Goal: Task Accomplishment & Management: Manage account settings

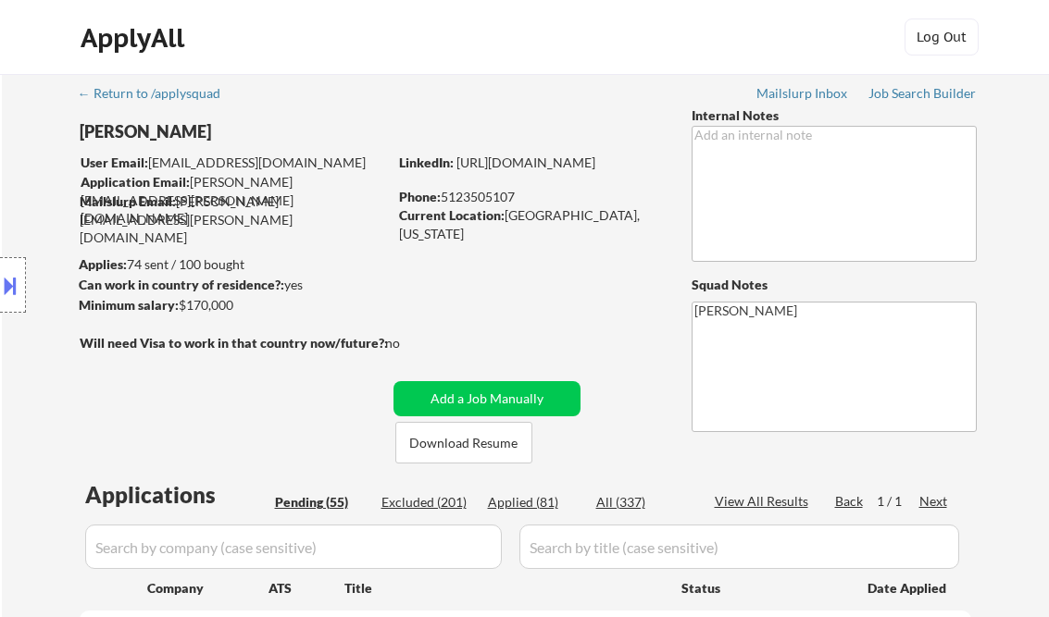
select select ""pending""
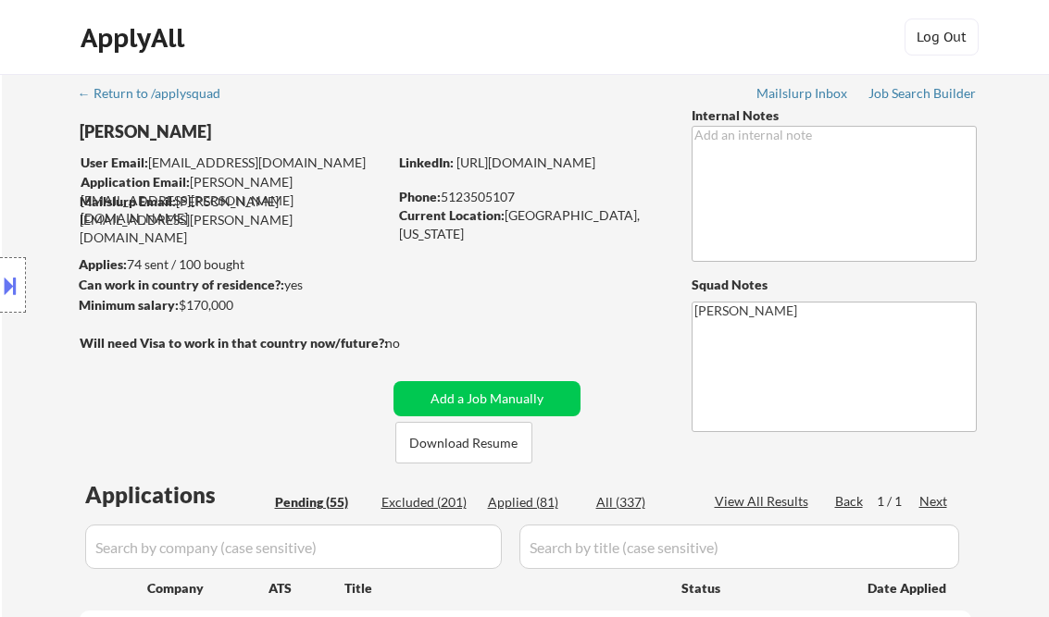
select select ""pending""
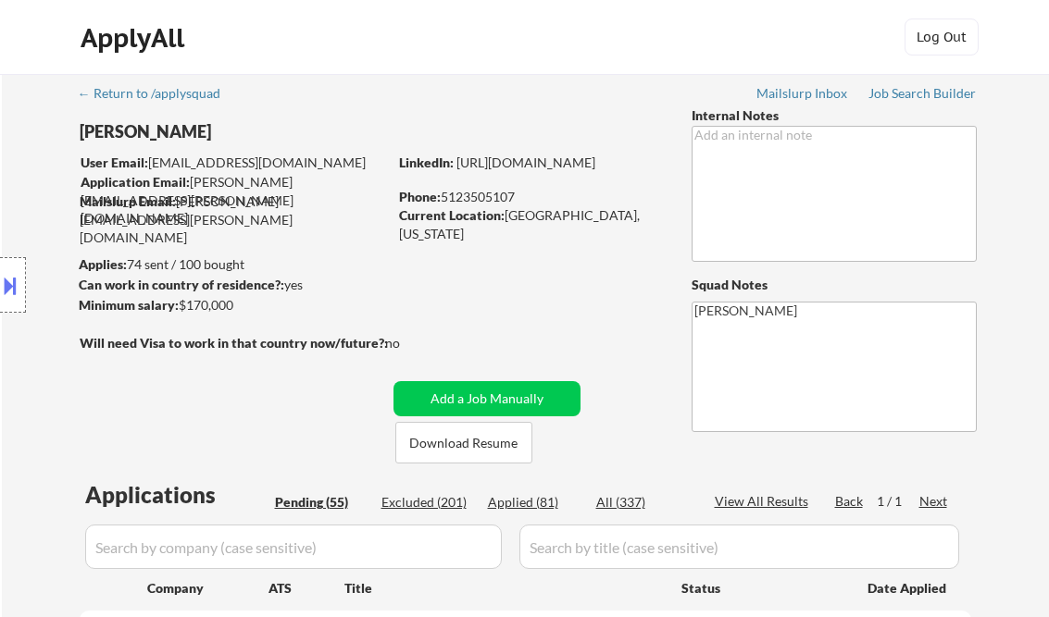
select select ""pending""
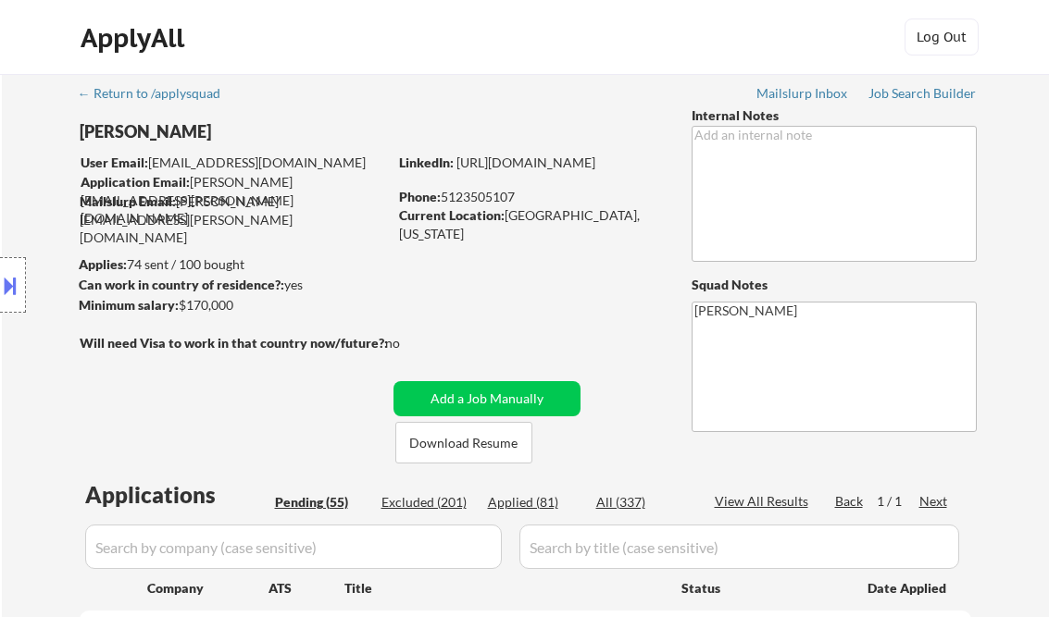
select select ""pending""
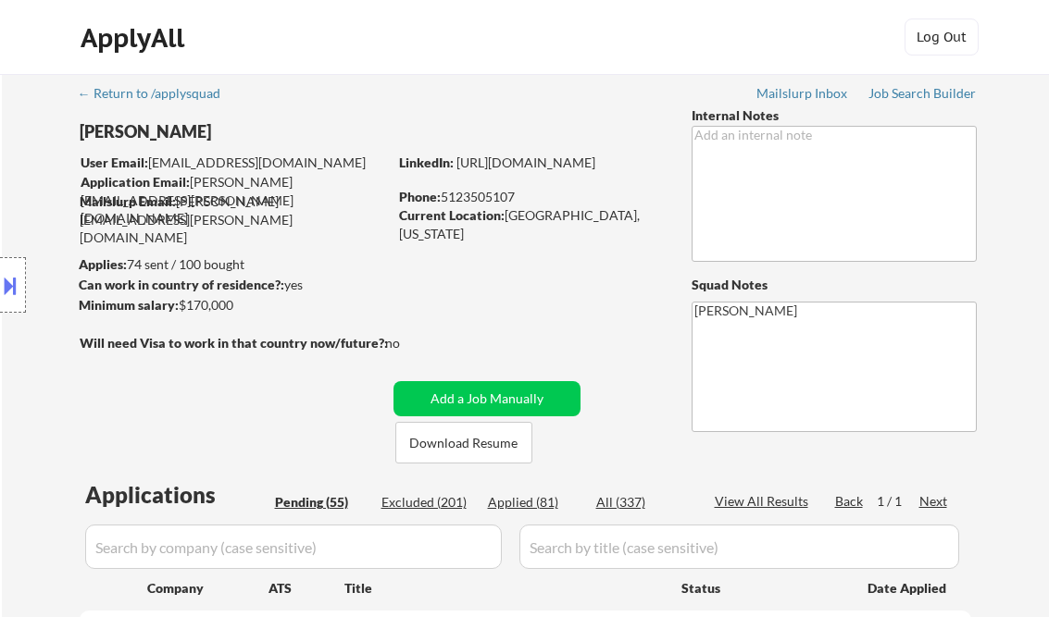
select select ""pending""
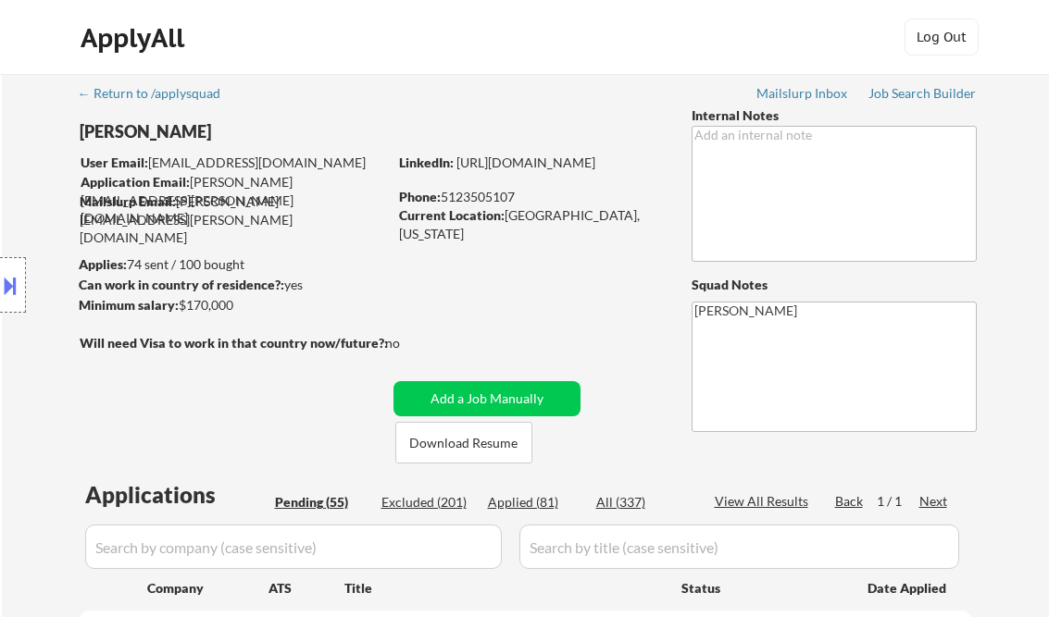
select select ""pending""
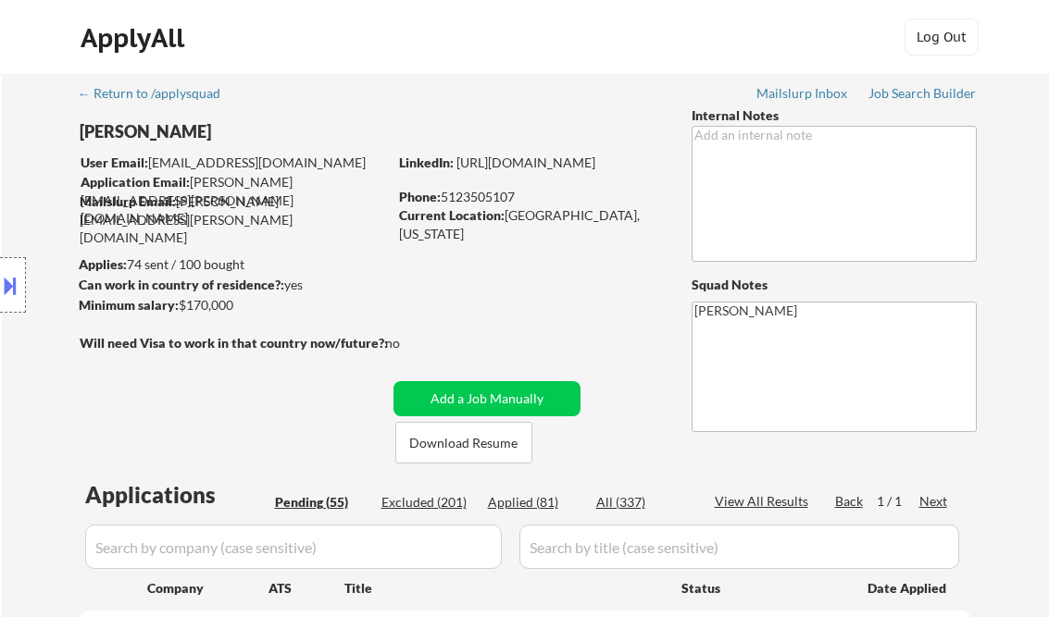
select select ""pending""
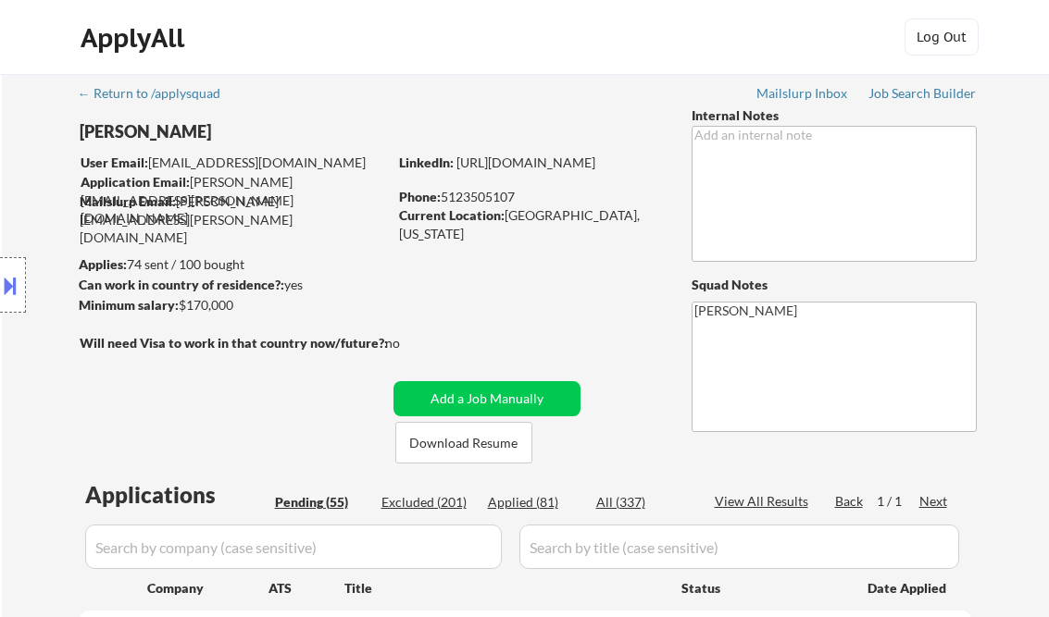
select select ""pending""
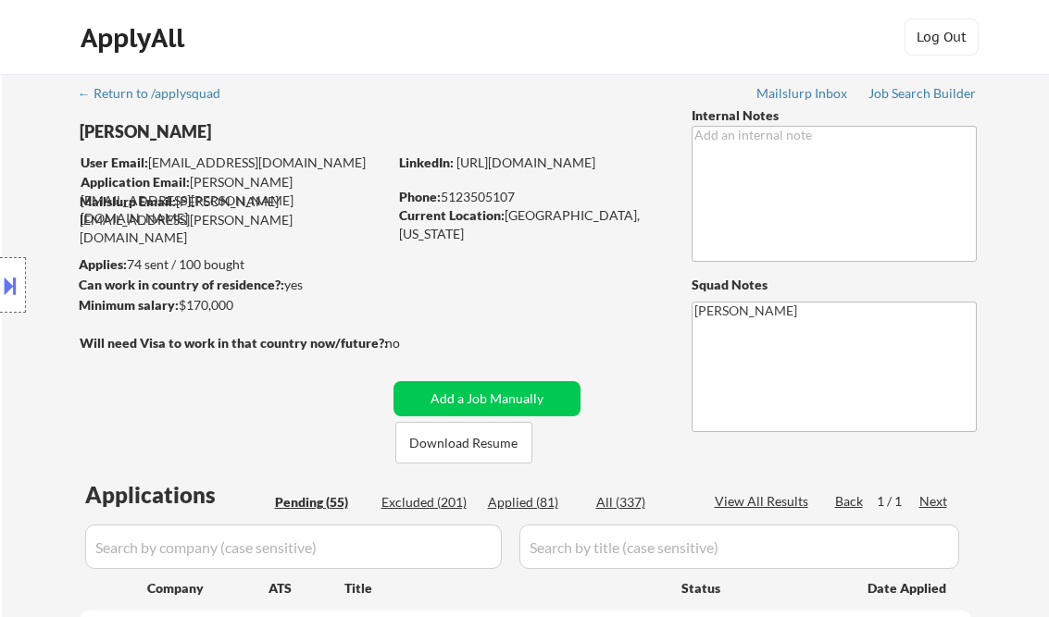
select select ""pending""
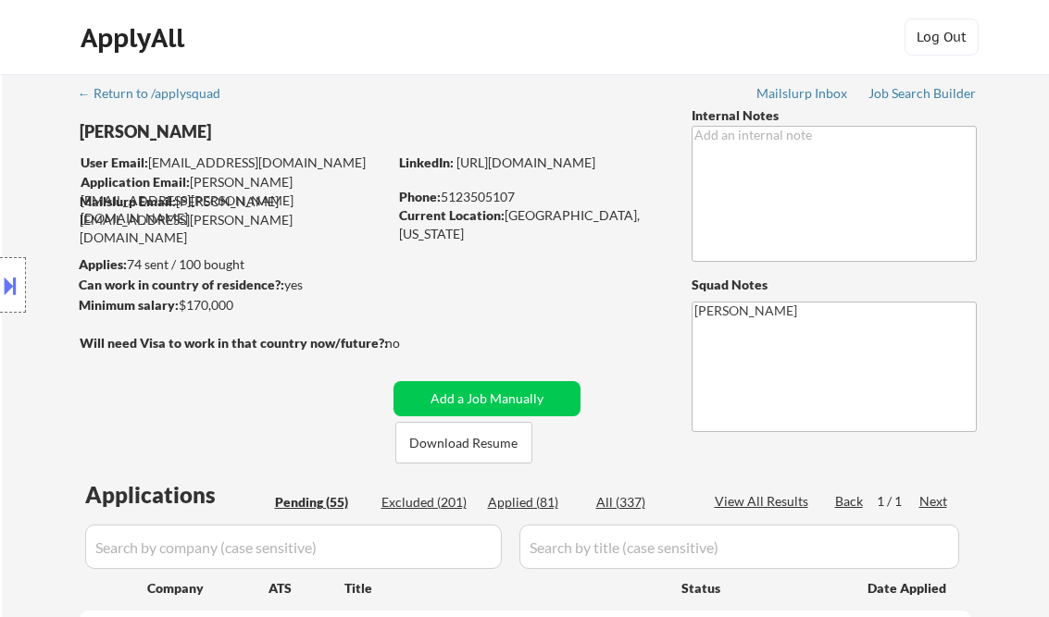
select select ""pending""
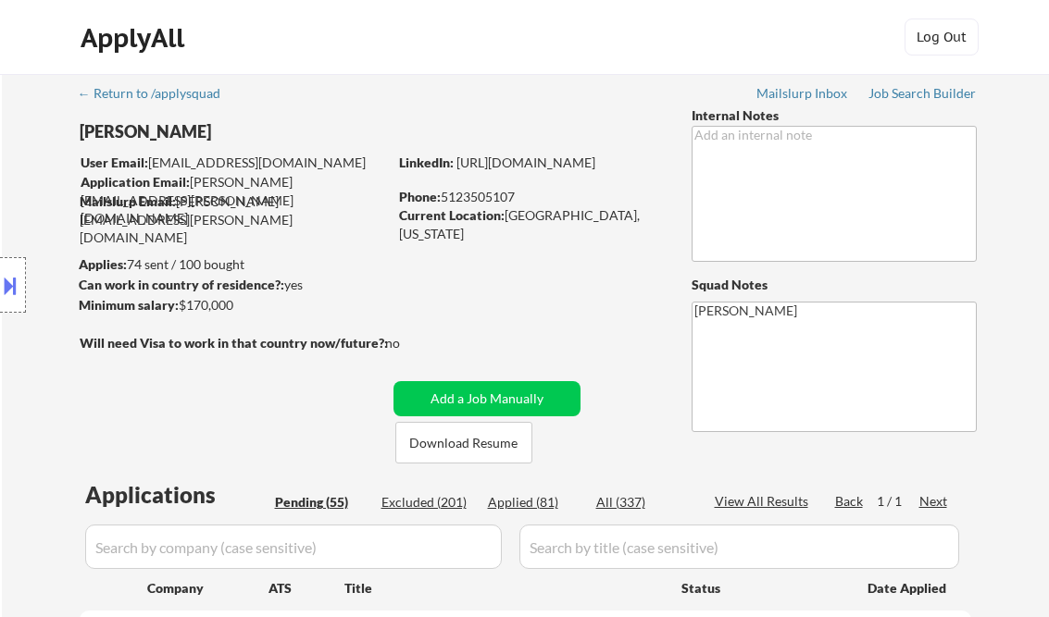
select select ""pending""
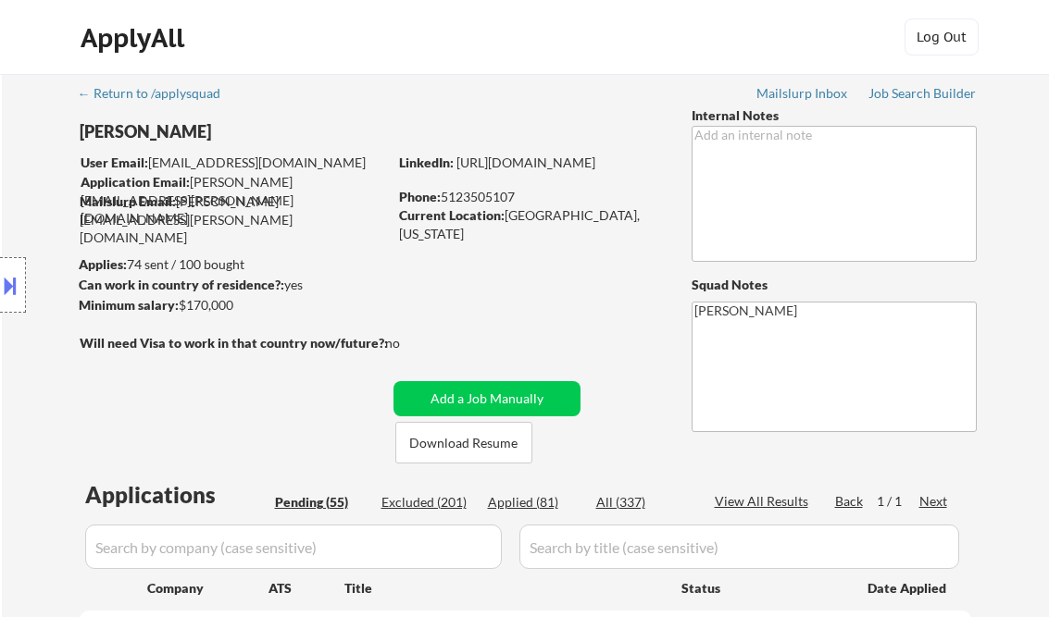
scroll to position [592, 0]
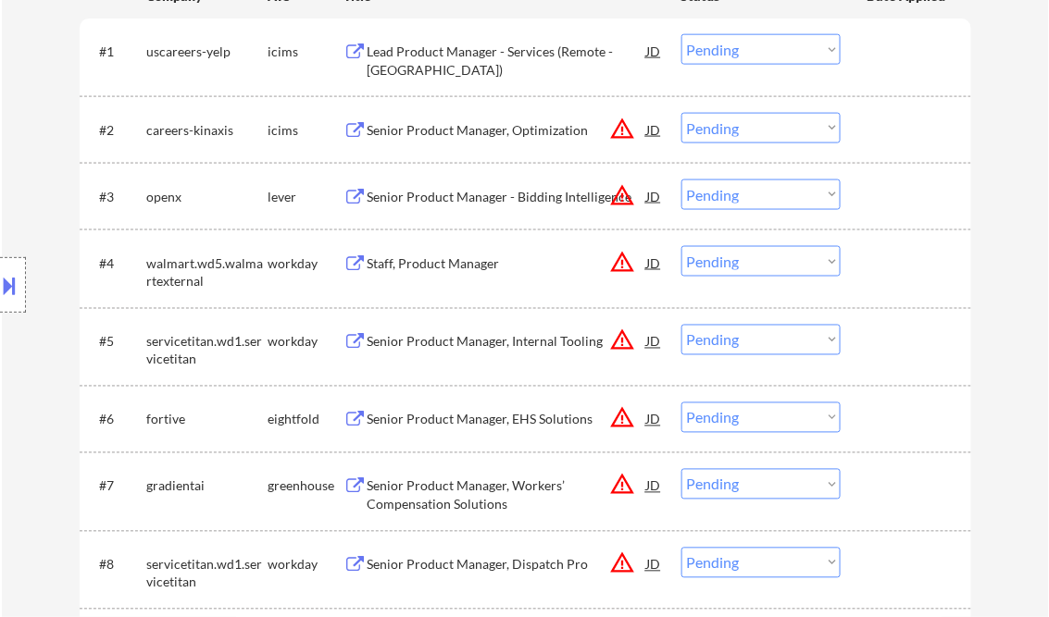
click at [515, 197] on div "Senior Product Manager - Bidding Intelligence" at bounding box center [506, 197] width 279 height 19
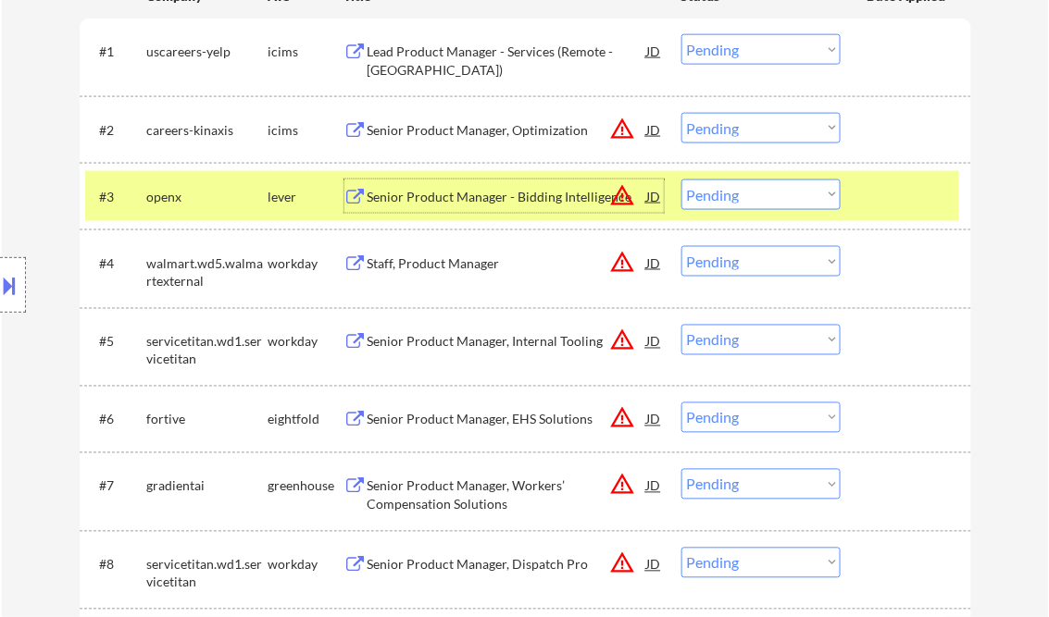
click at [458, 198] on div "Senior Product Manager - Bidding Intelligence" at bounding box center [506, 197] width 279 height 19
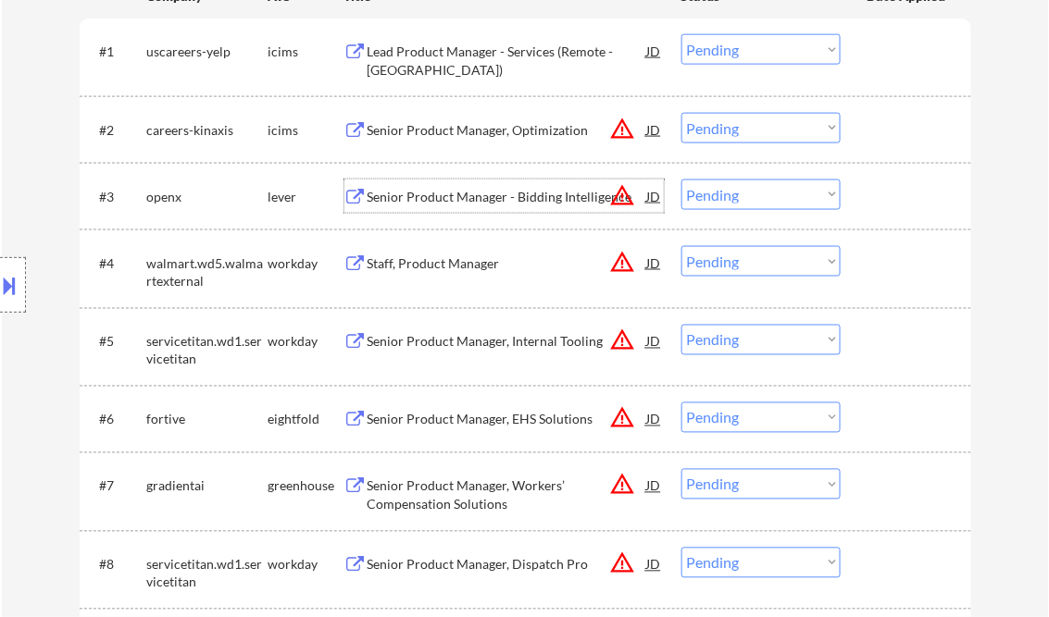
click at [751, 187] on select "Choose an option... Pending Applied Excluded (Questions) Excluded (Expired) Exc…" at bounding box center [760, 195] width 159 height 31
click at [681, 180] on select "Choose an option... Pending Applied Excluded (Questions) Excluded (Expired) Exc…" at bounding box center [760, 195] width 159 height 31
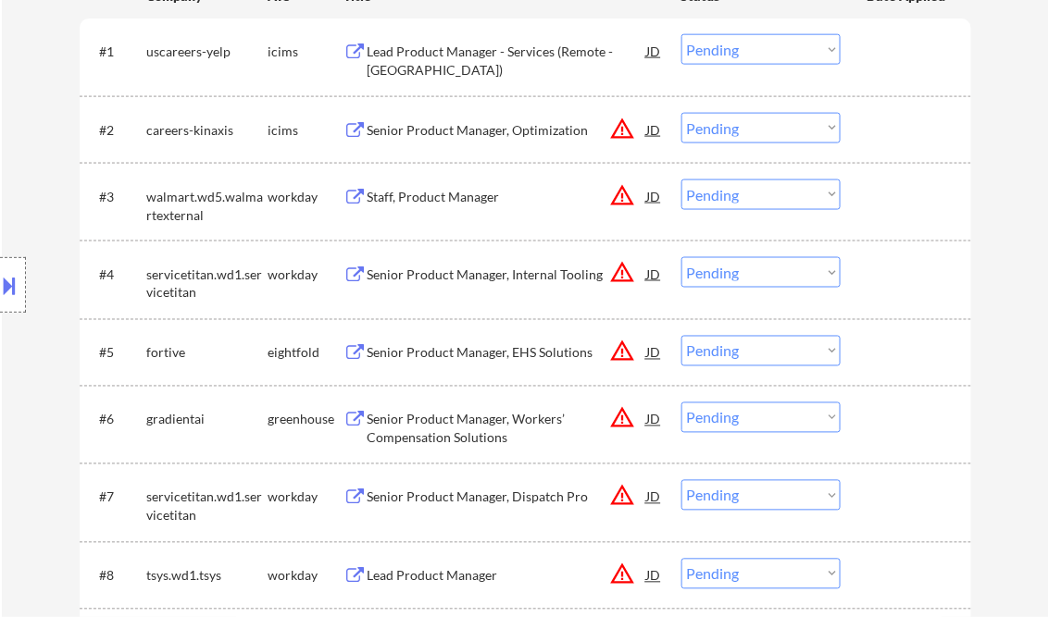
click at [444, 200] on div "Staff, Product Manager" at bounding box center [506, 197] width 279 height 19
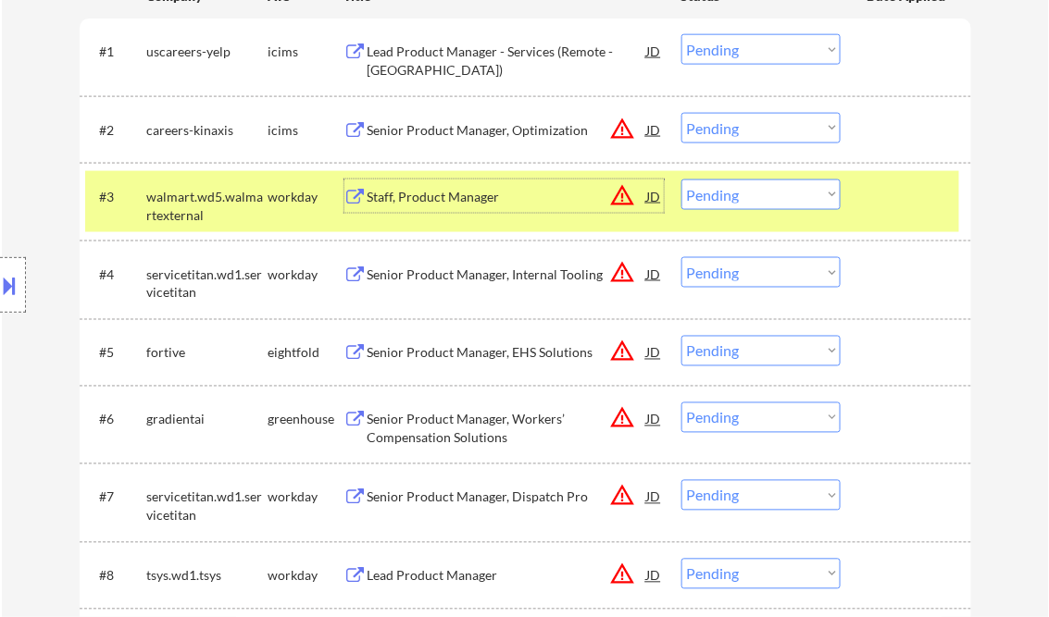
click at [15, 283] on button at bounding box center [10, 285] width 20 height 31
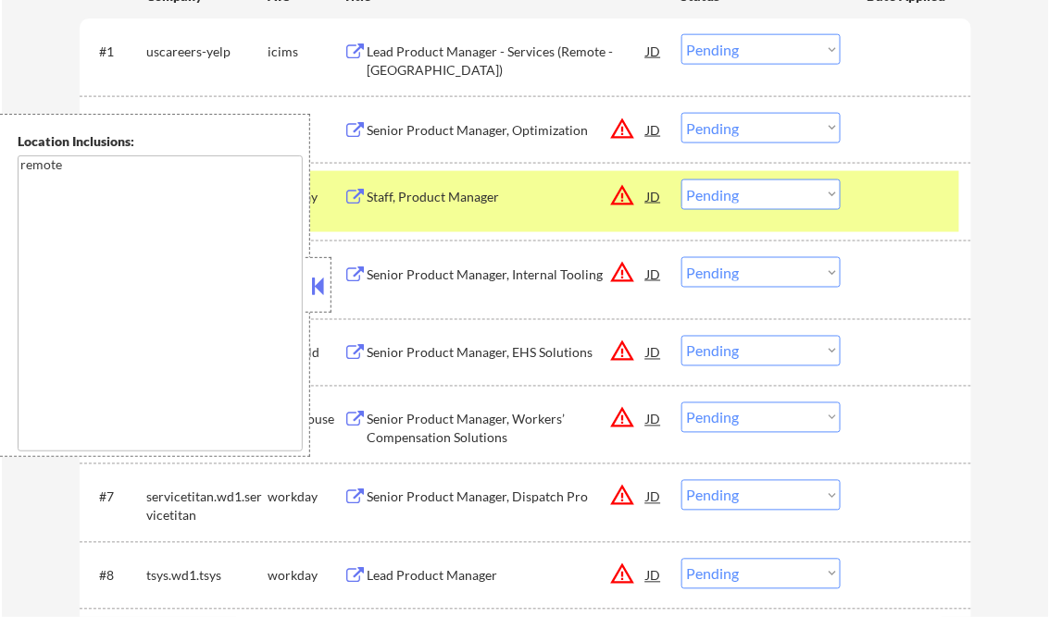
click at [312, 287] on button at bounding box center [318, 286] width 20 height 28
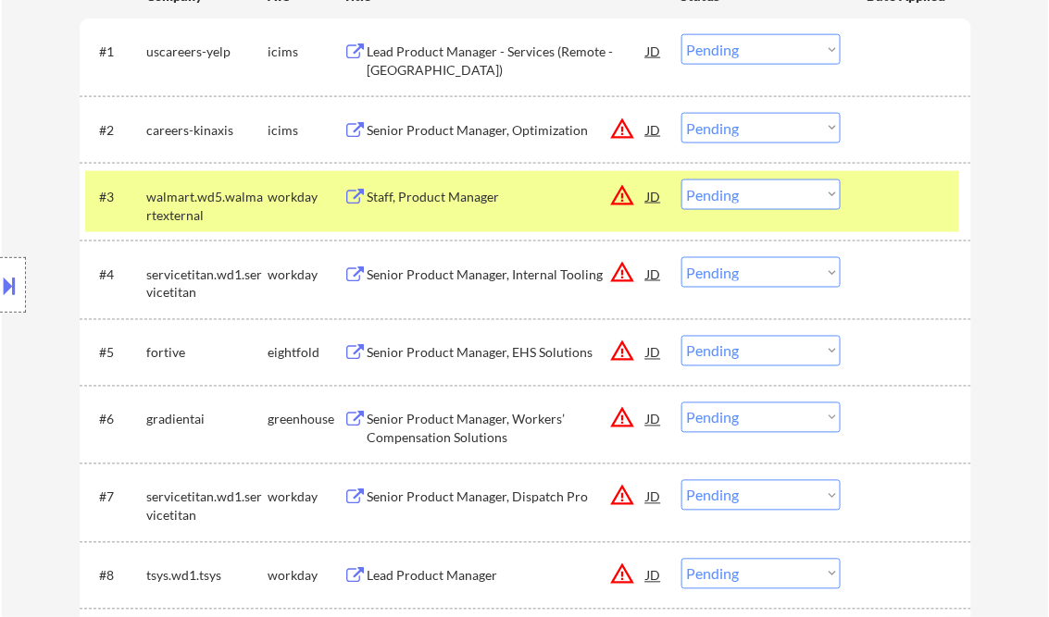
click at [19, 272] on button at bounding box center [10, 285] width 20 height 31
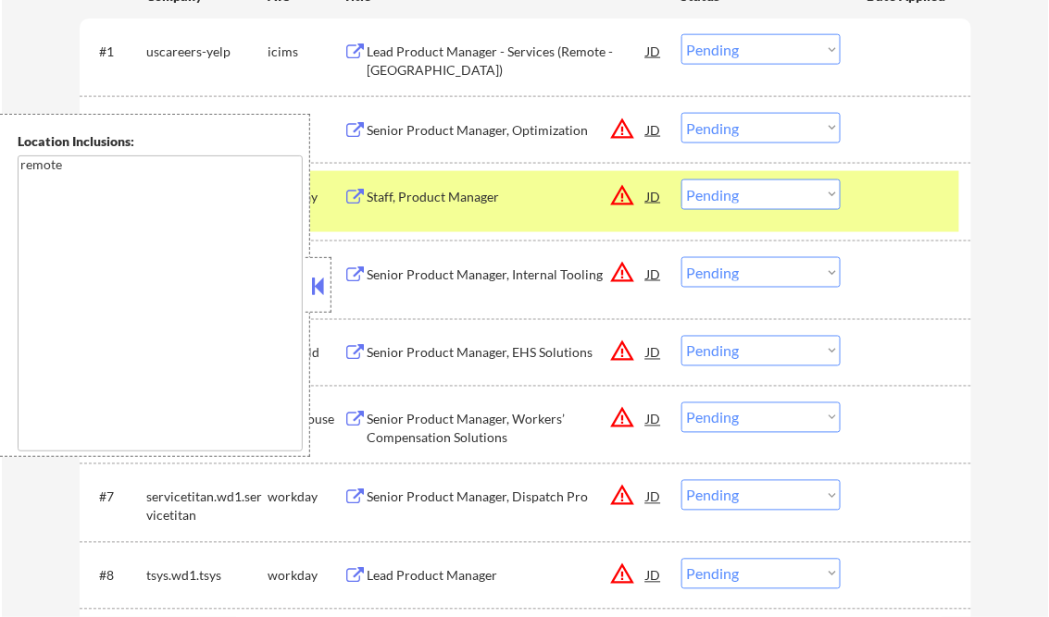
click at [312, 281] on button at bounding box center [318, 286] width 20 height 28
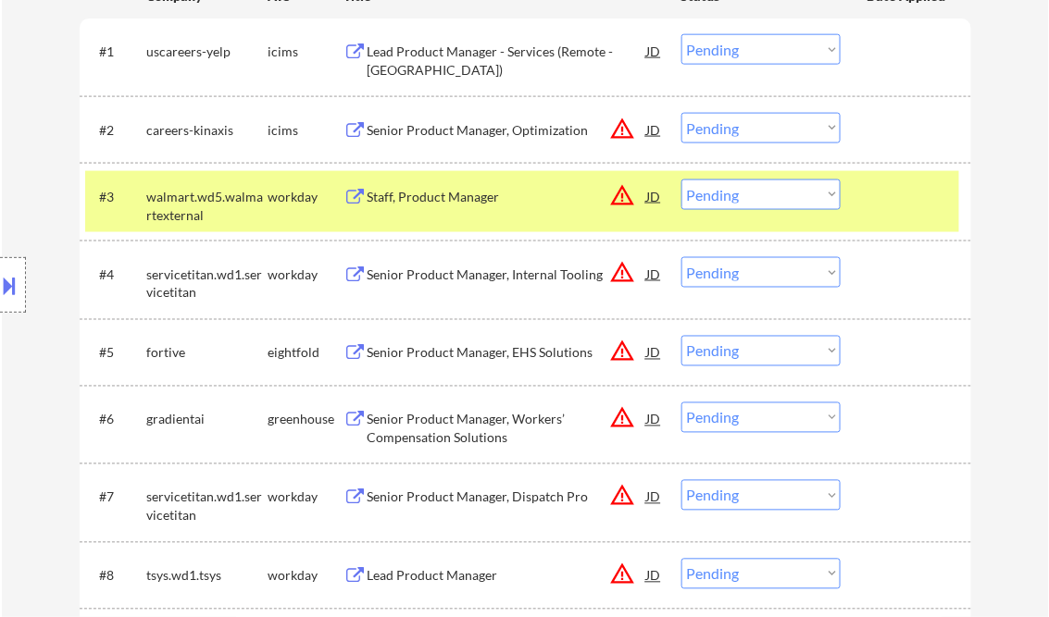
drag, startPoint x: 748, startPoint y: 191, endPoint x: 754, endPoint y: 205, distance: 15.3
click at [748, 191] on select "Choose an option... Pending Applied Excluded (Questions) Excluded (Expired) Exc…" at bounding box center [760, 195] width 159 height 31
click at [681, 180] on select "Choose an option... Pending Applied Excluded (Questions) Excluded (Expired) Exc…" at bounding box center [760, 195] width 159 height 31
select select ""pending""
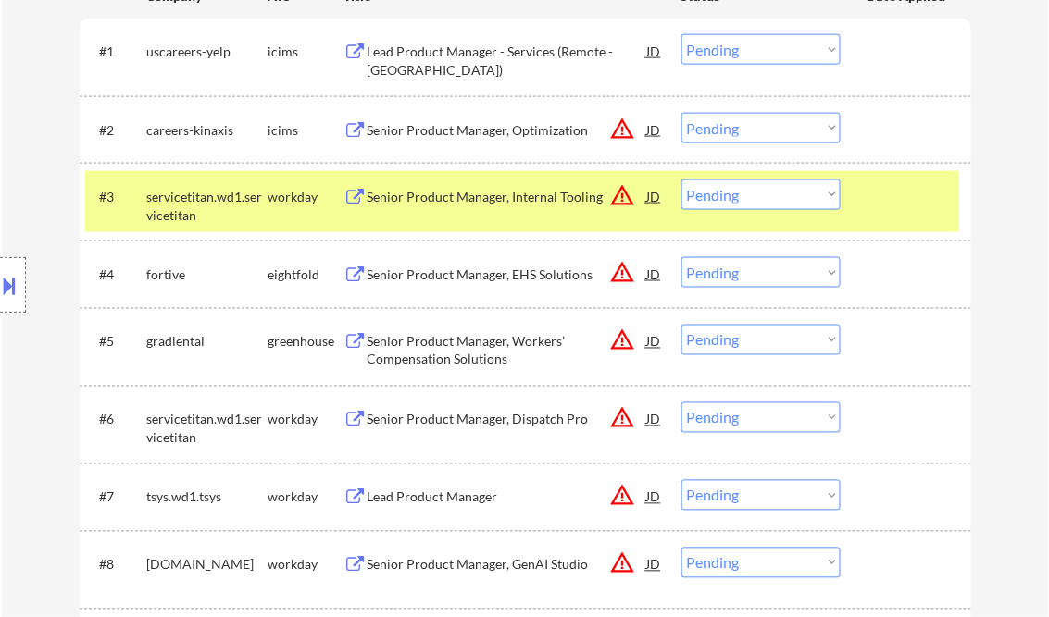
click at [459, 341] on div "Senior Product Manager, Workers’ Compensation Solutions" at bounding box center [506, 351] width 279 height 36
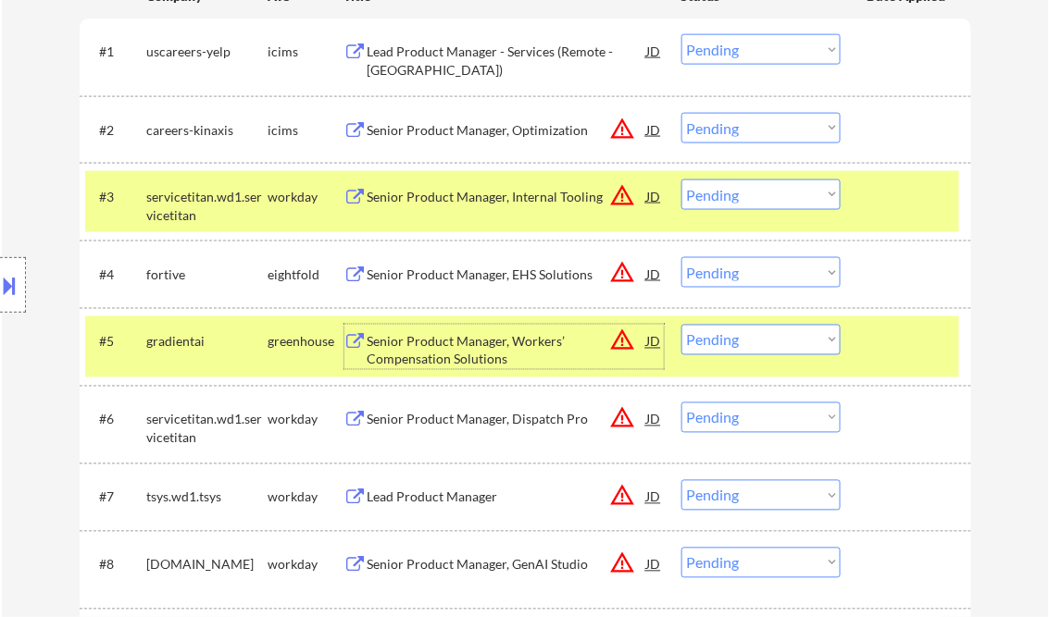
click at [722, 349] on select "Choose an option... Pending Applied Excluded (Questions) Excluded (Expired) Exc…" at bounding box center [760, 340] width 159 height 31
click at [681, 325] on select "Choose an option... Pending Applied Excluded (Questions) Excluded (Expired) Exc…" at bounding box center [760, 340] width 159 height 31
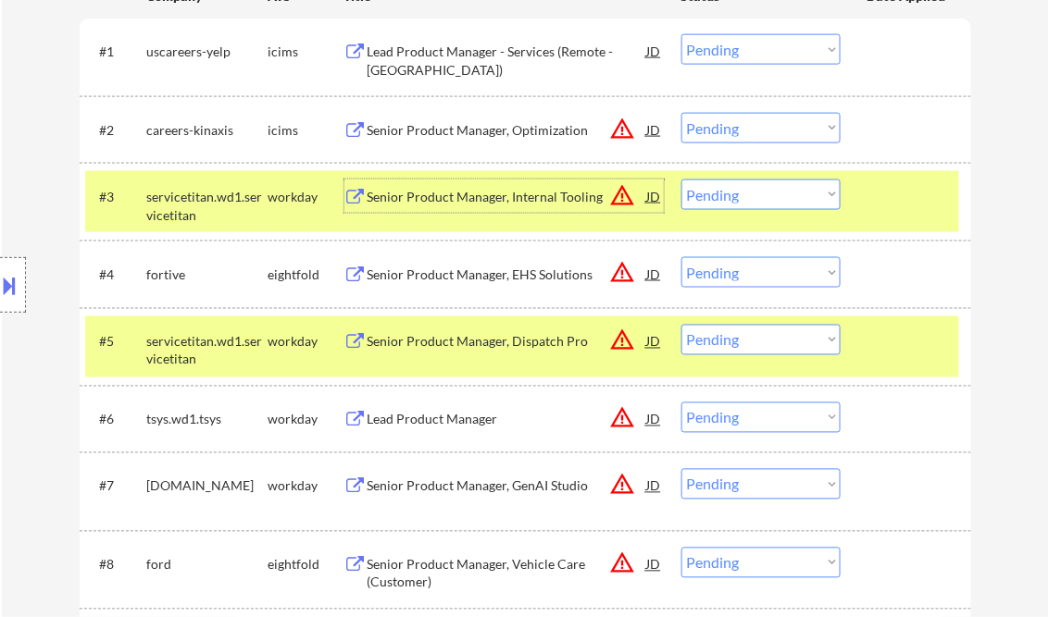
click at [458, 193] on div "Senior Product Manager, Internal Tooling" at bounding box center [506, 197] width 279 height 19
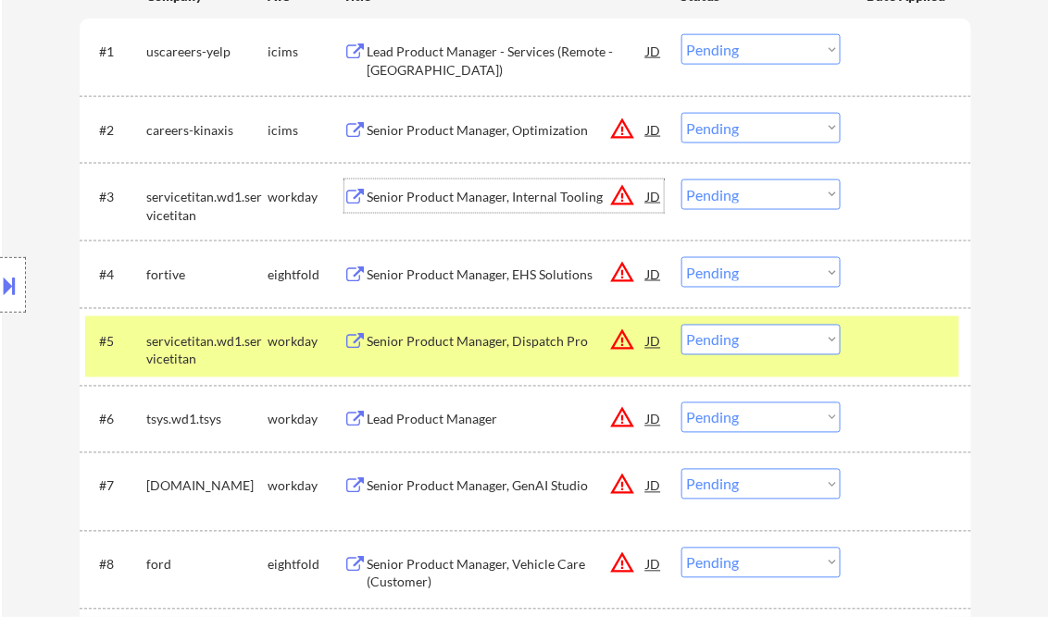
click at [488, 341] on div "Senior Product Manager, Dispatch Pro" at bounding box center [506, 342] width 279 height 19
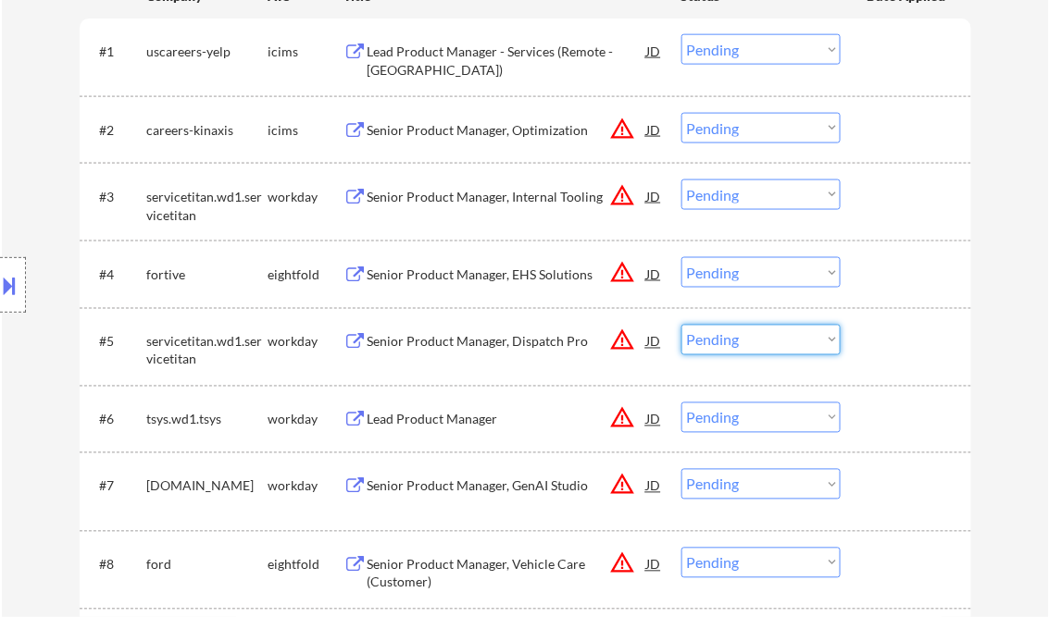
click at [740, 337] on select "Choose an option... Pending Applied Excluded (Questions) Excluded (Expired) Exc…" at bounding box center [760, 340] width 159 height 31
click at [681, 325] on select "Choose an option... Pending Applied Excluded (Questions) Excluded (Expired) Exc…" at bounding box center [760, 340] width 159 height 31
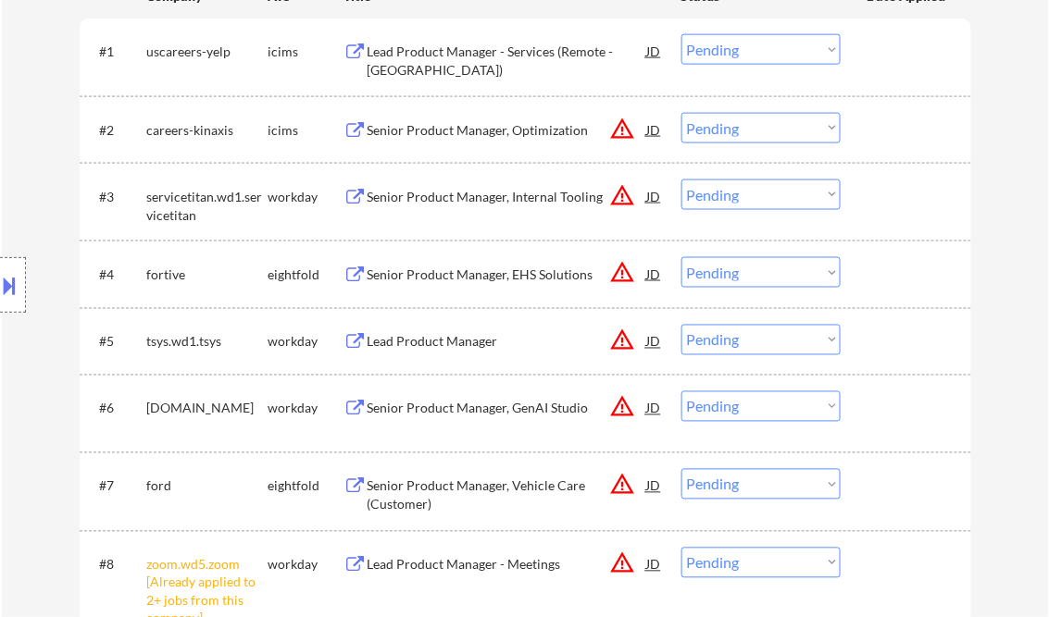
click at [442, 339] on div "Lead Product Manager" at bounding box center [506, 342] width 279 height 19
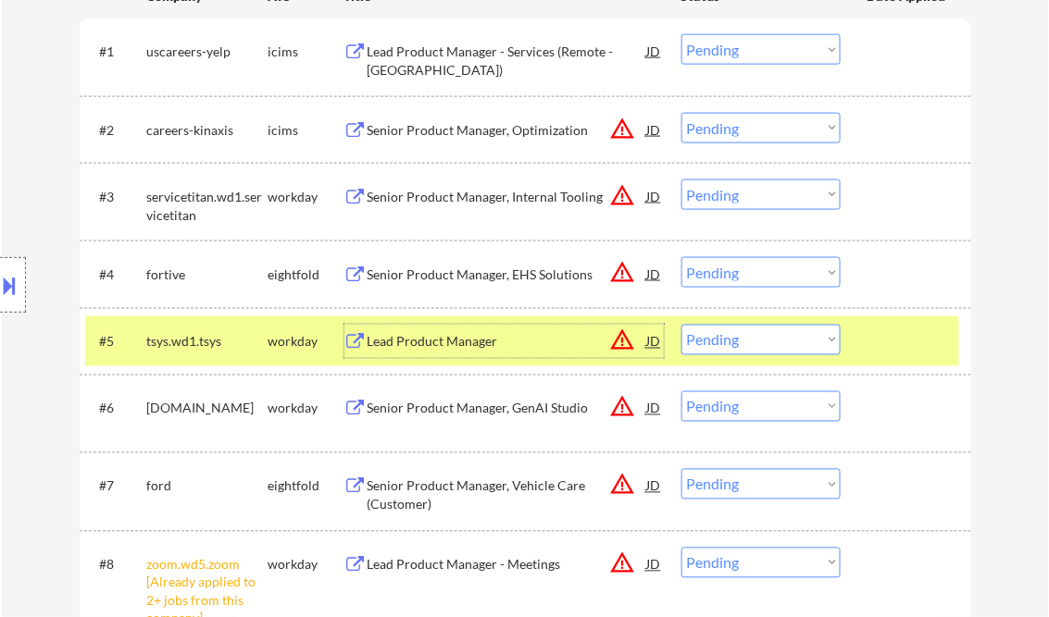
drag, startPoint x: 718, startPoint y: 339, endPoint x: 752, endPoint y: 353, distance: 36.9
click at [718, 339] on select "Choose an option... Pending Applied Excluded (Questions) Excluded (Expired) Exc…" at bounding box center [760, 340] width 159 height 31
click at [681, 325] on select "Choose an option... Pending Applied Excluded (Questions) Excluded (Expired) Exc…" at bounding box center [760, 340] width 159 height 31
select select ""pending""
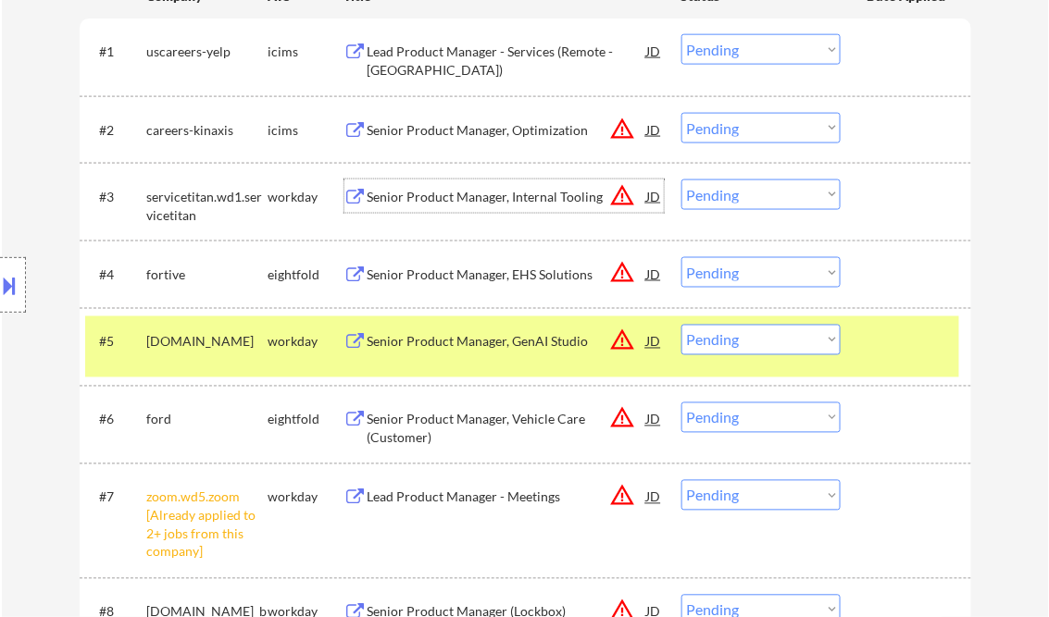
click at [446, 200] on div "Senior Product Manager, Internal Tooling" at bounding box center [506, 197] width 279 height 19
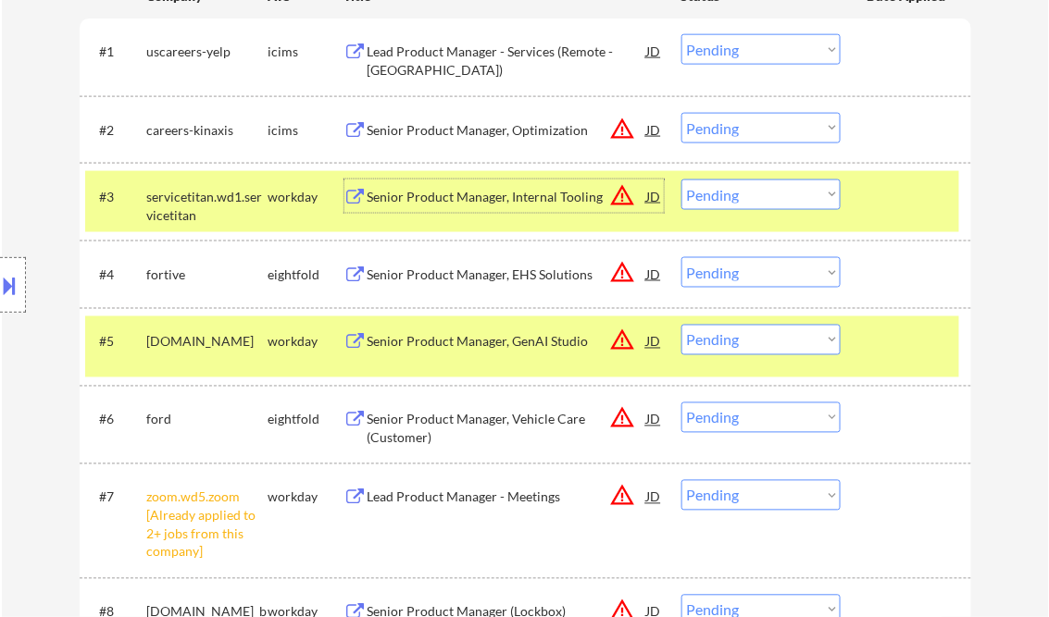
drag, startPoint x: 758, startPoint y: 198, endPoint x: 772, endPoint y: 209, distance: 17.8
click at [758, 198] on select "Choose an option... Pending Applied Excluded (Questions) Excluded (Expired) Exc…" at bounding box center [760, 195] width 159 height 31
click at [681, 180] on select "Choose an option... Pending Applied Excluded (Questions) Excluded (Expired) Exc…" at bounding box center [760, 195] width 159 height 31
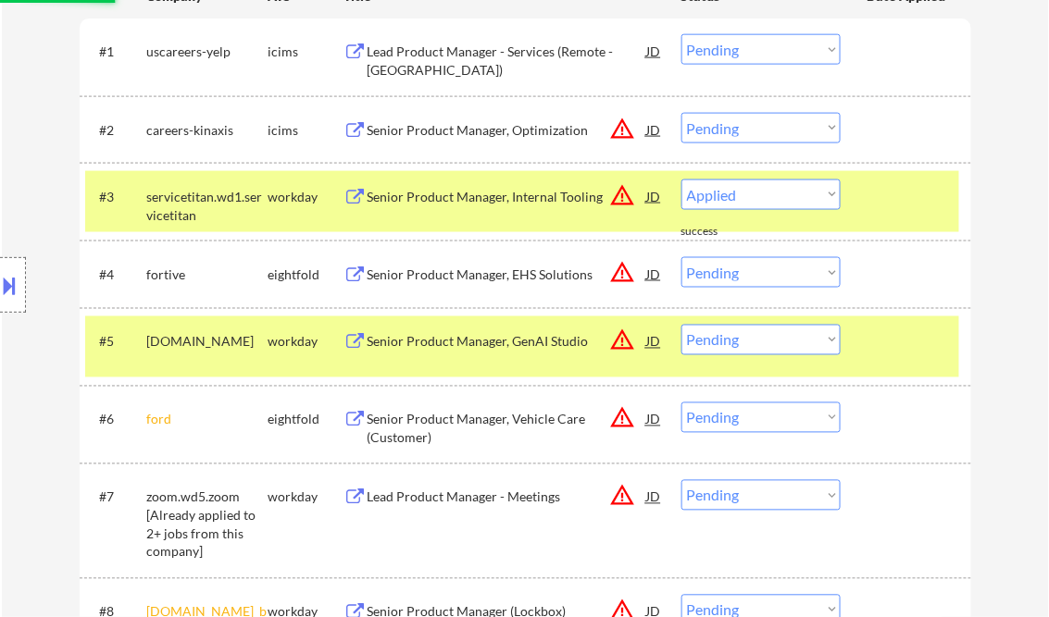
select select ""pending""
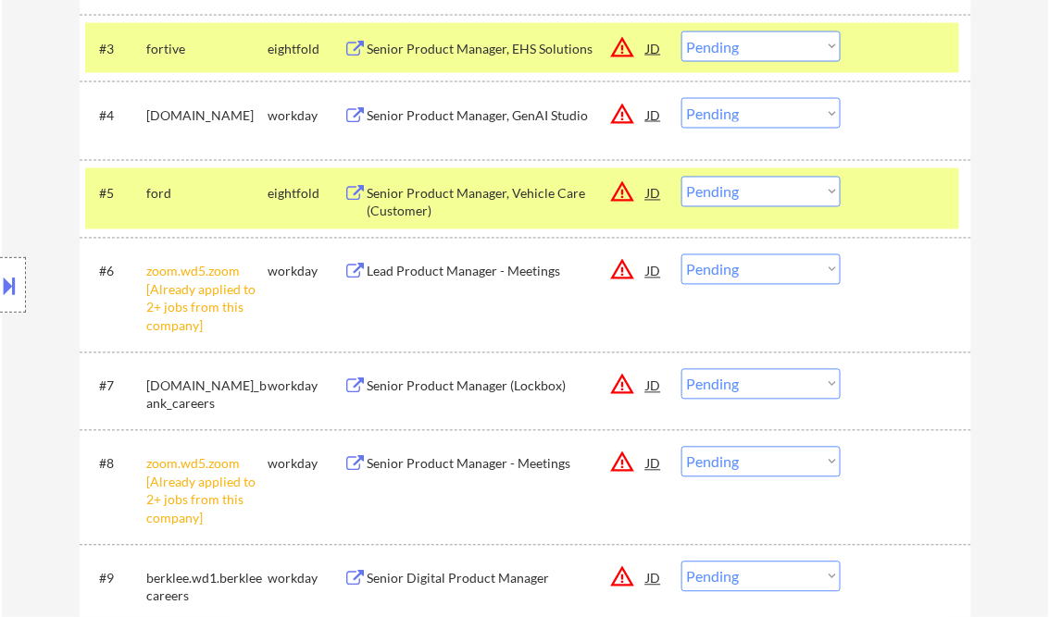
click at [453, 115] on div "Senior Product Manager, GenAI Studio" at bounding box center [506, 115] width 279 height 19
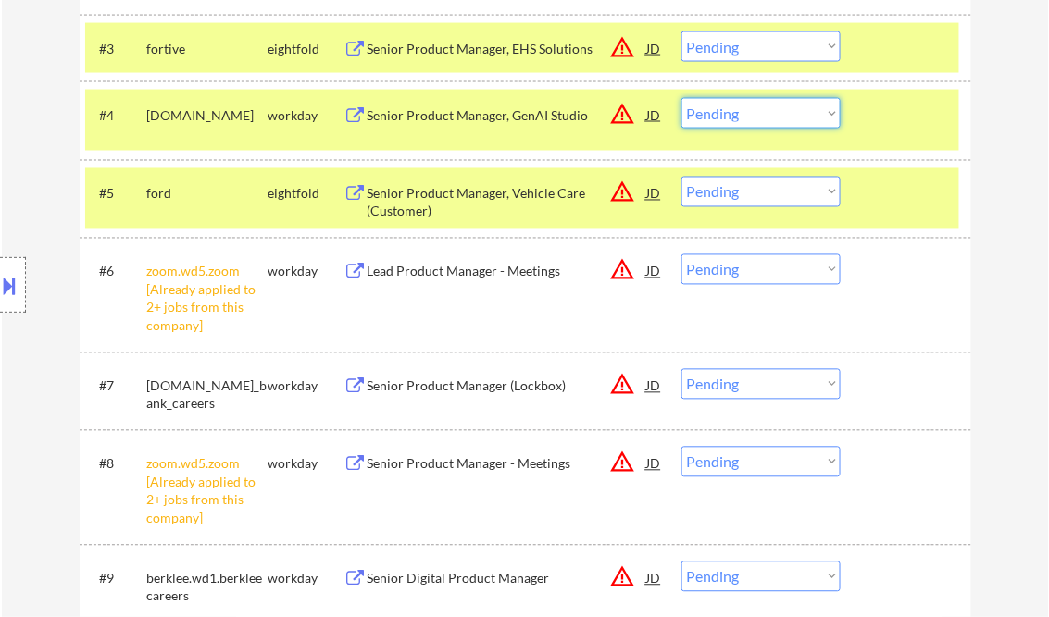
click at [741, 118] on select "Choose an option... Pending Applied Excluded (Questions) Excluded (Expired) Exc…" at bounding box center [760, 113] width 159 height 31
click at [681, 98] on select "Choose an option... Pending Applied Excluded (Questions) Excluded (Expired) Exc…" at bounding box center [760, 113] width 159 height 31
select select ""pending""
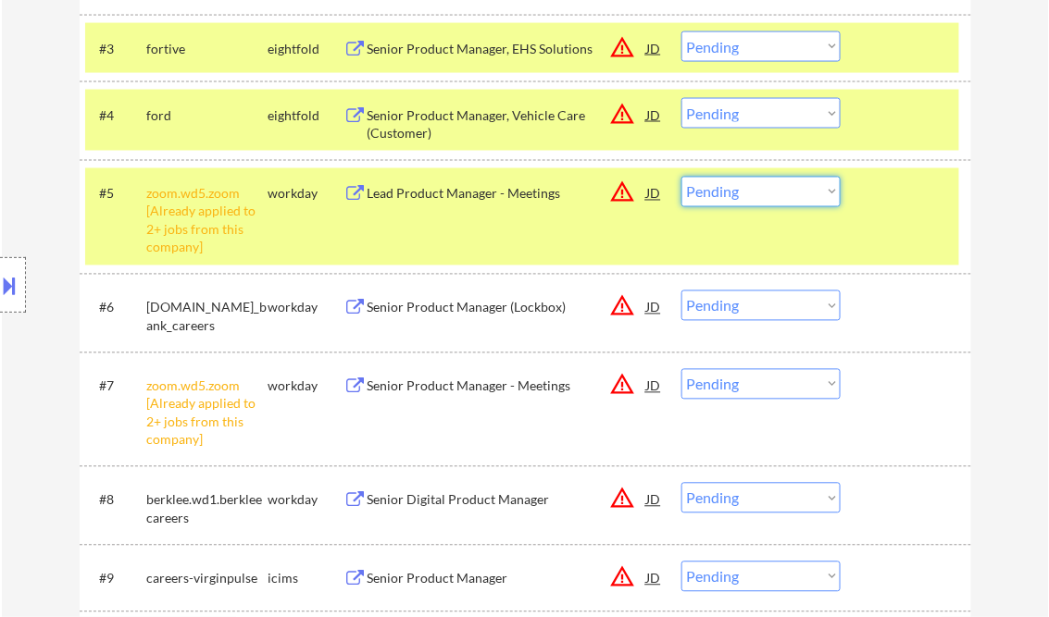
drag, startPoint x: 730, startPoint y: 185, endPoint x: 736, endPoint y: 204, distance: 19.3
click at [730, 185] on select "Choose an option... Pending Applied Excluded (Questions) Excluded (Expired) Exc…" at bounding box center [760, 192] width 159 height 31
click at [681, 177] on select "Choose an option... Pending Applied Excluded (Questions) Excluded (Expired) Exc…" at bounding box center [760, 192] width 159 height 31
select select ""pending""
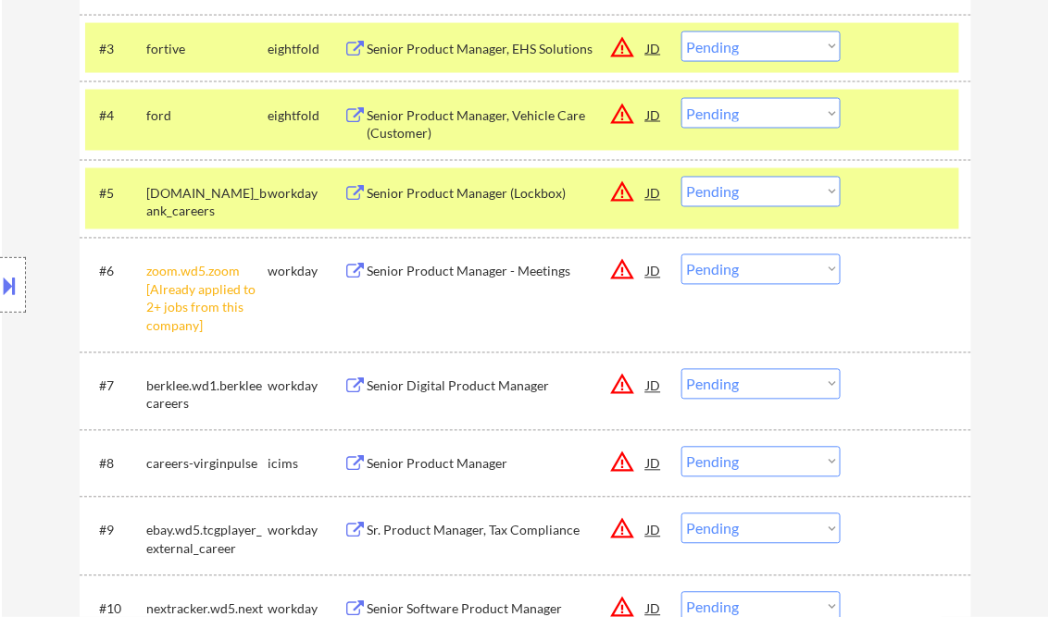
click at [755, 272] on select "Choose an option... Pending Applied Excluded (Questions) Excluded (Expired) Exc…" at bounding box center [760, 269] width 159 height 31
click at [681, 254] on select "Choose an option... Pending Applied Excluded (Questions) Excluded (Expired) Exc…" at bounding box center [760, 269] width 159 height 31
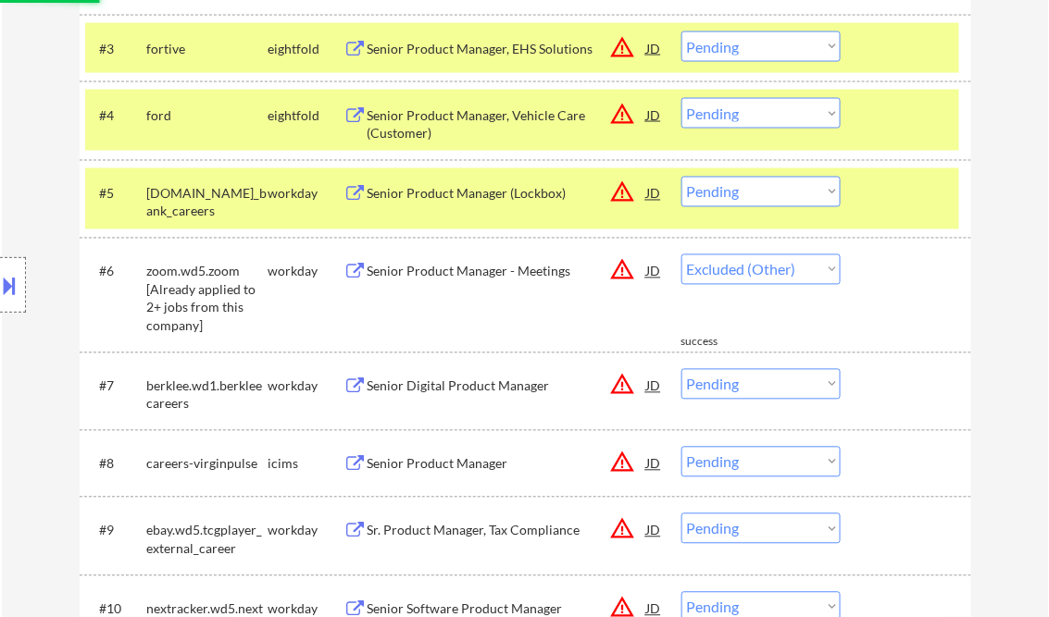
select select ""pending""
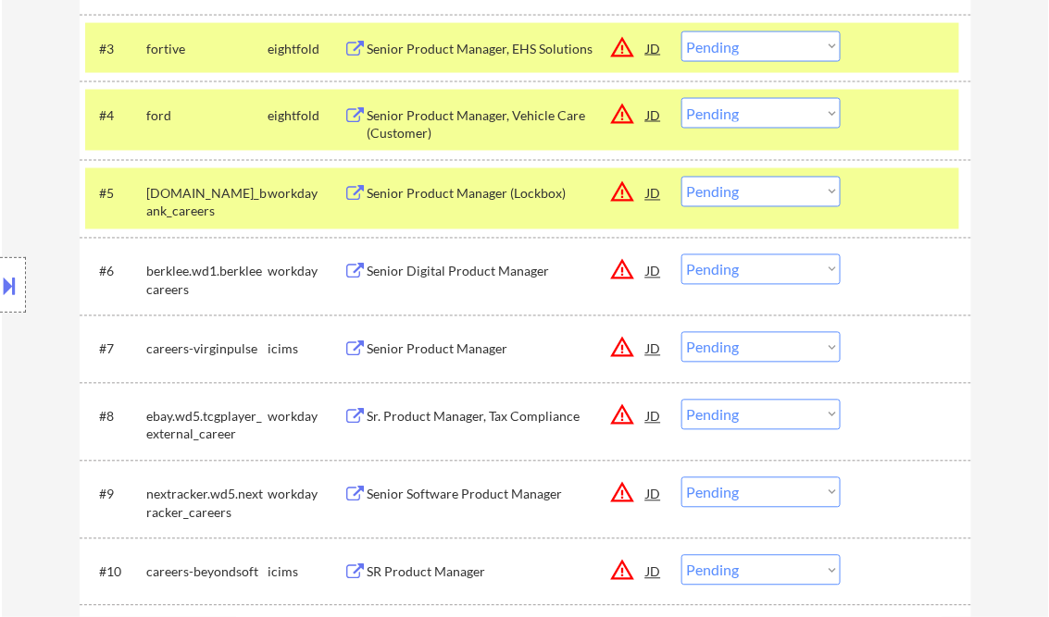
click at [422, 191] on div "Senior Product Manager (Lockbox)" at bounding box center [506, 194] width 279 height 19
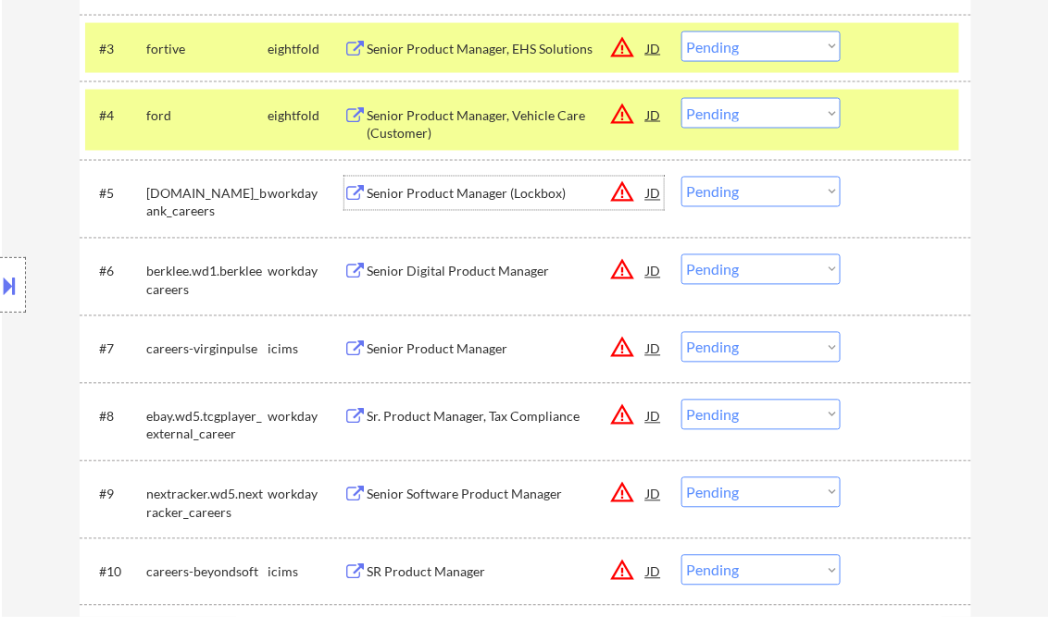
click at [9, 283] on button at bounding box center [10, 285] width 20 height 31
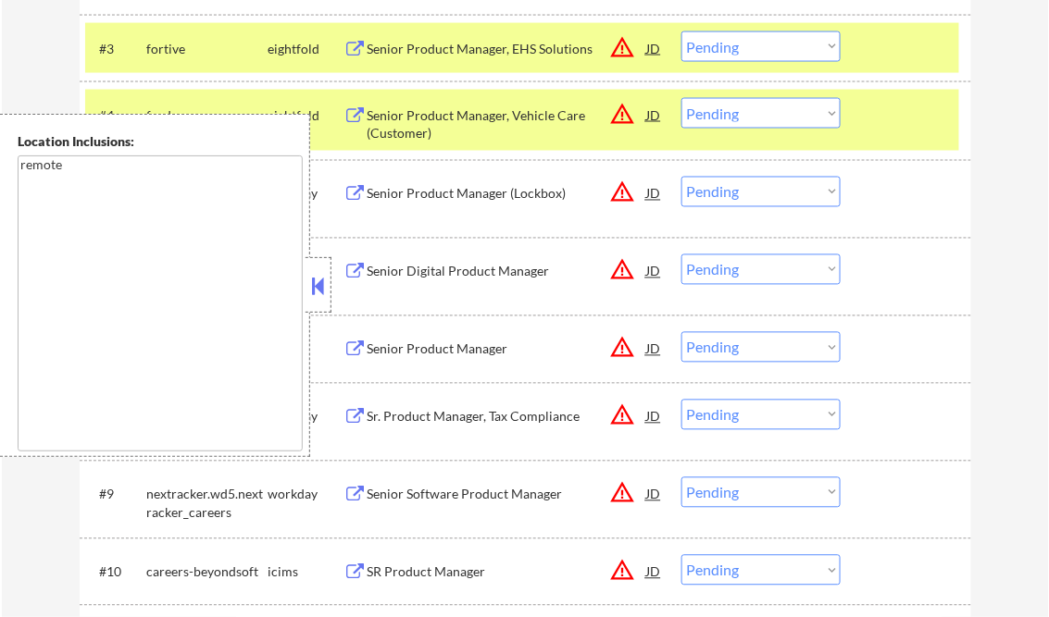
click at [310, 276] on button at bounding box center [318, 286] width 20 height 28
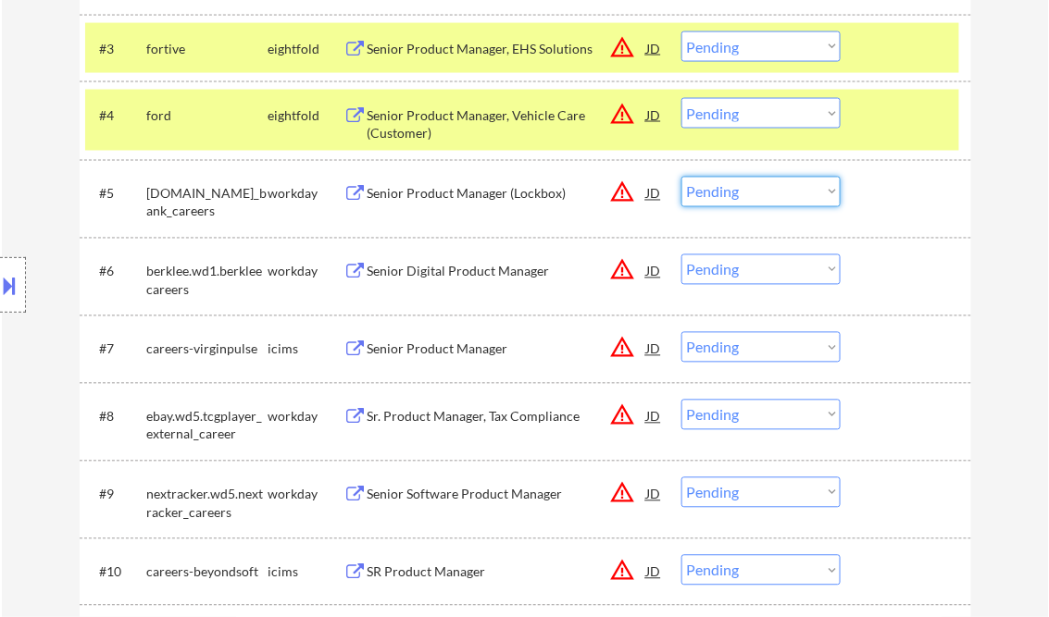
drag, startPoint x: 724, startPoint y: 190, endPoint x: 734, endPoint y: 202, distance: 15.8
click at [724, 190] on select "Choose an option... Pending Applied Excluded (Questions) Excluded (Expired) Exc…" at bounding box center [760, 192] width 159 height 31
click at [681, 177] on select "Choose an option... Pending Applied Excluded (Questions) Excluded (Expired) Exc…" at bounding box center [760, 192] width 159 height 31
select select ""pending""
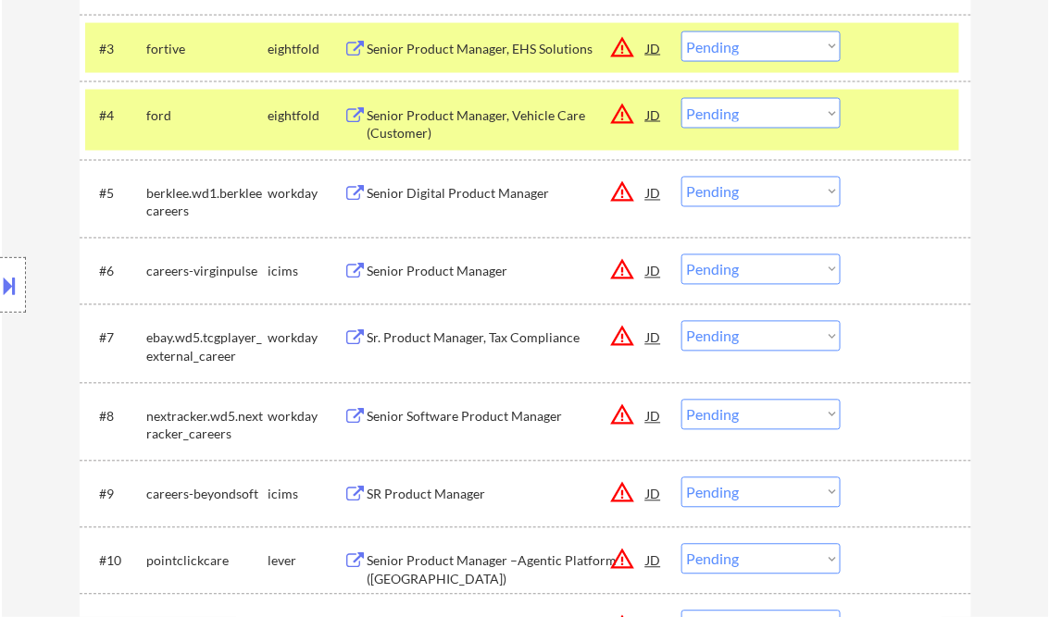
scroll to position [814, 0]
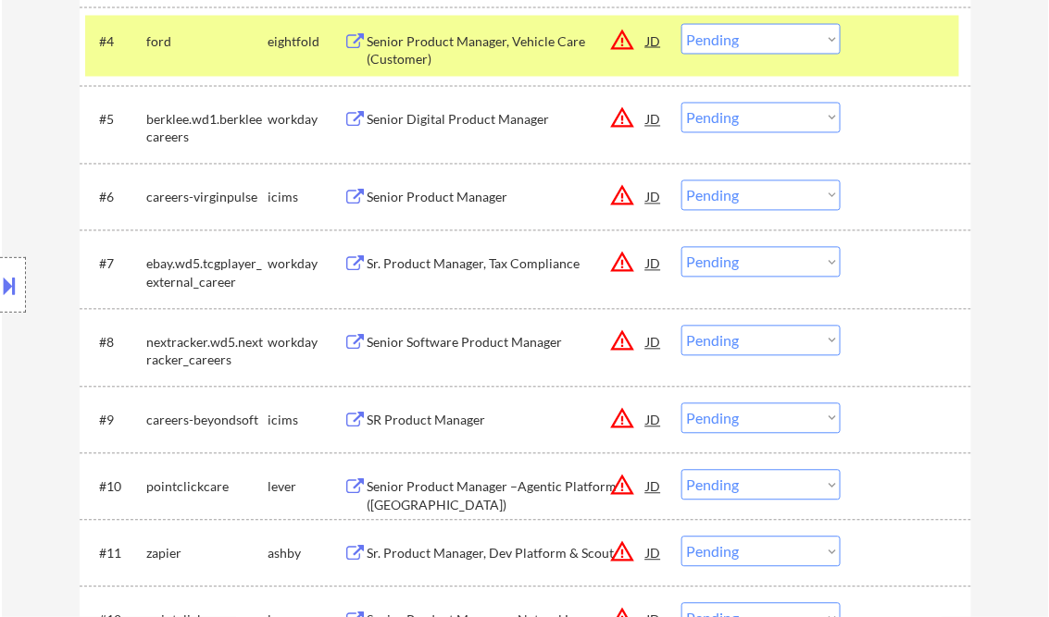
click at [465, 265] on div "Sr. Product Manager, Tax Compliance" at bounding box center [506, 264] width 279 height 19
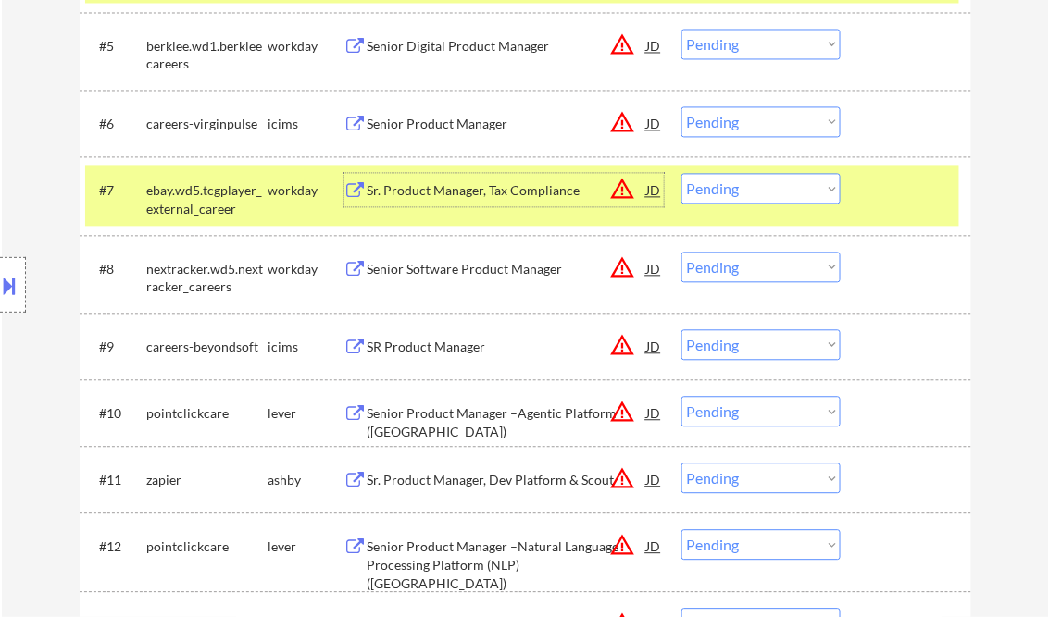
scroll to position [962, 0]
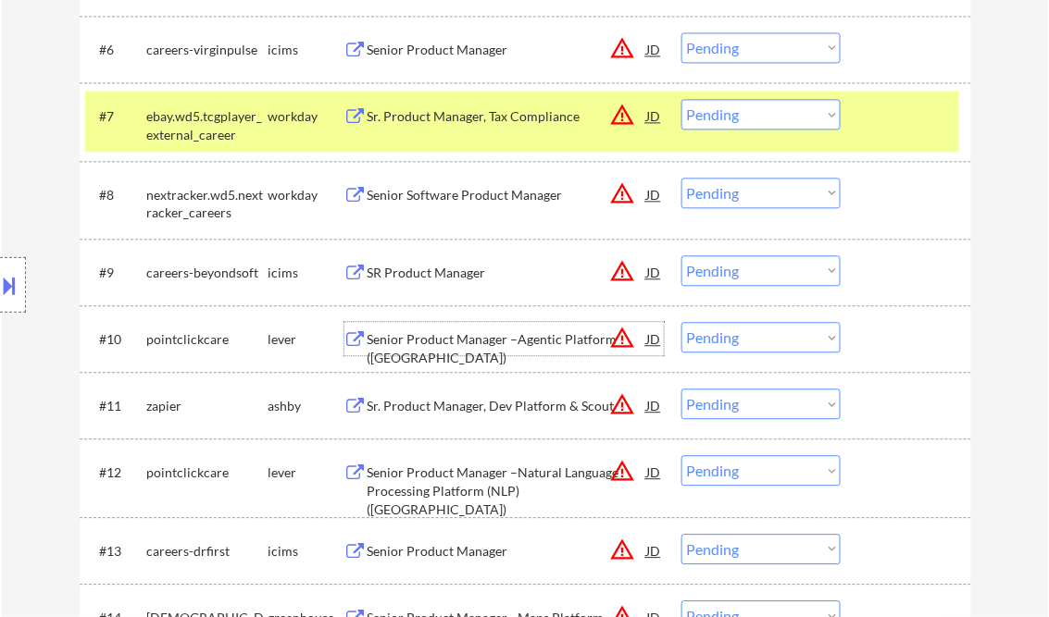
click at [514, 341] on div "Senior Product Manager –Agentic Platform (US)" at bounding box center [506, 348] width 279 height 36
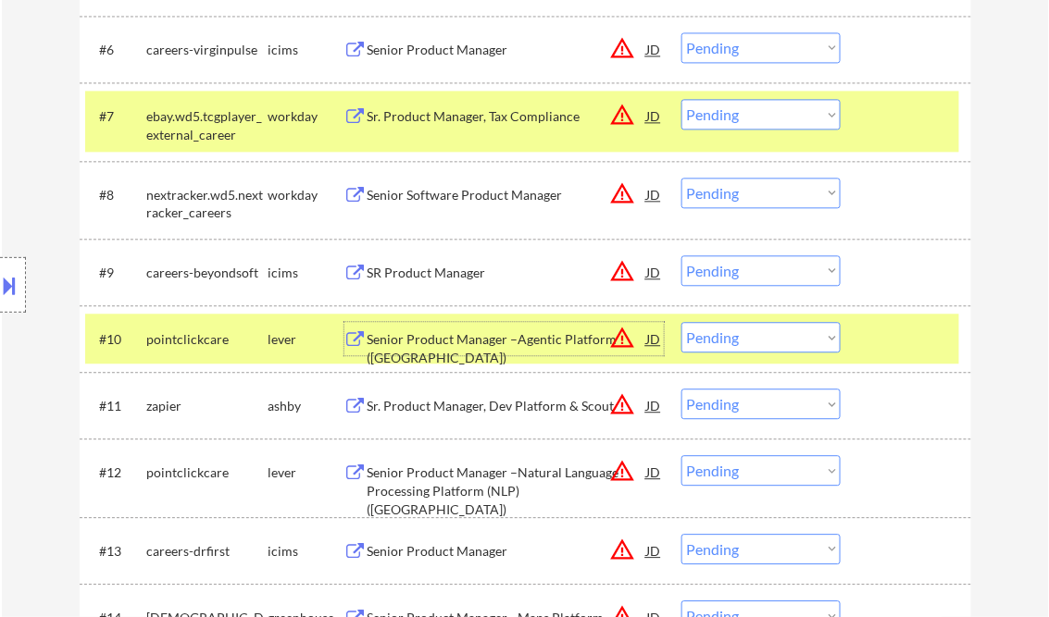
click at [746, 329] on select "Choose an option... Pending Applied Excluded (Questions) Excluded (Expired) Exc…" at bounding box center [760, 337] width 159 height 31
click at [681, 322] on select "Choose an option... Pending Applied Excluded (Questions) Excluded (Expired) Exc…" at bounding box center [760, 337] width 159 height 31
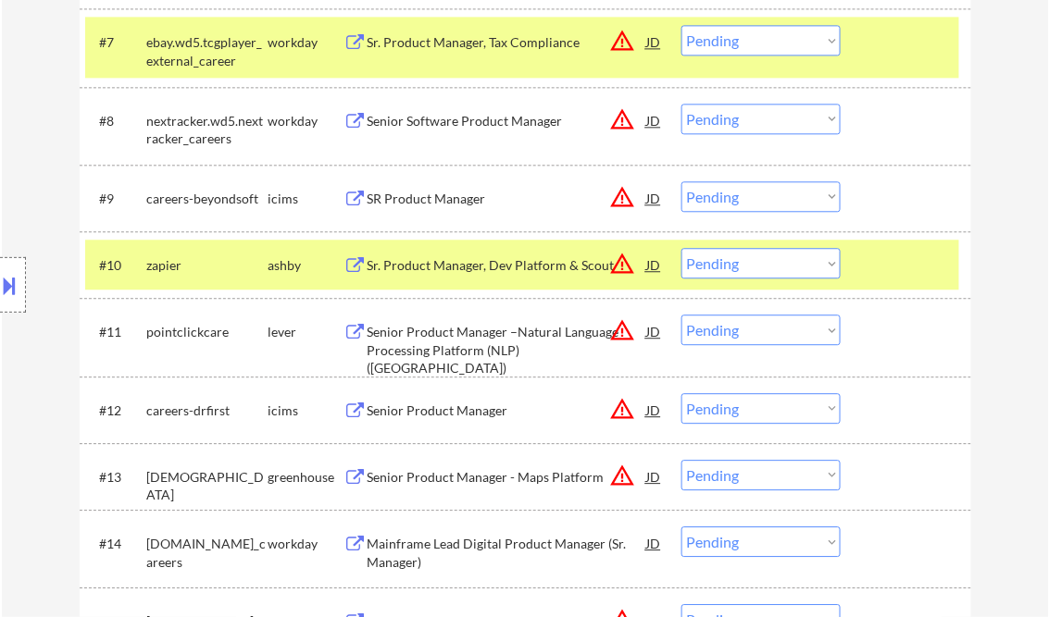
click at [473, 261] on div "Sr. Product Manager, Dev Platform & Scout" at bounding box center [506, 265] width 279 height 19
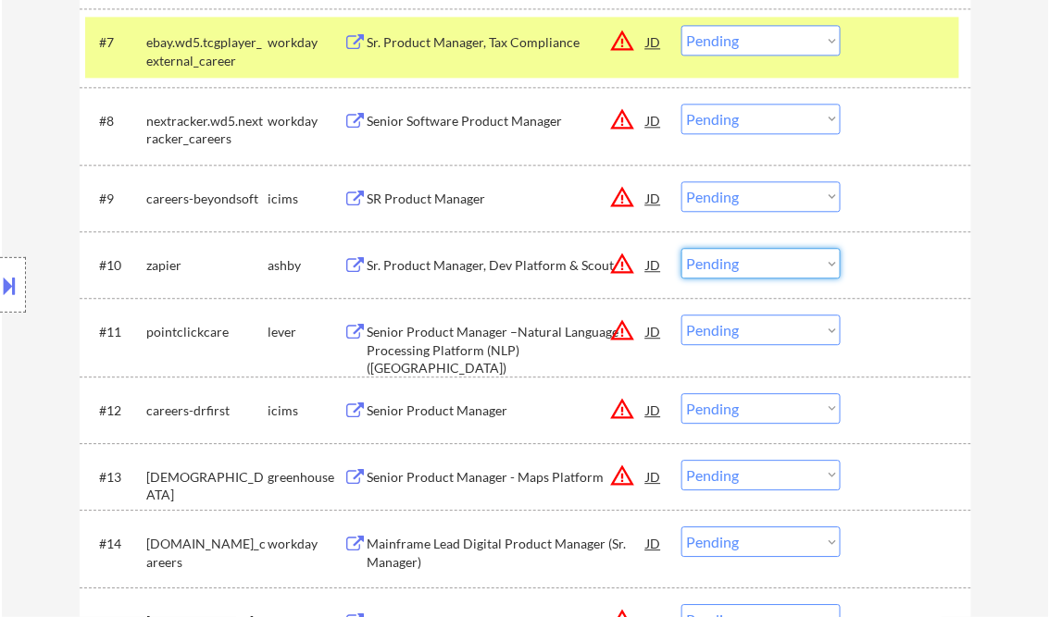
drag, startPoint x: 752, startPoint y: 258, endPoint x: 790, endPoint y: 278, distance: 42.6
click at [752, 258] on select "Choose an option... Pending Applied Excluded (Questions) Excluded (Expired) Exc…" at bounding box center [760, 263] width 159 height 31
click at [681, 248] on select "Choose an option... Pending Applied Excluded (Questions) Excluded (Expired) Exc…" at bounding box center [760, 263] width 159 height 31
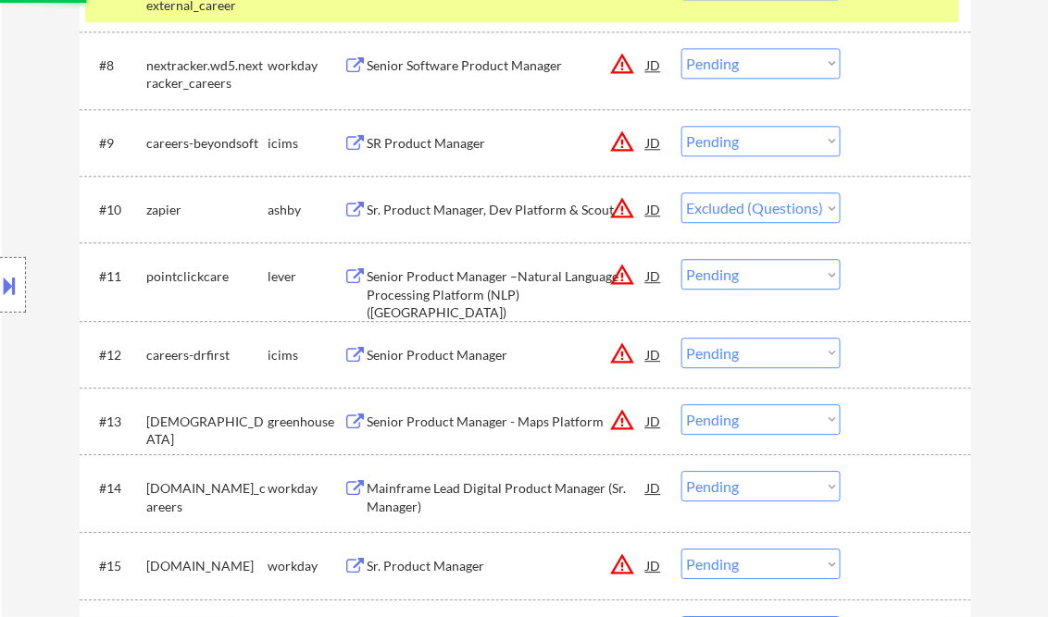
scroll to position [1111, 0]
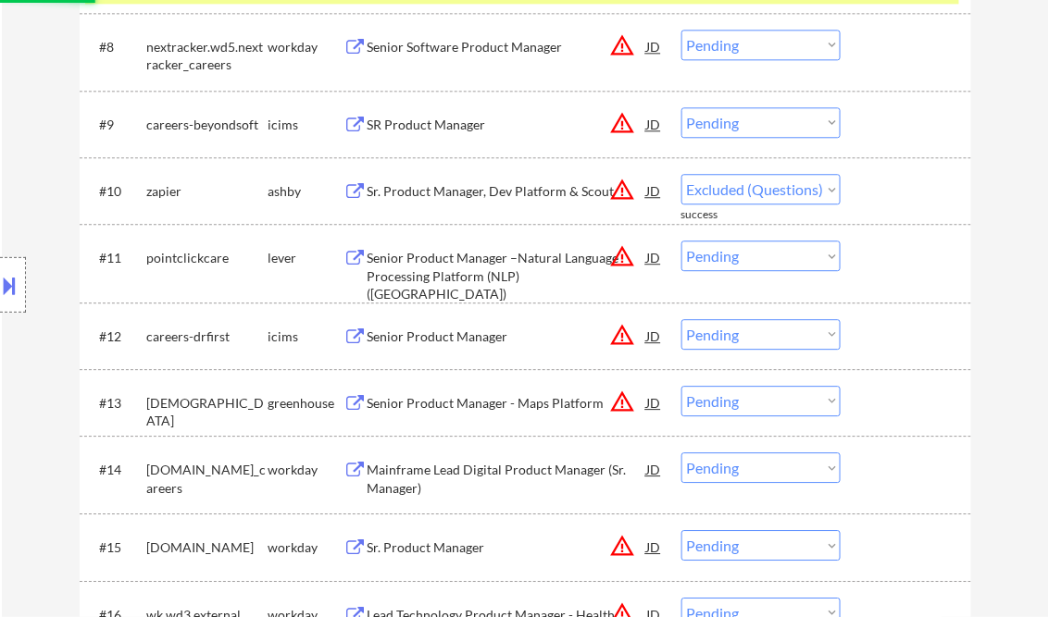
select select ""pending""
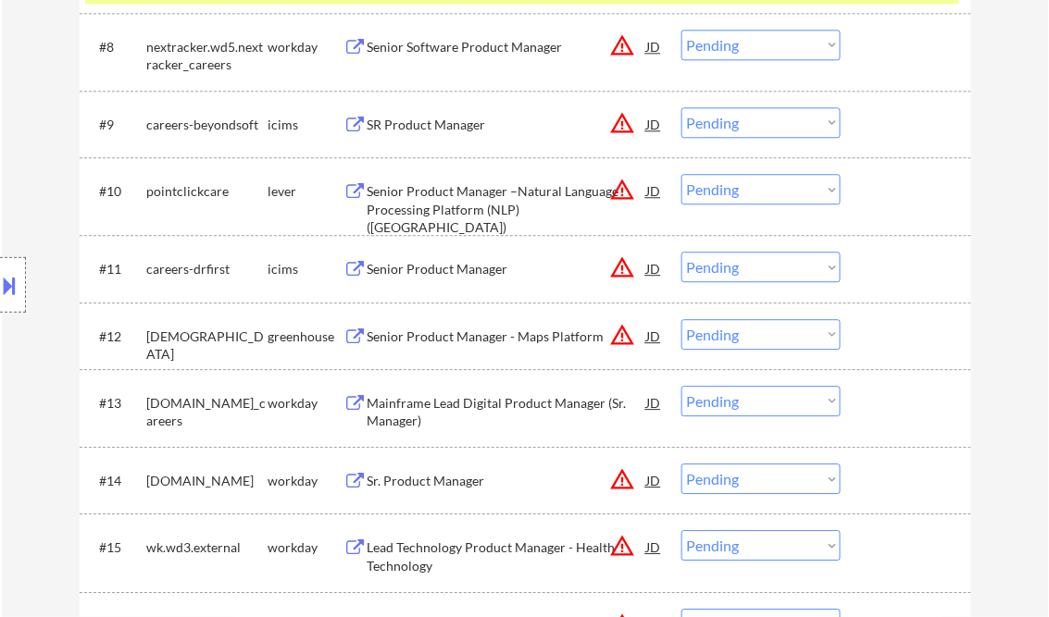
click at [441, 329] on div "Senior Product Manager - Maps Platform" at bounding box center [506, 337] width 279 height 19
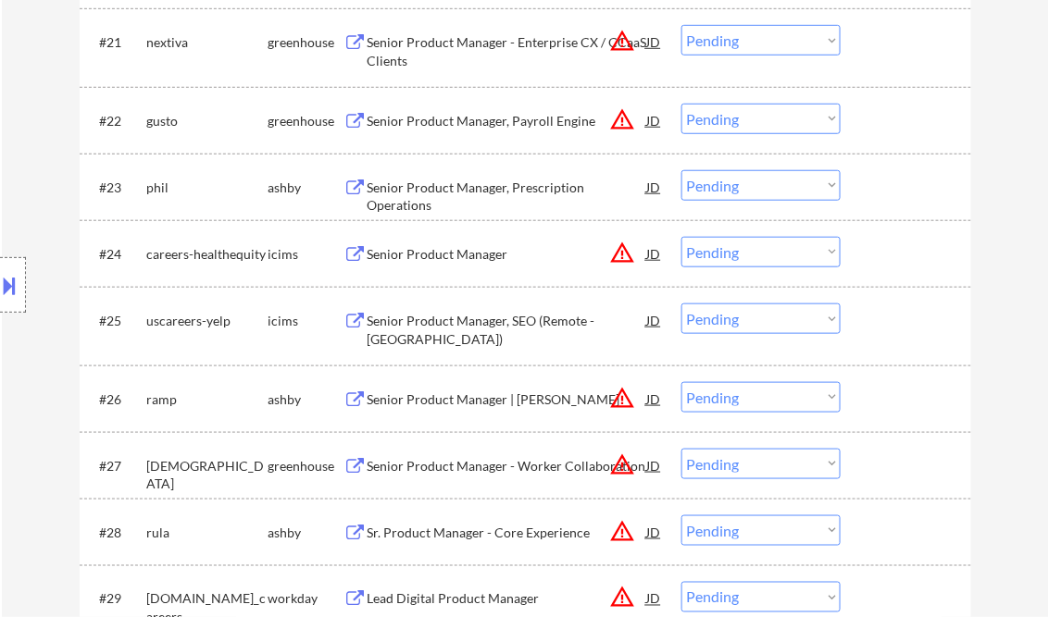
scroll to position [2073, 0]
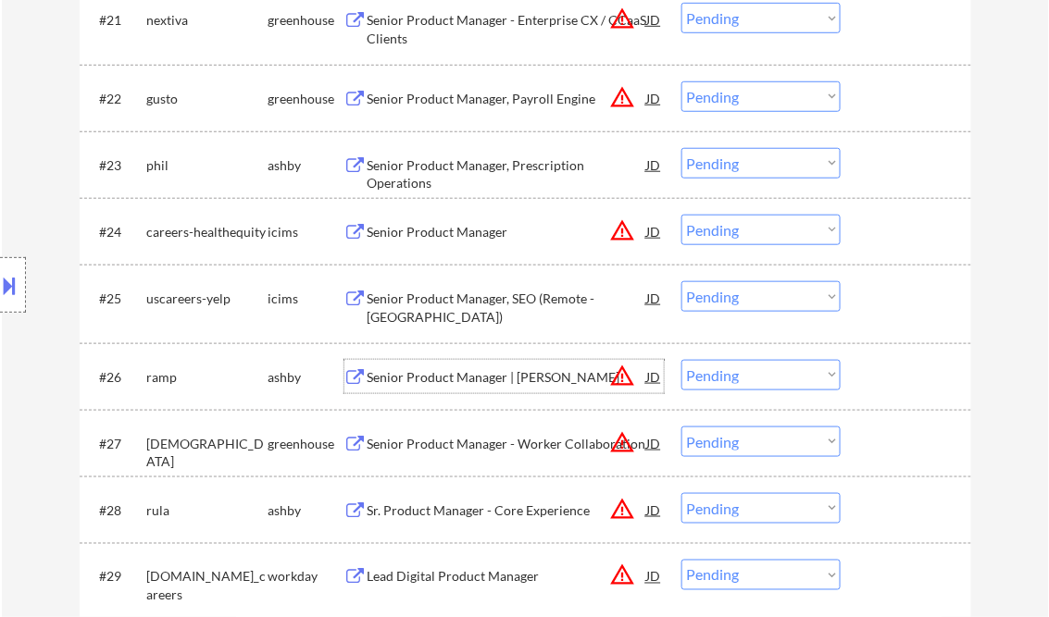
click at [472, 379] on div "Senior Product Manager | Bill Pay" at bounding box center [506, 377] width 279 height 19
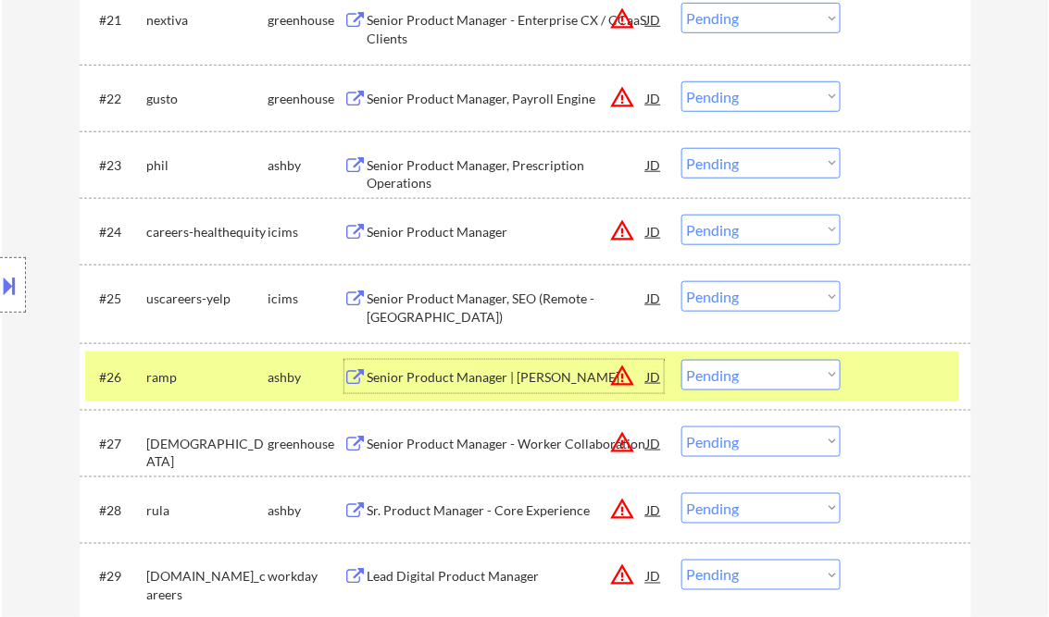
drag, startPoint x: 722, startPoint y: 367, endPoint x: 763, endPoint y: 380, distance: 43.6
click at [722, 367] on select "Choose an option... Pending Applied Excluded (Questions) Excluded (Expired) Exc…" at bounding box center [760, 375] width 159 height 31
click at [681, 360] on select "Choose an option... Pending Applied Excluded (Questions) Excluded (Expired) Exc…" at bounding box center [760, 375] width 159 height 31
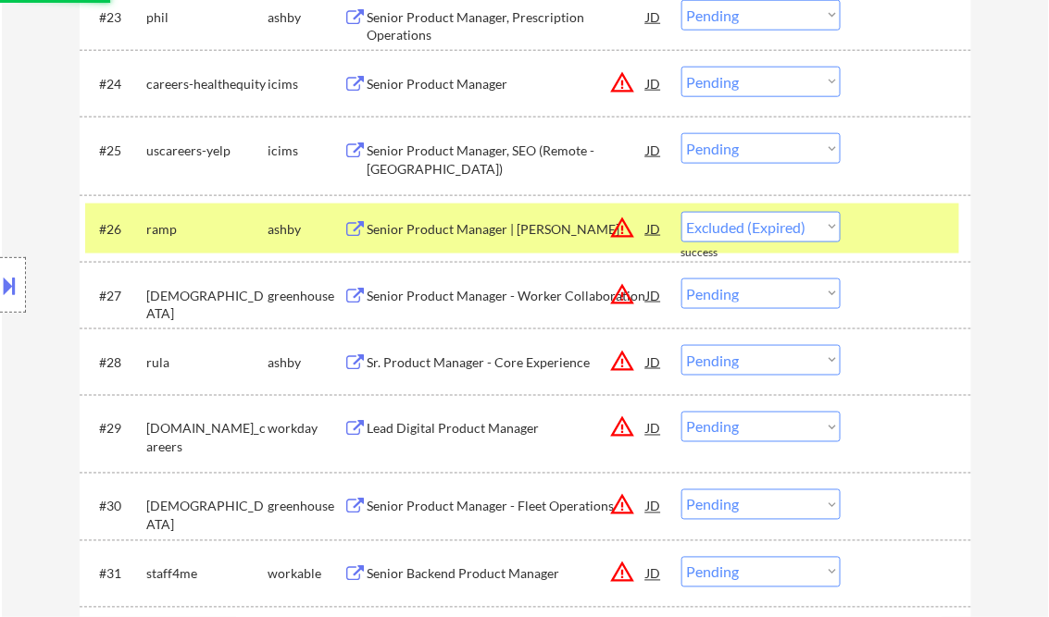
select select ""pending""
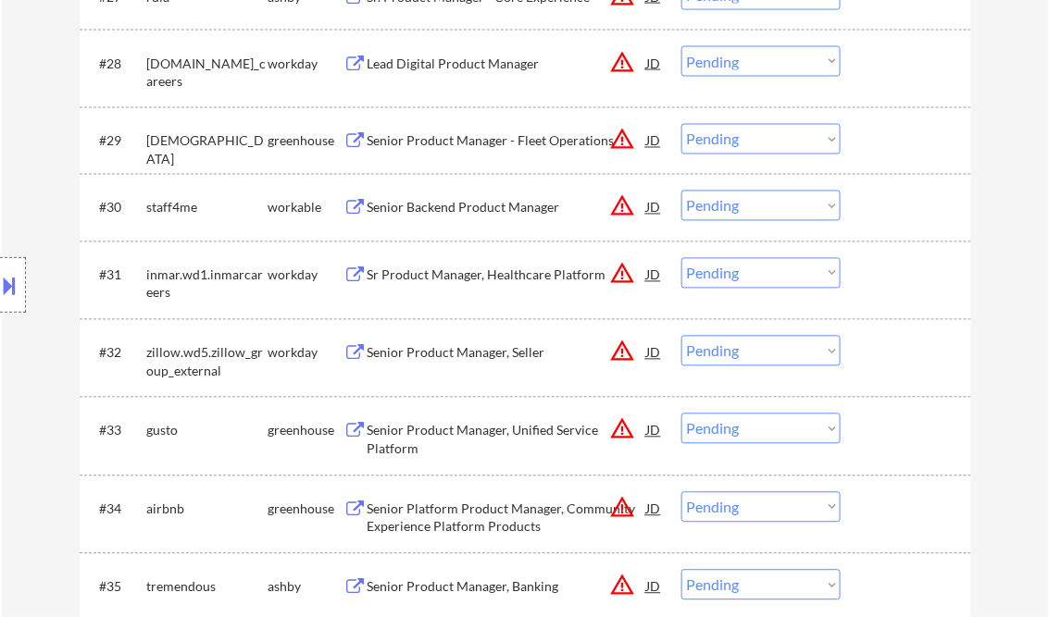
scroll to position [2591, 0]
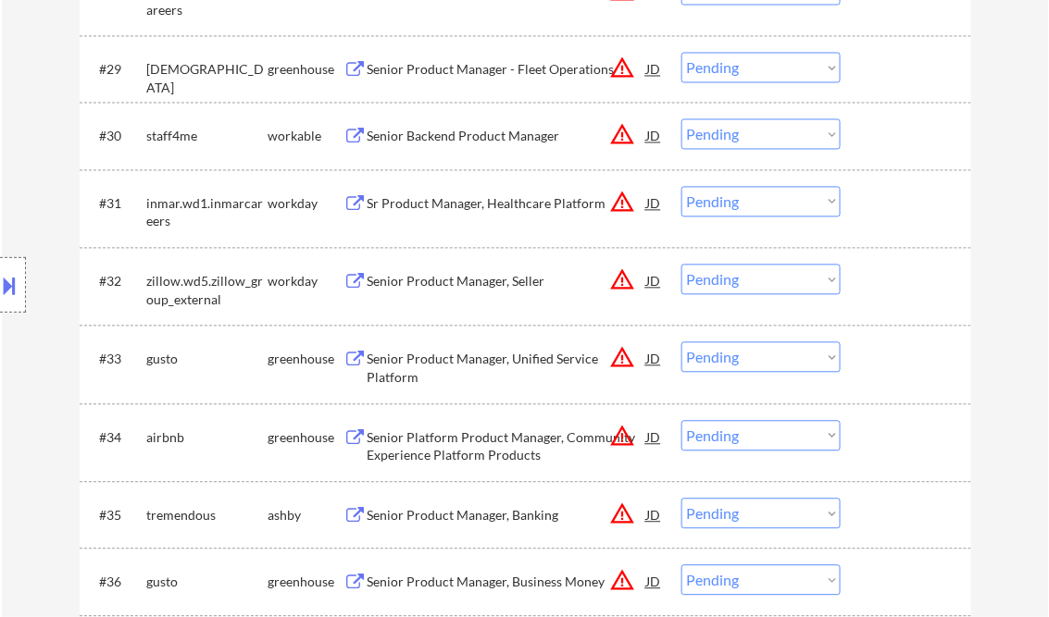
click at [493, 354] on div "Senior Product Manager, Unified Service Platform" at bounding box center [506, 369] width 279 height 36
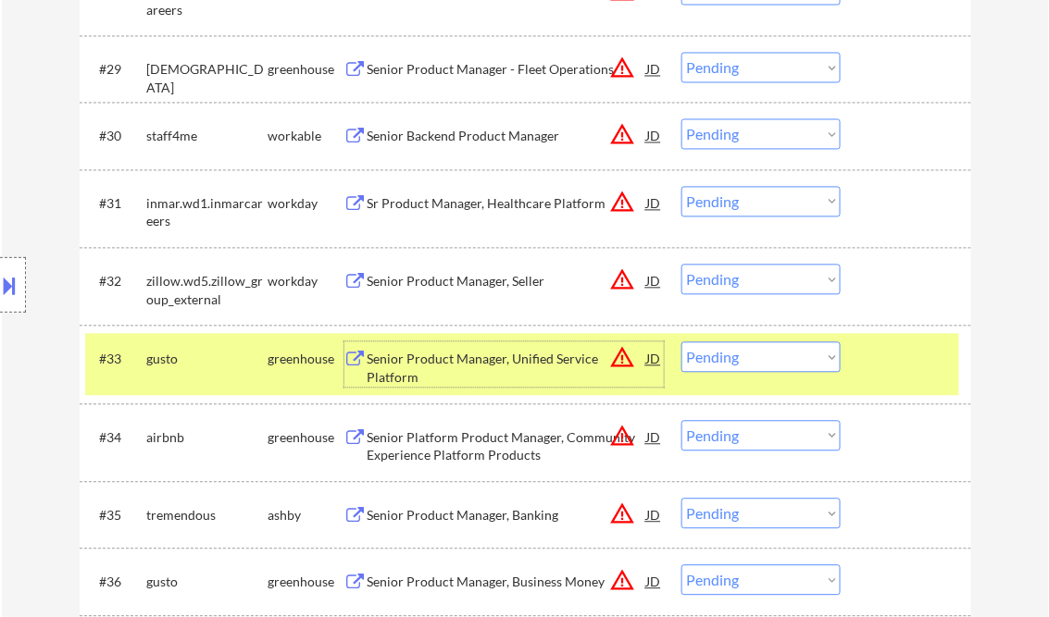
drag, startPoint x: 766, startPoint y: 357, endPoint x: 853, endPoint y: 380, distance: 90.0
click at [766, 357] on select "Choose an option... Pending Applied Excluded (Questions) Excluded (Expired) Exc…" at bounding box center [760, 357] width 159 height 31
click at [681, 342] on select "Choose an option... Pending Applied Excluded (Questions) Excluded (Expired) Exc…" at bounding box center [760, 357] width 159 height 31
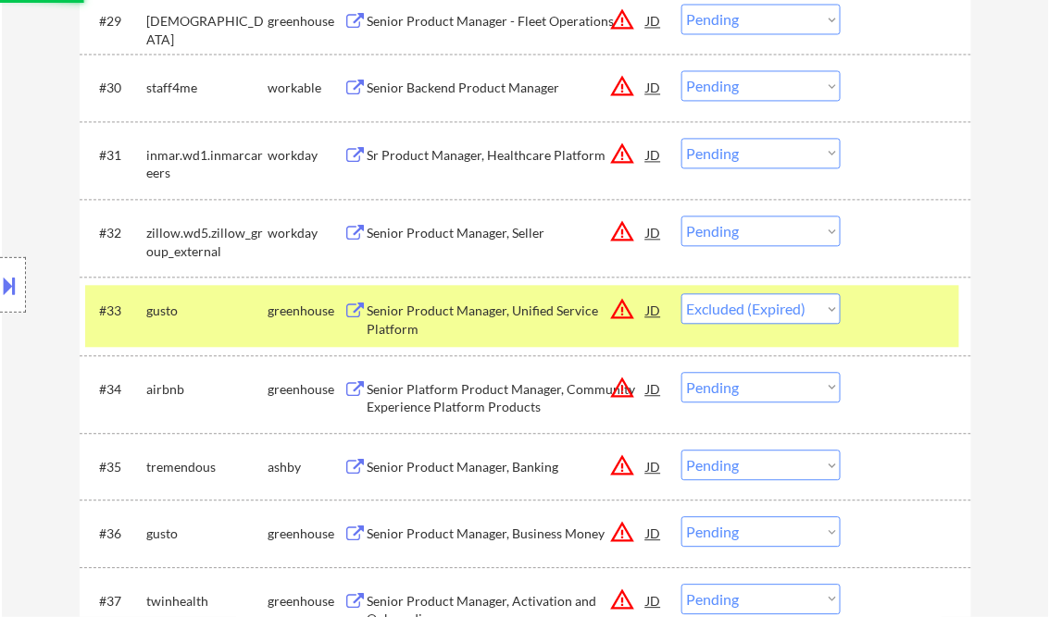
scroll to position [2665, 0]
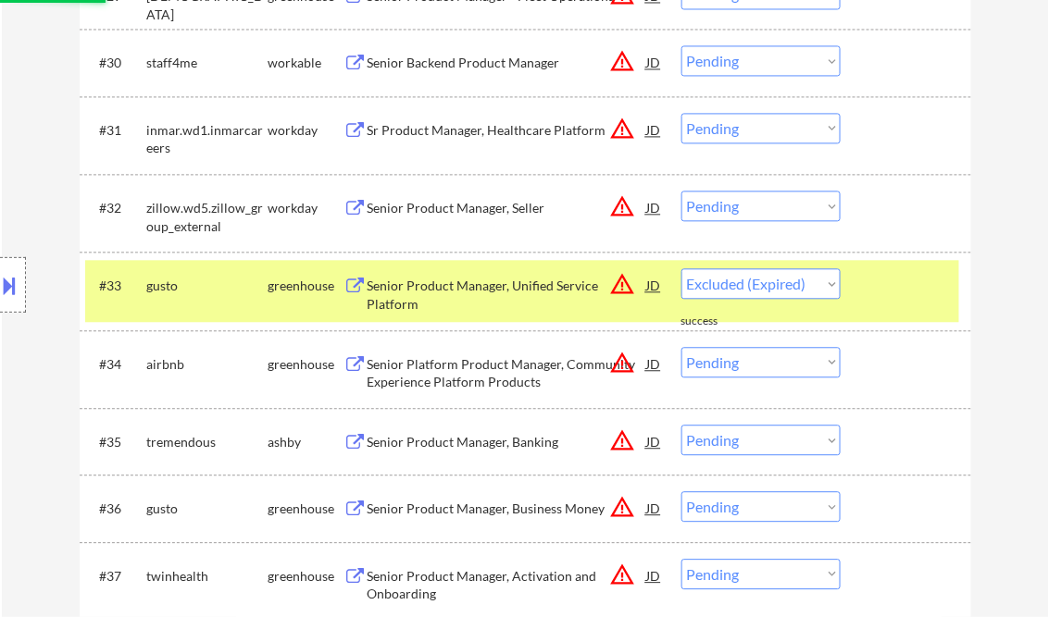
select select ""pending""
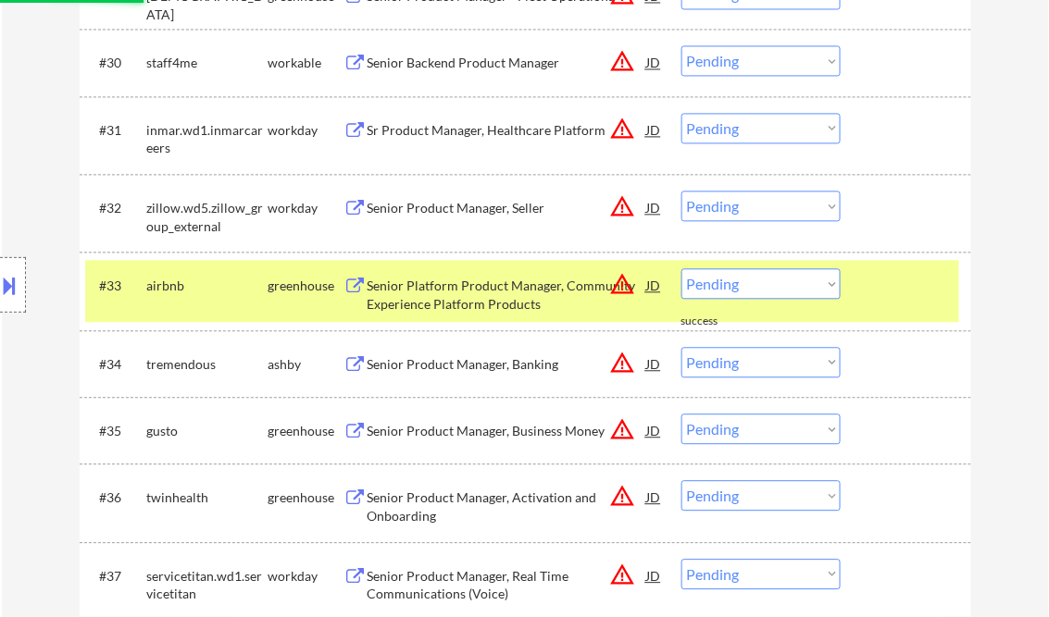
click at [465, 368] on div "Senior Product Manager, Banking" at bounding box center [506, 364] width 279 height 19
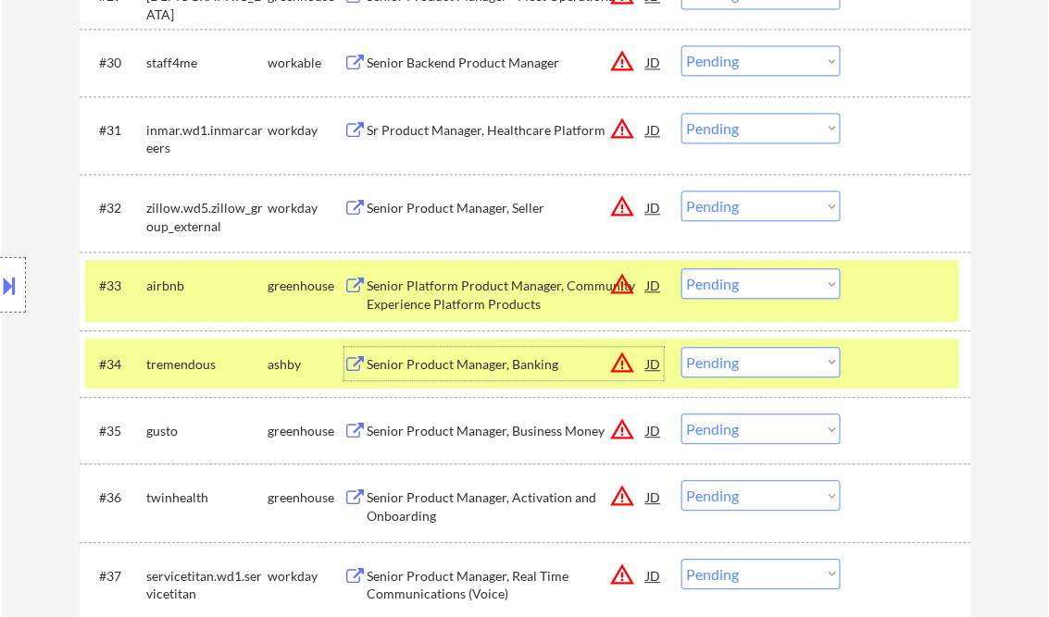
click at [737, 356] on select "Choose an option... Pending Applied Excluded (Questions) Excluded (Expired) Exc…" at bounding box center [760, 362] width 159 height 31
click at [681, 347] on select "Choose an option... Pending Applied Excluded (Questions) Excluded (Expired) Exc…" at bounding box center [760, 362] width 159 height 31
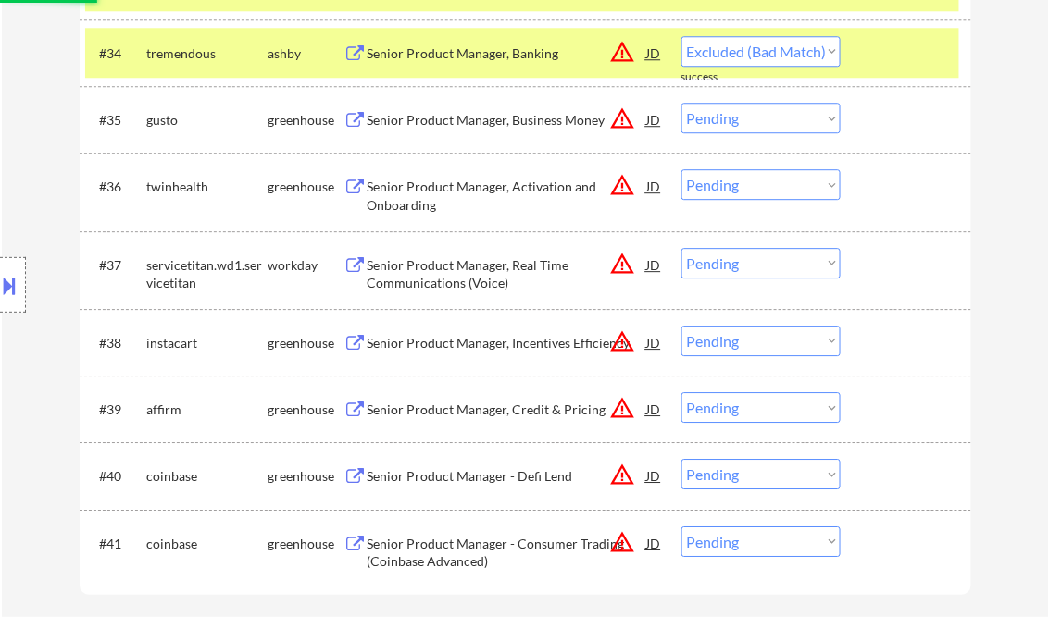
scroll to position [3035, 0]
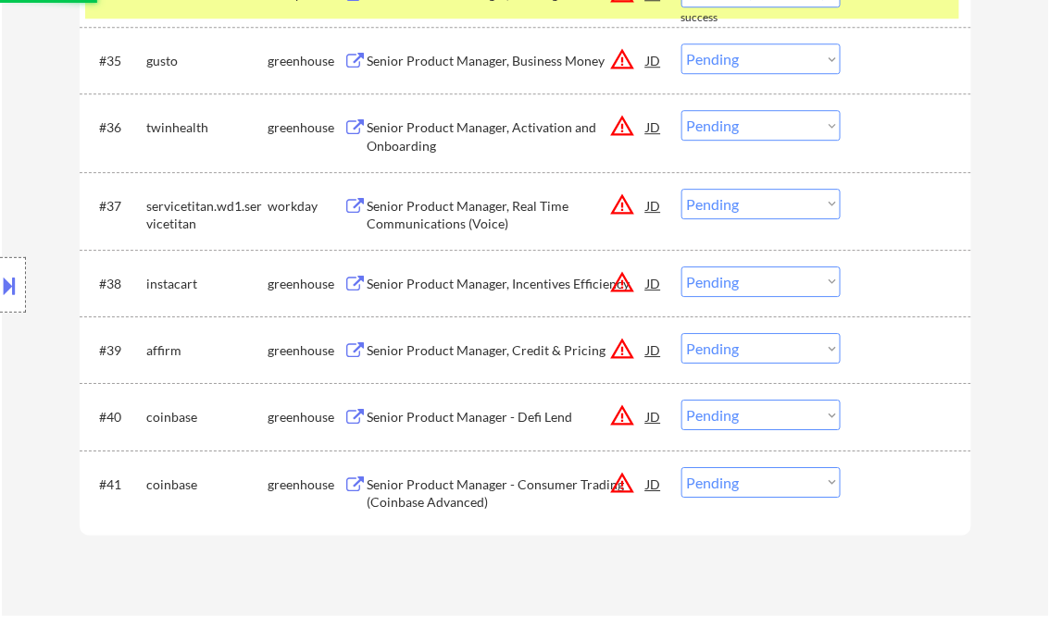
select select ""pending""
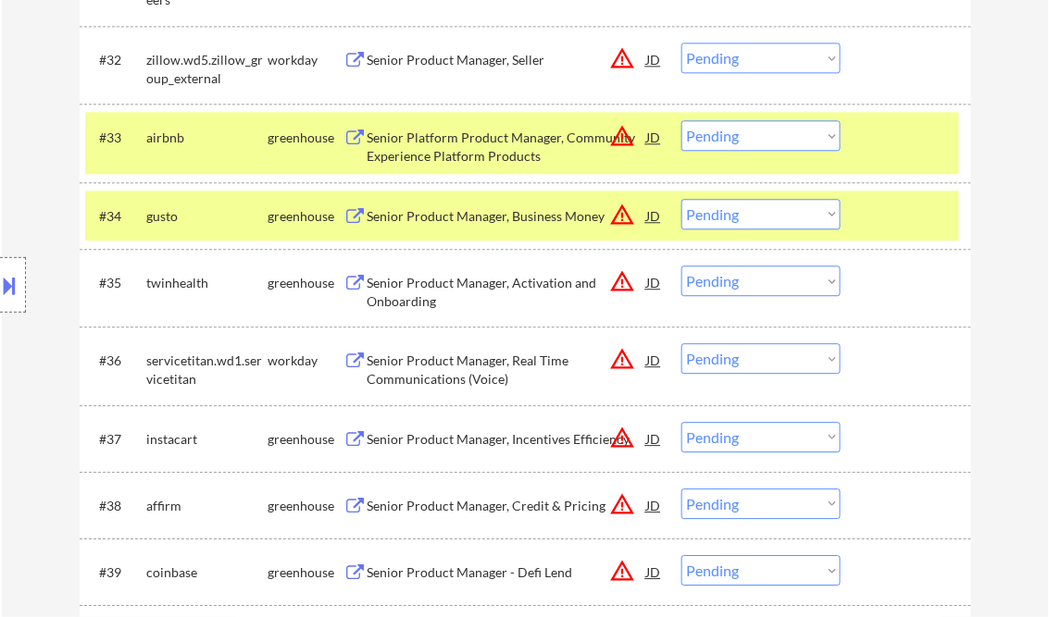
scroll to position [2517, 0]
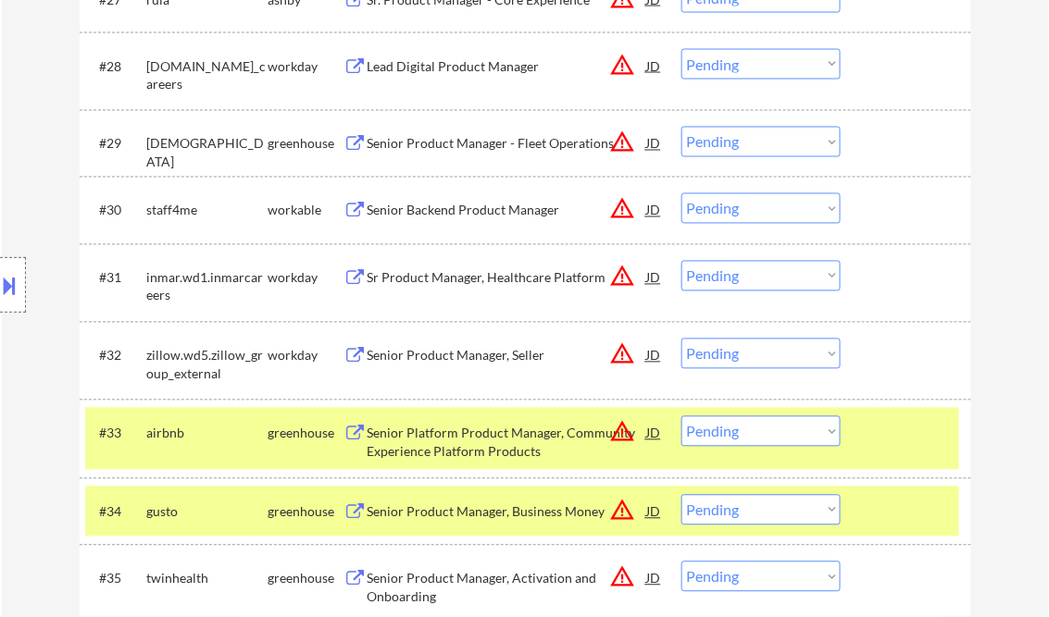
click at [453, 354] on div "Senior Product Manager, Seller" at bounding box center [506, 356] width 279 height 19
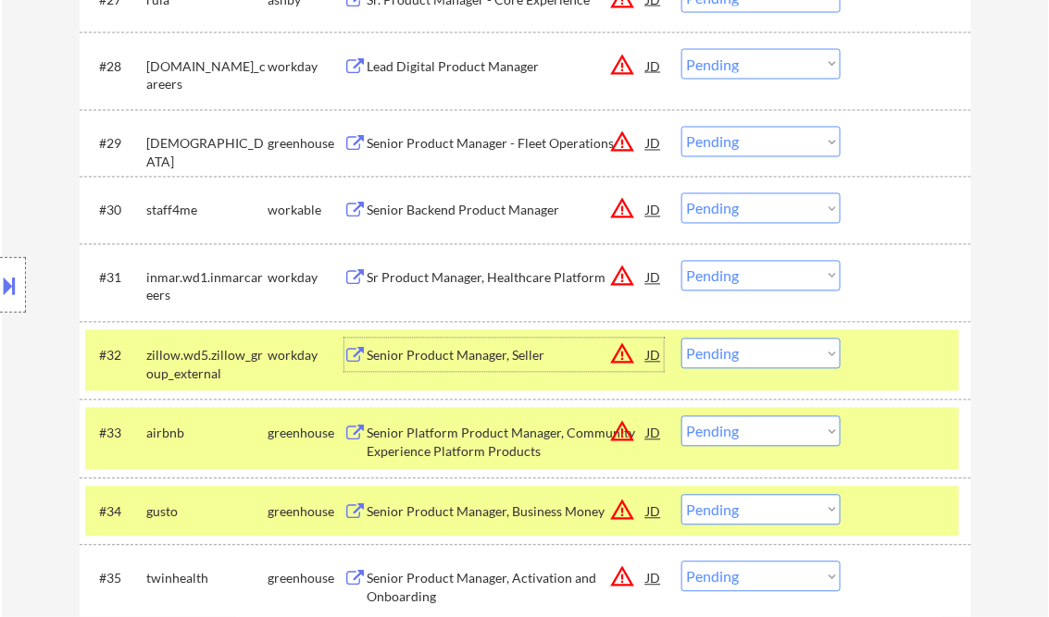
drag, startPoint x: 776, startPoint y: 357, endPoint x: 871, endPoint y: 403, distance: 106.0
click at [776, 357] on select "Choose an option... Pending Applied Excluded (Questions) Excluded (Expired) Exc…" at bounding box center [760, 354] width 159 height 31
click at [681, 339] on select "Choose an option... Pending Applied Excluded (Questions) Excluded (Expired) Exc…" at bounding box center [760, 354] width 159 height 31
select select ""pending""
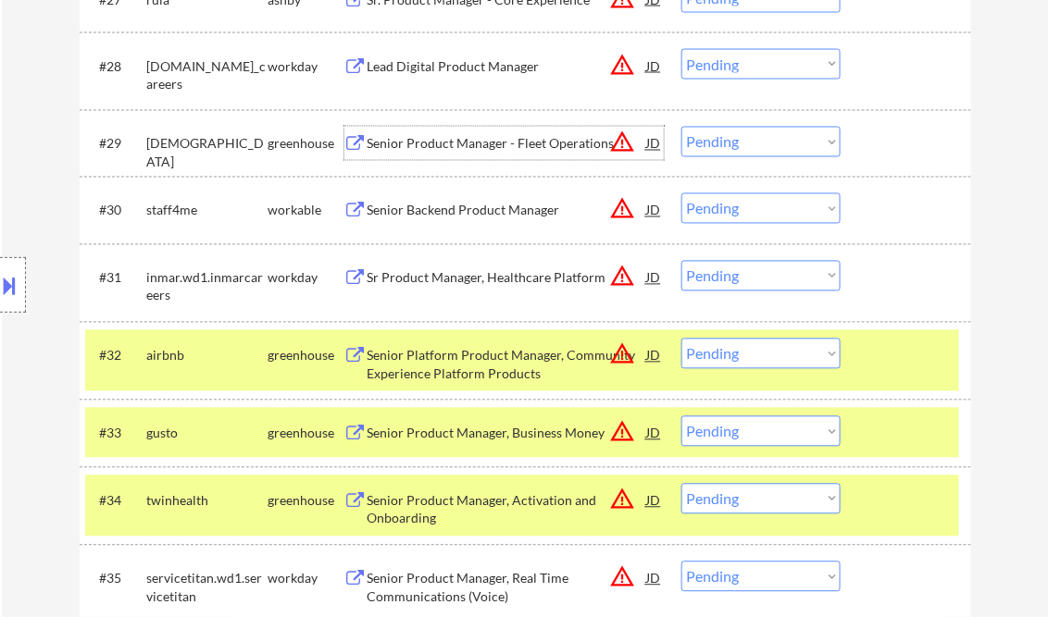
click at [455, 149] on div "Senior Product Manager - Fleet Operations" at bounding box center [506, 144] width 279 height 19
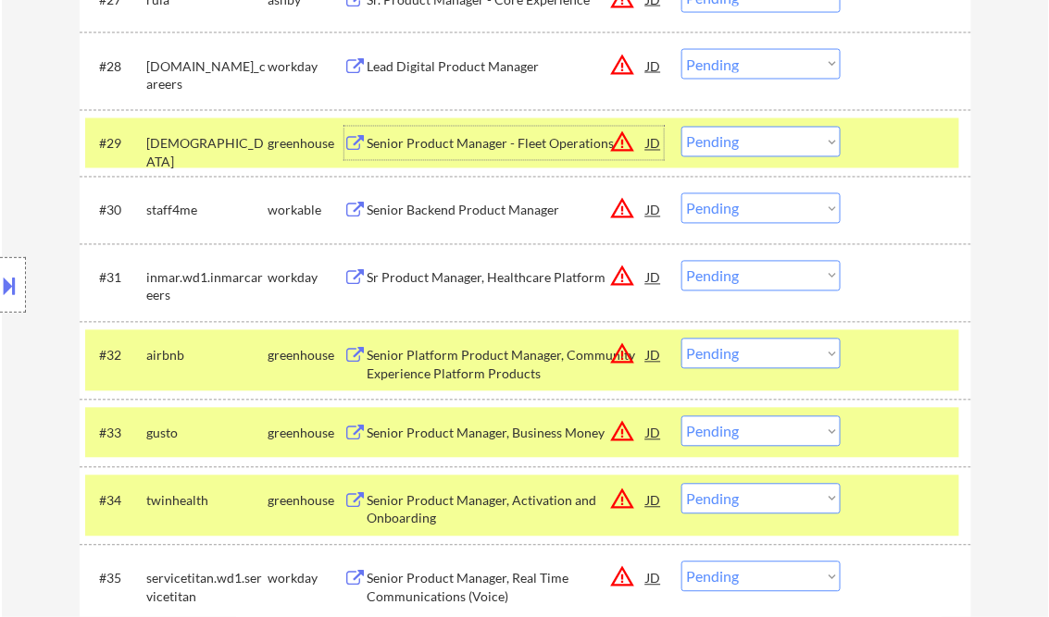
drag, startPoint x: 759, startPoint y: 153, endPoint x: 770, endPoint y: 158, distance: 12.4
click at [759, 153] on select "Choose an option... Pending Applied Excluded (Questions) Excluded (Expired) Exc…" at bounding box center [760, 142] width 159 height 31
click at [681, 127] on select "Choose an option... Pending Applied Excluded (Questions) Excluded (Expired) Exc…" at bounding box center [760, 142] width 159 height 31
select select ""pending""
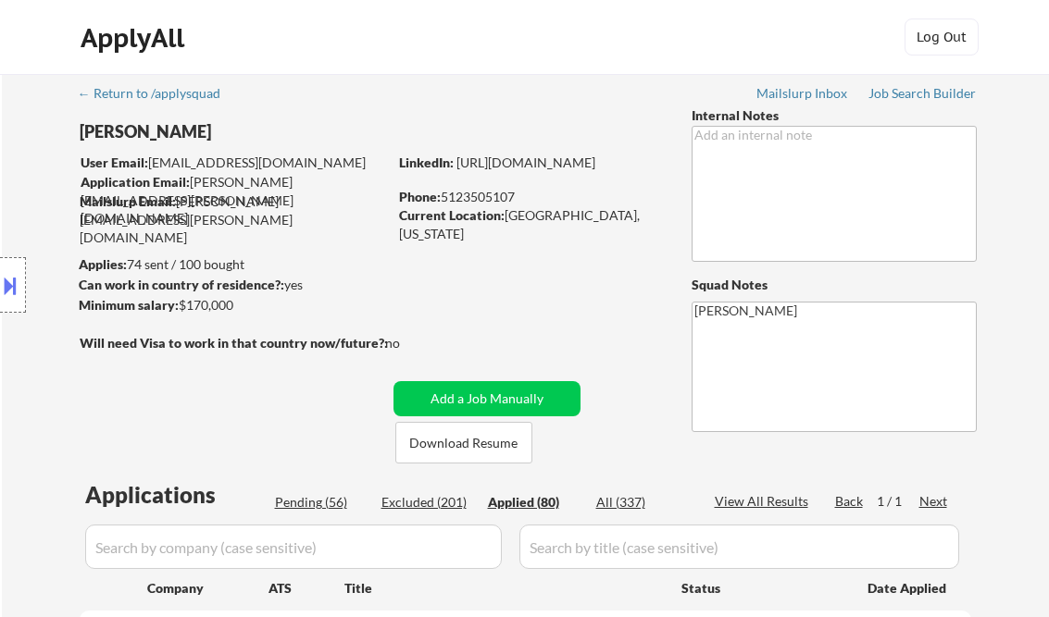
select select ""applied""
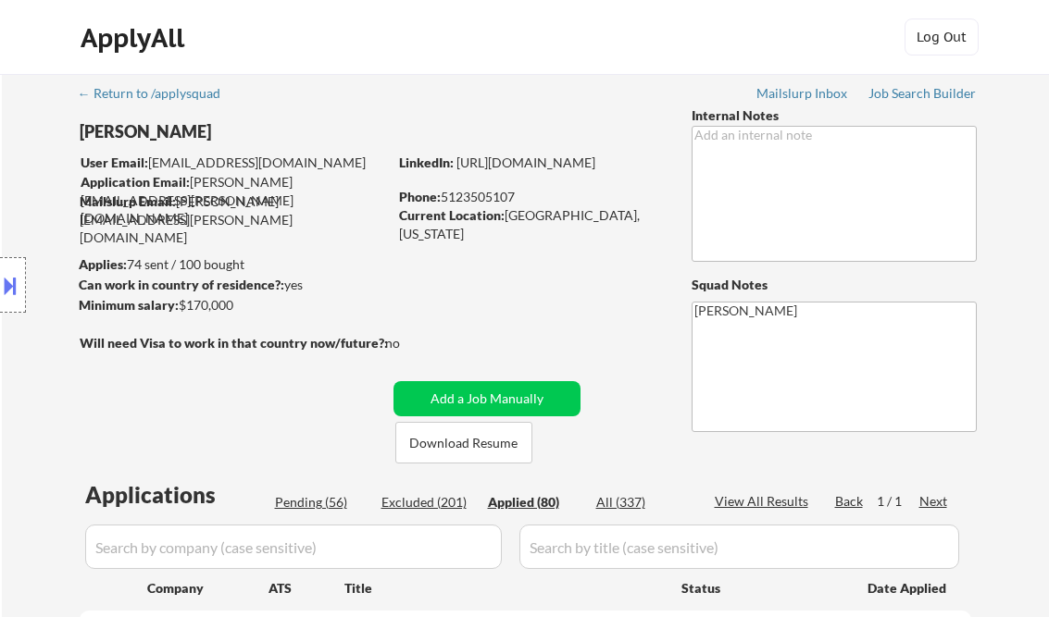
select select ""applied""
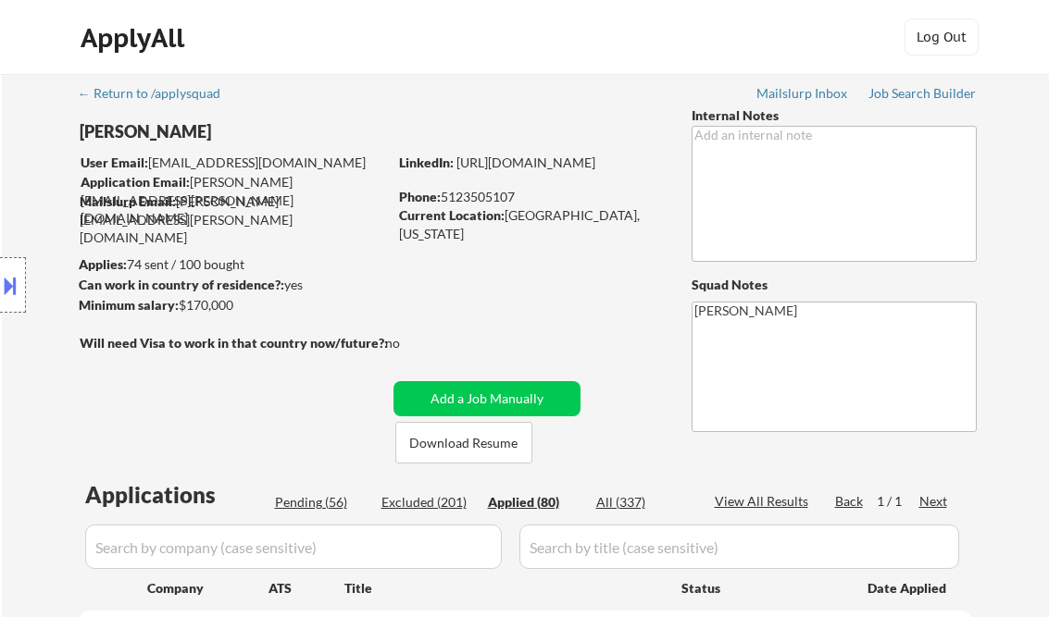
select select ""applied""
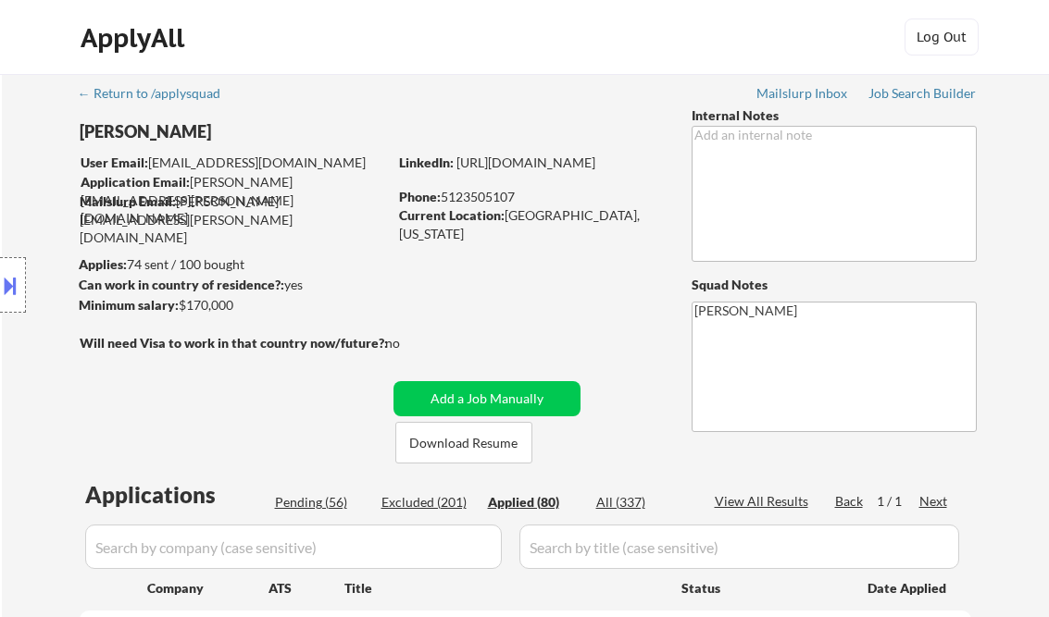
select select ""applied""
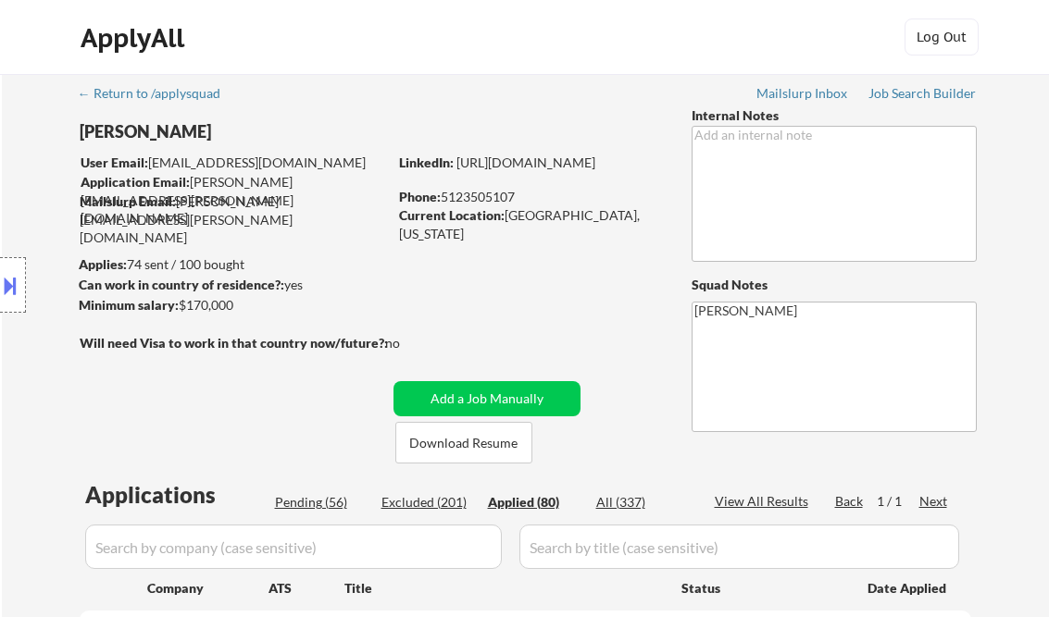
select select ""applied""
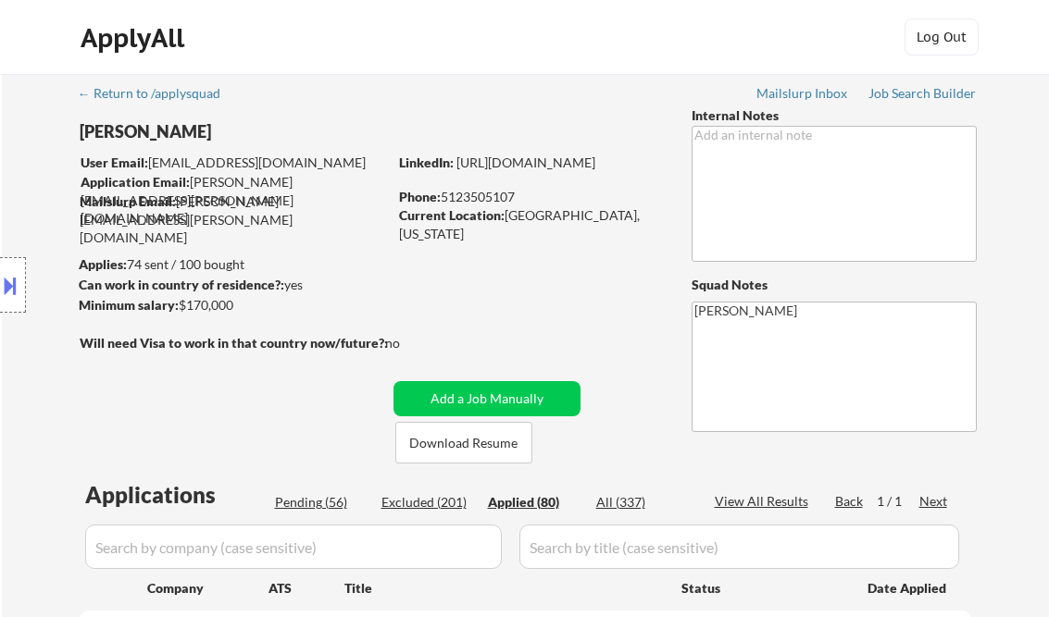
select select ""applied""
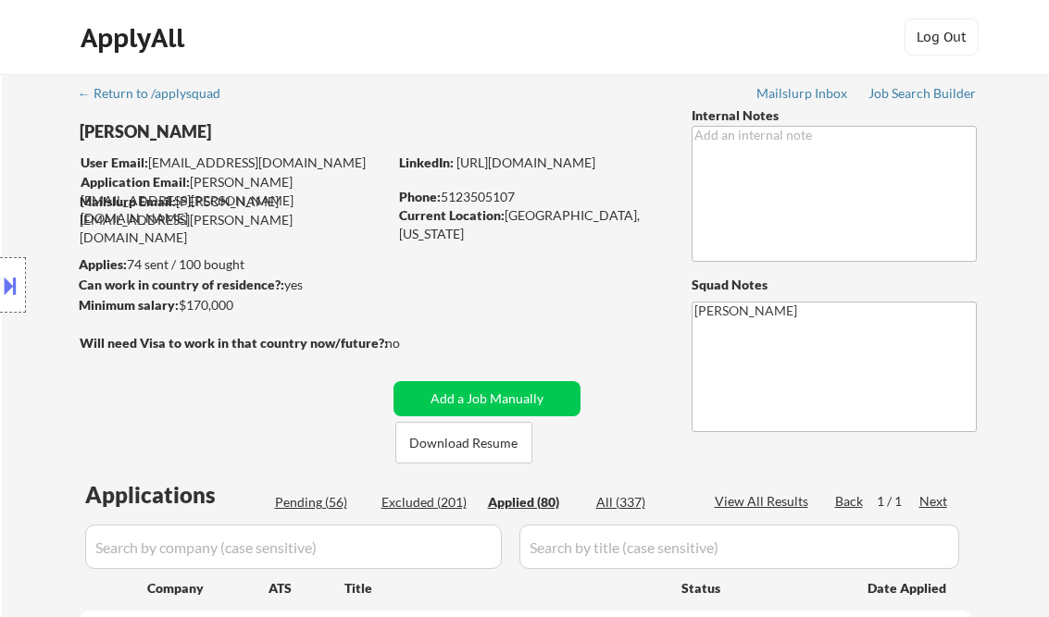
select select ""applied""
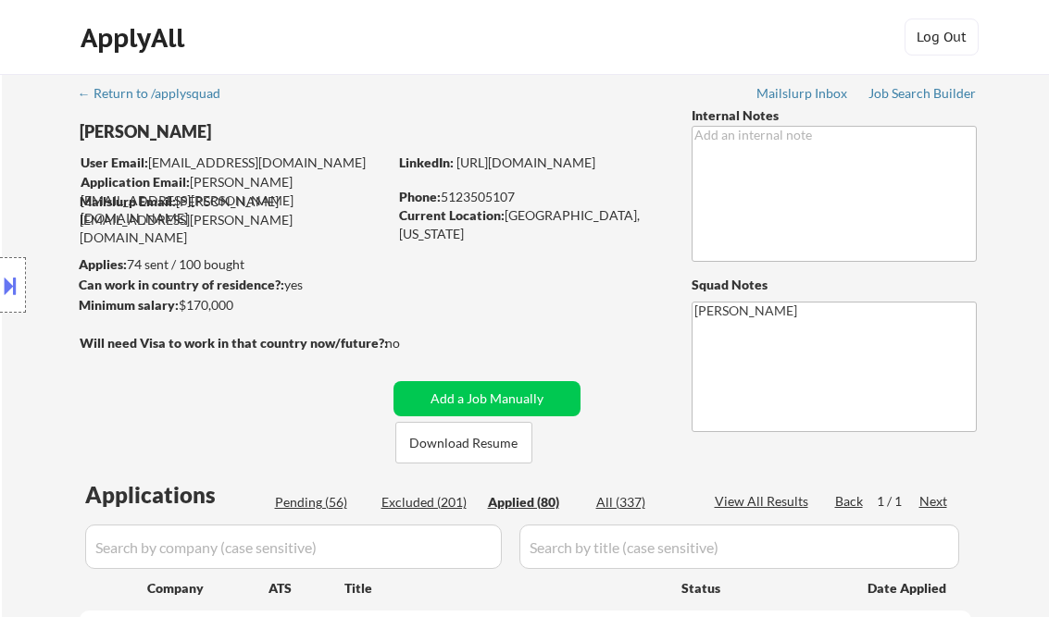
select select ""applied""
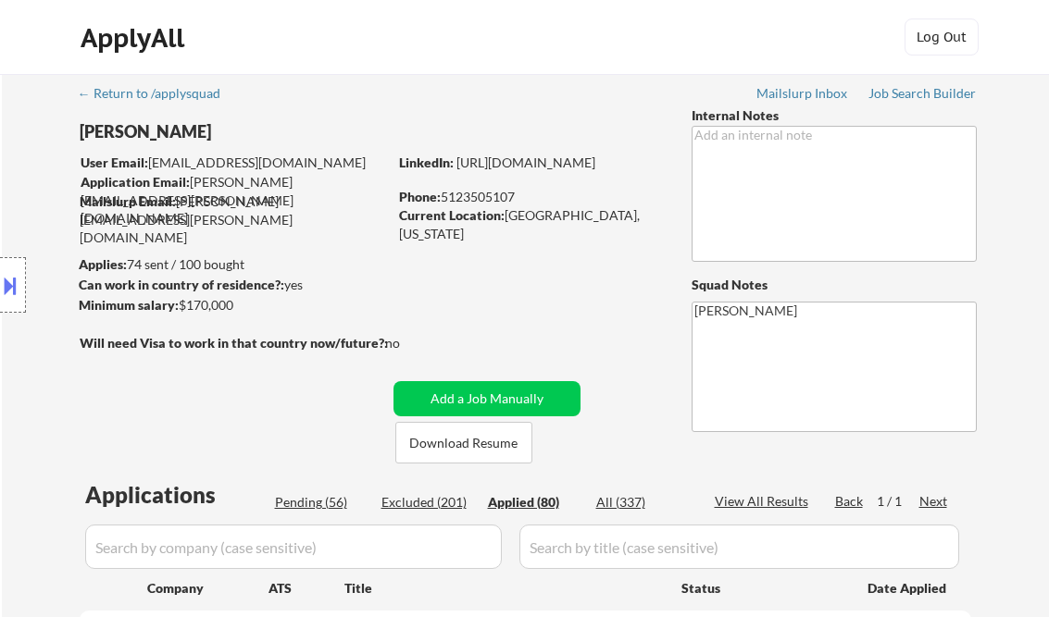
select select ""applied""
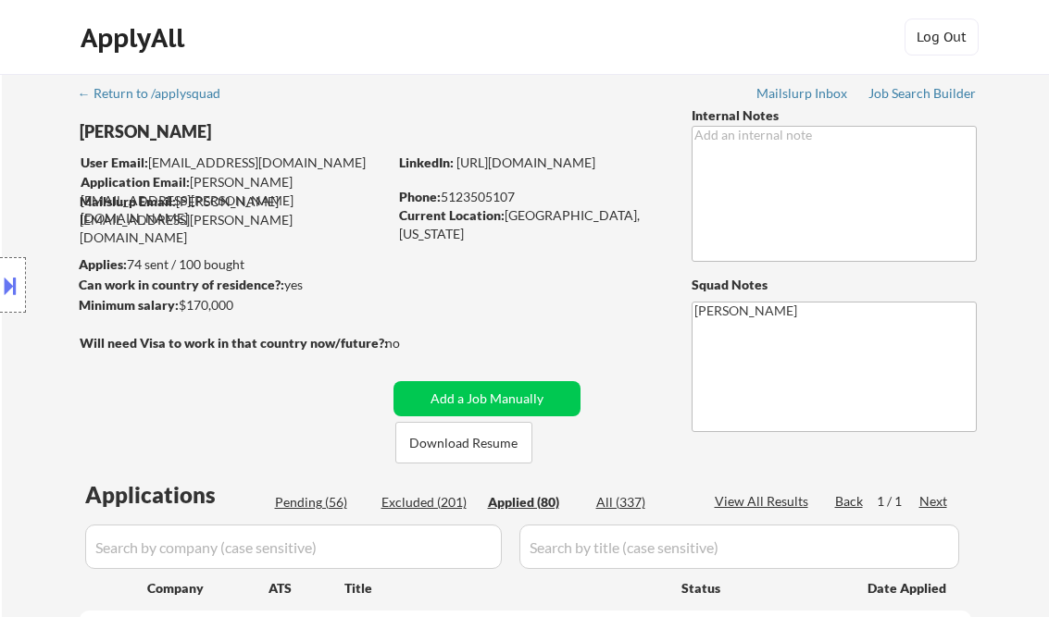
select select ""applied""
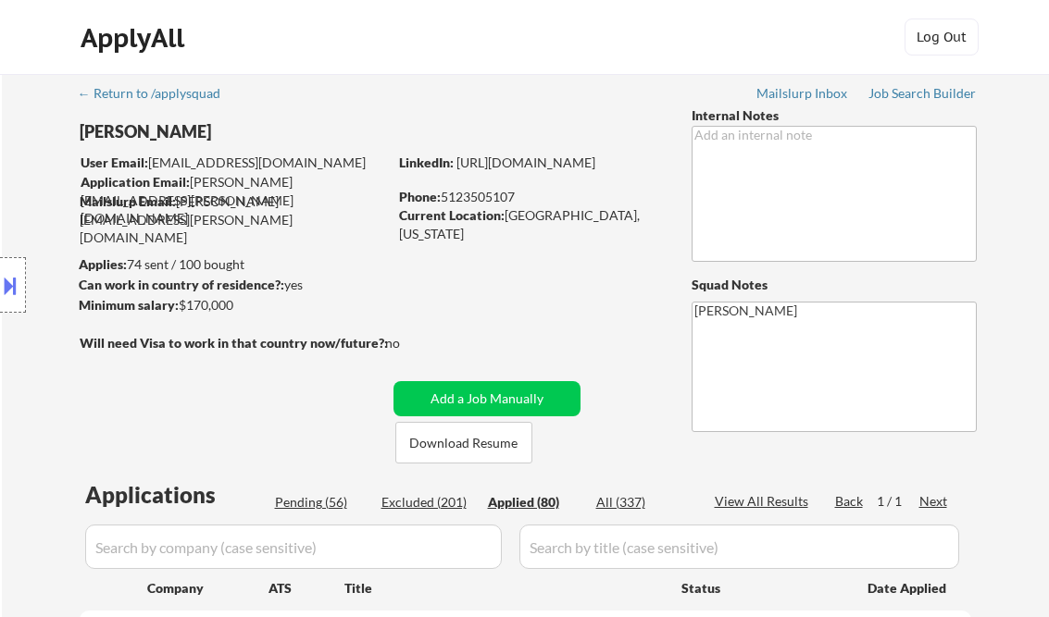
select select ""applied""
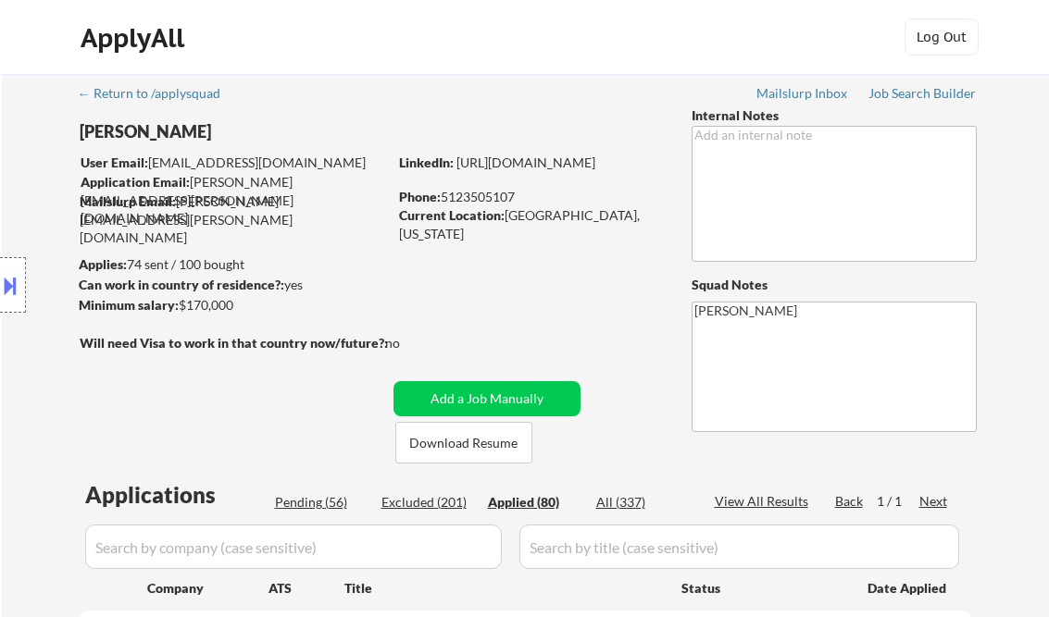
select select ""applied""
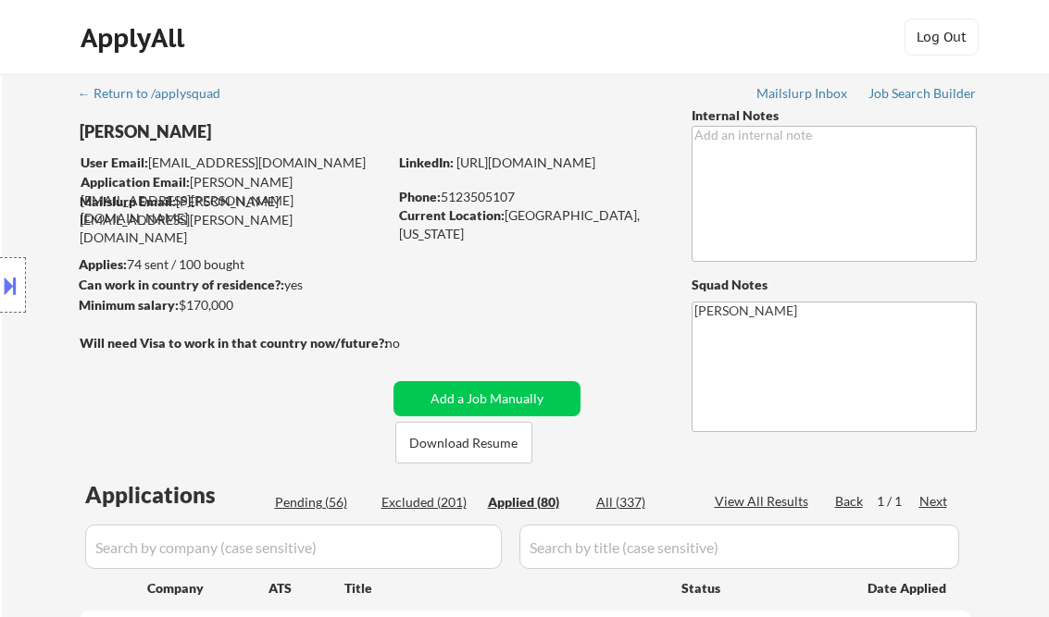
select select ""applied""
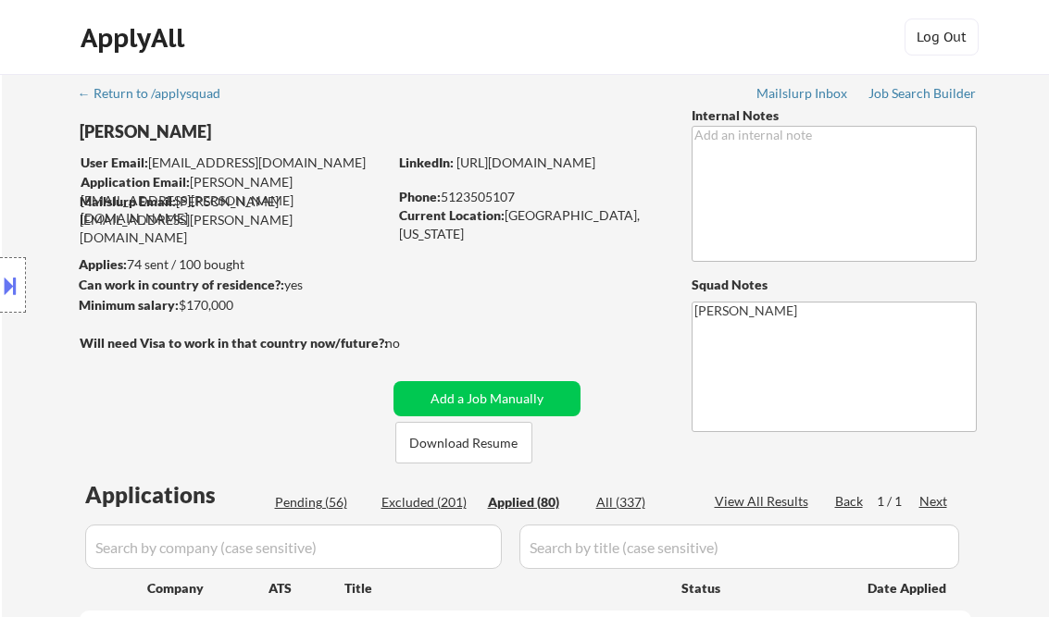
select select ""applied""
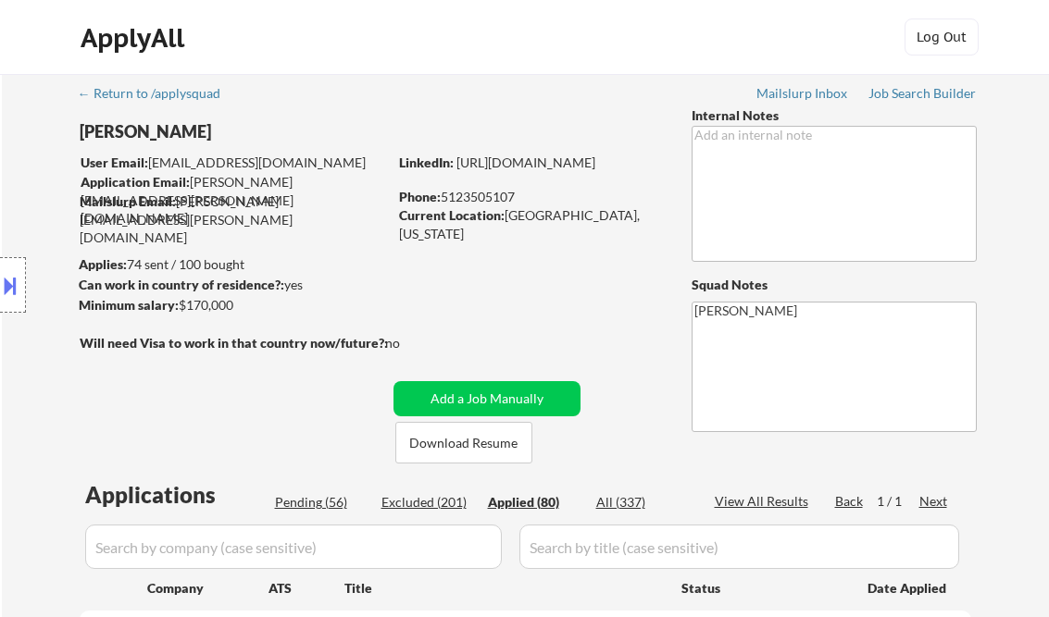
select select ""applied""
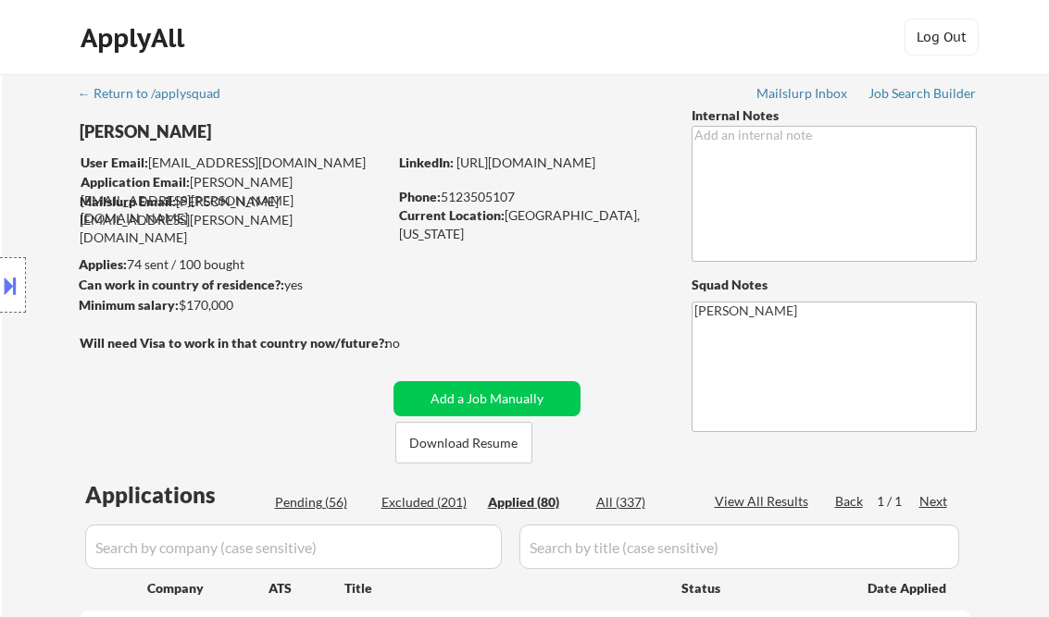
select select ""applied""
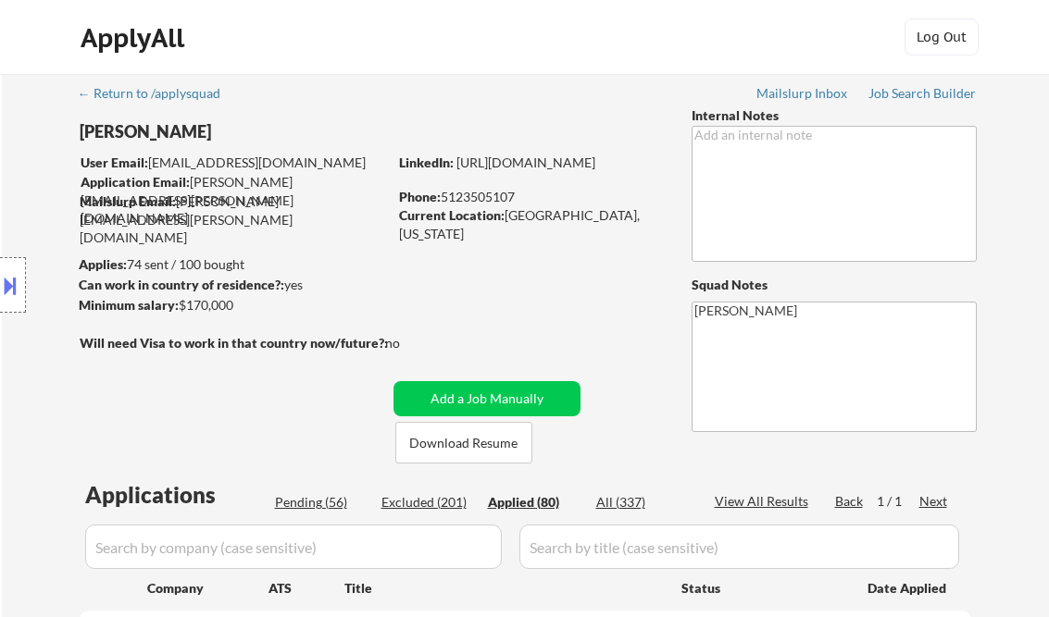
select select ""applied""
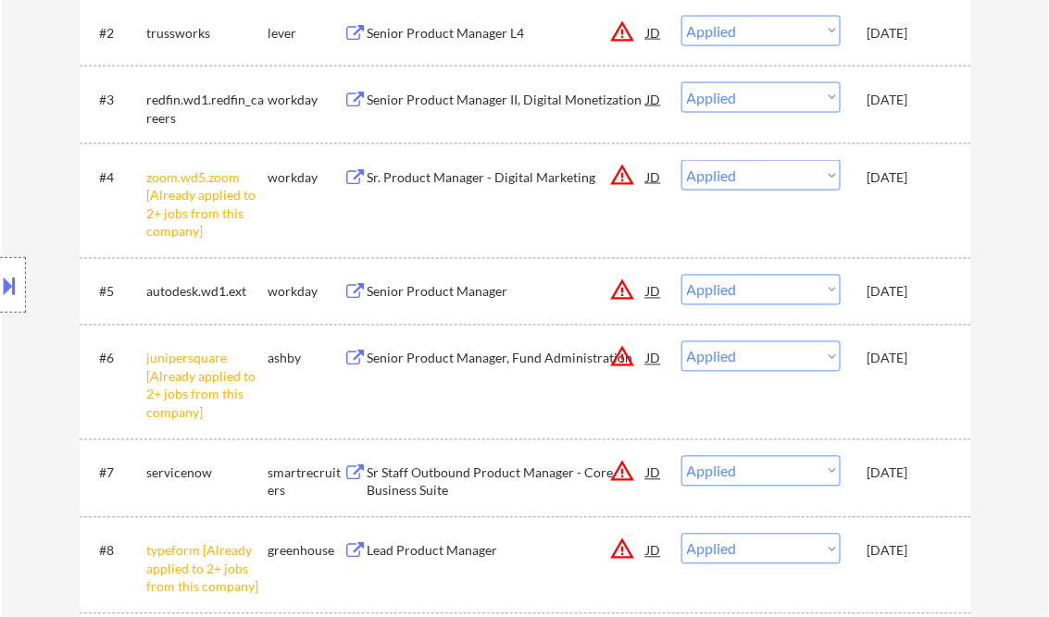
select select ""applied""
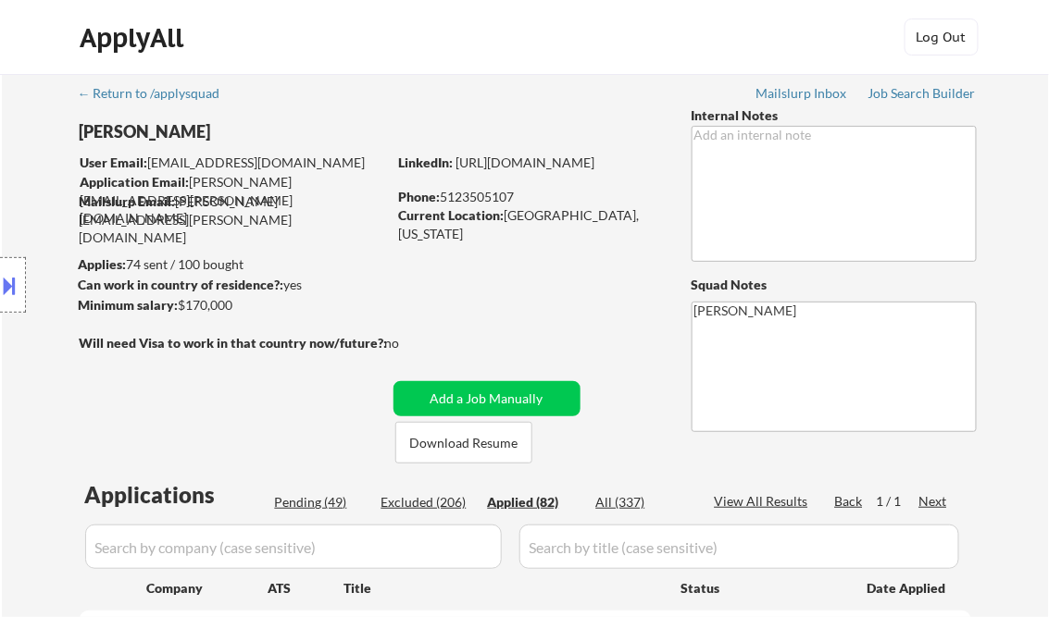
scroll to position [148, 0]
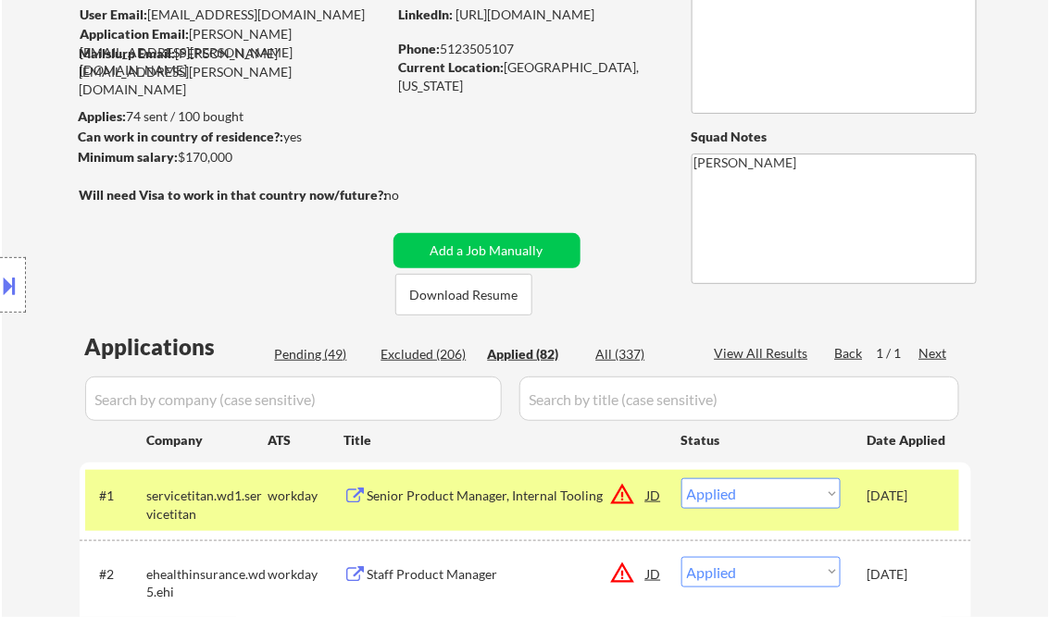
select select ""applied""
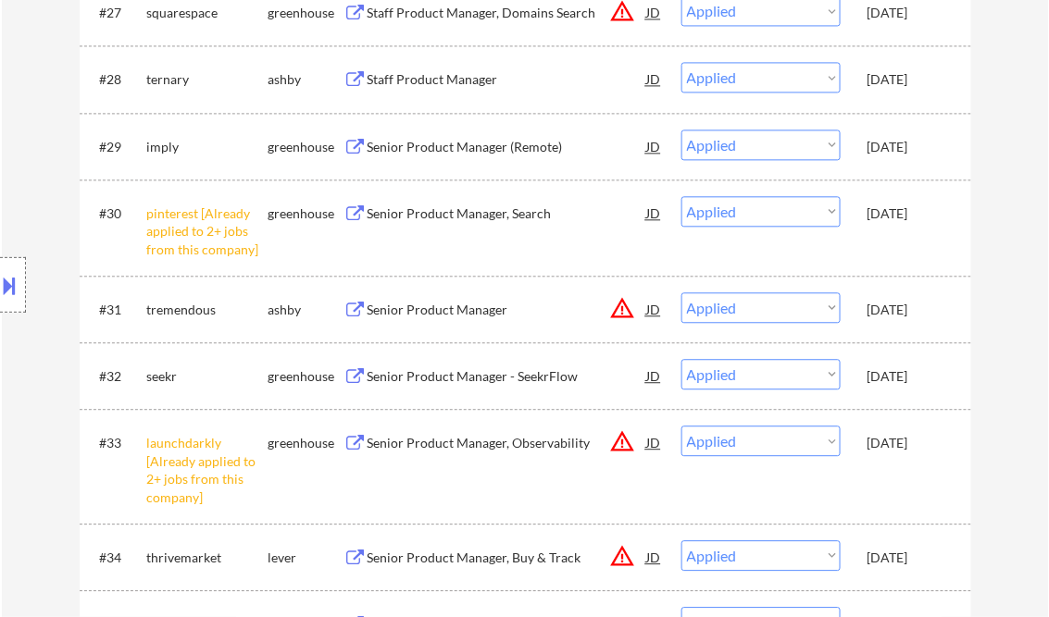
select select ""applied""
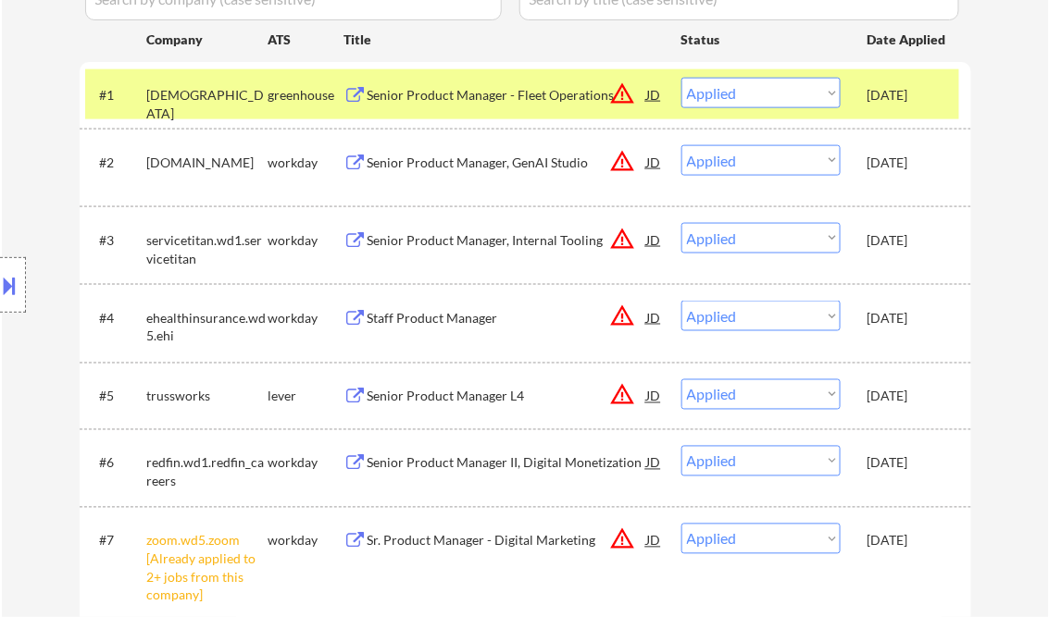
scroll to position [0, 0]
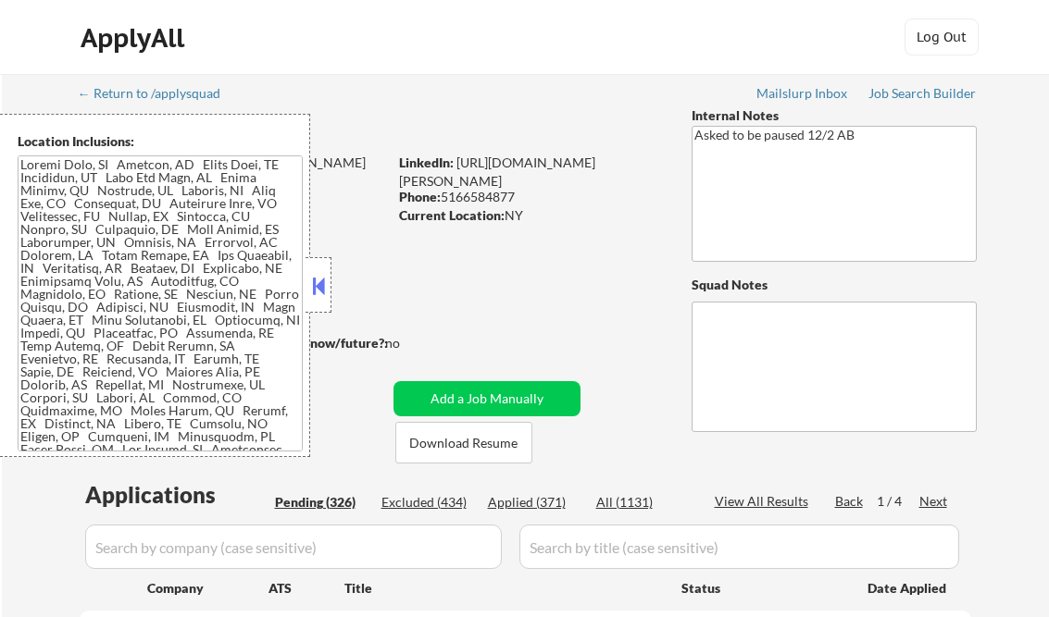
select select ""pending""
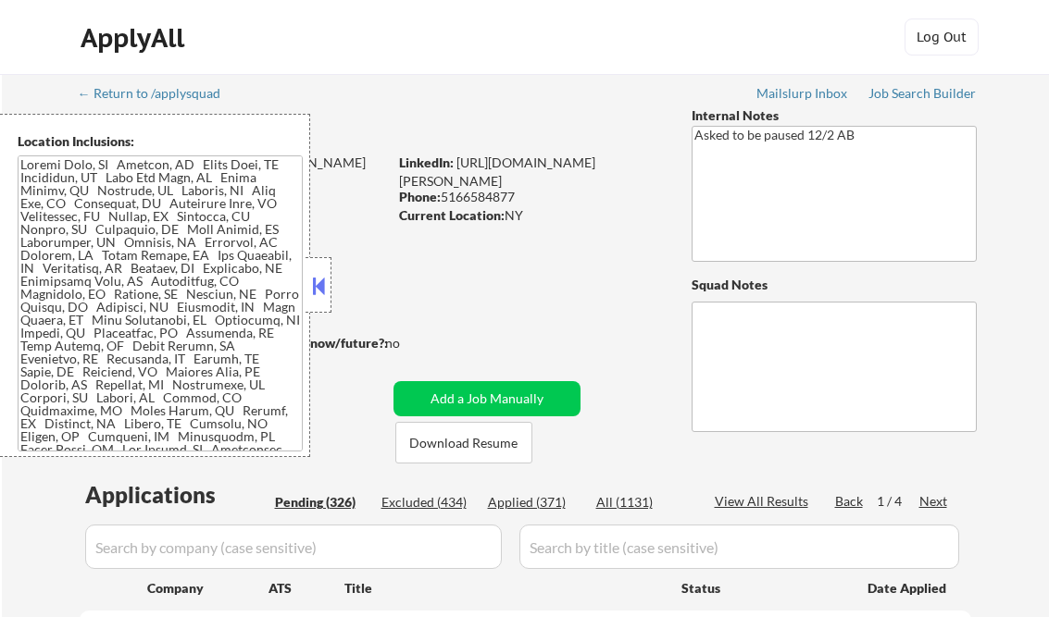
select select ""pending""
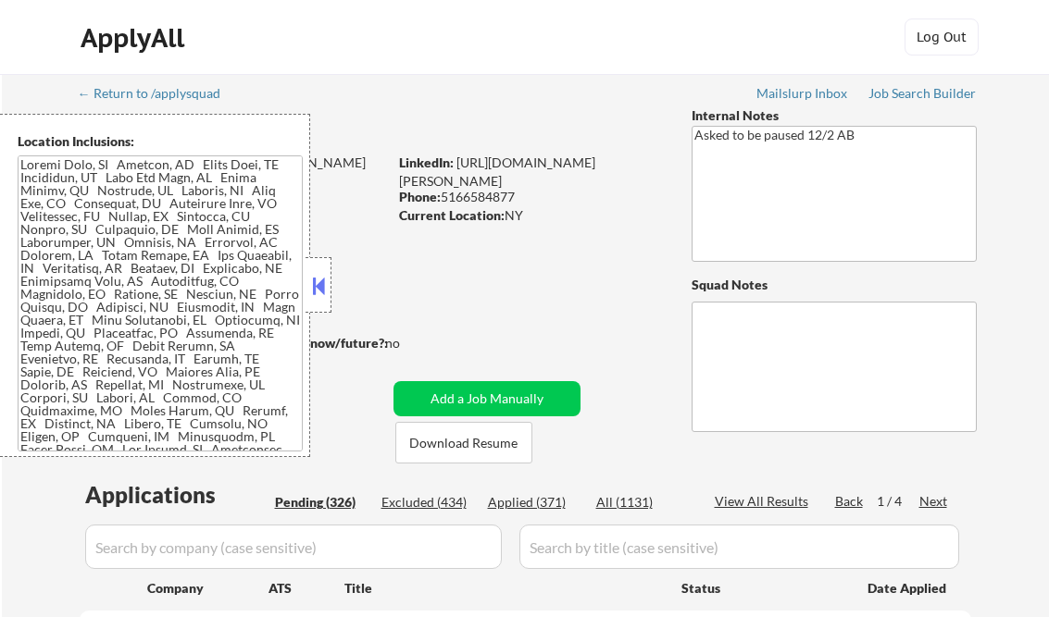
select select ""pending""
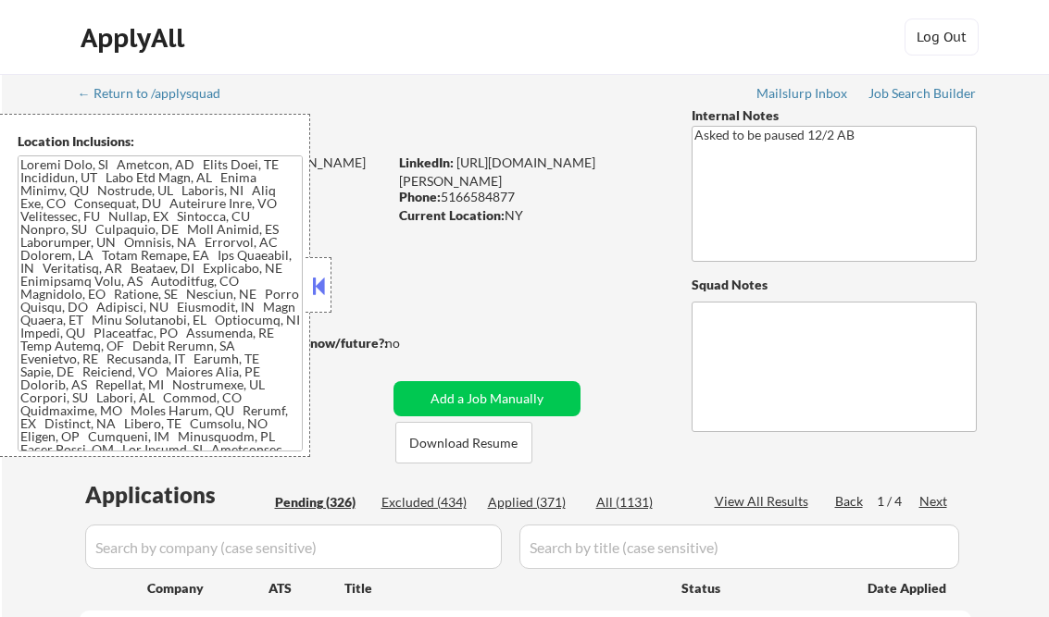
select select ""pending""
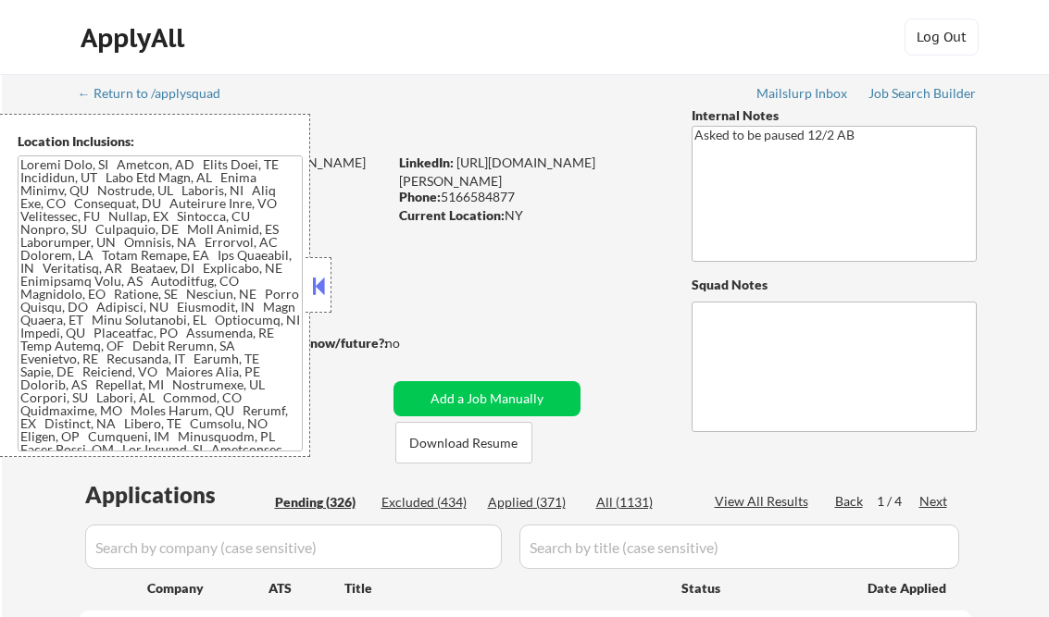
select select ""pending""
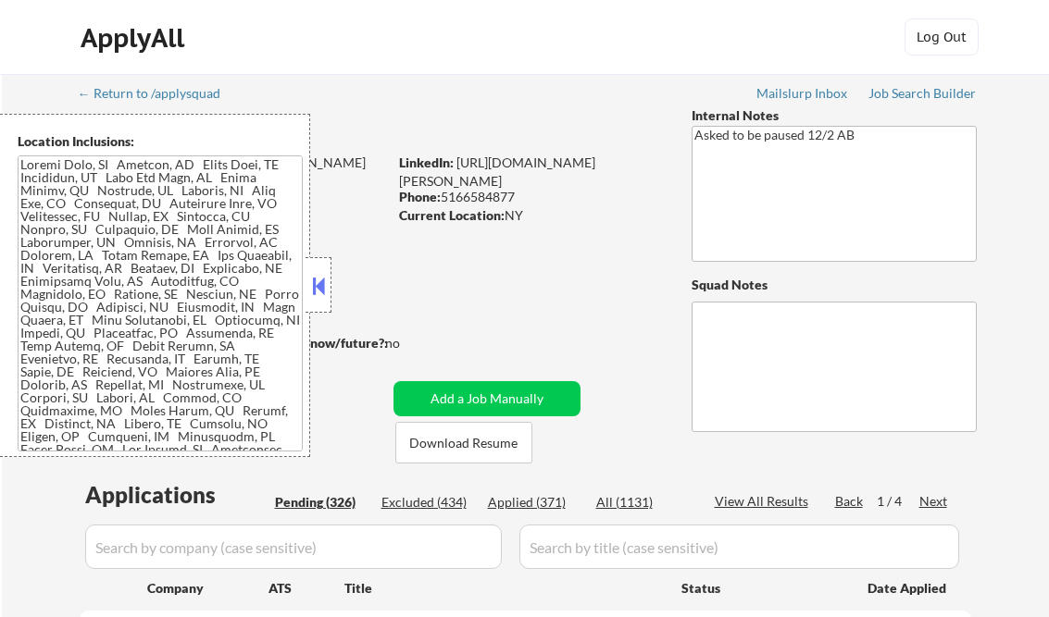
select select ""pending""
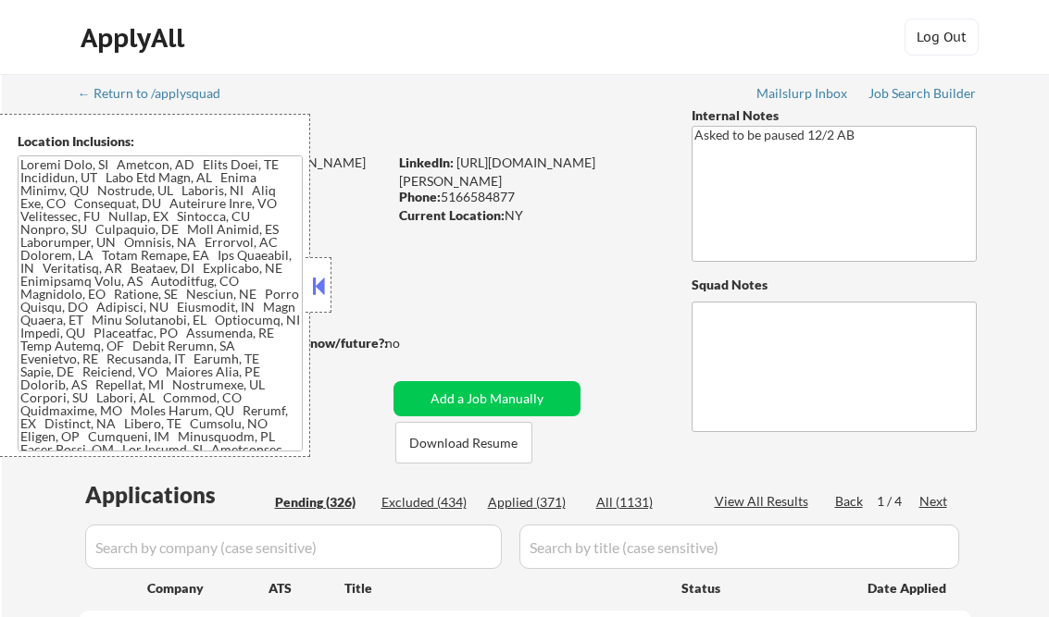
select select ""pending""
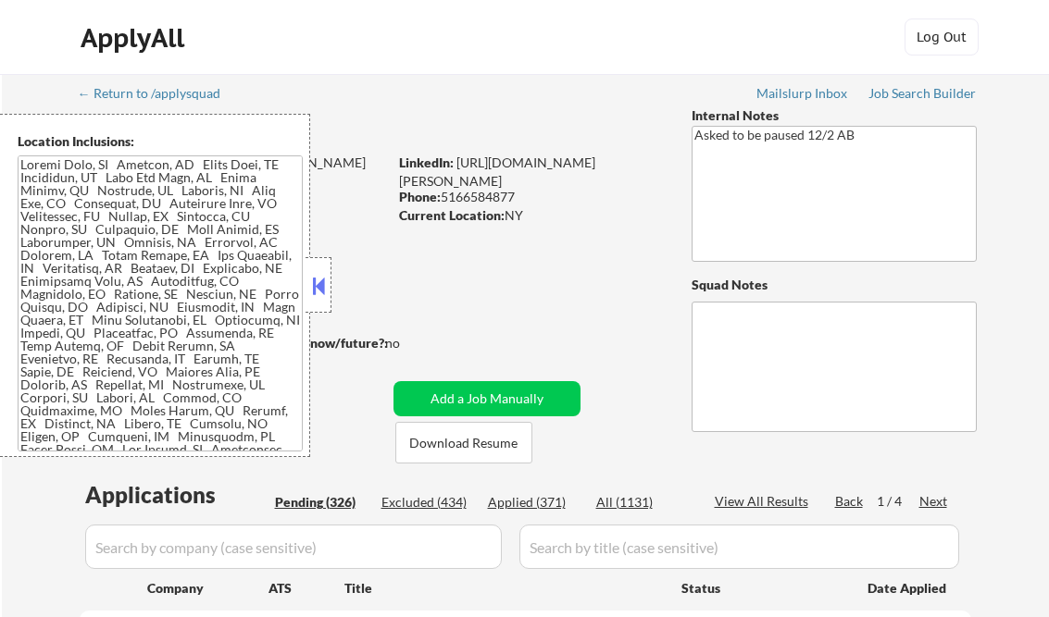
select select ""pending""
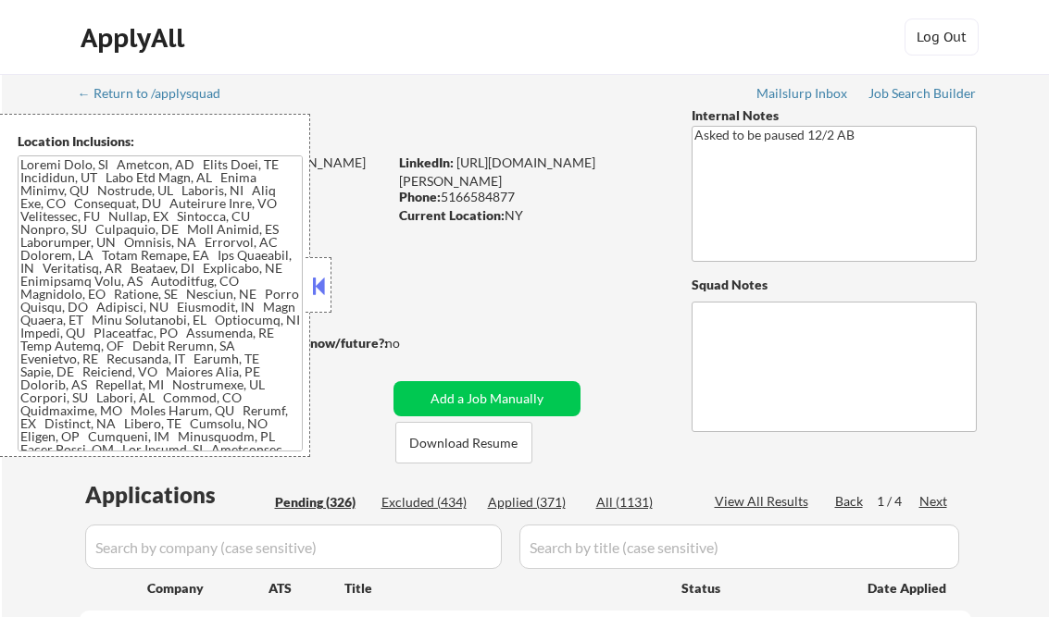
select select ""pending""
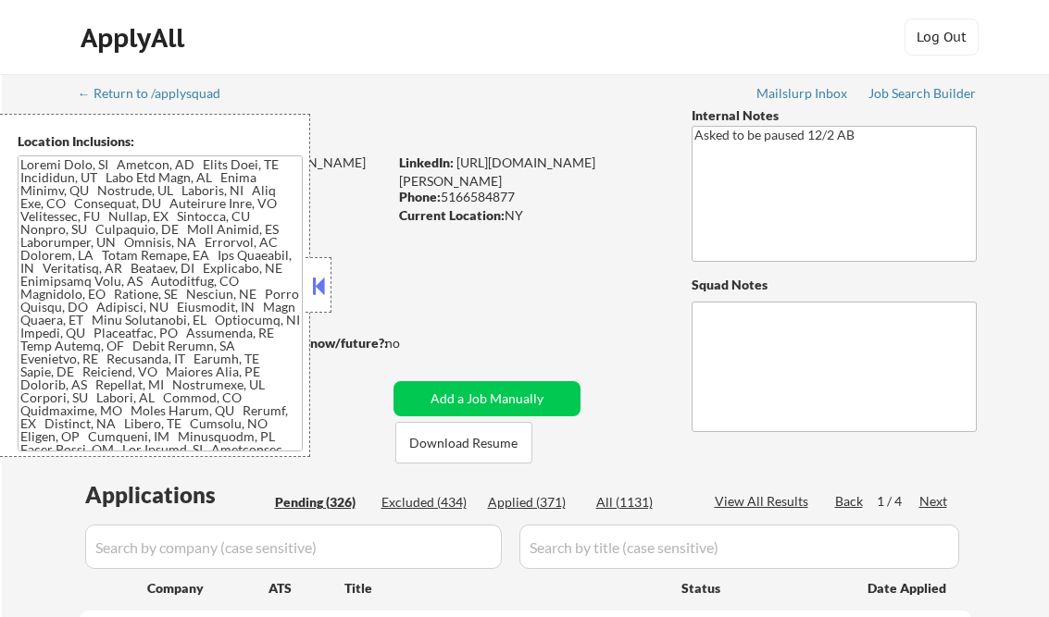
select select ""pending""
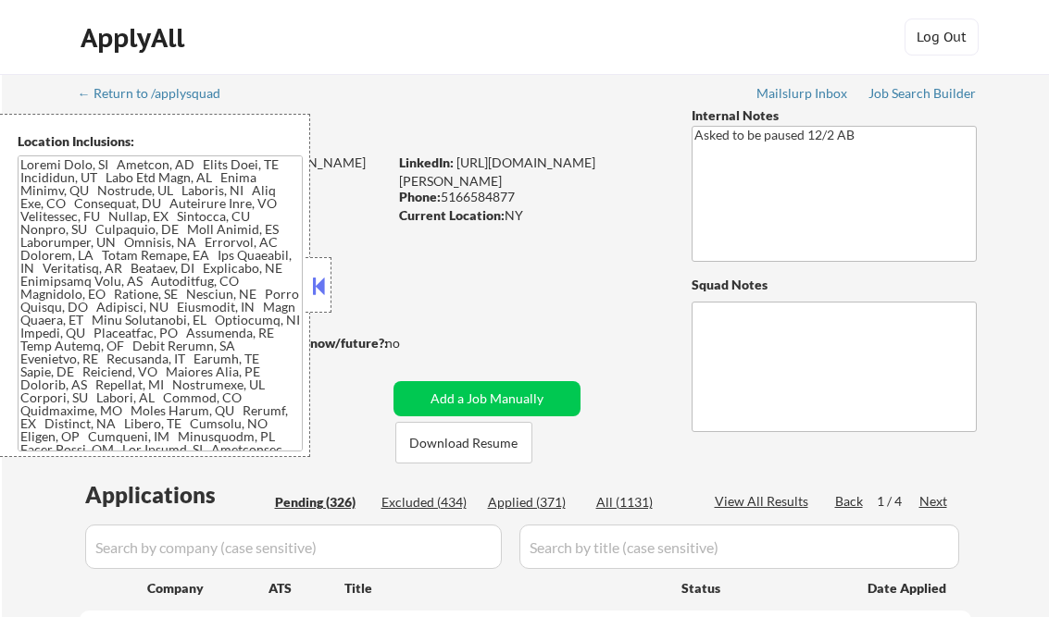
select select ""pending""
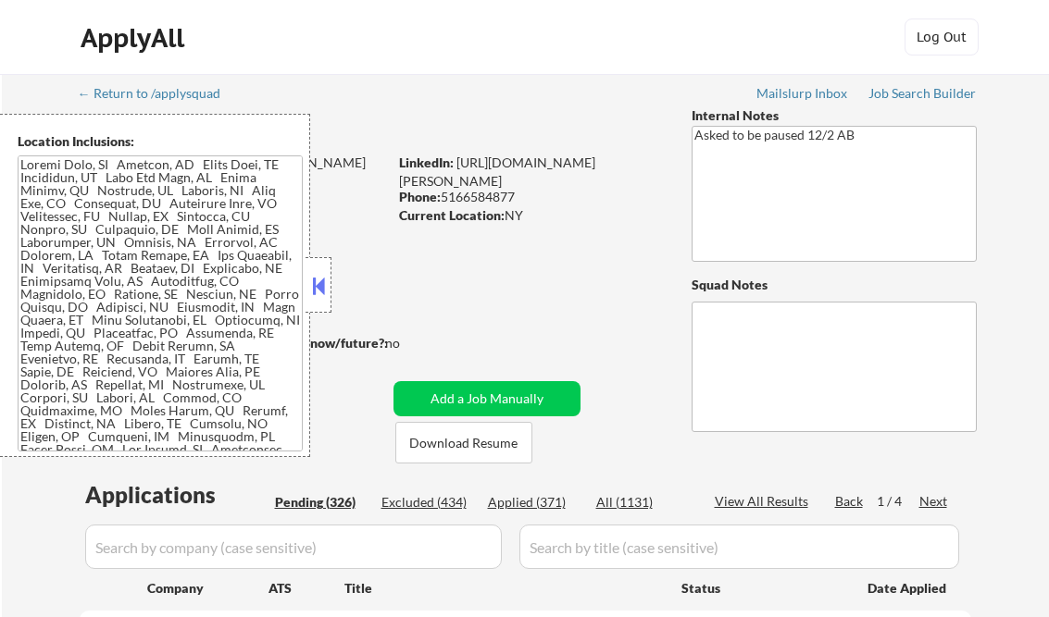
select select ""pending""
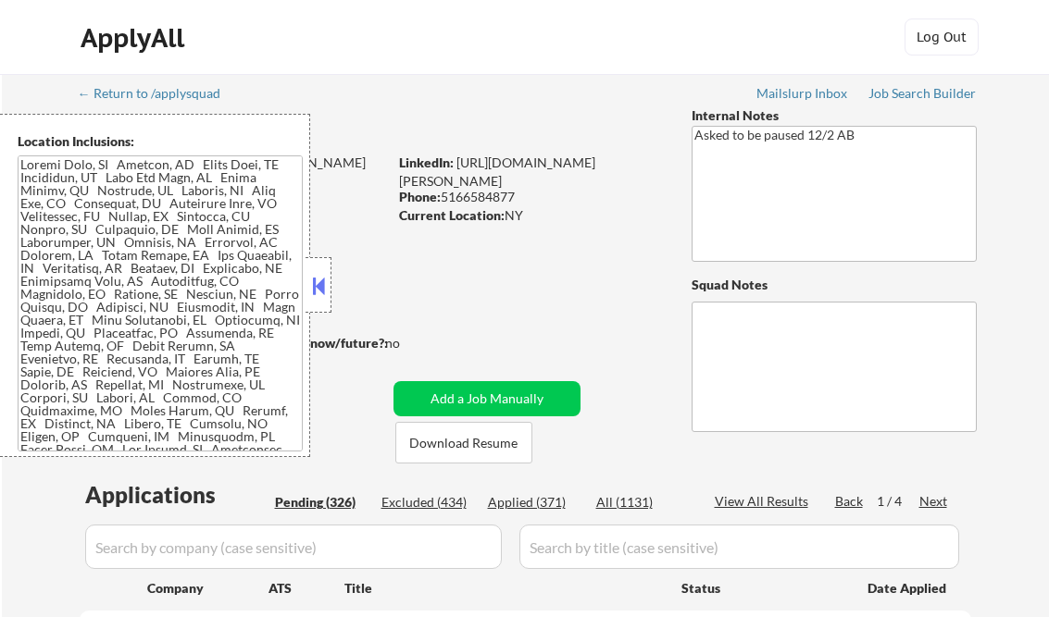
select select ""pending""
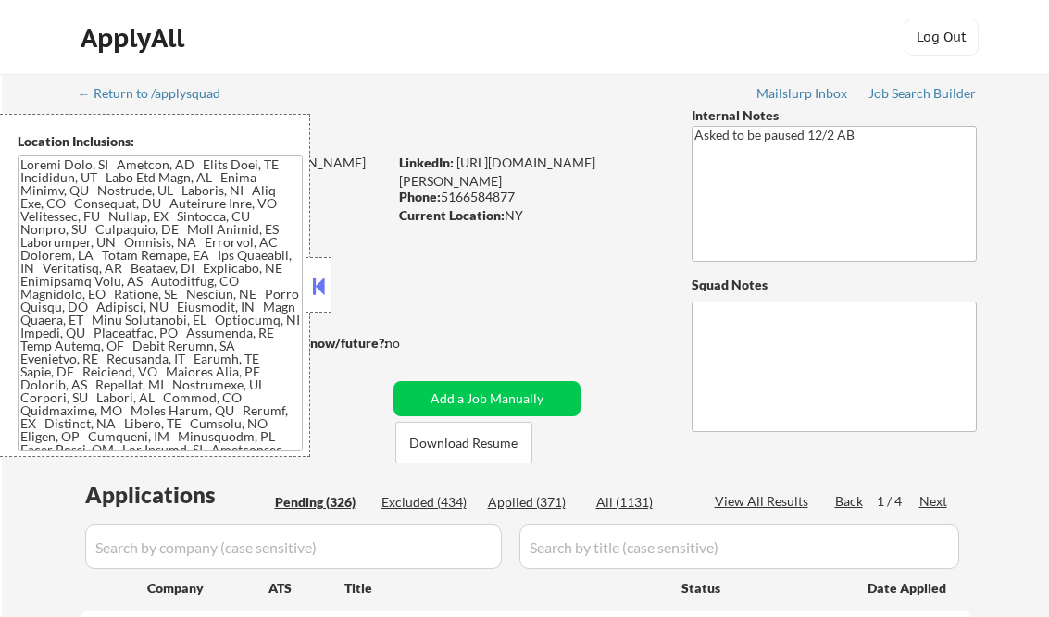
select select ""pending""
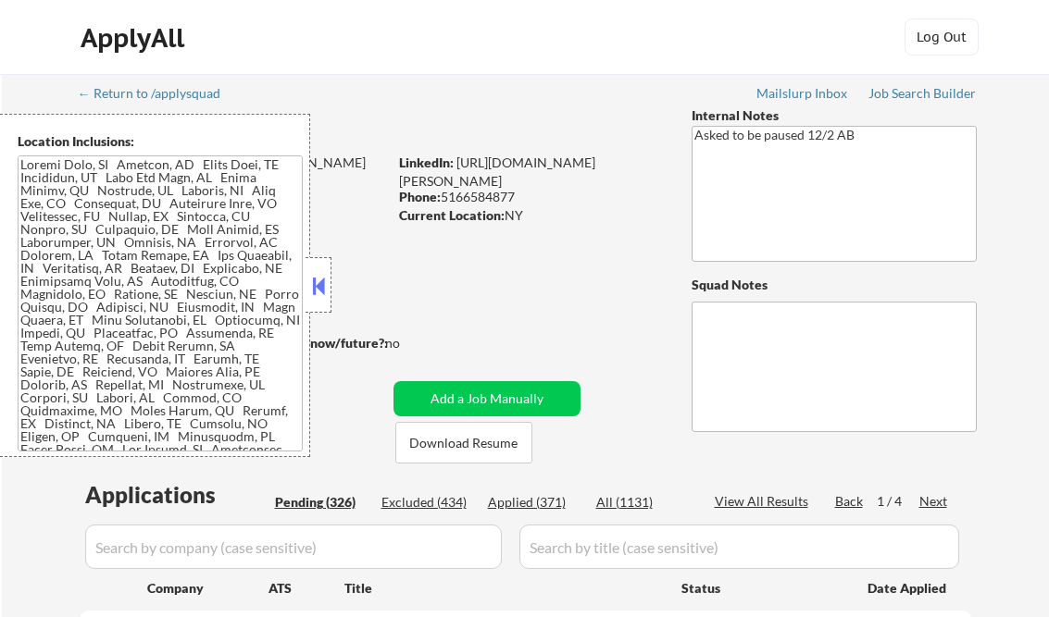
select select ""pending""
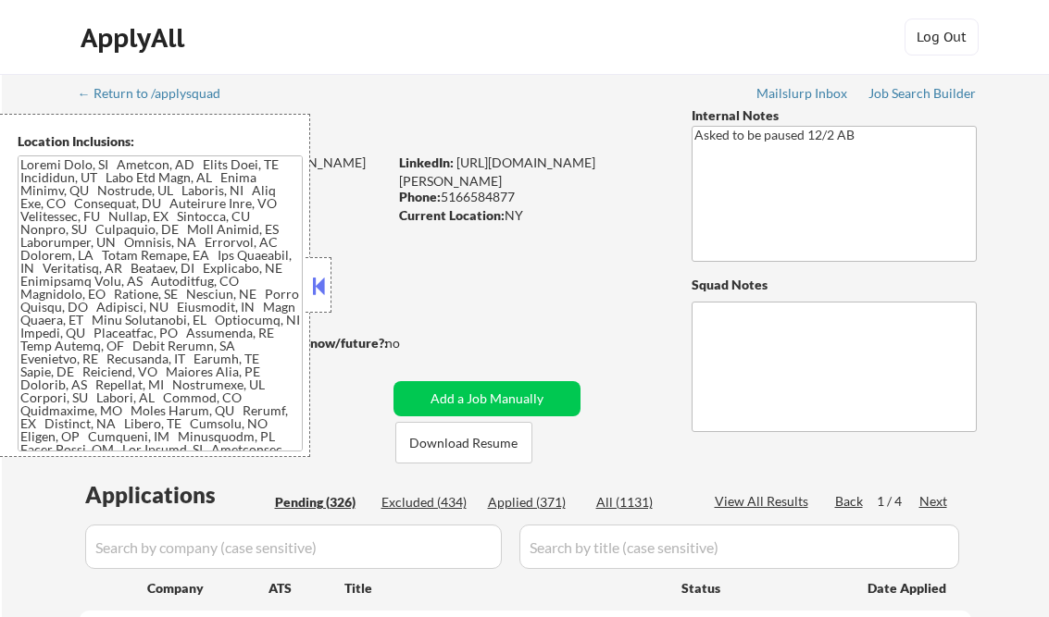
select select ""pending""
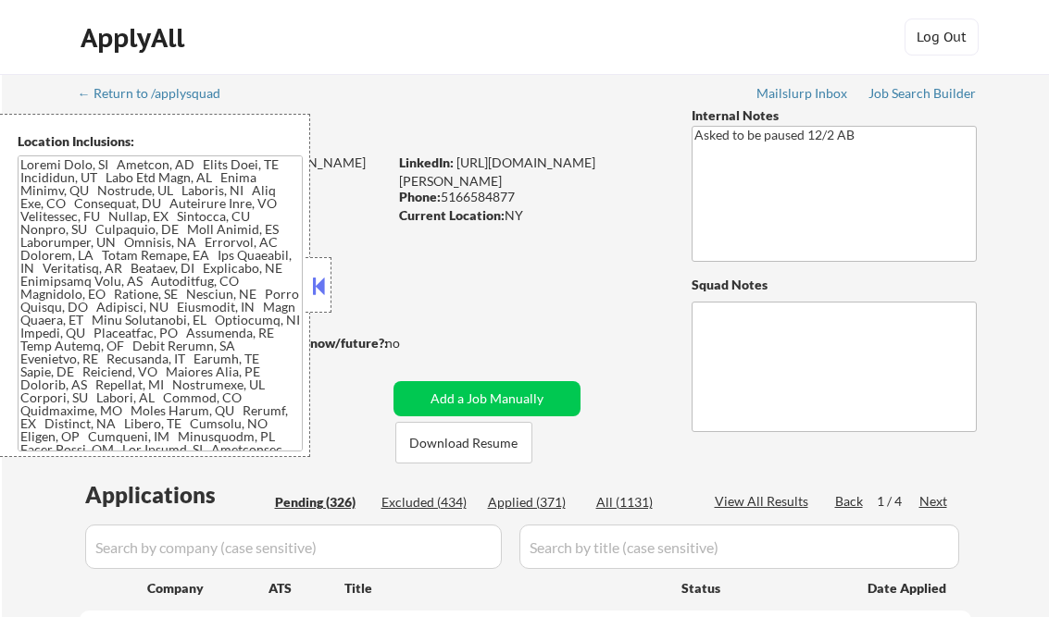
select select ""pending""
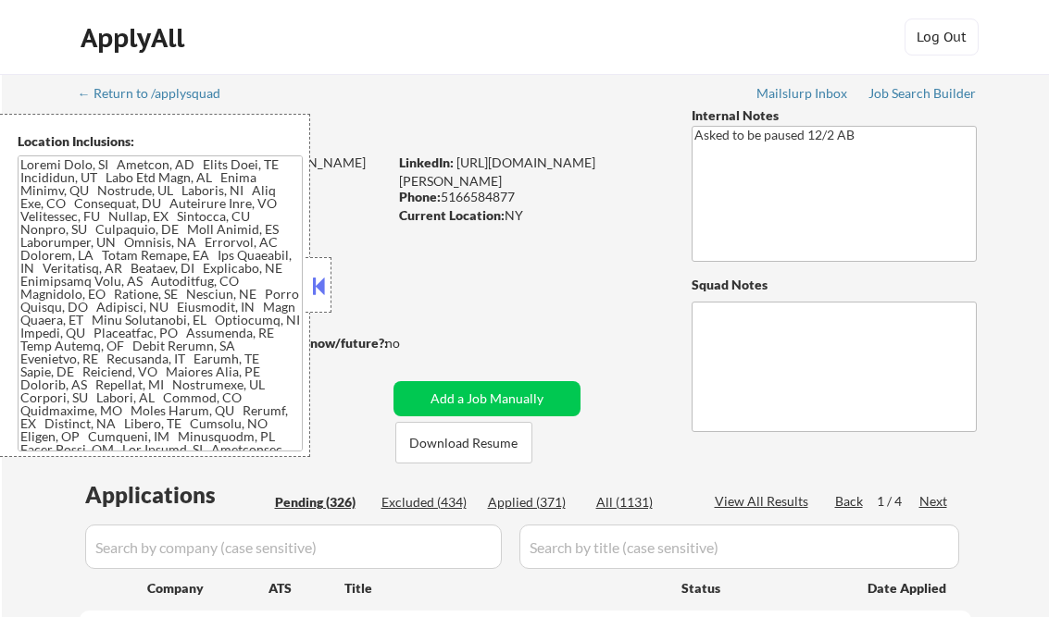
select select ""pending""
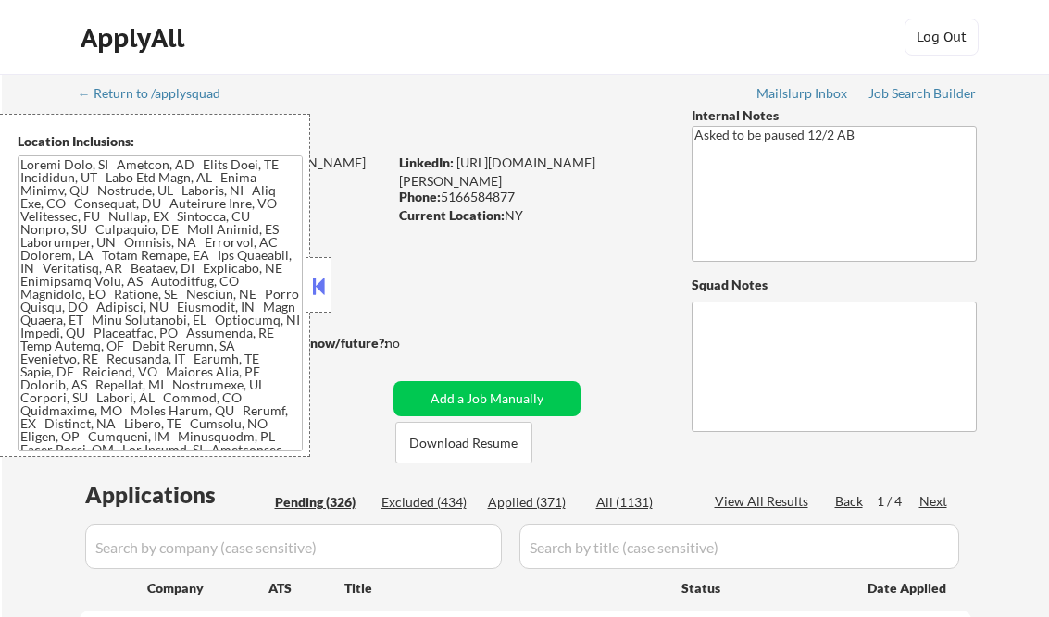
select select ""pending""
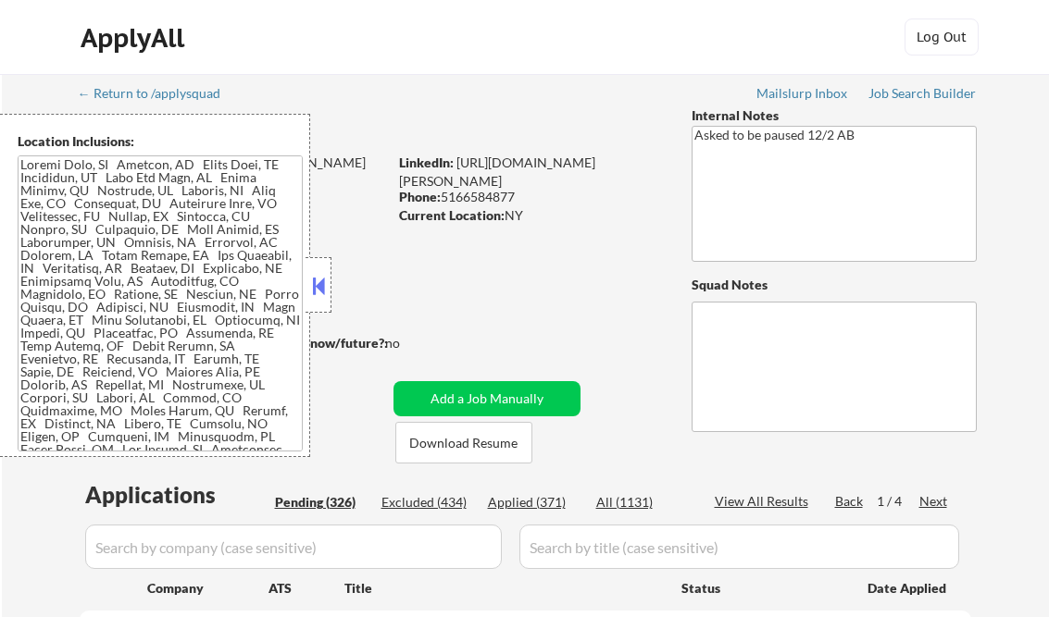
select select ""pending""
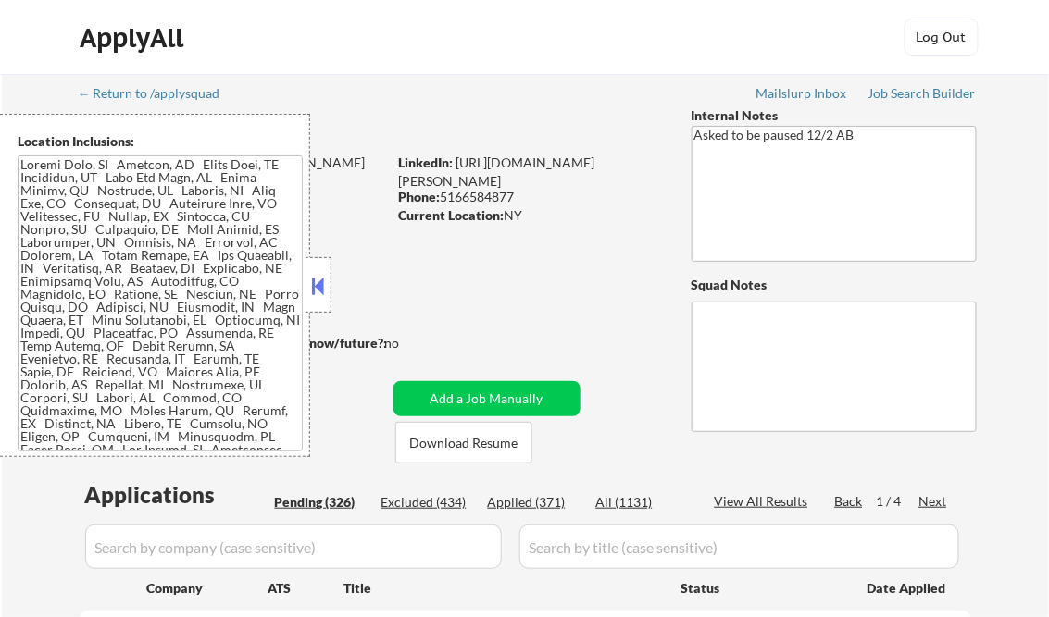
click at [313, 284] on button at bounding box center [318, 286] width 20 height 28
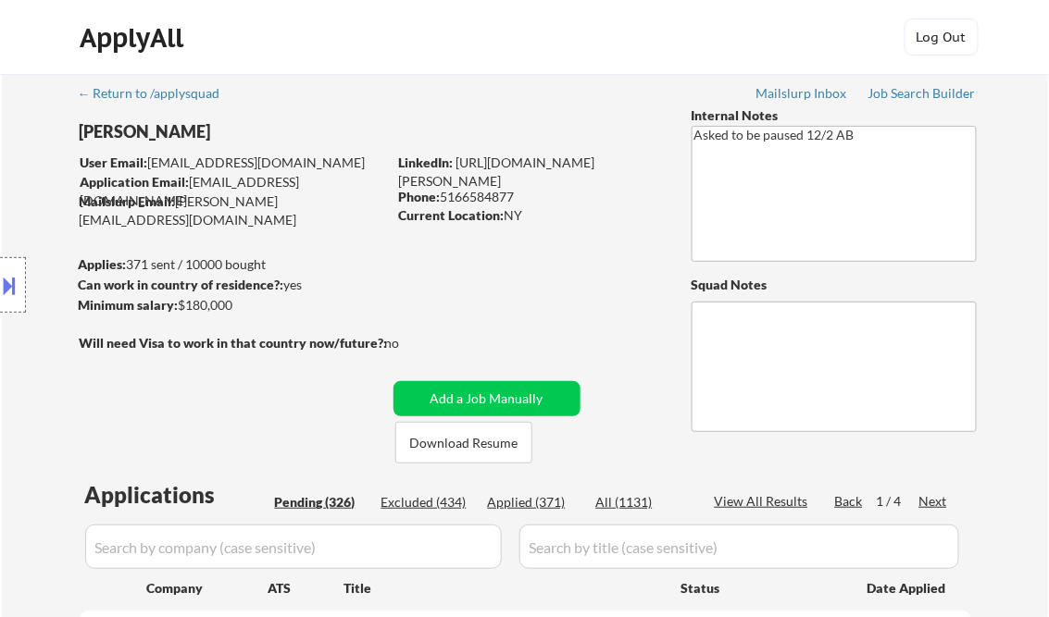
click at [15, 281] on button at bounding box center [10, 285] width 20 height 31
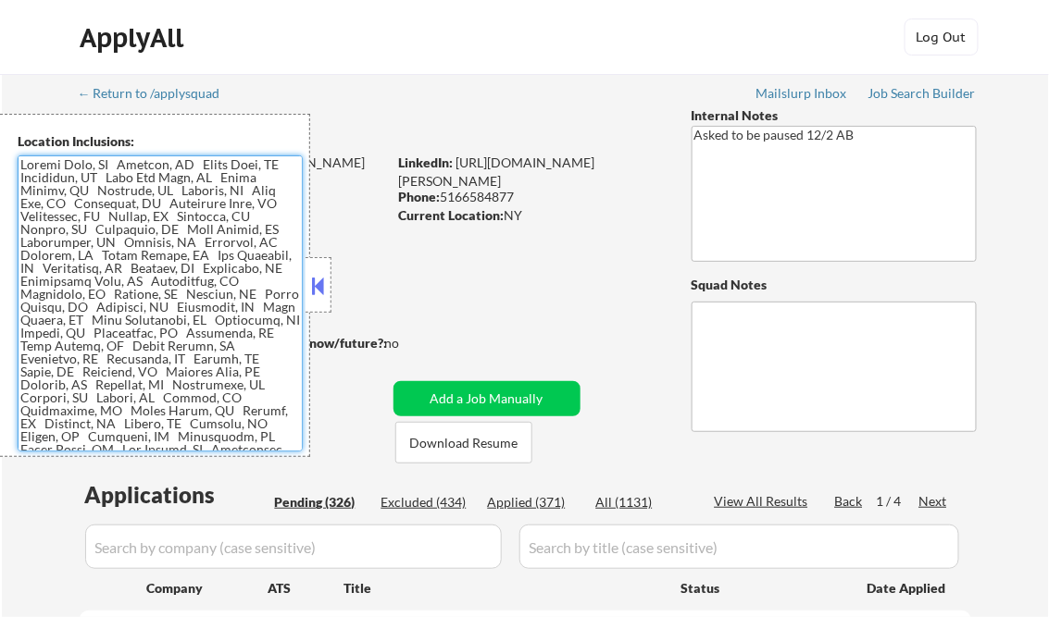
click at [168, 289] on textarea at bounding box center [160, 303] width 285 height 296
click at [952, 98] on div "Job Search Builder" at bounding box center [922, 93] width 108 height 13
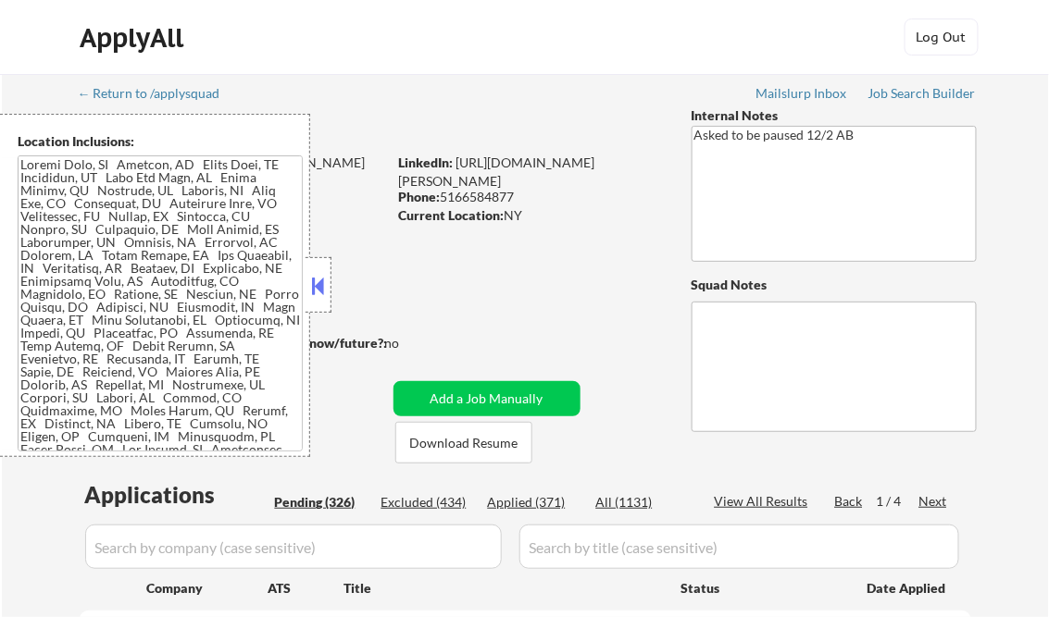
click at [319, 281] on button at bounding box center [318, 286] width 20 height 28
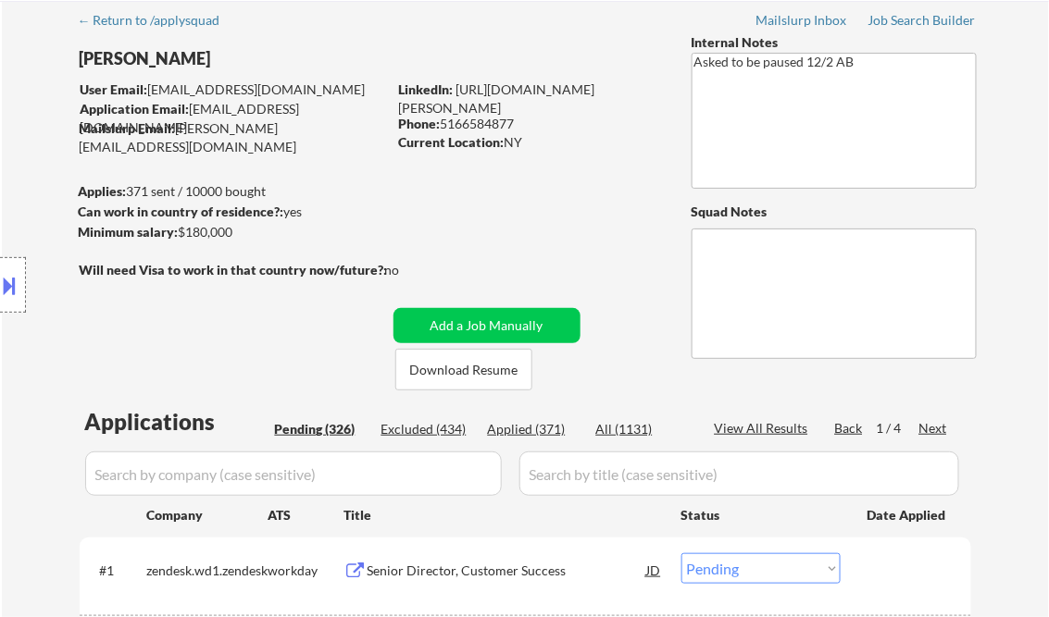
scroll to position [296, 0]
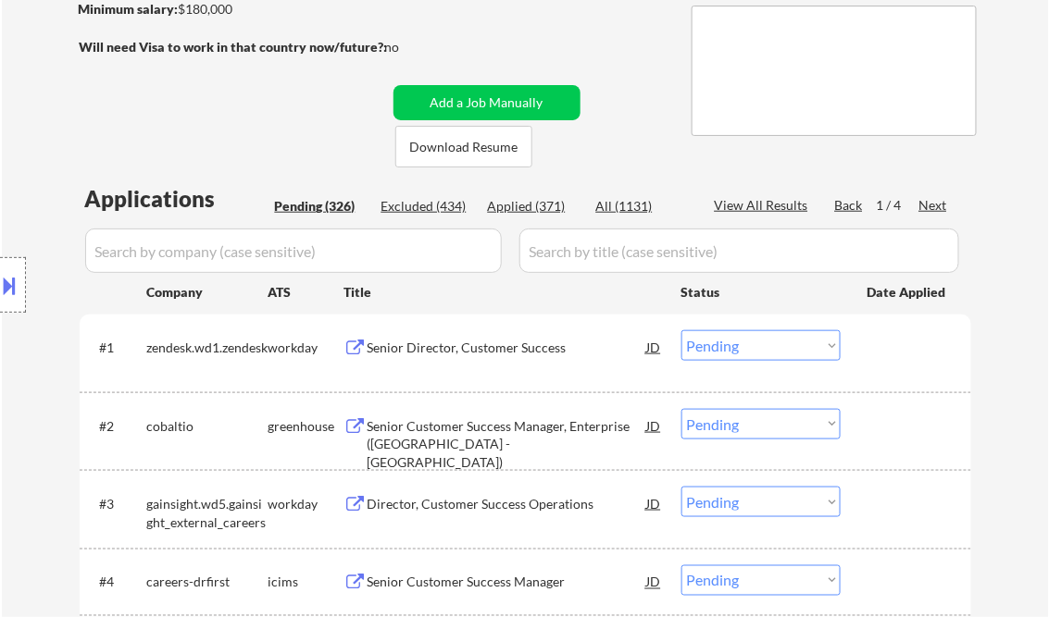
click at [443, 345] on div "Senior Director, Customer Success" at bounding box center [506, 348] width 279 height 19
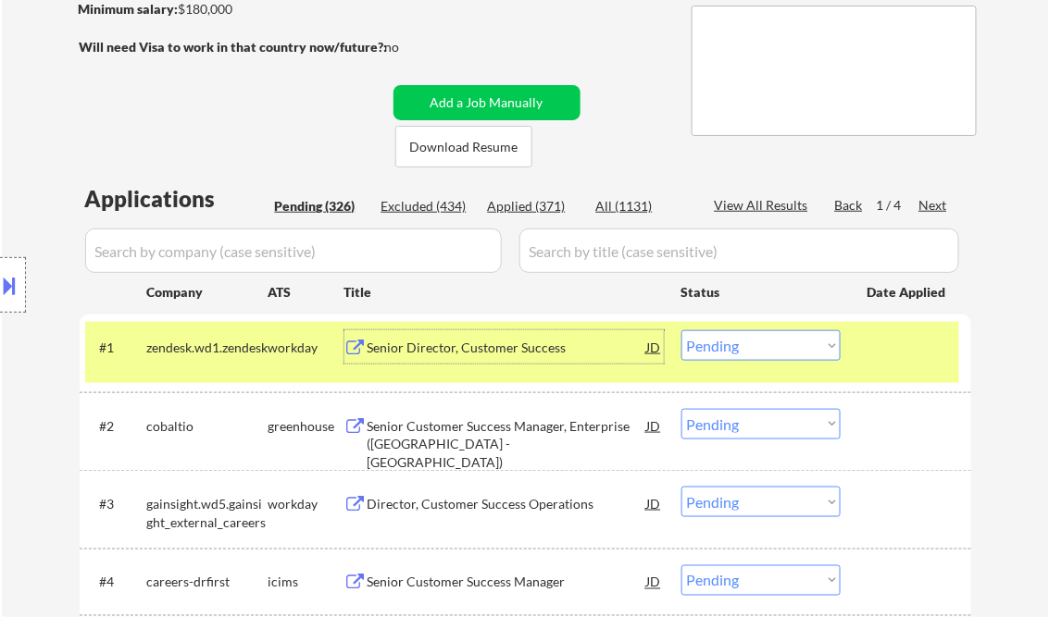
drag, startPoint x: 748, startPoint y: 338, endPoint x: 751, endPoint y: 352, distance: 14.4
click at [748, 337] on select "Choose an option... Pending Applied Excluded (Questions) Excluded (Expired) Exc…" at bounding box center [760, 345] width 159 height 31
click at [681, 330] on select "Choose an option... Pending Applied Excluded (Questions) Excluded (Expired) Exc…" at bounding box center [760, 345] width 159 height 31
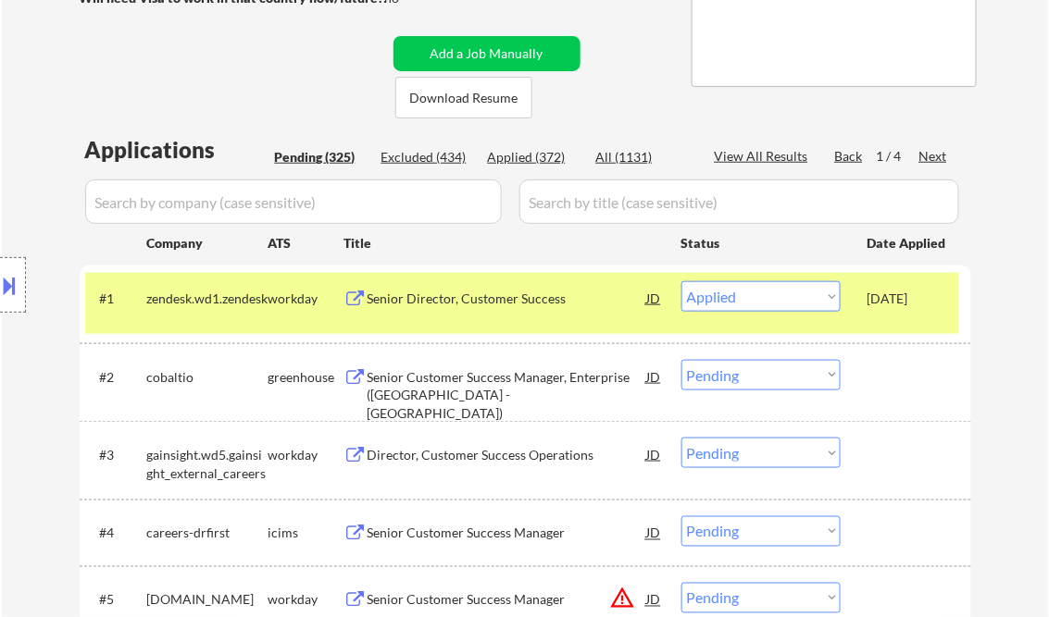
scroll to position [370, 0]
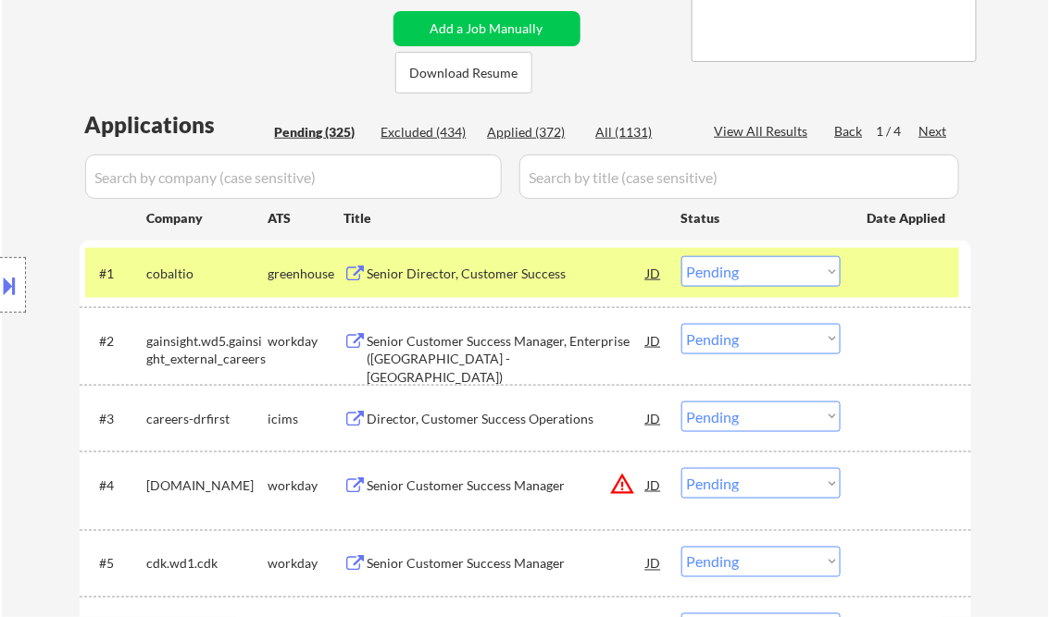
click at [456, 271] on div "Senior Director, Customer Success" at bounding box center [506, 274] width 279 height 19
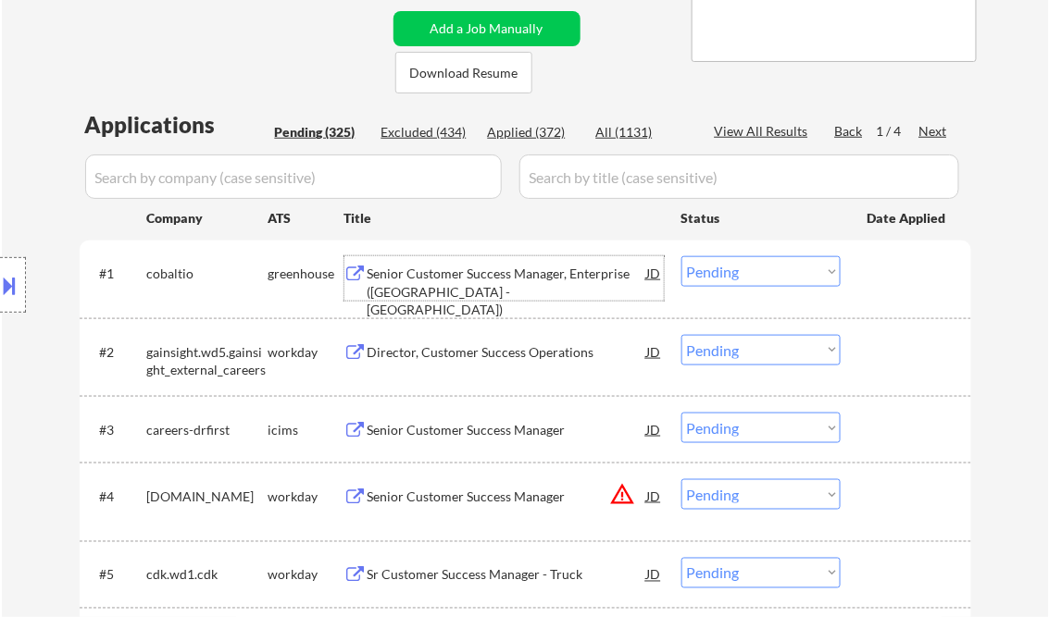
click at [726, 273] on select "Choose an option... Pending Applied Excluded (Questions) Excluded (Expired) Exc…" at bounding box center [760, 271] width 159 height 31
click at [681, 256] on select "Choose an option... Pending Applied Excluded (Questions) Excluded (Expired) Exc…" at bounding box center [760, 271] width 159 height 31
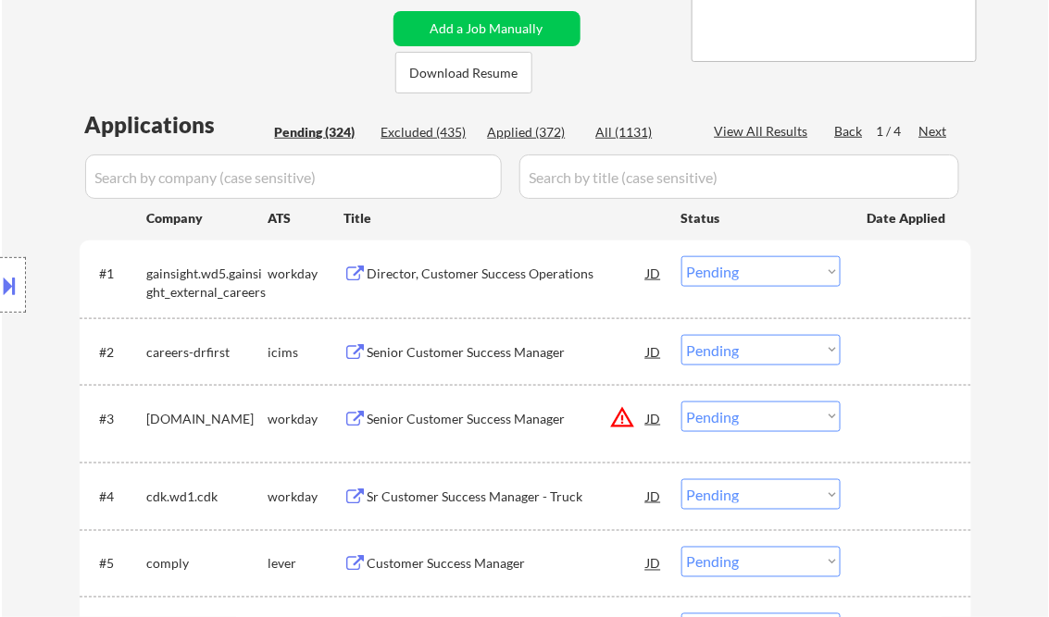
click at [457, 275] on div "Director, Customer Success Operations" at bounding box center [506, 274] width 279 height 19
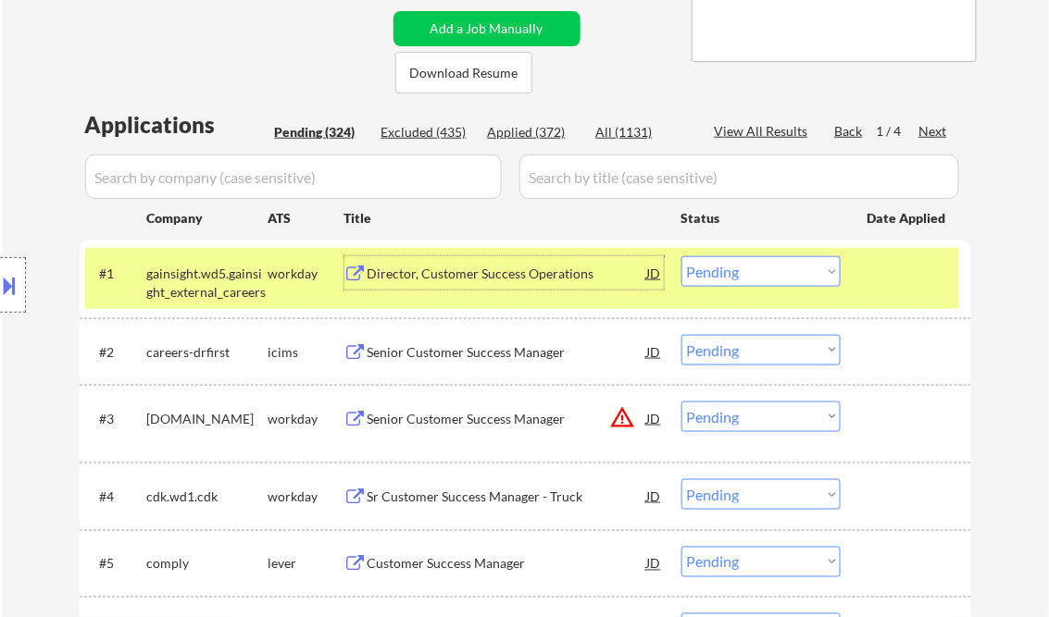
drag, startPoint x: 736, startPoint y: 265, endPoint x: 771, endPoint y: 285, distance: 40.6
click at [736, 265] on select "Choose an option... Pending Applied Excluded (Questions) Excluded (Expired) Exc…" at bounding box center [760, 271] width 159 height 31
click at [720, 281] on select "Choose an option... Pending Applied Excluded (Questions) Excluded (Expired) Exc…" at bounding box center [760, 271] width 159 height 31
click at [681, 256] on select "Choose an option... Pending Applied Excluded (Questions) Excluded (Expired) Exc…" at bounding box center [760, 271] width 159 height 31
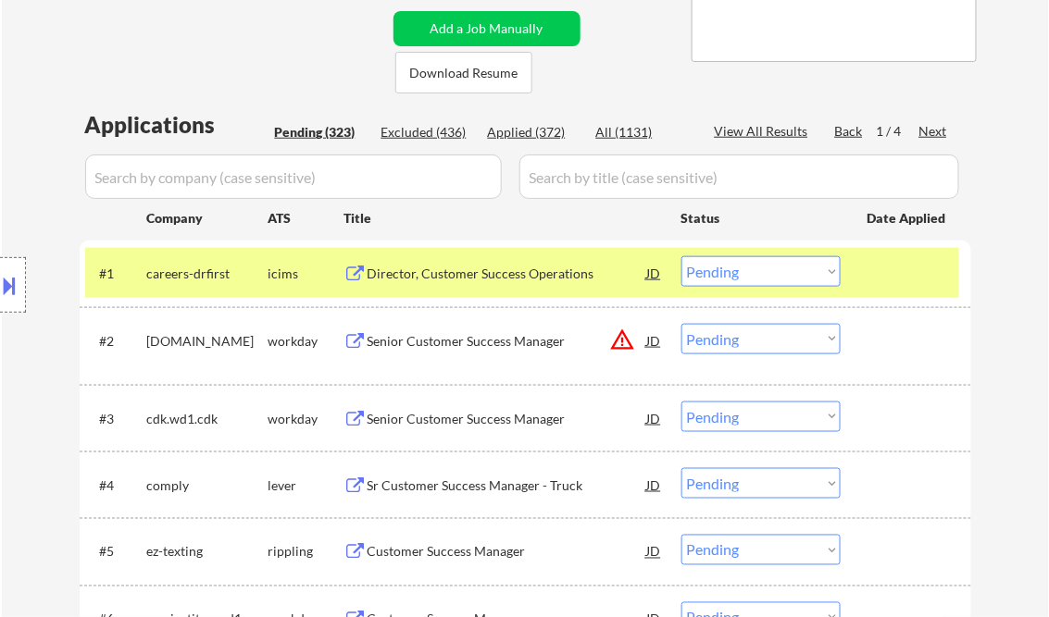
click at [454, 285] on div "Director, Customer Success Operations" at bounding box center [506, 272] width 279 height 33
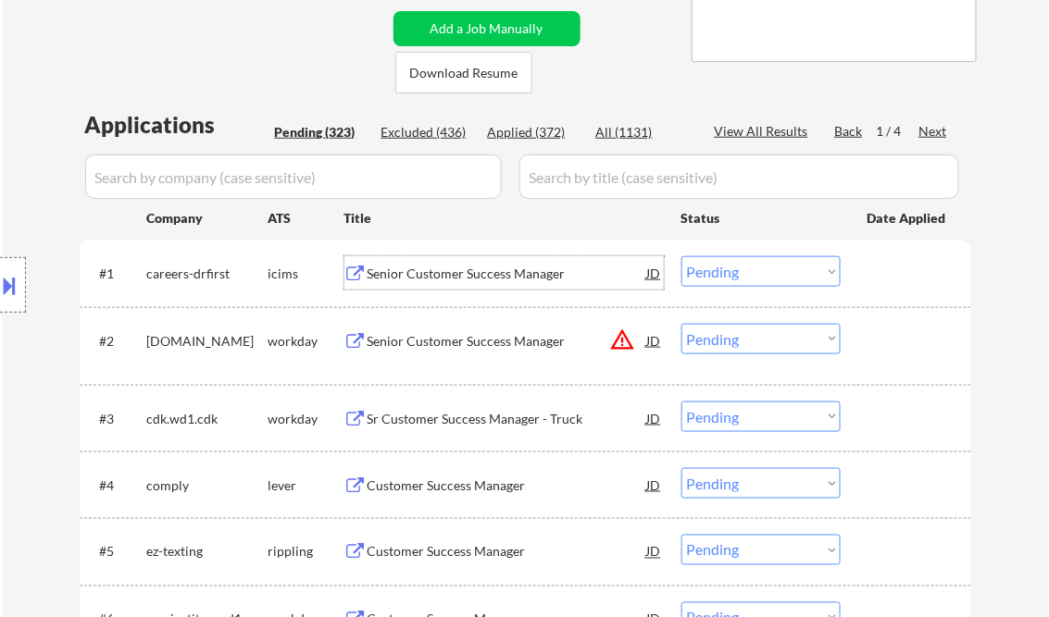
drag, startPoint x: 729, startPoint y: 268, endPoint x: 737, endPoint y: 284, distance: 17.4
click at [729, 268] on select "Choose an option... Pending Applied Excluded (Questions) Excluded (Expired) Exc…" at bounding box center [760, 271] width 159 height 31
click at [681, 256] on select "Choose an option... Pending Applied Excluded (Questions) Excluded (Expired) Exc…" at bounding box center [760, 271] width 159 height 31
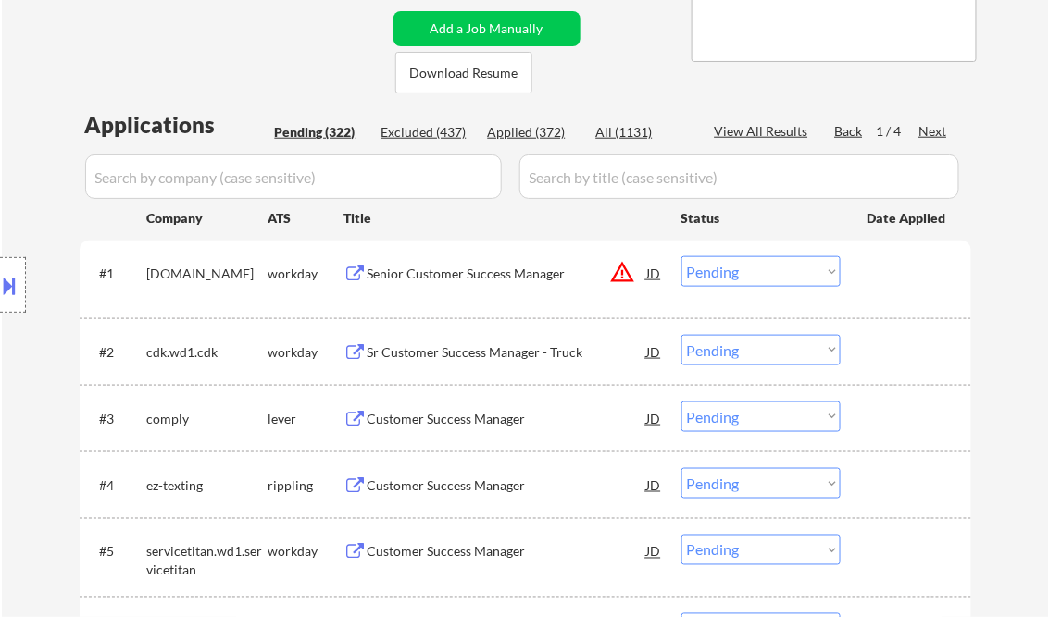
click at [503, 276] on div "Senior Customer Success Manager" at bounding box center [506, 274] width 279 height 19
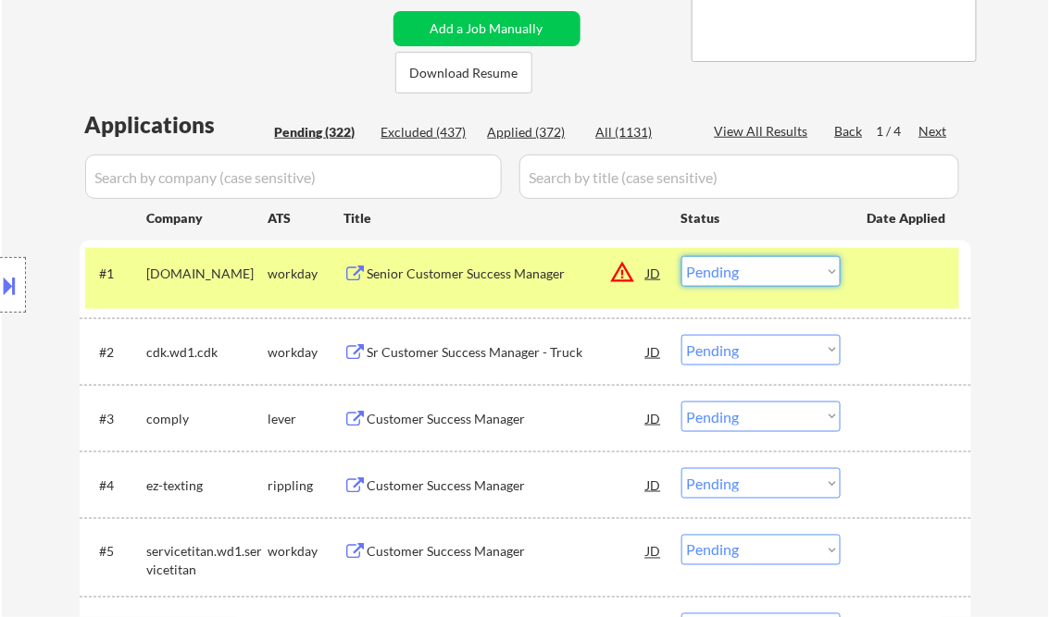
drag, startPoint x: 783, startPoint y: 274, endPoint x: 776, endPoint y: 287, distance: 14.9
click at [783, 274] on select "Choose an option... Pending Applied Excluded (Questions) Excluded (Expired) Exc…" at bounding box center [760, 271] width 159 height 31
click at [681, 256] on select "Choose an option... Pending Applied Excluded (Questions) Excluded (Expired) Exc…" at bounding box center [760, 271] width 159 height 31
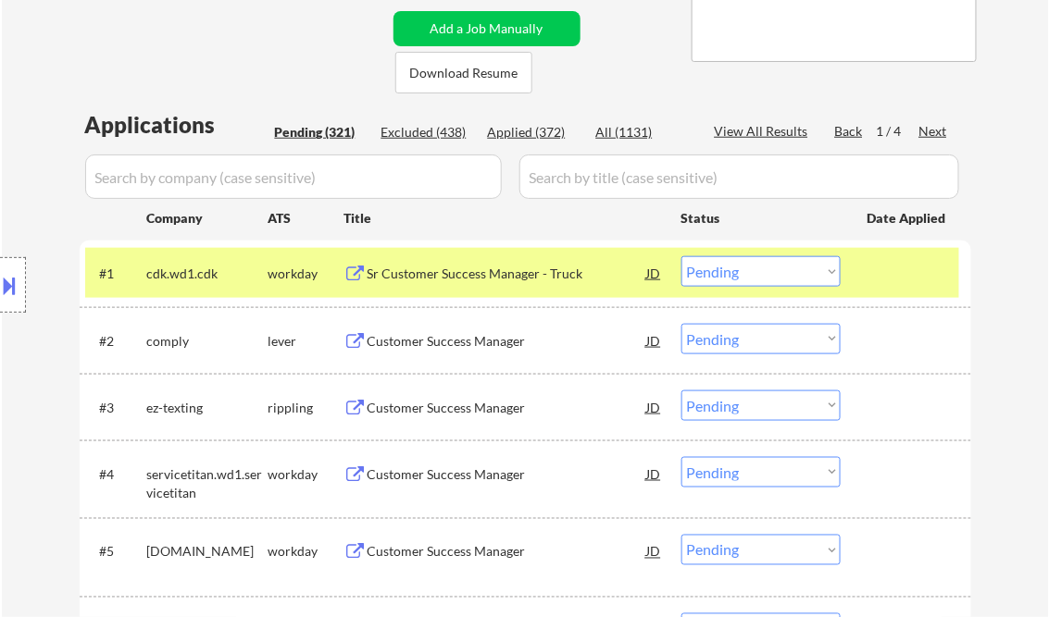
click at [485, 277] on div "Sr Customer Success Manager - Truck" at bounding box center [506, 274] width 279 height 19
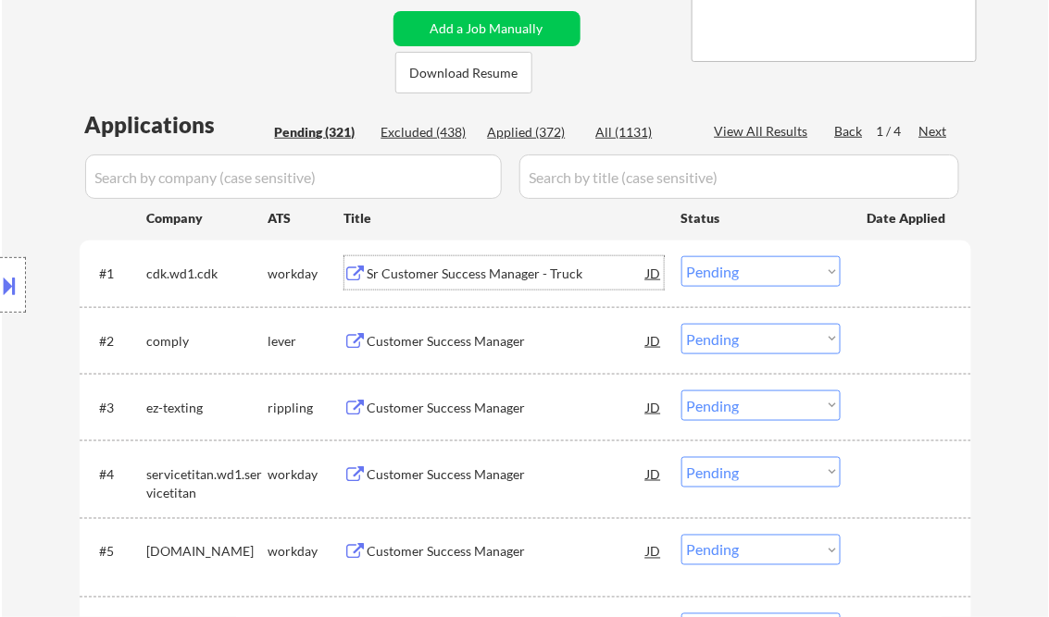
drag, startPoint x: 755, startPoint y: 266, endPoint x: 762, endPoint y: 288, distance: 23.1
click at [755, 266] on select "Choose an option... Pending Applied Excluded (Questions) Excluded (Expired) Exc…" at bounding box center [760, 271] width 159 height 31
click at [681, 256] on select "Choose an option... Pending Applied Excluded (Questions) Excluded (Expired) Exc…" at bounding box center [760, 271] width 159 height 31
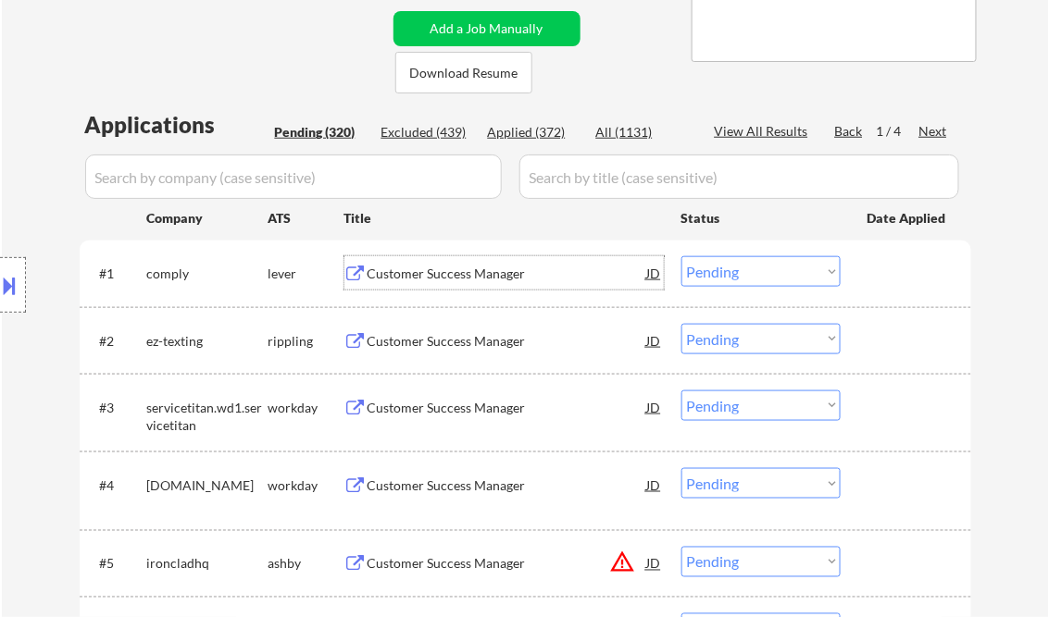
click at [472, 277] on div "Customer Success Manager" at bounding box center [506, 274] width 279 height 19
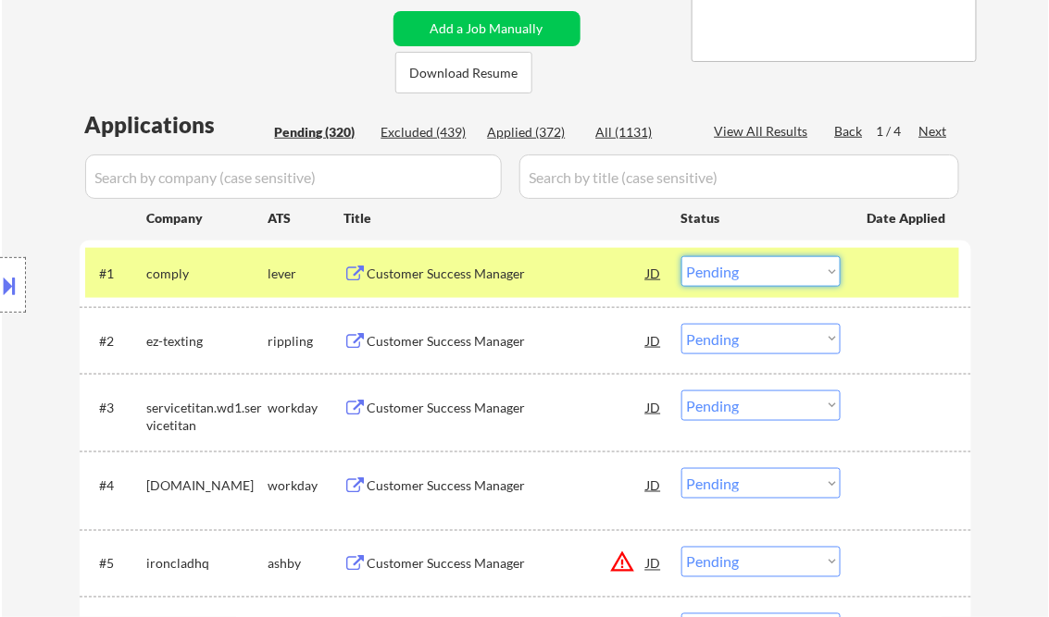
drag, startPoint x: 738, startPoint y: 276, endPoint x: 749, endPoint y: 289, distance: 16.5
click at [738, 276] on select "Choose an option... Pending Applied Excluded (Questions) Excluded (Expired) Exc…" at bounding box center [760, 271] width 159 height 31
click at [681, 256] on select "Choose an option... Pending Applied Excluded (Questions) Excluded (Expired) Exc…" at bounding box center [760, 271] width 159 height 31
click at [437, 344] on div "Customer Success Manager" at bounding box center [506, 341] width 279 height 19
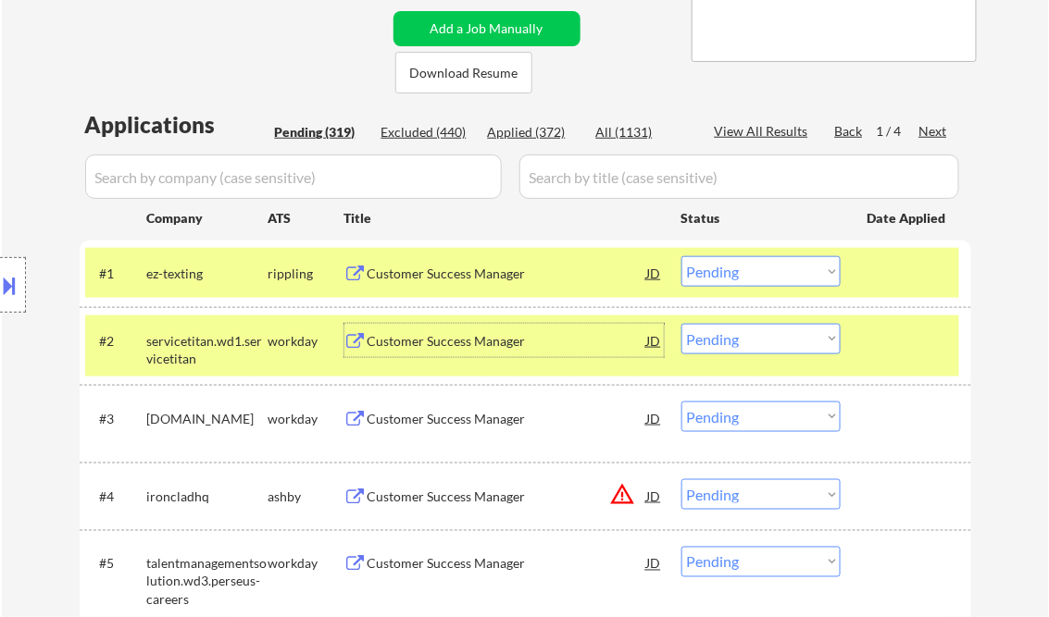
click at [891, 353] on div at bounding box center [907, 340] width 81 height 33
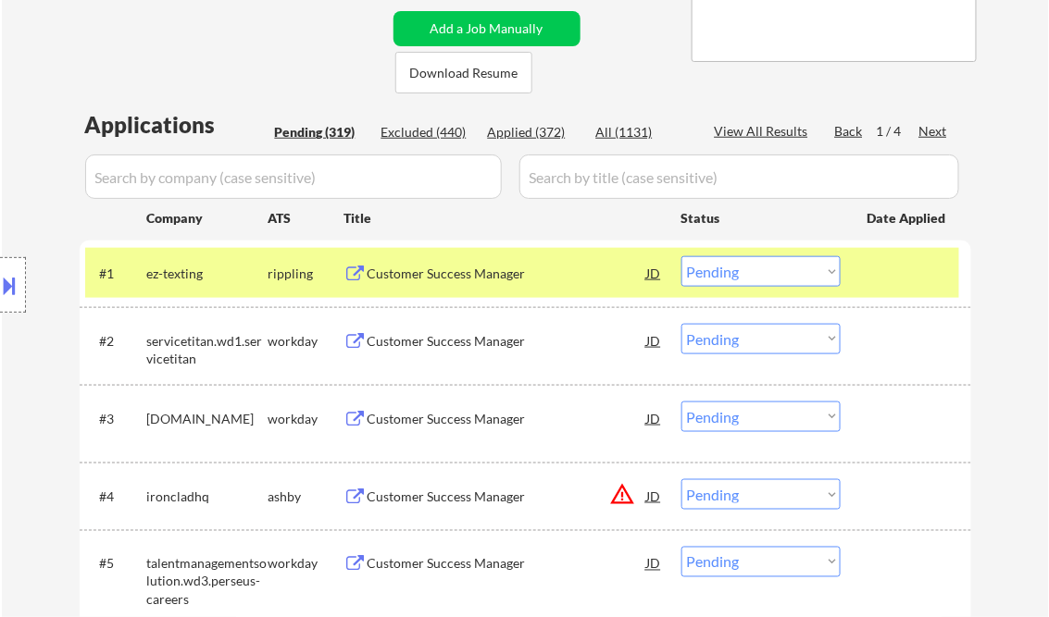
click at [487, 272] on div "Customer Success Manager" at bounding box center [506, 274] width 279 height 19
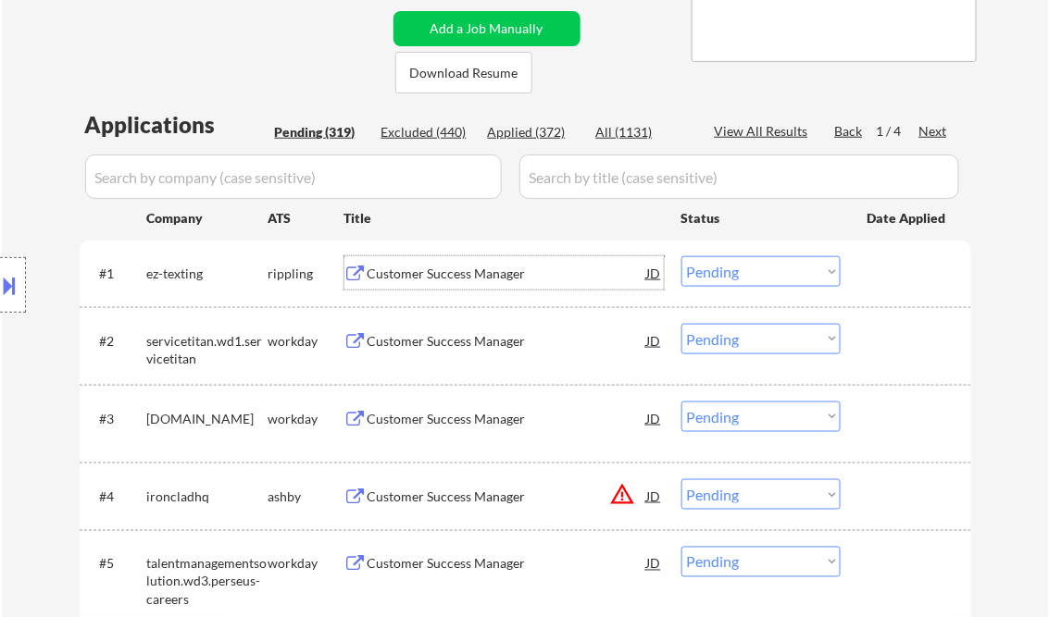
click at [750, 279] on select "Choose an option... Pending Applied Excluded (Questions) Excluded (Expired) Exc…" at bounding box center [760, 271] width 159 height 31
click at [681, 256] on select "Choose an option... Pending Applied Excluded (Questions) Excluded (Expired) Exc…" at bounding box center [760, 271] width 159 height 31
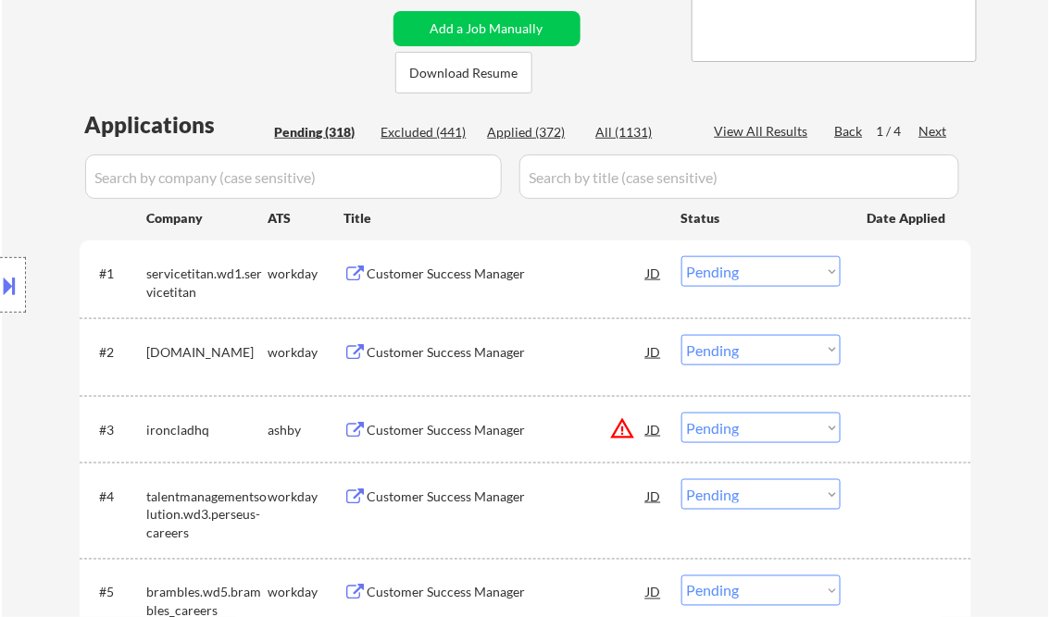
click at [478, 276] on div "Customer Success Manager" at bounding box center [506, 274] width 279 height 19
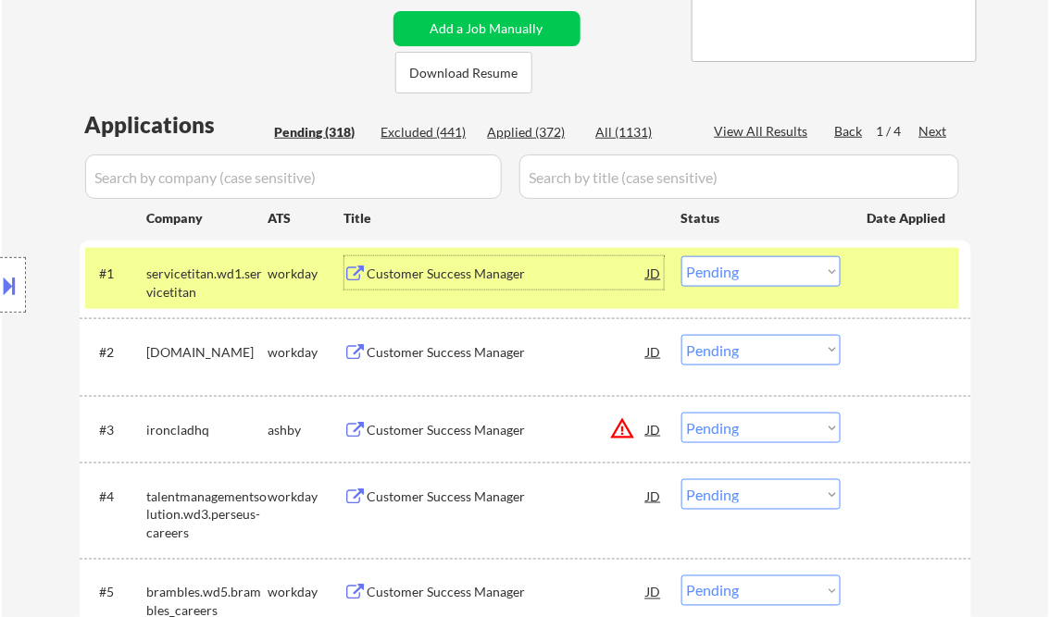
click at [744, 268] on select "Choose an option... Pending Applied Excluded (Questions) Excluded (Expired) Exc…" at bounding box center [760, 271] width 159 height 31
click at [681, 256] on select "Choose an option... Pending Applied Excluded (Questions) Excluded (Expired) Exc…" at bounding box center [760, 271] width 159 height 31
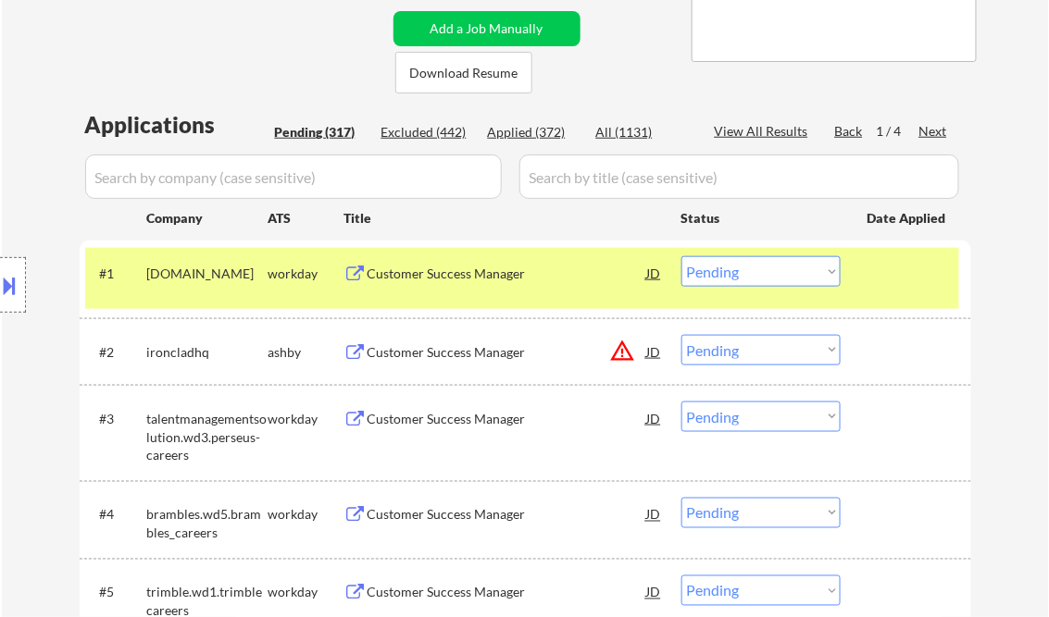
click at [920, 287] on div at bounding box center [907, 272] width 81 height 33
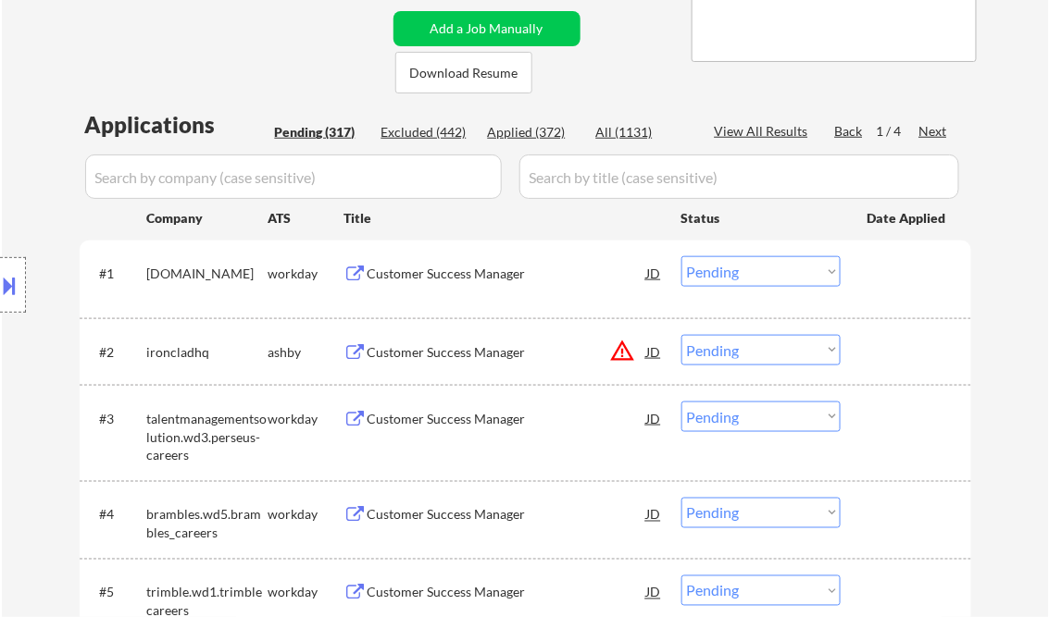
click at [430, 269] on div "Customer Success Manager" at bounding box center [506, 274] width 279 height 19
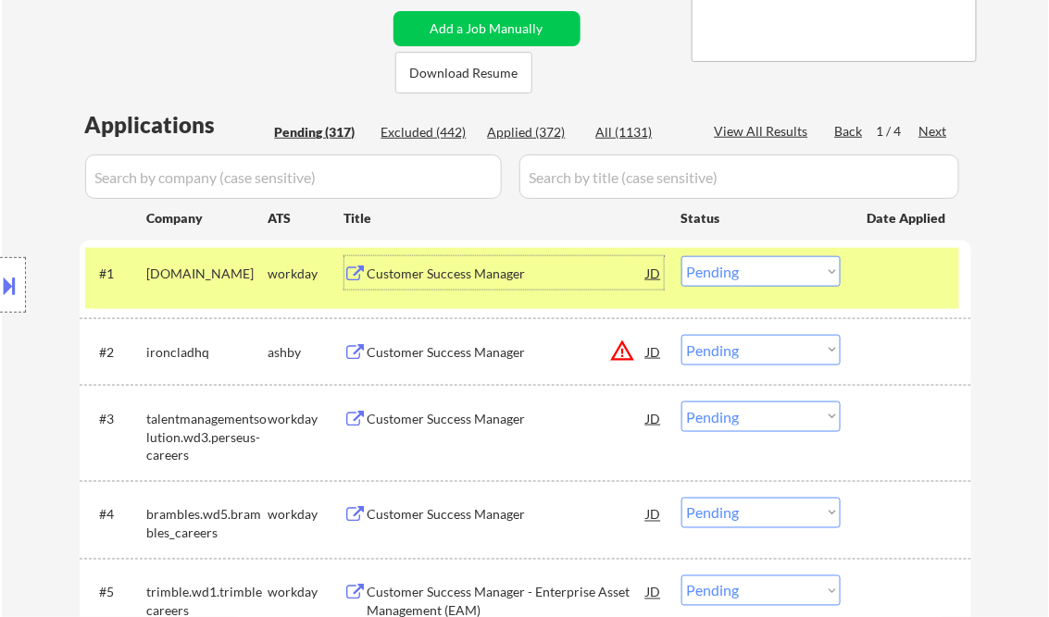
drag, startPoint x: 742, startPoint y: 275, endPoint x: 765, endPoint y: 286, distance: 25.7
click at [742, 274] on select "Choose an option... Pending Applied Excluded (Questions) Excluded (Expired) Exc…" at bounding box center [760, 271] width 159 height 31
click at [681, 256] on select "Choose an option... Pending Applied Excluded (Questions) Excluded (Expired) Exc…" at bounding box center [760, 271] width 159 height 31
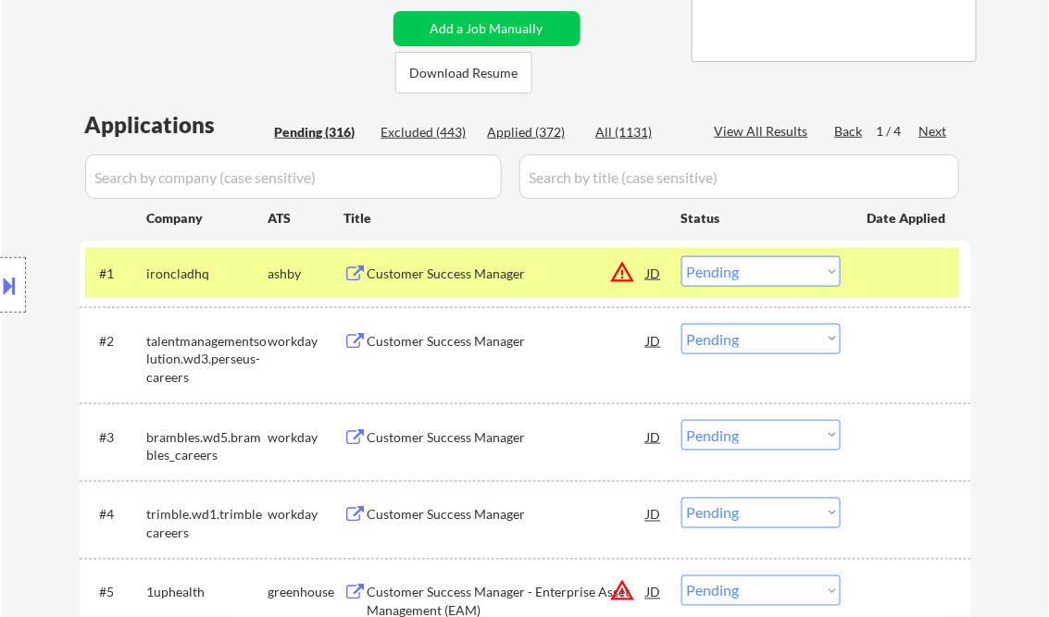
click at [450, 271] on div "Customer Success Manager" at bounding box center [506, 274] width 279 height 19
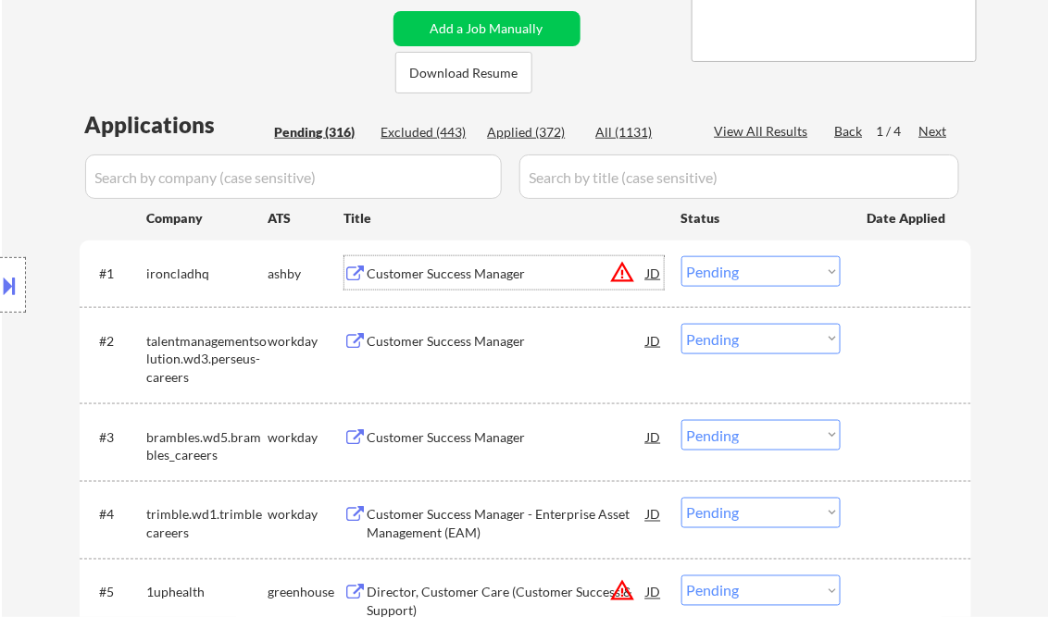
click at [752, 283] on select "Choose an option... Pending Applied Excluded (Questions) Excluded (Expired) Exc…" at bounding box center [760, 271] width 159 height 31
click at [681, 256] on select "Choose an option... Pending Applied Excluded (Questions) Excluded (Expired) Exc…" at bounding box center [760, 271] width 159 height 31
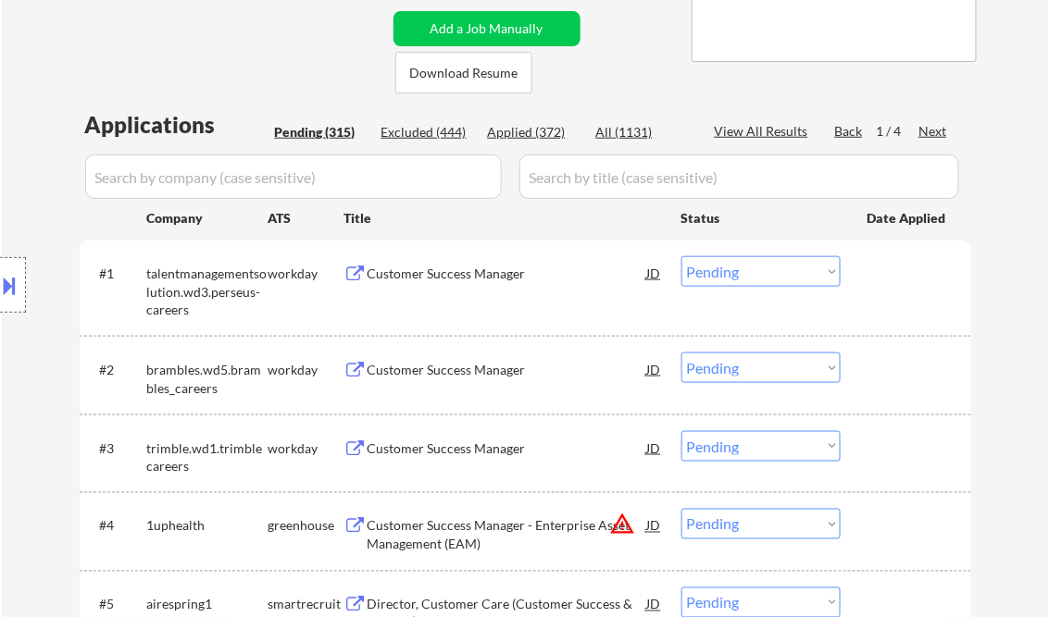
click at [417, 274] on div "Customer Success Manager" at bounding box center [506, 274] width 279 height 19
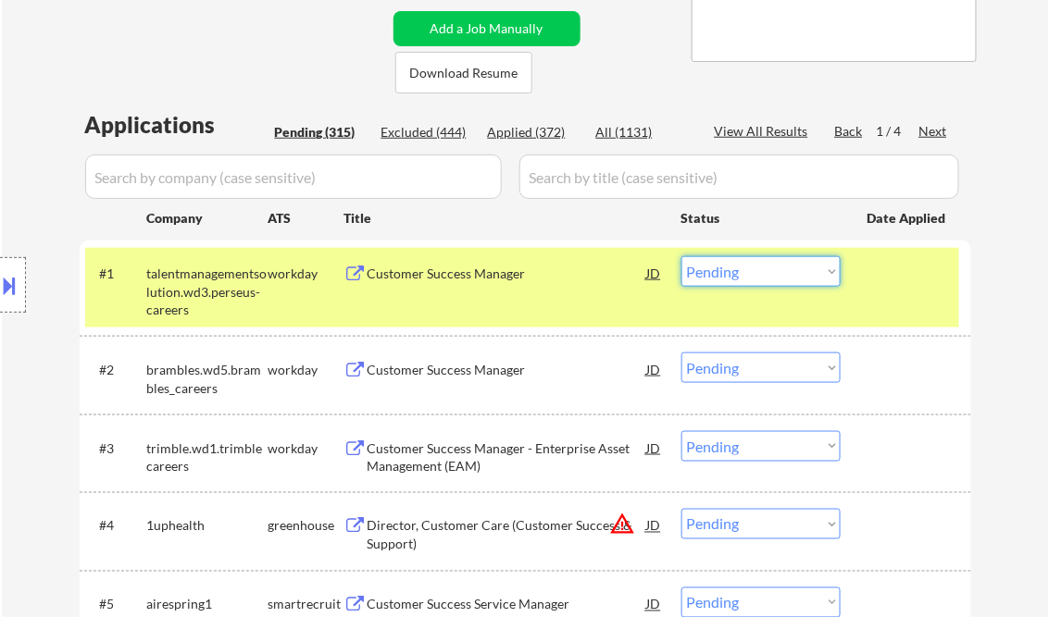
drag, startPoint x: 733, startPoint y: 273, endPoint x: 745, endPoint y: 289, distance: 19.8
click at [733, 273] on select "Choose an option... Pending Applied Excluded (Questions) Excluded (Expired) Exc…" at bounding box center [760, 271] width 159 height 31
click at [681, 256] on select "Choose an option... Pending Applied Excluded (Questions) Excluded (Expired) Exc…" at bounding box center [760, 271] width 159 height 31
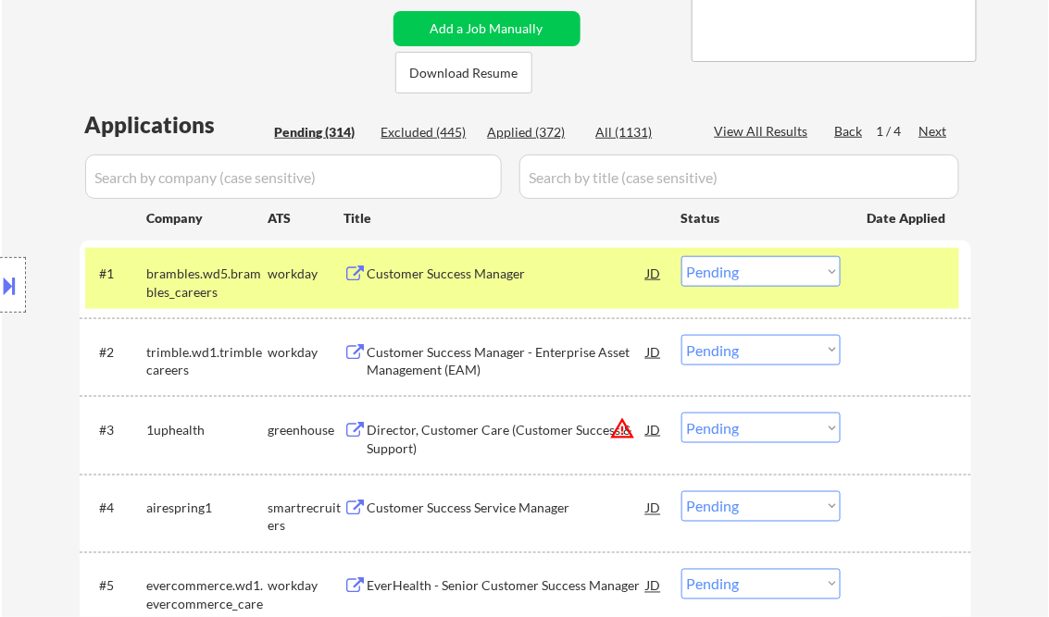
click at [477, 272] on div "Customer Success Manager" at bounding box center [506, 274] width 279 height 19
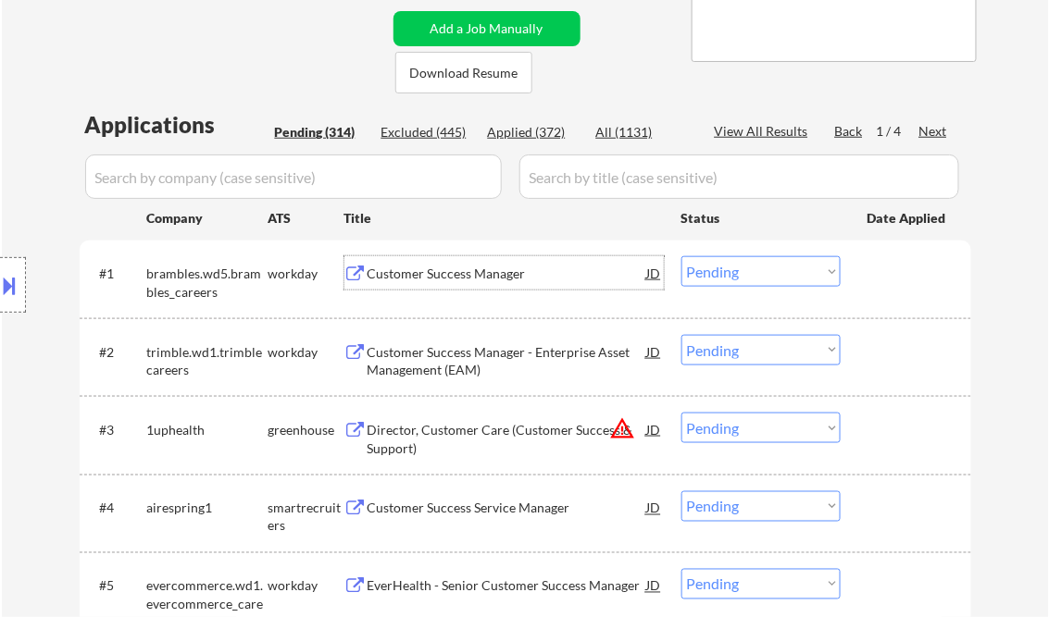
drag, startPoint x: 769, startPoint y: 270, endPoint x: 784, endPoint y: 286, distance: 21.6
click at [769, 270] on select "Choose an option... Pending Applied Excluded (Questions) Excluded (Expired) Exc…" at bounding box center [760, 271] width 159 height 31
click at [681, 256] on select "Choose an option... Pending Applied Excluded (Questions) Excluded (Expired) Exc…" at bounding box center [760, 271] width 159 height 31
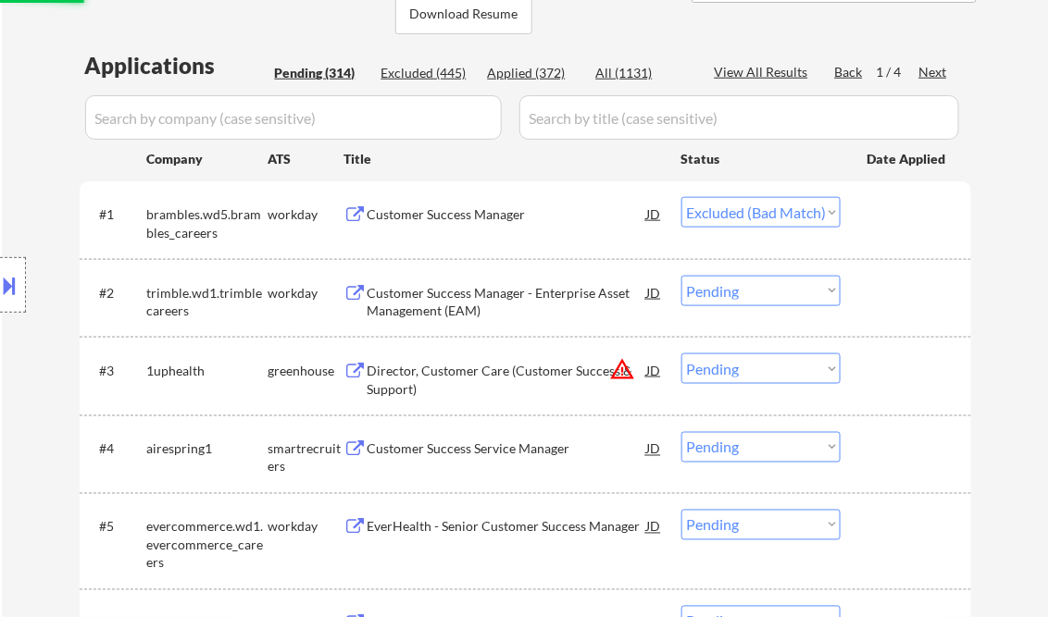
scroll to position [444, 0]
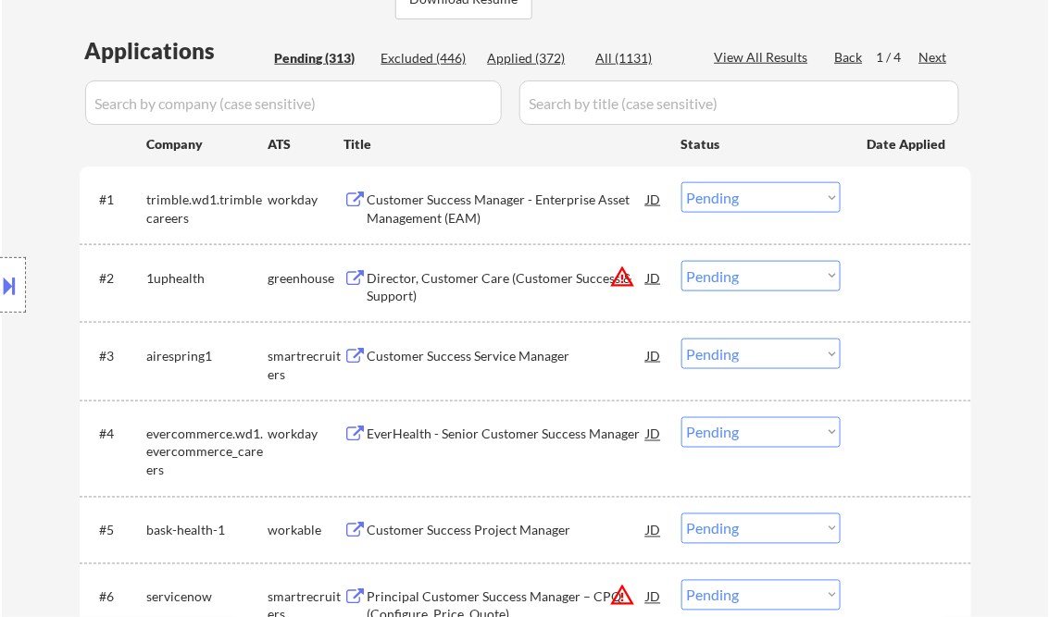
click at [526, 205] on div "Customer Success Manager - Enterprise Asset Management (EAM)" at bounding box center [506, 209] width 279 height 36
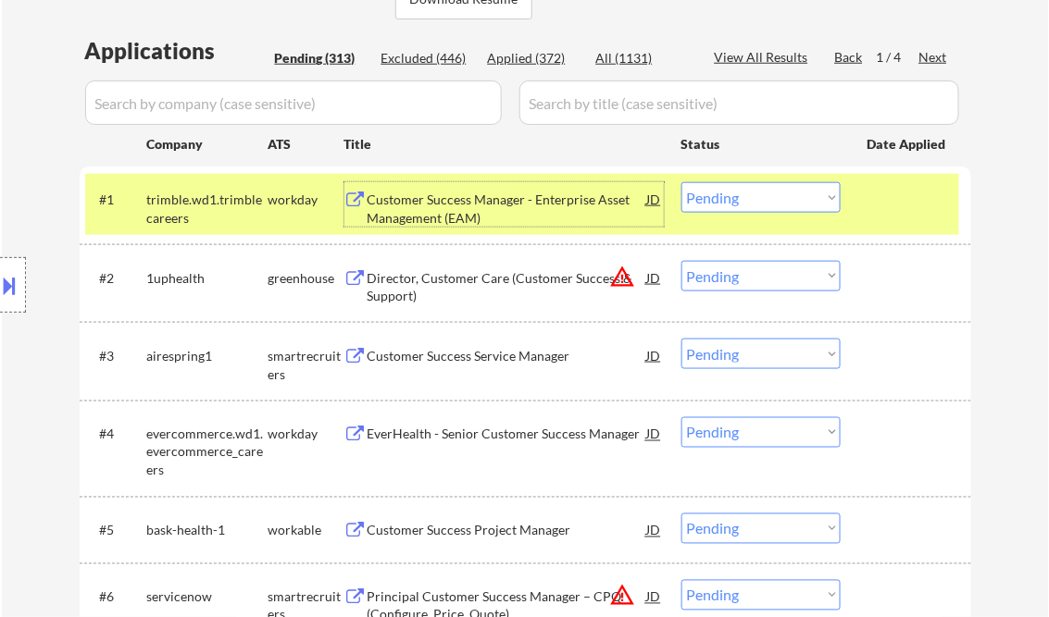
click at [732, 196] on select "Choose an option... Pending Applied Excluded (Questions) Excluded (Expired) Exc…" at bounding box center [760, 197] width 159 height 31
click at [681, 182] on select "Choose an option... Pending Applied Excluded (Questions) Excluded (Expired) Exc…" at bounding box center [760, 197] width 159 height 31
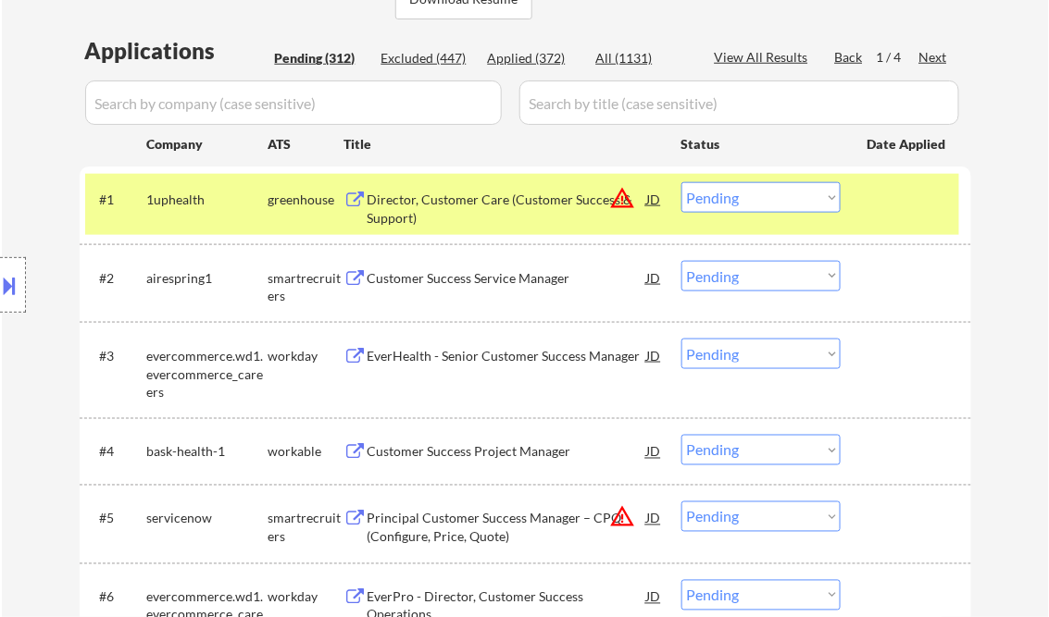
click at [488, 210] on div "Director, Customer Care (Customer Success & Support)" at bounding box center [506, 209] width 279 height 36
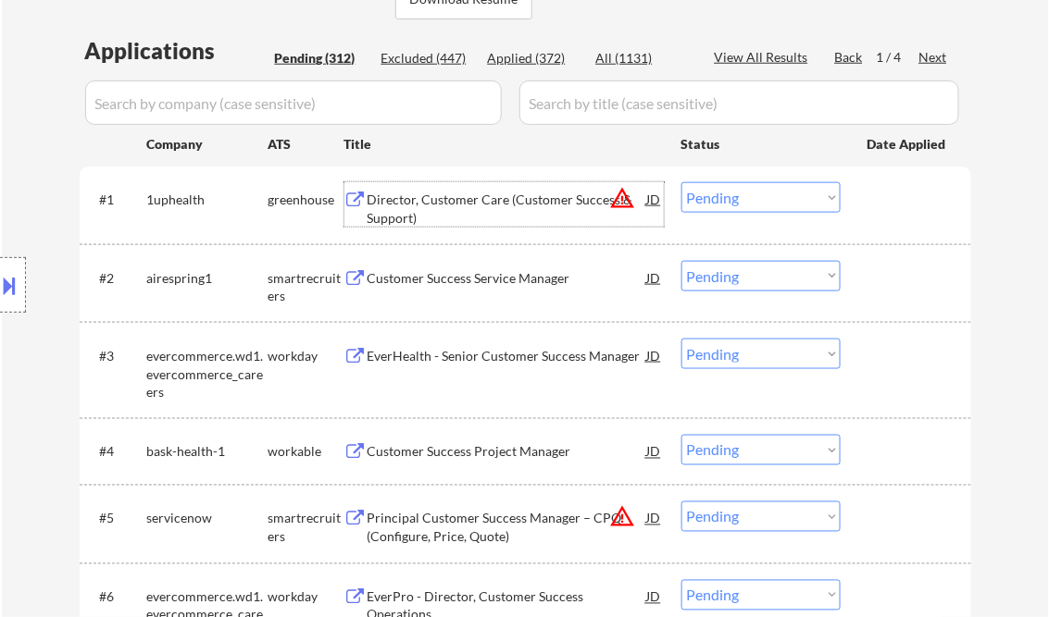
click at [720, 199] on select "Choose an option... Pending Applied Excluded (Questions) Excluded (Expired) Exc…" at bounding box center [760, 197] width 159 height 31
click at [681, 182] on select "Choose an option... Pending Applied Excluded (Questions) Excluded (Expired) Exc…" at bounding box center [760, 197] width 159 height 31
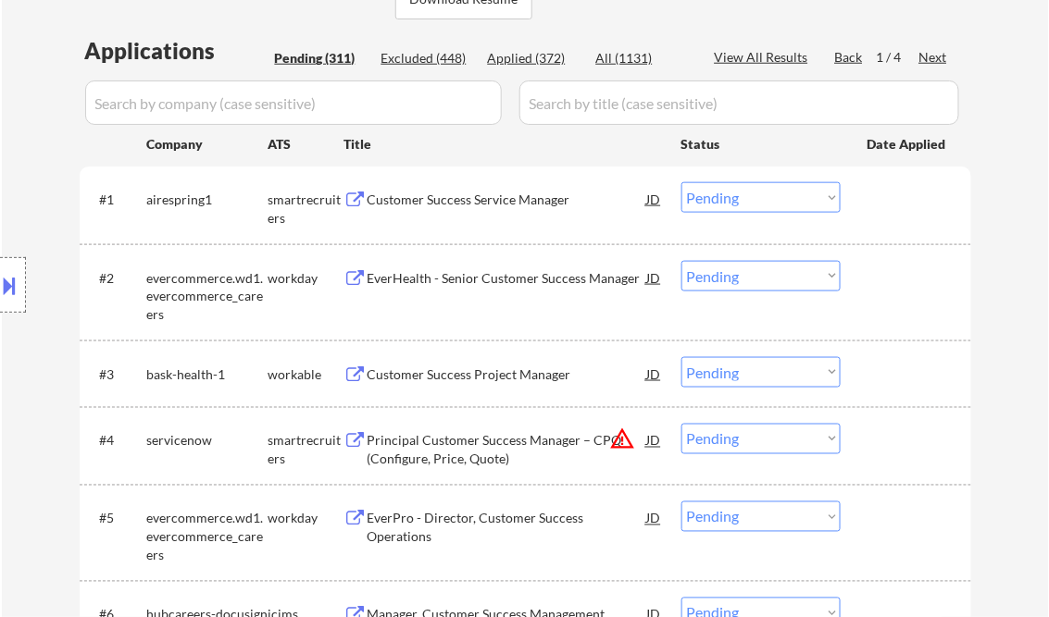
click at [478, 196] on div "Customer Success Service Manager" at bounding box center [506, 200] width 279 height 19
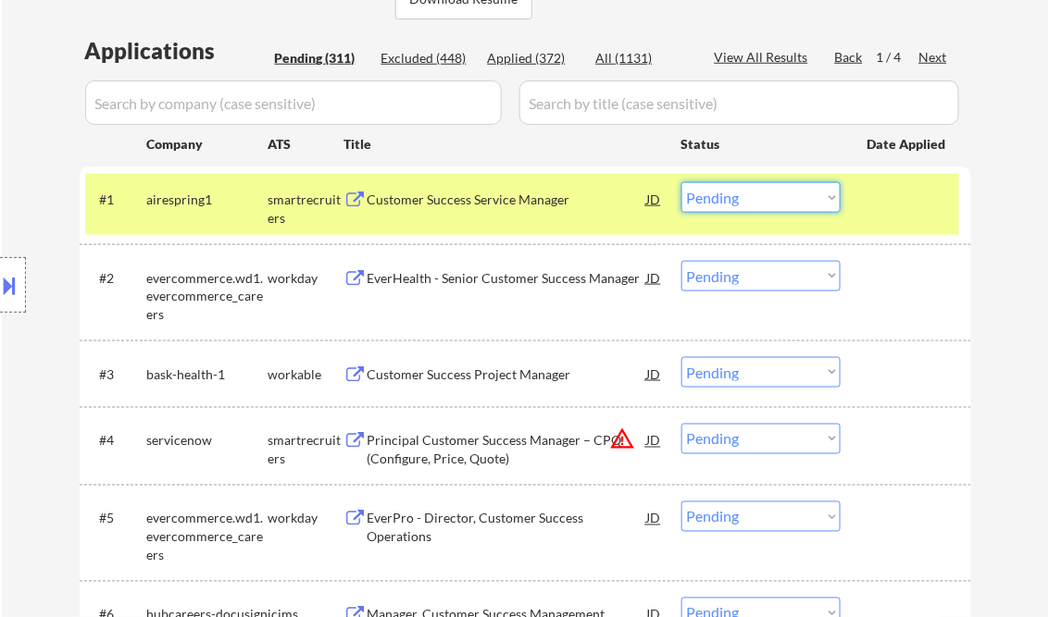
drag, startPoint x: 760, startPoint y: 196, endPoint x: 794, endPoint y: 214, distance: 38.5
click at [760, 196] on select "Choose an option... Pending Applied Excluded (Questions) Excluded (Expired) Exc…" at bounding box center [760, 197] width 159 height 31
click at [681, 182] on select "Choose an option... Pending Applied Excluded (Questions) Excluded (Expired) Exc…" at bounding box center [760, 197] width 159 height 31
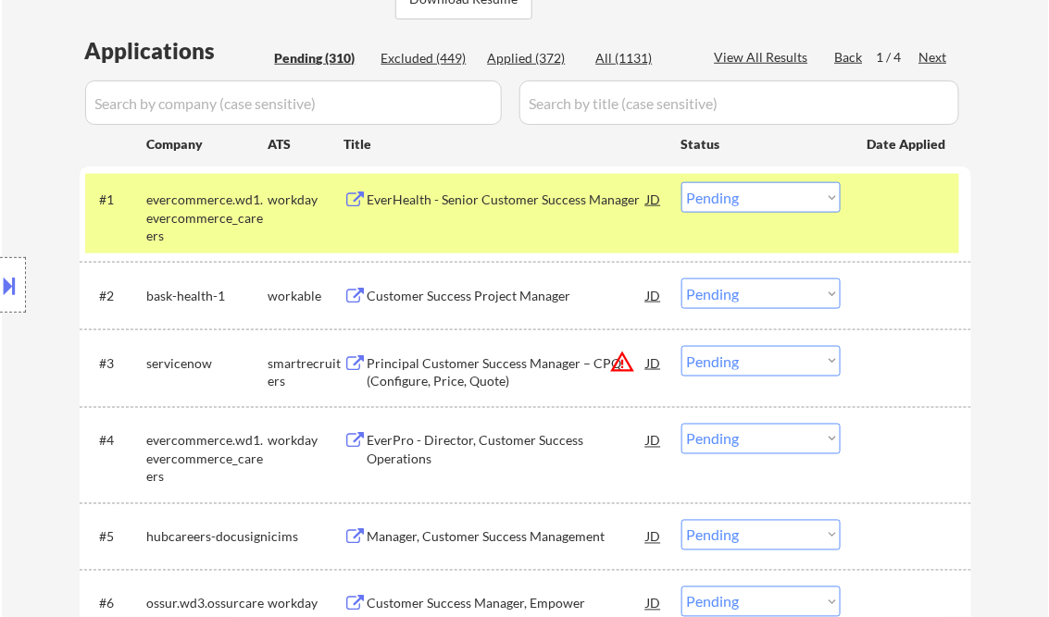
click at [470, 204] on div "EverHealth - Senior Customer Success Manager" at bounding box center [506, 200] width 279 height 19
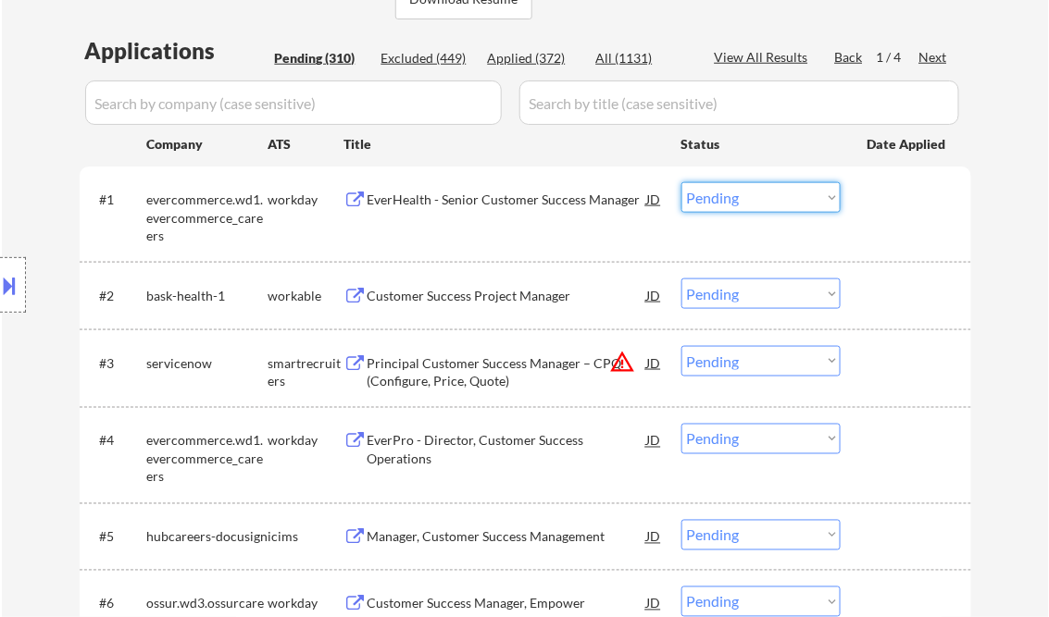
drag, startPoint x: 784, startPoint y: 201, endPoint x: 791, endPoint y: 212, distance: 13.3
click at [784, 201] on select "Choose an option... Pending Applied Excluded (Questions) Excluded (Expired) Exc…" at bounding box center [760, 197] width 159 height 31
click at [681, 182] on select "Choose an option... Pending Applied Excluded (Questions) Excluded (Expired) Exc…" at bounding box center [760, 197] width 159 height 31
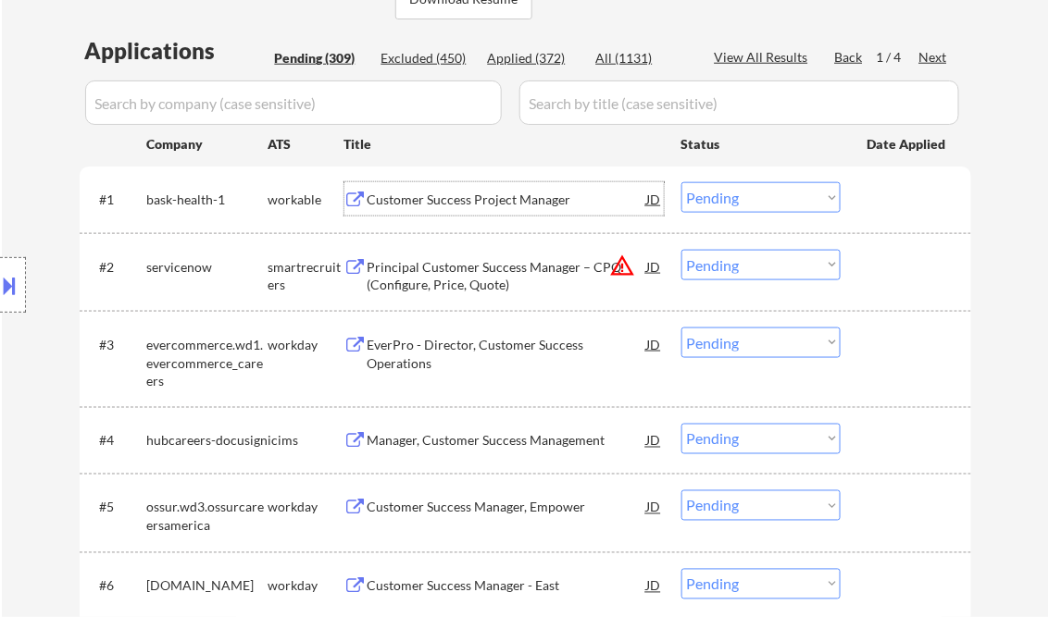
click at [505, 199] on div "Customer Success Project Manager" at bounding box center [506, 200] width 279 height 19
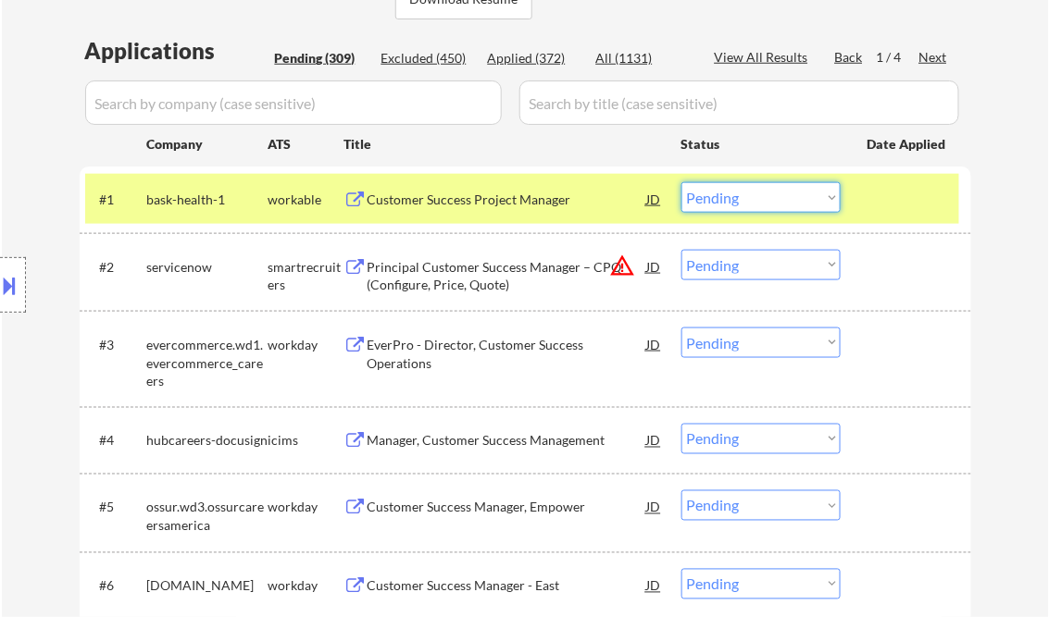
click at [756, 201] on select "Choose an option... Pending Applied Excluded (Questions) Excluded (Expired) Exc…" at bounding box center [760, 197] width 159 height 31
click at [681, 182] on select "Choose an option... Pending Applied Excluded (Questions) Excluded (Expired) Exc…" at bounding box center [760, 197] width 159 height 31
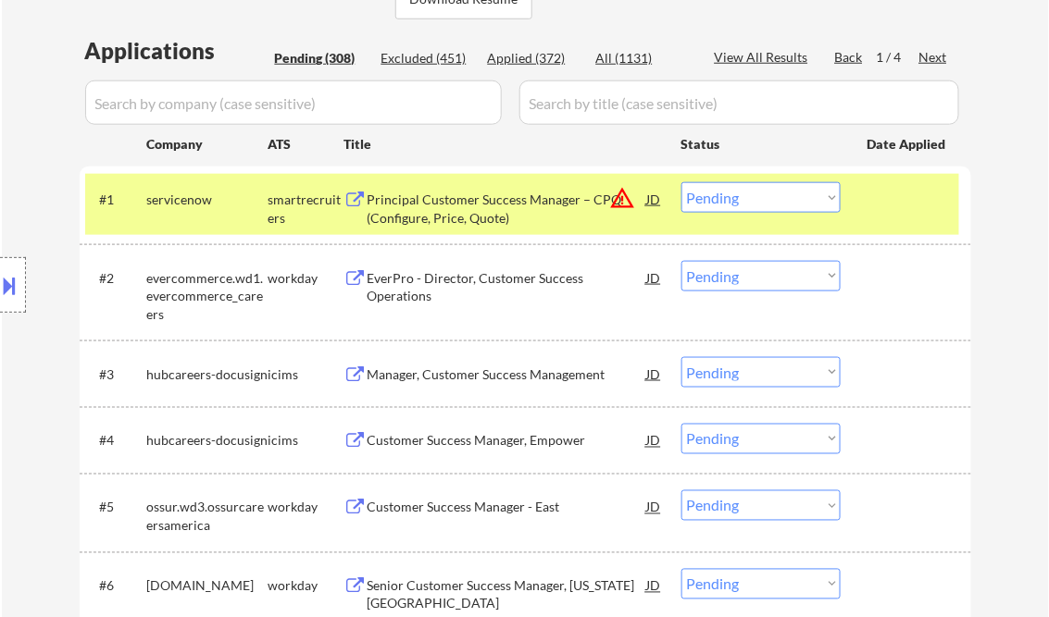
click at [509, 217] on div "Principal Customer Success Manager – CPQ (Configure, Price, Quote)" at bounding box center [506, 209] width 279 height 36
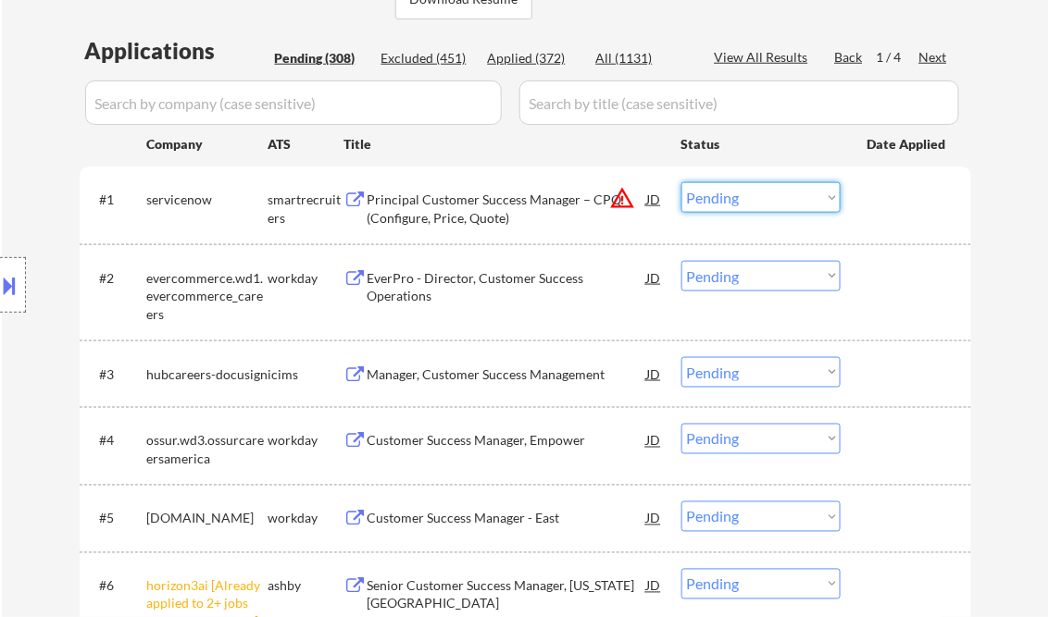
drag, startPoint x: 749, startPoint y: 194, endPoint x: 774, endPoint y: 213, distance: 31.1
click at [749, 194] on select "Choose an option... Pending Applied Excluded (Questions) Excluded (Expired) Exc…" at bounding box center [760, 197] width 159 height 31
click at [681, 182] on select "Choose an option... Pending Applied Excluded (Questions) Excluded (Expired) Exc…" at bounding box center [760, 197] width 159 height 31
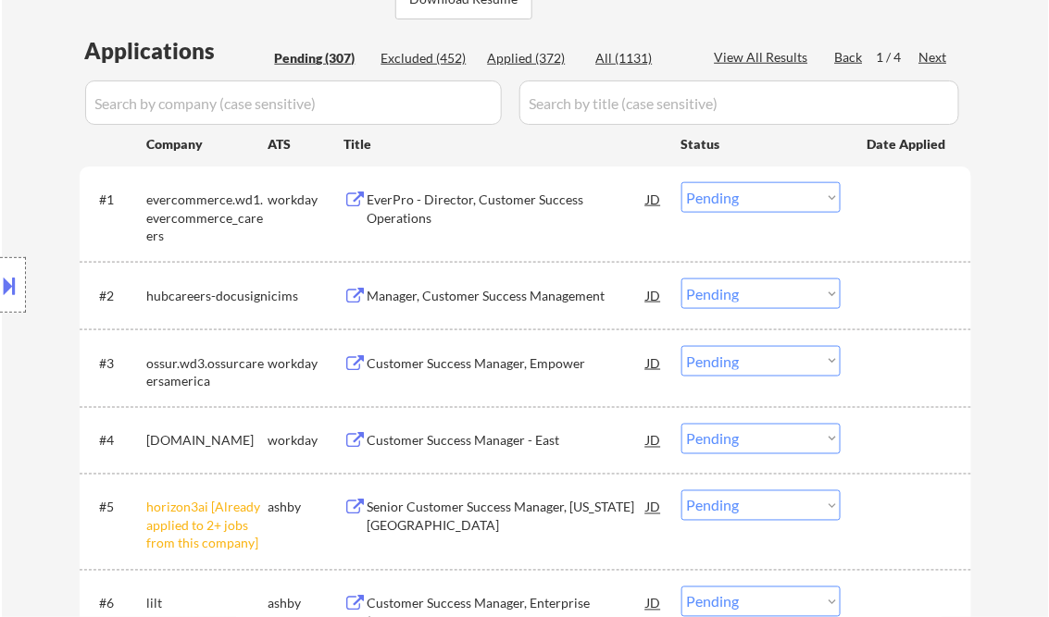
click at [443, 202] on div "EverPro - Director, Customer Success Operations" at bounding box center [506, 209] width 279 height 36
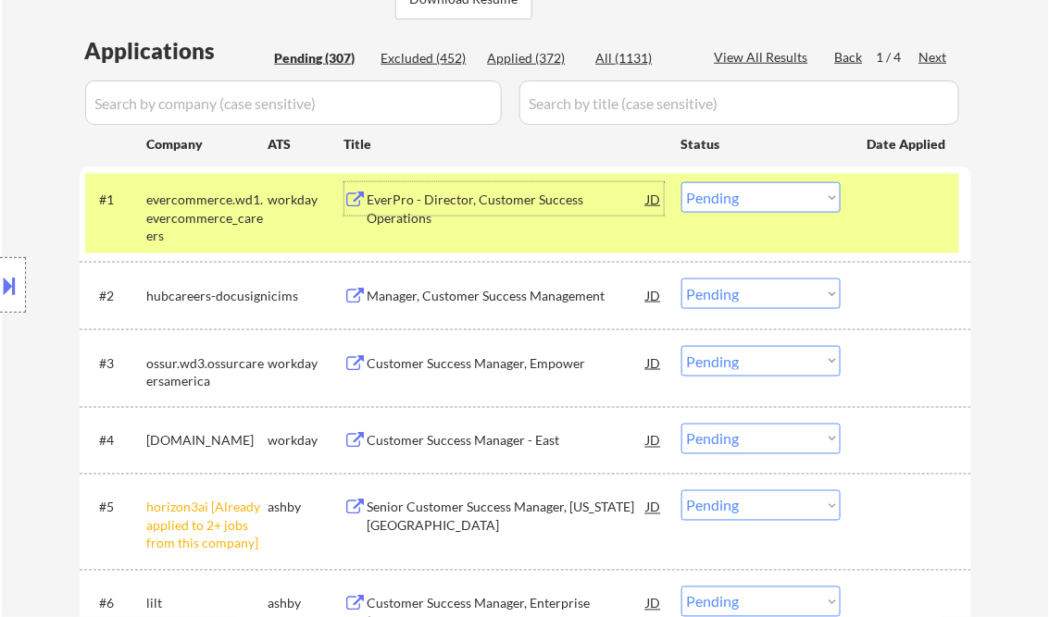
drag, startPoint x: 729, startPoint y: 200, endPoint x: 736, endPoint y: 209, distance: 11.3
click at [729, 200] on select "Choose an option... Pending Applied Excluded (Questions) Excluded (Expired) Exc…" at bounding box center [760, 197] width 159 height 31
click at [681, 182] on select "Choose an option... Pending Applied Excluded (Questions) Excluded (Expired) Exc…" at bounding box center [760, 197] width 159 height 31
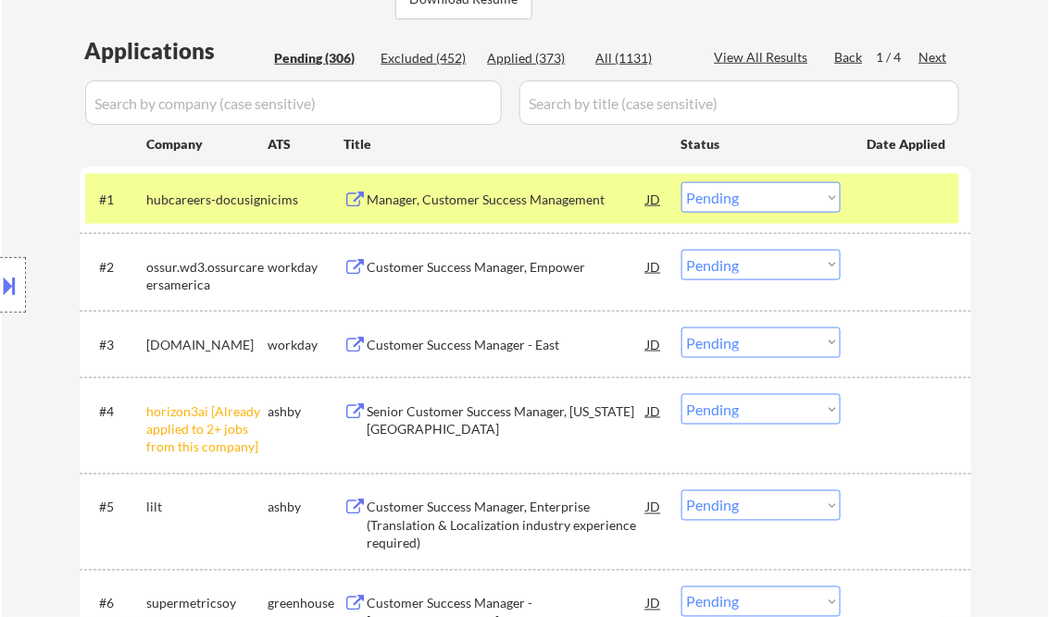
click at [531, 198] on div "Manager, Customer Success Management" at bounding box center [506, 200] width 279 height 19
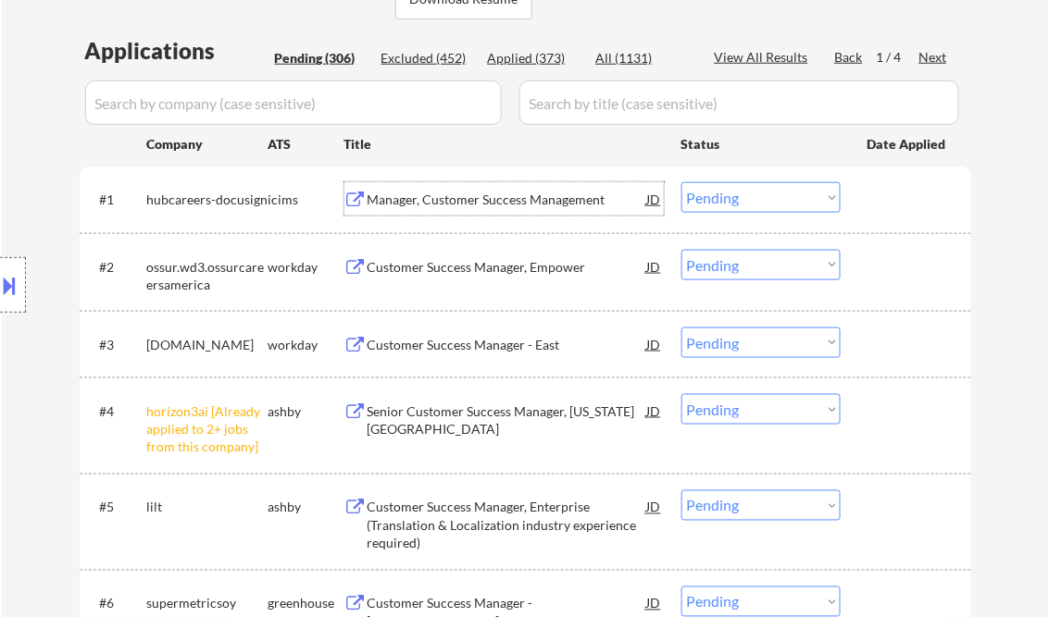
drag, startPoint x: 726, startPoint y: 194, endPoint x: 731, endPoint y: 213, distance: 19.1
click at [726, 194] on select "Choose an option... Pending Applied Excluded (Questions) Excluded (Expired) Exc…" at bounding box center [760, 197] width 159 height 31
click at [681, 182] on select "Choose an option... Pending Applied Excluded (Questions) Excluded (Expired) Exc…" at bounding box center [760, 197] width 159 height 31
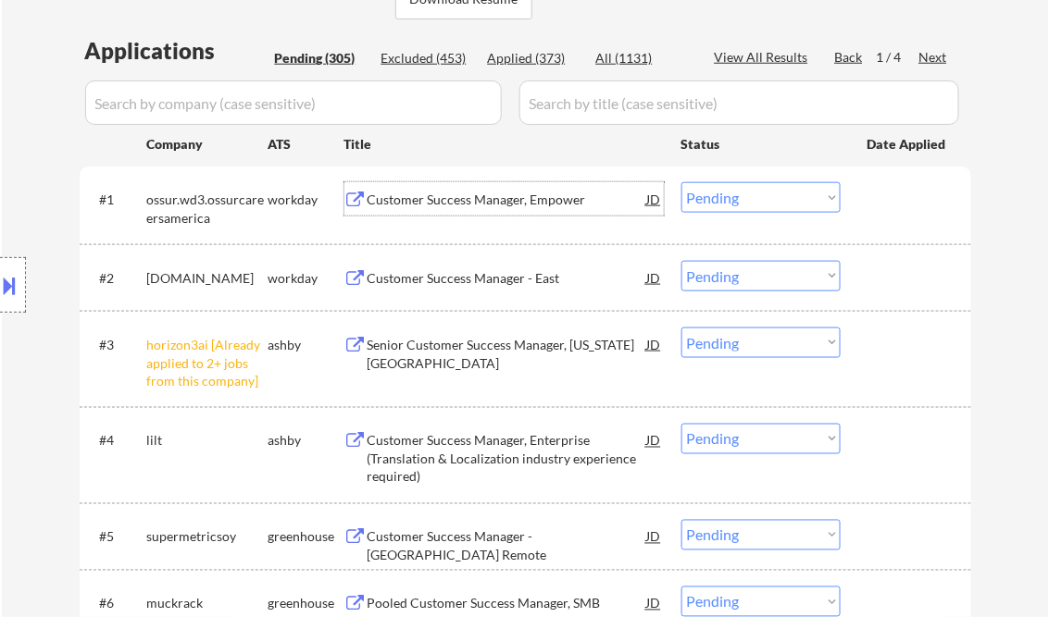
click at [500, 208] on div "Customer Success Manager, Empower" at bounding box center [506, 200] width 279 height 19
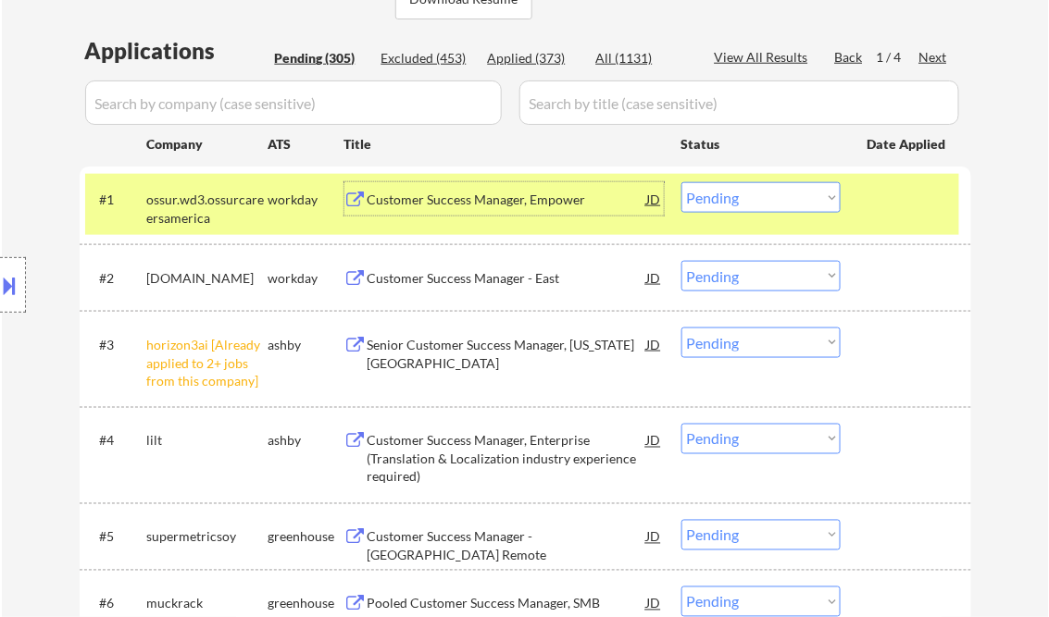
click at [763, 194] on select "Choose an option... Pending Applied Excluded (Questions) Excluded (Expired) Exc…" at bounding box center [760, 197] width 159 height 31
click at [681, 182] on select "Choose an option... Pending Applied Excluded (Questions) Excluded (Expired) Exc…" at bounding box center [760, 197] width 159 height 31
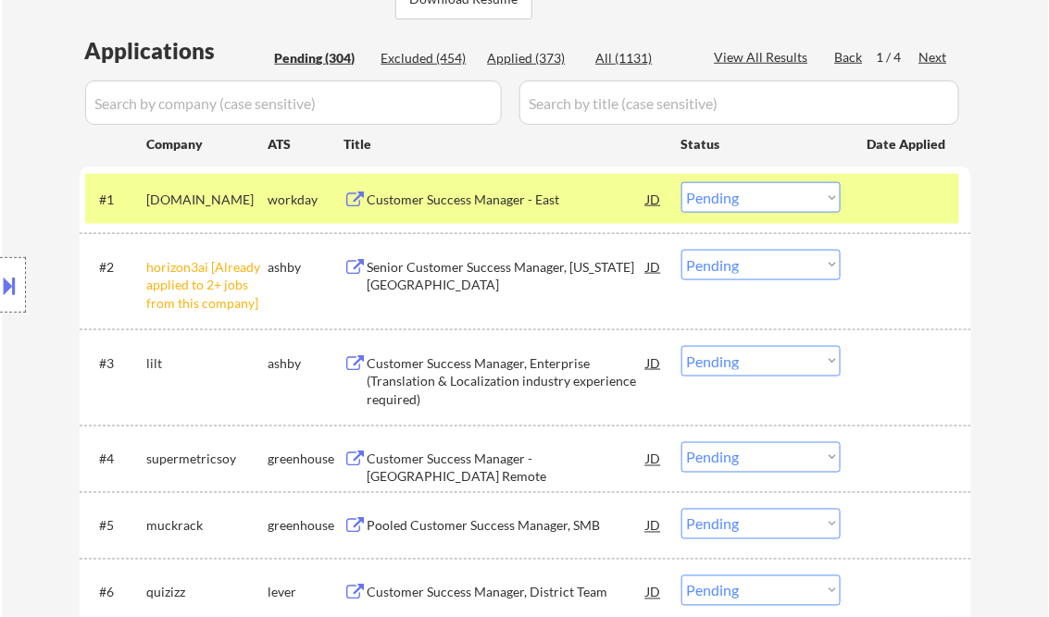
click at [449, 204] on div "Customer Success Manager - East" at bounding box center [506, 200] width 279 height 19
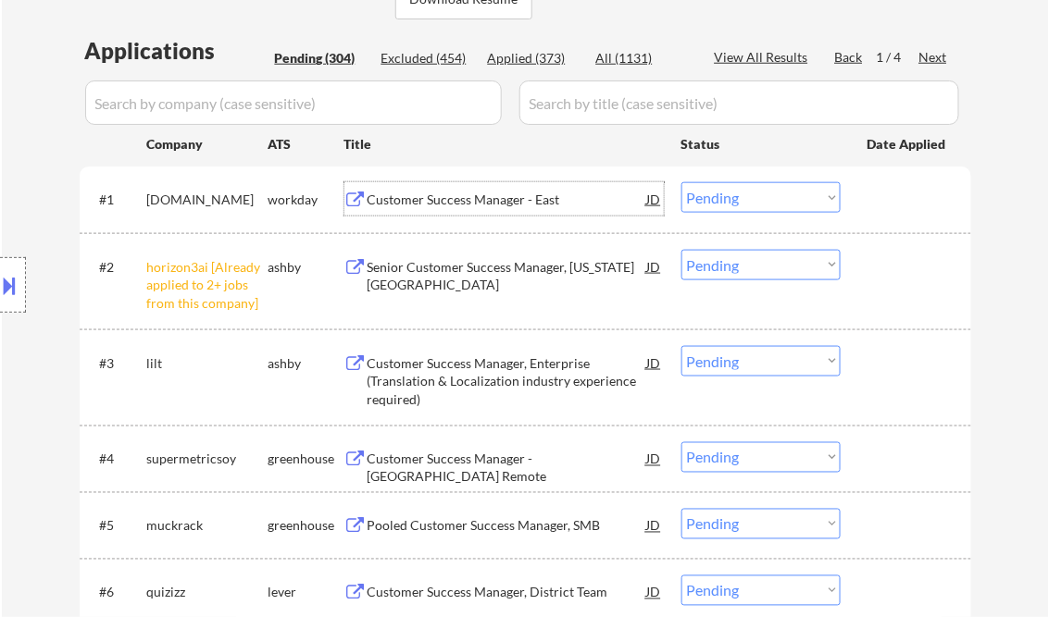
drag, startPoint x: 751, startPoint y: 203, endPoint x: 764, endPoint y: 209, distance: 14.5
click at [751, 203] on select "Choose an option... Pending Applied Excluded (Questions) Excluded (Expired) Exc…" at bounding box center [760, 197] width 159 height 31
click at [681, 182] on select "Choose an option... Pending Applied Excluded (Questions) Excluded (Expired) Exc…" at bounding box center [760, 197] width 159 height 31
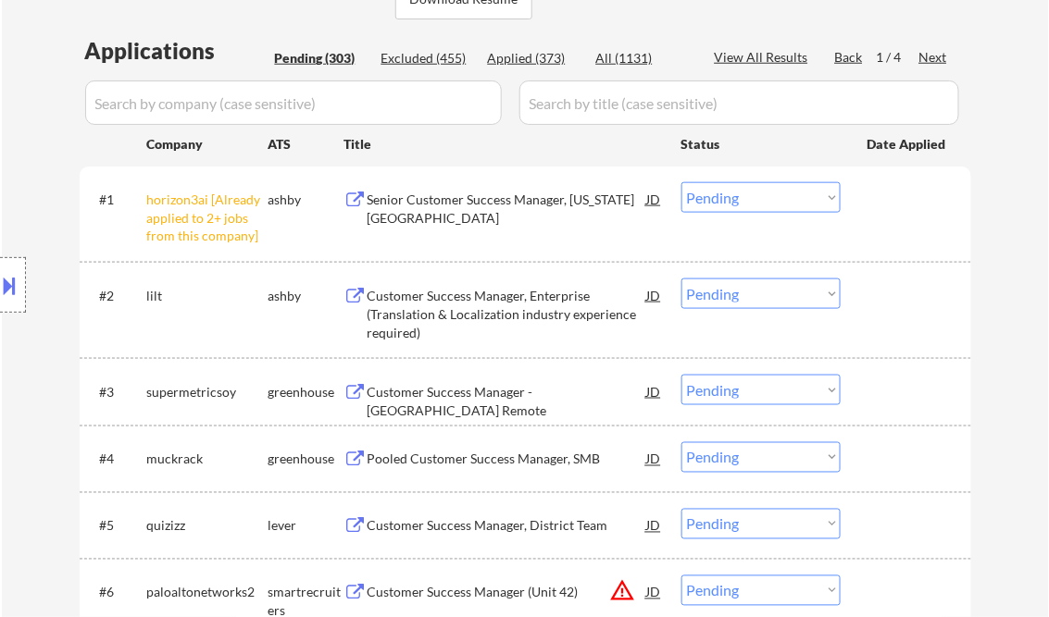
click at [735, 206] on select "Choose an option... Pending Applied Excluded (Questions) Excluded (Expired) Exc…" at bounding box center [760, 197] width 159 height 31
click at [681, 182] on select "Choose an option... Pending Applied Excluded (Questions) Excluded (Expired) Exc…" at bounding box center [760, 197] width 159 height 31
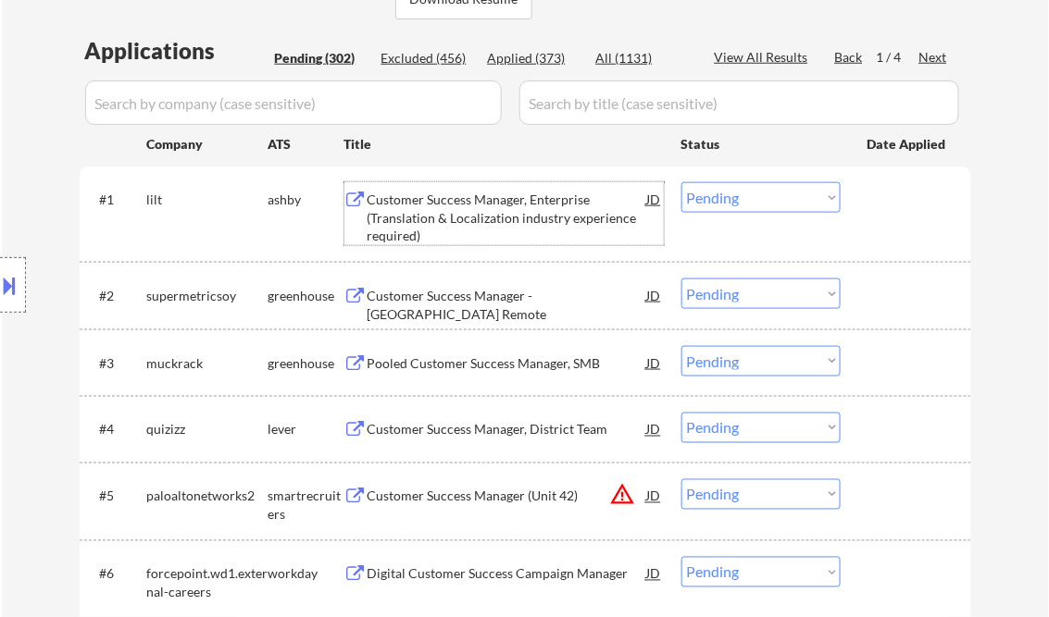
click at [511, 220] on div "Customer Success Manager, Enterprise (Translation & Localization industry exper…" at bounding box center [506, 218] width 279 height 55
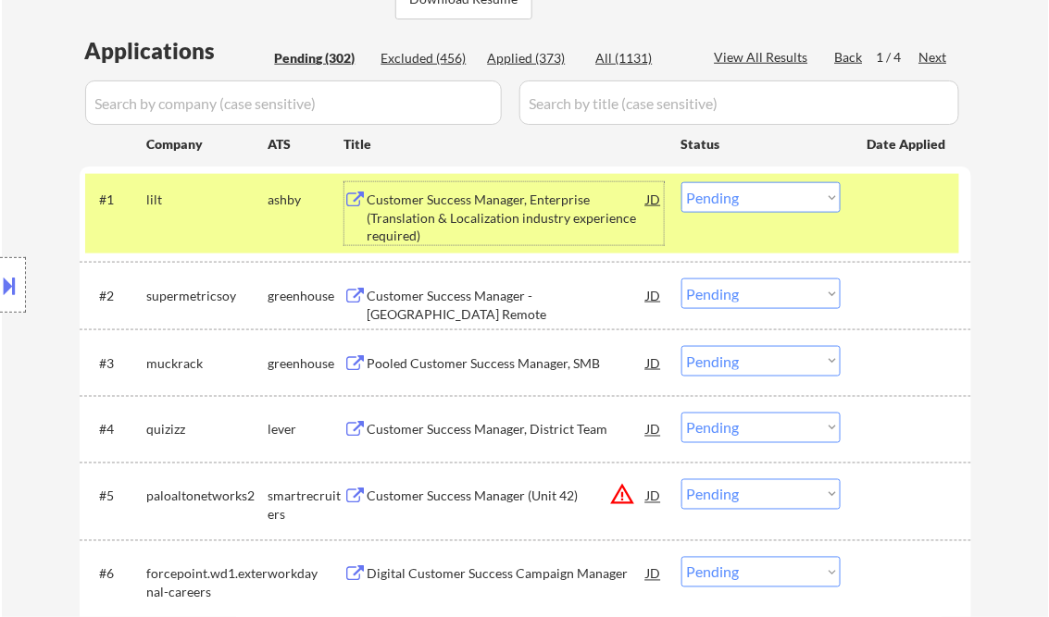
click at [751, 189] on select "Choose an option... Pending Applied Excluded (Questions) Excluded (Expired) Exc…" at bounding box center [760, 197] width 159 height 31
click at [681, 182] on select "Choose an option... Pending Applied Excluded (Questions) Excluded (Expired) Exc…" at bounding box center [760, 197] width 159 height 31
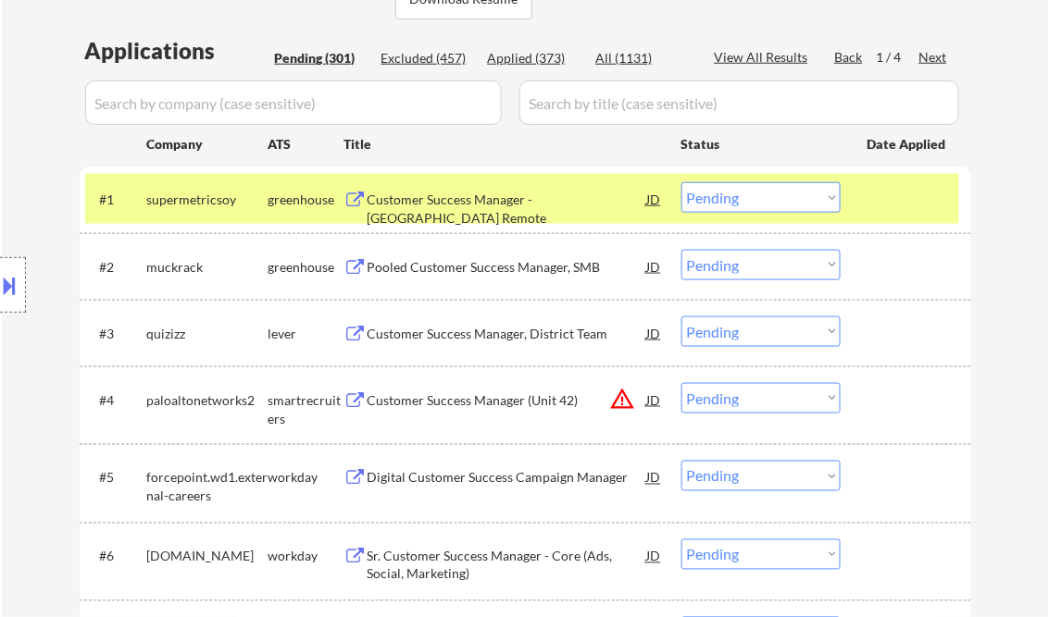
click at [532, 203] on div "Customer Success Manager - US Remote" at bounding box center [506, 209] width 279 height 36
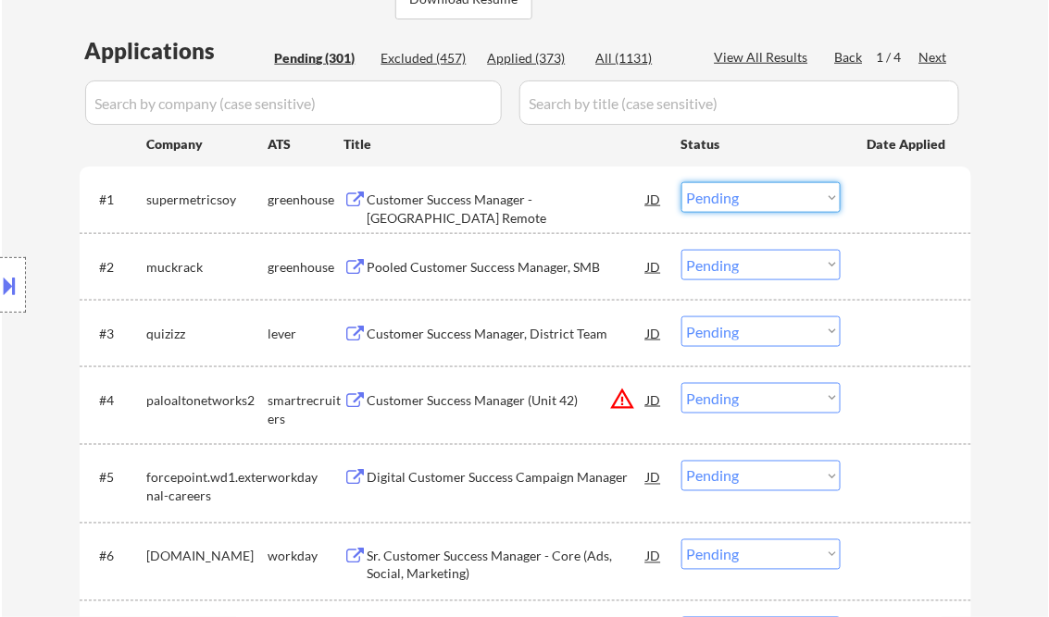
drag, startPoint x: 764, startPoint y: 193, endPoint x: 770, endPoint y: 214, distance: 21.1
click at [764, 192] on select "Choose an option... Pending Applied Excluded (Questions) Excluded (Expired) Exc…" at bounding box center [760, 197] width 159 height 31
click at [681, 182] on select "Choose an option... Pending Applied Excluded (Questions) Excluded (Expired) Exc…" at bounding box center [760, 197] width 159 height 31
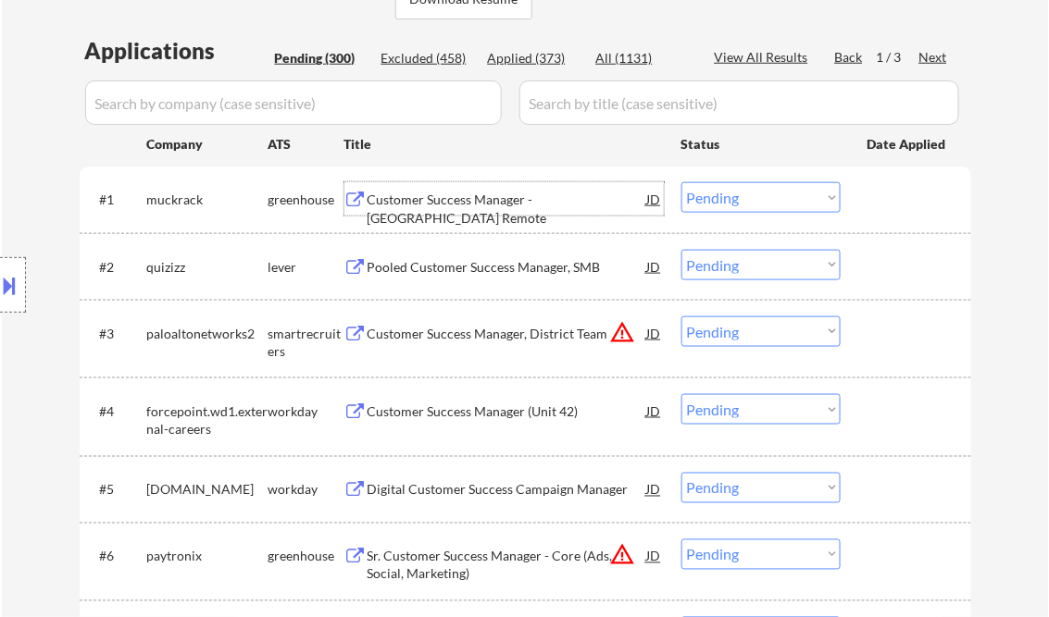
click at [462, 198] on div "Customer Success Manager - US Remote" at bounding box center [506, 209] width 279 height 36
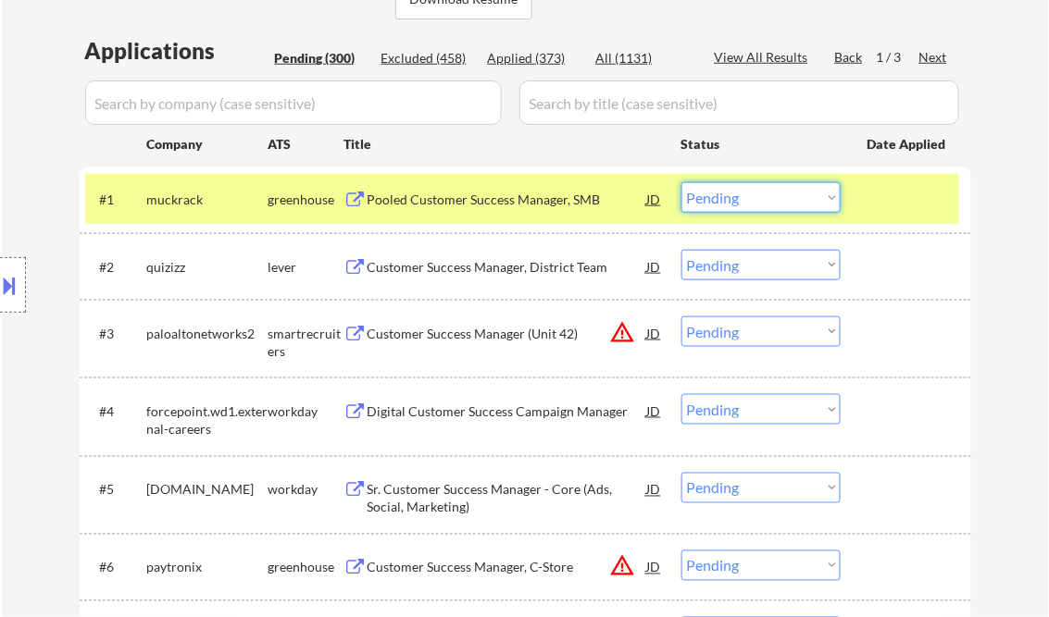
drag, startPoint x: 740, startPoint y: 197, endPoint x: 764, endPoint y: 216, distance: 30.4
click at [740, 198] on select "Choose an option... Pending Applied Excluded (Questions) Excluded (Expired) Exc…" at bounding box center [760, 197] width 159 height 31
click at [681, 182] on select "Choose an option... Pending Applied Excluded (Questions) Excluded (Expired) Exc…" at bounding box center [760, 197] width 159 height 31
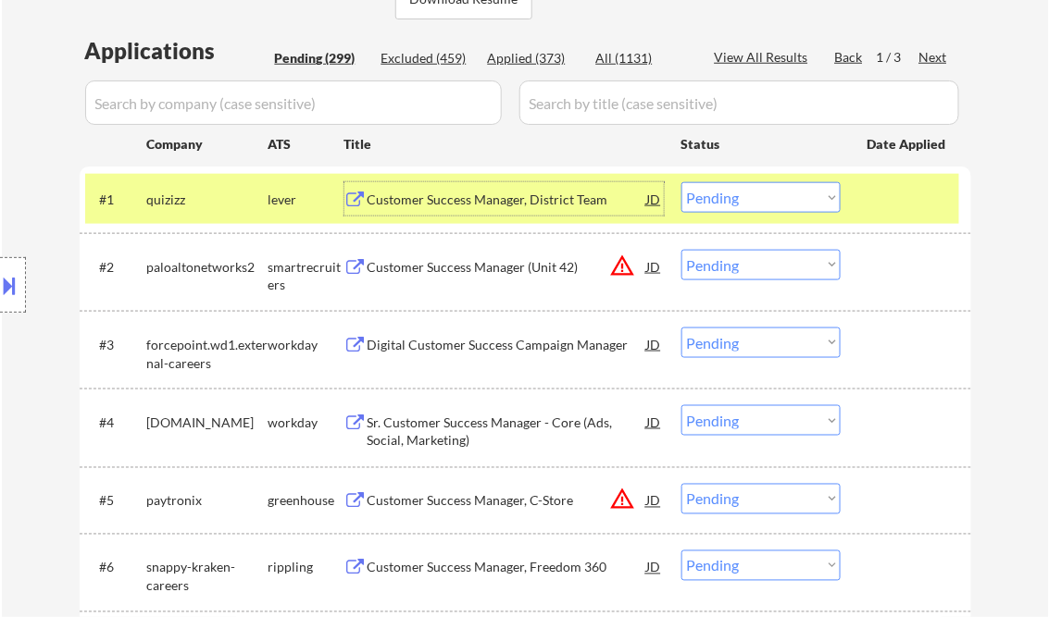
click at [454, 200] on div "Customer Success Manager, District Team" at bounding box center [506, 200] width 279 height 19
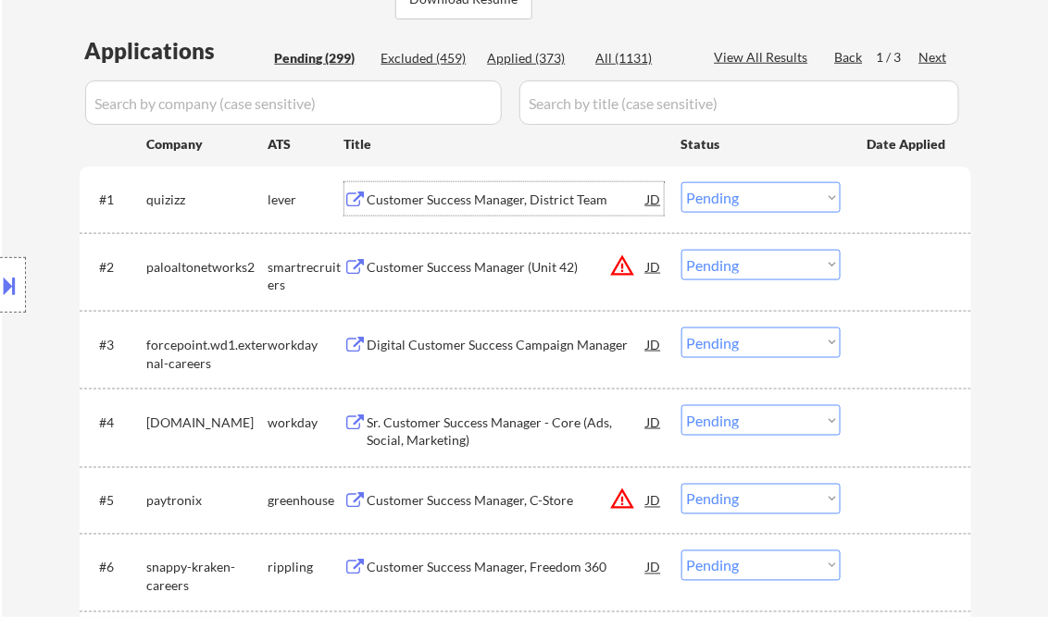
click at [759, 192] on select "Choose an option... Pending Applied Excluded (Questions) Excluded (Expired) Exc…" at bounding box center [760, 197] width 159 height 31
click at [545, 199] on div "Customer Success Manager, District Team" at bounding box center [506, 200] width 279 height 19
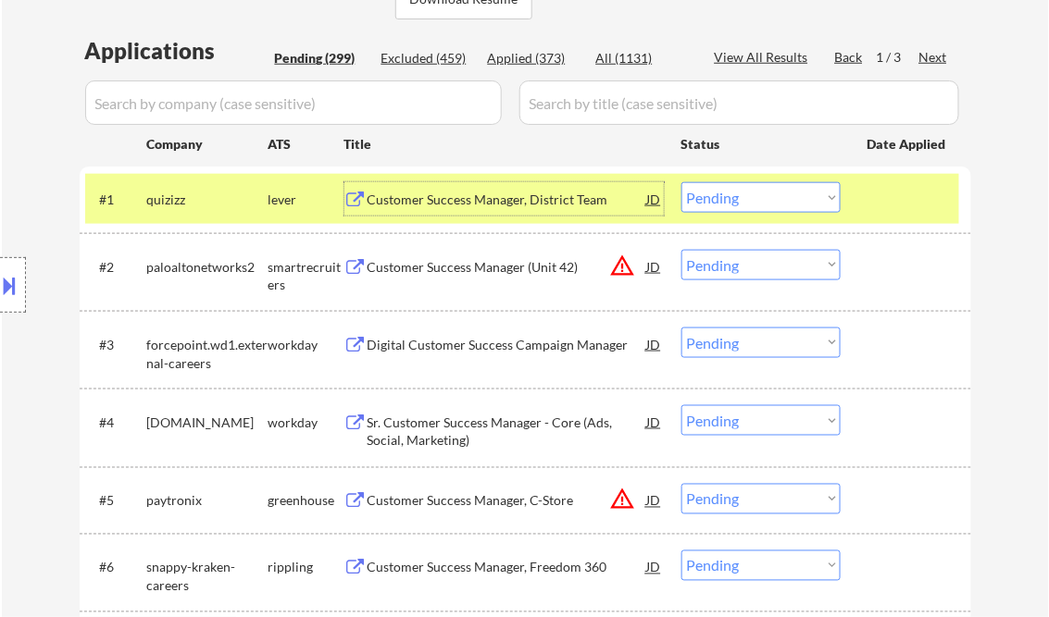
drag, startPoint x: 733, startPoint y: 185, endPoint x: 738, endPoint y: 196, distance: 12.4
click at [733, 185] on select "Choose an option... Pending Applied Excluded (Questions) Excluded (Expired) Exc…" at bounding box center [760, 197] width 159 height 31
click at [681, 182] on select "Choose an option... Pending Applied Excluded (Questions) Excluded (Expired) Exc…" at bounding box center [760, 197] width 159 height 31
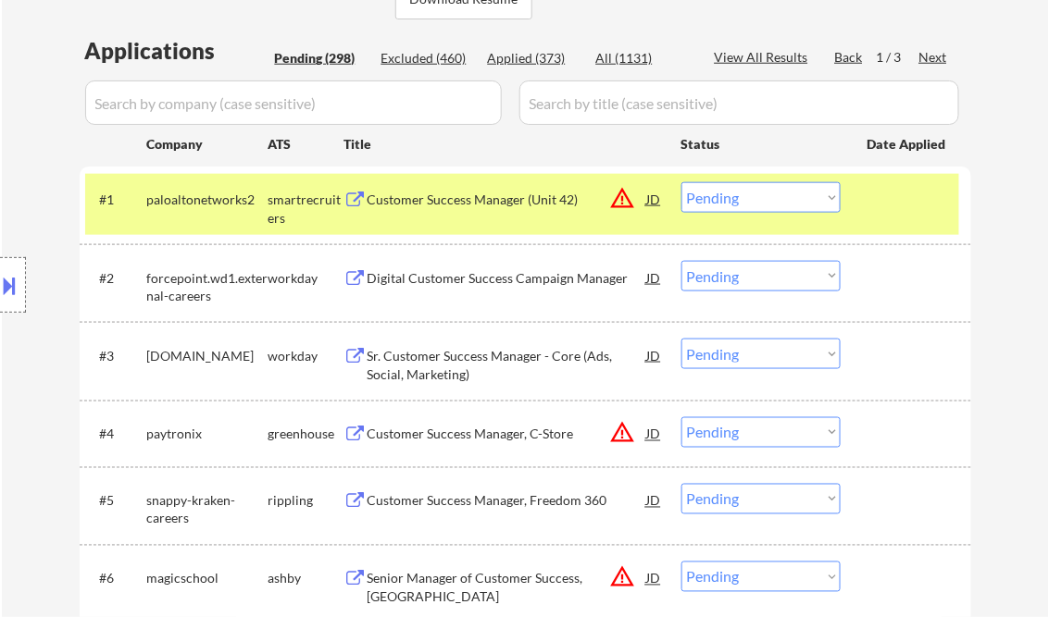
click at [475, 199] on div "Customer Success Manager (Unit 42)" at bounding box center [506, 200] width 279 height 19
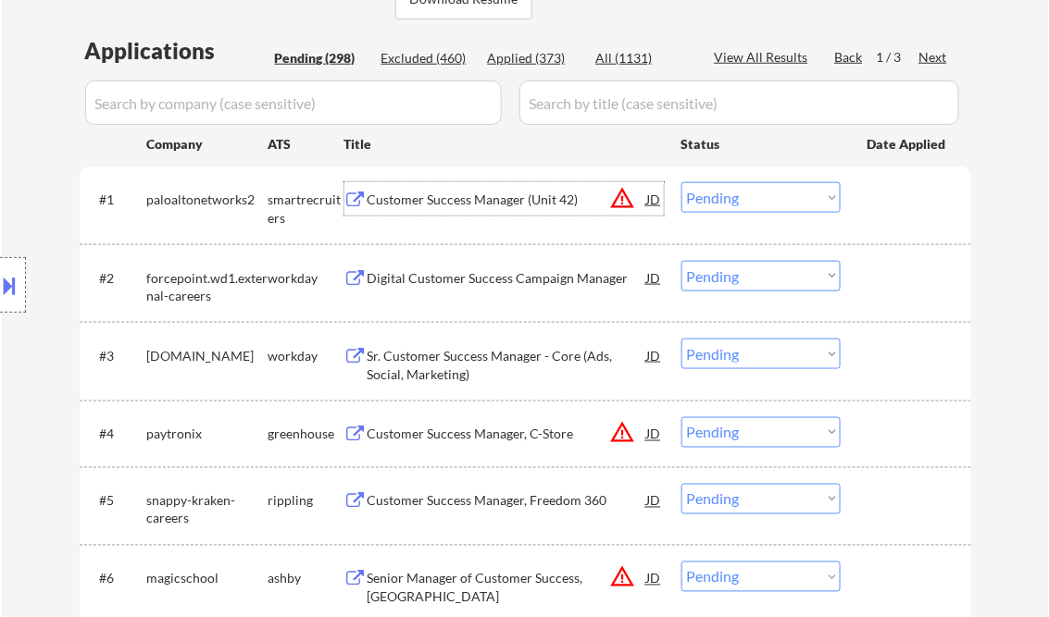
drag, startPoint x: 735, startPoint y: 192, endPoint x: 761, endPoint y: 211, distance: 32.4
click at [735, 192] on select "Choose an option... Pending Applied Excluded (Questions) Excluded (Expired) Exc…" at bounding box center [760, 197] width 159 height 31
click at [681, 182] on select "Choose an option... Pending Applied Excluded (Questions) Excluded (Expired) Exc…" at bounding box center [760, 197] width 159 height 31
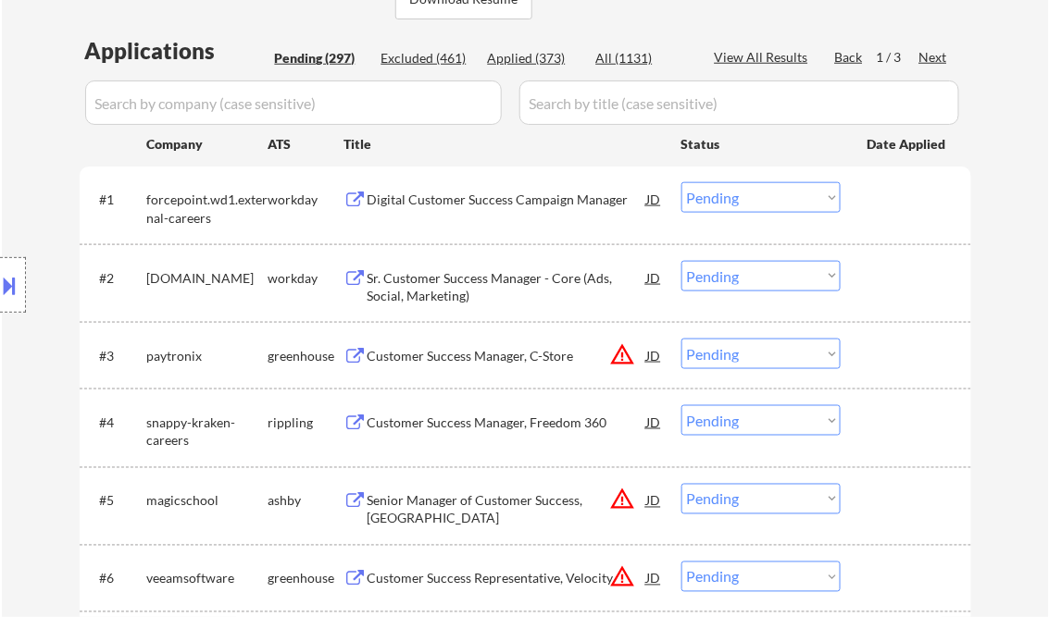
drag, startPoint x: 33, startPoint y: 129, endPoint x: 63, endPoint y: 135, distance: 30.3
click at [33, 129] on div "Location Inclusions:" at bounding box center [165, 285] width 331 height 343
click at [512, 204] on div "Digital Customer Success Campaign Manager" at bounding box center [506, 200] width 279 height 19
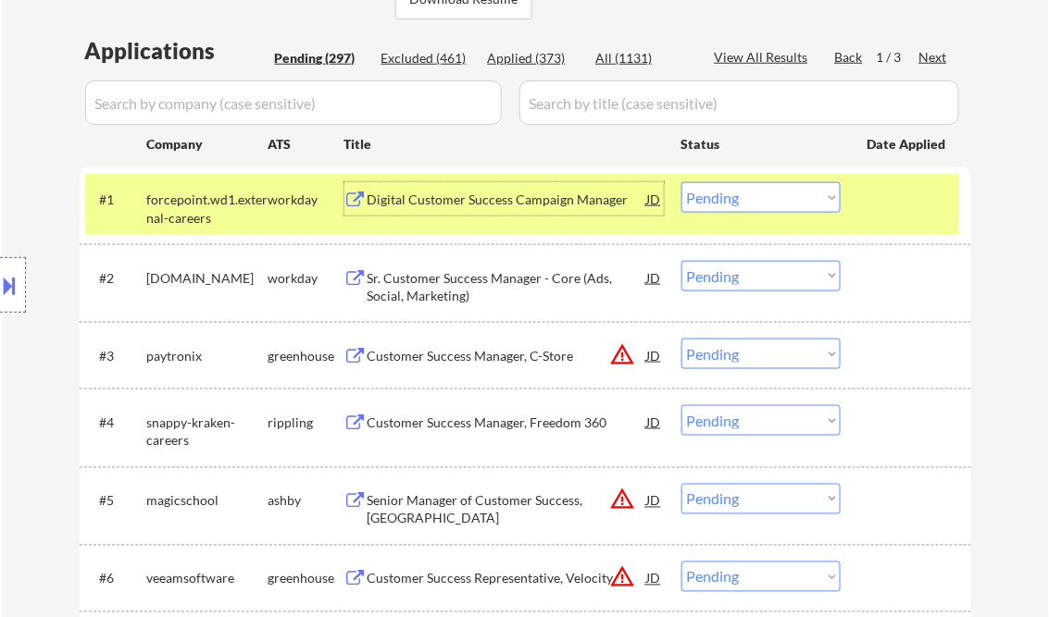
click at [784, 205] on select "Choose an option... Pending Applied Excluded (Questions) Excluded (Expired) Exc…" at bounding box center [760, 197] width 159 height 31
click at [681, 182] on select "Choose an option... Pending Applied Excluded (Questions) Excluded (Expired) Exc…" at bounding box center [760, 197] width 159 height 31
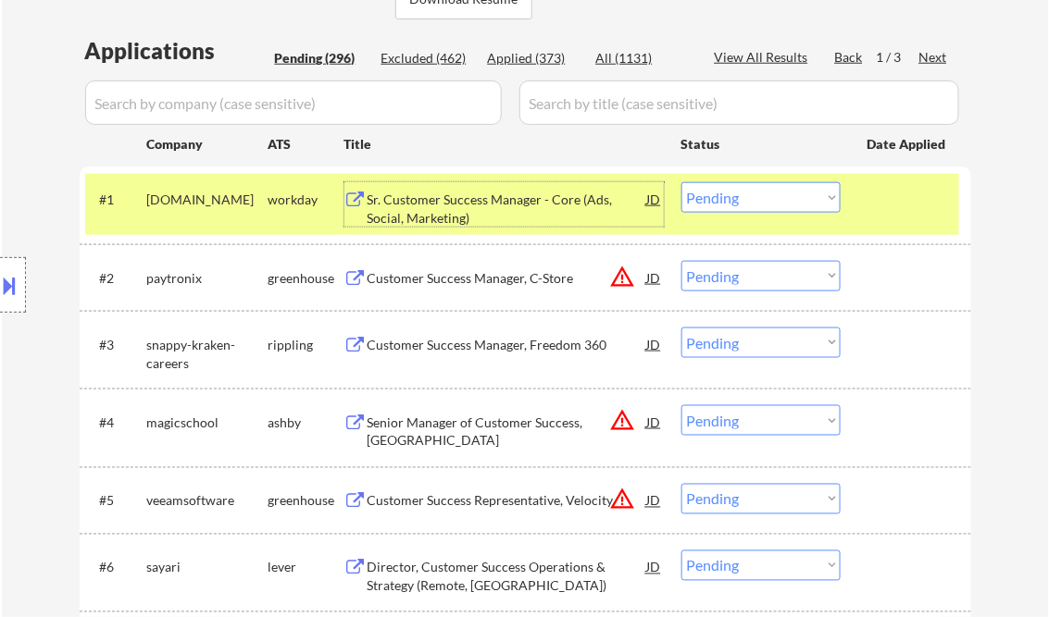
click at [513, 207] on div "Sr. Customer Success Manager - Core (Ads, Social, Marketing)" at bounding box center [506, 209] width 279 height 36
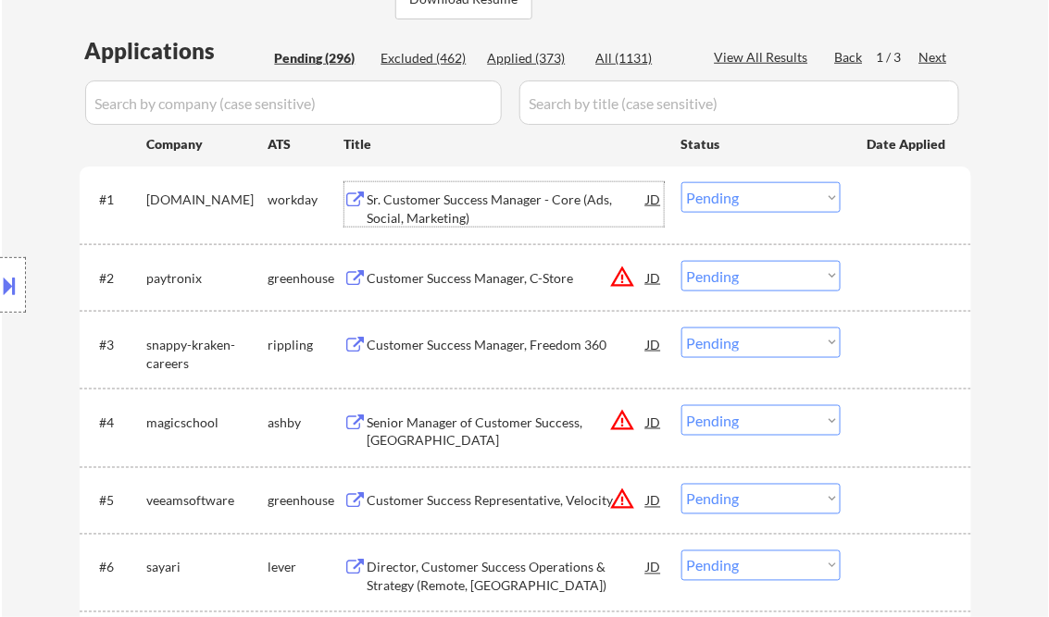
click at [742, 196] on select "Choose an option... Pending Applied Excluded (Questions) Excluded (Expired) Exc…" at bounding box center [760, 197] width 159 height 31
click at [681, 182] on select "Choose an option... Pending Applied Excluded (Questions) Excluded (Expired) Exc…" at bounding box center [760, 197] width 159 height 31
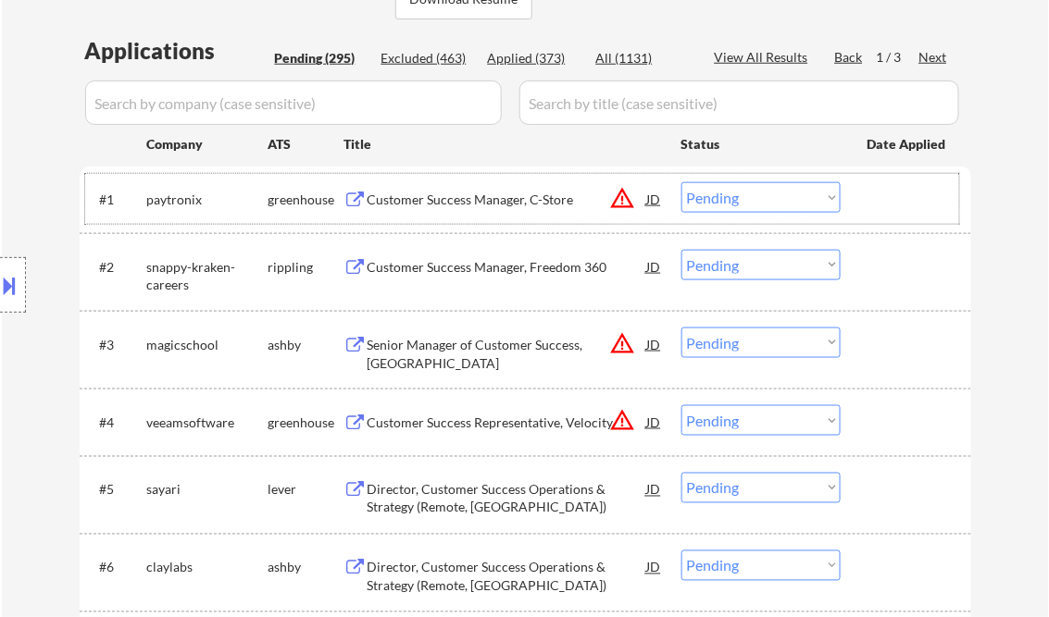
click at [488, 178] on div "#1 paytronix greenhouse Customer Success Manager, C-Store JD warning_amber Choo…" at bounding box center [522, 199] width 874 height 50
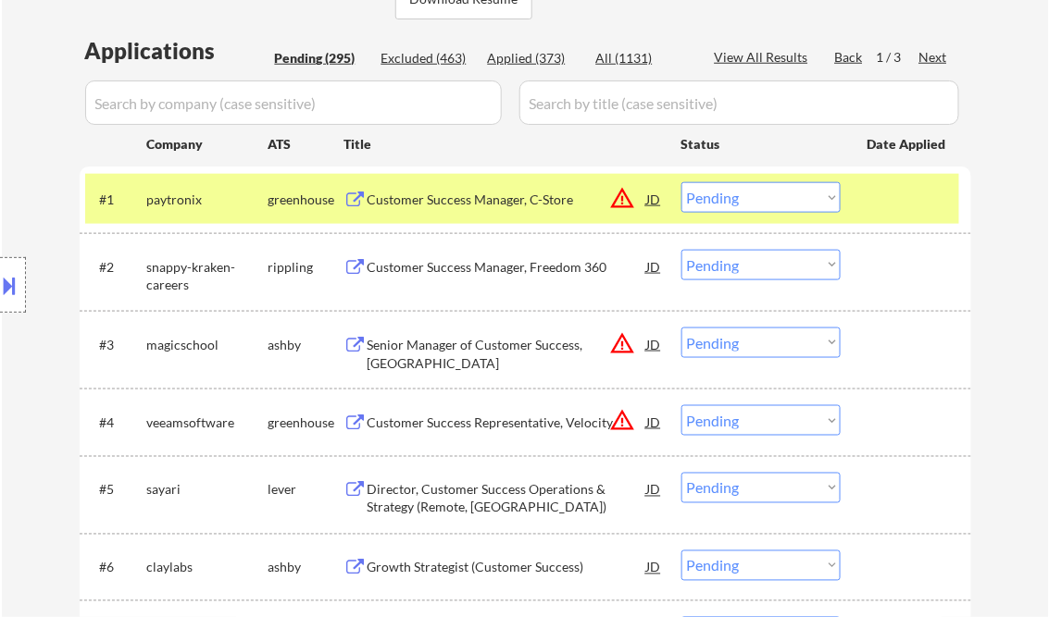
click at [501, 205] on div "Customer Success Manager, C-Store" at bounding box center [506, 200] width 279 height 19
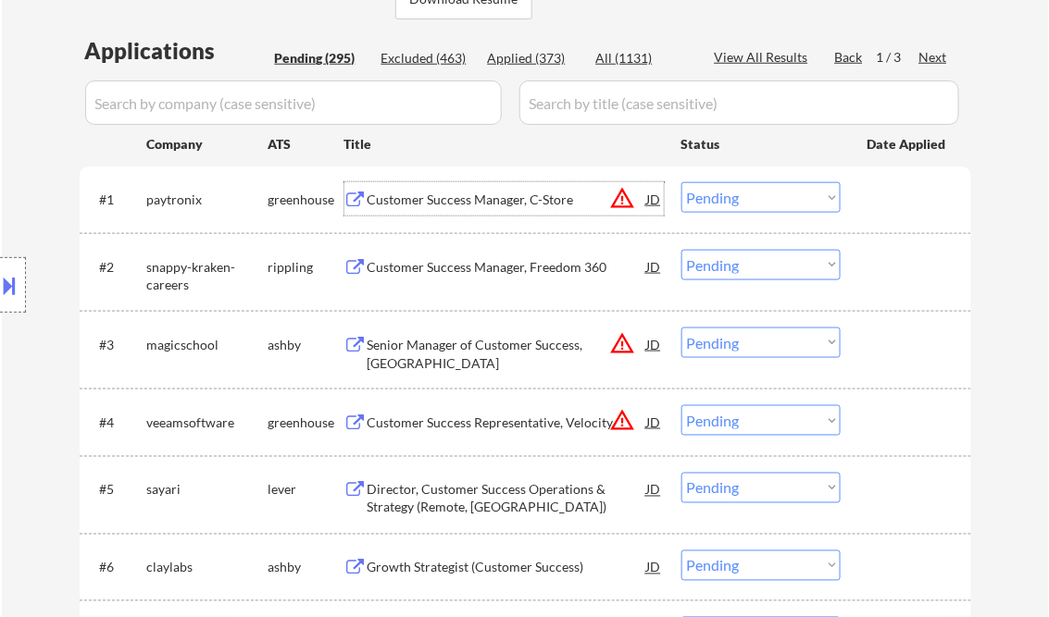
click at [467, 205] on div "Customer Success Manager, C-Store" at bounding box center [506, 200] width 279 height 19
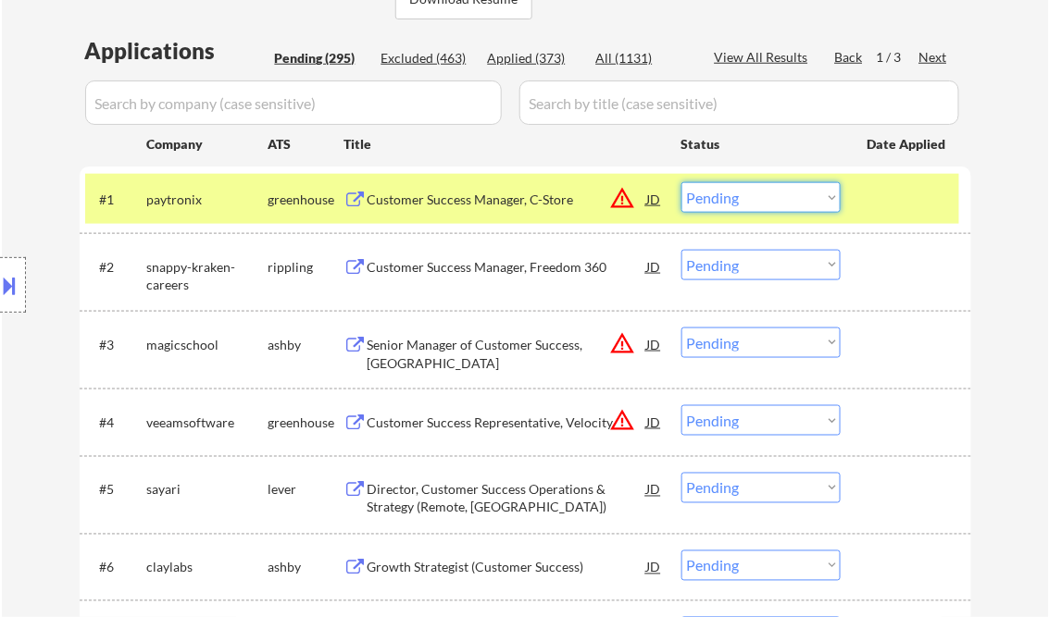
drag, startPoint x: 736, startPoint y: 198, endPoint x: 750, endPoint y: 201, distance: 14.2
click at [736, 198] on select "Choose an option... Pending Applied Excluded (Questions) Excluded (Expired) Exc…" at bounding box center [760, 197] width 159 height 31
click at [681, 182] on select "Choose an option... Pending Applied Excluded (Questions) Excluded (Expired) Exc…" at bounding box center [760, 197] width 159 height 31
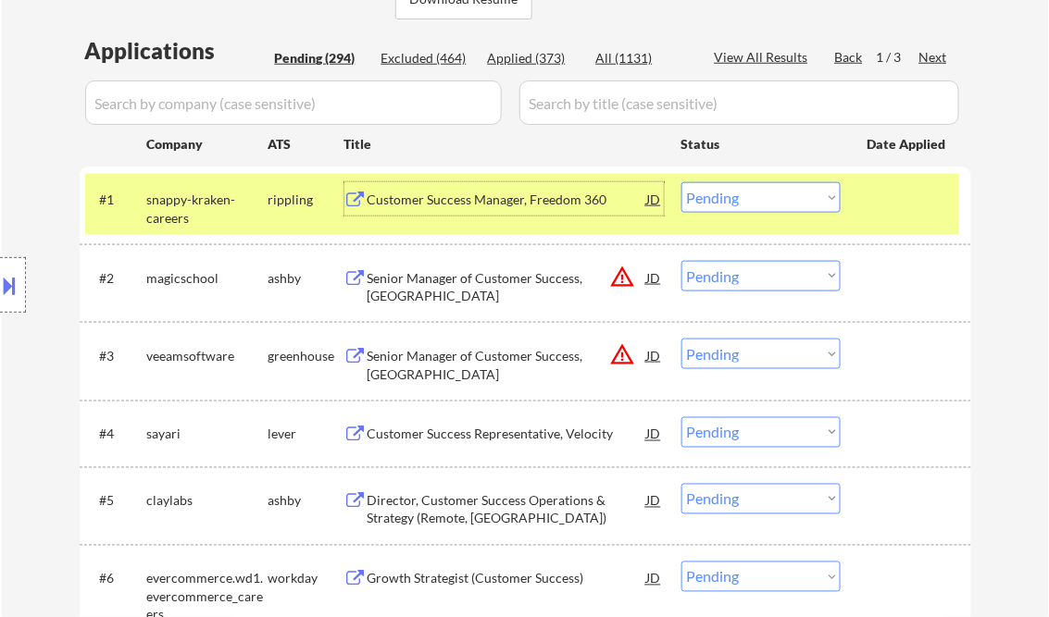
click at [502, 208] on div "Customer Success Manager, Freedom 360" at bounding box center [506, 200] width 279 height 19
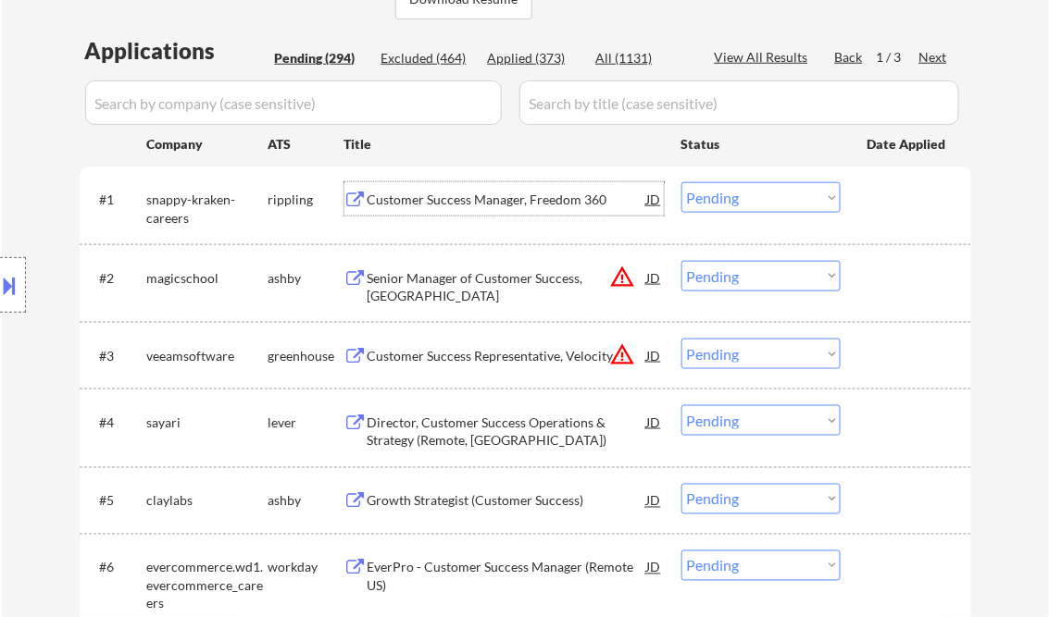
drag, startPoint x: 754, startPoint y: 196, endPoint x: 758, endPoint y: 215, distance: 18.9
click at [754, 196] on select "Choose an option... Pending Applied Excluded (Questions) Excluded (Expired) Exc…" at bounding box center [760, 197] width 159 height 31
click at [681, 182] on select "Choose an option... Pending Applied Excluded (Questions) Excluded (Expired) Exc…" at bounding box center [760, 197] width 159 height 31
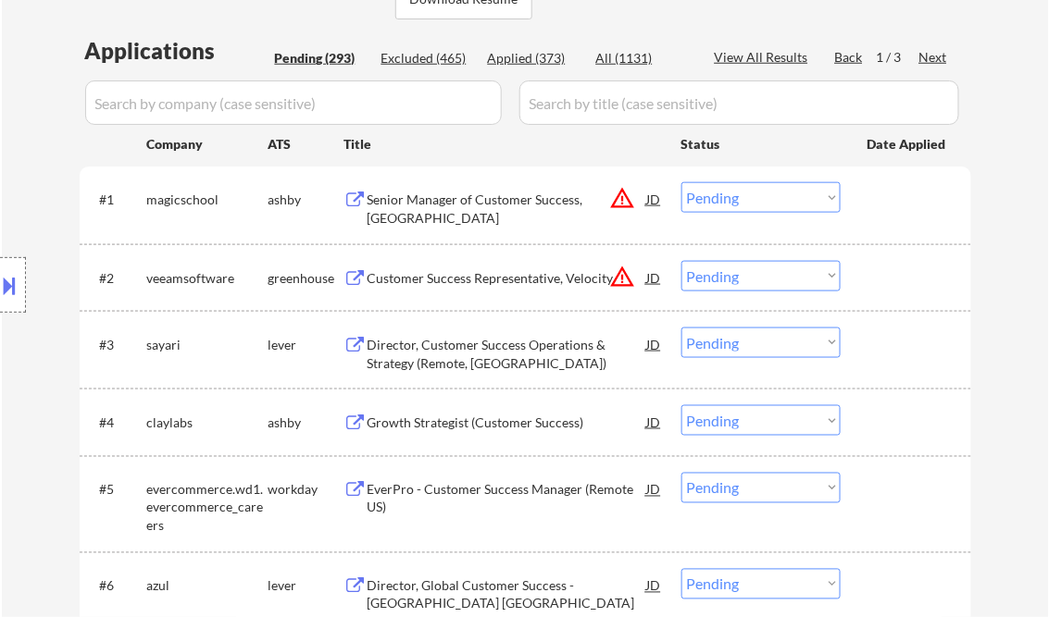
click at [506, 207] on div "Senior Manager of Customer Success, Western US" at bounding box center [506, 209] width 279 height 36
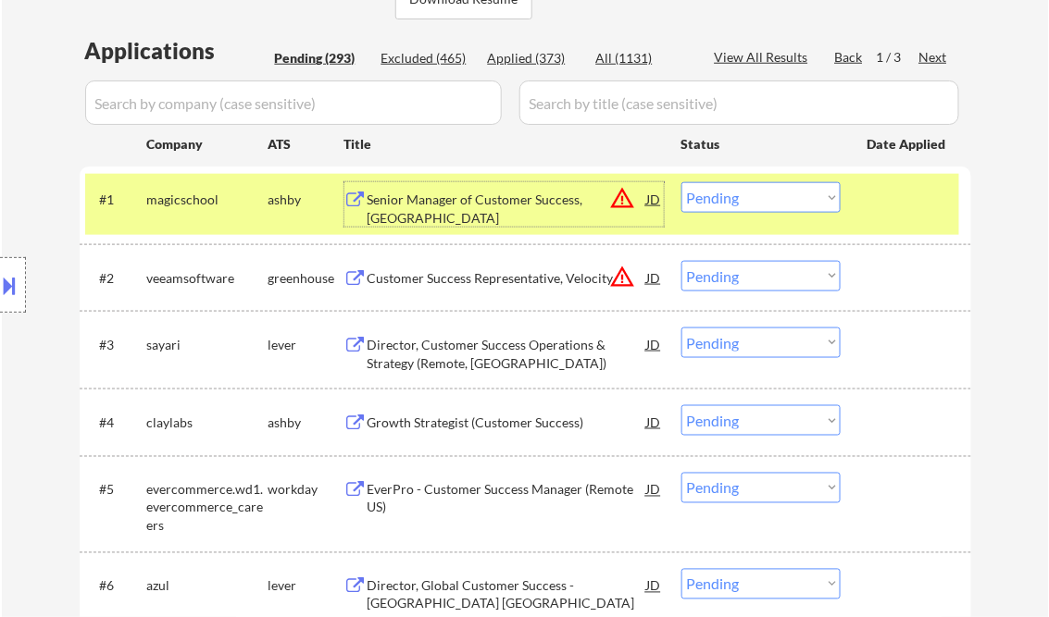
drag, startPoint x: 732, startPoint y: 198, endPoint x: 754, endPoint y: 215, distance: 27.8
click at [732, 198] on select "Choose an option... Pending Applied Excluded (Questions) Excluded (Expired) Exc…" at bounding box center [760, 197] width 159 height 31
click at [681, 182] on select "Choose an option... Pending Applied Excluded (Questions) Excluded (Expired) Exc…" at bounding box center [760, 197] width 159 height 31
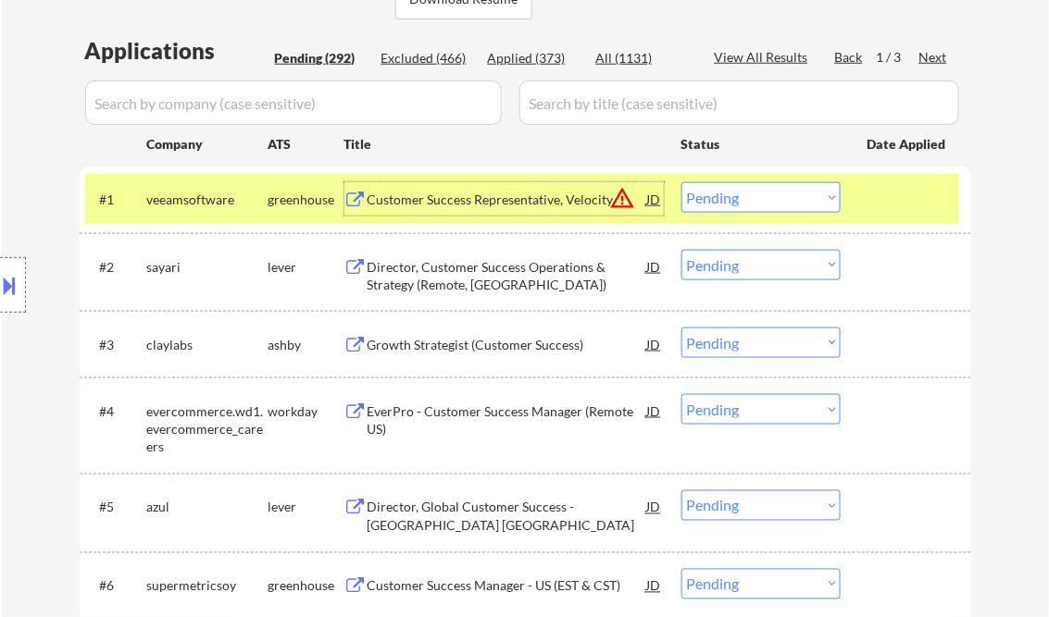
click at [470, 207] on div "Customer Success Representative, Velocity" at bounding box center [506, 200] width 279 height 19
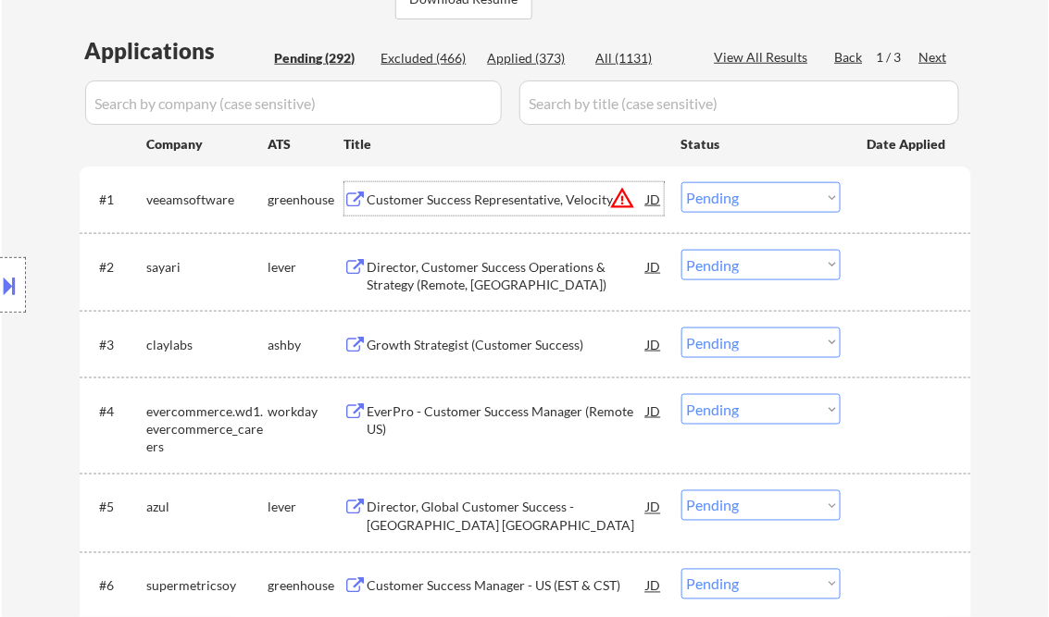
click at [728, 206] on select "Choose an option... Pending Applied Excluded (Questions) Excluded (Expired) Exc…" at bounding box center [760, 197] width 159 height 31
click at [681, 182] on select "Choose an option... Pending Applied Excluded (Questions) Excluded (Expired) Exc…" at bounding box center [760, 197] width 159 height 31
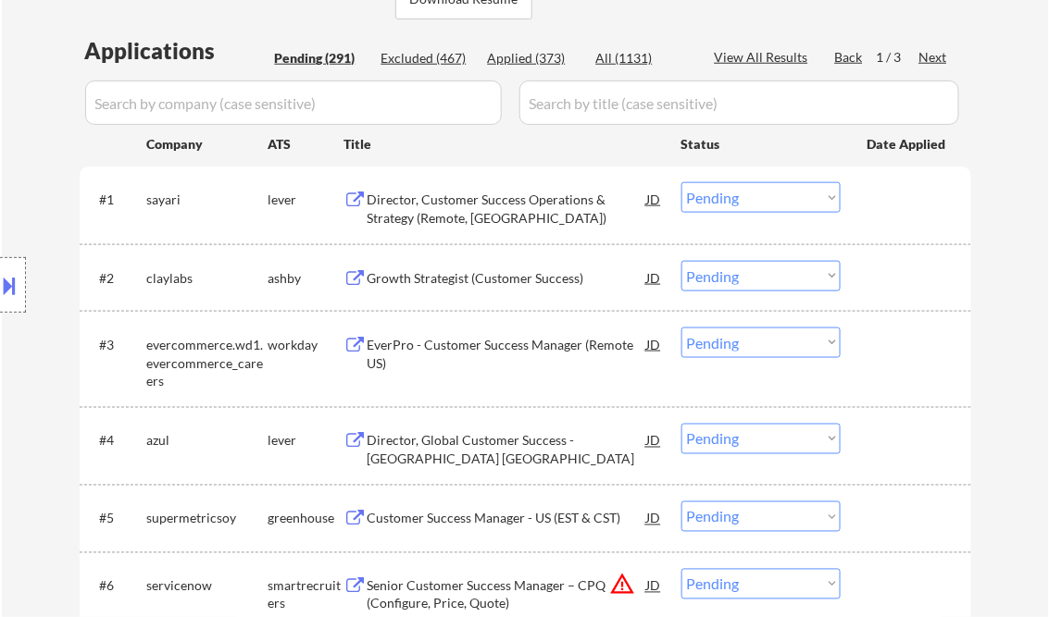
click at [505, 212] on div "Director, Customer Success Operations & Strategy (Remote, US)" at bounding box center [506, 209] width 279 height 36
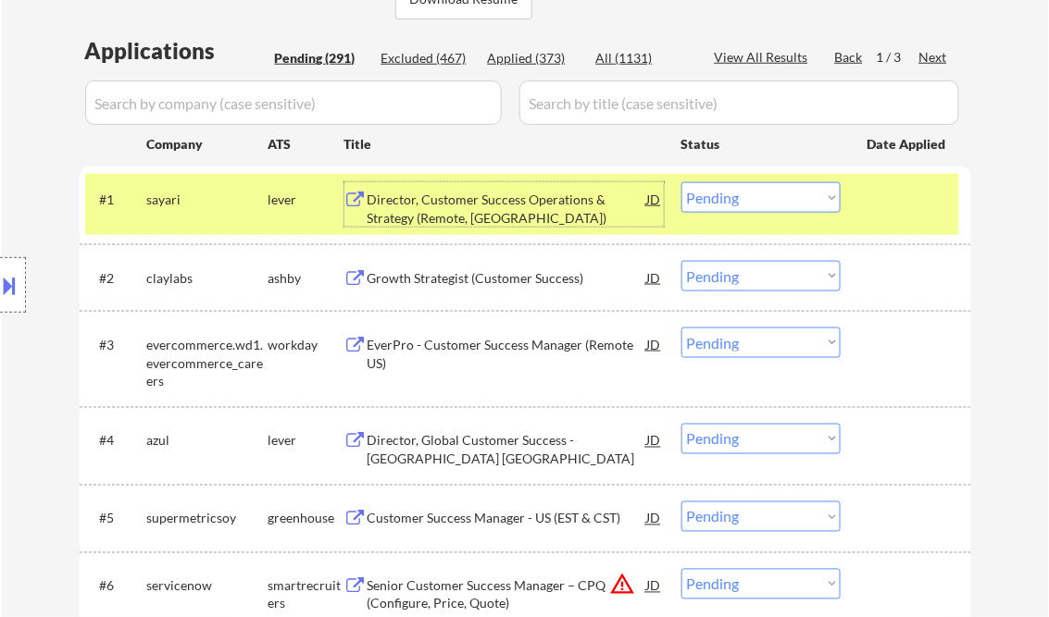
click at [751, 200] on select "Choose an option... Pending Applied Excluded (Questions) Excluded (Expired) Exc…" at bounding box center [760, 197] width 159 height 31
click at [681, 182] on select "Choose an option... Pending Applied Excluded (Questions) Excluded (Expired) Exc…" at bounding box center [760, 197] width 159 height 31
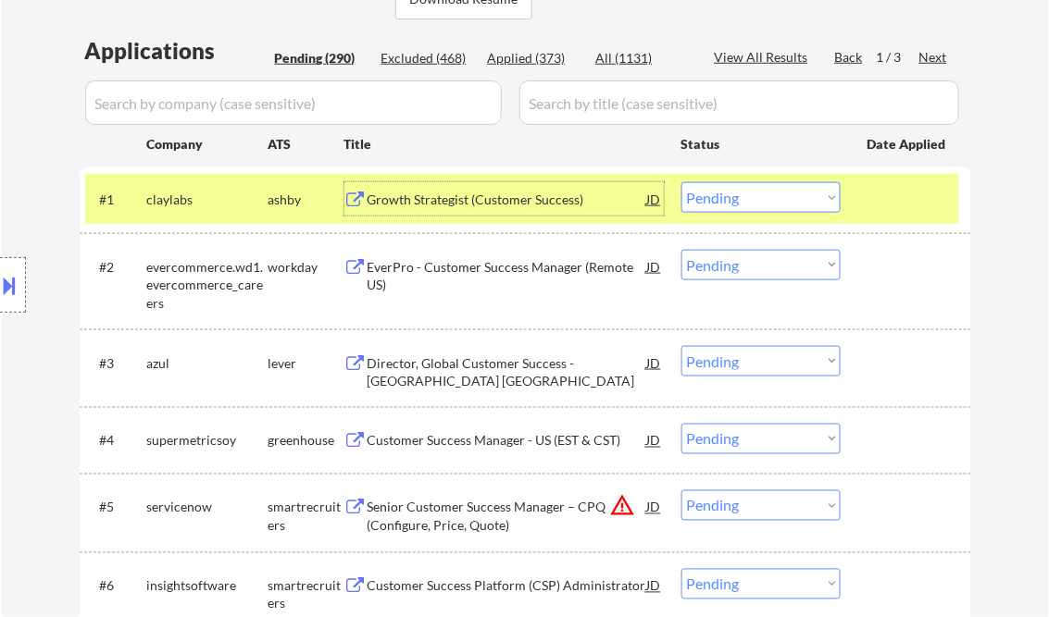
drag, startPoint x: 441, startPoint y: 211, endPoint x: 453, endPoint y: 212, distance: 13.0
click at [442, 211] on div "Growth Strategist (Customer Success)" at bounding box center [506, 198] width 279 height 33
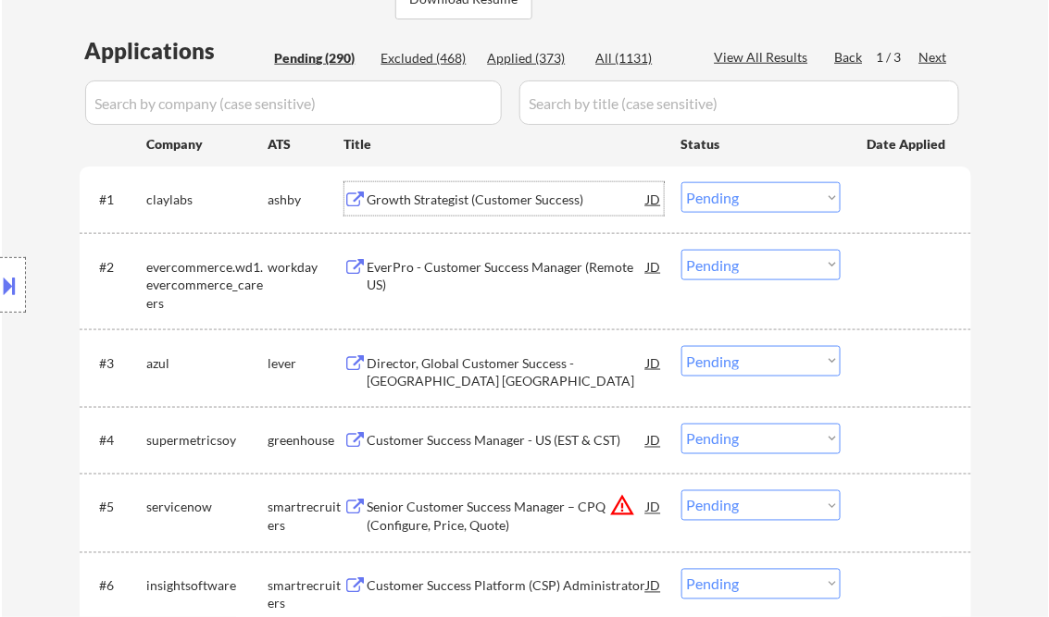
click at [750, 203] on select "Choose an option... Pending Applied Excluded (Questions) Excluded (Expired) Exc…" at bounding box center [760, 197] width 159 height 31
click at [681, 182] on select "Choose an option... Pending Applied Excluded (Questions) Excluded (Expired) Exc…" at bounding box center [760, 197] width 159 height 31
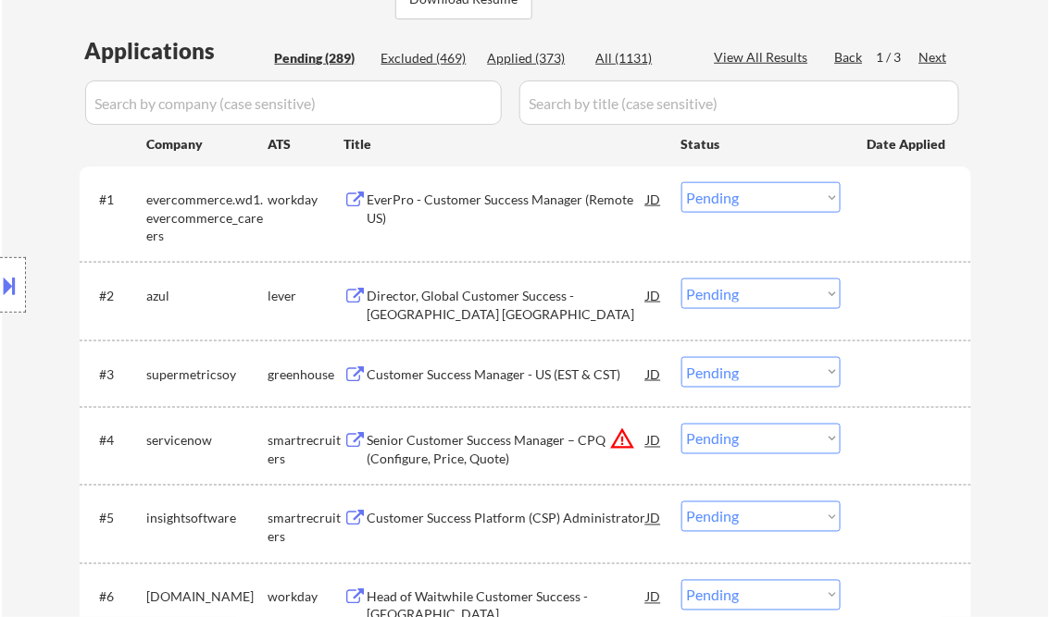
click at [472, 209] on div "EverPro - Customer Success Manager (Remote US)" at bounding box center [506, 209] width 279 height 36
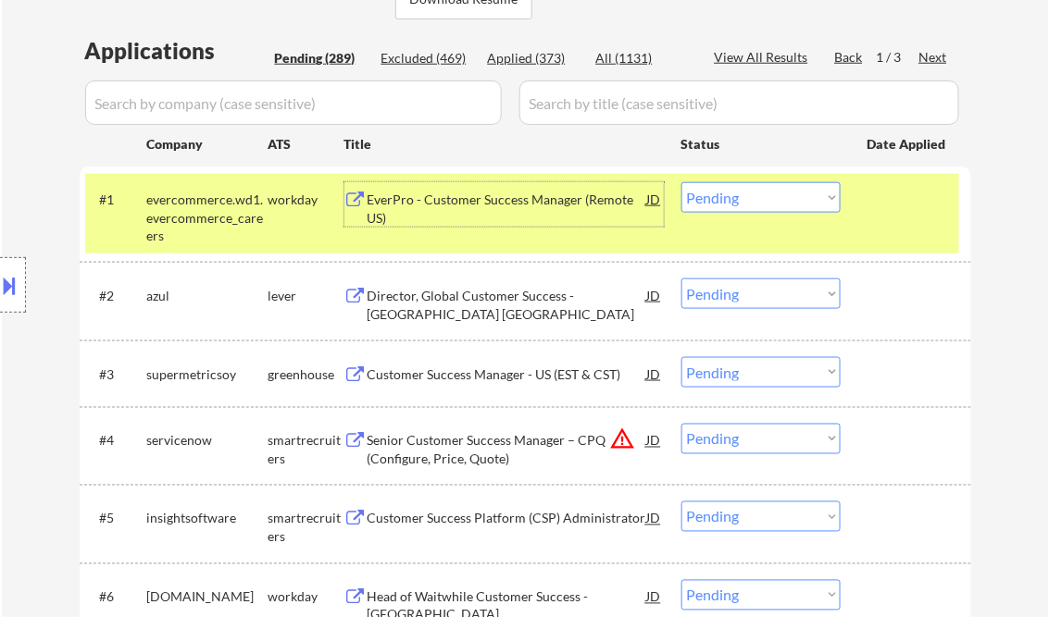
click at [767, 192] on select "Choose an option... Pending Applied Excluded (Questions) Excluded (Expired) Exc…" at bounding box center [760, 197] width 159 height 31
click at [681, 182] on select "Choose an option... Pending Applied Excluded (Questions) Excluded (Expired) Exc…" at bounding box center [760, 197] width 159 height 31
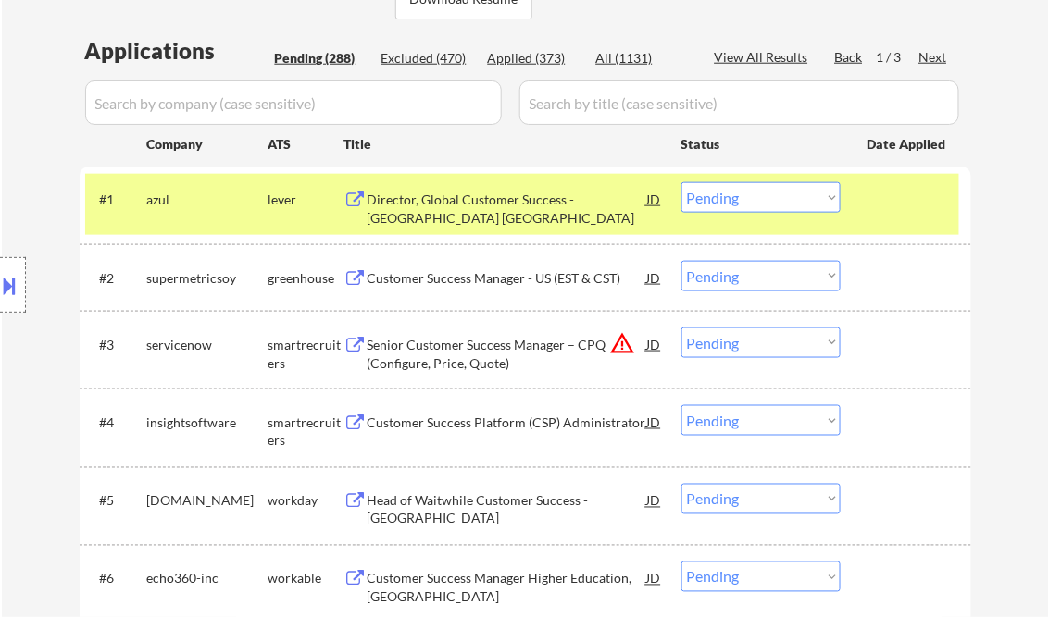
click at [476, 205] on div "Director, Global Customer Success - east region US" at bounding box center [506, 209] width 279 height 36
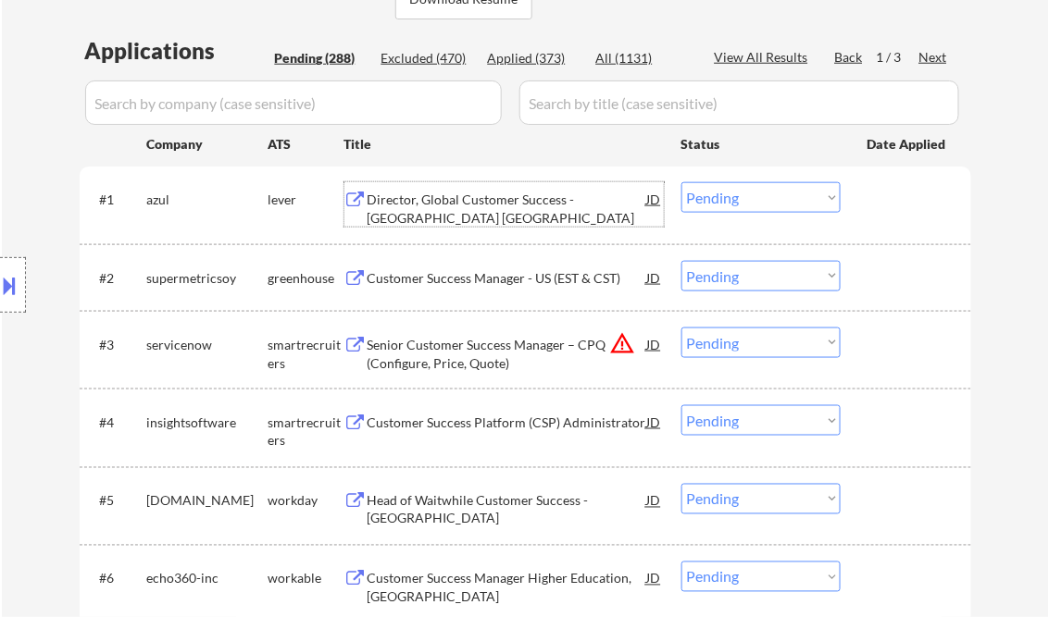
click at [763, 205] on select "Choose an option... Pending Applied Excluded (Questions) Excluded (Expired) Exc…" at bounding box center [760, 197] width 159 height 31
click at [681, 182] on select "Choose an option... Pending Applied Excluded (Questions) Excluded (Expired) Exc…" at bounding box center [760, 197] width 159 height 31
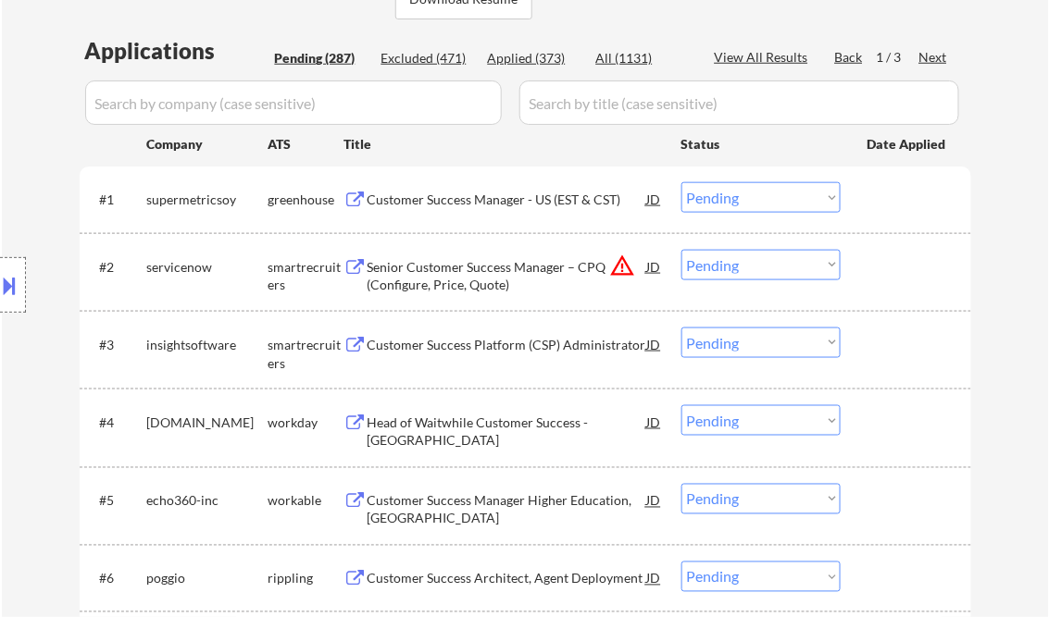
click at [523, 199] on div "Customer Success Manager - US (EST & CST)" at bounding box center [506, 200] width 279 height 19
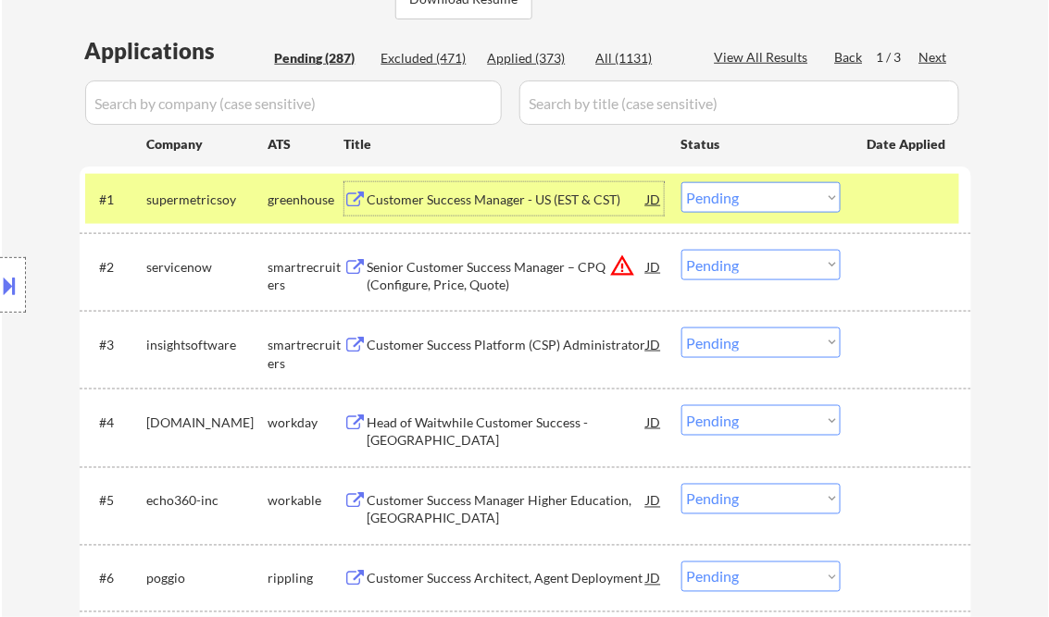
click at [792, 206] on select "Choose an option... Pending Applied Excluded (Questions) Excluded (Expired) Exc…" at bounding box center [760, 197] width 159 height 31
click at [681, 182] on select "Choose an option... Pending Applied Excluded (Questions) Excluded (Expired) Exc…" at bounding box center [760, 197] width 159 height 31
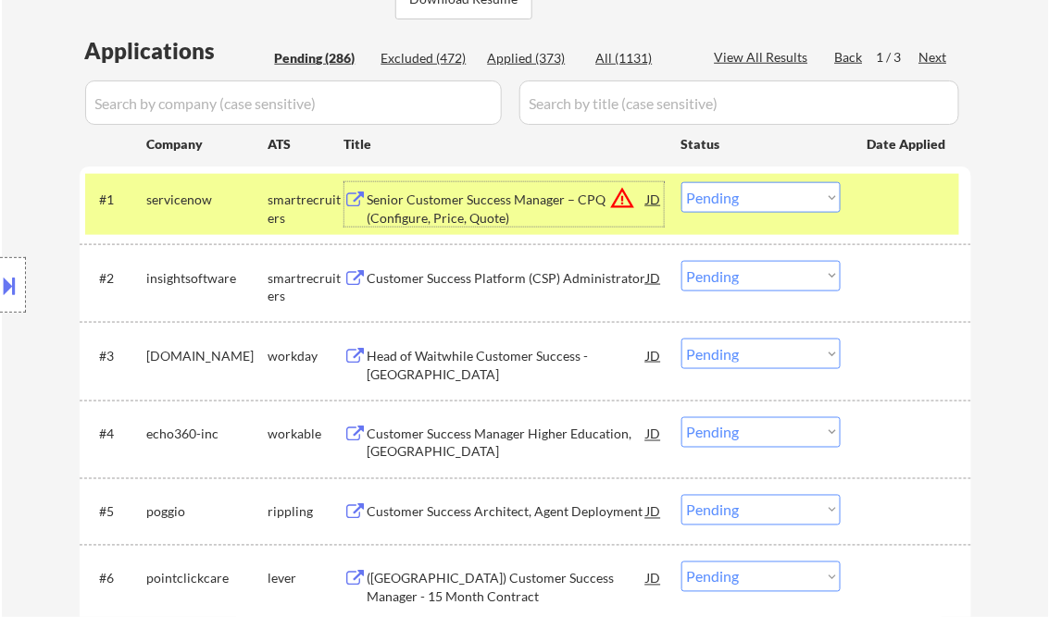
click at [500, 205] on div "Senior Customer Success Manager – CPQ (Configure, Price, Quote)" at bounding box center [506, 209] width 279 height 36
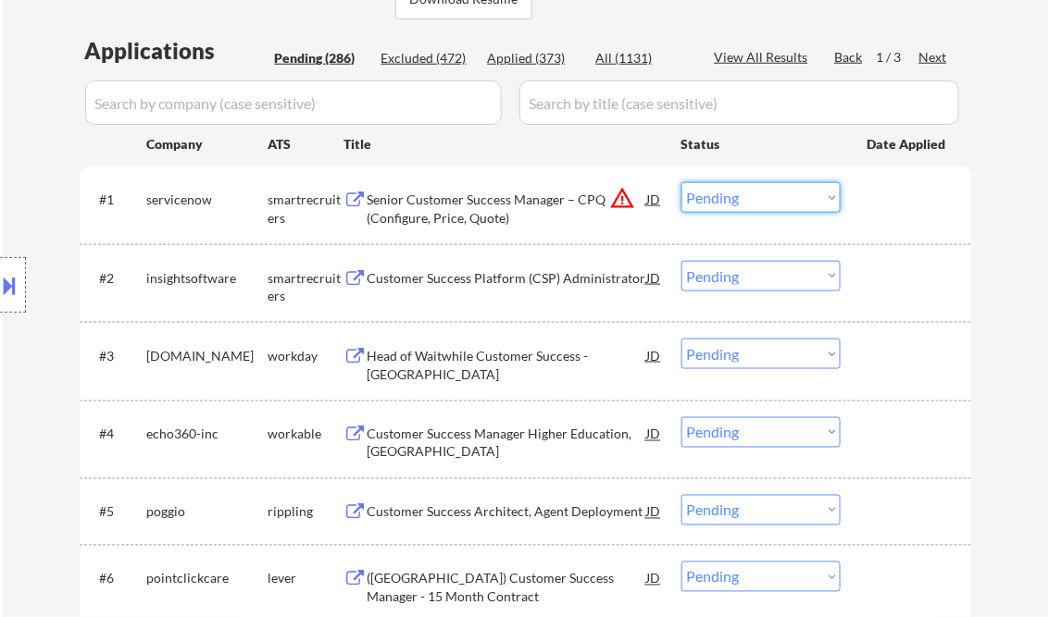
drag, startPoint x: 768, startPoint y: 195, endPoint x: 771, endPoint y: 214, distance: 18.7
click at [768, 195] on select "Choose an option... Pending Applied Excluded (Questions) Excluded (Expired) Exc…" at bounding box center [760, 197] width 159 height 31
click at [681, 182] on select "Choose an option... Pending Applied Excluded (Questions) Excluded (Expired) Exc…" at bounding box center [760, 197] width 159 height 31
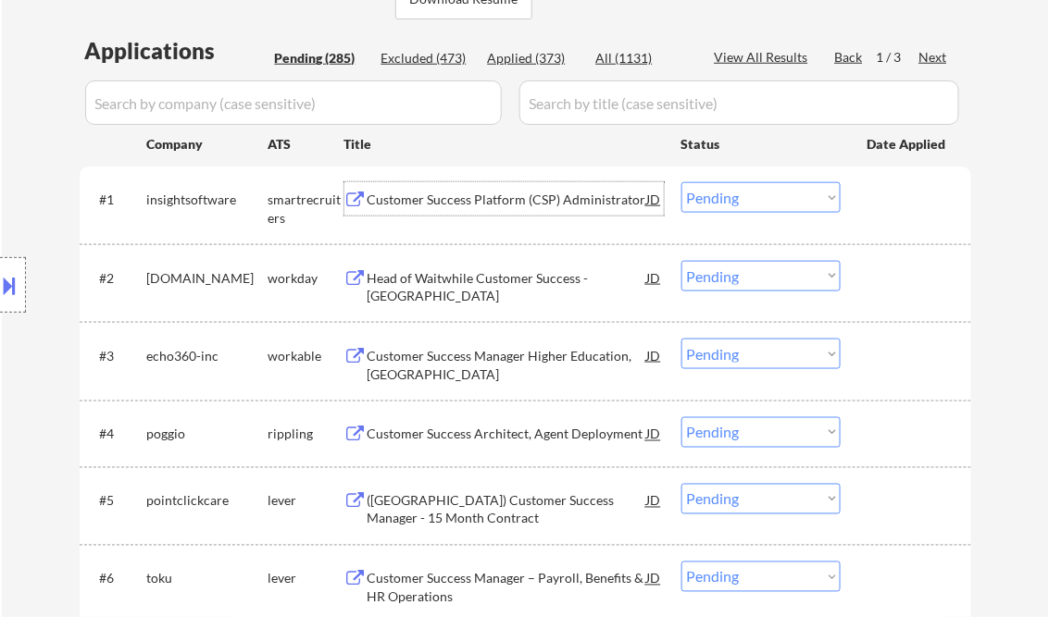
click at [523, 201] on div "Customer Success Platform (CSP) Administrator" at bounding box center [506, 200] width 279 height 19
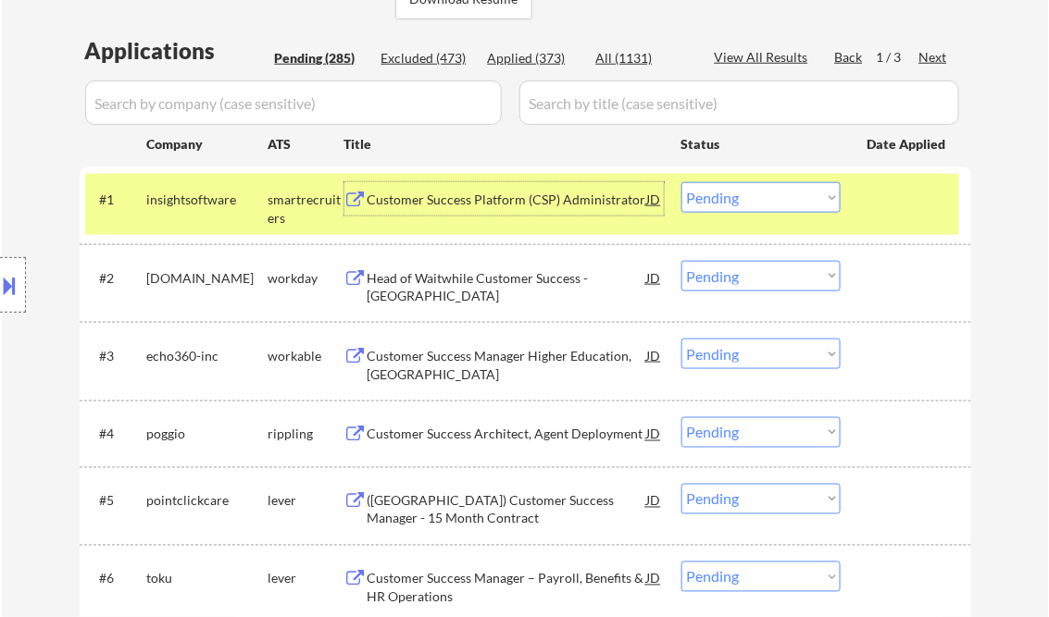
click at [729, 192] on select "Choose an option... Pending Applied Excluded (Questions) Excluded (Expired) Exc…" at bounding box center [760, 197] width 159 height 31
click at [681, 182] on select "Choose an option... Pending Applied Excluded (Questions) Excluded (Expired) Exc…" at bounding box center [760, 197] width 159 height 31
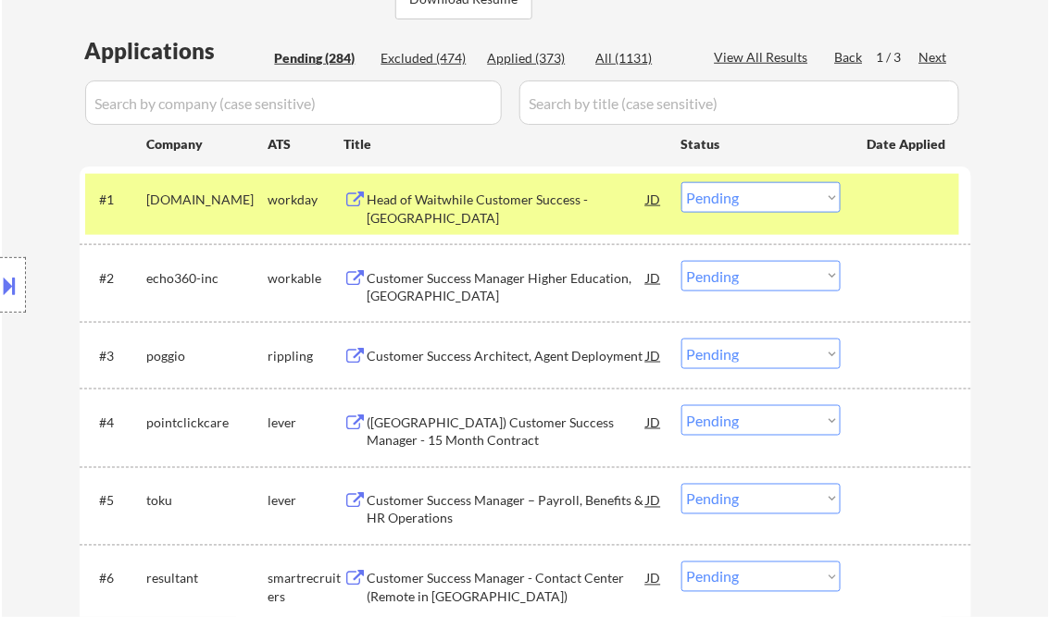
click at [476, 203] on div "Head of Waitwhile Customer Success - North America" at bounding box center [506, 209] width 279 height 36
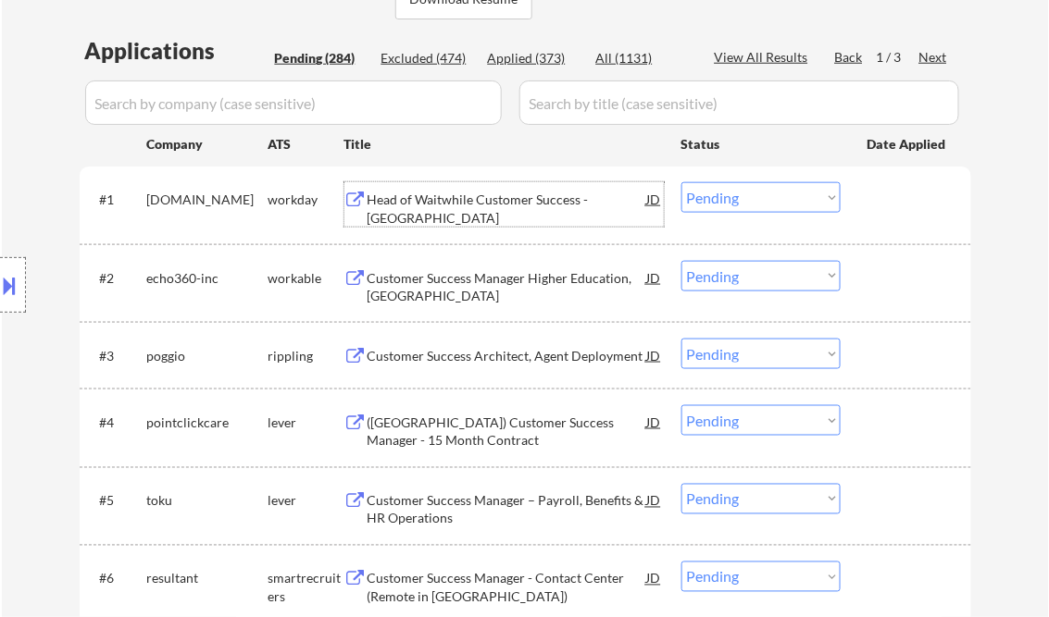
click at [748, 192] on select "Choose an option... Pending Applied Excluded (Questions) Excluded (Expired) Exc…" at bounding box center [760, 197] width 159 height 31
click at [681, 182] on select "Choose an option... Pending Applied Excluded (Questions) Excluded (Expired) Exc…" at bounding box center [760, 197] width 159 height 31
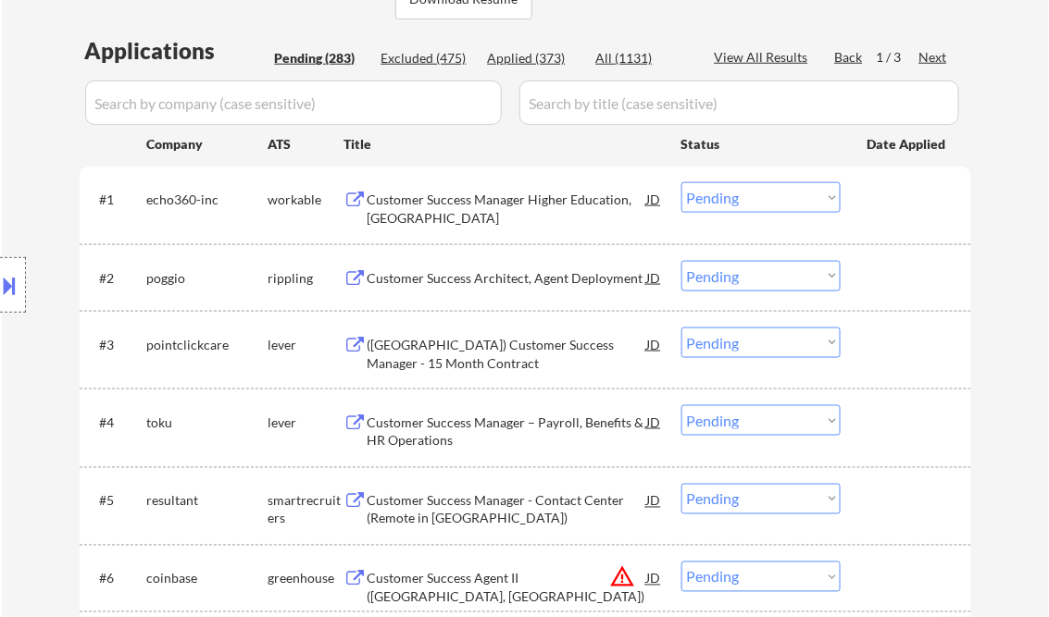
click at [505, 200] on div "Customer Success Manager Higher Education, North America" at bounding box center [506, 209] width 279 height 36
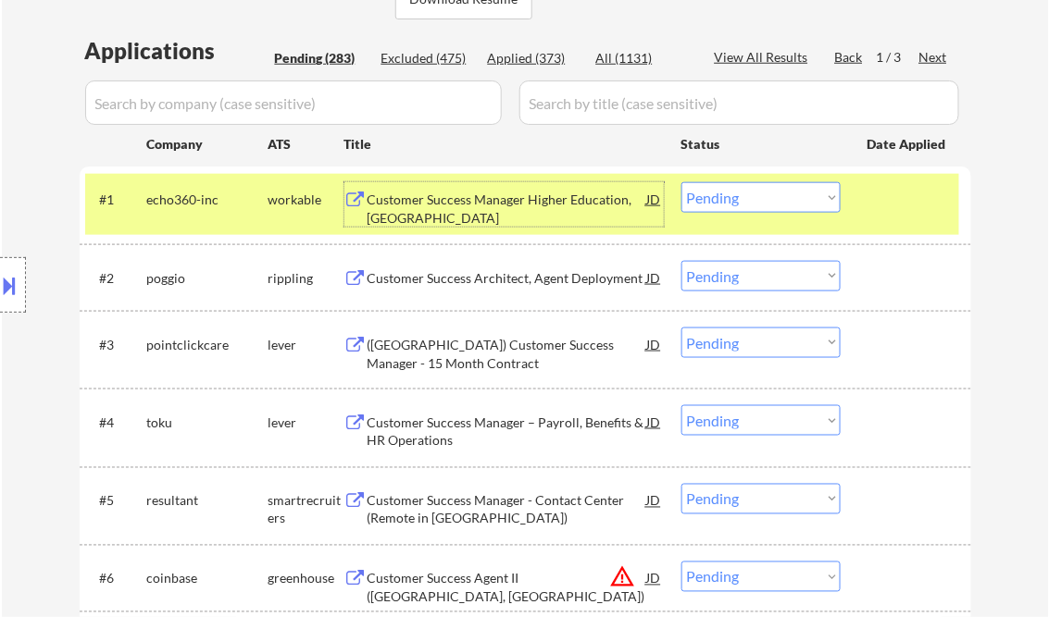
click at [722, 196] on select "Choose an option... Pending Applied Excluded (Questions) Excluded (Expired) Exc…" at bounding box center [760, 197] width 159 height 31
click at [681, 182] on select "Choose an option... Pending Applied Excluded (Questions) Excluded (Expired) Exc…" at bounding box center [760, 197] width 159 height 31
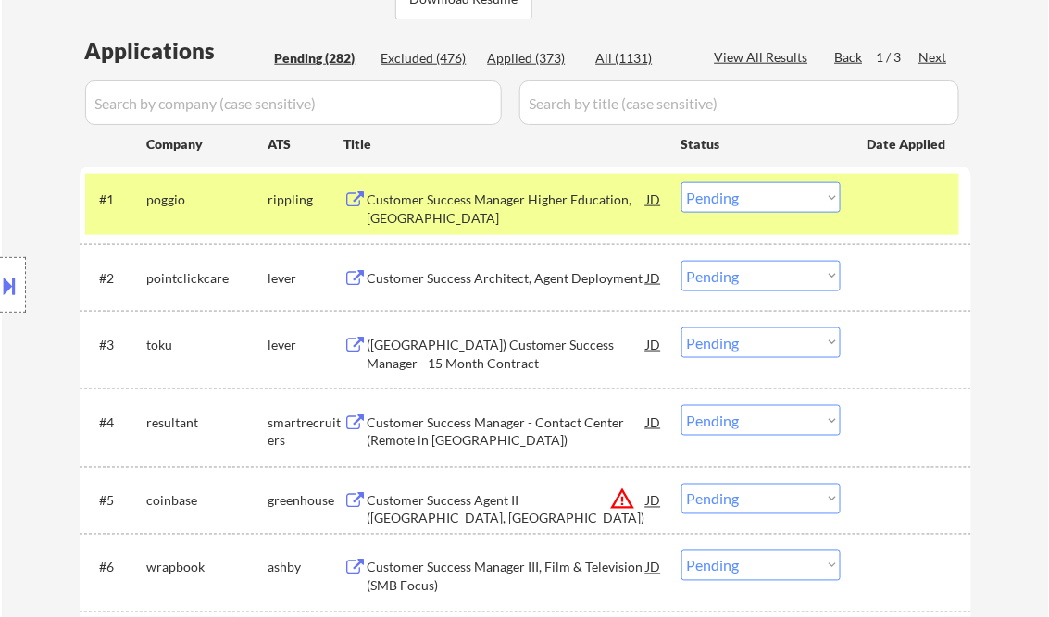
click at [515, 210] on div "Customer Success Manager Higher Education, North America" at bounding box center [506, 209] width 279 height 36
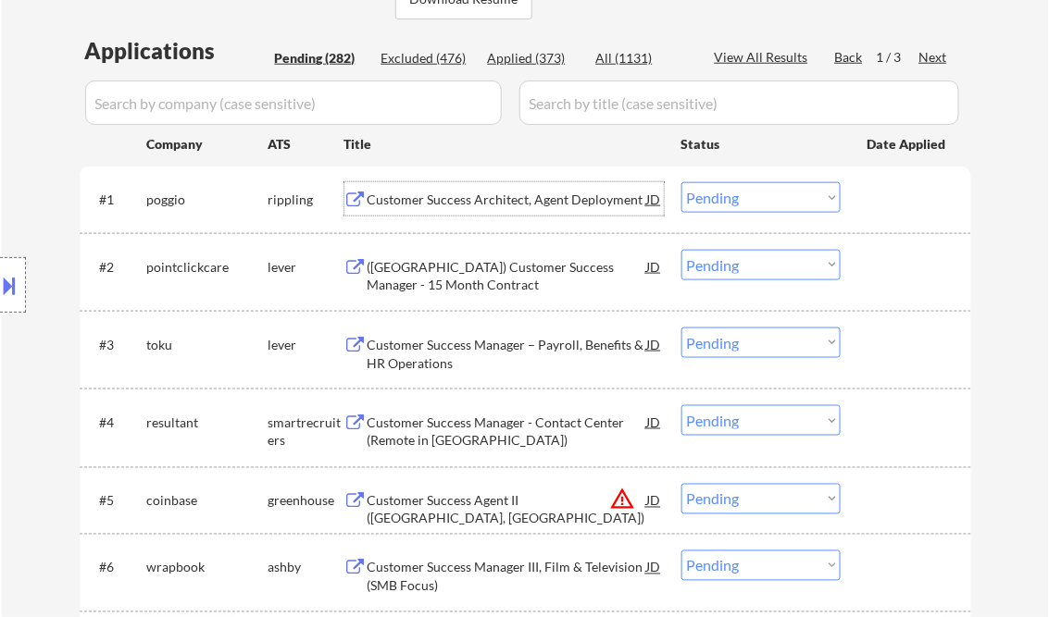
drag, startPoint x: 745, startPoint y: 197, endPoint x: 752, endPoint y: 206, distance: 11.9
click at [745, 197] on select "Choose an option... Pending Applied Excluded (Questions) Excluded (Expired) Exc…" at bounding box center [760, 197] width 159 height 31
click at [681, 182] on select "Choose an option... Pending Applied Excluded (Questions) Excluded (Expired) Exc…" at bounding box center [760, 197] width 159 height 31
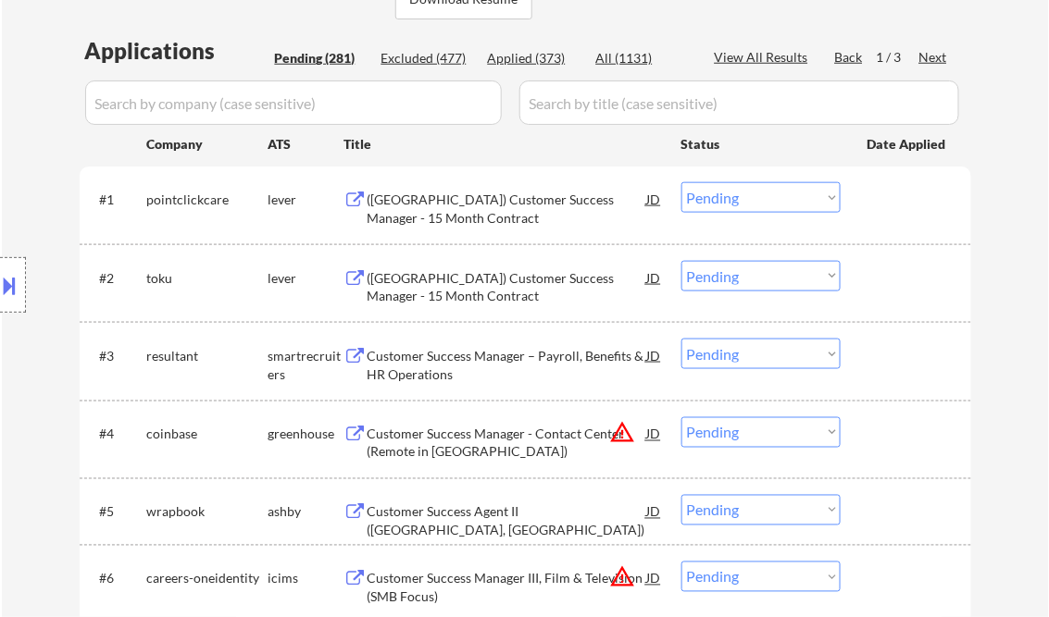
click at [489, 195] on div "(US) Customer Success Manager - 15 Month Contract" at bounding box center [506, 209] width 279 height 36
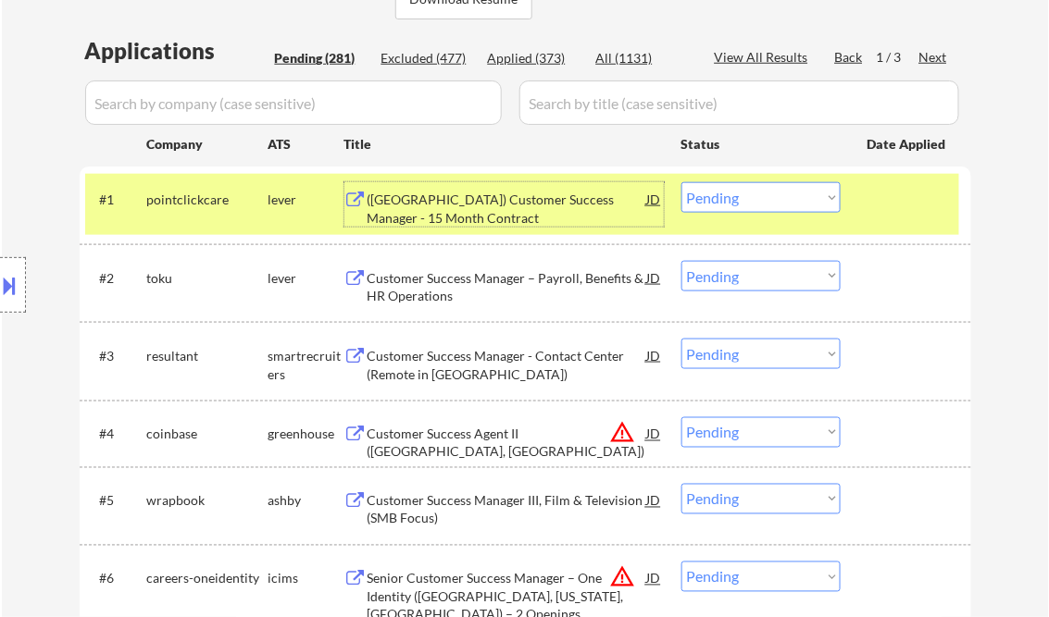
drag, startPoint x: 776, startPoint y: 203, endPoint x: 776, endPoint y: 215, distance: 12.0
click at [776, 203] on select "Choose an option... Pending Applied Excluded (Questions) Excluded (Expired) Exc…" at bounding box center [760, 197] width 159 height 31
click at [681, 182] on select "Choose an option... Pending Applied Excluded (Questions) Excluded (Expired) Exc…" at bounding box center [760, 197] width 159 height 31
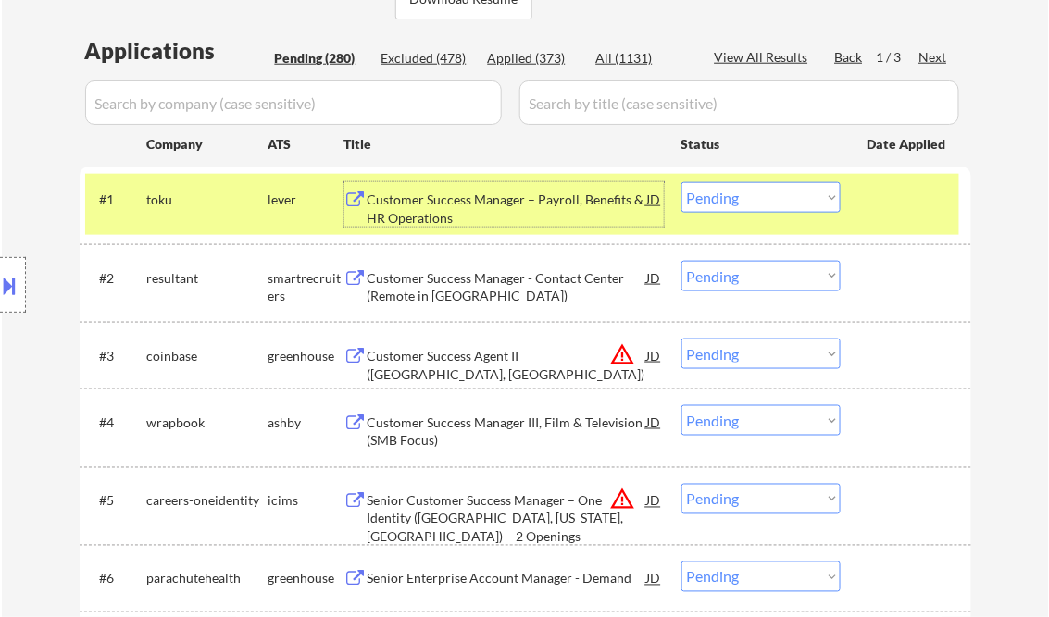
click at [549, 220] on div "Customer Success Manager – Payroll, Benefits & HR Operations" at bounding box center [506, 209] width 279 height 36
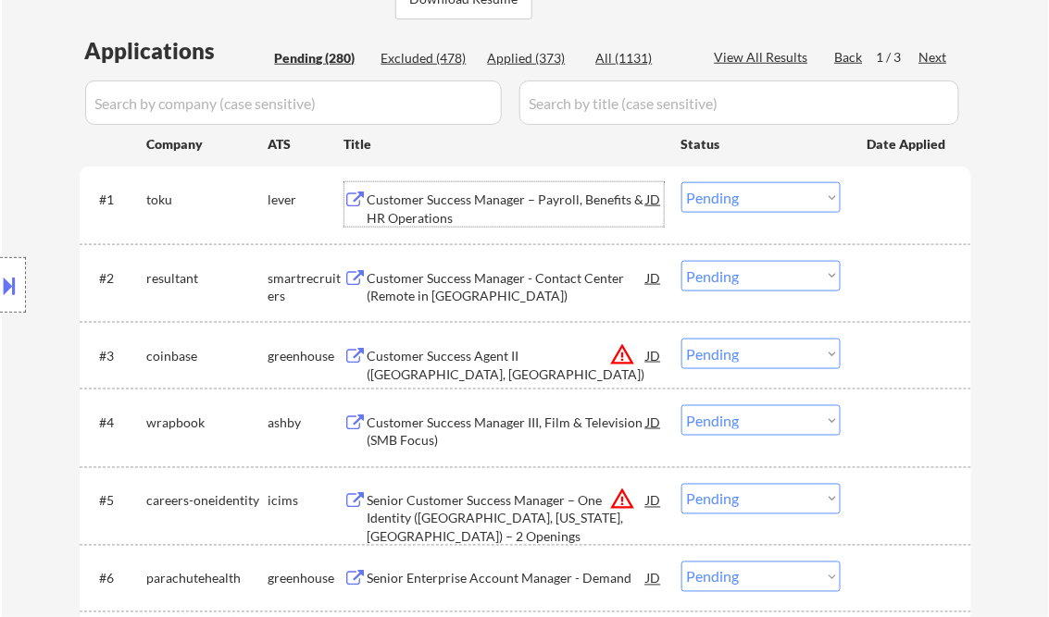
drag, startPoint x: 751, startPoint y: 205, endPoint x: 770, endPoint y: 216, distance: 21.9
click at [751, 205] on select "Choose an option... Pending Applied Excluded (Questions) Excluded (Expired) Exc…" at bounding box center [760, 197] width 159 height 31
click at [681, 182] on select "Choose an option... Pending Applied Excluded (Questions) Excluded (Expired) Exc…" at bounding box center [760, 197] width 159 height 31
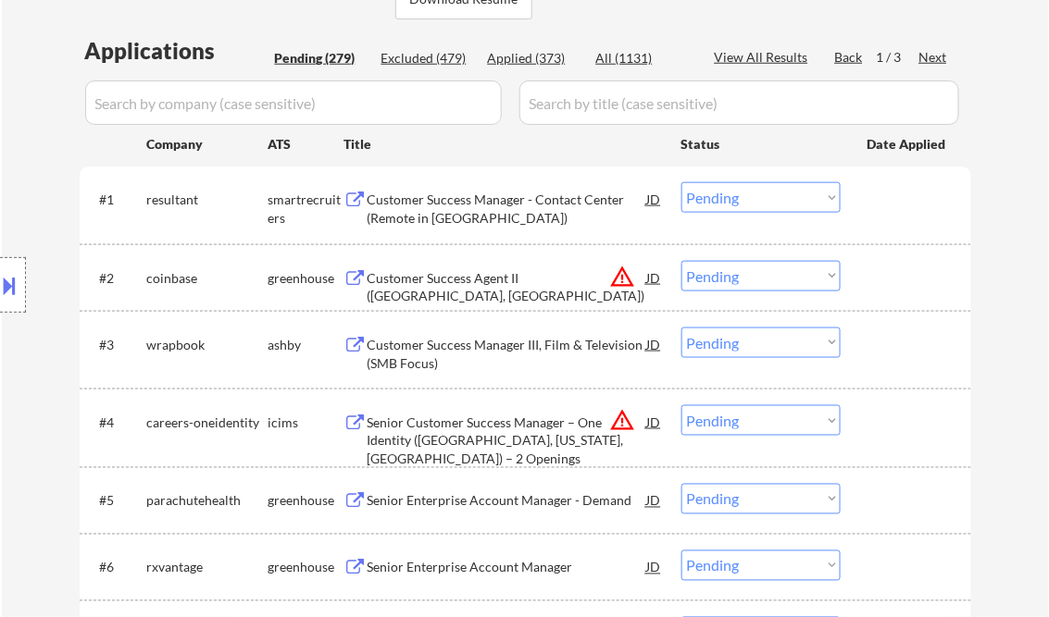
click at [473, 201] on div "Customer Success Manager - Contact Center (Remote in US)" at bounding box center [506, 209] width 279 height 36
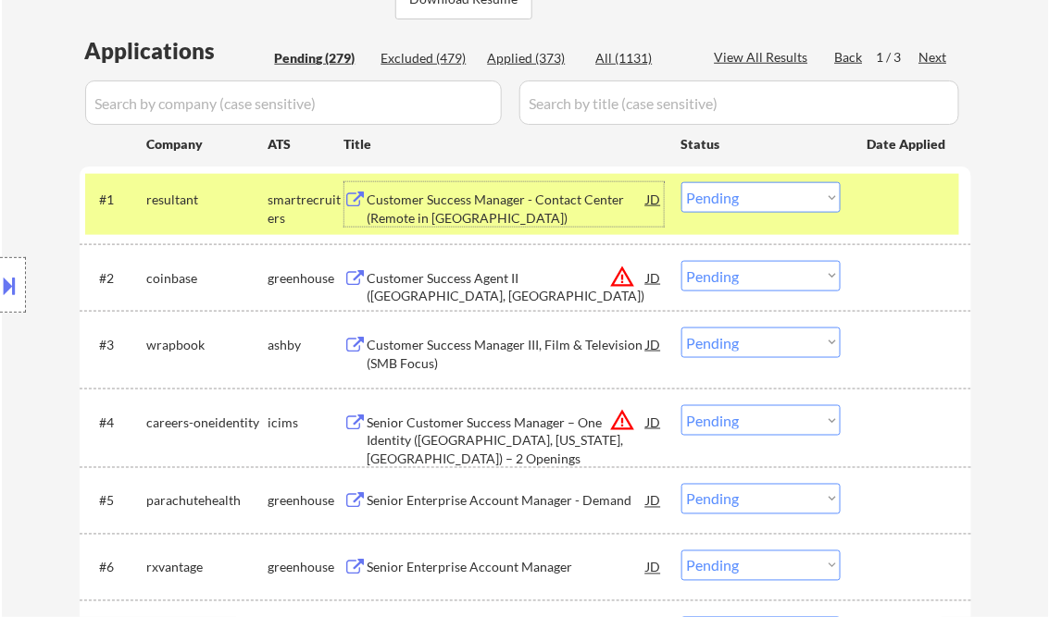
click at [746, 202] on select "Choose an option... Pending Applied Excluded (Questions) Excluded (Expired) Exc…" at bounding box center [760, 197] width 159 height 31
click at [681, 182] on select "Choose an option... Pending Applied Excluded (Questions) Excluded (Expired) Exc…" at bounding box center [760, 197] width 159 height 31
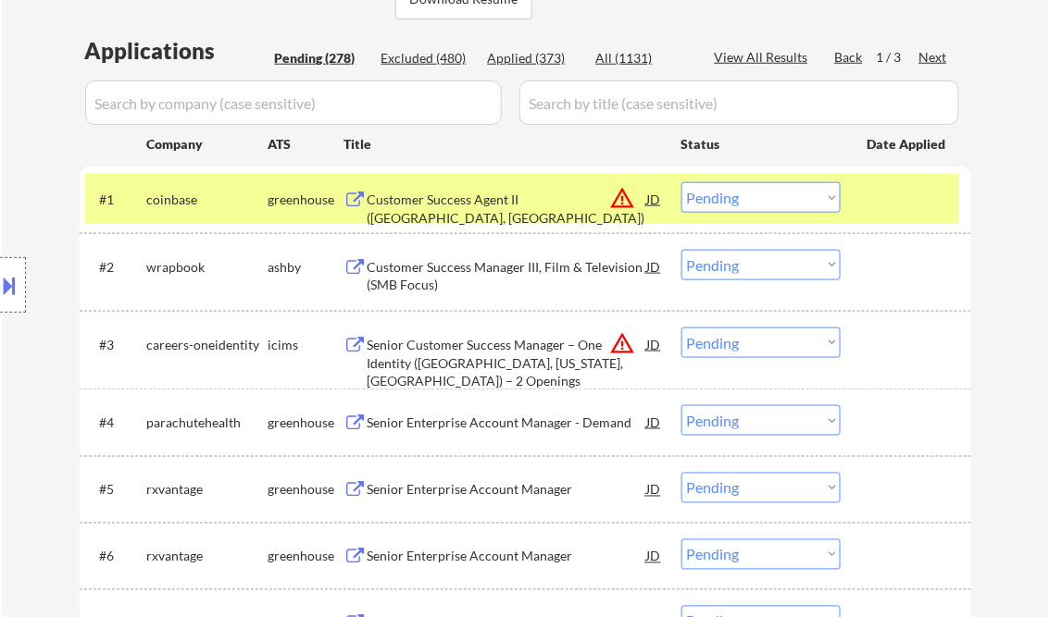
click at [14, 287] on button at bounding box center [10, 285] width 20 height 31
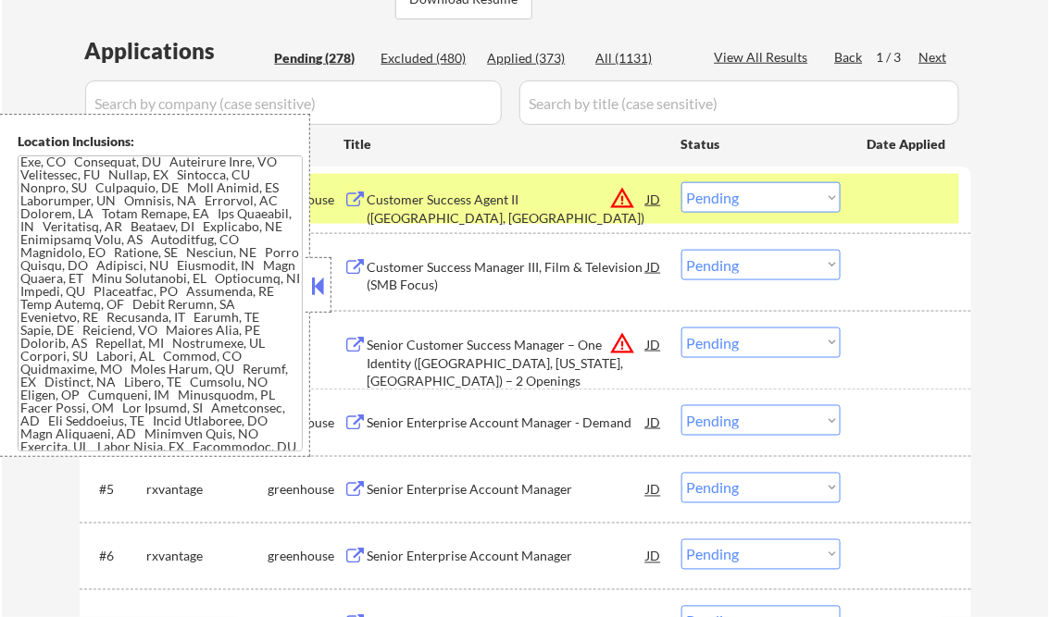
scroll to position [0, 0]
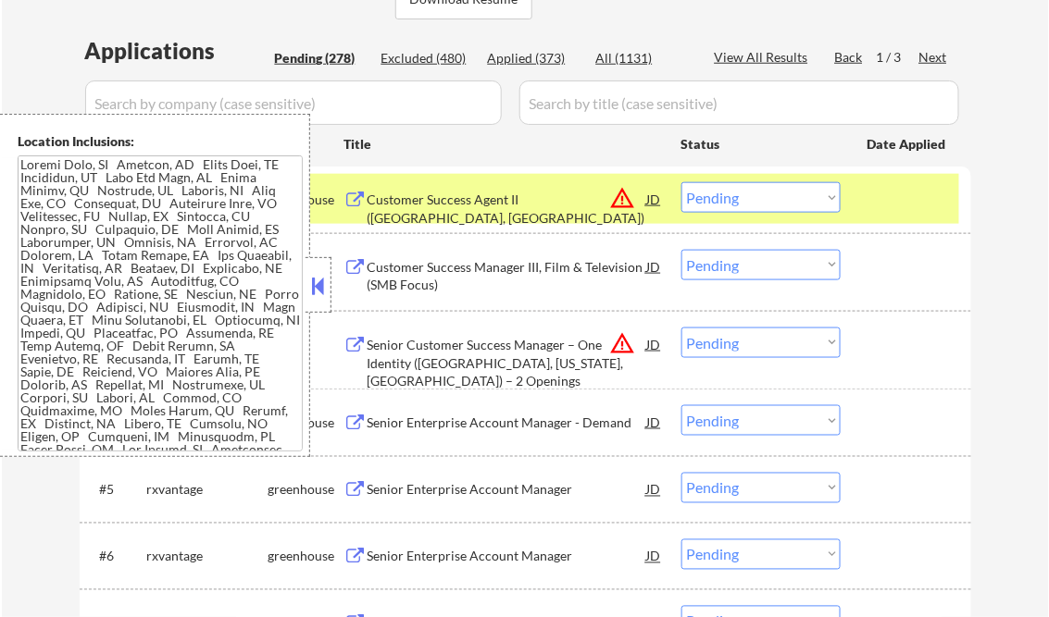
click at [319, 283] on button at bounding box center [318, 286] width 20 height 28
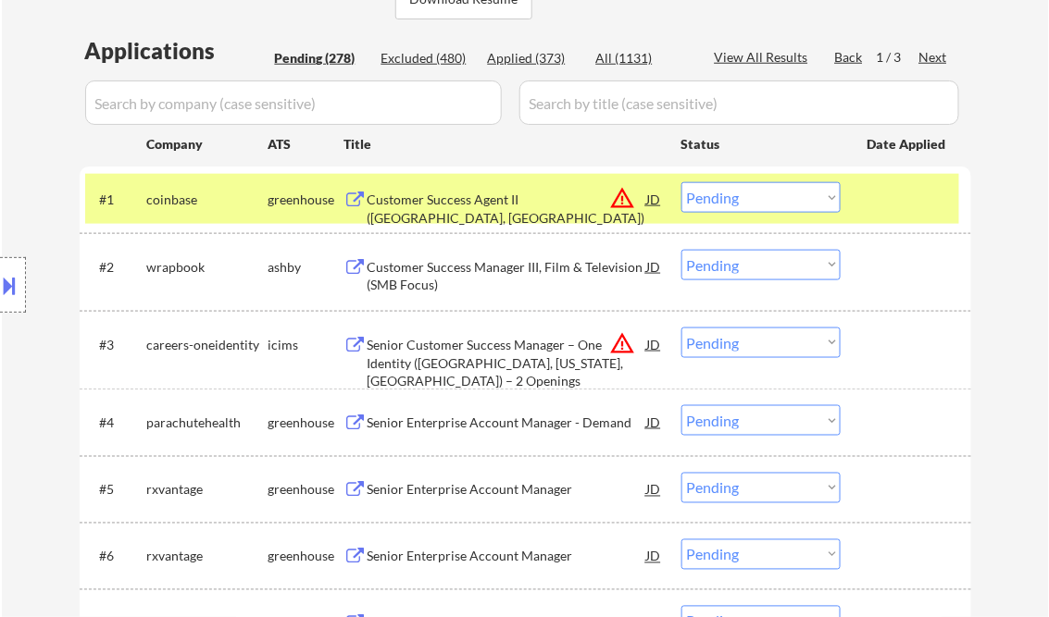
click at [532, 202] on div "Customer Success Agent II (Seattle, WA)" at bounding box center [506, 209] width 279 height 36
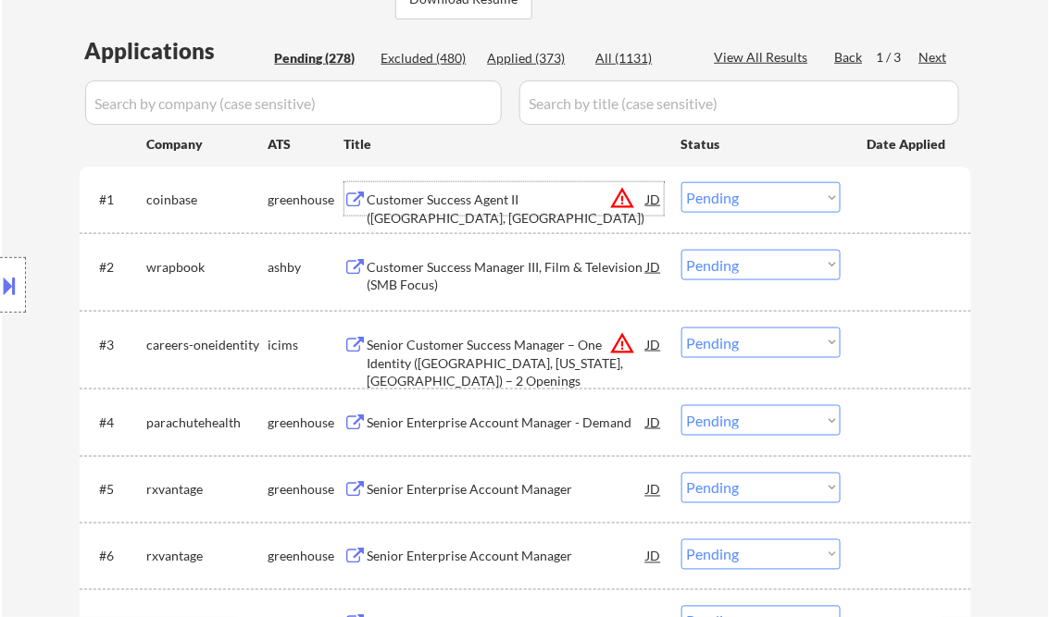
drag, startPoint x: 748, startPoint y: 194, endPoint x: 763, endPoint y: 205, distance: 18.0
click at [748, 194] on select "Choose an option... Pending Applied Excluded (Questions) Excluded (Expired) Exc…" at bounding box center [760, 197] width 159 height 31
click at [681, 182] on select "Choose an option... Pending Applied Excluded (Questions) Excluded (Expired) Exc…" at bounding box center [760, 197] width 159 height 31
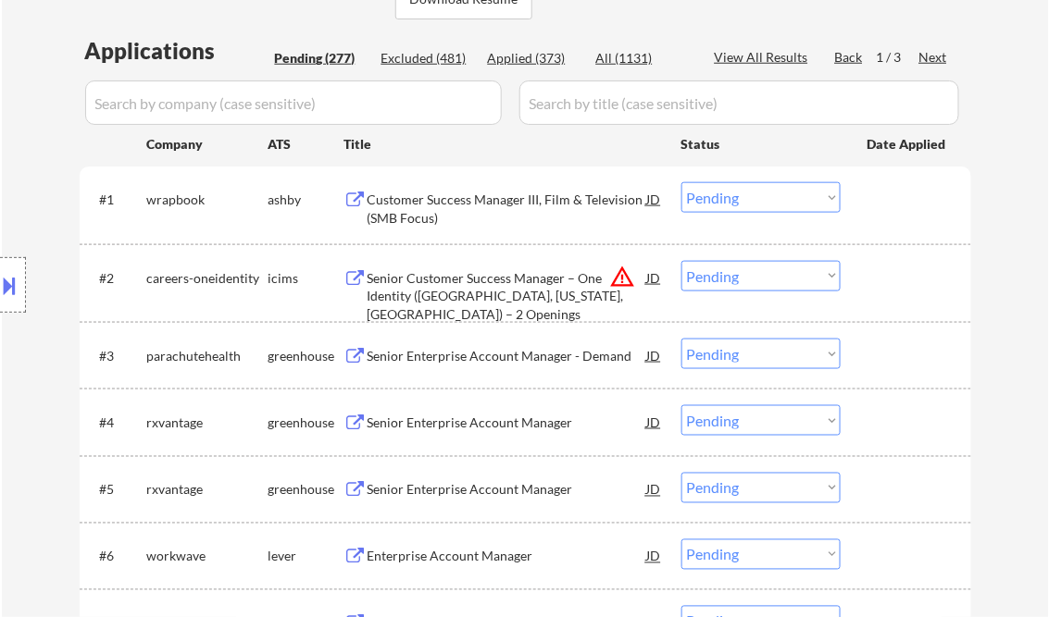
click at [534, 206] on div "Customer Success Manager III, Film & Television (SMB Focus)" at bounding box center [506, 209] width 279 height 36
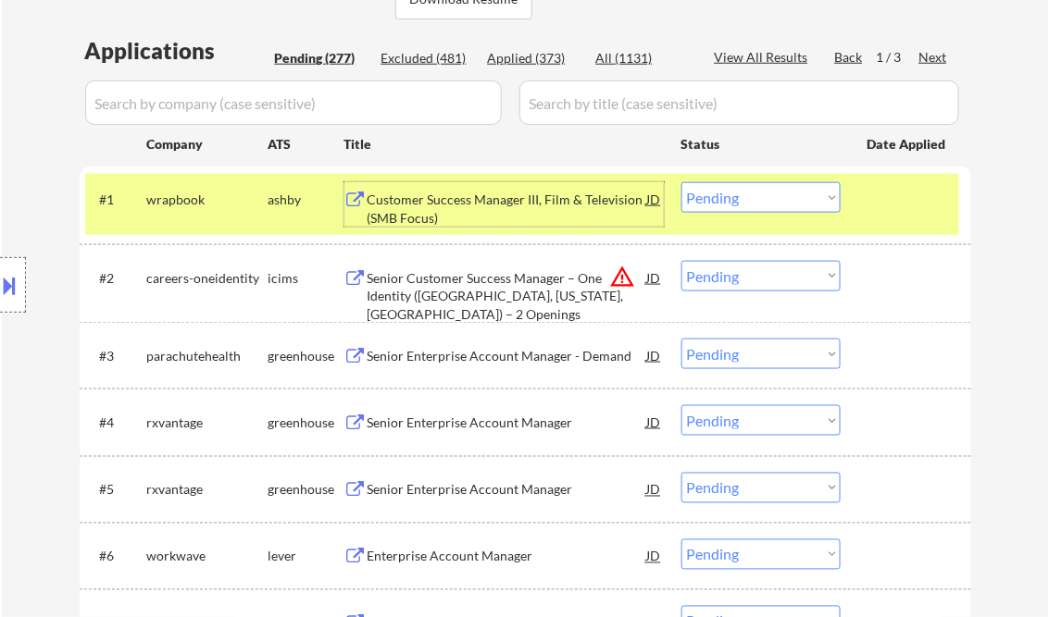
click at [801, 198] on select "Choose an option... Pending Applied Excluded (Questions) Excluded (Expired) Exc…" at bounding box center [760, 197] width 159 height 31
click at [681, 182] on select "Choose an option... Pending Applied Excluded (Questions) Excluded (Expired) Exc…" at bounding box center [760, 197] width 159 height 31
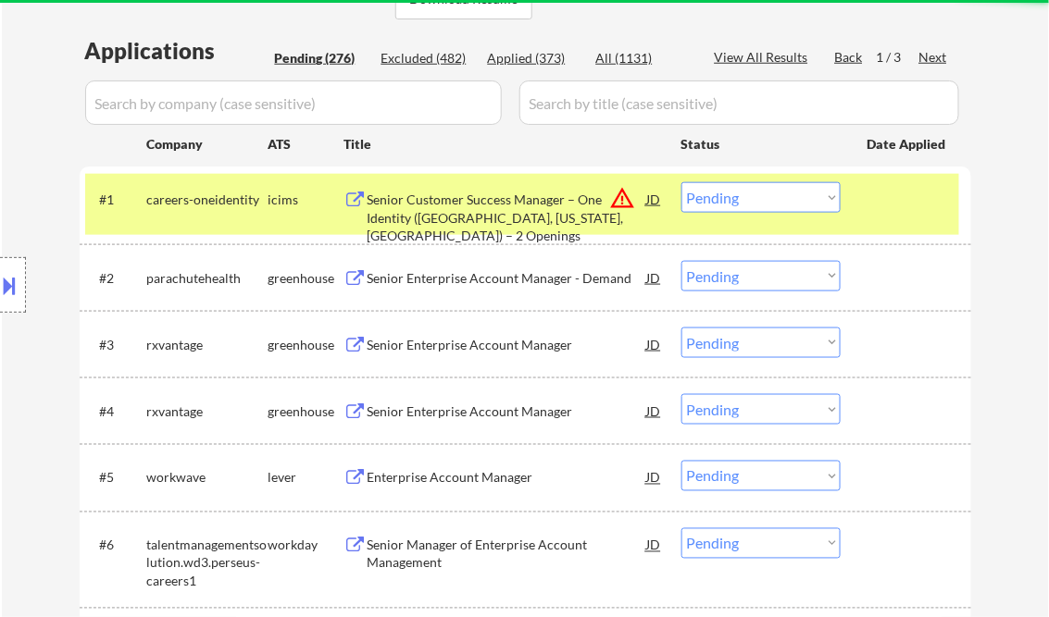
drag, startPoint x: 737, startPoint y: 202, endPoint x: 746, endPoint y: 214, distance: 15.2
click at [737, 202] on select "Choose an option... Pending Applied Excluded (Questions) Excluded (Expired) Exc…" at bounding box center [760, 197] width 159 height 31
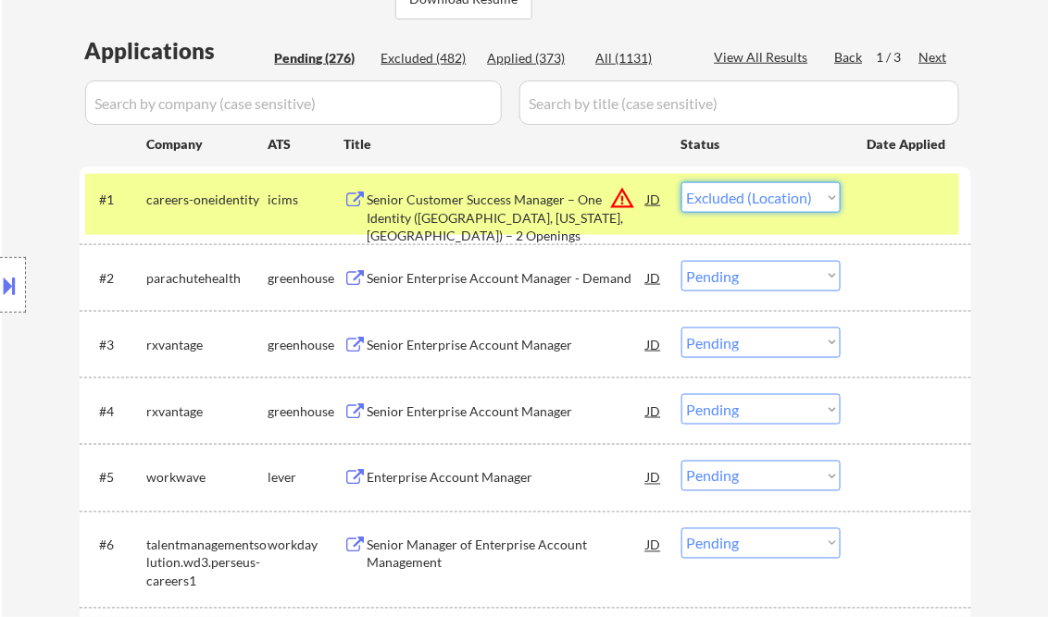
click at [681, 182] on select "Choose an option... Pending Applied Excluded (Questions) Excluded (Expired) Exc…" at bounding box center [760, 197] width 159 height 31
select select ""pending""
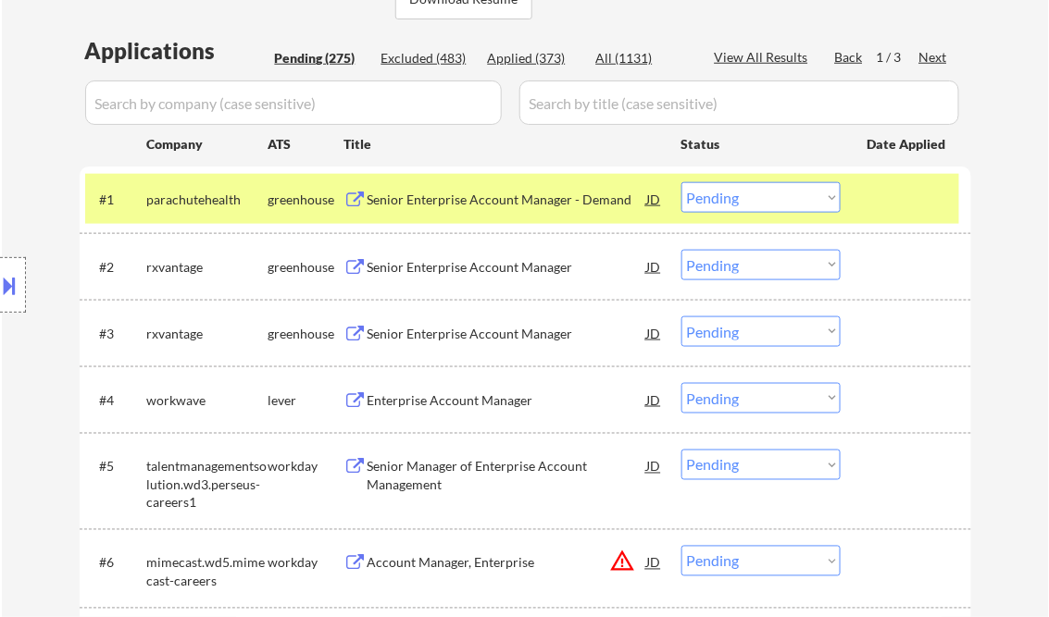
click at [513, 198] on div "Senior Enterprise Account Manager - Demand" at bounding box center [506, 200] width 279 height 19
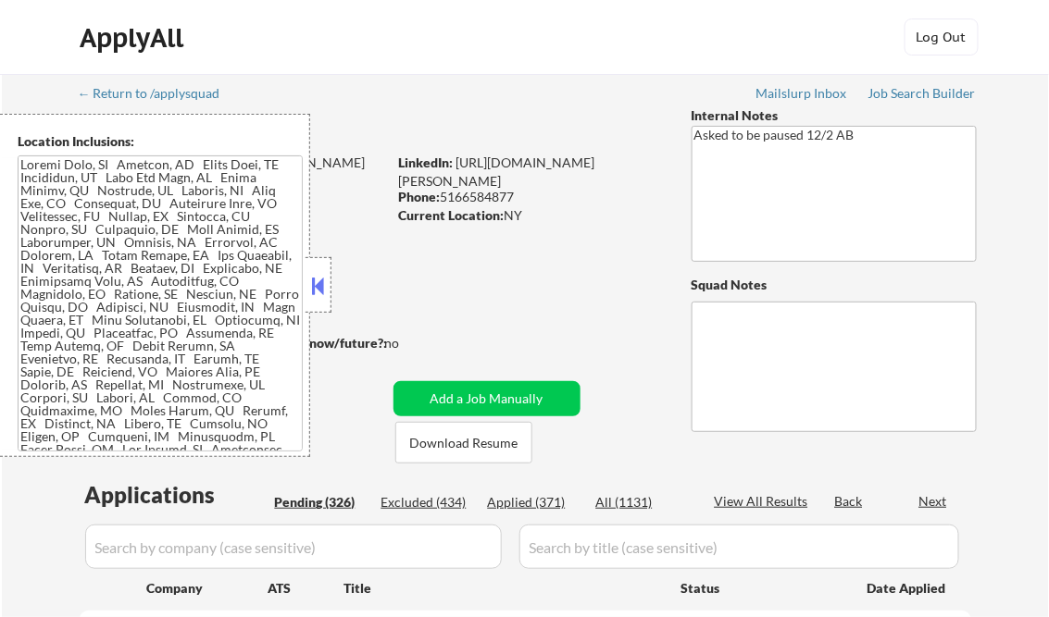
select select ""pending""
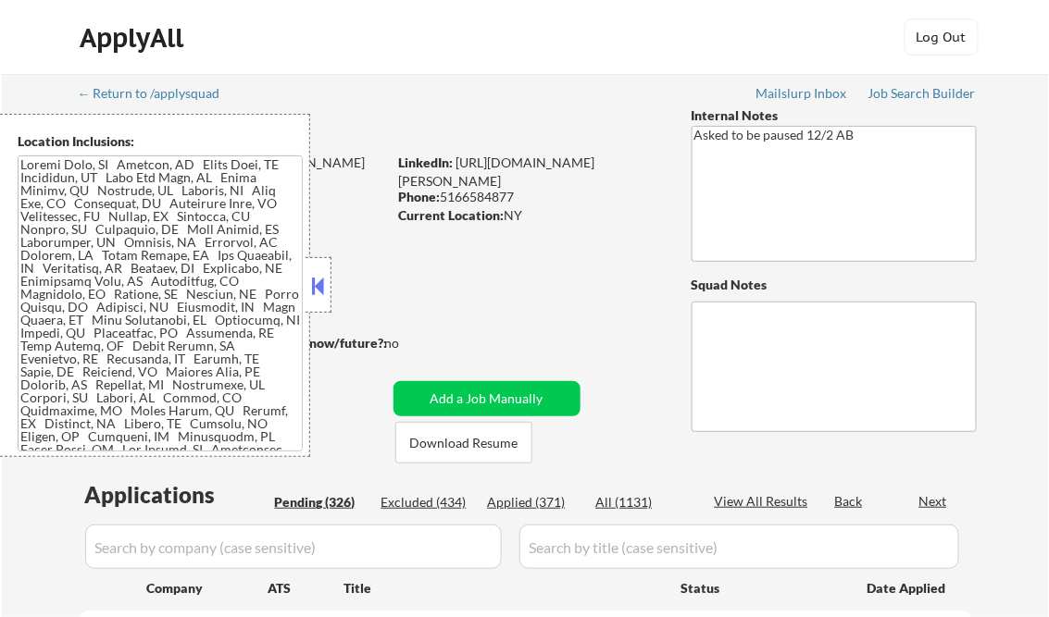
select select ""pending""
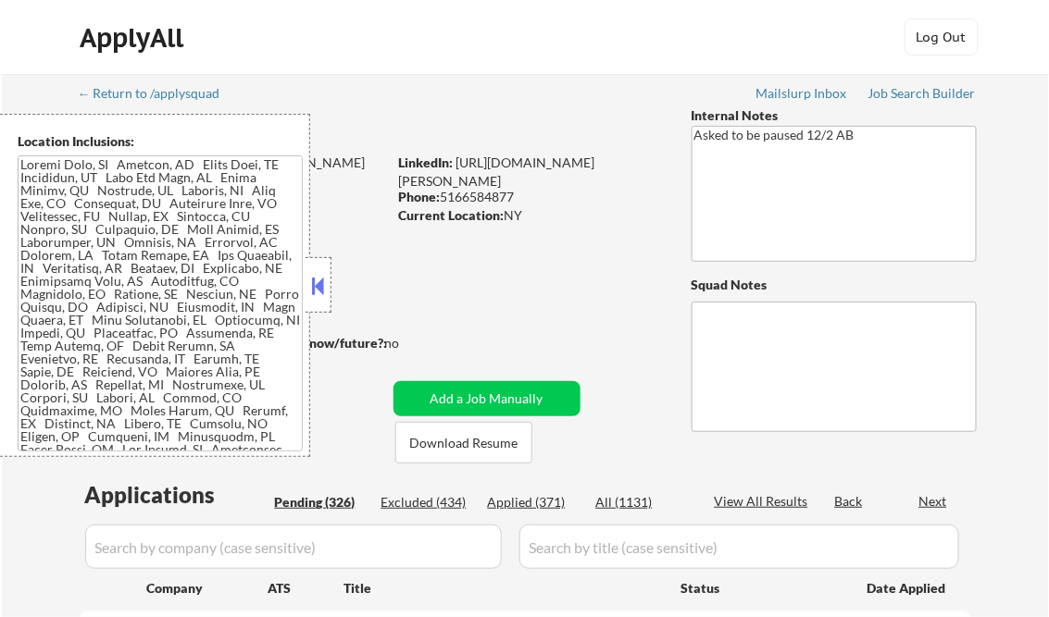
select select ""pending""
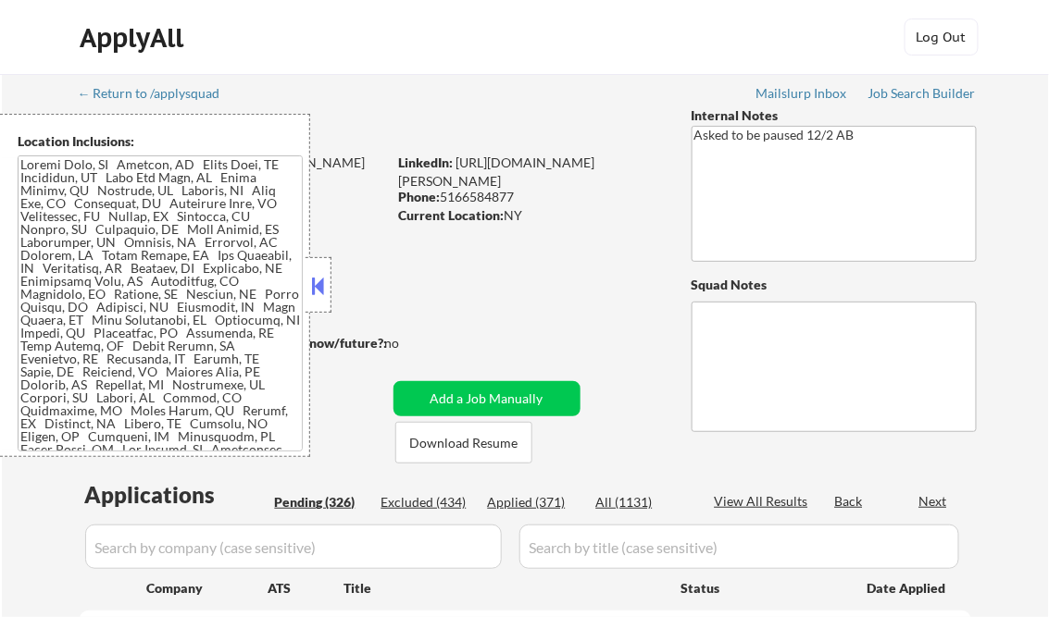
select select ""pending""
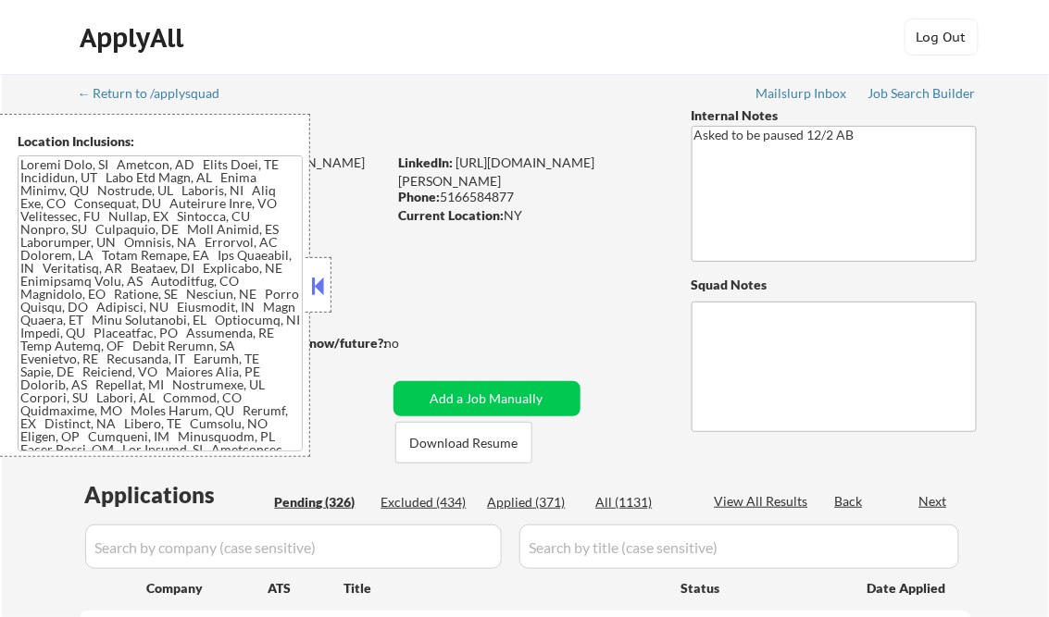
select select ""pending""
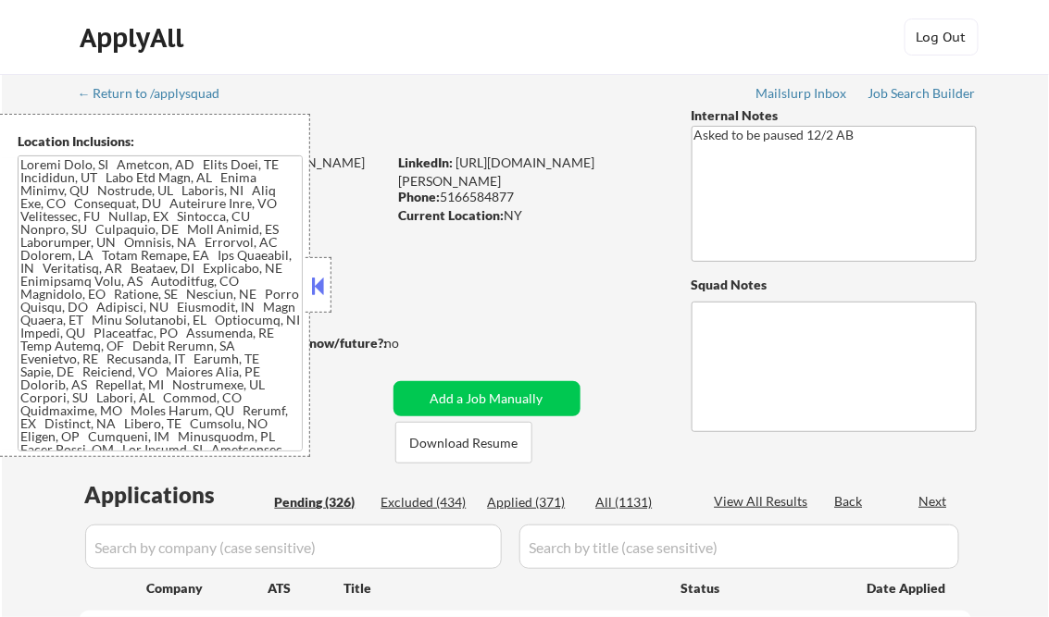
select select ""pending""
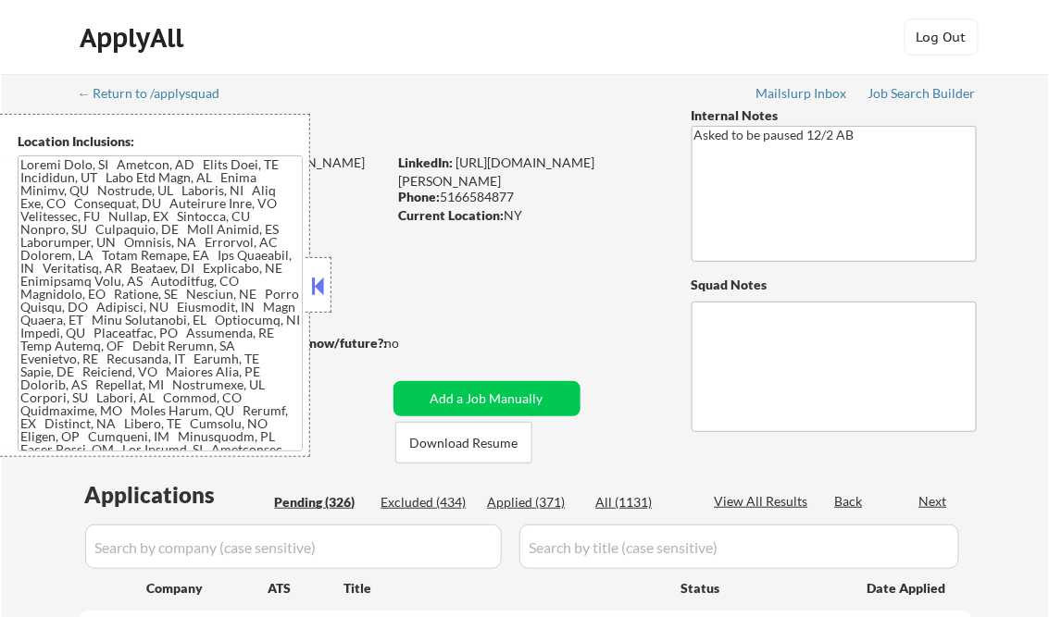
select select ""pending""
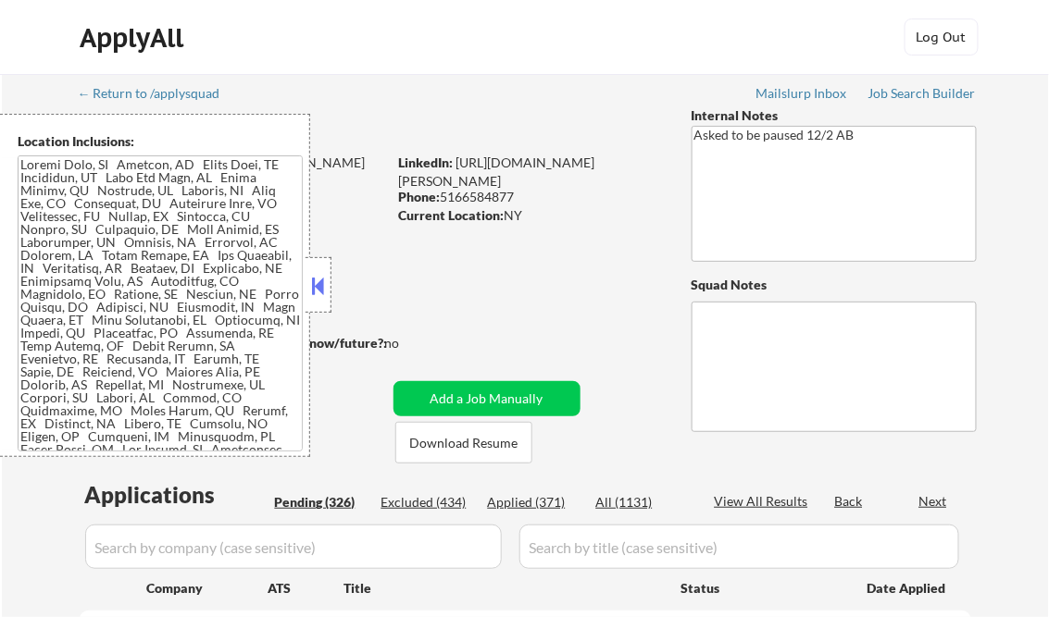
select select ""pending""
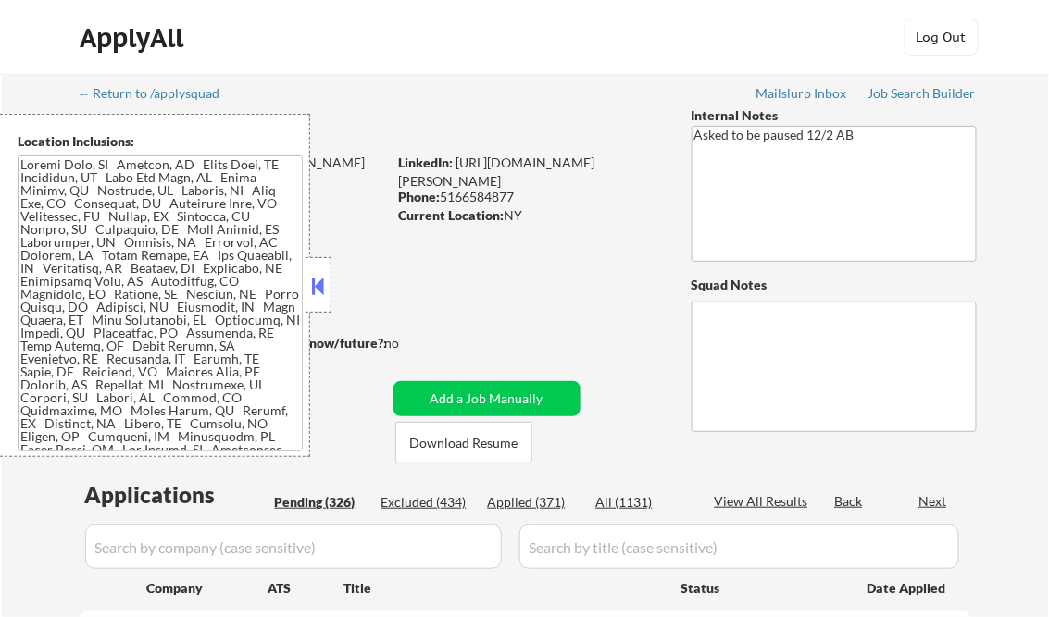
select select ""pending""
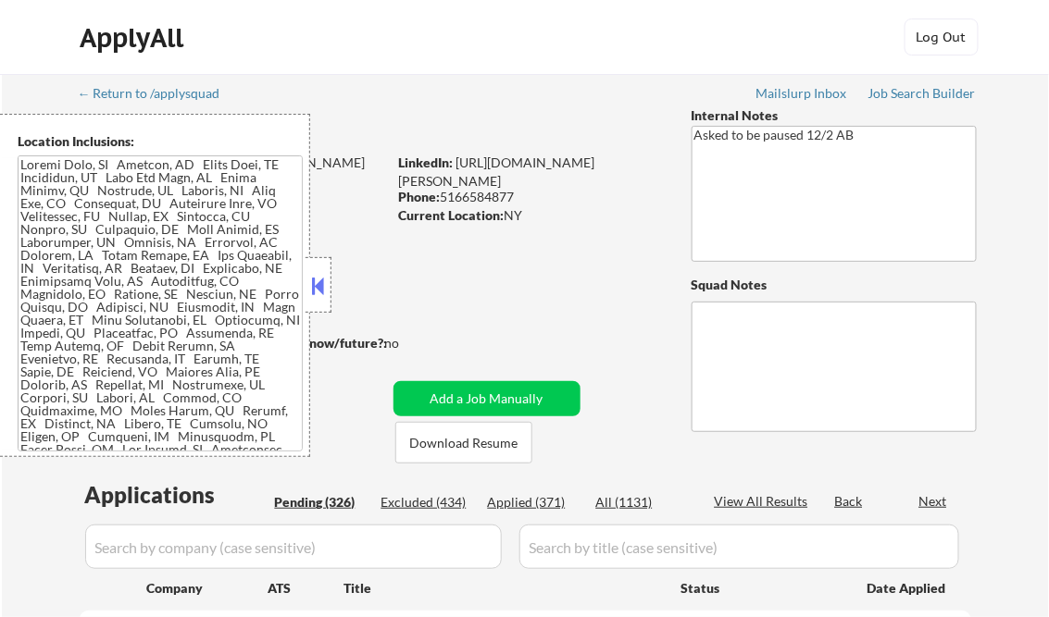
select select ""pending""
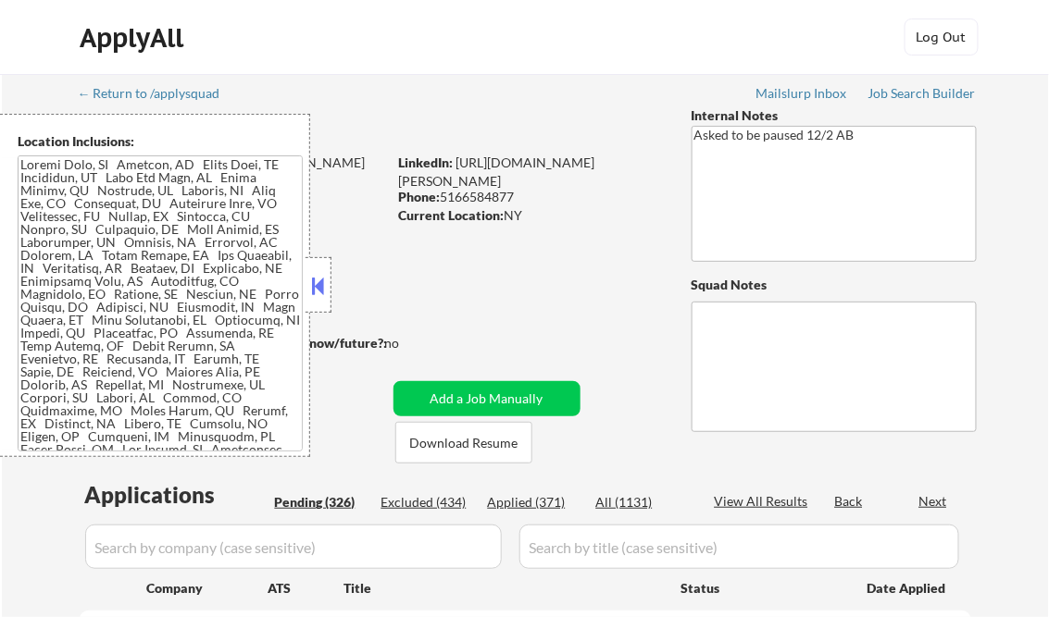
select select ""pending""
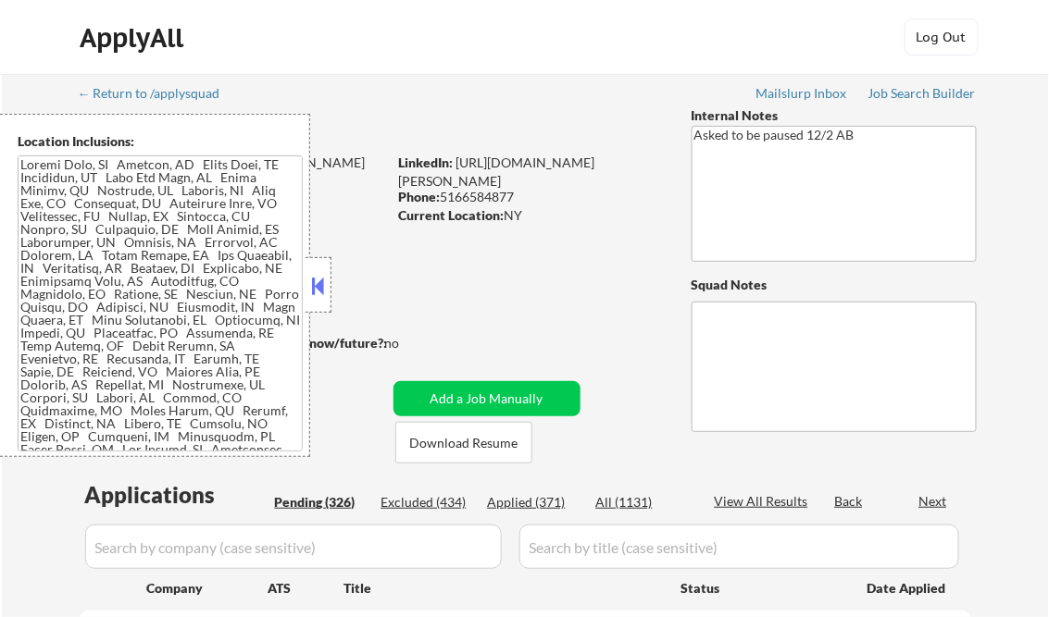
select select ""pending""
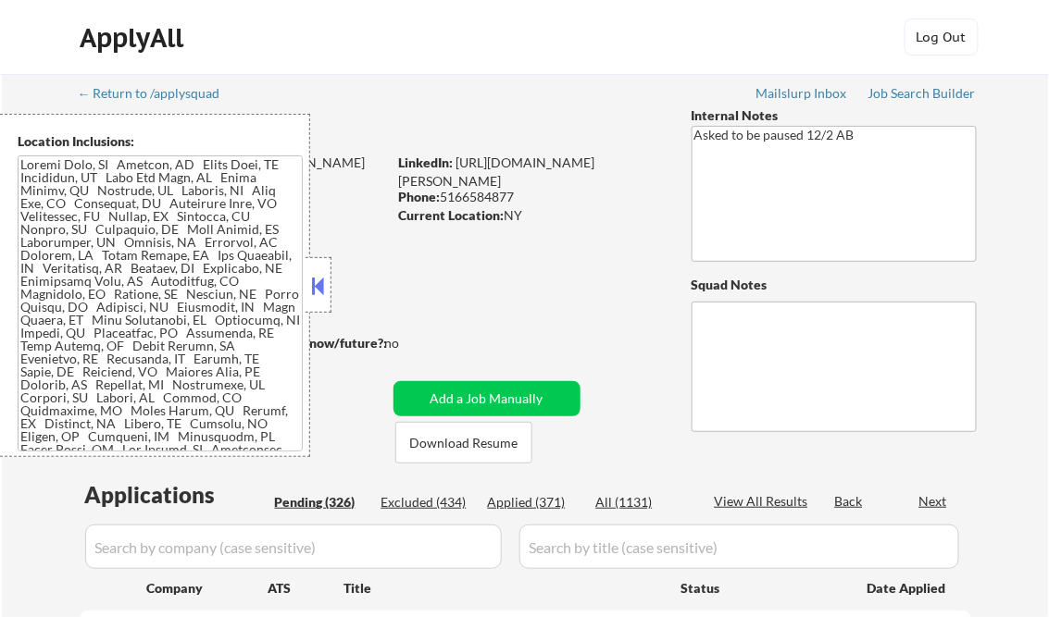
select select ""pending""
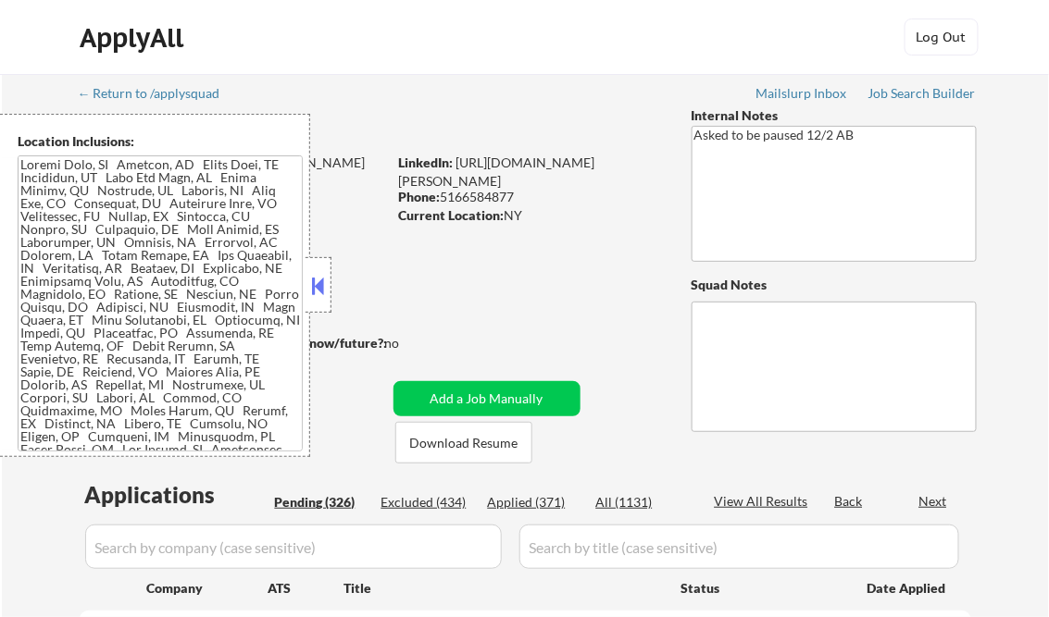
select select ""pending""
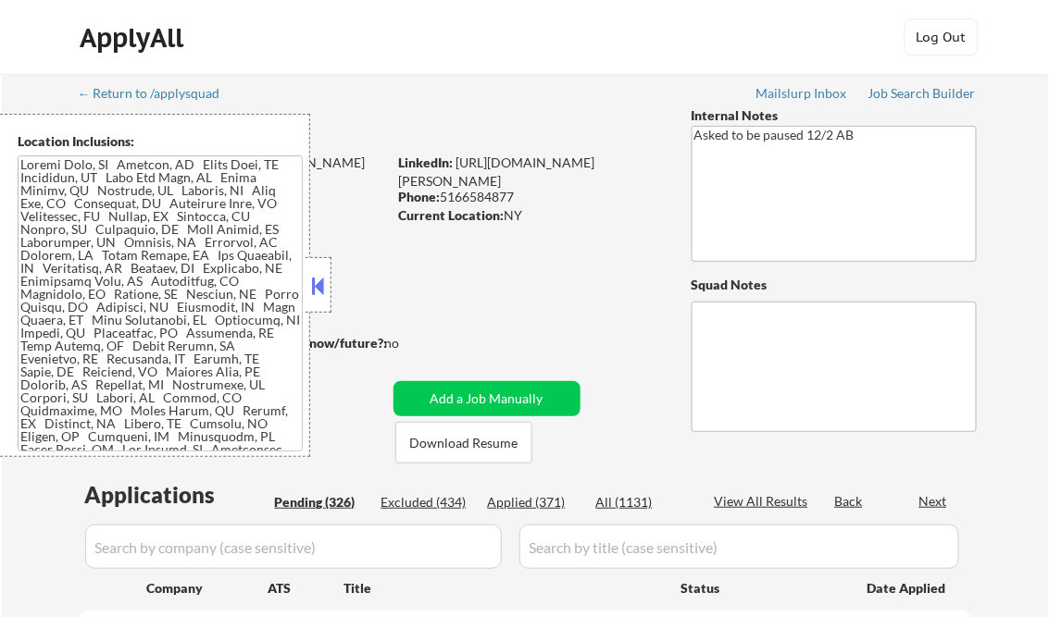
select select ""pending""
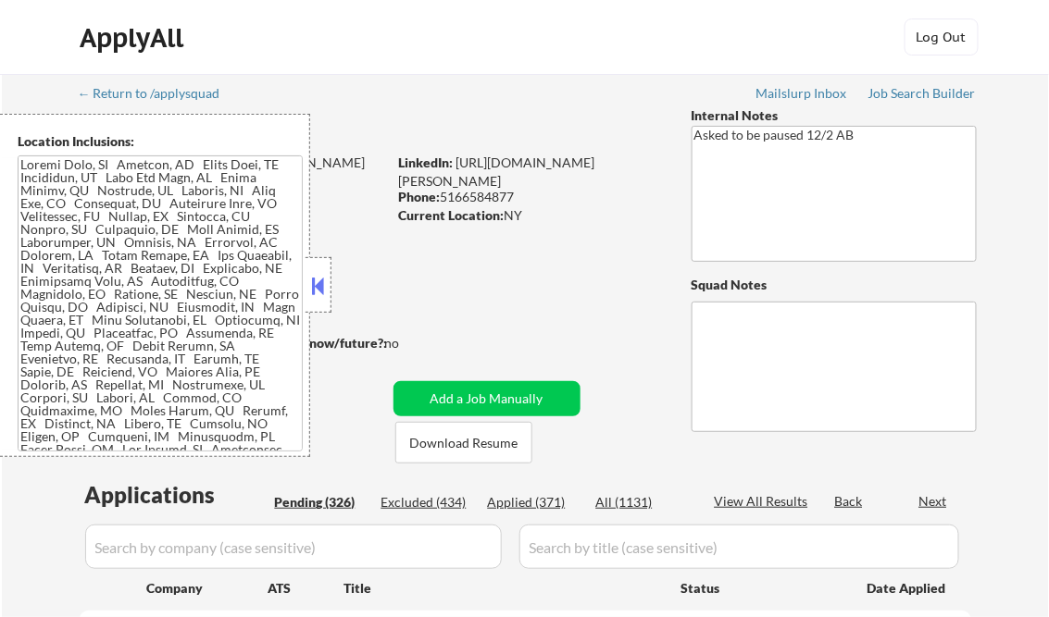
select select ""pending""
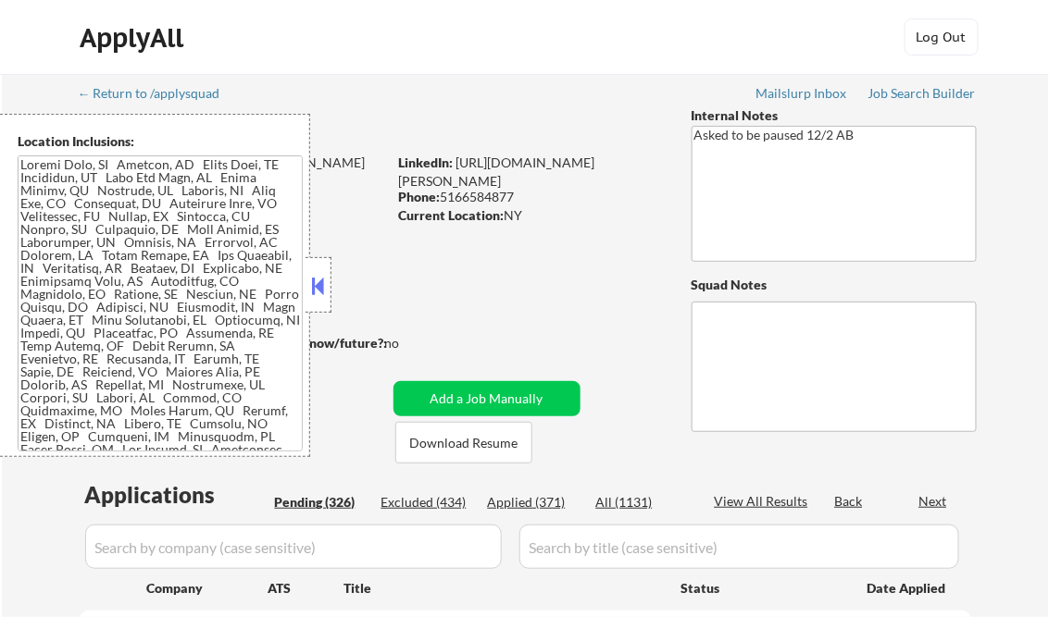
select select ""pending""
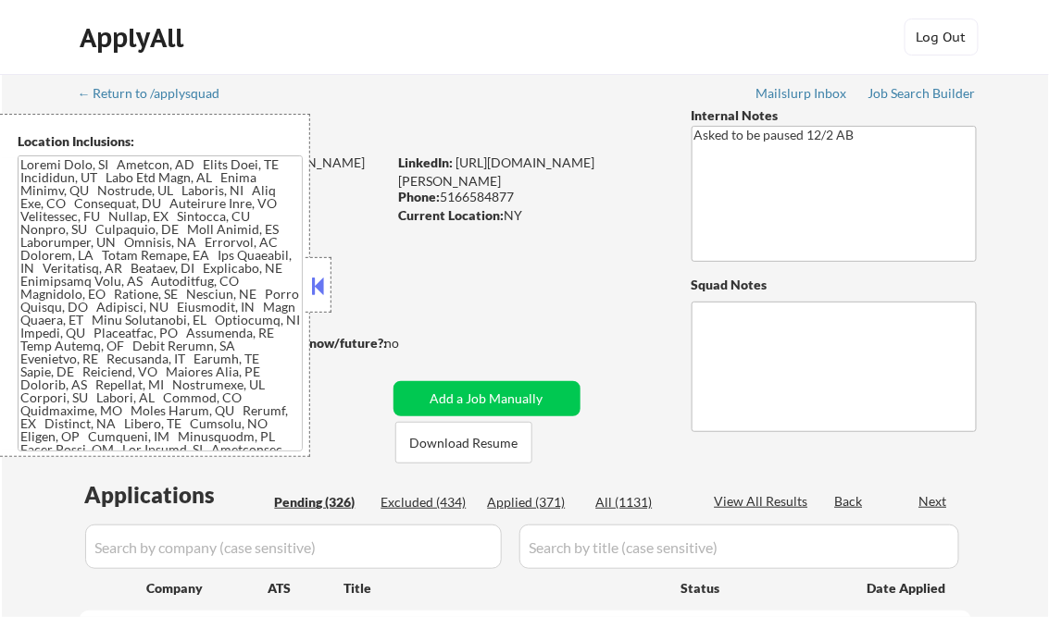
select select ""pending""
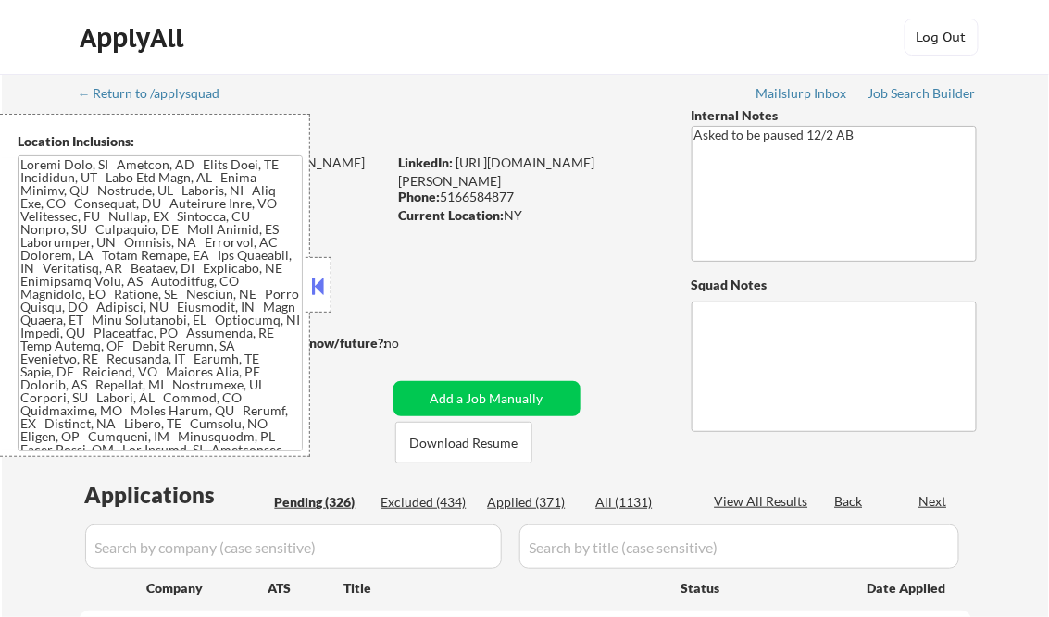
select select ""pending""
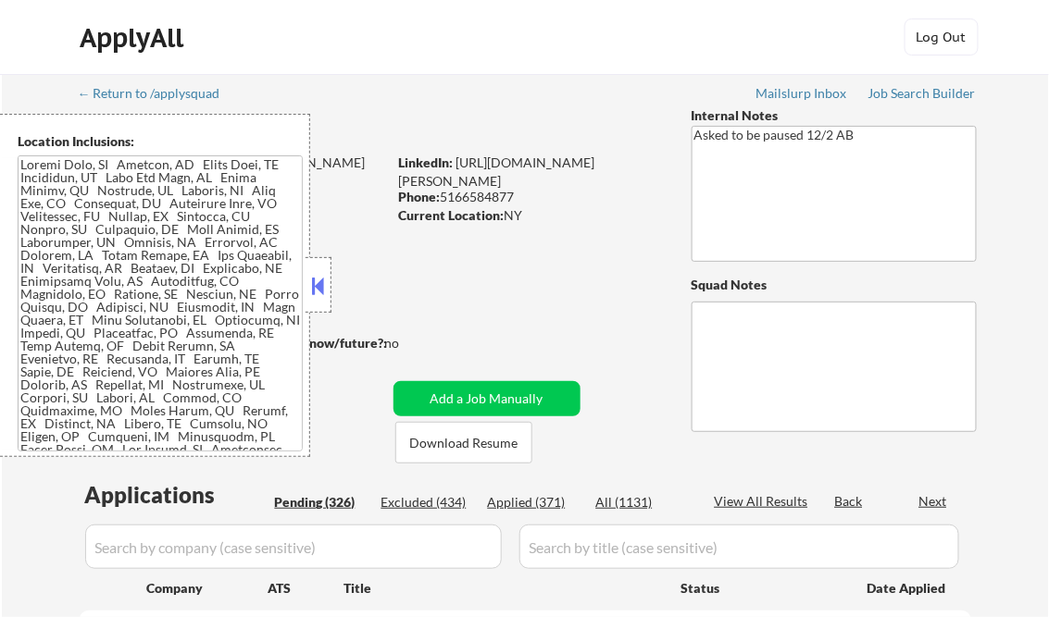
select select ""pending""
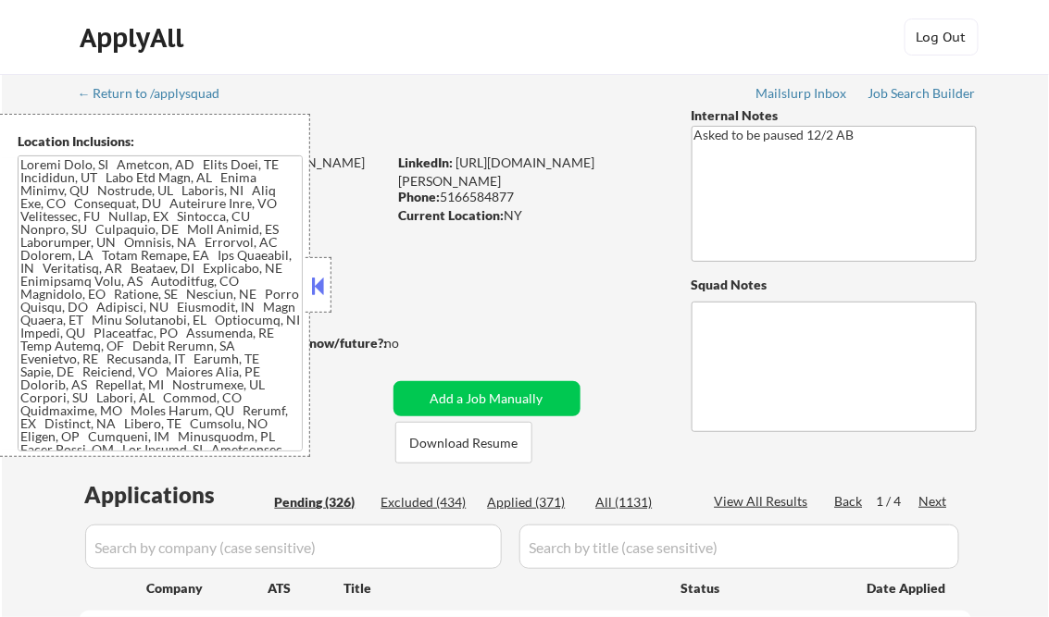
click at [523, 500] on div "Applied (371)" at bounding box center [534, 502] width 93 height 19
click at [787, 502] on div "View All Results" at bounding box center [763, 501] width 99 height 19
select select ""applied""
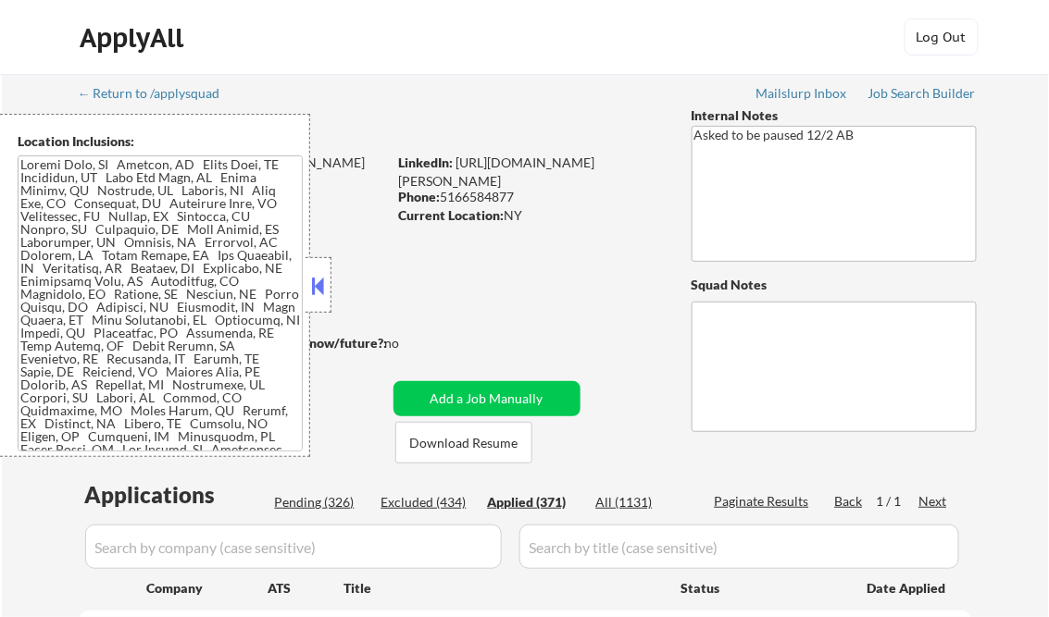
select select ""applied""
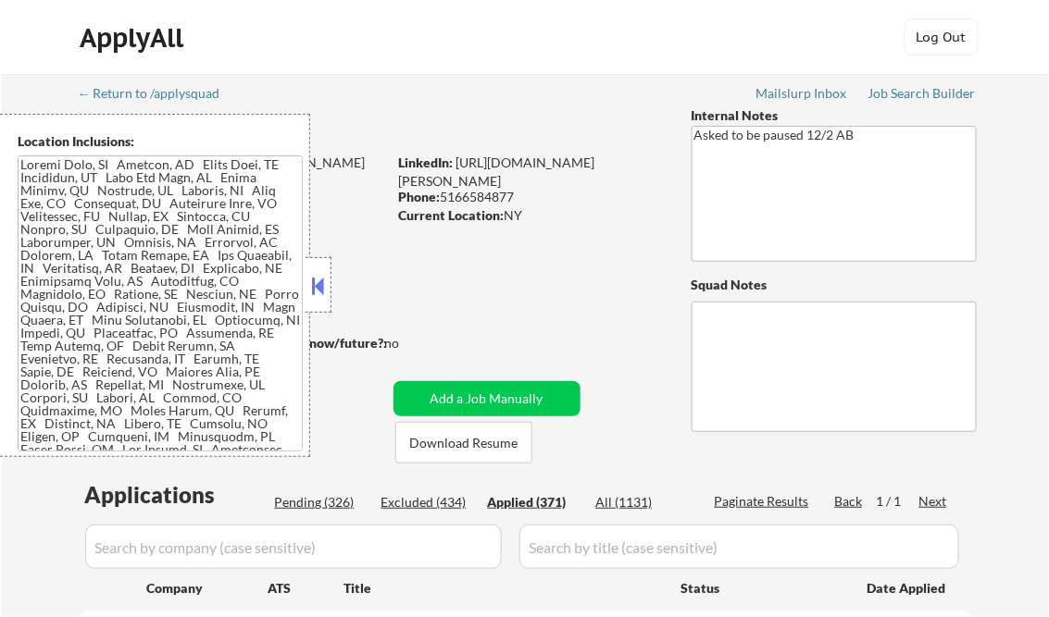
select select ""applied""
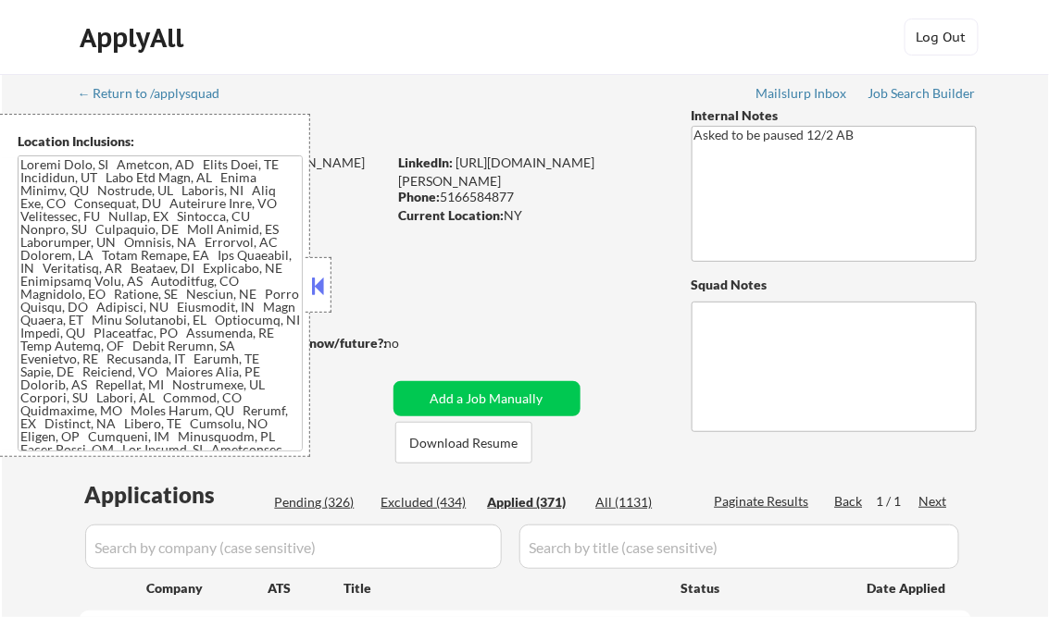
select select ""applied""
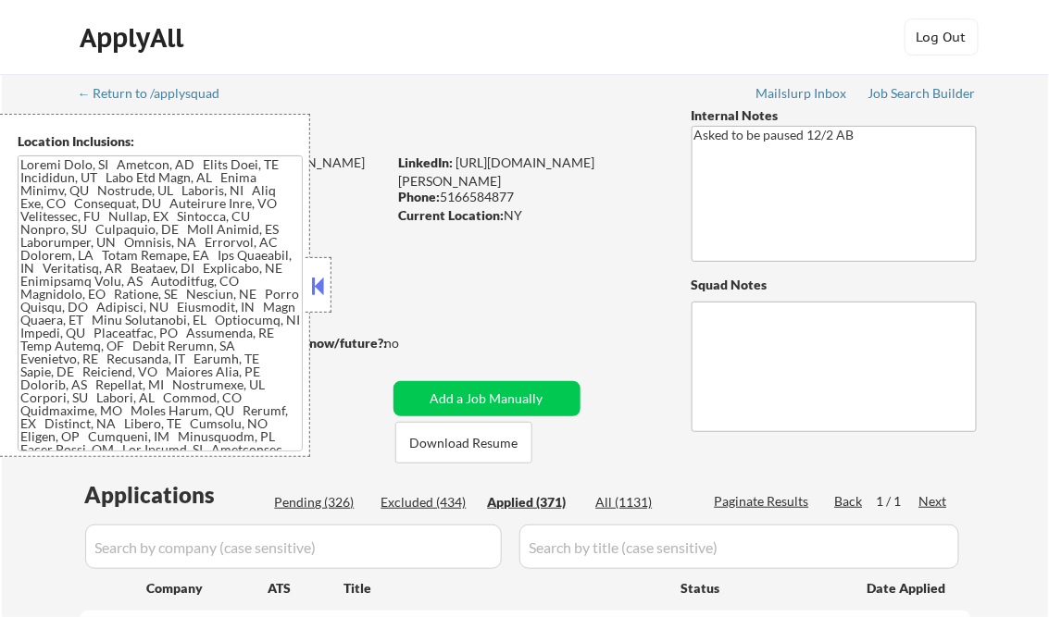
select select ""applied""
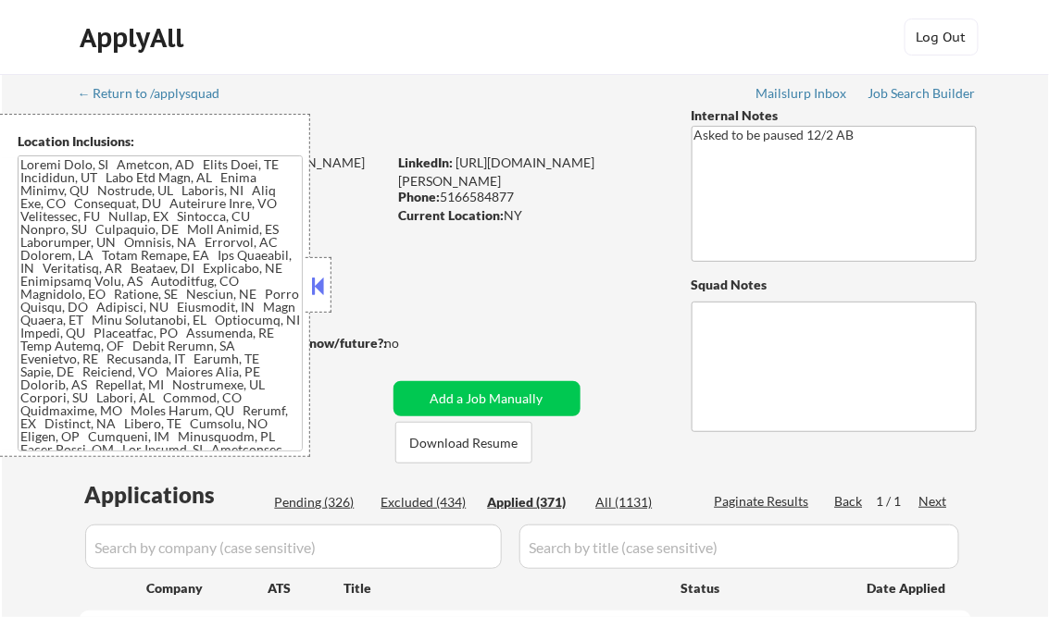
select select ""applied""
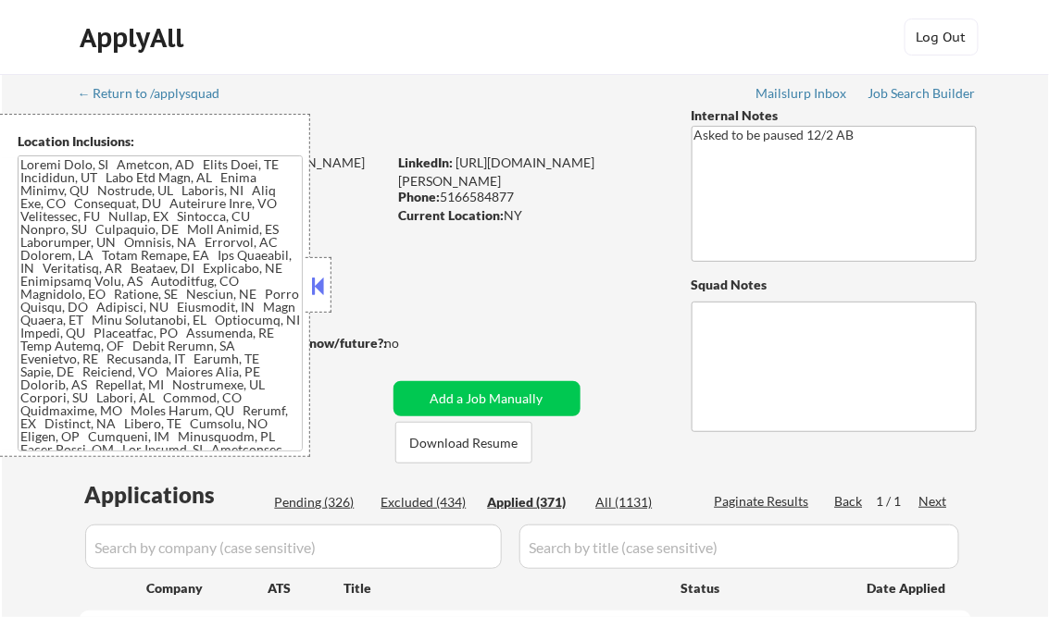
select select ""applied""
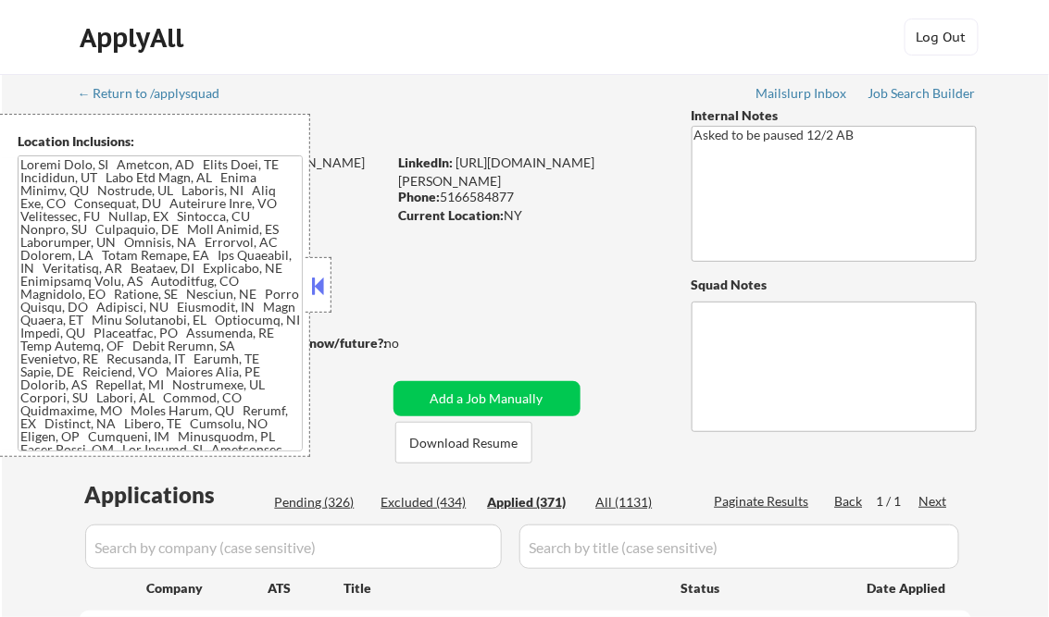
select select ""applied""
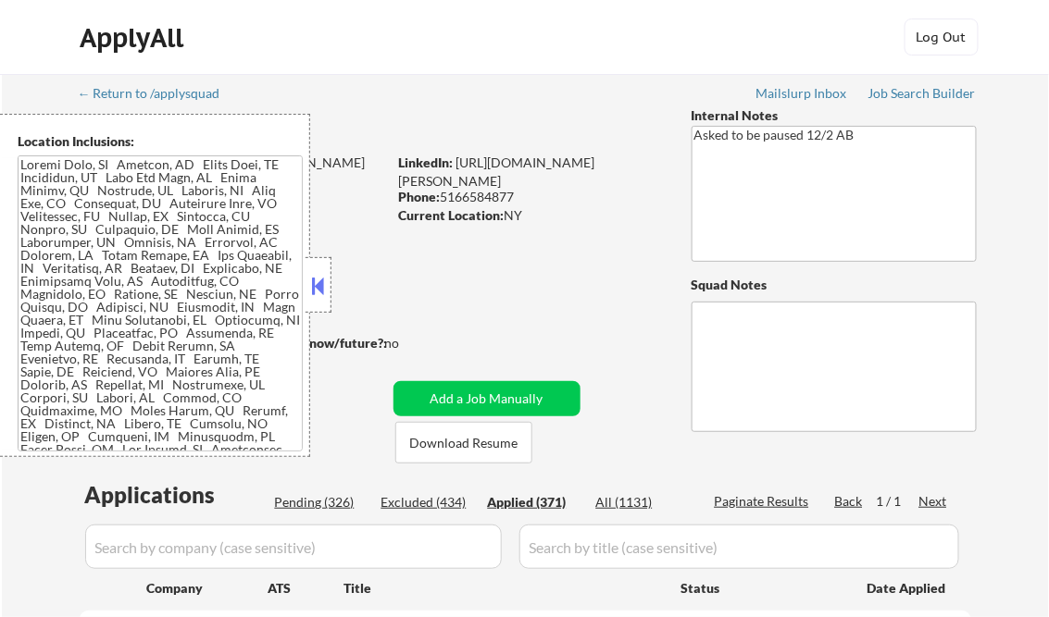
select select ""applied""
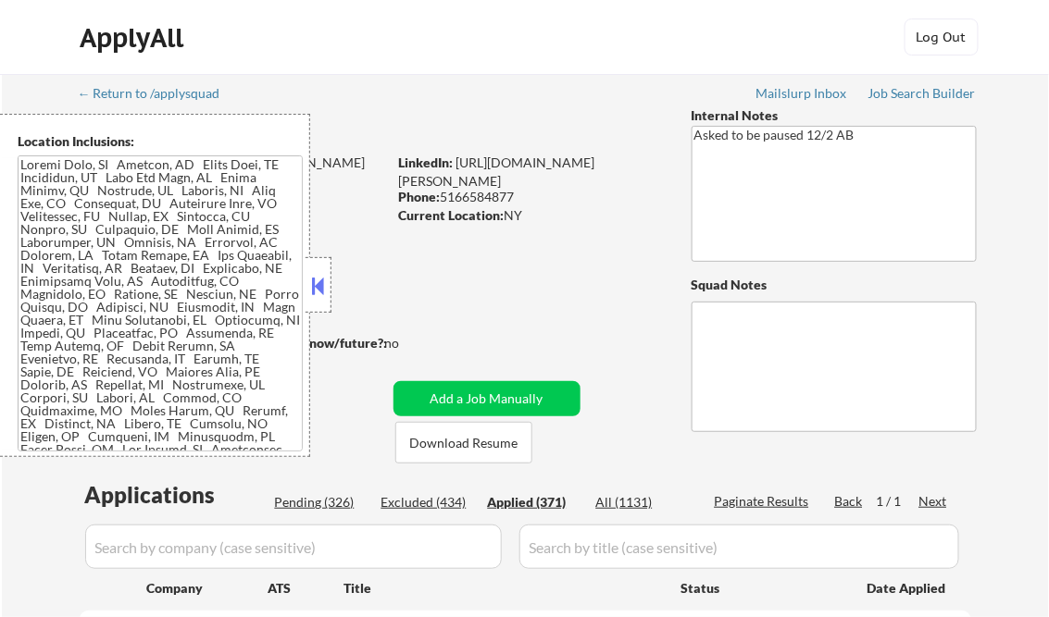
select select ""applied""
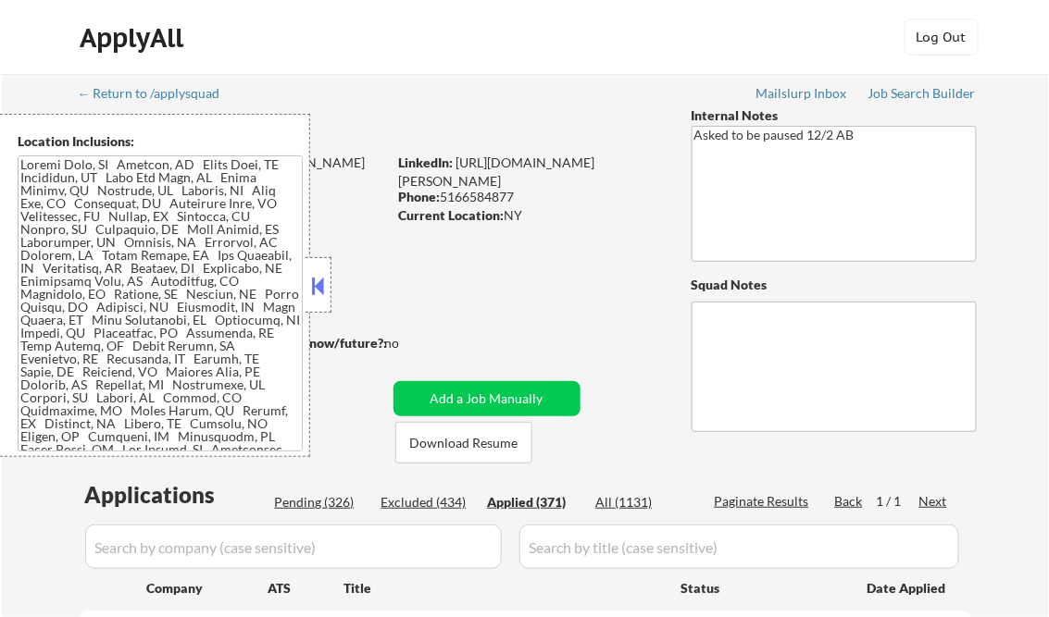
select select ""applied""
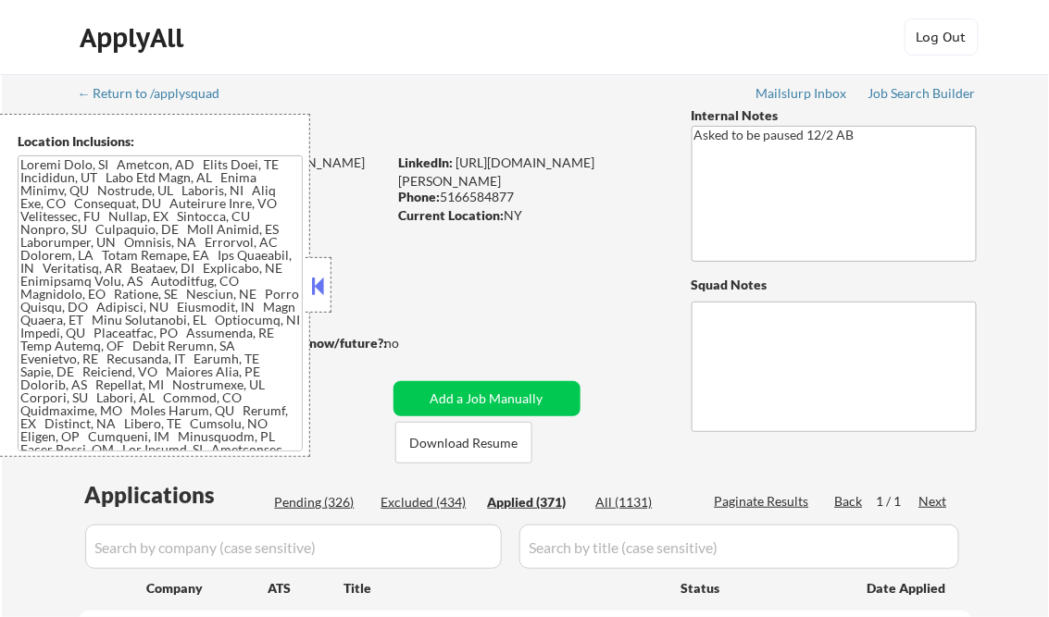
select select ""applied""
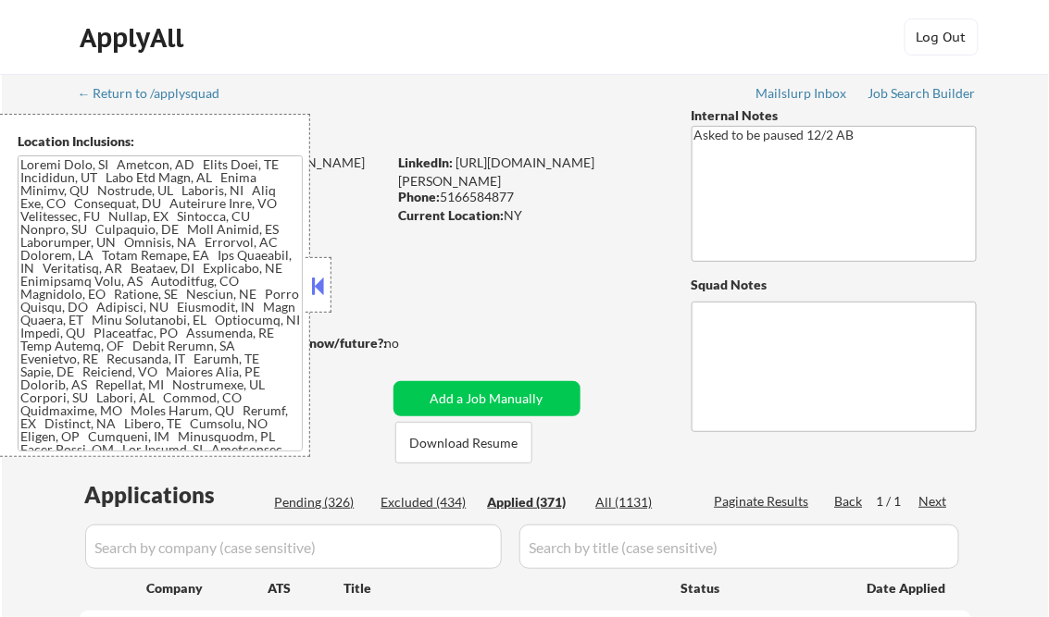
select select ""applied""
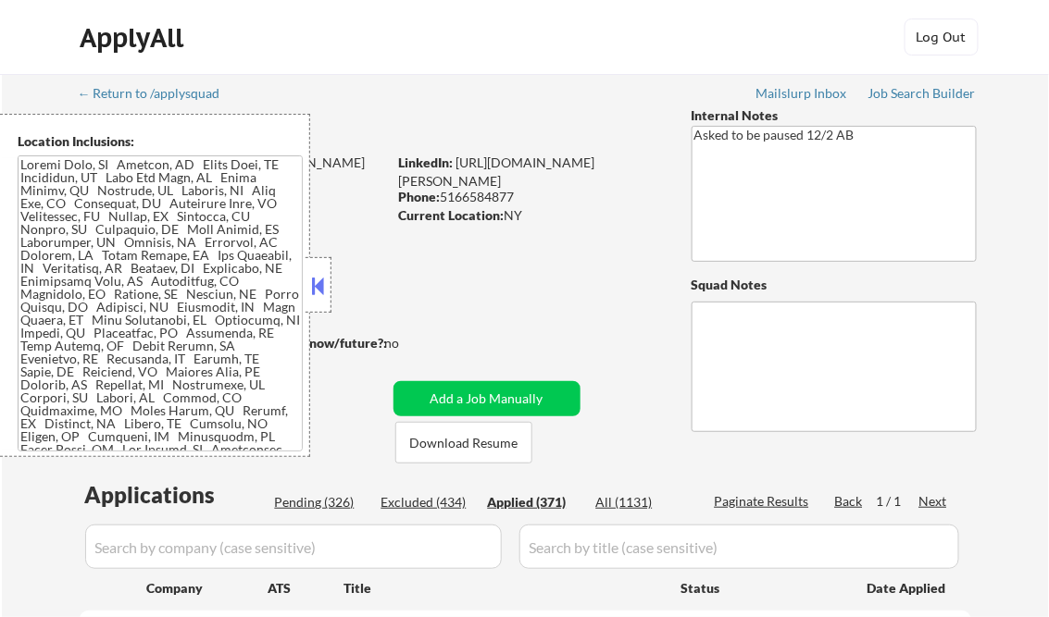
select select ""applied""
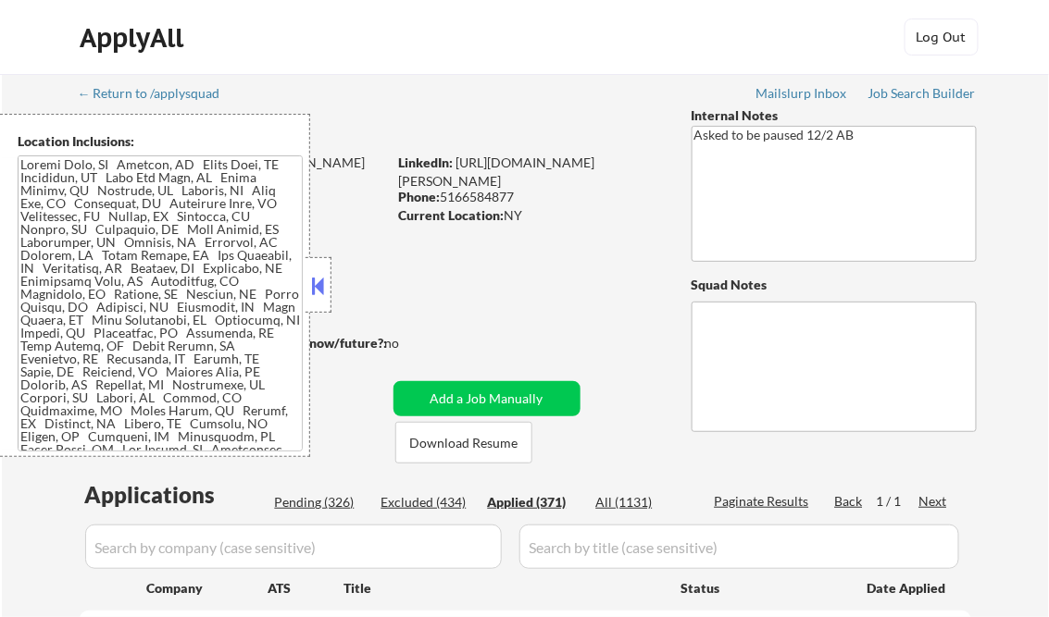
select select ""applied""
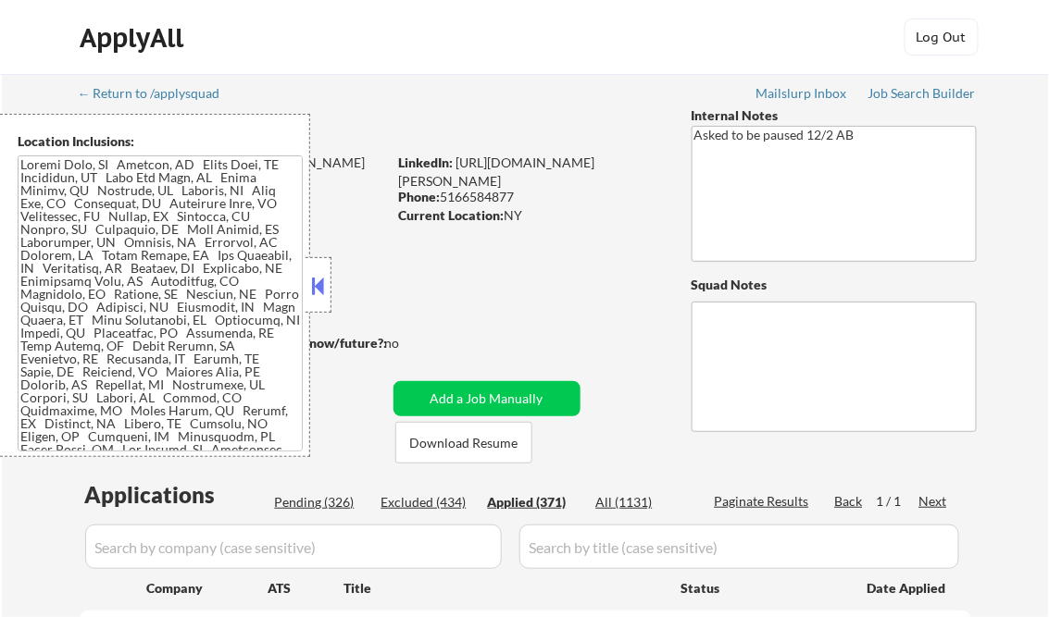
select select ""applied""
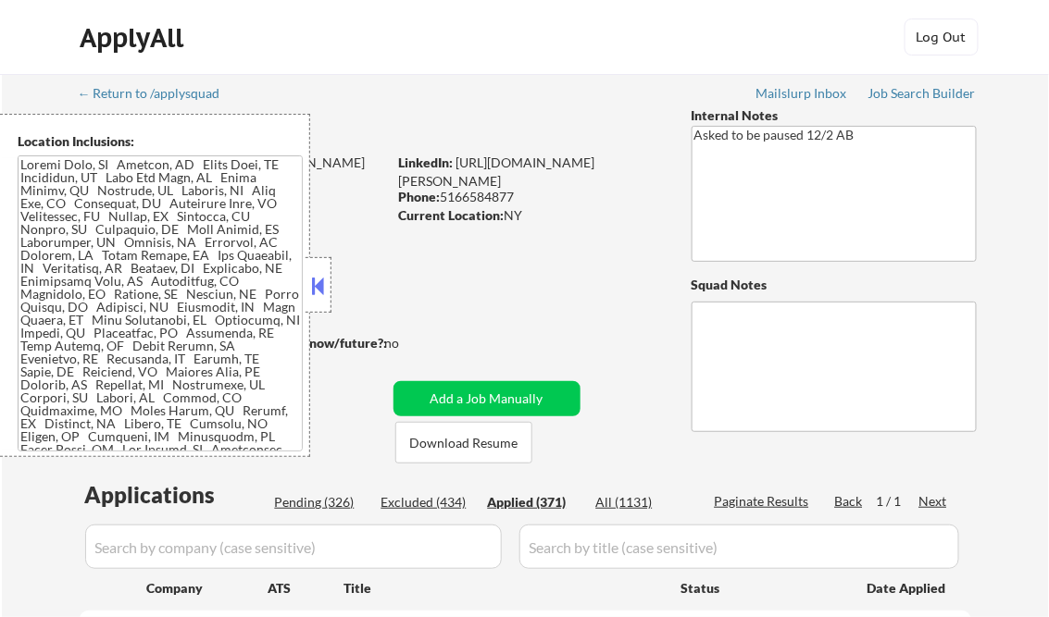
select select ""applied""
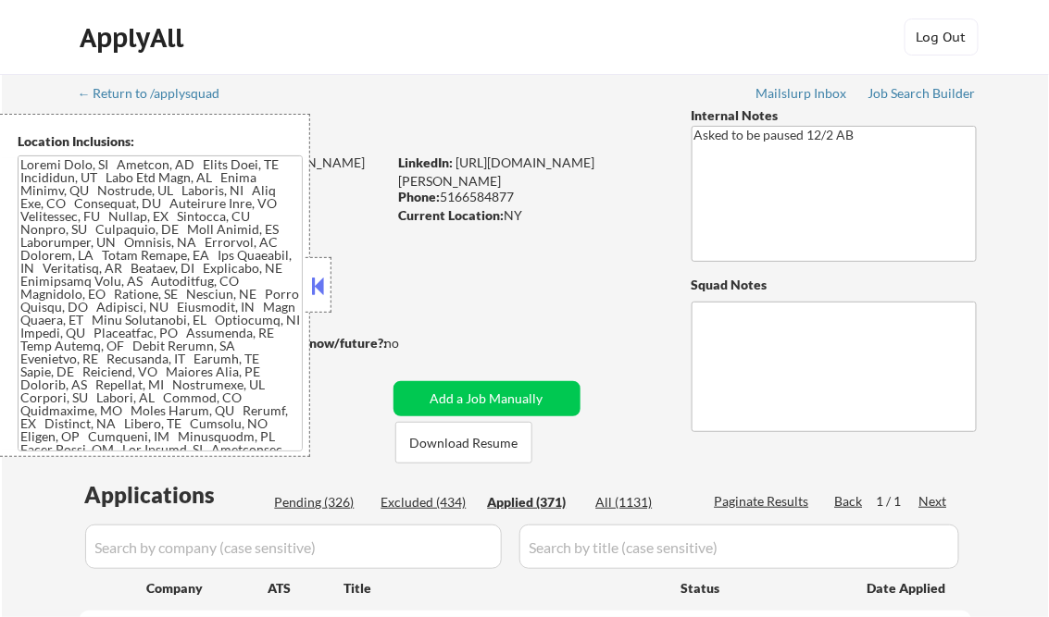
select select ""applied""
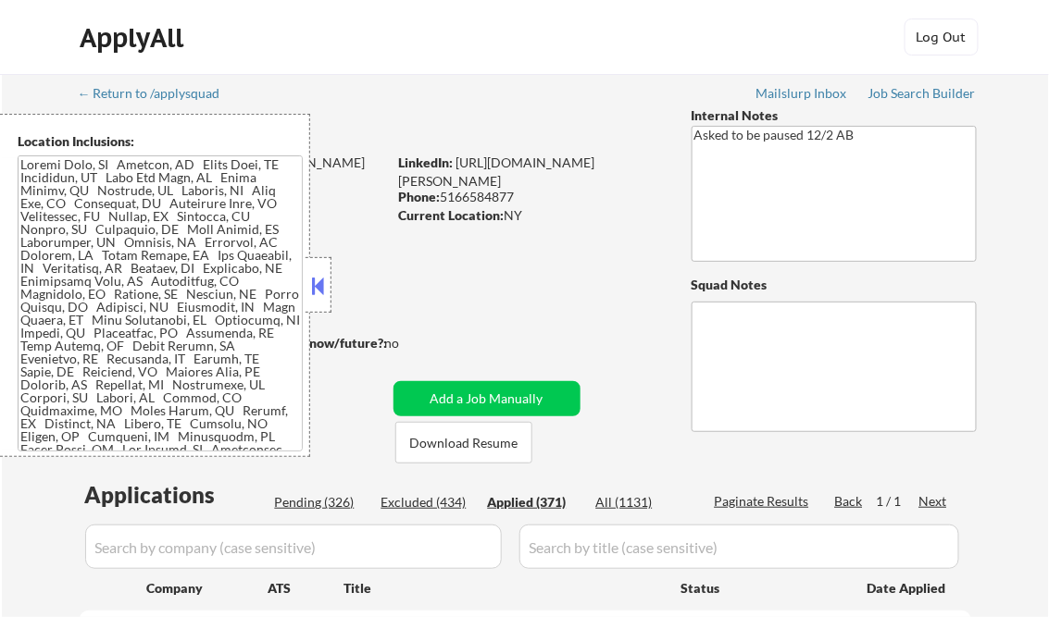
select select ""applied""
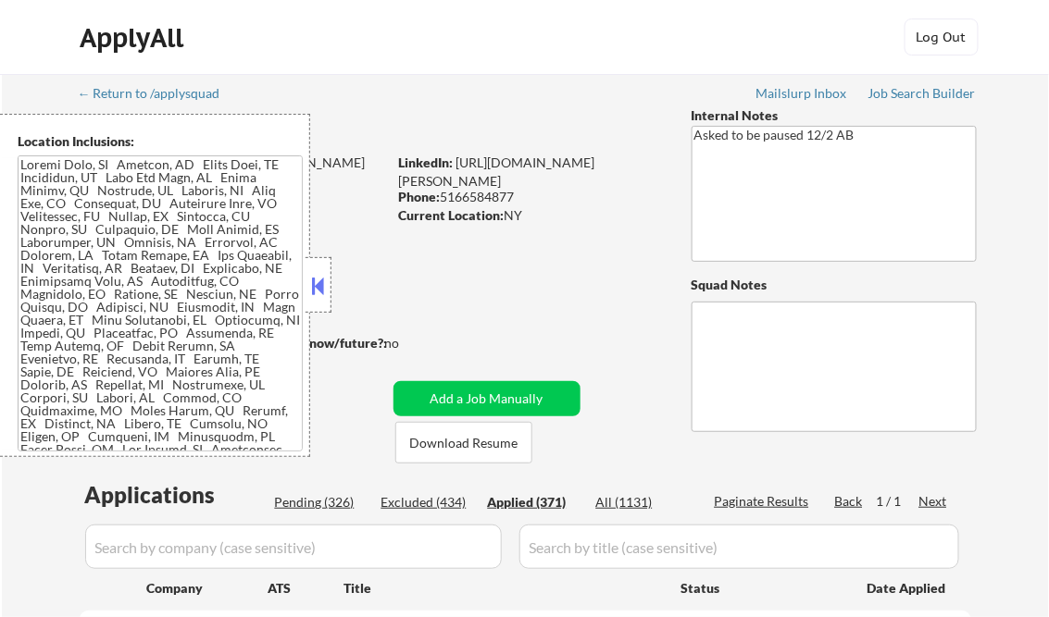
select select ""applied""
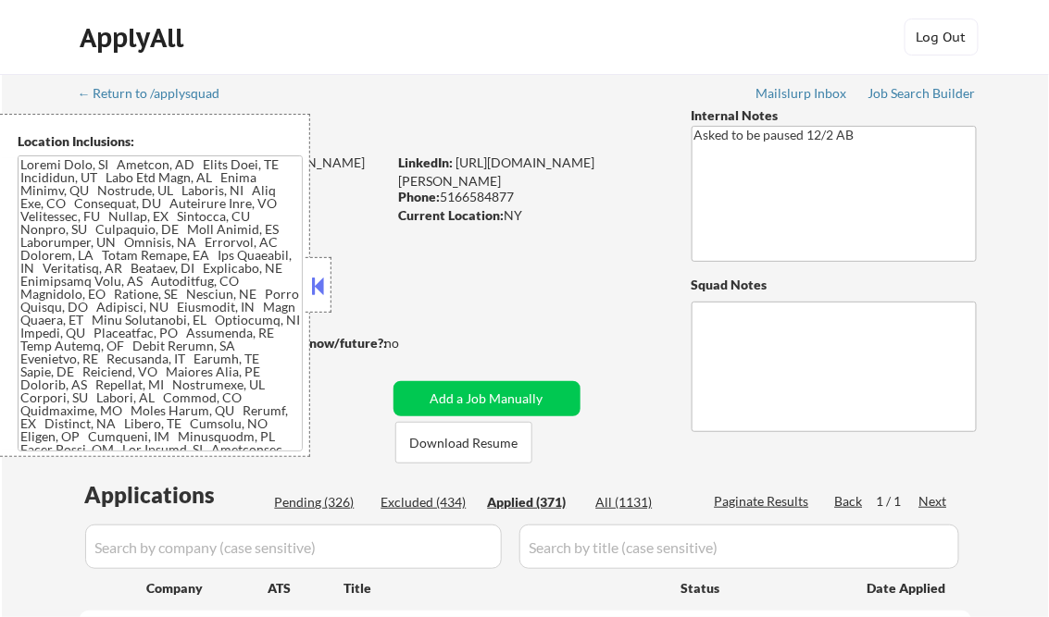
select select ""applied""
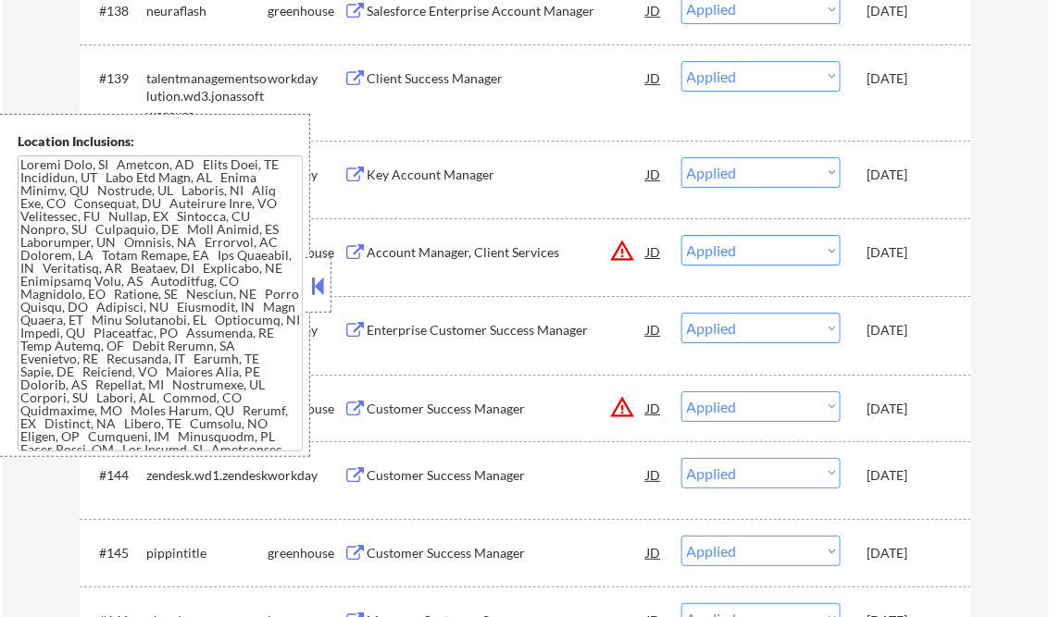
click at [312, 281] on button at bounding box center [318, 286] width 20 height 28
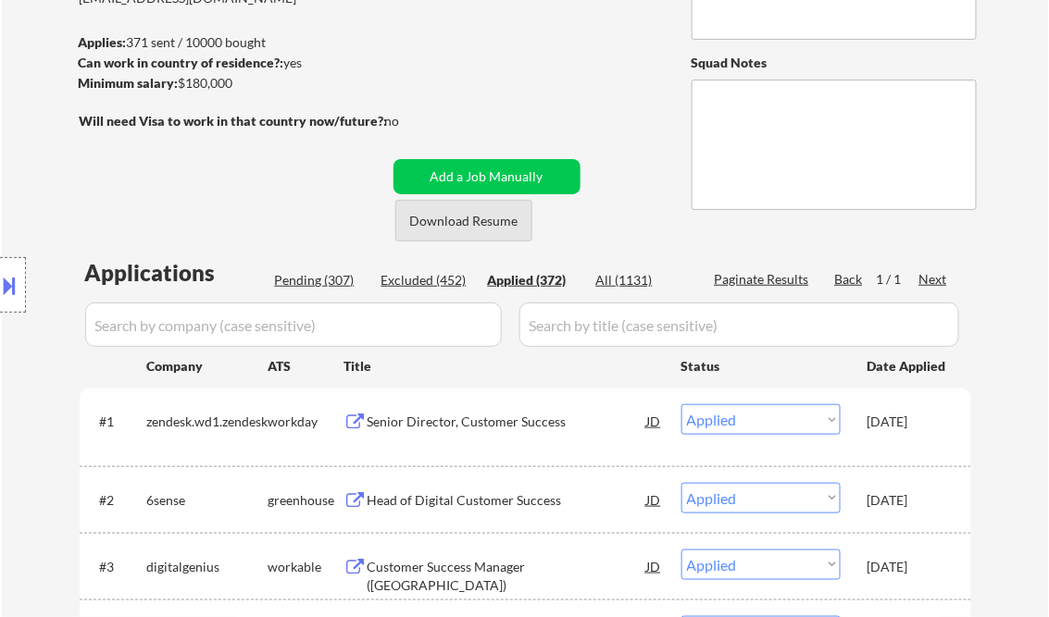
scroll to position [370, 0]
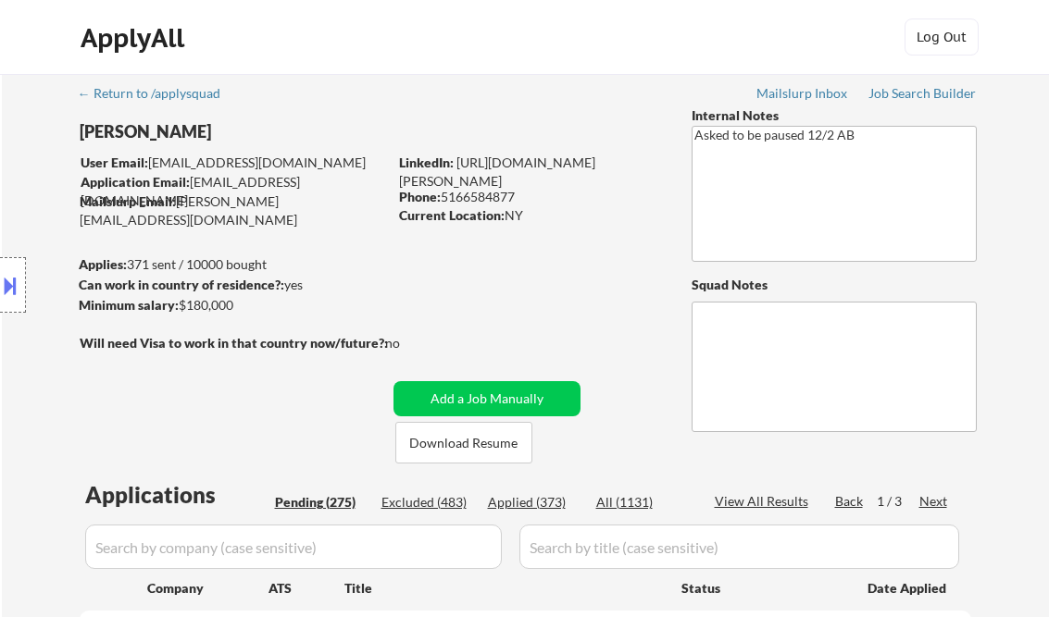
select select ""pending""
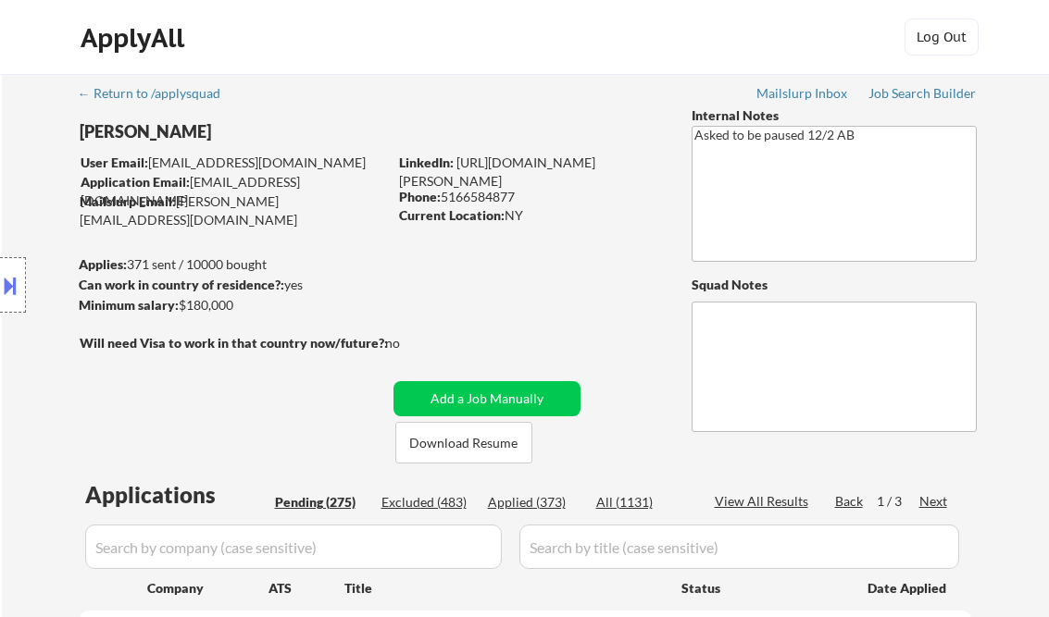
select select ""pending""
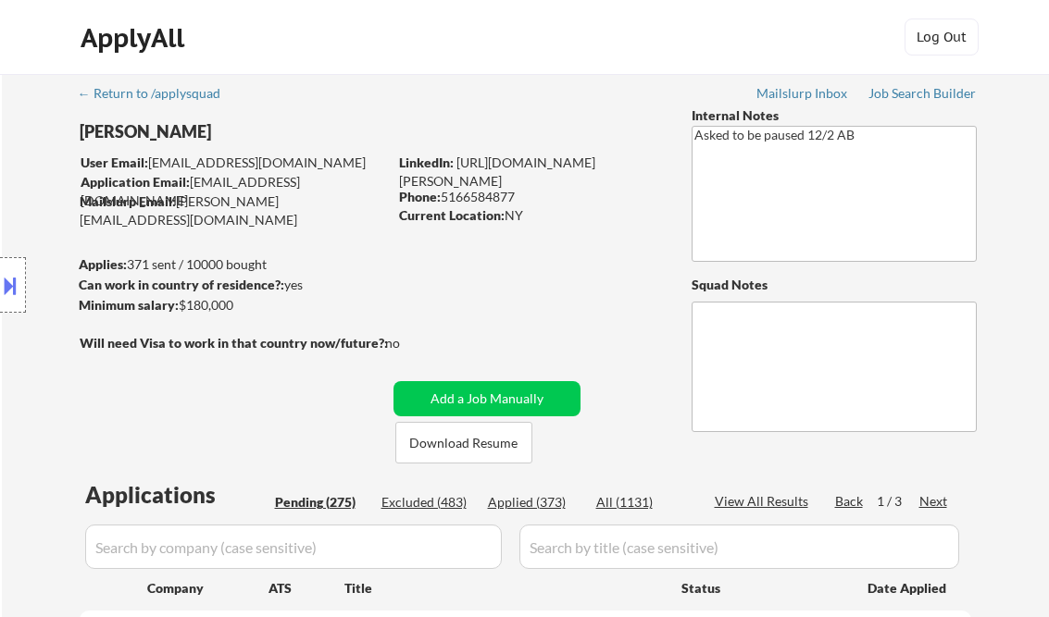
select select ""pending""
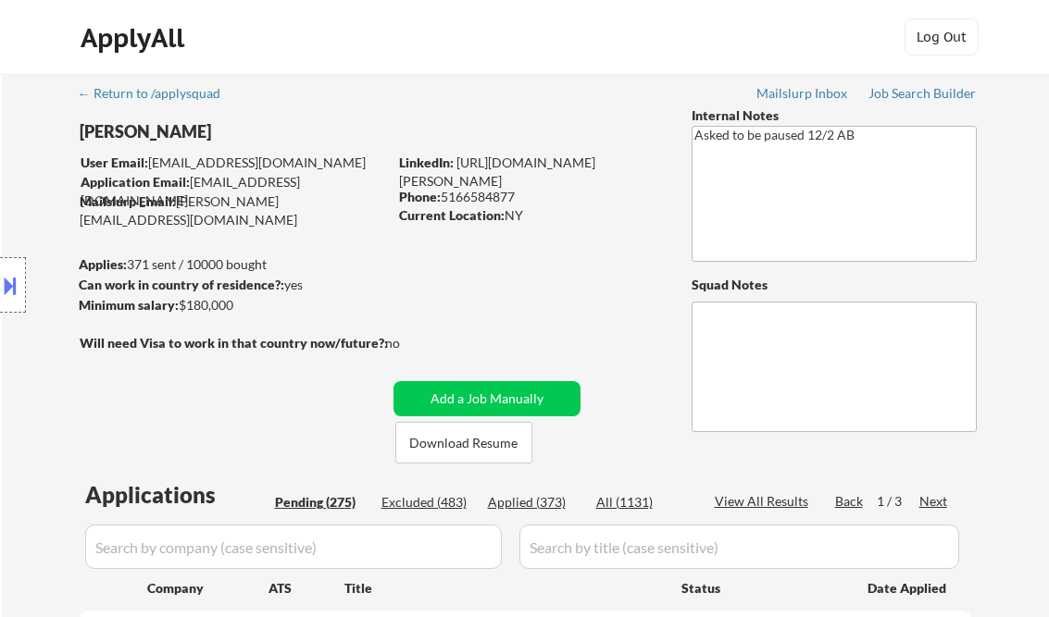
select select ""pending""
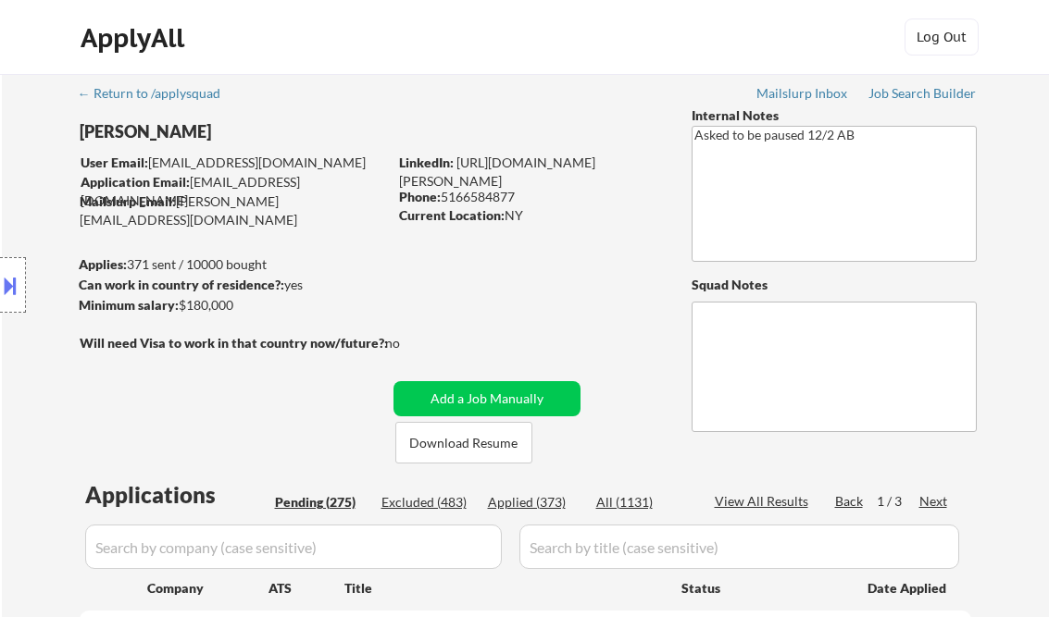
select select ""pending""
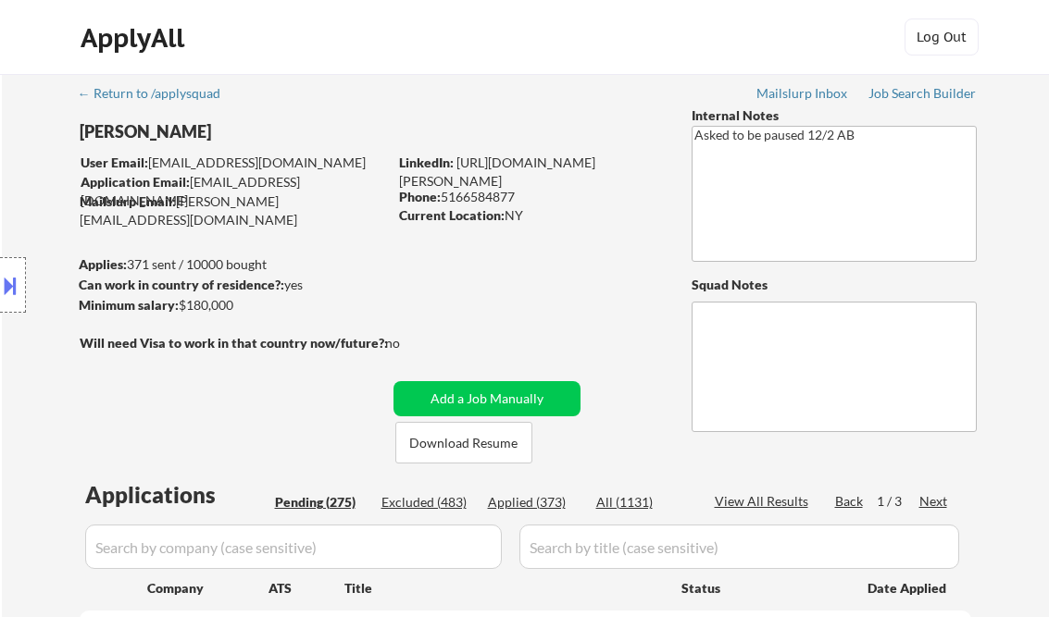
select select ""pending""
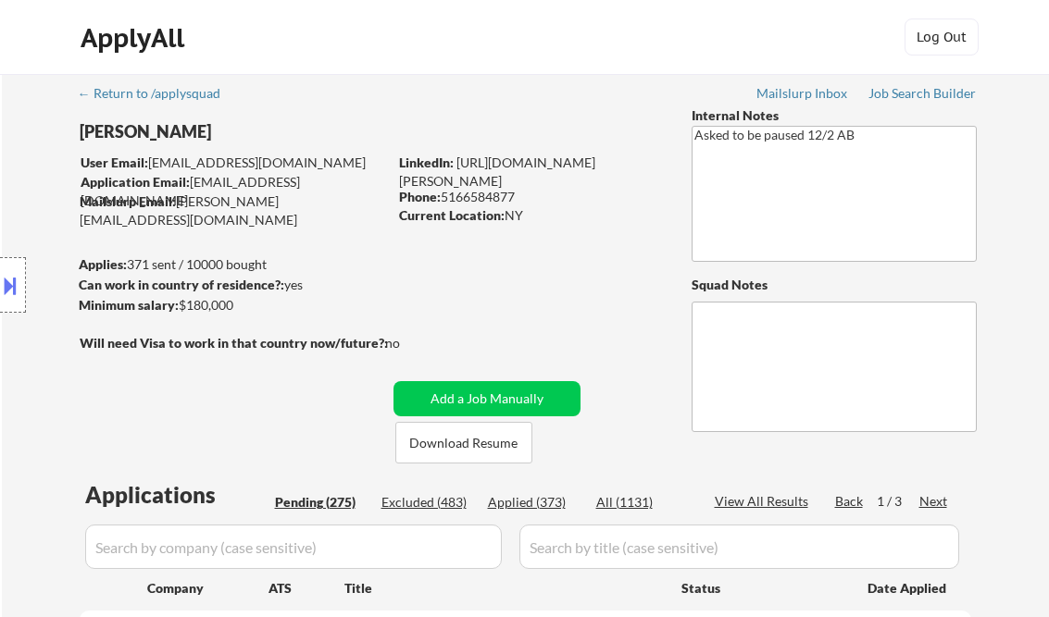
select select ""pending""
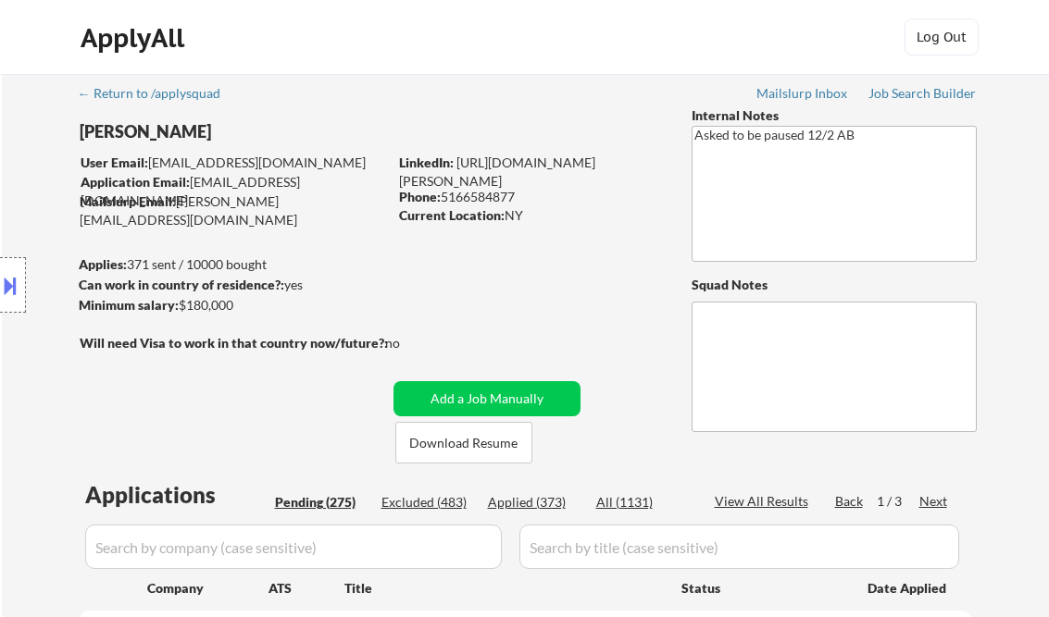
select select ""pending""
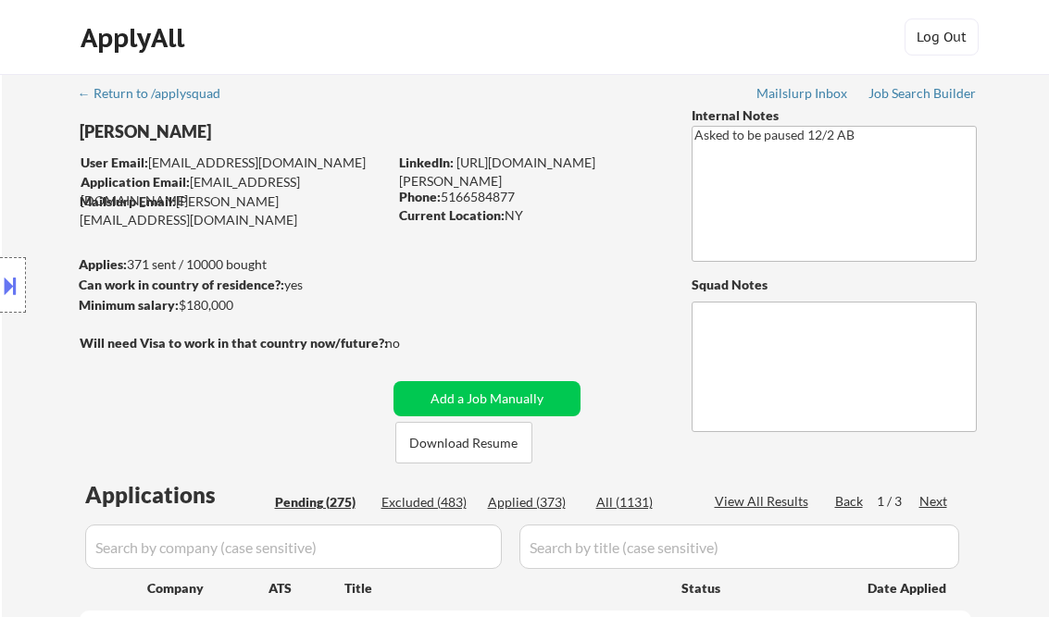
select select ""pending""
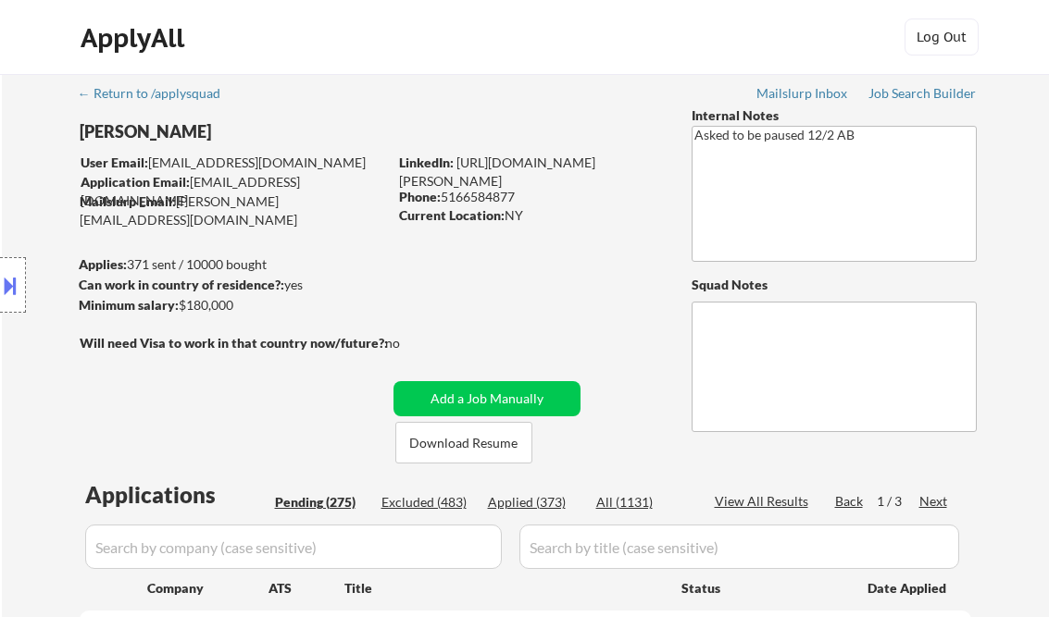
select select ""pending""
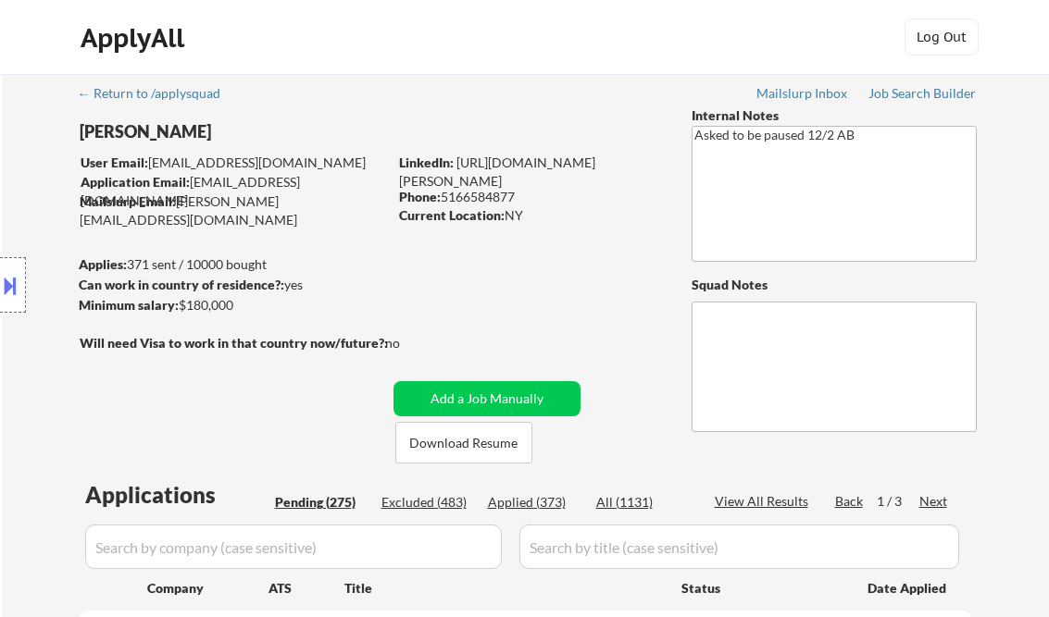
select select ""pending""
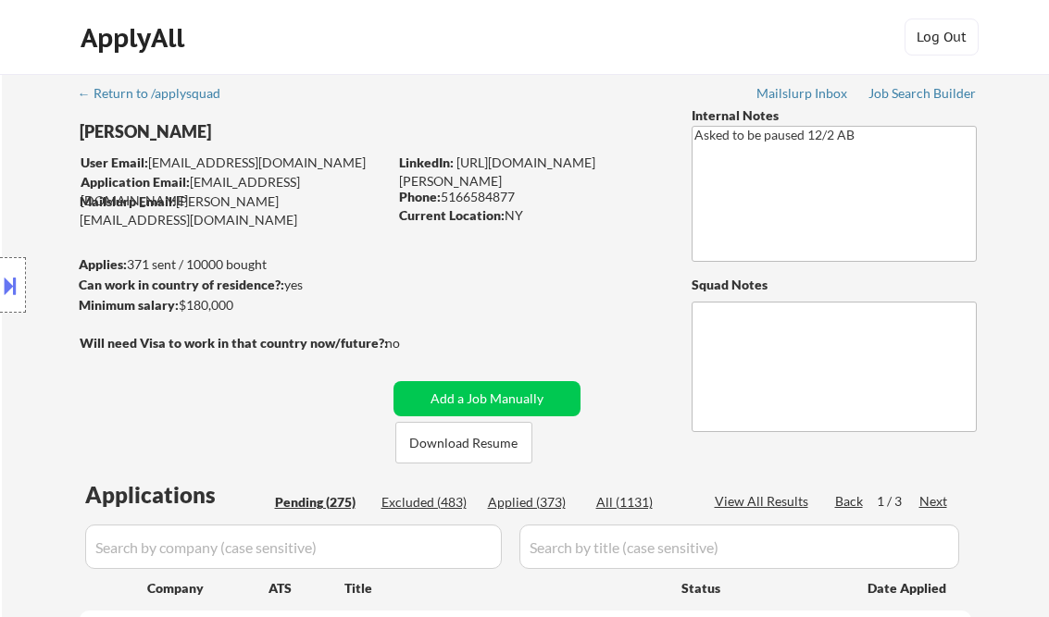
select select ""pending""
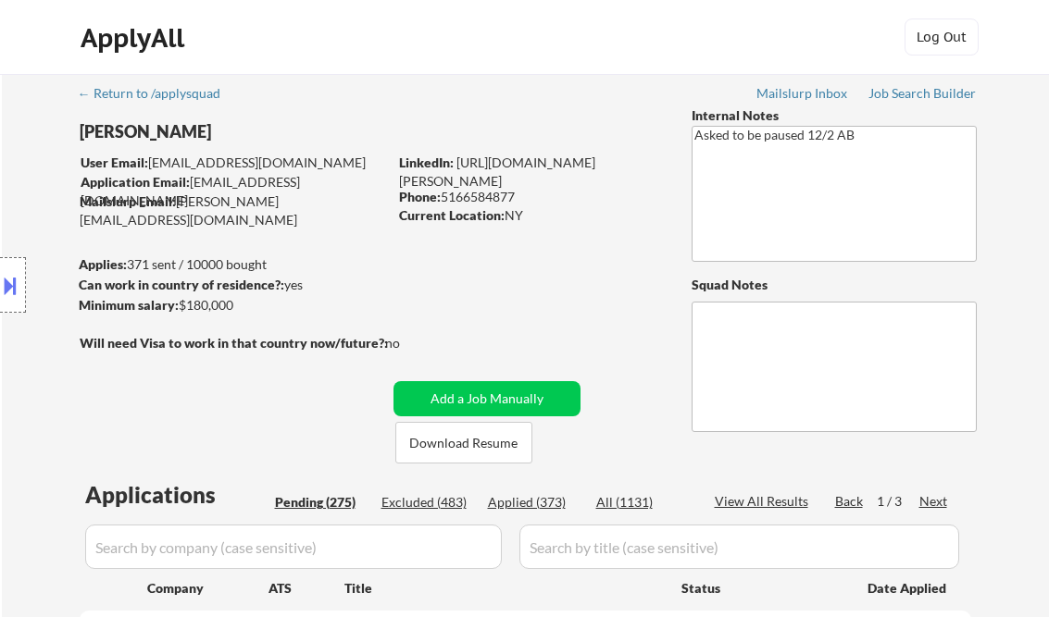
select select ""pending""
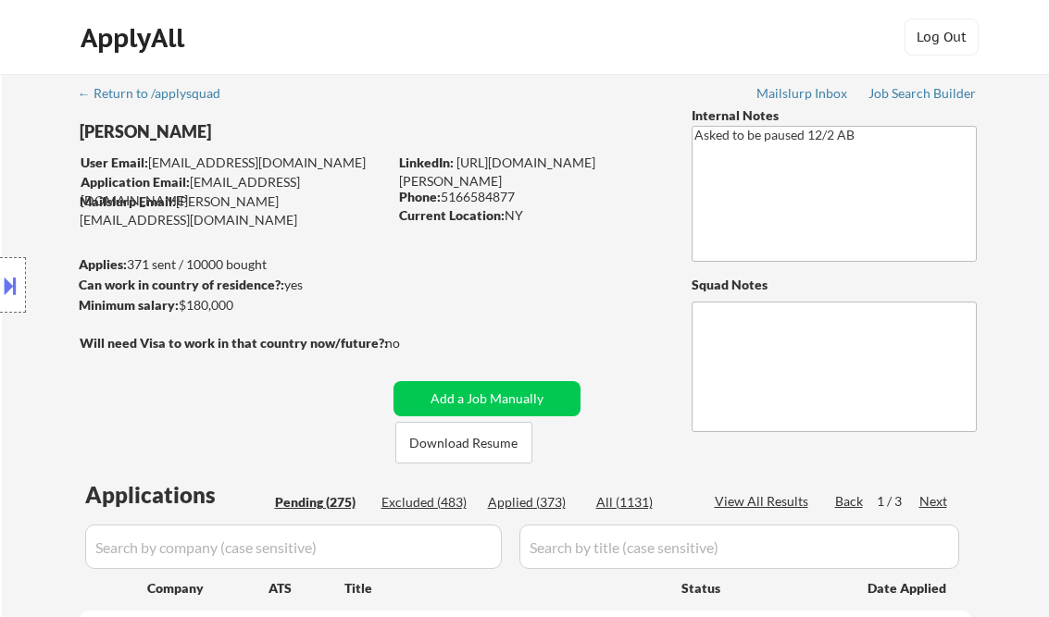
select select ""pending""
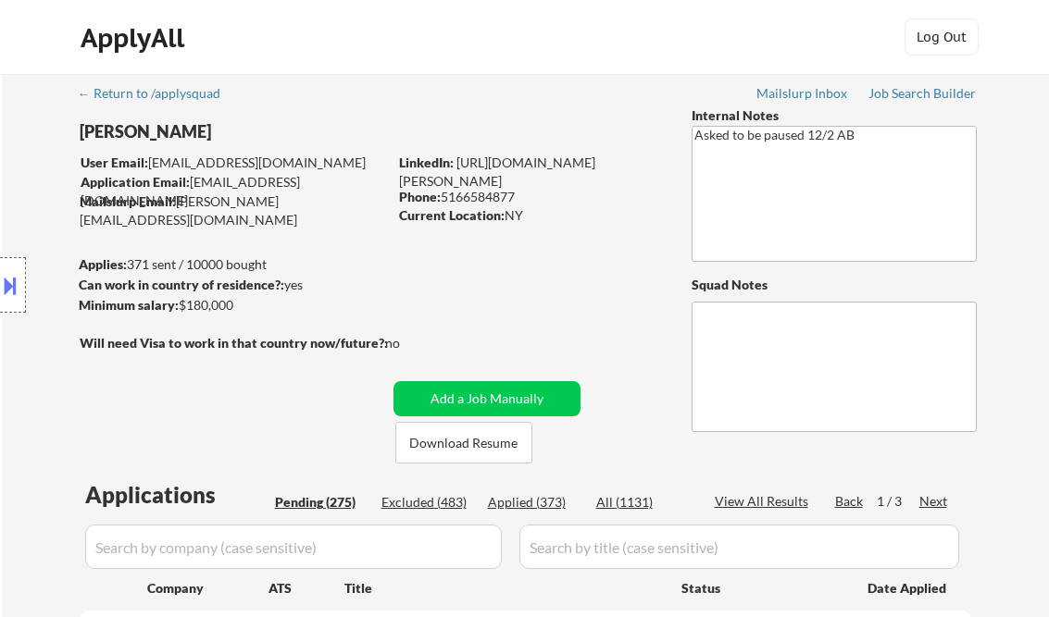
select select ""pending""
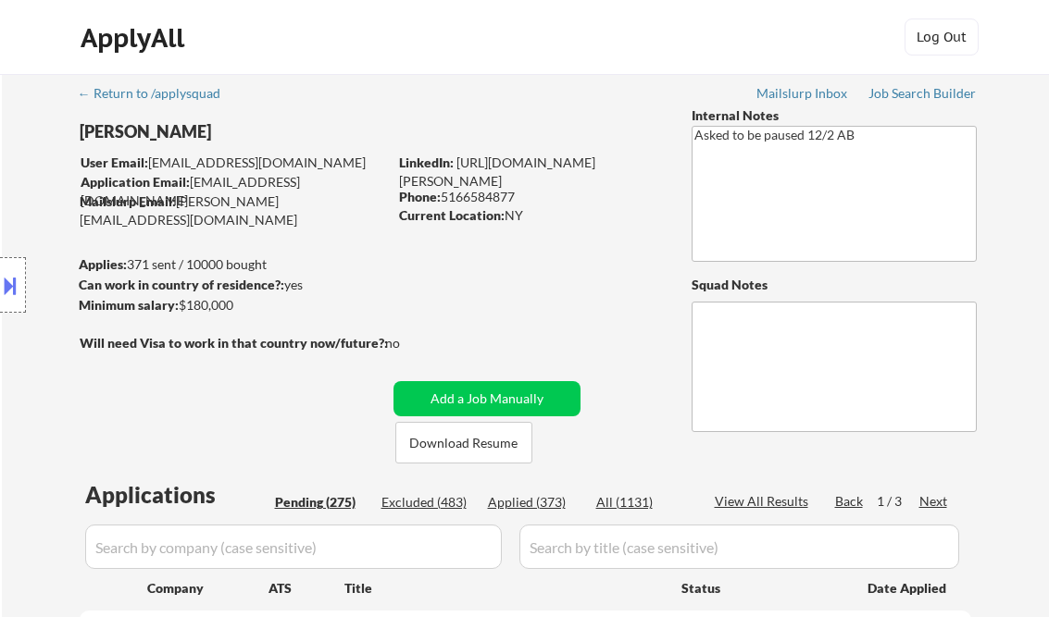
select select ""pending""
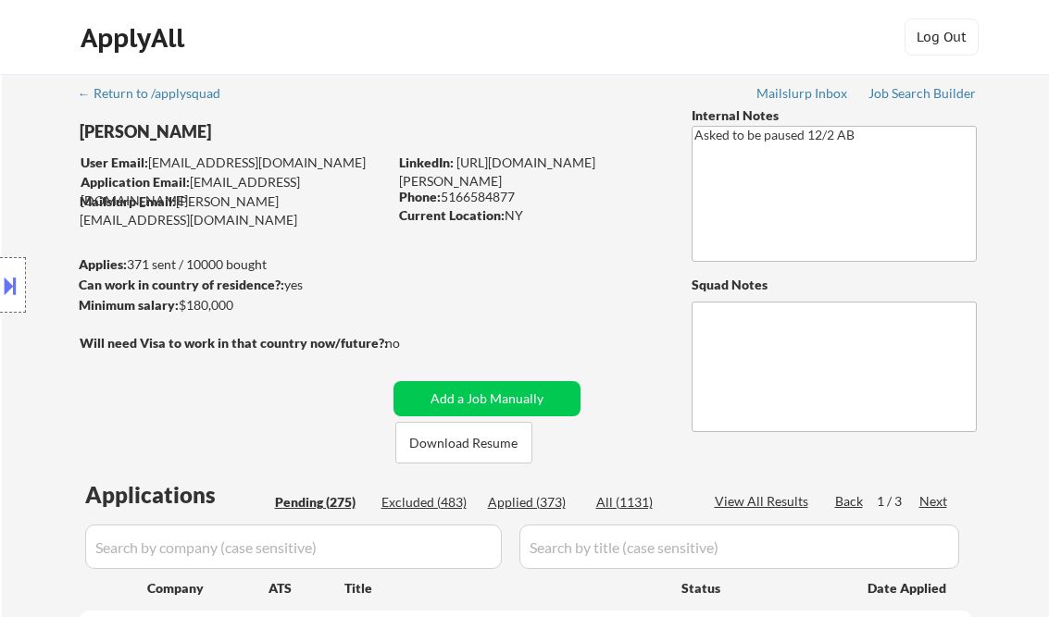
select select ""pending""
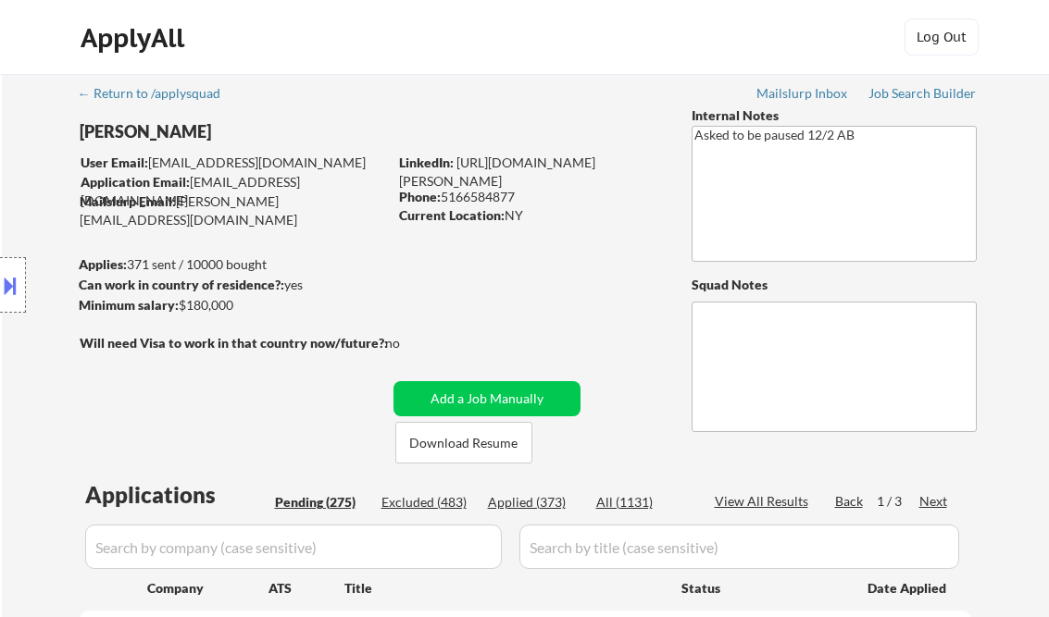
select select ""pending""
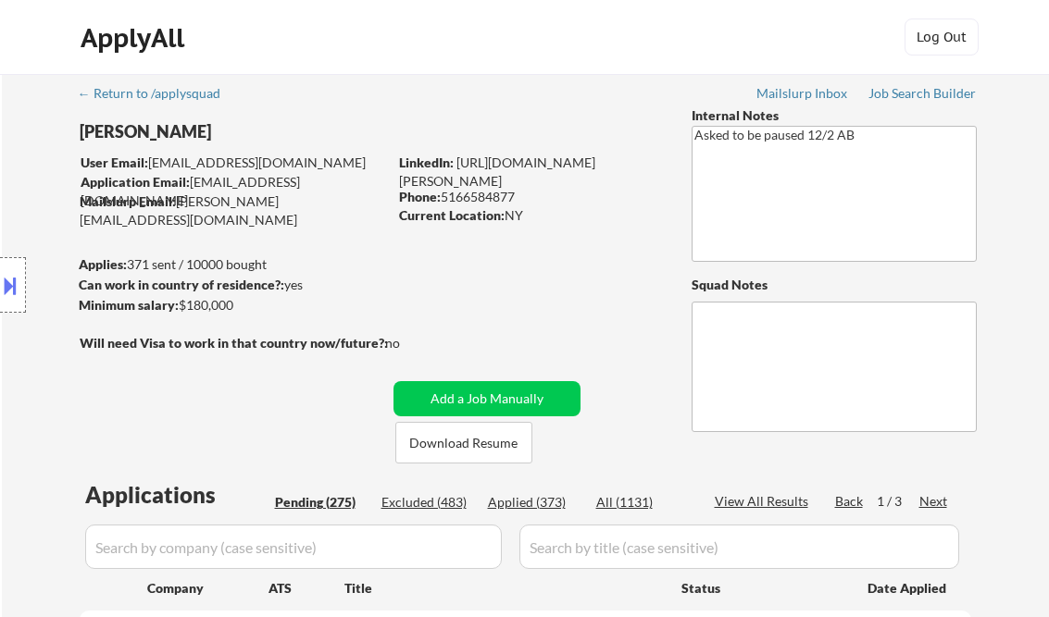
select select ""pending""
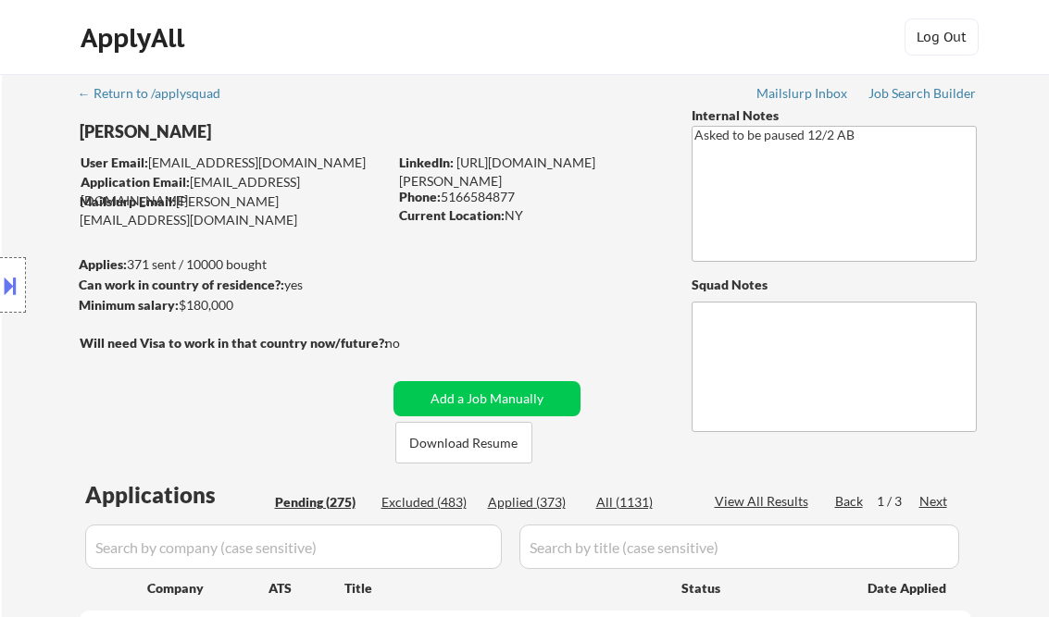
select select ""pending""
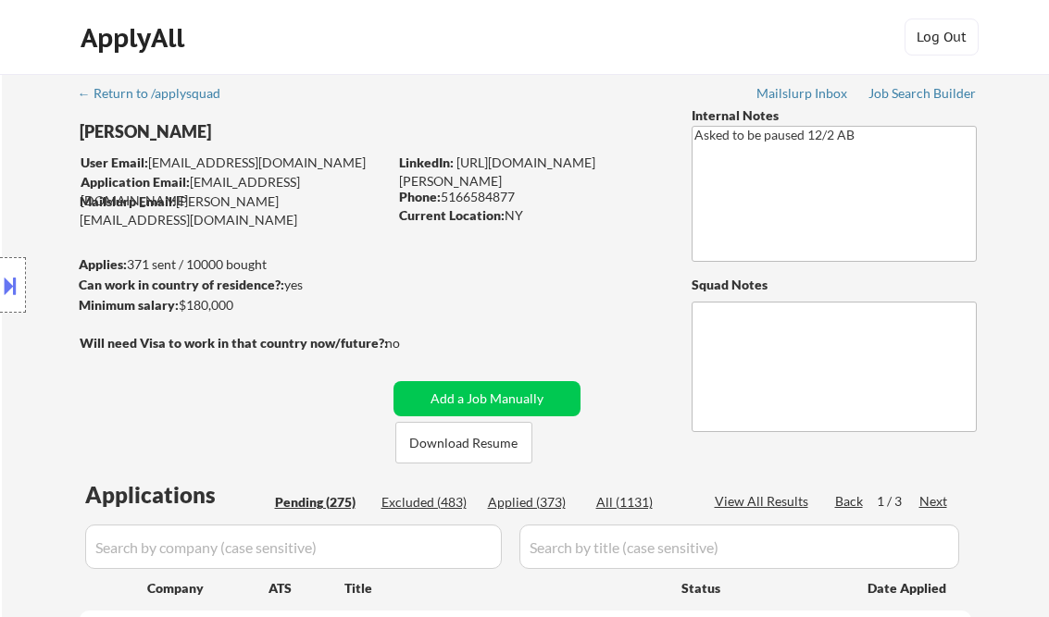
scroll to position [444, 0]
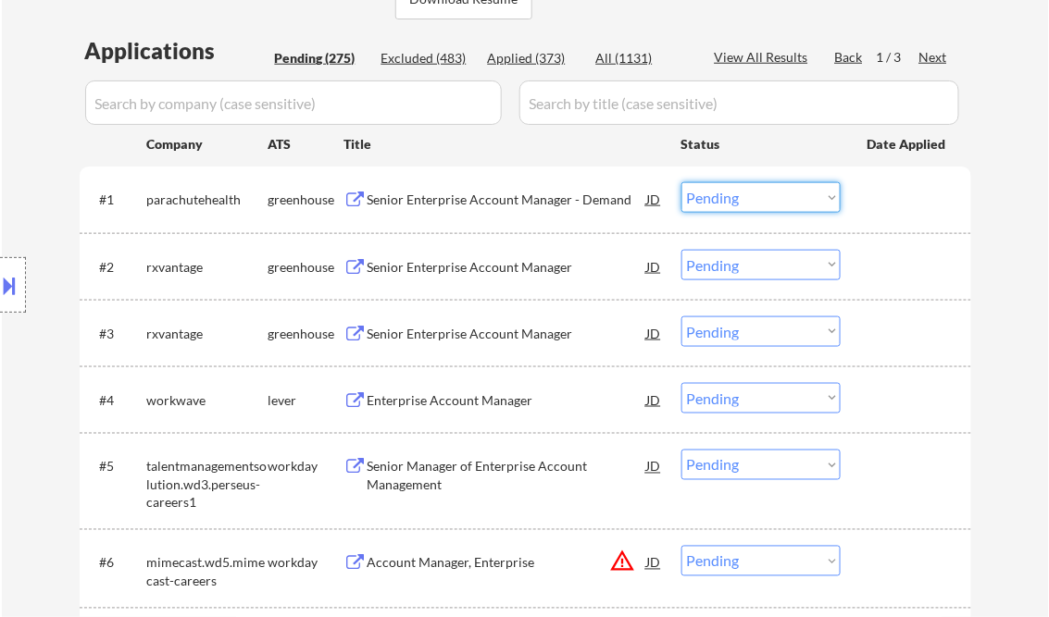
drag, startPoint x: 757, startPoint y: 203, endPoint x: 761, endPoint y: 214, distance: 11.7
click at [757, 203] on select "Choose an option... Pending Applied Excluded (Questions) Excluded (Expired) Exc…" at bounding box center [760, 197] width 159 height 31
click at [681, 182] on select "Choose an option... Pending Applied Excluded (Questions) Excluded (Expired) Exc…" at bounding box center [760, 197] width 159 height 31
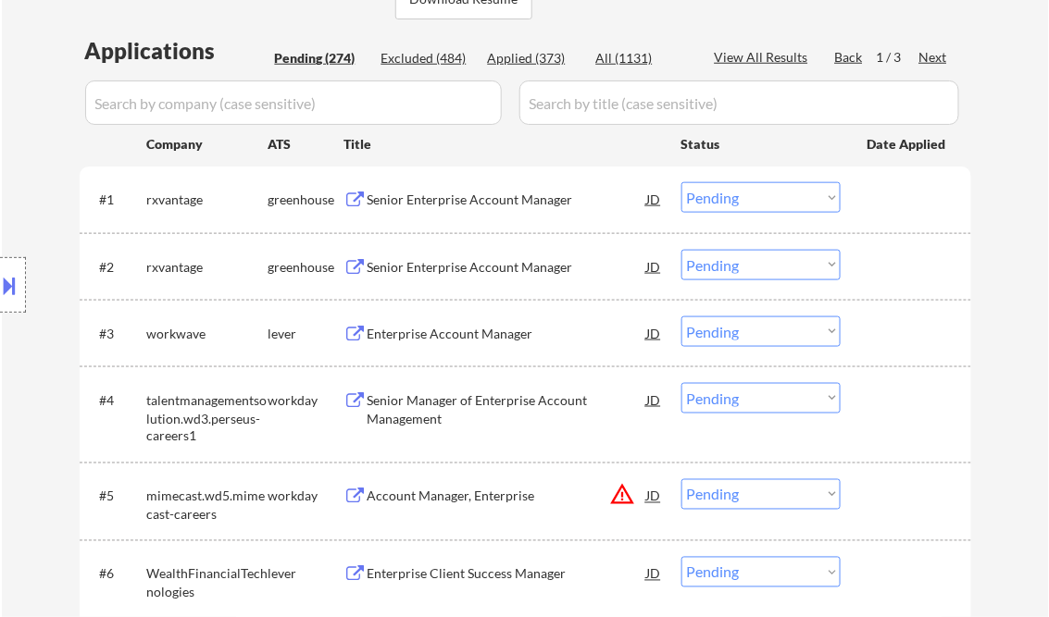
click at [462, 187] on div "Senior Enterprise Account Manager" at bounding box center [506, 198] width 279 height 33
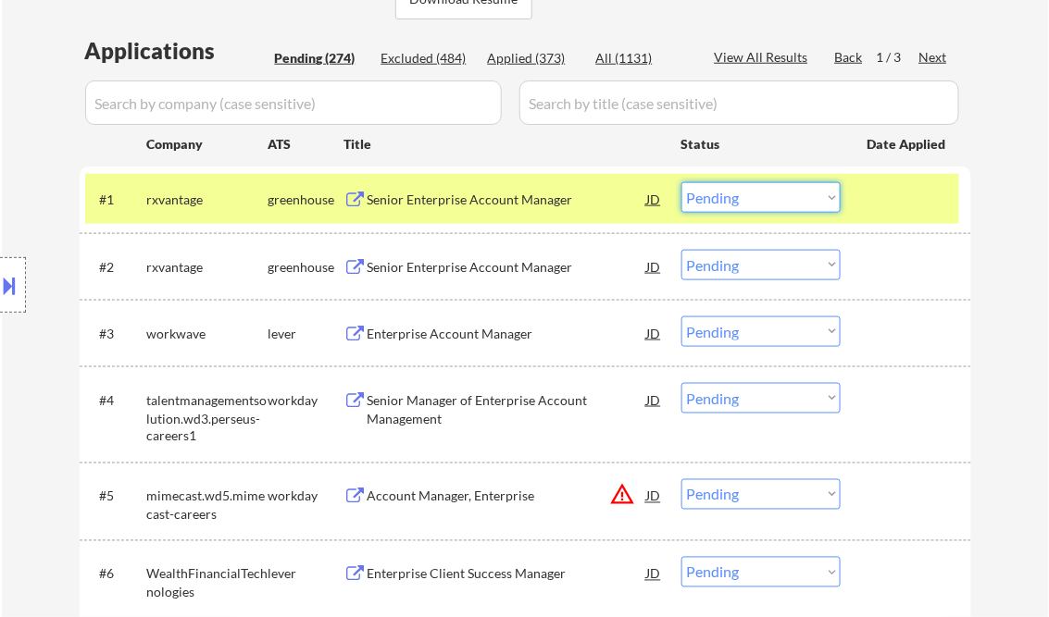
drag, startPoint x: 710, startPoint y: 204, endPoint x: 721, endPoint y: 214, distance: 15.1
click at [710, 204] on select "Choose an option... Pending Applied Excluded (Questions) Excluded (Expired) Exc…" at bounding box center [760, 197] width 159 height 31
click at [681, 182] on select "Choose an option... Pending Applied Excluded (Questions) Excluded (Expired) Exc…" at bounding box center [760, 197] width 159 height 31
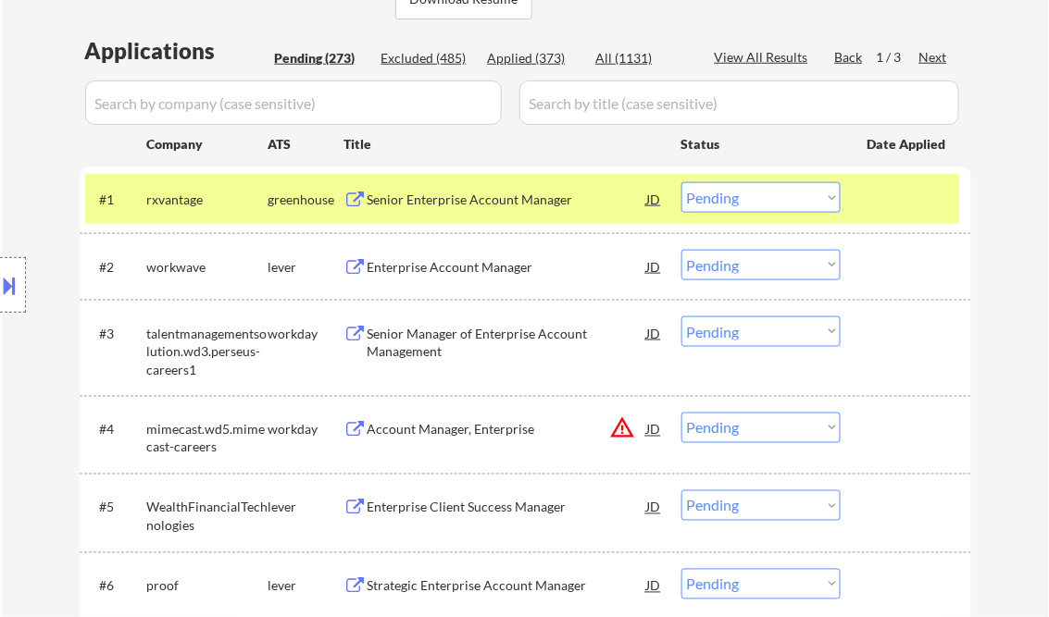
click at [819, 202] on select "Choose an option... Pending Applied Excluded (Questions) Excluded (Expired) Exc…" at bounding box center [760, 197] width 159 height 31
click at [437, 198] on div "Senior Enterprise Account Manager" at bounding box center [506, 200] width 279 height 19
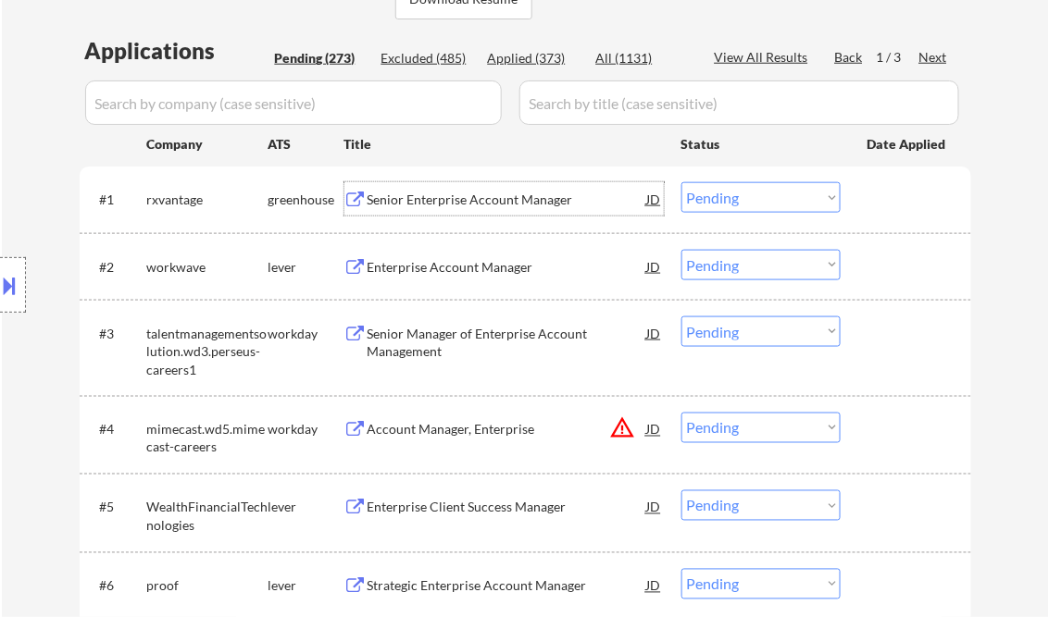
click at [701, 201] on select "Choose an option... Pending Applied Excluded (Questions) Excluded (Expired) Exc…" at bounding box center [760, 197] width 159 height 31
click at [681, 182] on select "Choose an option... Pending Applied Excluded (Questions) Excluded (Expired) Exc…" at bounding box center [760, 197] width 159 height 31
select select ""pending""
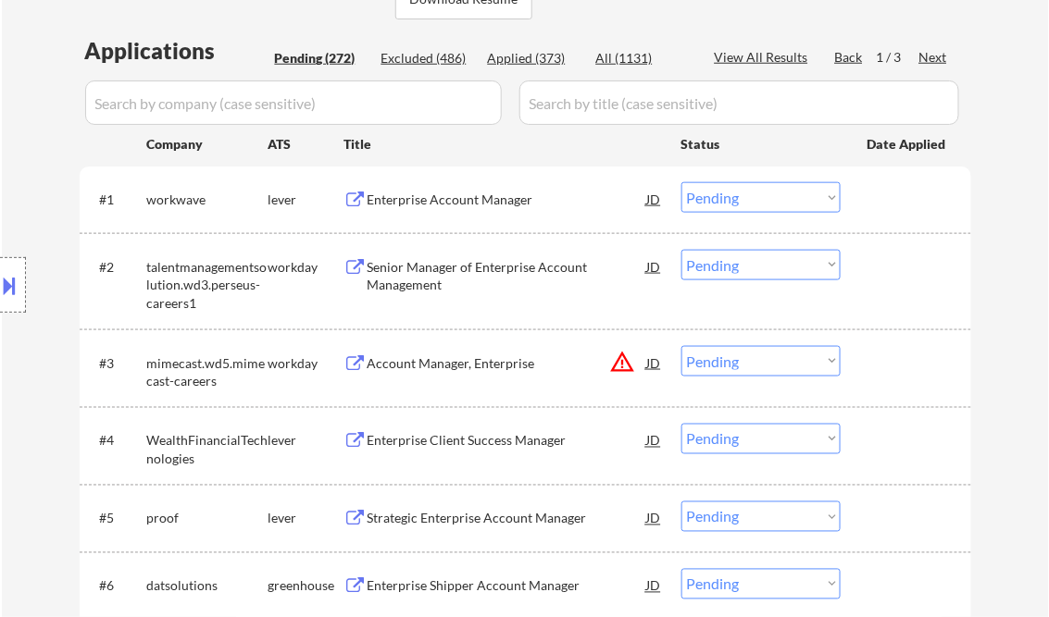
click at [474, 199] on div "Enterprise Account Manager" at bounding box center [506, 200] width 279 height 19
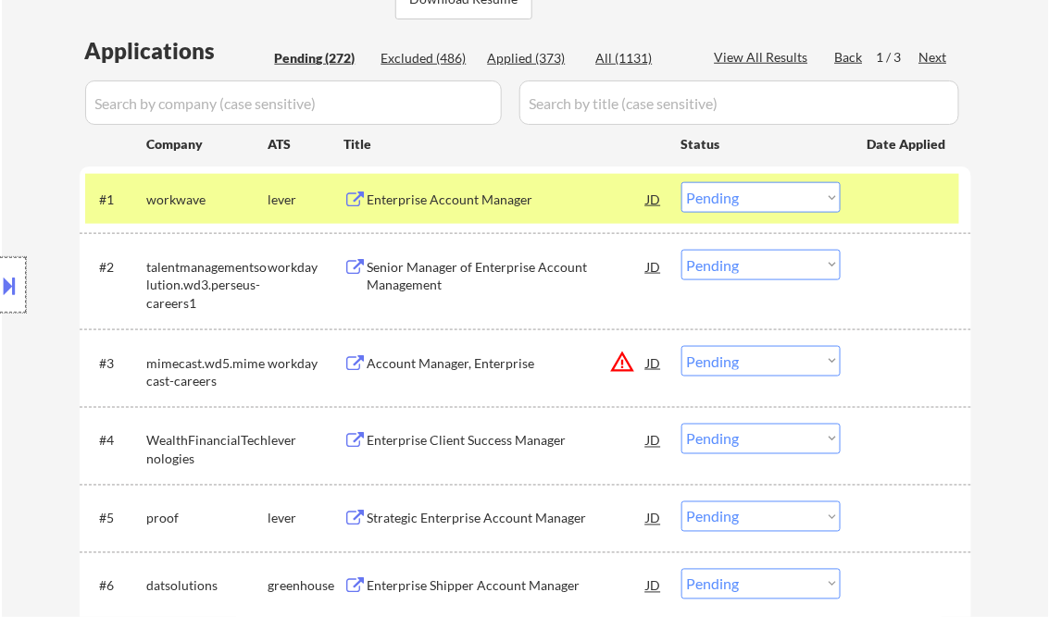
click at [20, 283] on div at bounding box center [13, 285] width 26 height 56
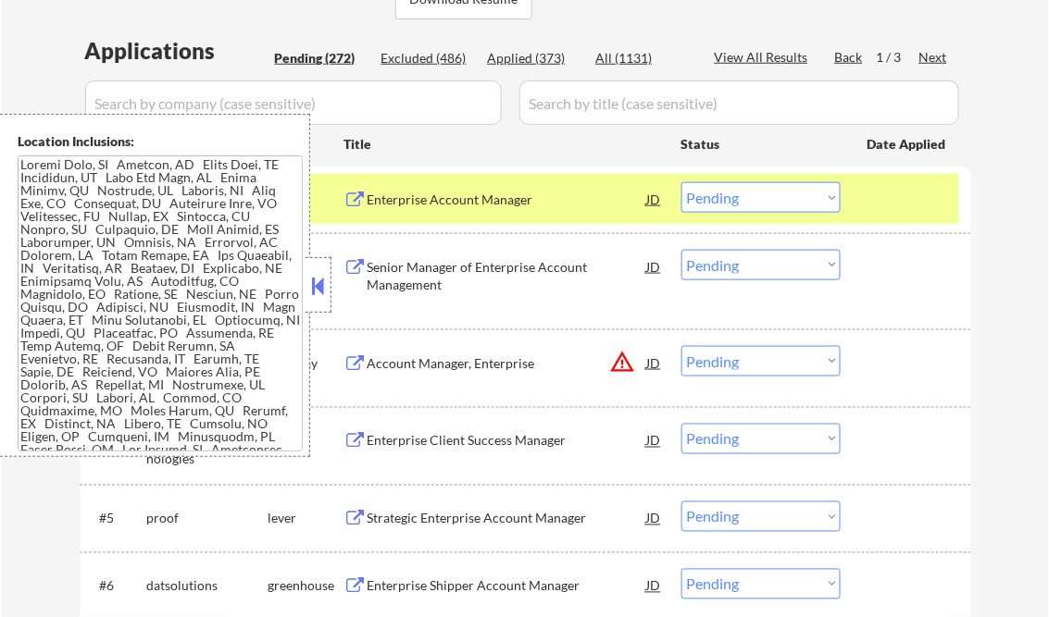
click at [309, 276] on button at bounding box center [318, 286] width 20 height 28
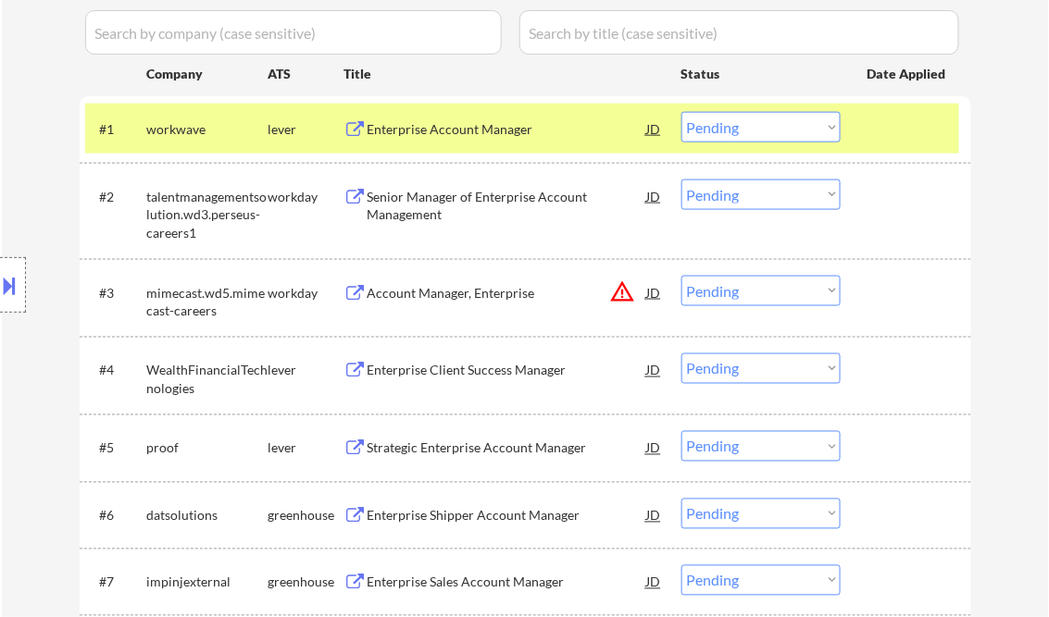
scroll to position [518, 0]
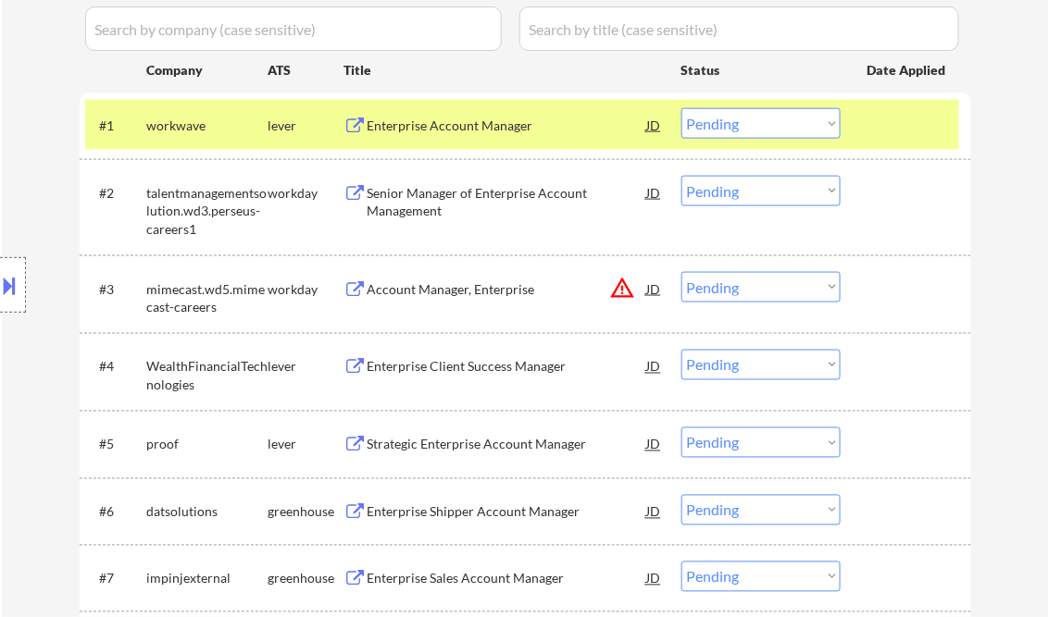
select select ""PLACEHOLDER_1427118222253""
select select ""pending""
drag, startPoint x: 732, startPoint y: 126, endPoint x: 744, endPoint y: 135, distance: 15.2
click at [732, 126] on select "Choose an option... Pending Applied Excluded (Questions) Excluded (Expired) Exc…" at bounding box center [760, 123] width 159 height 31
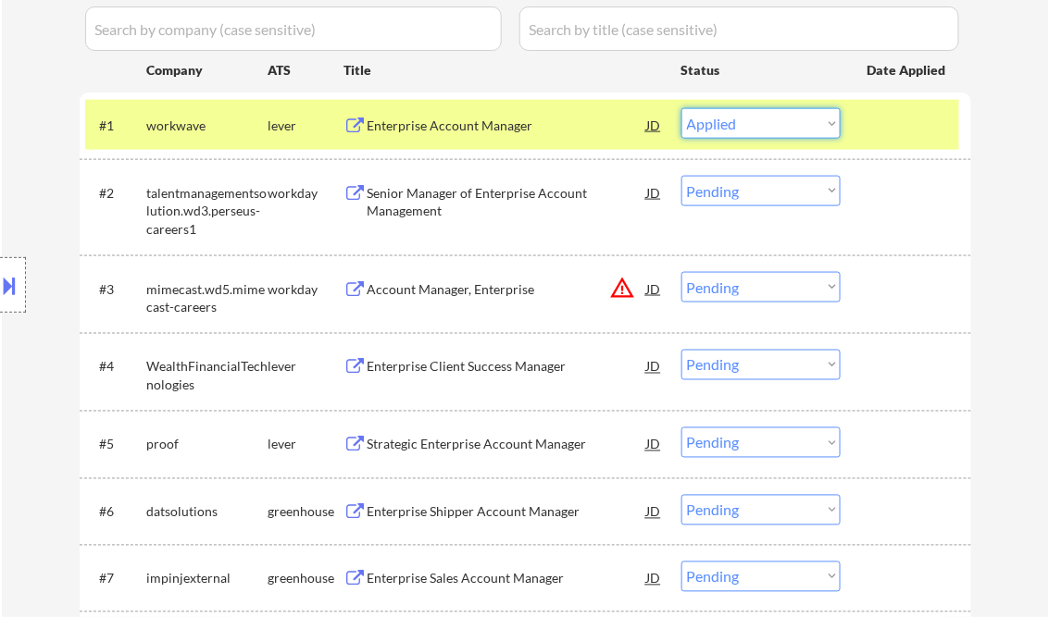
click at [681, 108] on select "Choose an option... Pending Applied Excluded (Questions) Excluded (Expired) Exc…" at bounding box center [760, 123] width 159 height 31
click at [491, 201] on div "Senior Manager of Enterprise Account Management" at bounding box center [506, 202] width 279 height 36
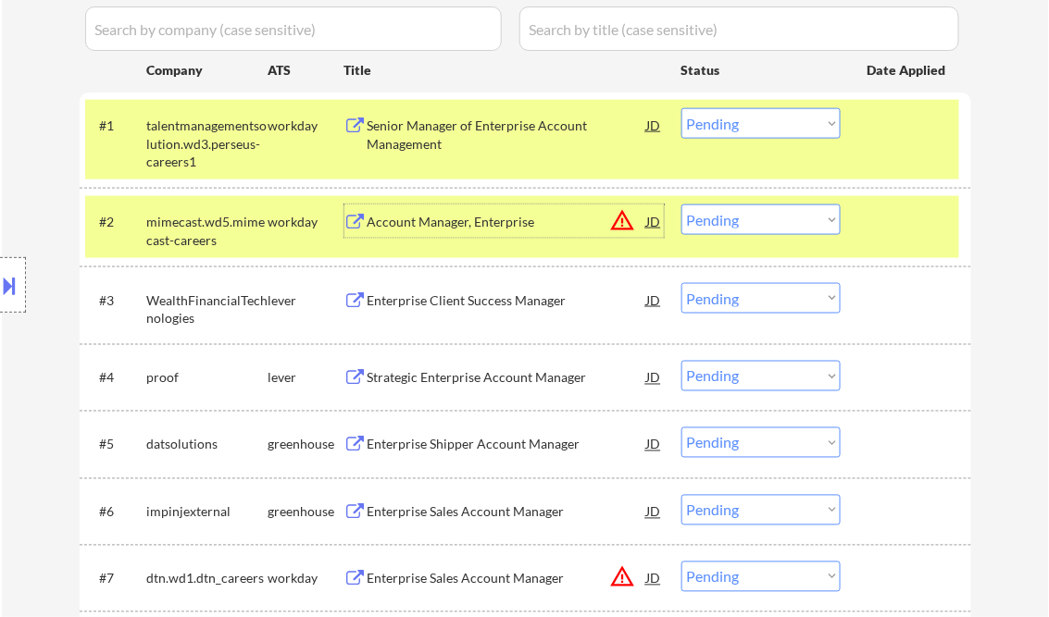
drag, startPoint x: 727, startPoint y: 128, endPoint x: 740, endPoint y: 136, distance: 15.4
click at [727, 128] on select "Choose an option... Pending Applied Excluded (Questions) Excluded (Expired) Exc…" at bounding box center [760, 123] width 159 height 31
click at [681, 108] on select "Choose an option... Pending Applied Excluded (Questions) Excluded (Expired) Exc…" at bounding box center [760, 123] width 159 height 31
click at [531, 227] on div "Account Manager, Enterprise" at bounding box center [506, 222] width 279 height 19
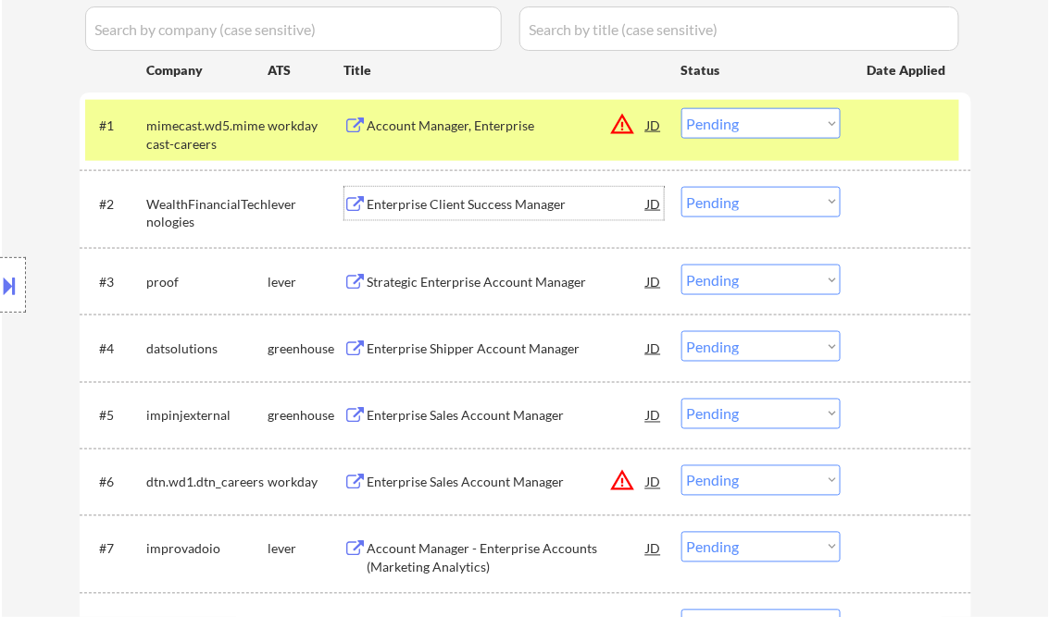
click at [758, 127] on select "Choose an option... Pending Applied Excluded (Questions) Excluded (Expired) Exc…" at bounding box center [760, 123] width 159 height 31
click at [681, 108] on select "Choose an option... Pending Applied Excluded (Questions) Excluded (Expired) Exc…" at bounding box center [760, 123] width 159 height 31
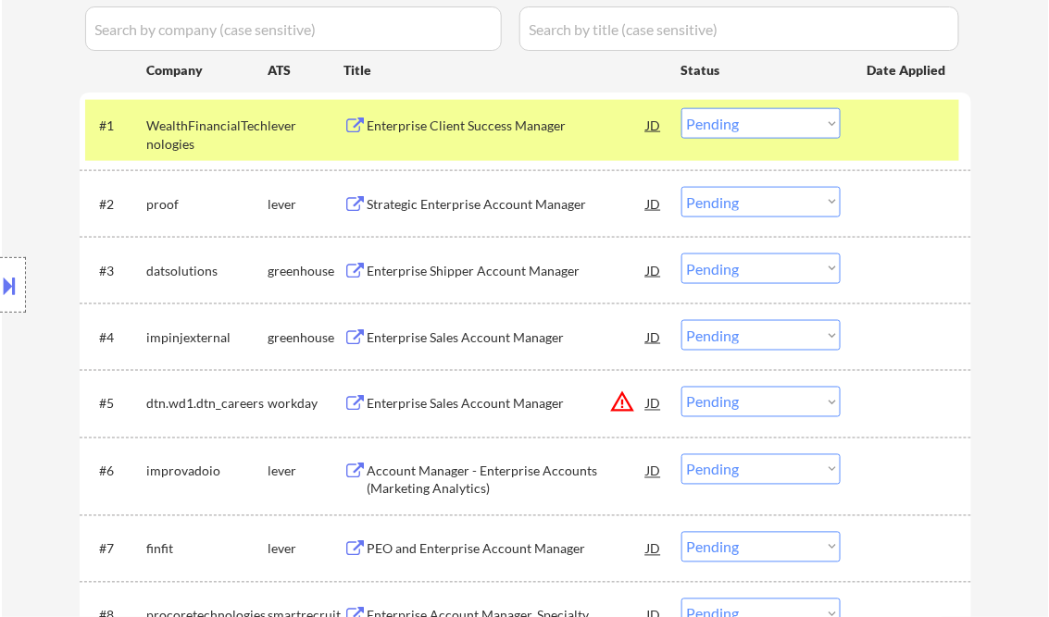
click at [485, 126] on div "Enterprise Client Success Manager" at bounding box center [506, 126] width 279 height 19
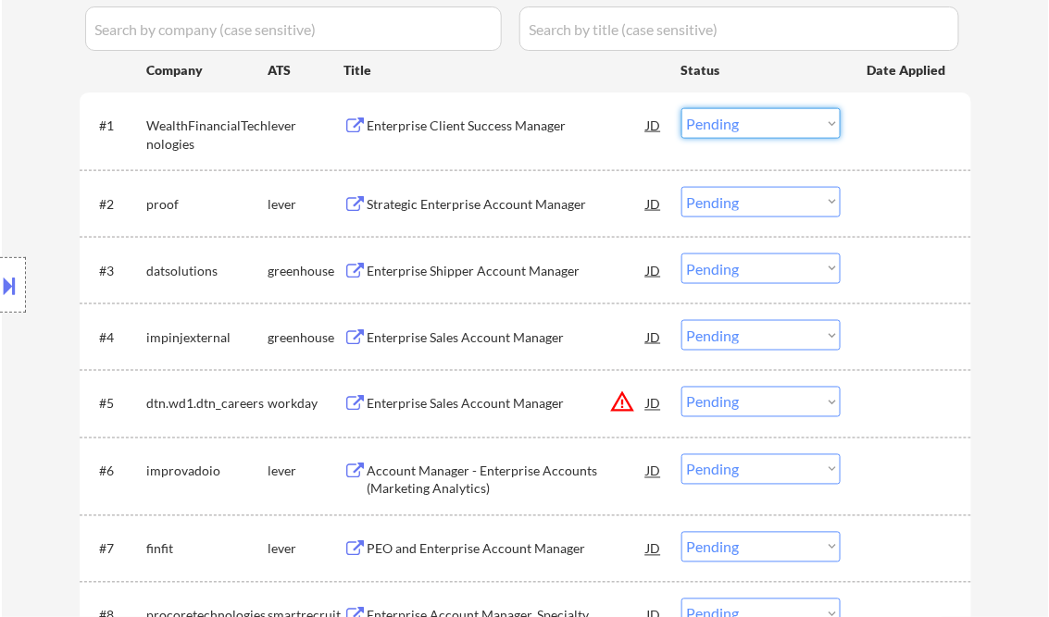
click at [777, 119] on select "Choose an option... Pending Applied Excluded (Questions) Excluded (Expired) Exc…" at bounding box center [760, 123] width 159 height 31
click at [681, 108] on select "Choose an option... Pending Applied Excluded (Questions) Excluded (Expired) Exc…" at bounding box center [760, 123] width 159 height 31
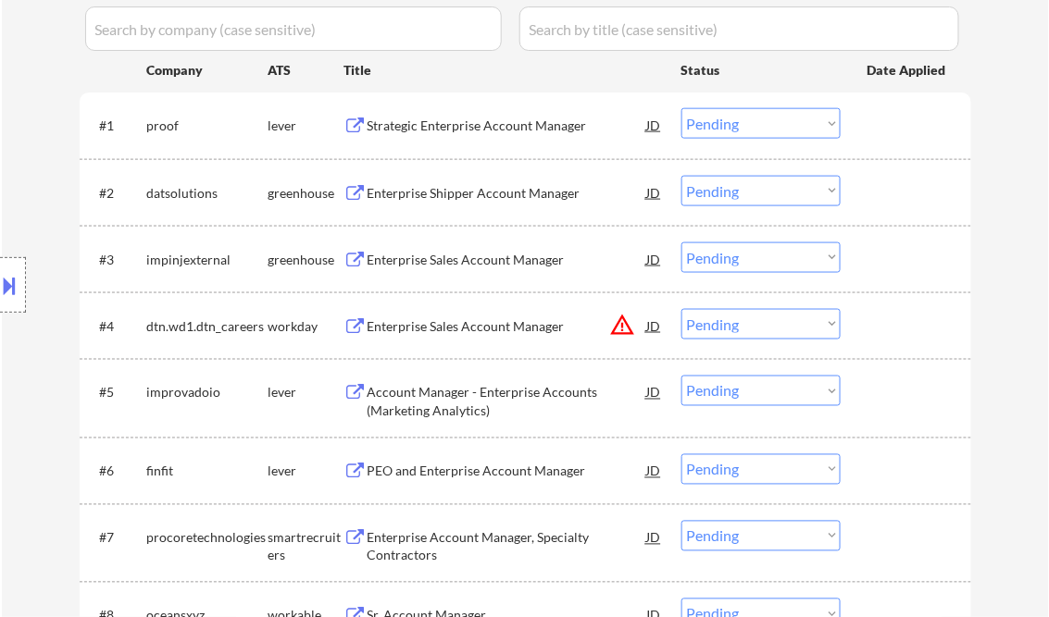
click at [485, 123] on div "Strategic Enterprise Account Manager" at bounding box center [506, 126] width 279 height 19
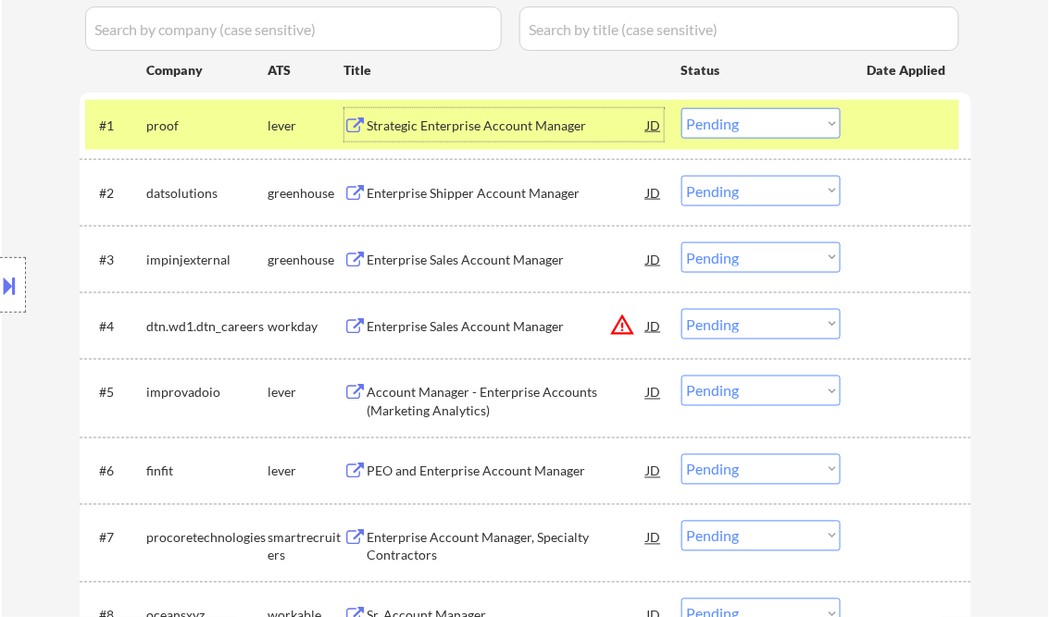
drag, startPoint x: 751, startPoint y: 125, endPoint x: 755, endPoint y: 137, distance: 12.6
click at [751, 125] on select "Choose an option... Pending Applied Excluded (Questions) Excluded (Expired) Exc…" at bounding box center [760, 123] width 159 height 31
click at [681, 108] on select "Choose an option... Pending Applied Excluded (Questions) Excluded (Expired) Exc…" at bounding box center [760, 123] width 159 height 31
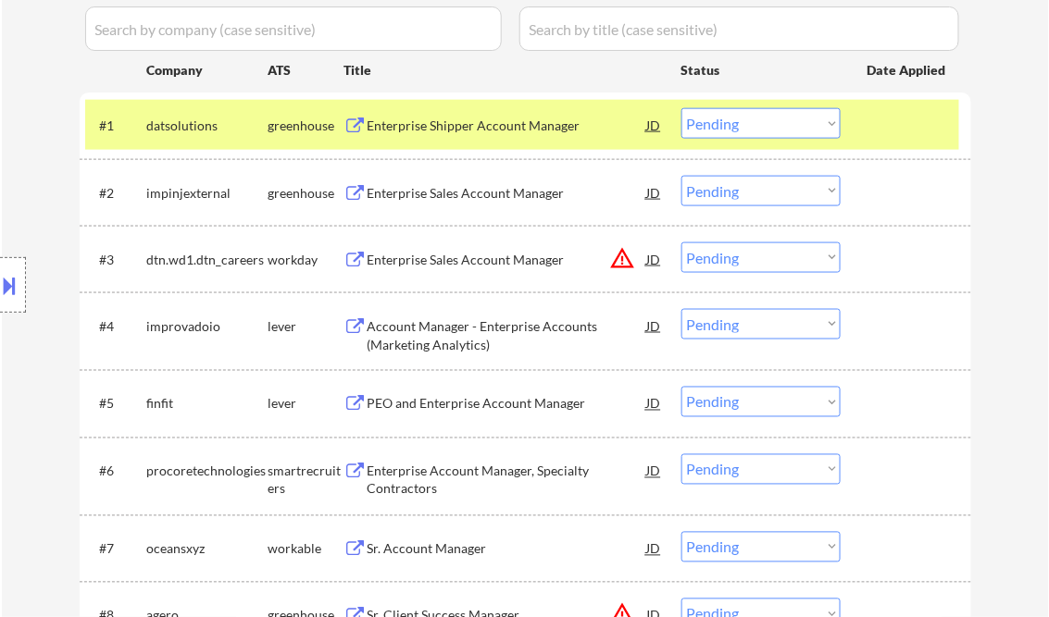
click at [444, 119] on div "Enterprise Shipper Account Manager" at bounding box center [506, 126] width 279 height 19
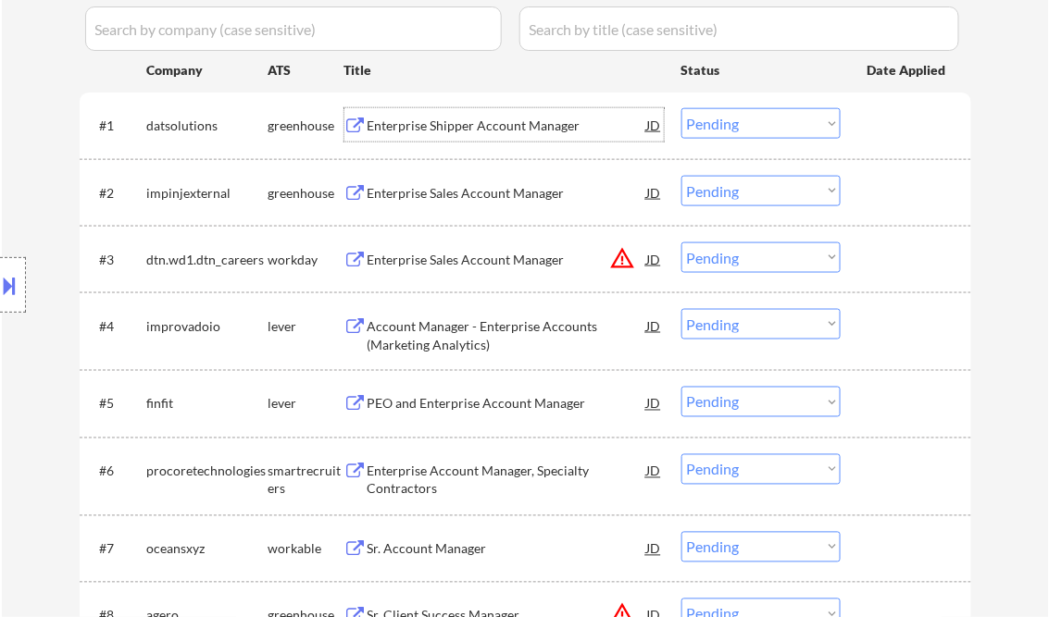
click at [783, 132] on select "Choose an option... Pending Applied Excluded (Questions) Excluded (Expired) Exc…" at bounding box center [760, 123] width 159 height 31
click at [681, 108] on select "Choose an option... Pending Applied Excluded (Questions) Excluded (Expired) Exc…" at bounding box center [760, 123] width 159 height 31
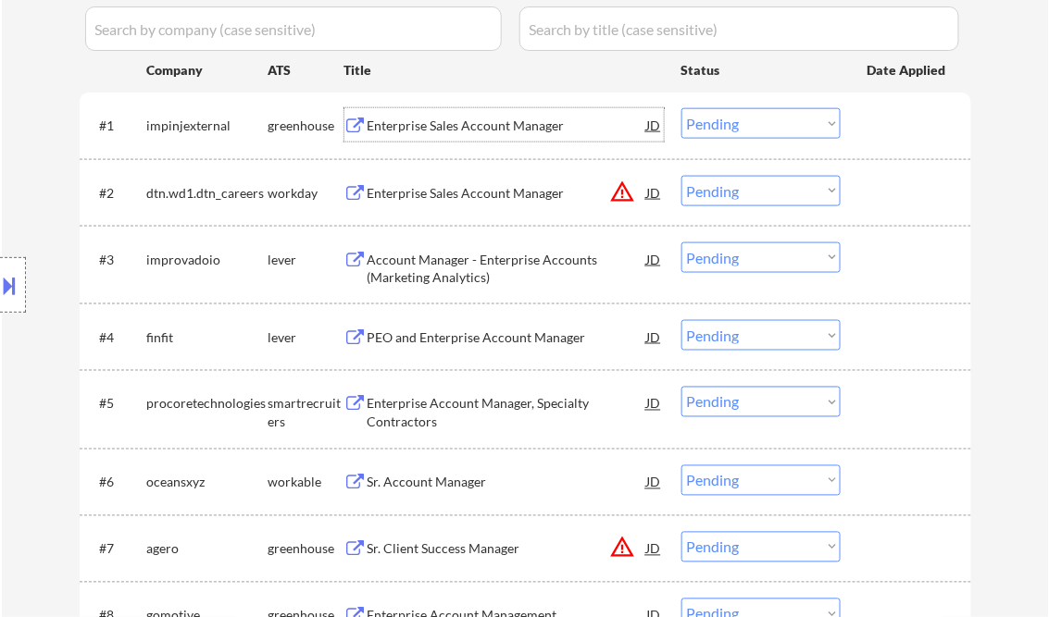
click at [453, 130] on div "Enterprise Sales Account Manager" at bounding box center [506, 126] width 279 height 19
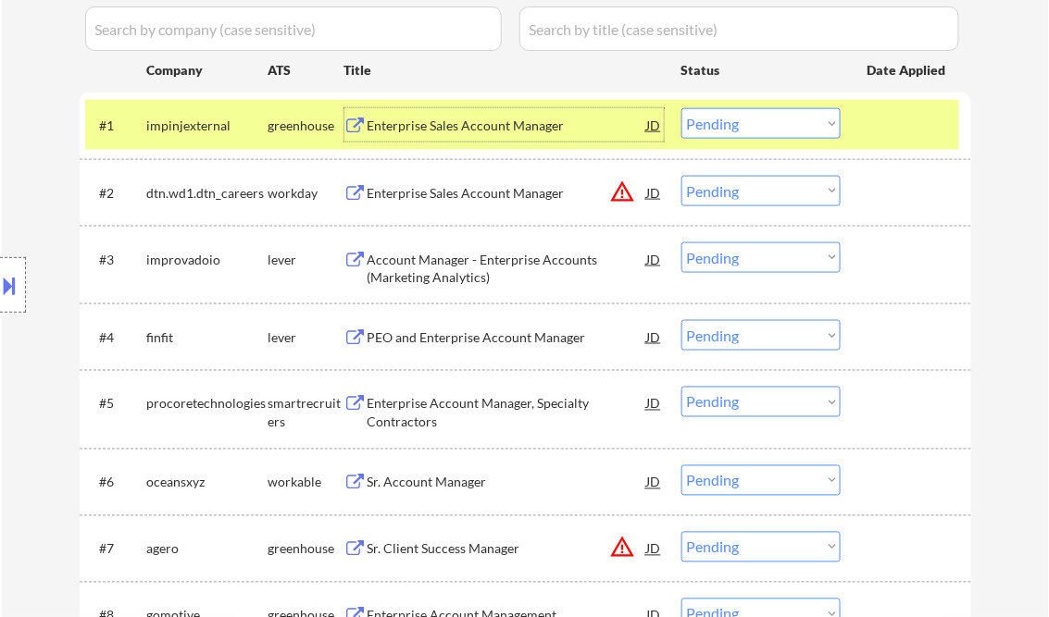
click at [731, 135] on select "Choose an option... Pending Applied Excluded (Questions) Excluded (Expired) Exc…" at bounding box center [760, 123] width 159 height 31
click at [681, 108] on select "Choose an option... Pending Applied Excluded (Questions) Excluded (Expired) Exc…" at bounding box center [760, 123] width 159 height 31
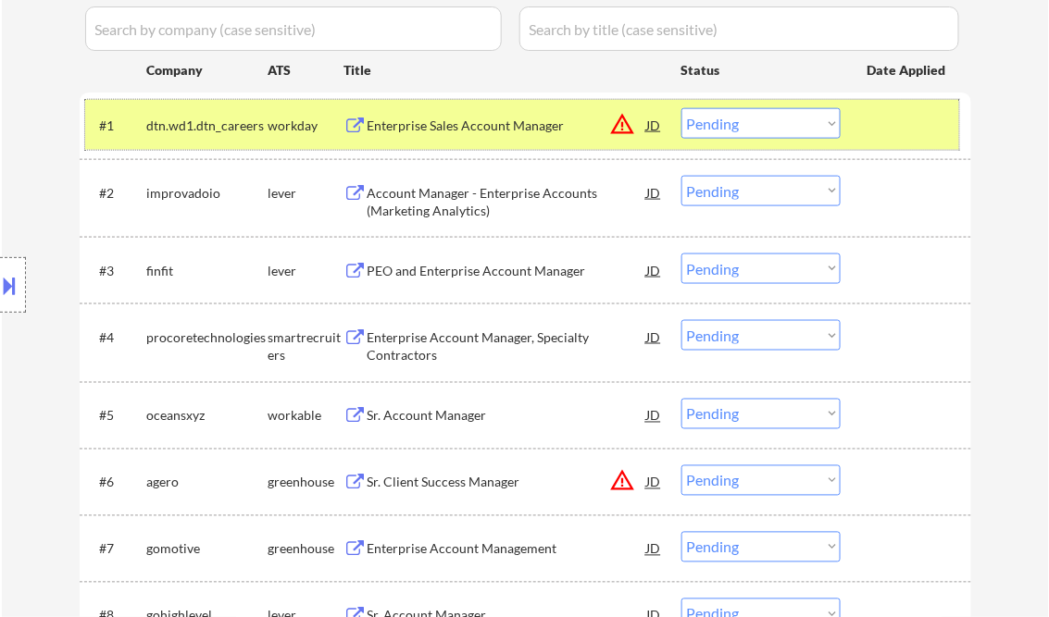
click at [476, 106] on div "#1 dtn.wd1.dtn_careers workday Enterprise Sales Account Manager JD warning_ambe…" at bounding box center [522, 125] width 874 height 50
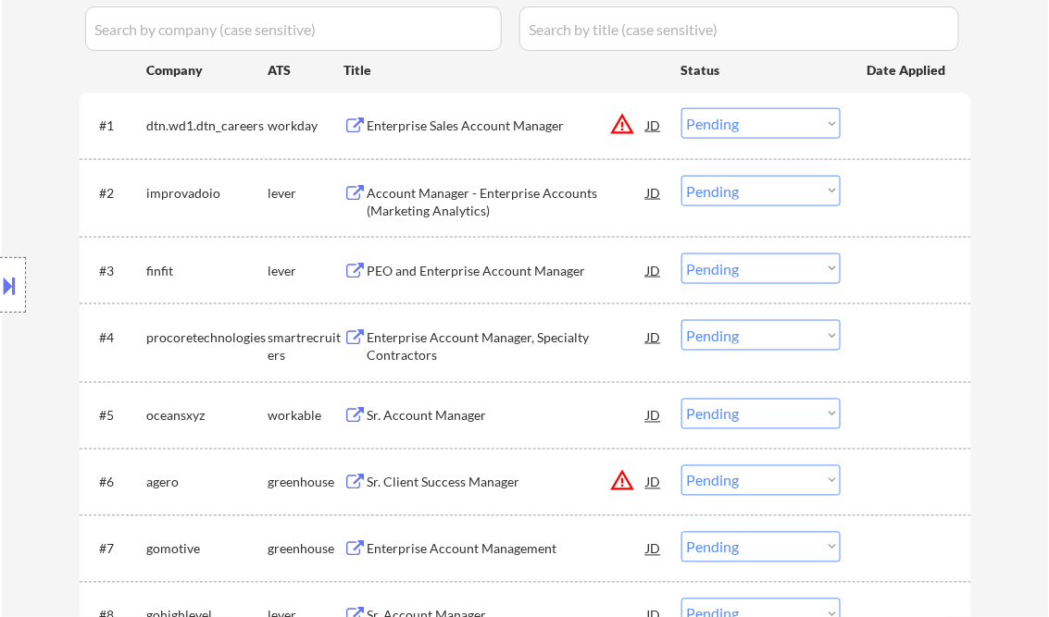
click at [490, 129] on div "Enterprise Sales Account Manager" at bounding box center [506, 126] width 279 height 19
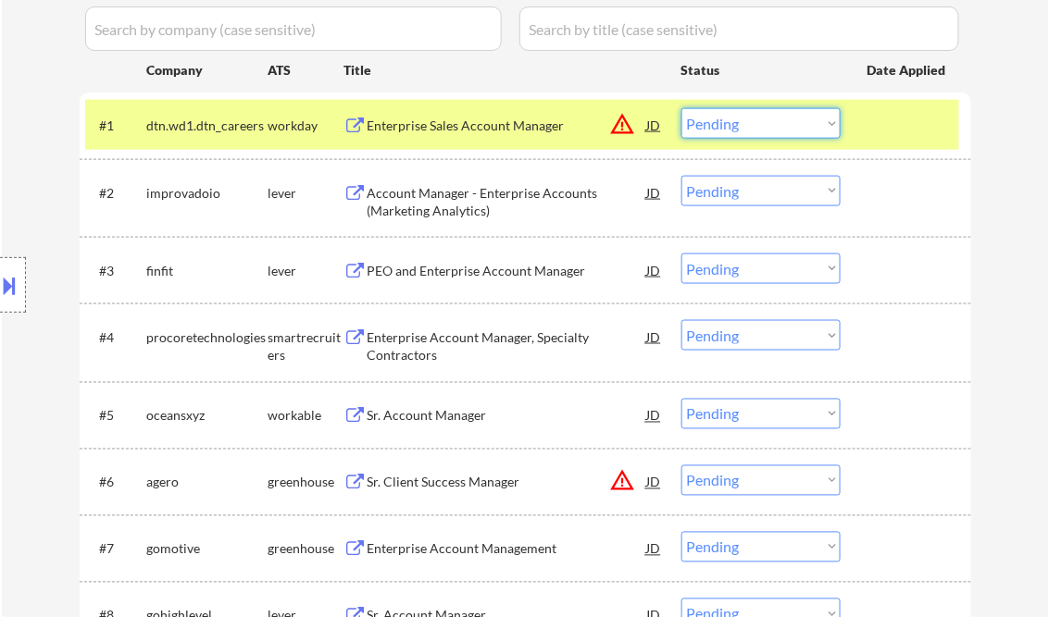
drag, startPoint x: 748, startPoint y: 121, endPoint x: 772, endPoint y: 137, distance: 28.7
click at [748, 121] on select "Choose an option... Pending Applied Excluded (Questions) Excluded (Expired) Exc…" at bounding box center [760, 123] width 159 height 31
click at [681, 108] on select "Choose an option... Pending Applied Excluded (Questions) Excluded (Expired) Exc…" at bounding box center [760, 123] width 159 height 31
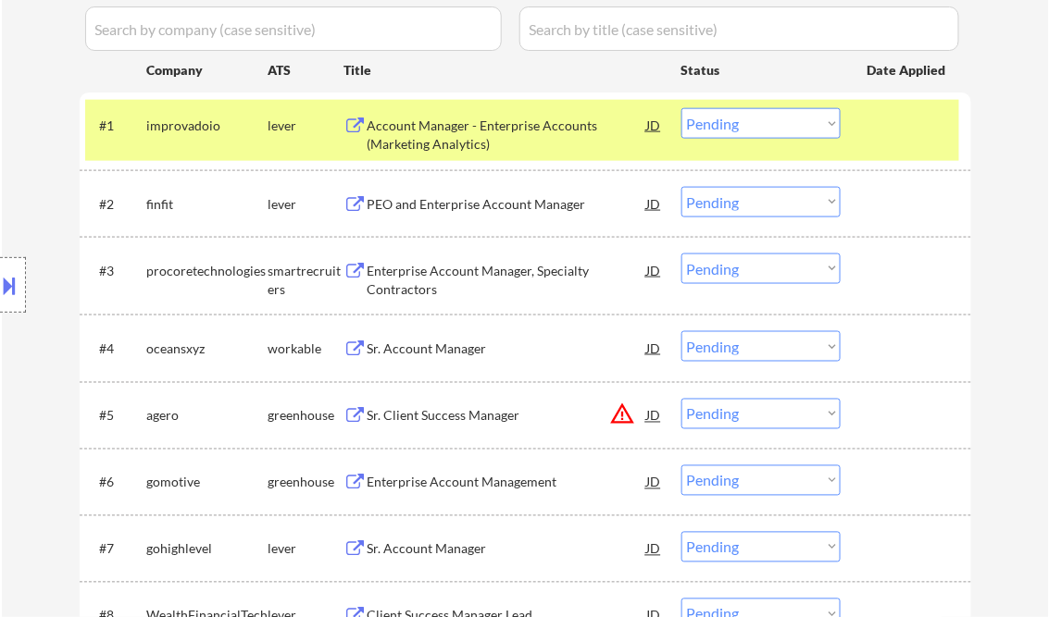
click at [478, 137] on div "Account Manager - Enterprise Accounts (Marketing Analytics)" at bounding box center [506, 135] width 279 height 36
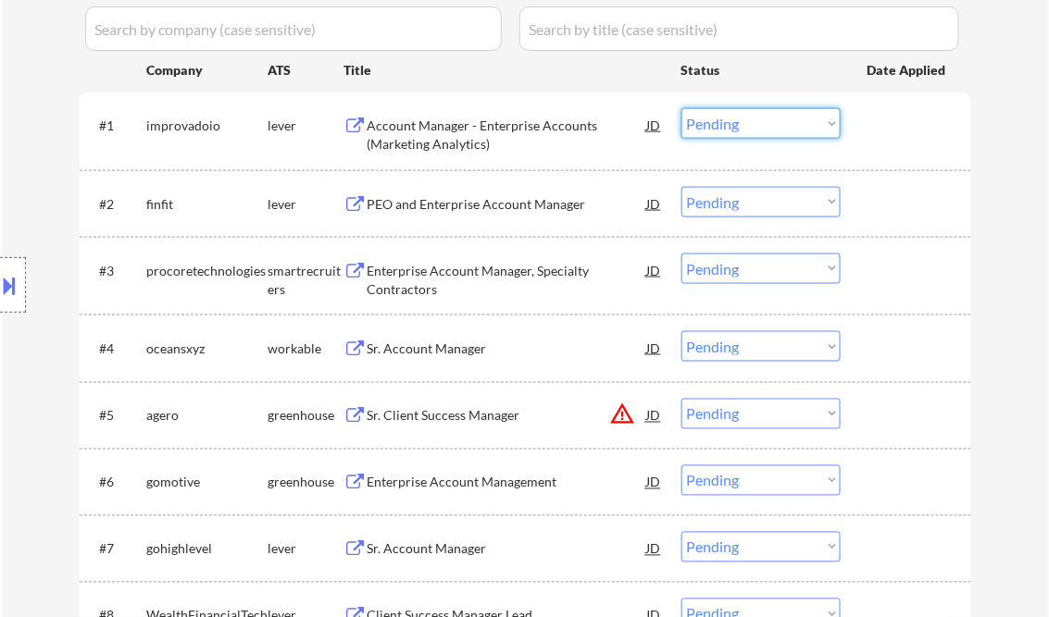
click at [740, 125] on select "Choose an option... Pending Applied Excluded (Questions) Excluded (Expired) Exc…" at bounding box center [760, 123] width 159 height 31
click at [681, 108] on select "Choose an option... Pending Applied Excluded (Questions) Excluded (Expired) Exc…" at bounding box center [760, 123] width 159 height 31
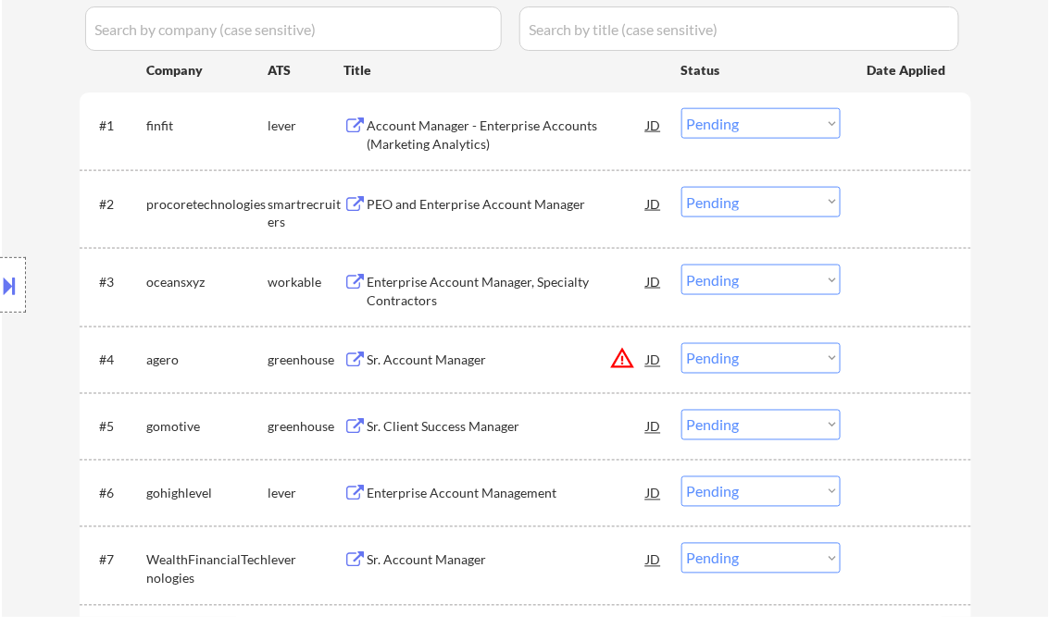
click at [484, 141] on div "Account Manager - Enterprise Accounts (Marketing Analytics)" at bounding box center [506, 135] width 279 height 36
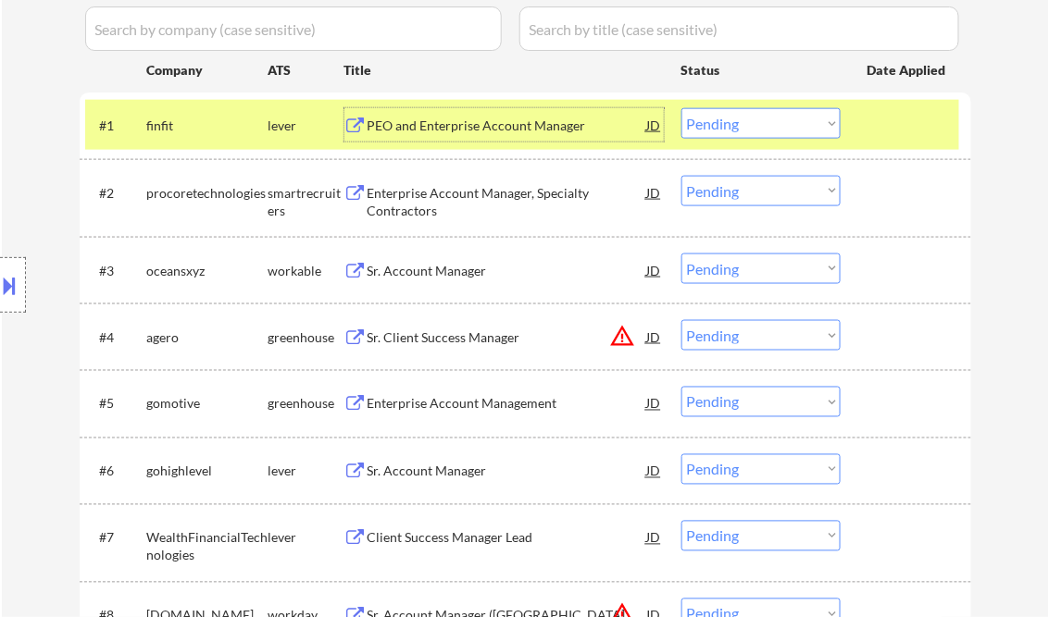
click at [725, 114] on select "Choose an option... Pending Applied Excluded (Questions) Excluded (Expired) Exc…" at bounding box center [760, 123] width 159 height 31
click at [681, 108] on select "Choose an option... Pending Applied Excluded (Questions) Excluded (Expired) Exc…" at bounding box center [760, 123] width 159 height 31
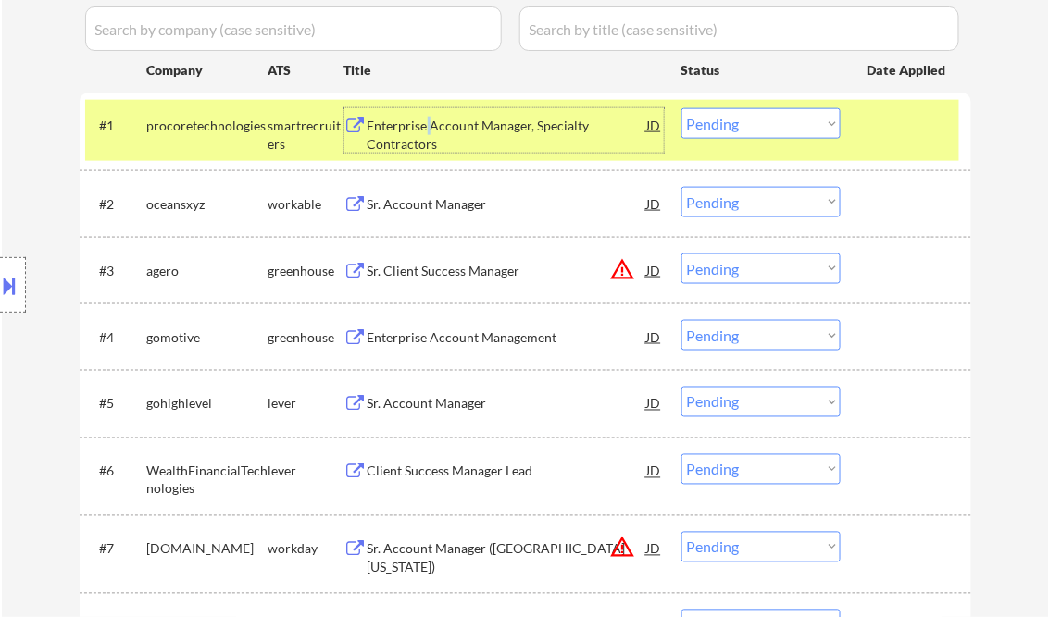
click at [428, 127] on div "Enterprise Account Manager, Specialty Contractors" at bounding box center [506, 135] width 279 height 36
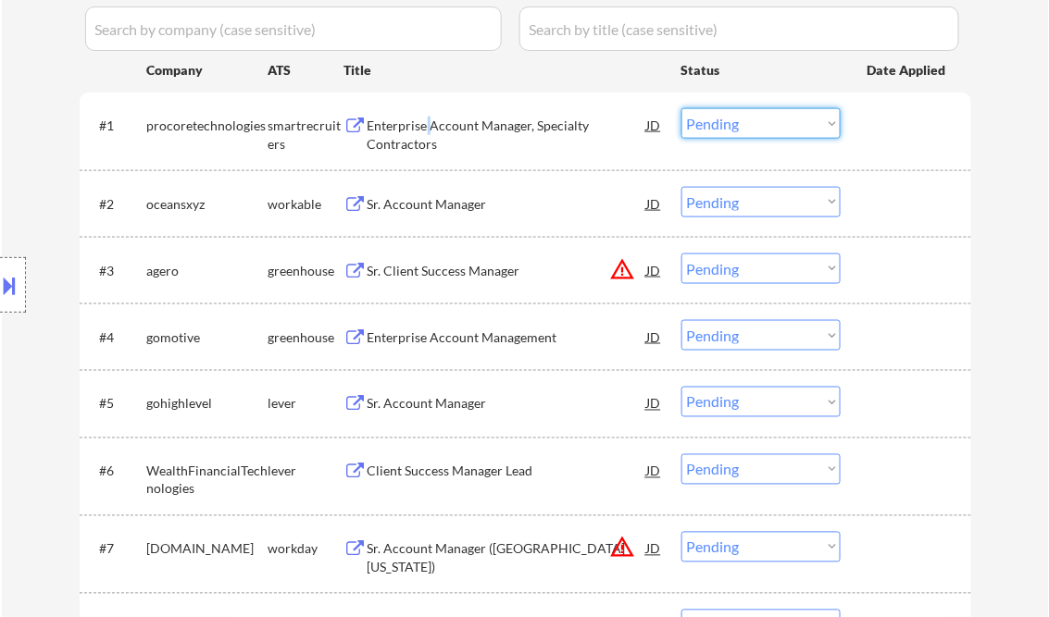
click at [707, 123] on select "Choose an option... Pending Applied Excluded (Questions) Excluded (Expired) Exc…" at bounding box center [760, 123] width 159 height 31
click at [681, 108] on select "Choose an option... Pending Applied Excluded (Questions) Excluded (Expired) Exc…" at bounding box center [760, 123] width 159 height 31
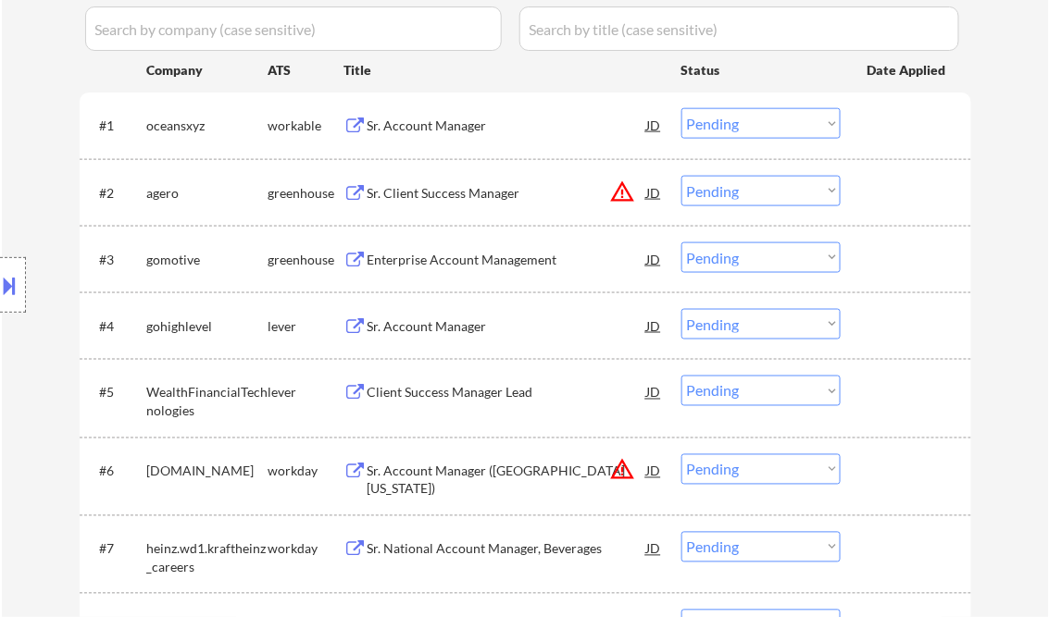
click at [413, 120] on div "Sr. Account Manager" at bounding box center [506, 126] width 279 height 19
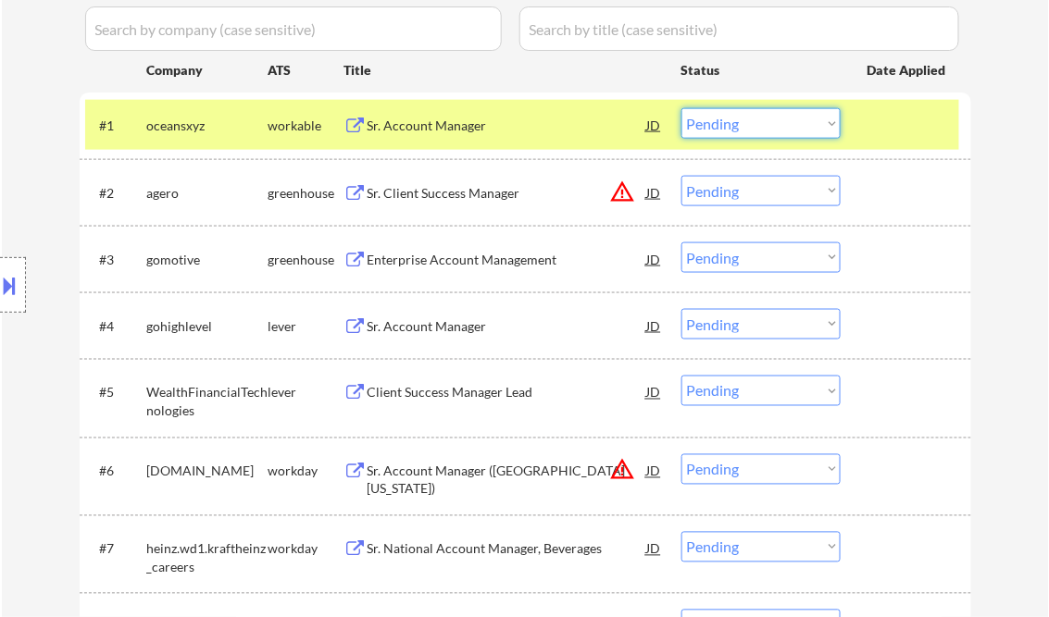
click at [760, 129] on select "Choose an option... Pending Applied Excluded (Questions) Excluded (Expired) Exc…" at bounding box center [760, 123] width 159 height 31
click at [681, 108] on select "Choose an option... Pending Applied Excluded (Questions) Excluded (Expired) Exc…" at bounding box center [760, 123] width 159 height 31
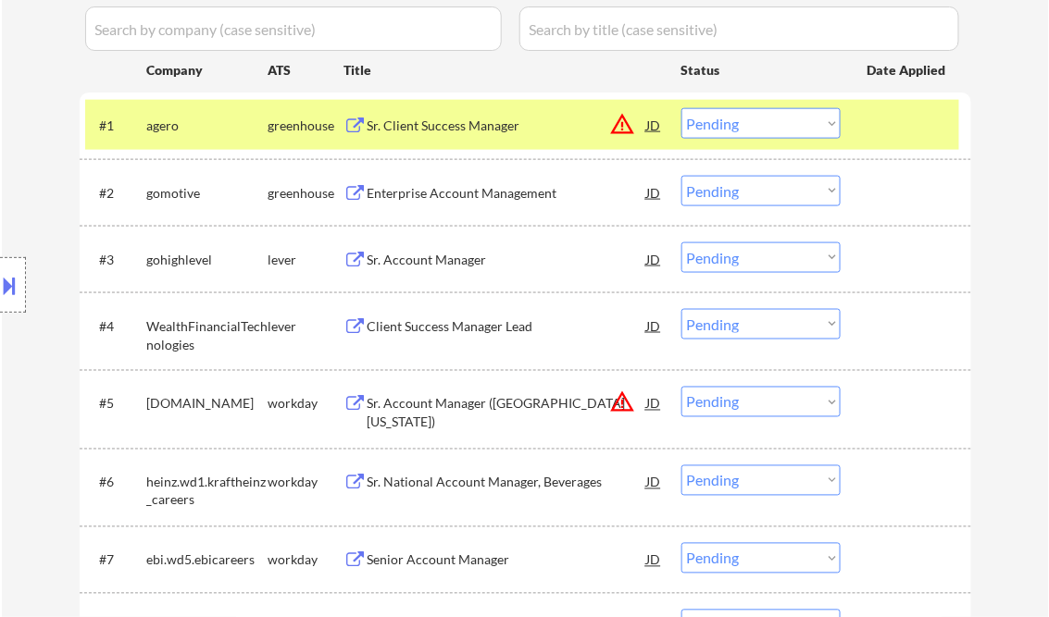
click at [460, 122] on div "Sr. Client Success Manager" at bounding box center [506, 126] width 279 height 19
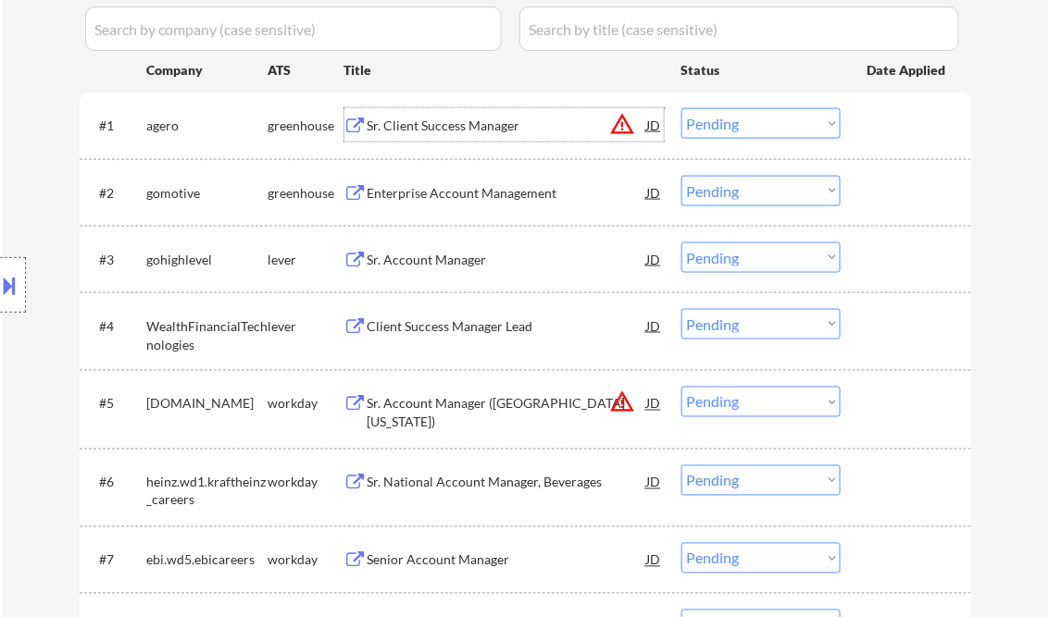
drag, startPoint x: 750, startPoint y: 112, endPoint x: 780, endPoint y: 140, distance: 41.3
click at [750, 112] on select "Choose an option... Pending Applied Excluded (Questions) Excluded (Expired) Exc…" at bounding box center [760, 123] width 159 height 31
click at [681, 108] on select "Choose an option... Pending Applied Excluded (Questions) Excluded (Expired) Exc…" at bounding box center [760, 123] width 159 height 31
click at [454, 192] on div "Enterprise Account Management" at bounding box center [506, 193] width 279 height 19
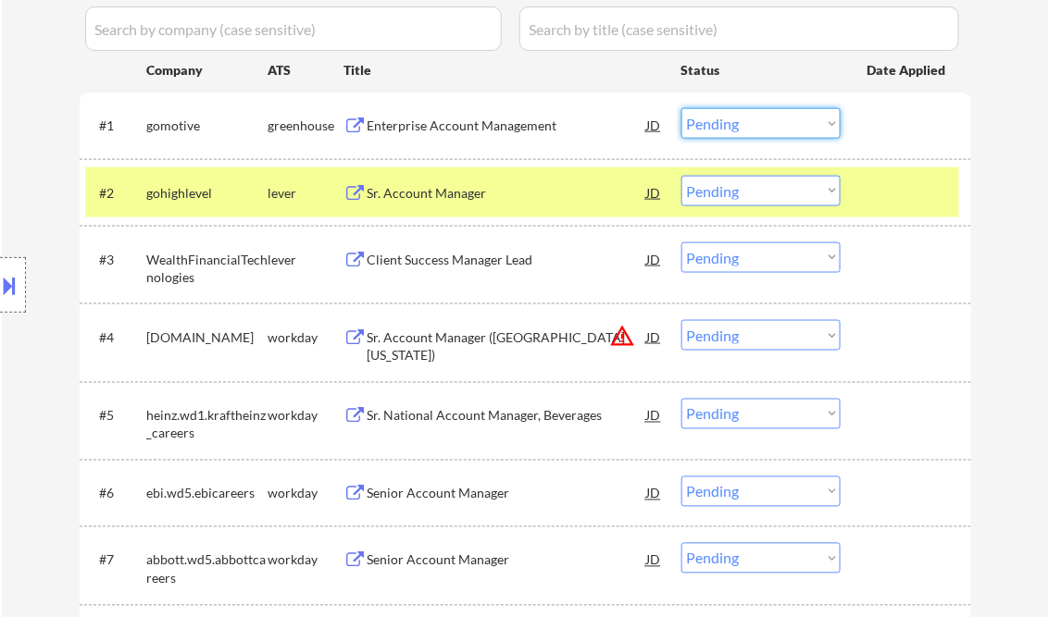
click at [756, 131] on select "Choose an option... Pending Applied Excluded (Questions) Excluded (Expired) Exc…" at bounding box center [760, 123] width 159 height 31
click at [681, 108] on select "Choose an option... Pending Applied Excluded (Questions) Excluded (Expired) Exc…" at bounding box center [760, 123] width 159 height 31
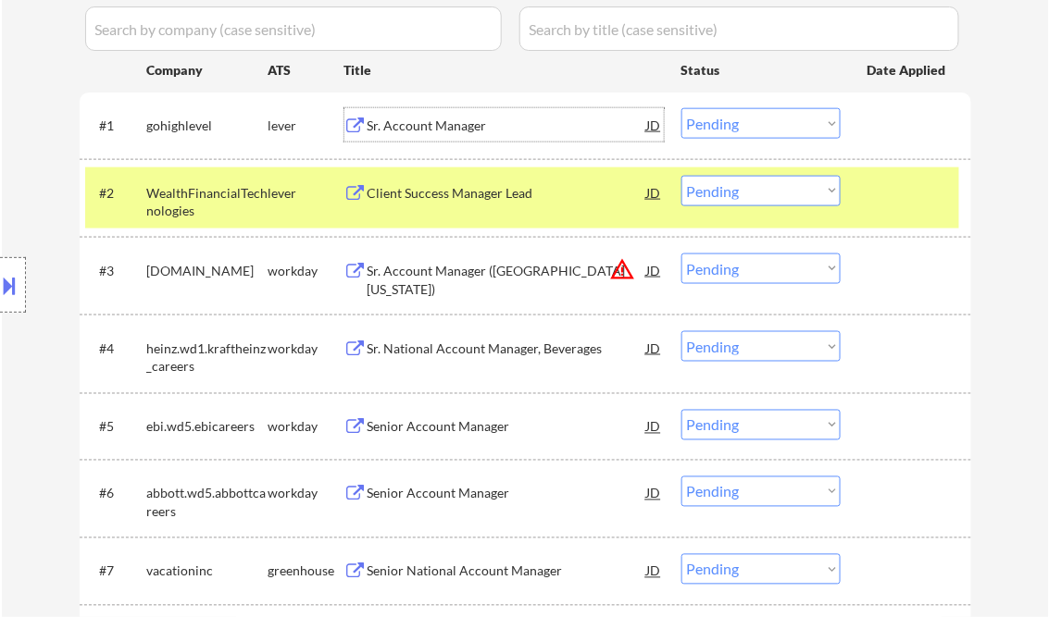
click at [461, 129] on div "Sr. Account Manager" at bounding box center [506, 126] width 279 height 19
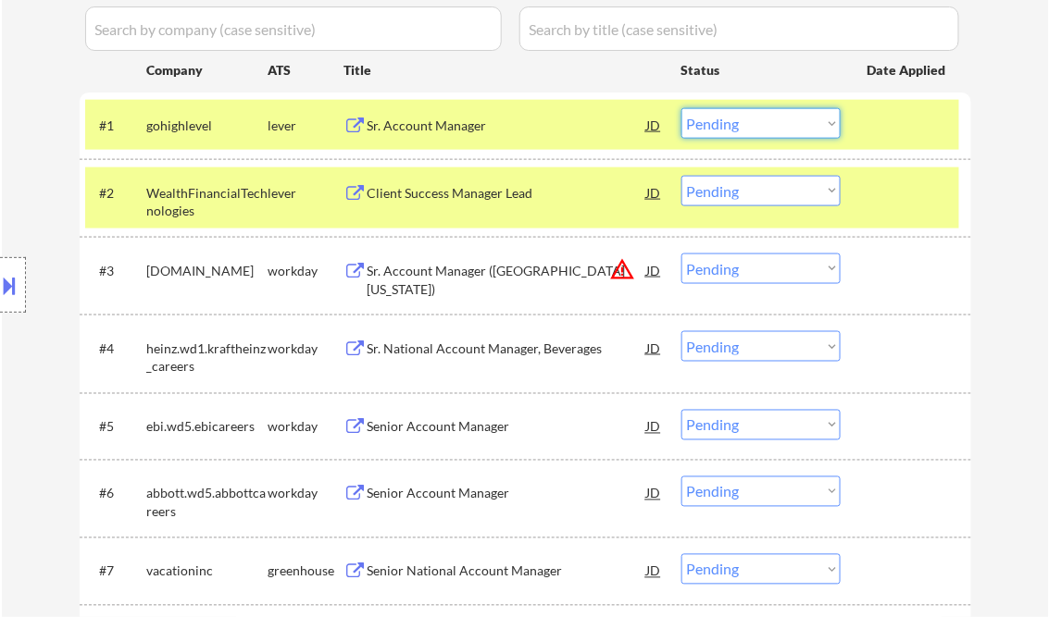
drag, startPoint x: 753, startPoint y: 123, endPoint x: 760, endPoint y: 139, distance: 17.0
click at [753, 123] on select "Choose an option... Pending Applied Excluded (Questions) Excluded (Expired) Exc…" at bounding box center [760, 123] width 159 height 31
click at [681, 108] on select "Choose an option... Pending Applied Excluded (Questions) Excluded (Expired) Exc…" at bounding box center [760, 123] width 159 height 31
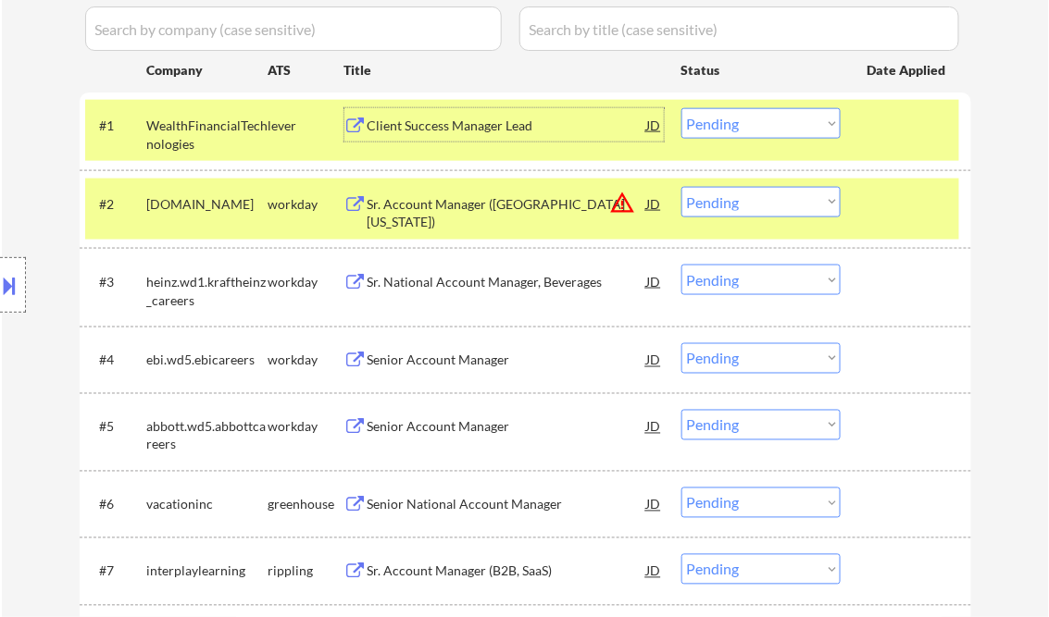
click at [472, 134] on div "Client Success Manager Lead" at bounding box center [506, 126] width 279 height 19
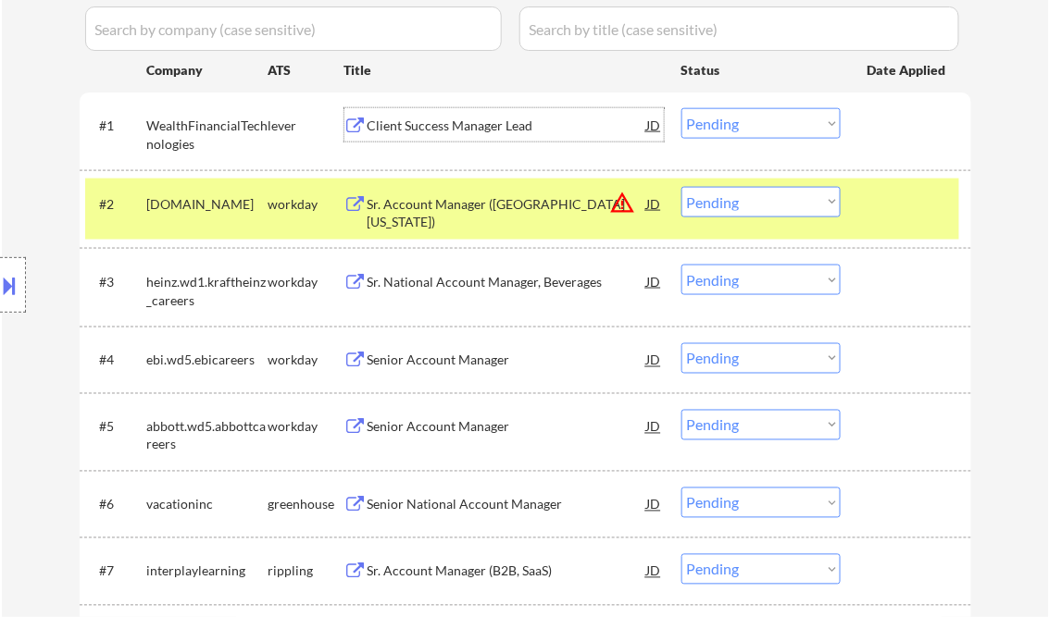
click at [733, 124] on select "Choose an option... Pending Applied Excluded (Questions) Excluded (Expired) Exc…" at bounding box center [760, 123] width 159 height 31
click at [681, 108] on select "Choose an option... Pending Applied Excluded (Questions) Excluded (Expired) Exc…" at bounding box center [760, 123] width 159 height 31
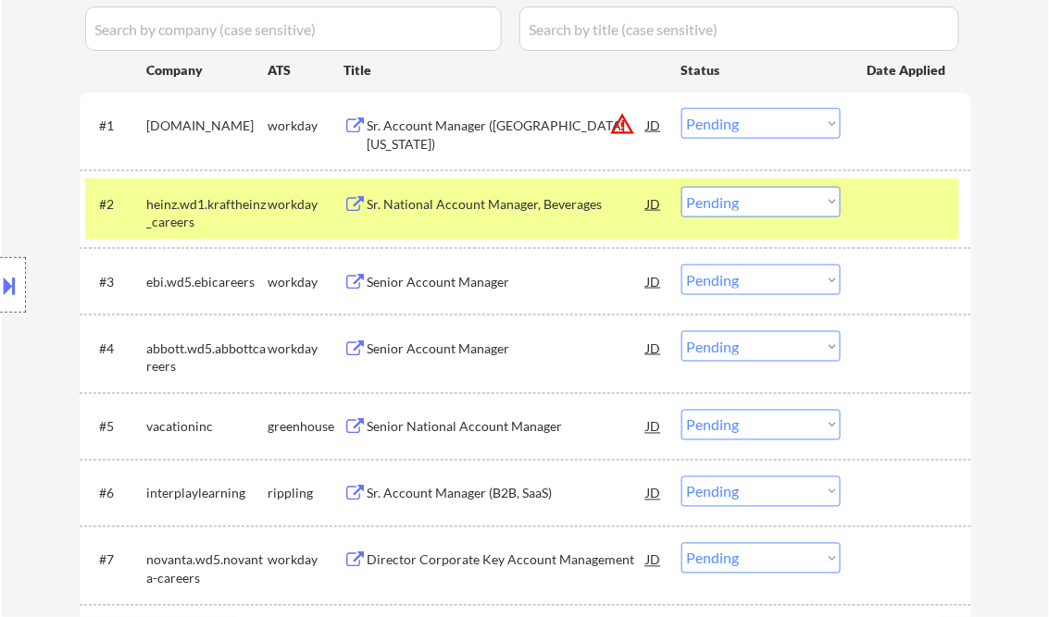
click at [507, 127] on div "Sr. Account Manager (Northern California)" at bounding box center [506, 135] width 279 height 36
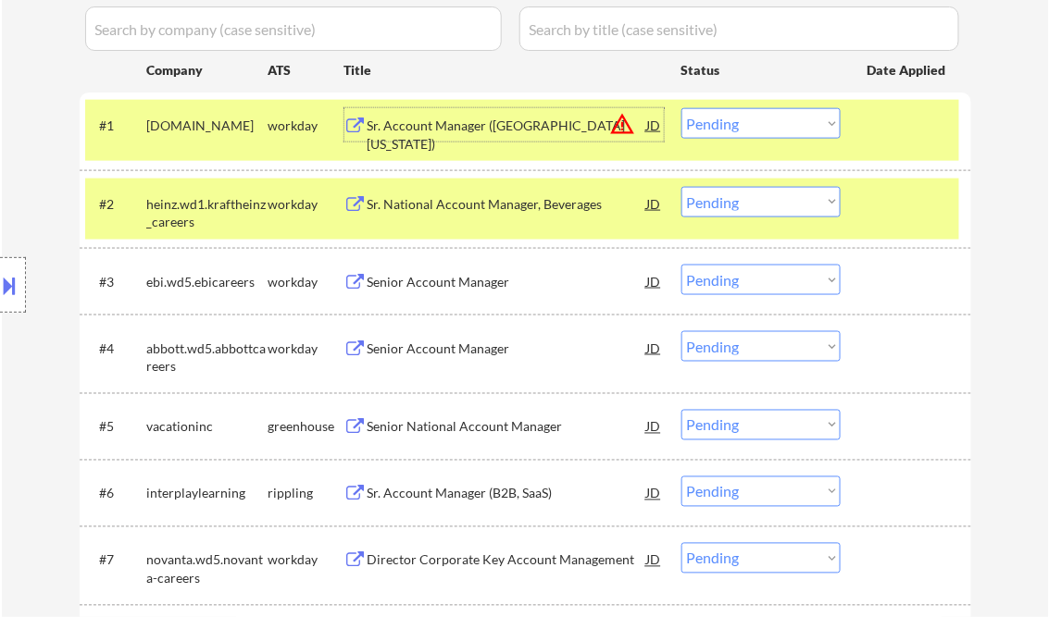
click at [19, 287] on button at bounding box center [10, 285] width 20 height 31
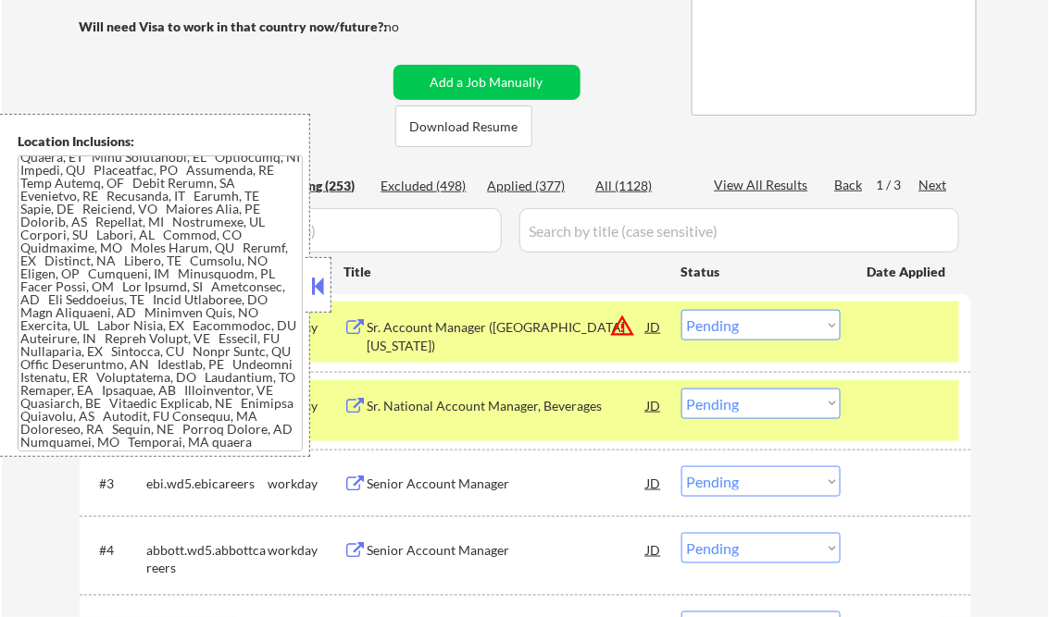
scroll to position [296, 0]
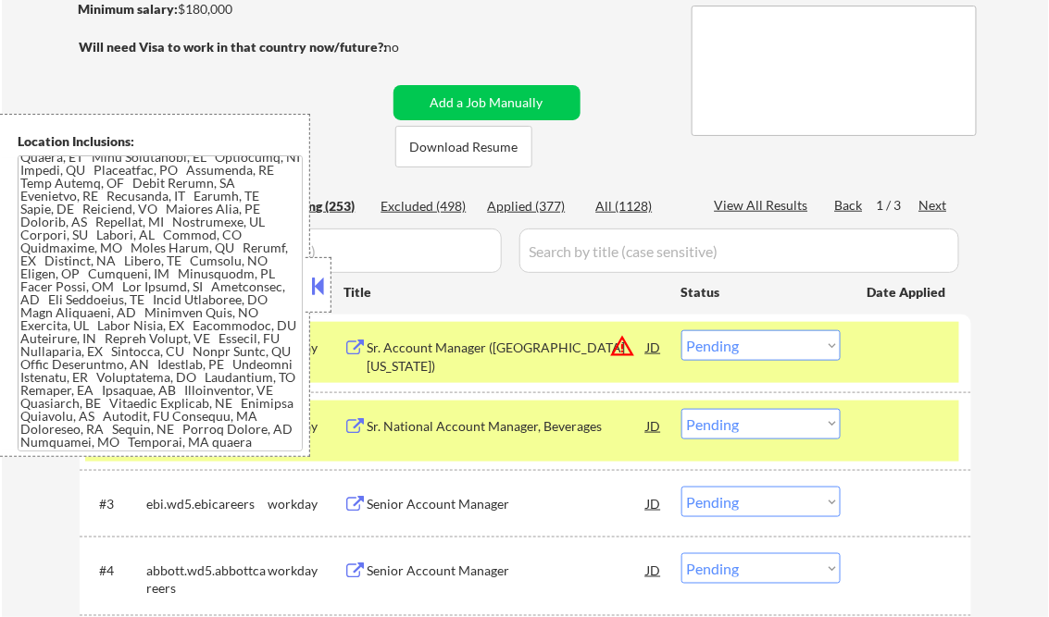
click at [318, 297] on button at bounding box center [318, 286] width 20 height 28
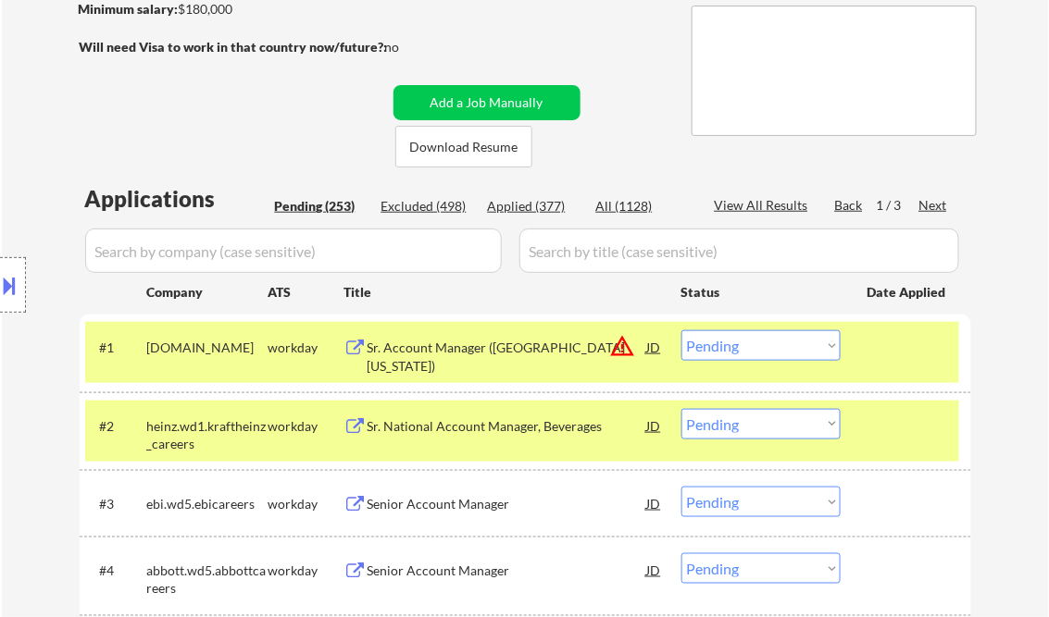
click at [713, 334] on select "Choose an option... Pending Applied Excluded (Questions) Excluded (Expired) Exc…" at bounding box center [760, 345] width 159 height 31
click at [681, 330] on select "Choose an option... Pending Applied Excluded (Questions) Excluded (Expired) Exc…" at bounding box center [760, 345] width 159 height 31
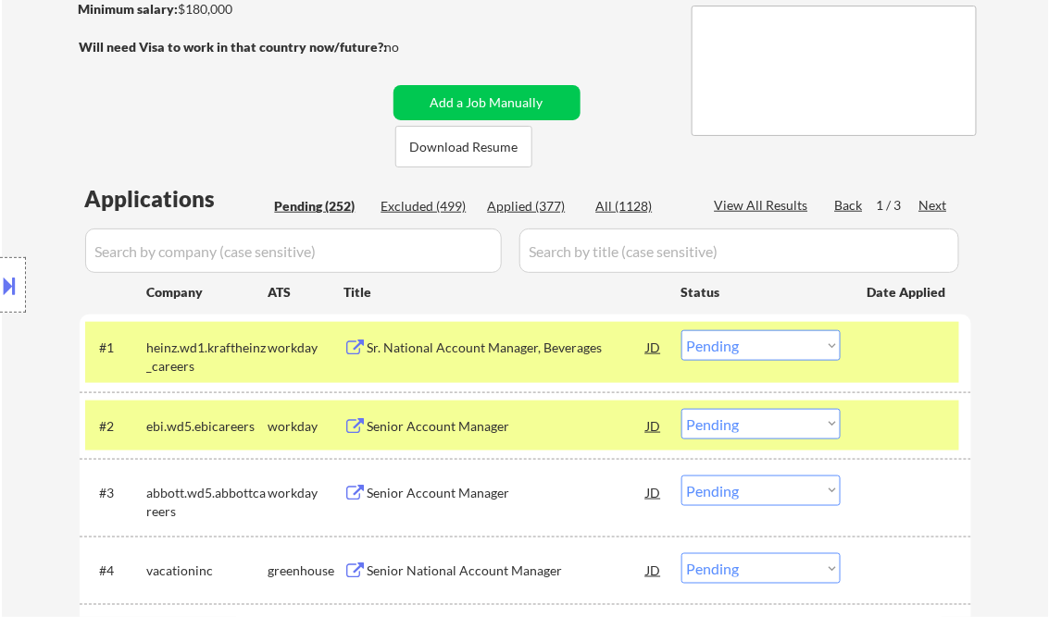
click at [459, 346] on div "Sr. National Account Manager, Beverages" at bounding box center [506, 348] width 279 height 19
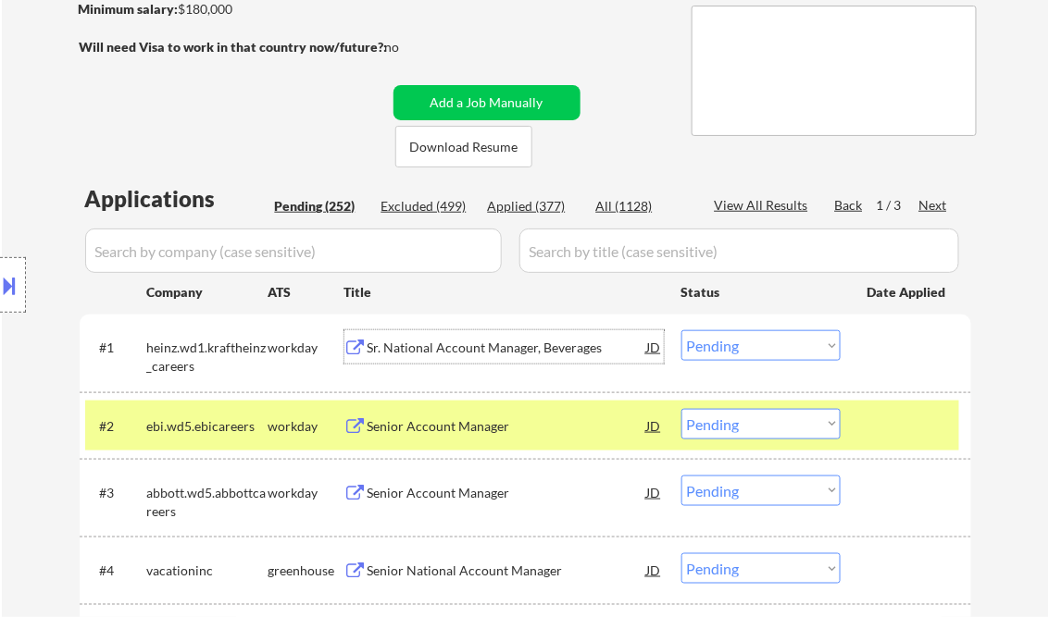
click at [741, 349] on select "Choose an option... Pending Applied Excluded (Questions) Excluded (Expired) Exc…" at bounding box center [760, 345] width 159 height 31
click at [681, 330] on select "Choose an option... Pending Applied Excluded (Questions) Excluded (Expired) Exc…" at bounding box center [760, 345] width 159 height 31
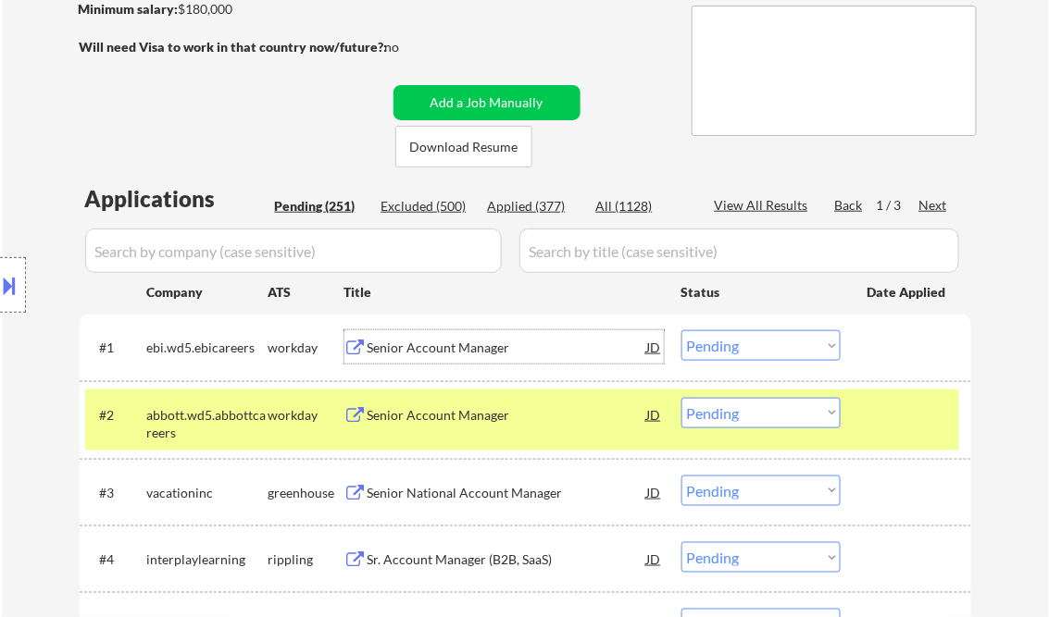
click at [460, 344] on div "Senior Account Manager" at bounding box center [506, 348] width 279 height 19
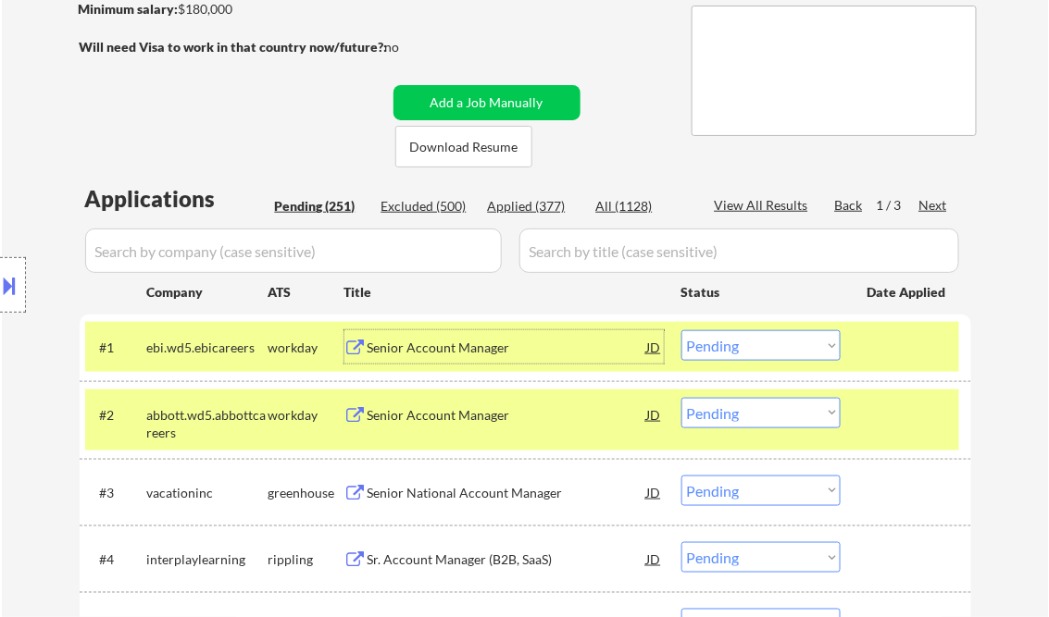
click at [796, 344] on select "Choose an option... Pending Applied Excluded (Questions) Excluded (Expired) Exc…" at bounding box center [760, 345] width 159 height 31
click at [681, 330] on select "Choose an option... Pending Applied Excluded (Questions) Excluded (Expired) Exc…" at bounding box center [760, 345] width 159 height 31
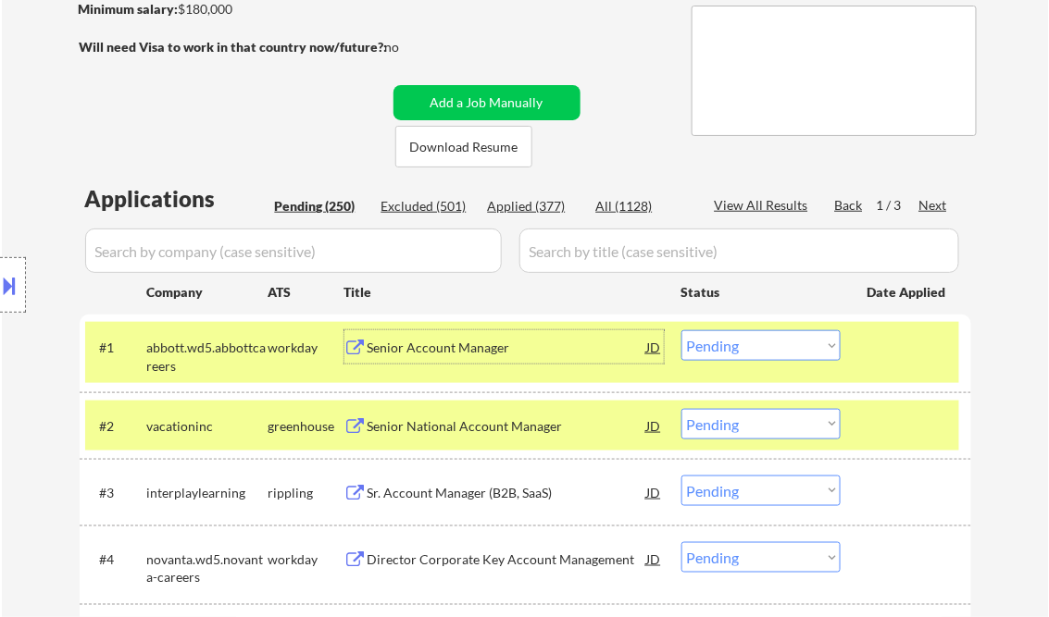
click at [462, 341] on div "Senior Account Manager" at bounding box center [506, 348] width 279 height 19
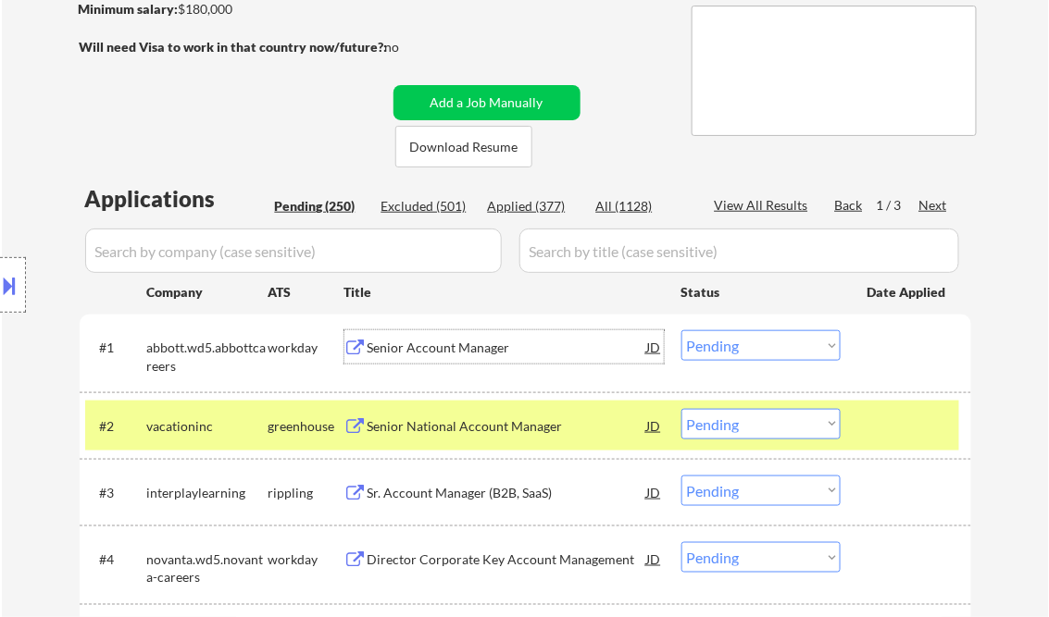
click at [785, 347] on select "Choose an option... Pending Applied Excluded (Questions) Excluded (Expired) Exc…" at bounding box center [760, 345] width 159 height 31
click at [681, 330] on select "Choose an option... Pending Applied Excluded (Questions) Excluded (Expired) Exc…" at bounding box center [760, 345] width 159 height 31
click at [447, 428] on div "Senior National Account Manager" at bounding box center [506, 426] width 279 height 19
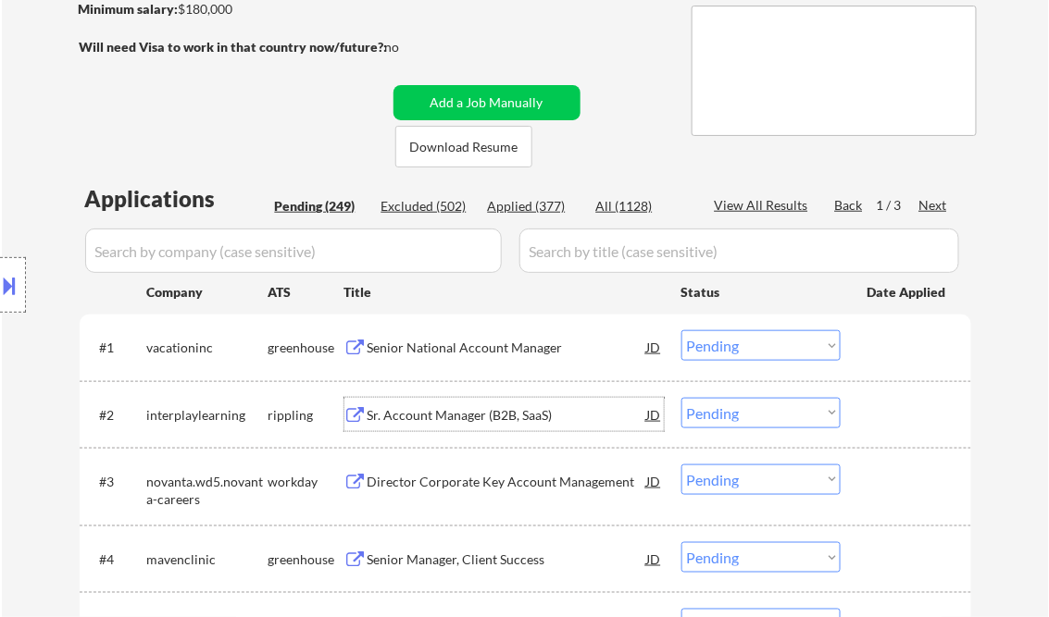
click at [730, 351] on select "Choose an option... Pending Applied Excluded (Questions) Excluded (Expired) Exc…" at bounding box center [760, 345] width 159 height 31
click at [681, 330] on select "Choose an option... Pending Applied Excluded (Questions) Excluded (Expired) Exc…" at bounding box center [760, 345] width 159 height 31
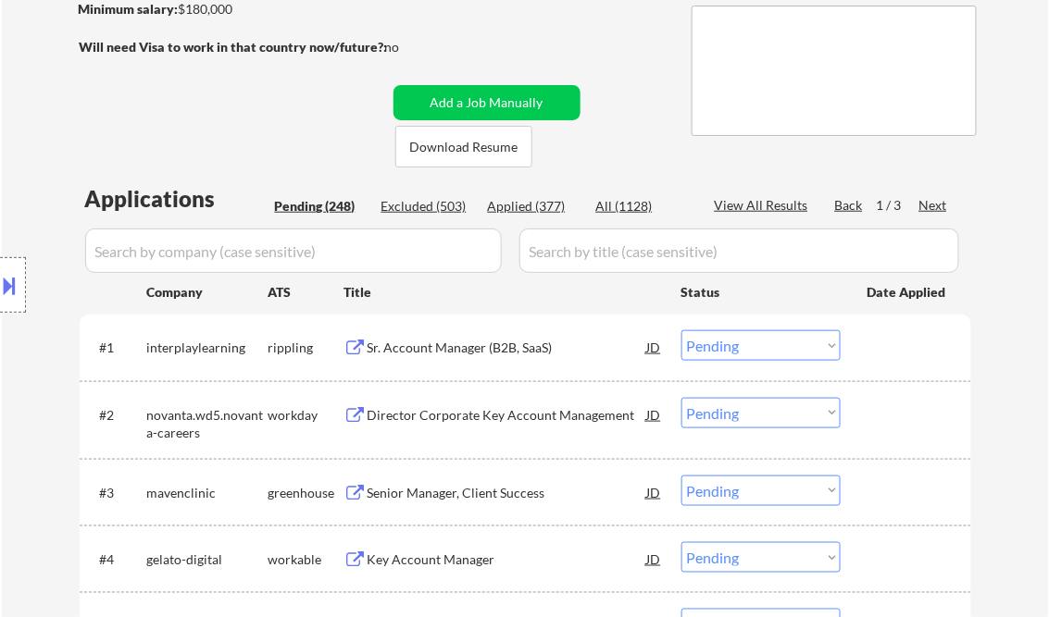
click at [391, 348] on div "Sr. Account Manager (B2B, SaaS)" at bounding box center [506, 348] width 279 height 19
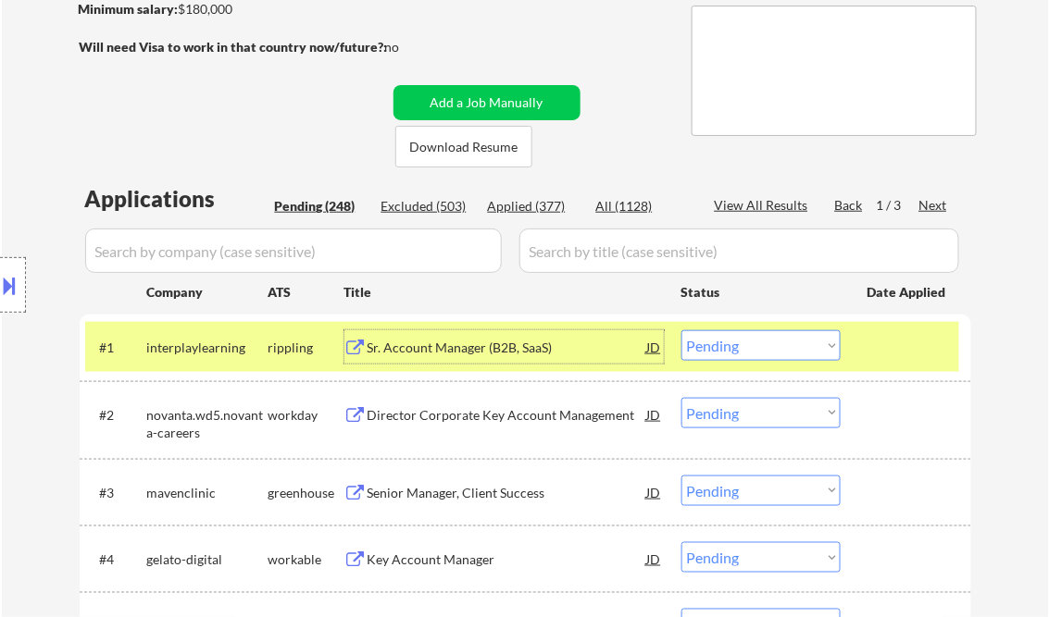
click at [483, 351] on div "Sr. Account Manager (B2B, SaaS)" at bounding box center [506, 348] width 279 height 19
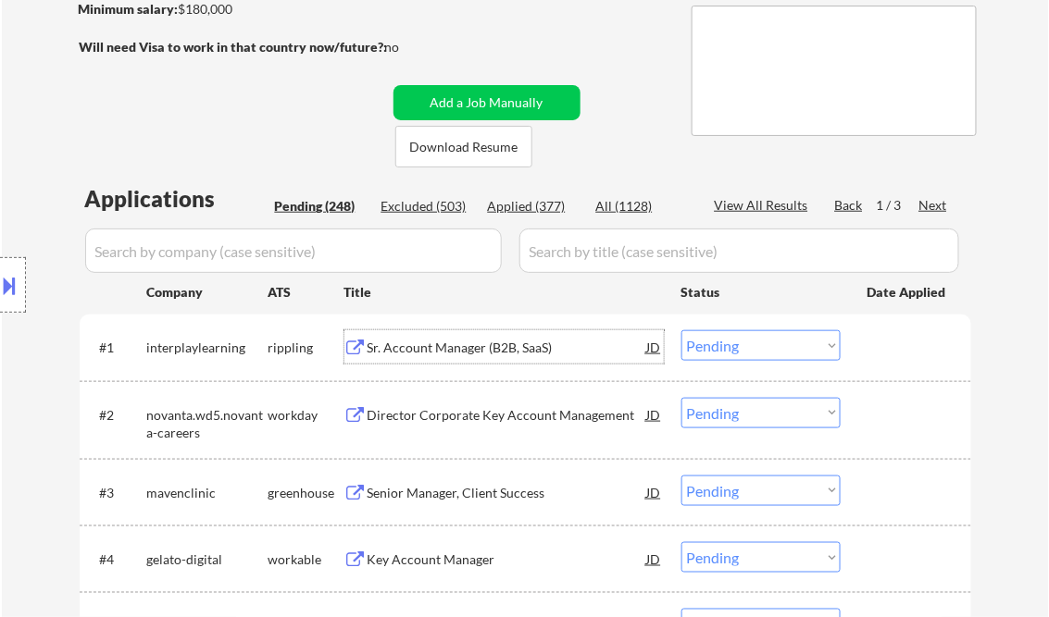
drag, startPoint x: 770, startPoint y: 354, endPoint x: 796, endPoint y: 363, distance: 27.2
click at [770, 354] on select "Choose an option... Pending Applied Excluded (Questions) Excluded (Expired) Exc…" at bounding box center [760, 345] width 159 height 31
click at [681, 330] on select "Choose an option... Pending Applied Excluded (Questions) Excluded (Expired) Exc…" at bounding box center [760, 345] width 159 height 31
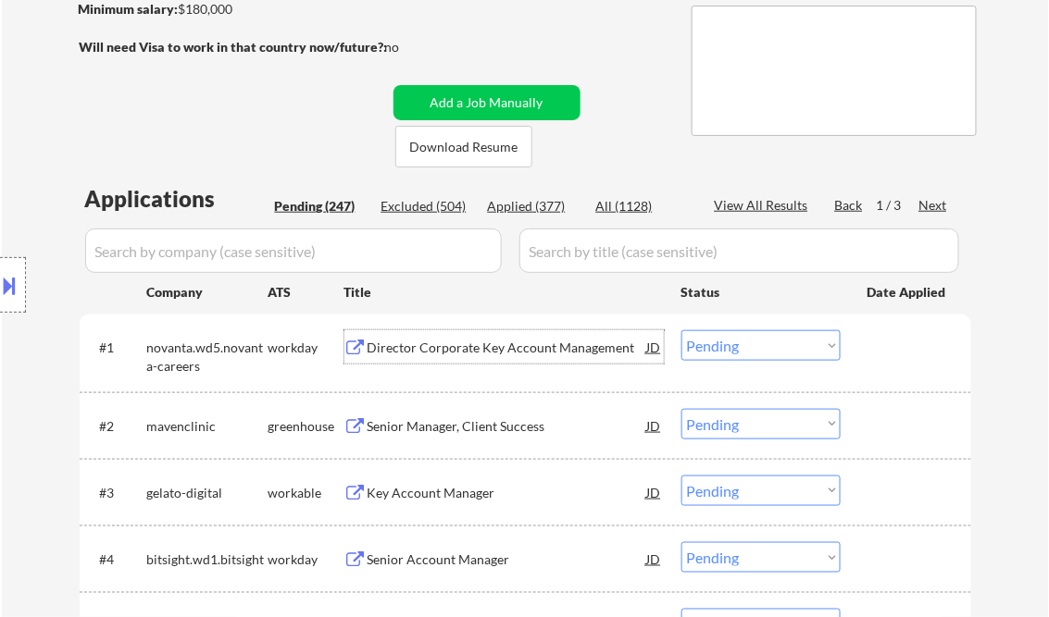
click at [477, 344] on div "Director Corporate Key Account Management" at bounding box center [506, 348] width 279 height 19
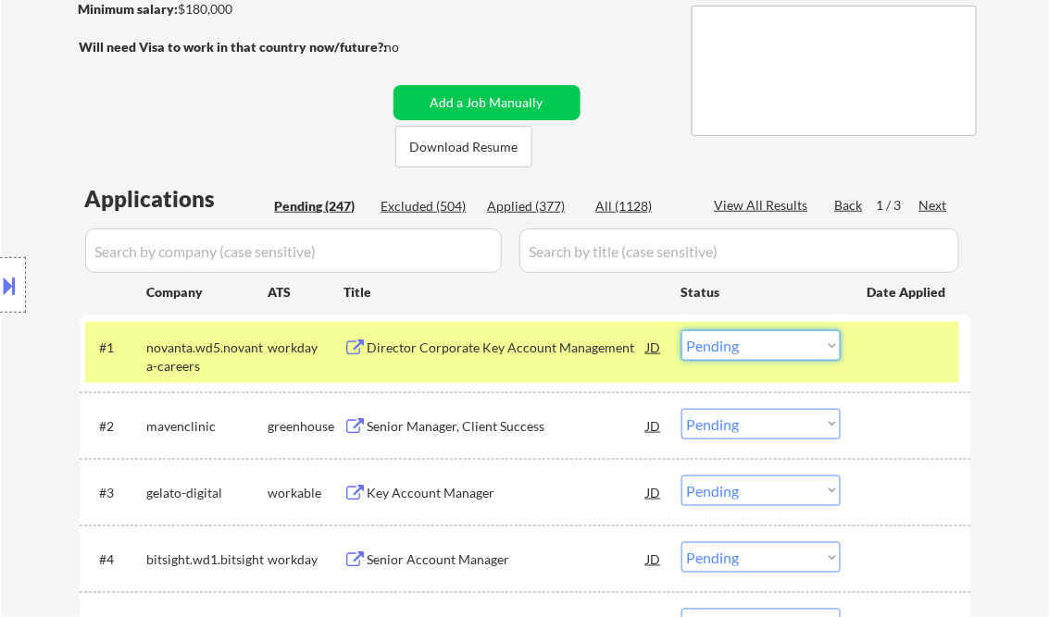
drag, startPoint x: 738, startPoint y: 337, endPoint x: 779, endPoint y: 361, distance: 48.1
click at [738, 337] on select "Choose an option... Pending Applied Excluded (Questions) Excluded (Expired) Exc…" at bounding box center [760, 345] width 159 height 31
click at [681, 330] on select "Choose an option... Pending Applied Excluded (Questions) Excluded (Expired) Exc…" at bounding box center [760, 345] width 159 height 31
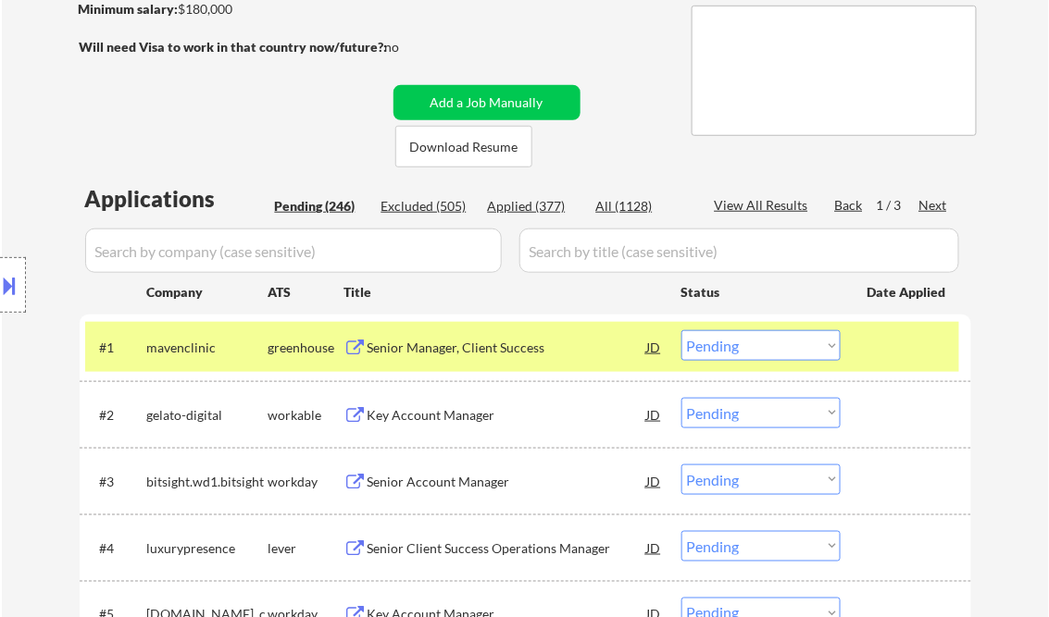
click at [462, 351] on div "Senior Manager, Client Success" at bounding box center [506, 348] width 279 height 19
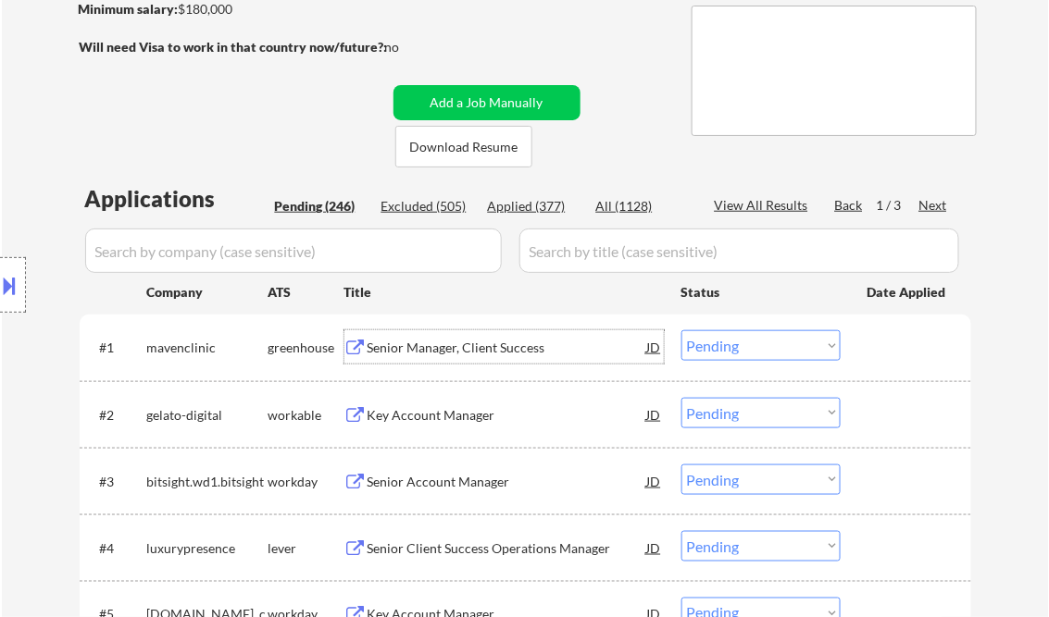
click at [722, 344] on select "Choose an option... Pending Applied Excluded (Questions) Excluded (Expired) Exc…" at bounding box center [760, 345] width 159 height 31
click at [681, 330] on select "Choose an option... Pending Applied Excluded (Questions) Excluded (Expired) Exc…" at bounding box center [760, 345] width 159 height 31
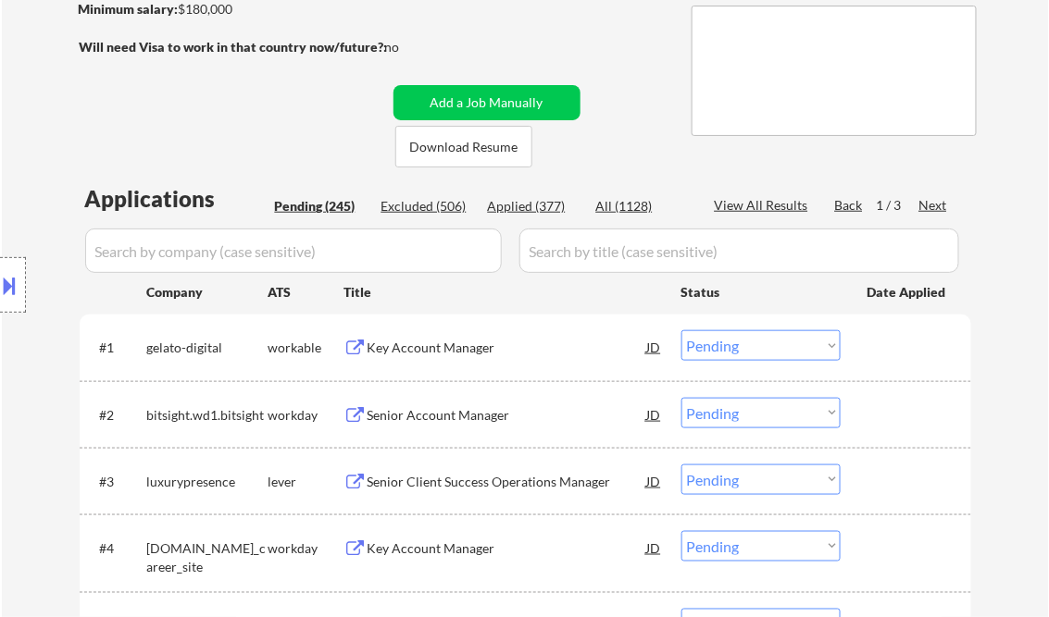
click at [420, 348] on div "Key Account Manager" at bounding box center [506, 348] width 279 height 19
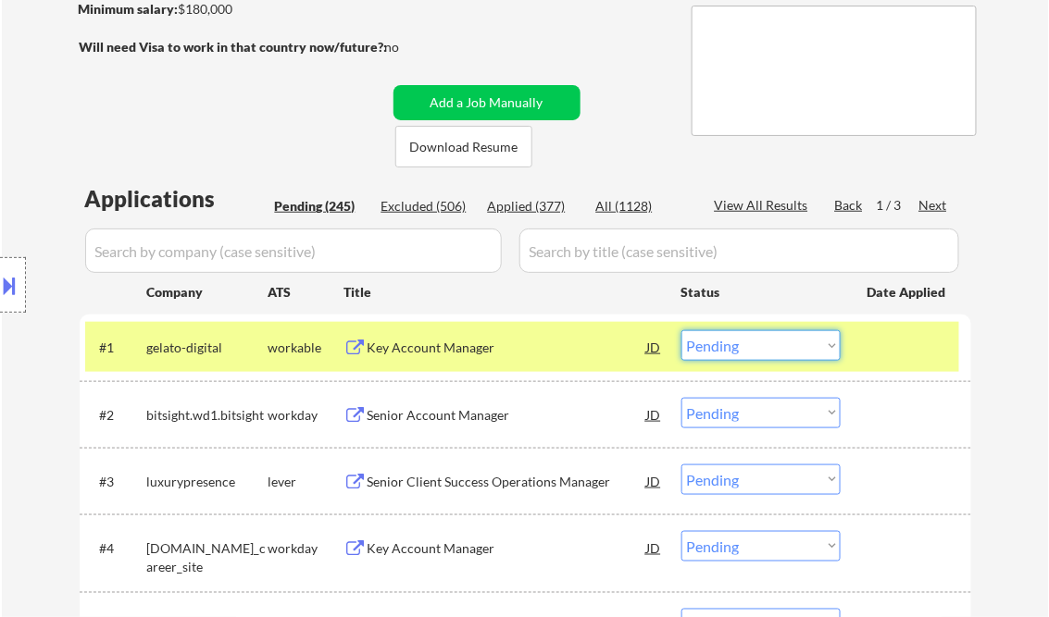
drag, startPoint x: 743, startPoint y: 348, endPoint x: 755, endPoint y: 362, distance: 18.4
click at [743, 348] on select "Choose an option... Pending Applied Excluded (Questions) Excluded (Expired) Exc…" at bounding box center [760, 345] width 159 height 31
click at [681, 330] on select "Choose an option... Pending Applied Excluded (Questions) Excluded (Expired) Exc…" at bounding box center [760, 345] width 159 height 31
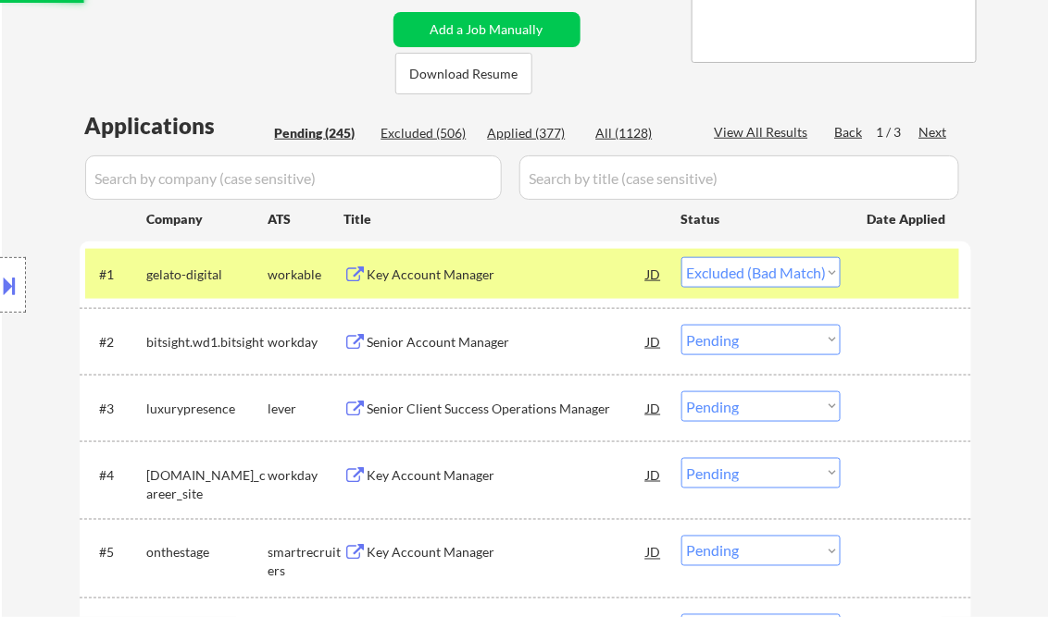
scroll to position [444, 0]
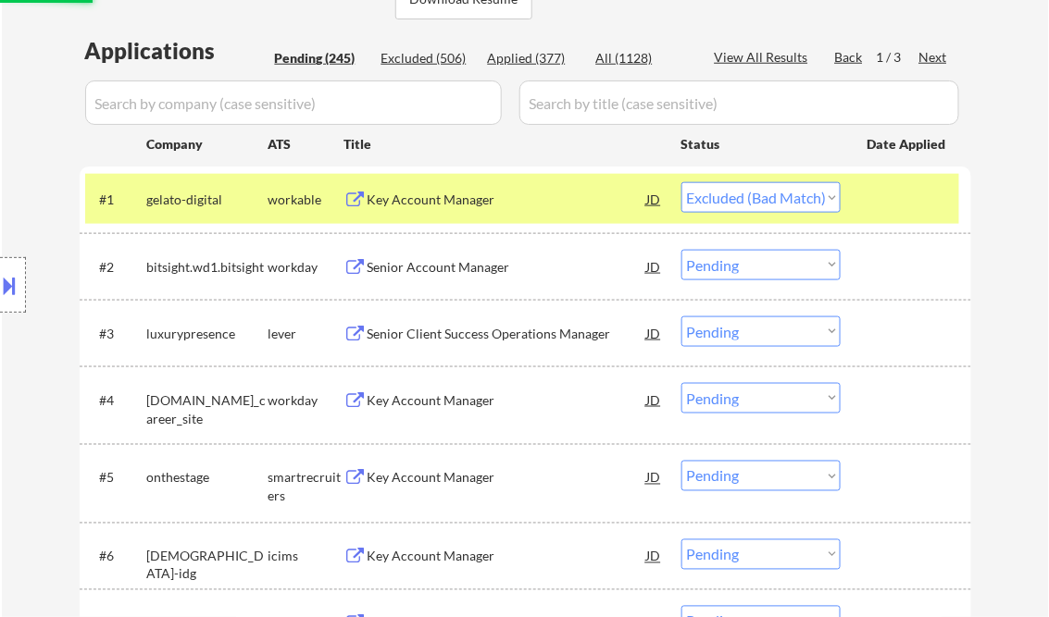
click at [426, 259] on div "Senior Account Manager" at bounding box center [506, 267] width 279 height 19
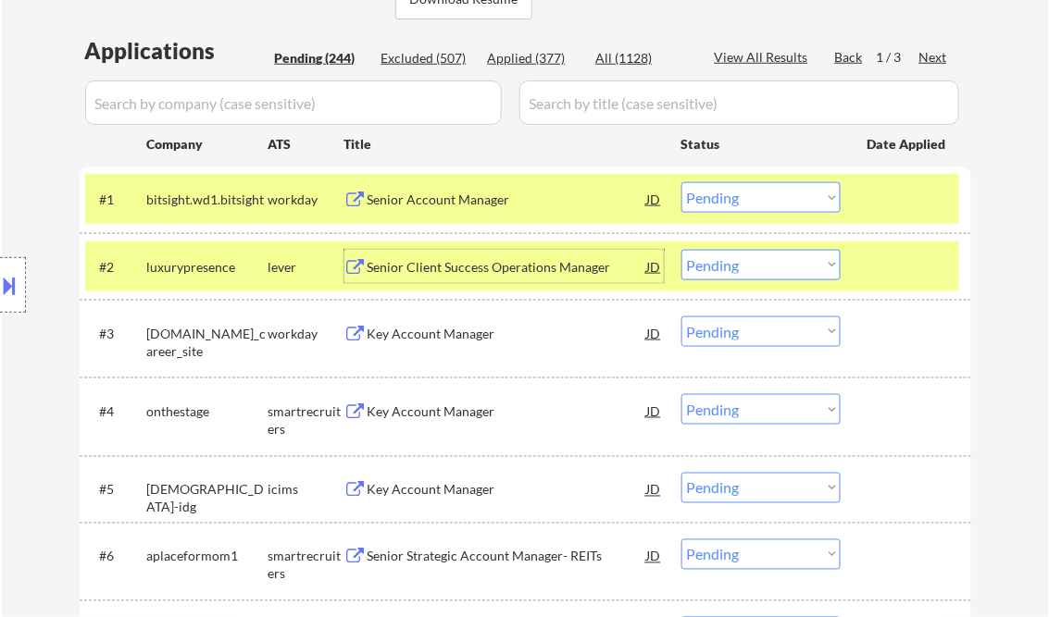
click at [763, 199] on select "Choose an option... Pending Applied Excluded (Questions) Excluded (Expired) Exc…" at bounding box center [760, 197] width 159 height 31
click at [681, 182] on select "Choose an option... Pending Applied Excluded (Questions) Excluded (Expired) Exc…" at bounding box center [760, 197] width 159 height 31
click at [476, 255] on div "Senior Client Success Operations Manager" at bounding box center [506, 266] width 279 height 33
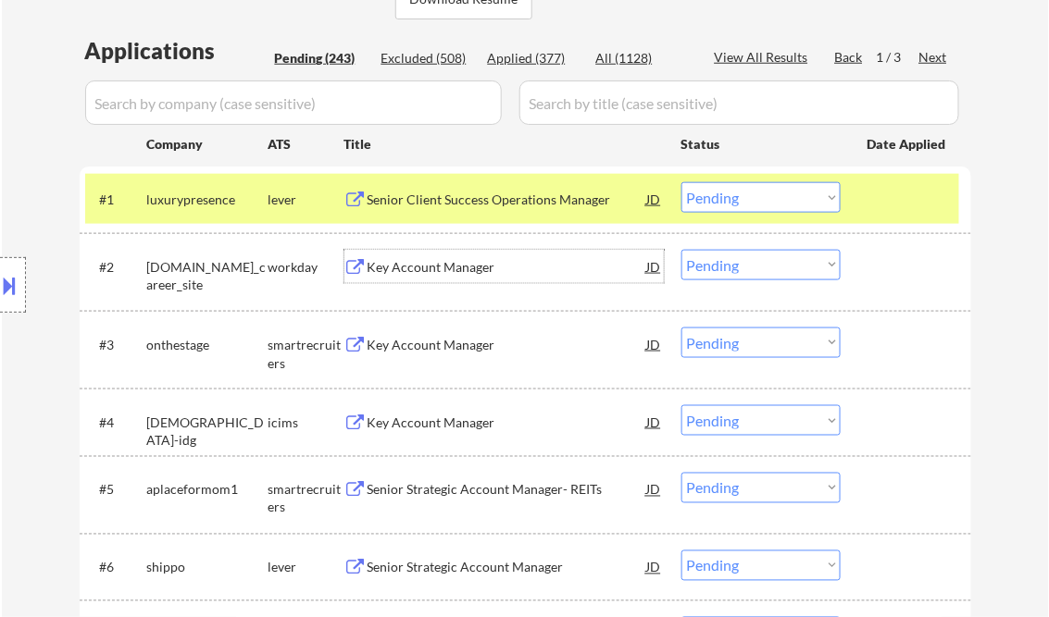
click at [773, 207] on select "Choose an option... Pending Applied Excluded (Questions) Excluded (Expired) Exc…" at bounding box center [760, 197] width 159 height 31
click at [681, 182] on select "Choose an option... Pending Applied Excluded (Questions) Excluded (Expired) Exc…" at bounding box center [760, 197] width 159 height 31
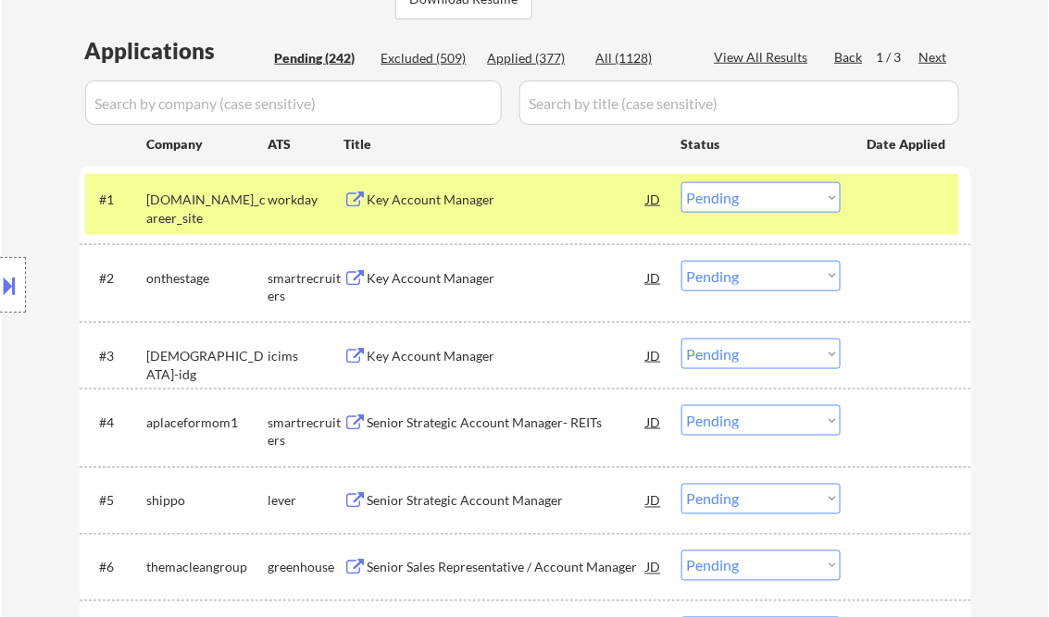
click at [451, 198] on div "Key Account Manager" at bounding box center [506, 200] width 279 height 19
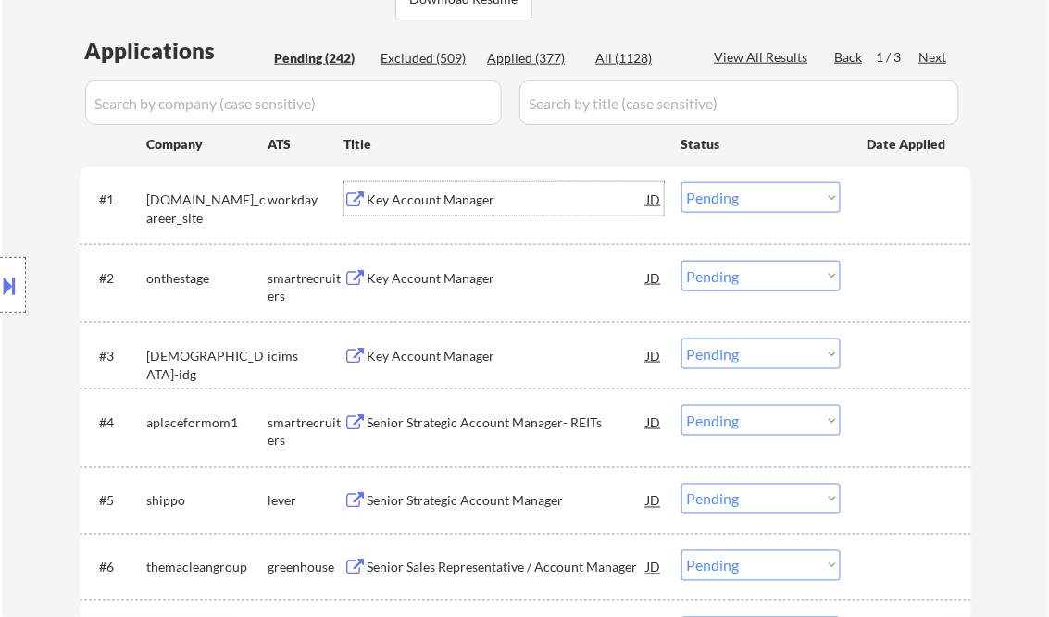
click at [724, 200] on select "Choose an option... Pending Applied Excluded (Questions) Excluded (Expired) Exc…" at bounding box center [760, 197] width 159 height 31
click at [681, 182] on select "Choose an option... Pending Applied Excluded (Questions) Excluded (Expired) Exc…" at bounding box center [760, 197] width 159 height 31
click at [431, 276] on div "Key Account Manager" at bounding box center [506, 278] width 279 height 19
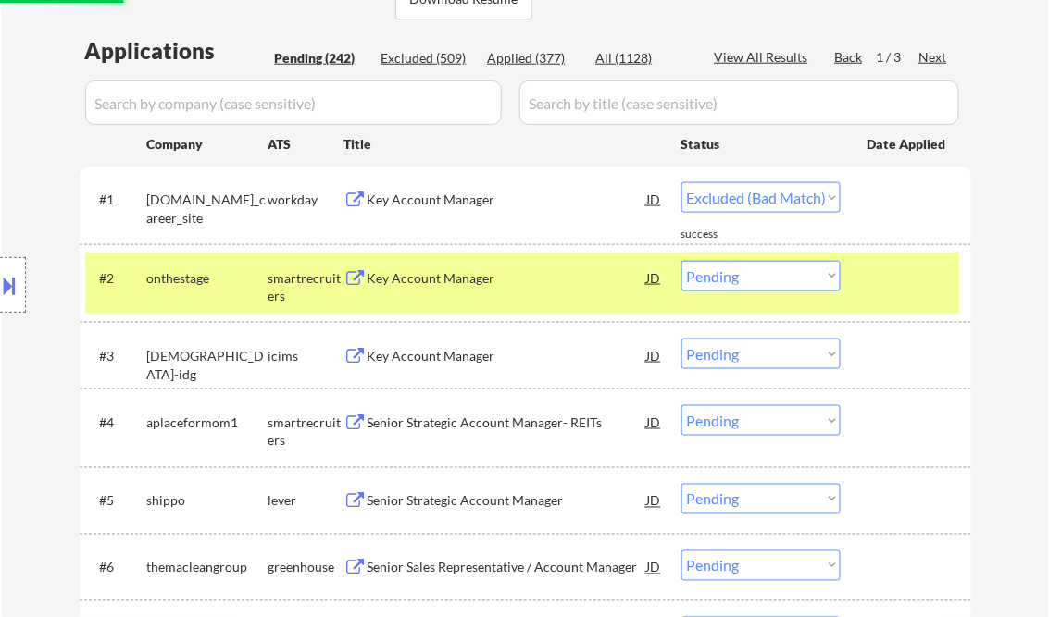
select select ""pending""
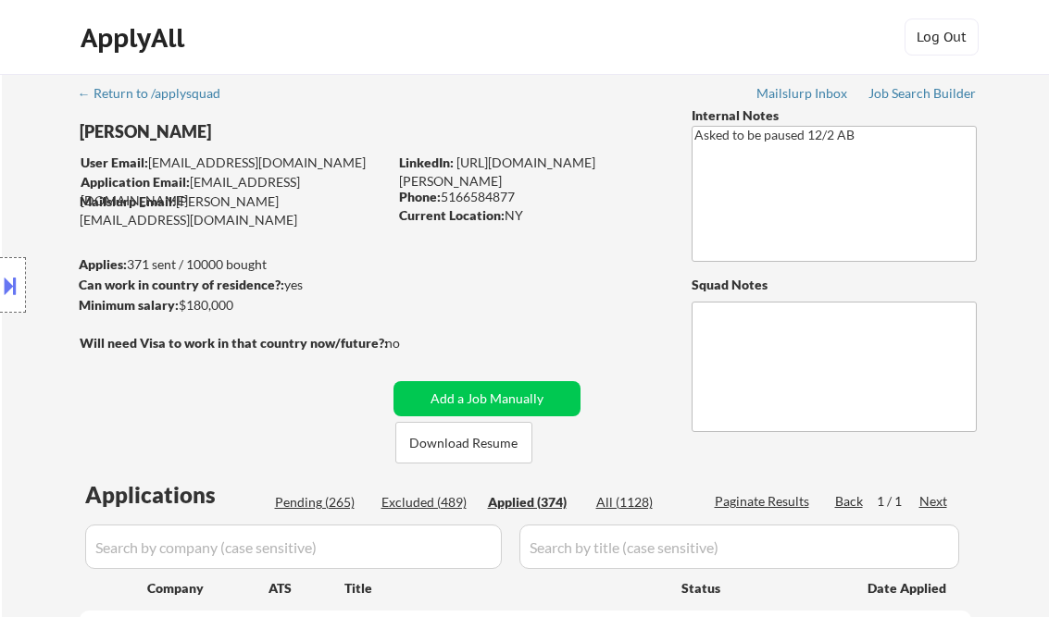
select select ""applied""
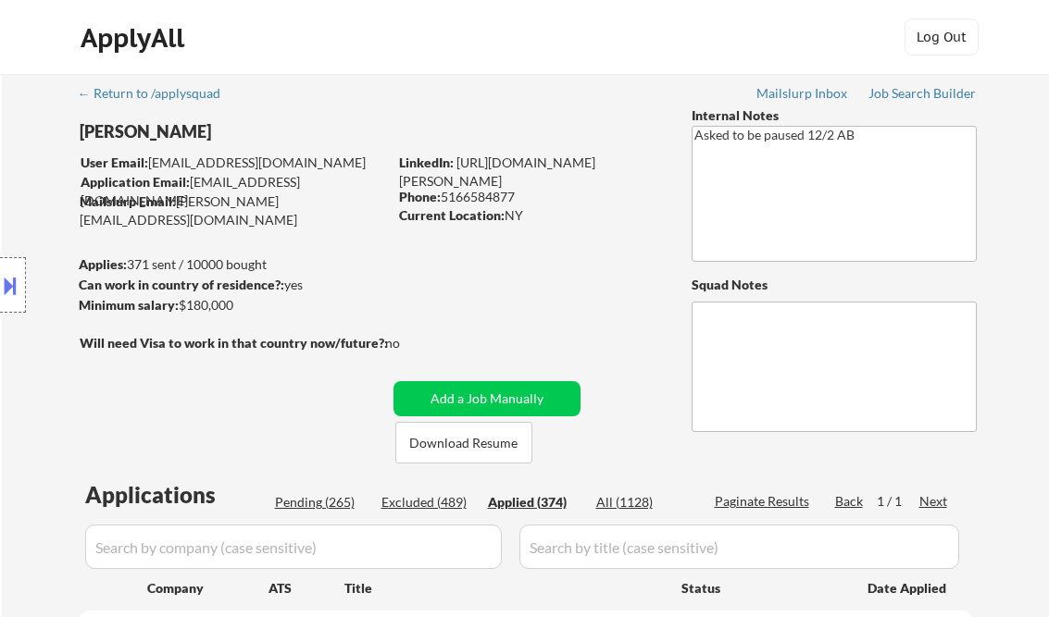
select select ""applied""
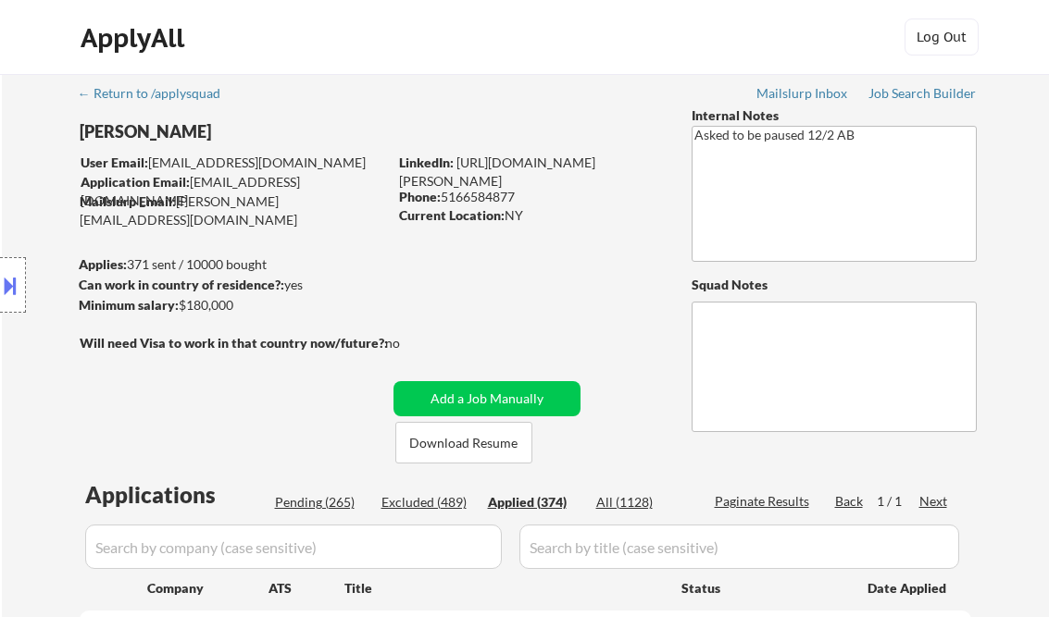
select select ""applied""
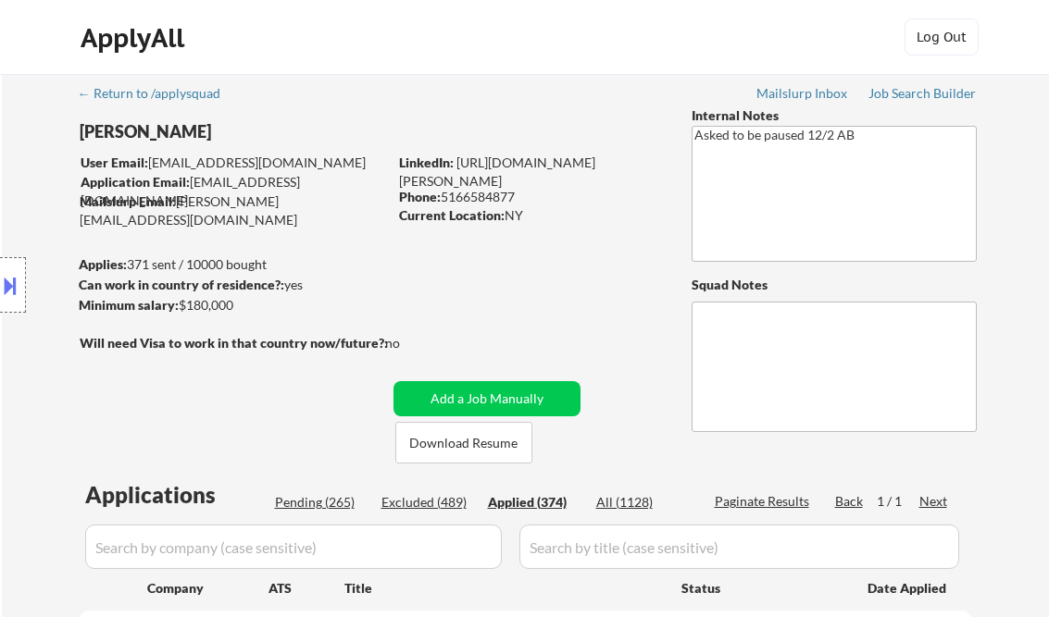
select select ""applied""
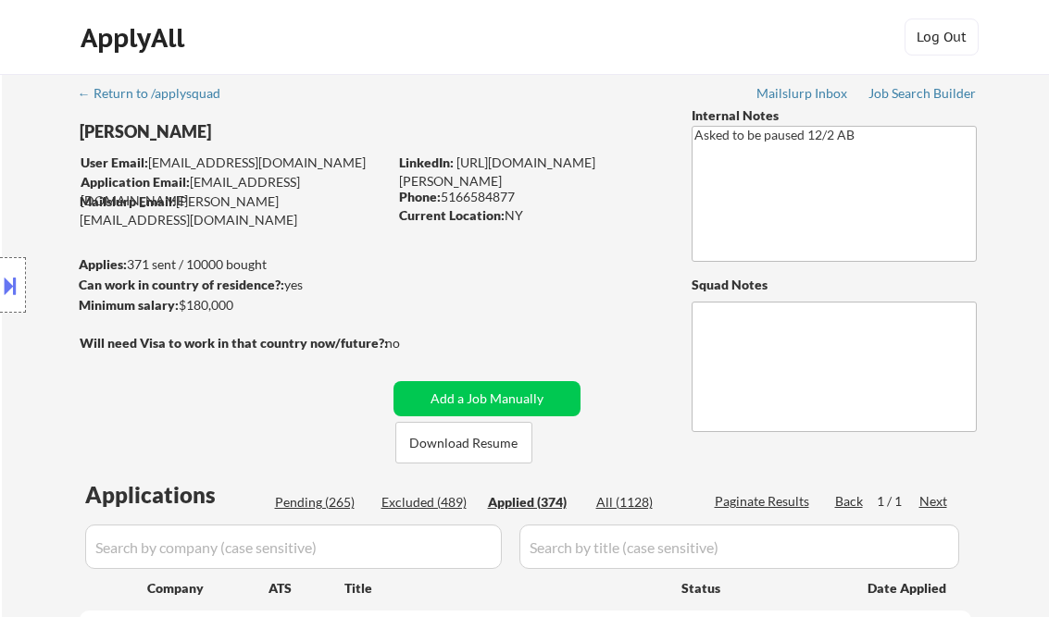
select select ""applied""
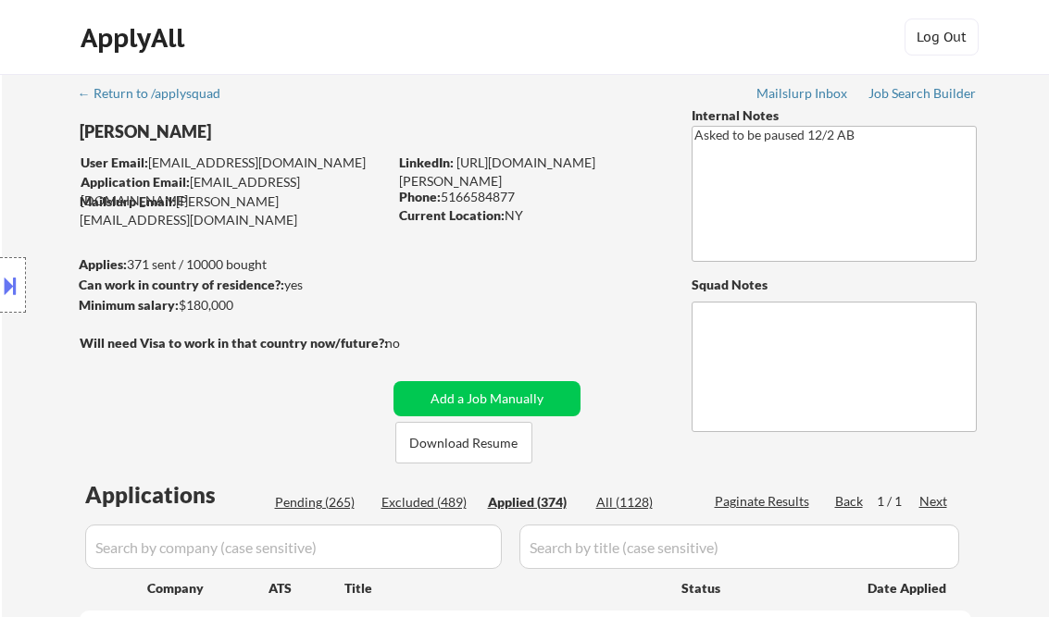
select select ""applied""
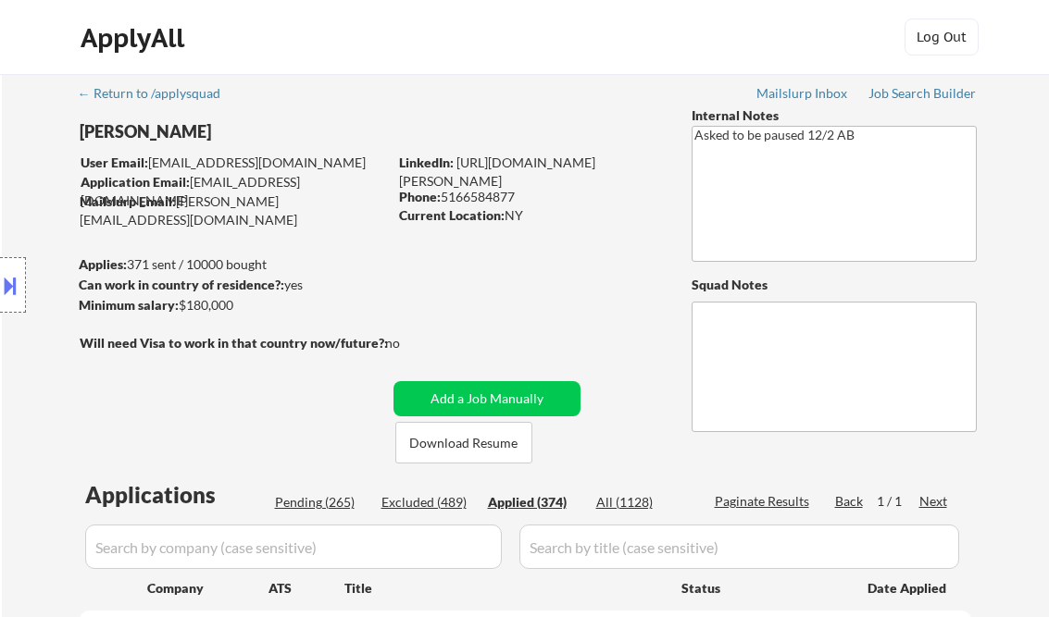
select select ""applied""
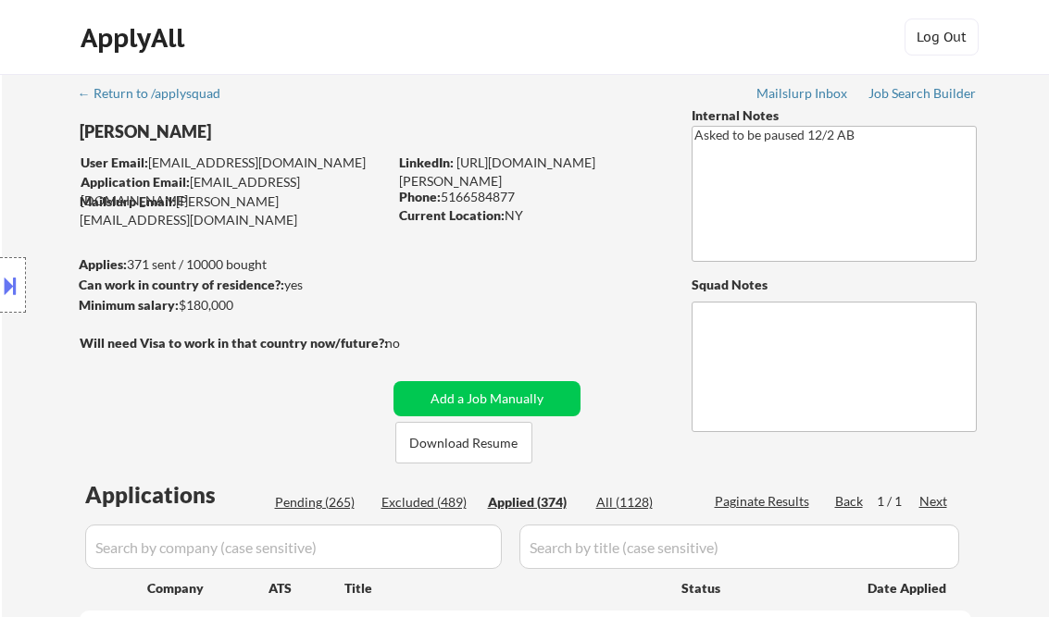
select select ""applied""
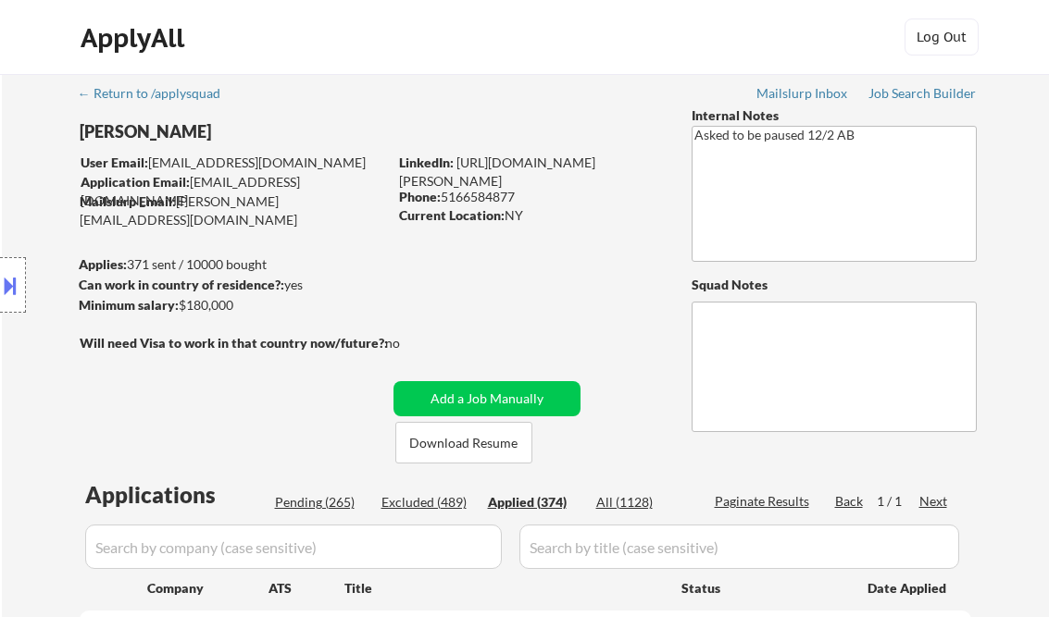
select select ""applied""
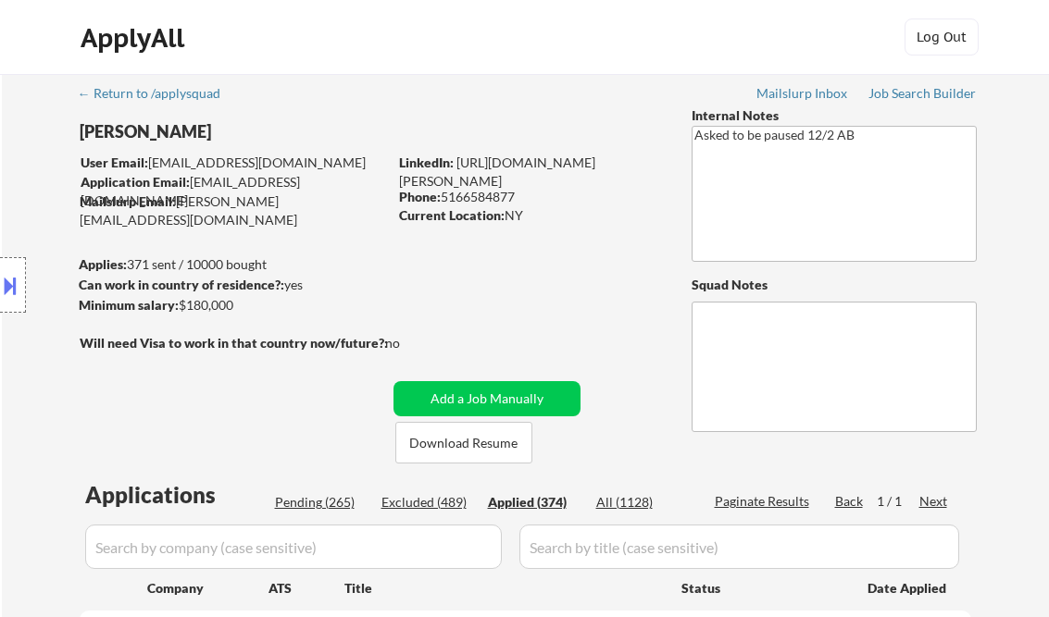
select select ""applied""
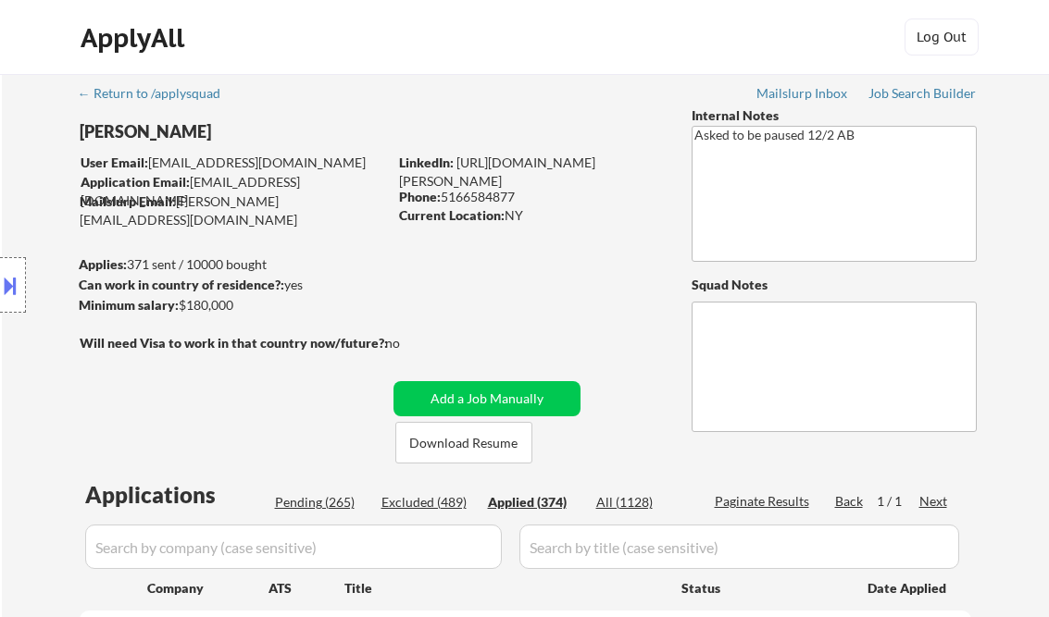
select select ""applied""
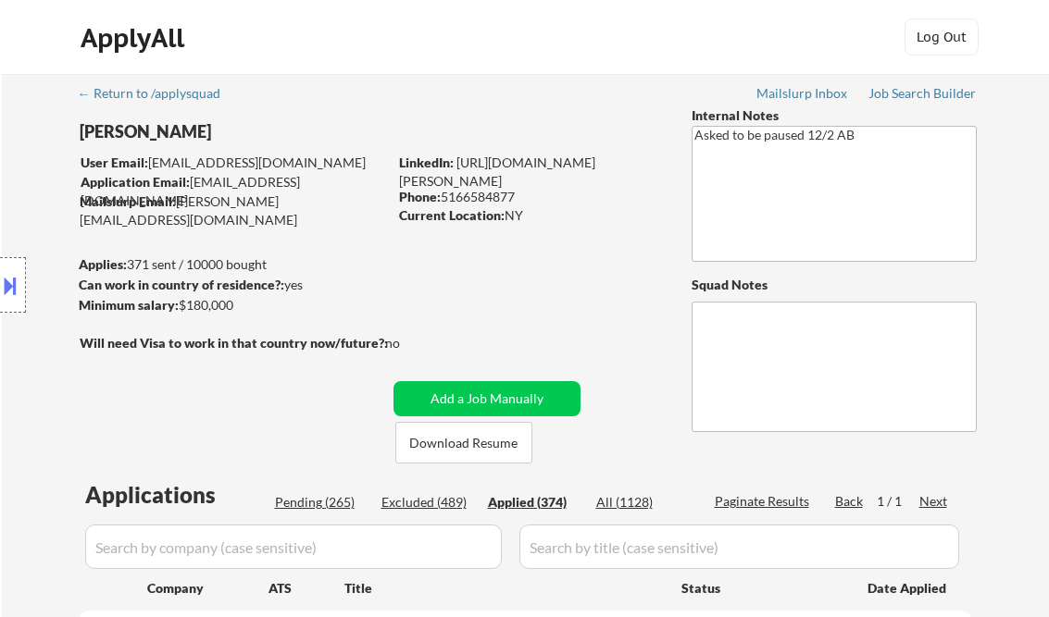
select select ""applied""
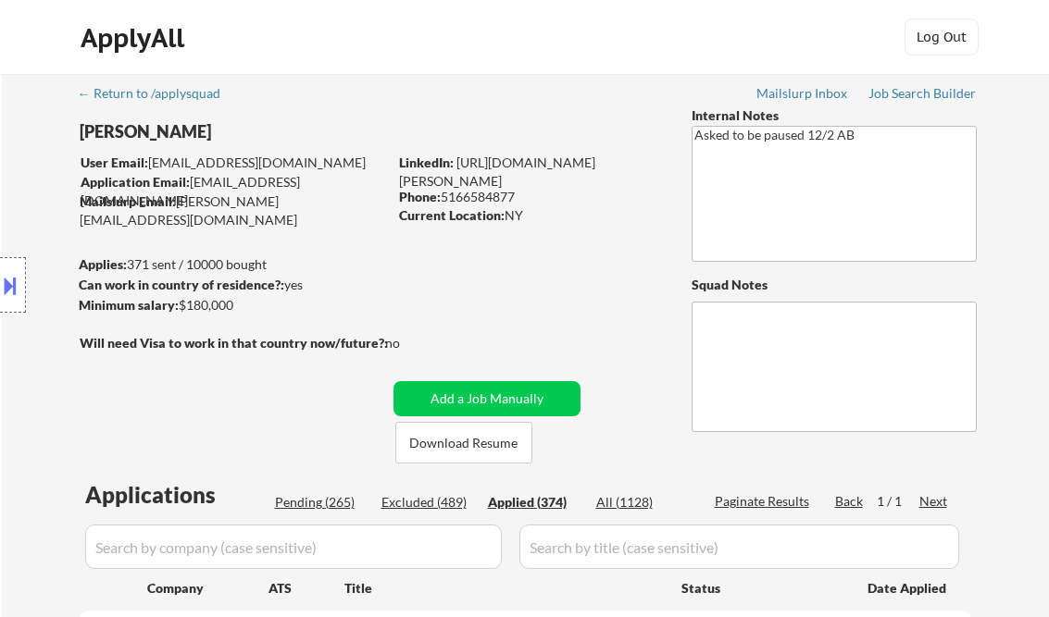
select select ""applied""
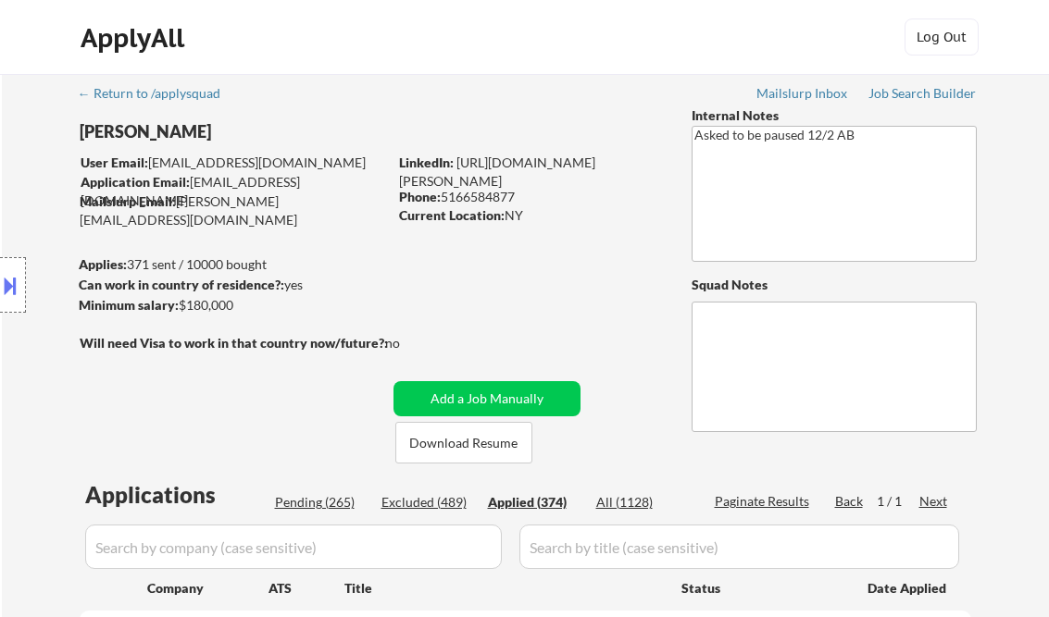
select select ""applied""
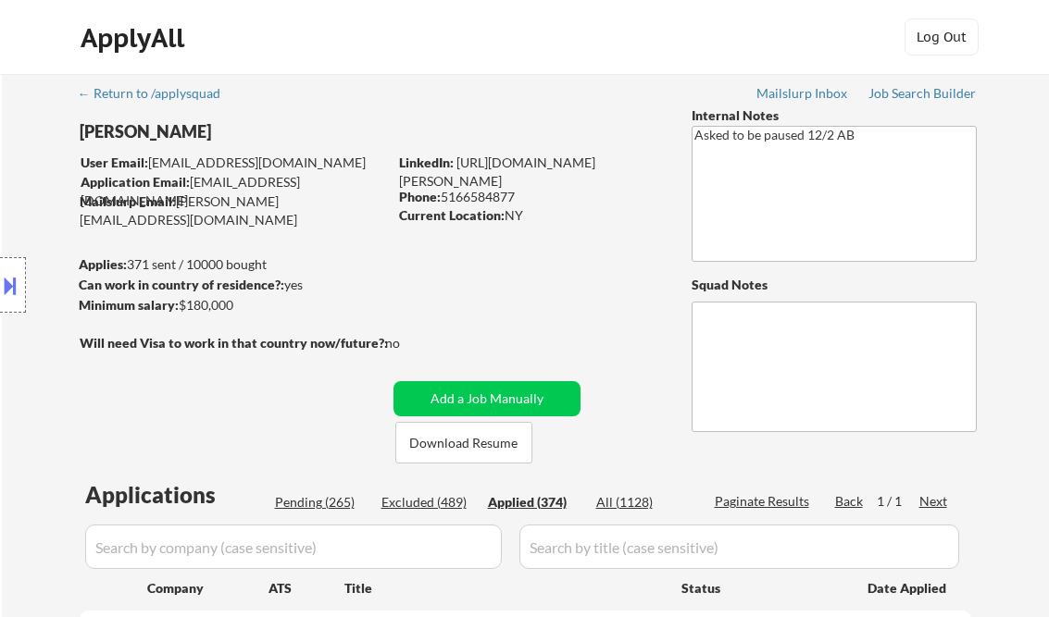
select select ""applied""
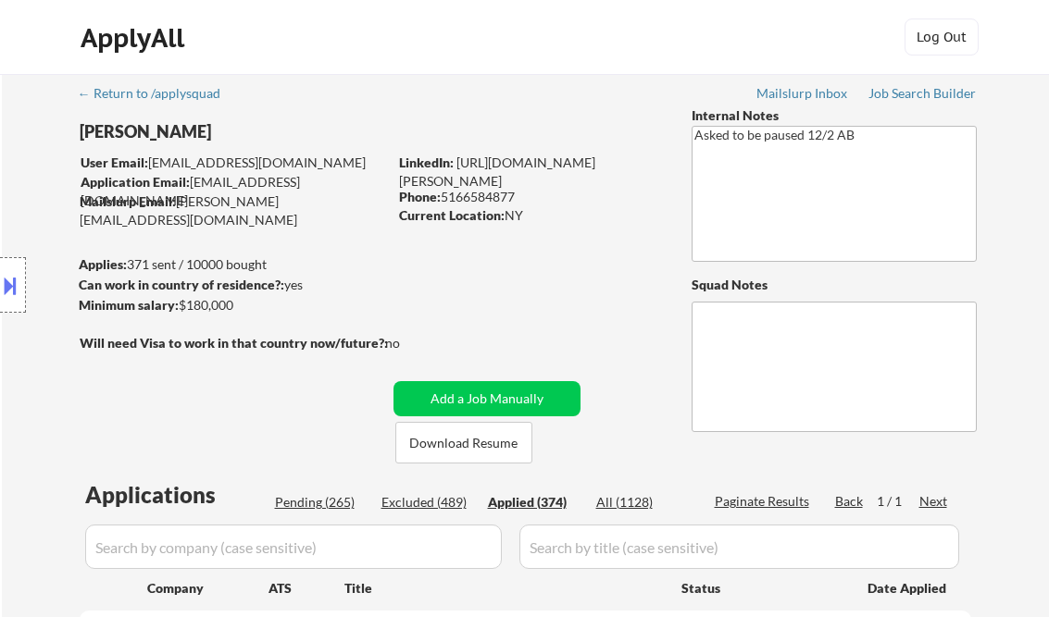
select select ""applied""
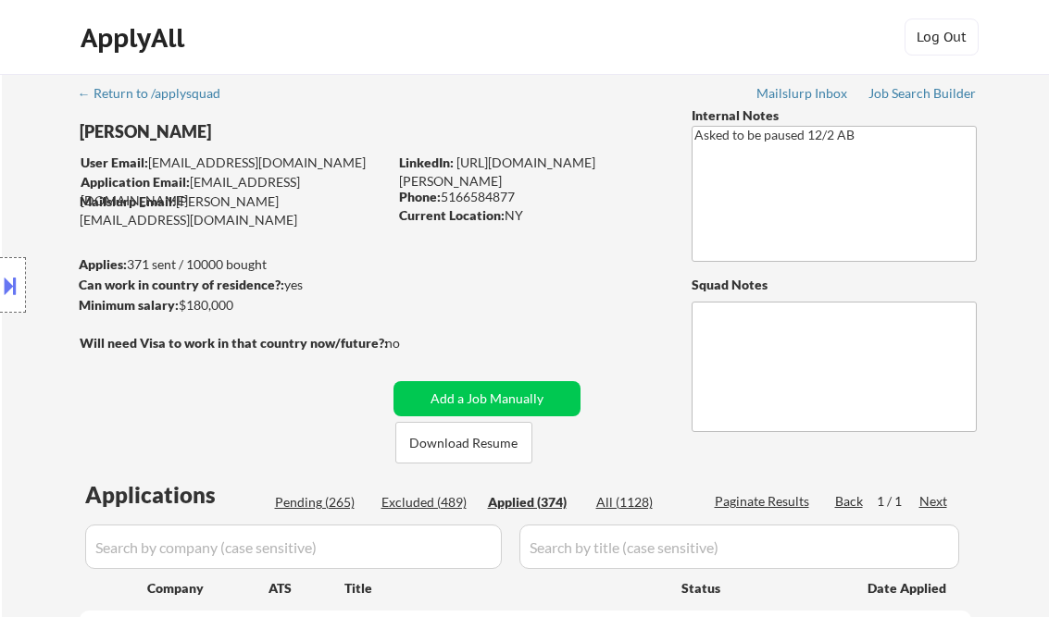
select select ""applied""
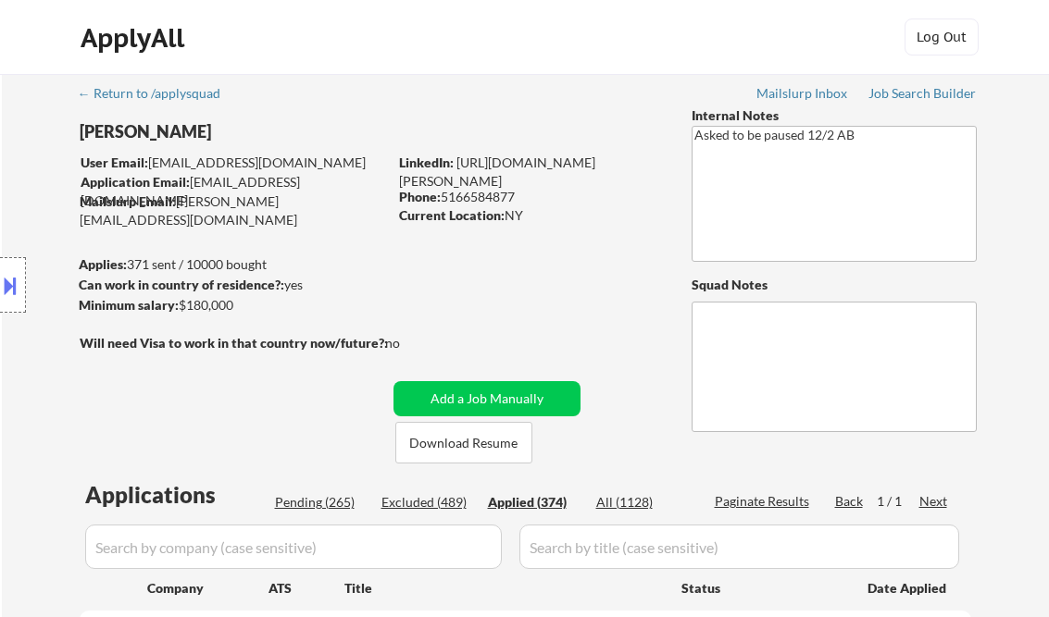
select select ""applied""
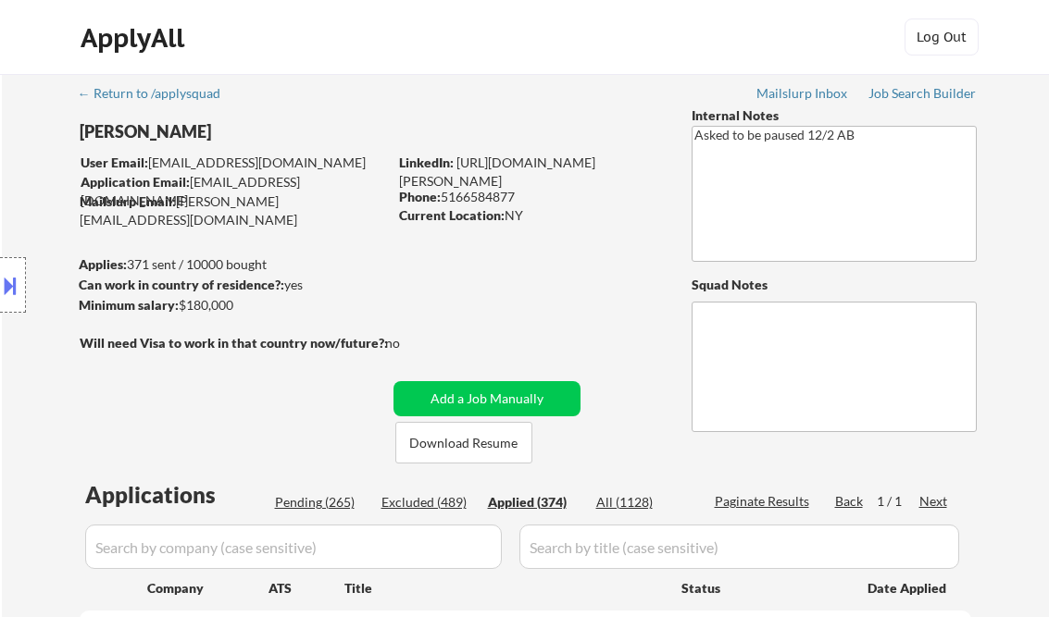
select select ""applied""
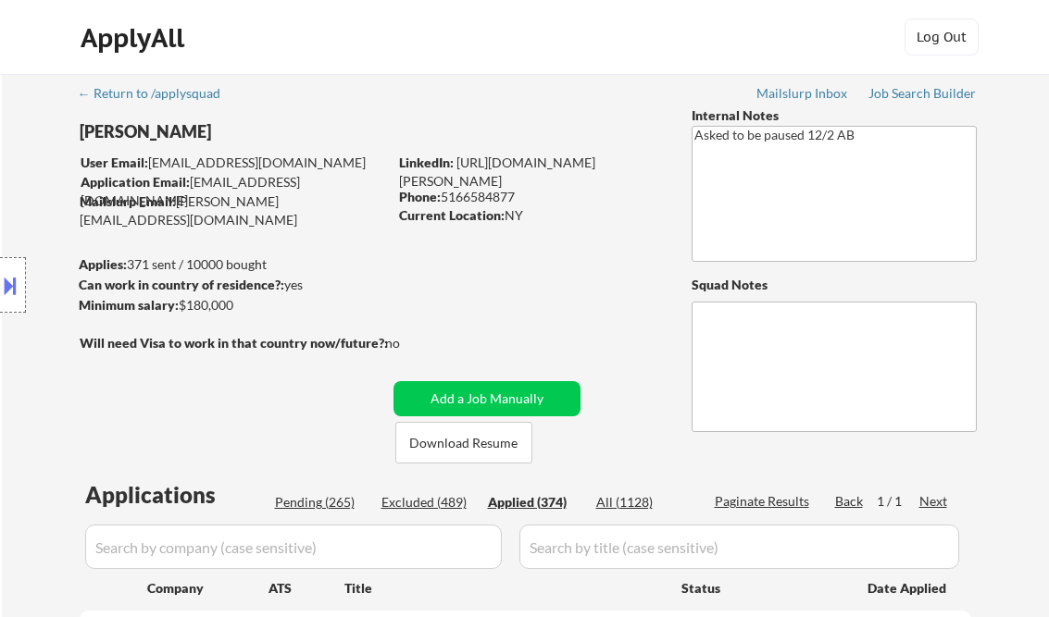
select select ""applied""
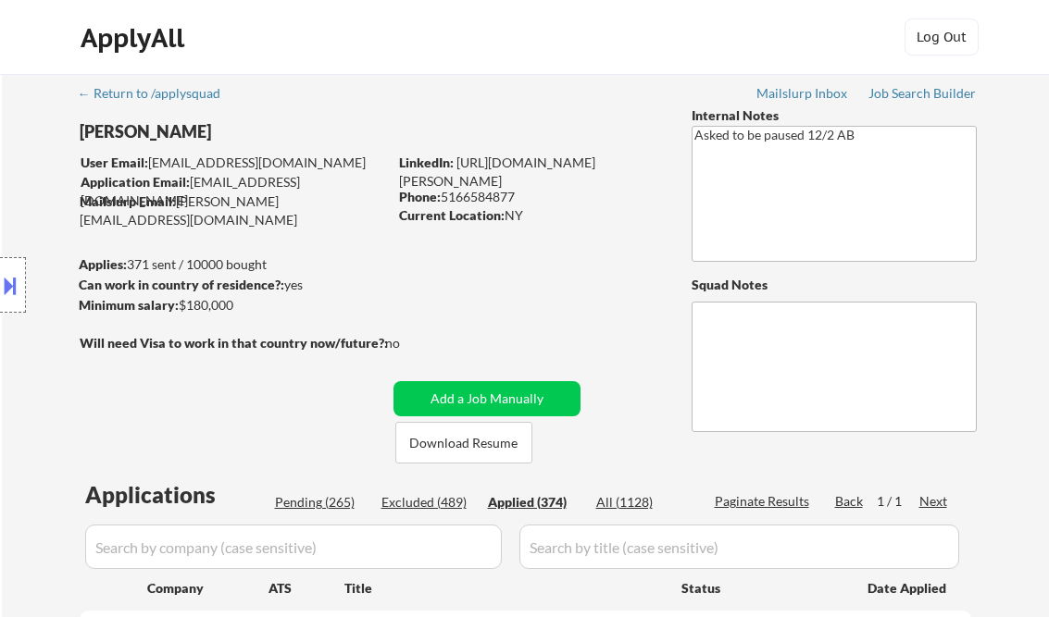
select select ""applied""
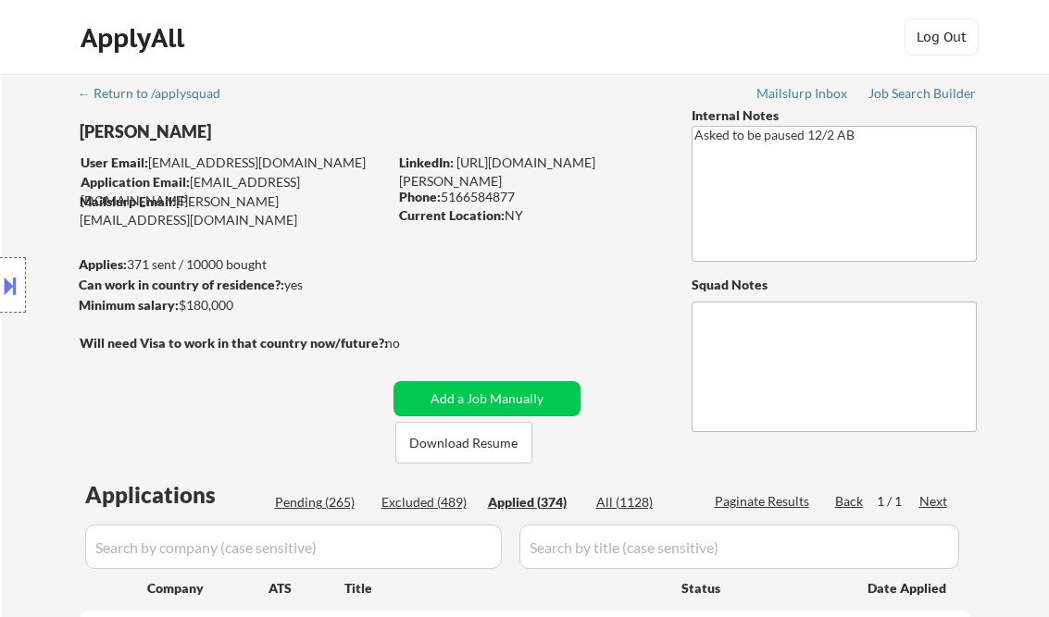
select select ""applied""
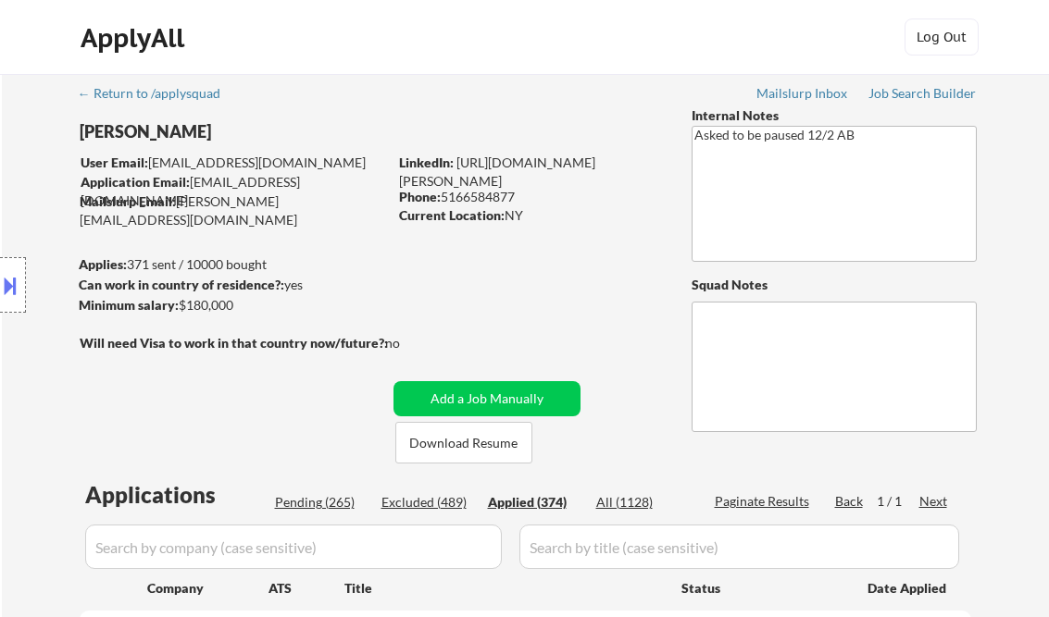
select select ""applied""
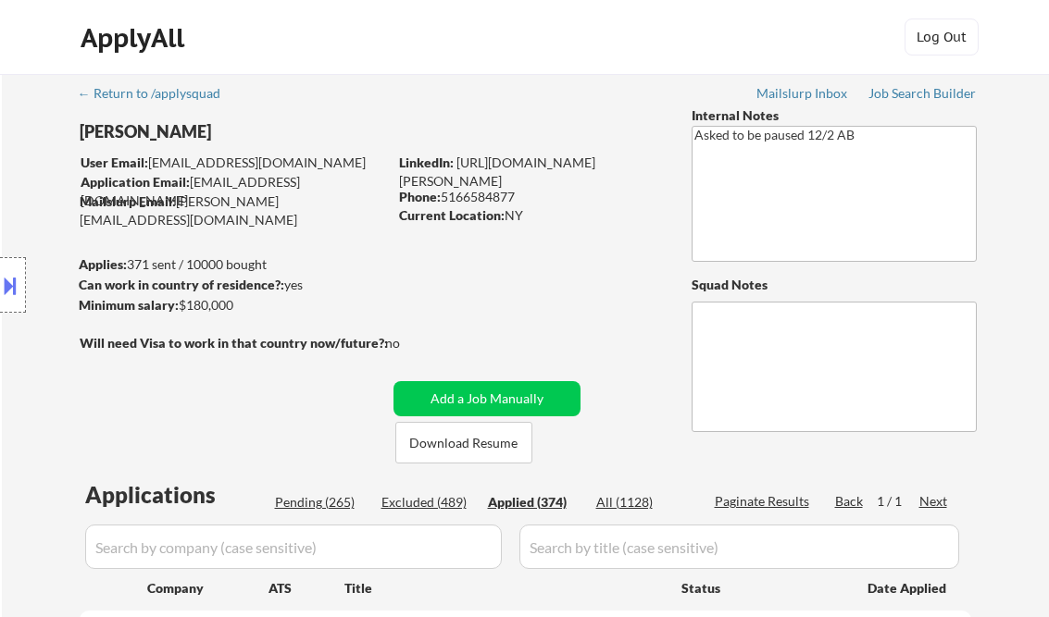
select select ""applied""
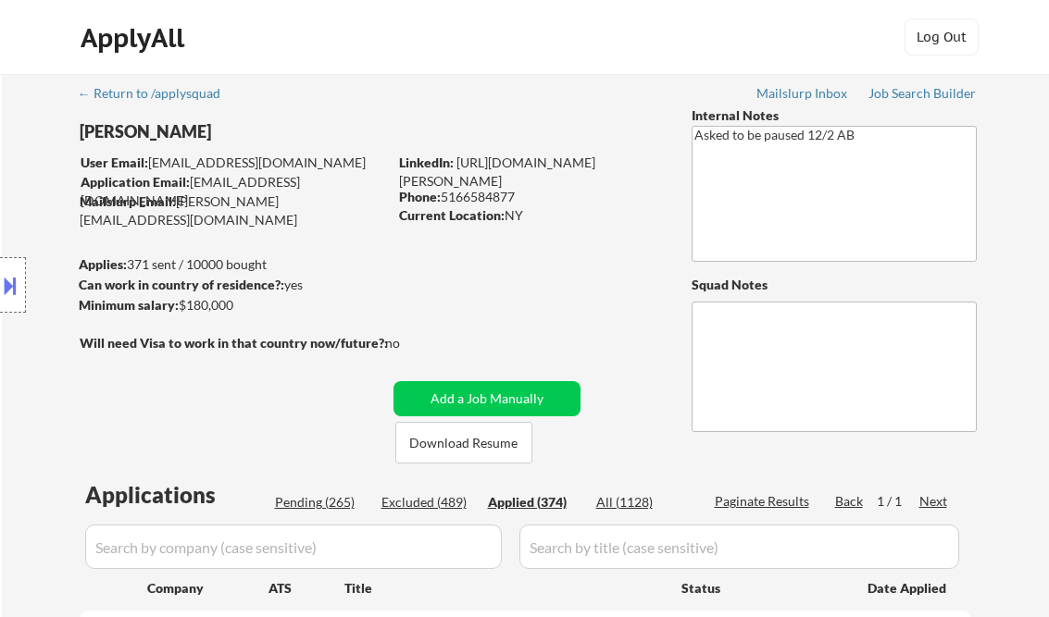
select select ""applied""
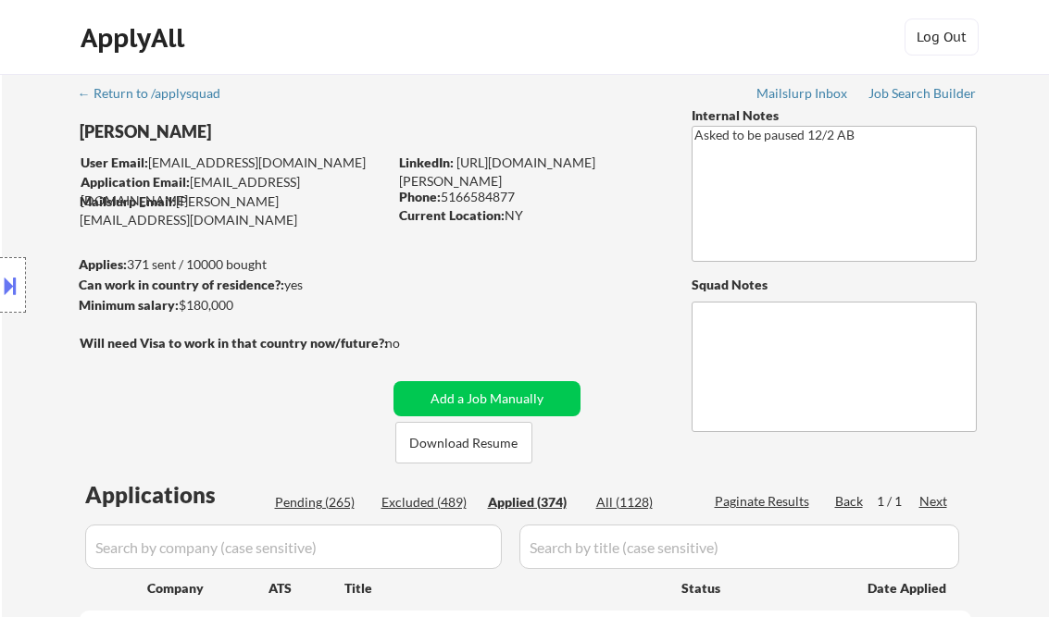
select select ""applied""
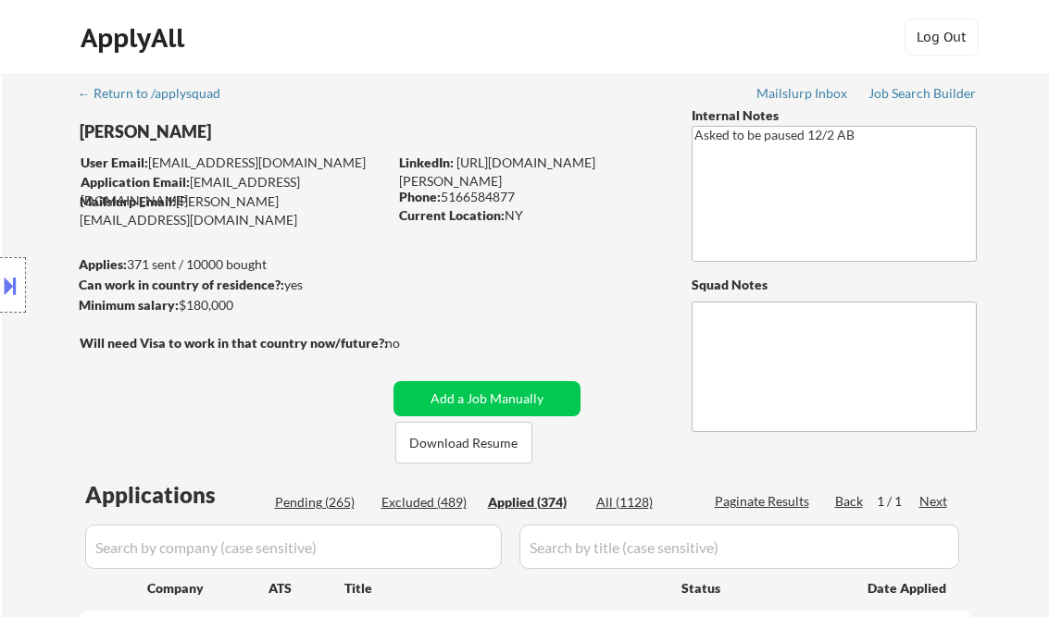
select select ""applied""
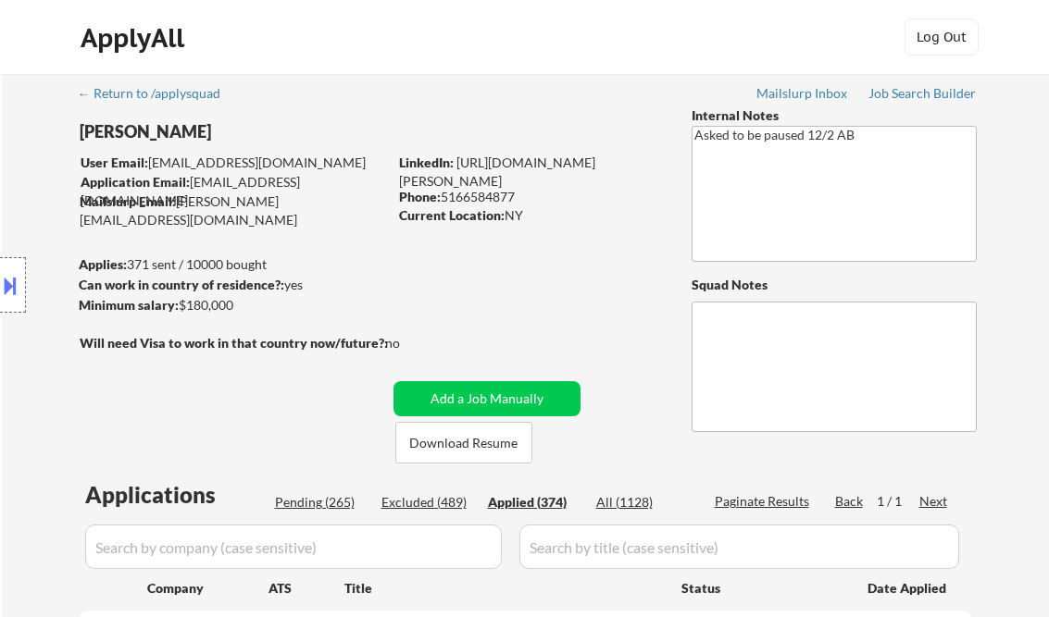
select select ""applied""
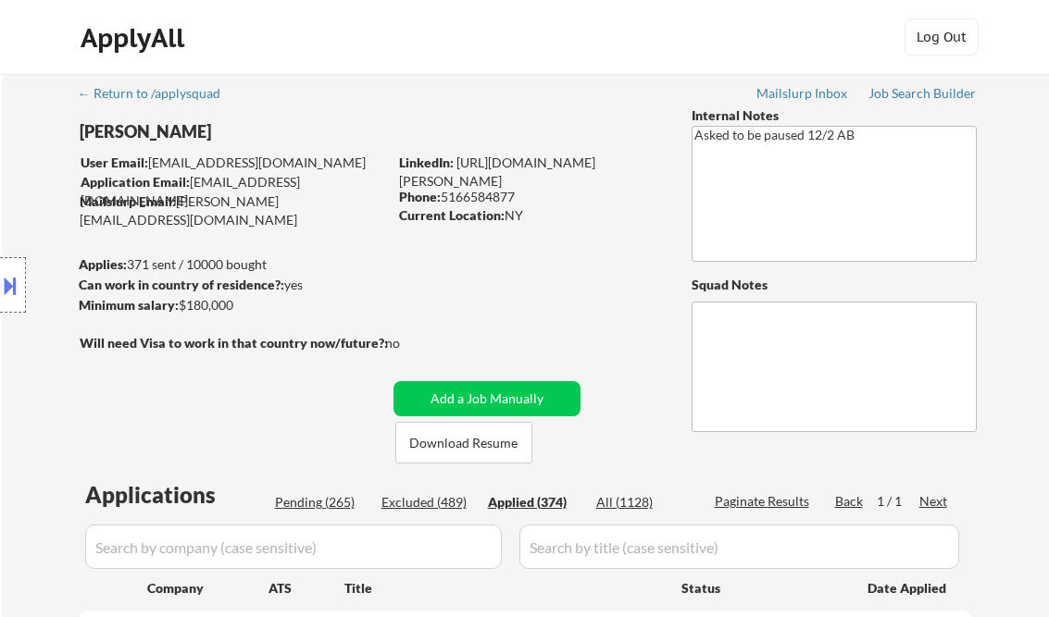
select select ""applied""
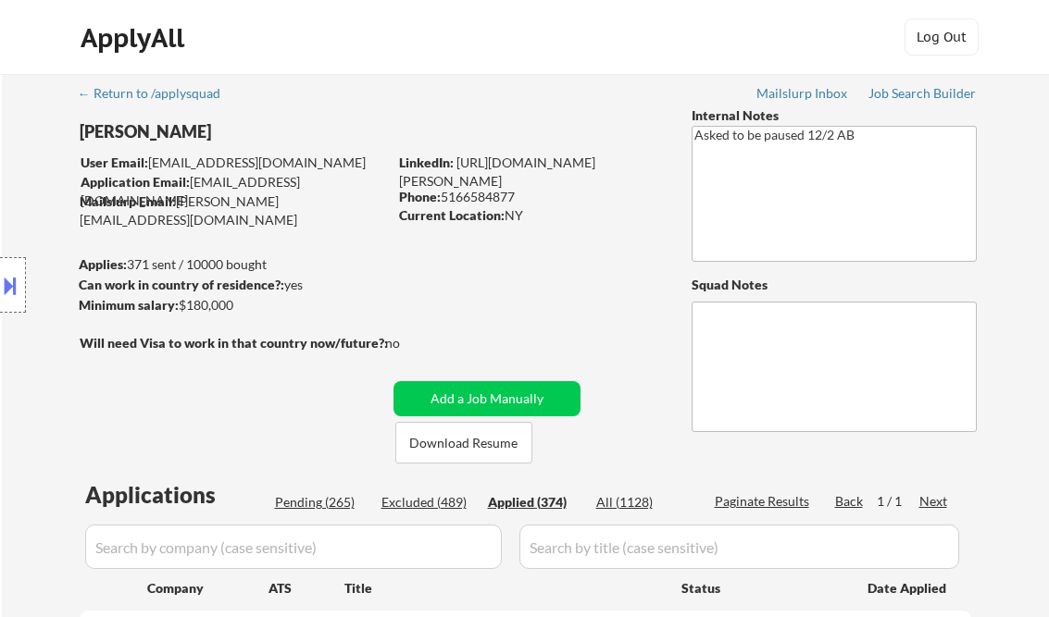
select select ""applied""
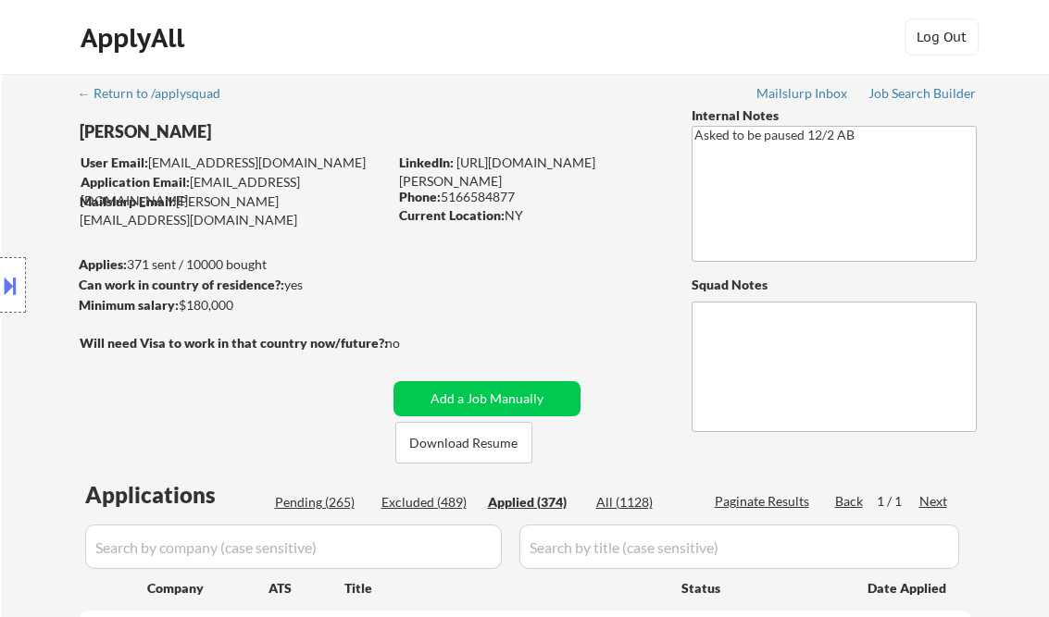
select select ""applied""
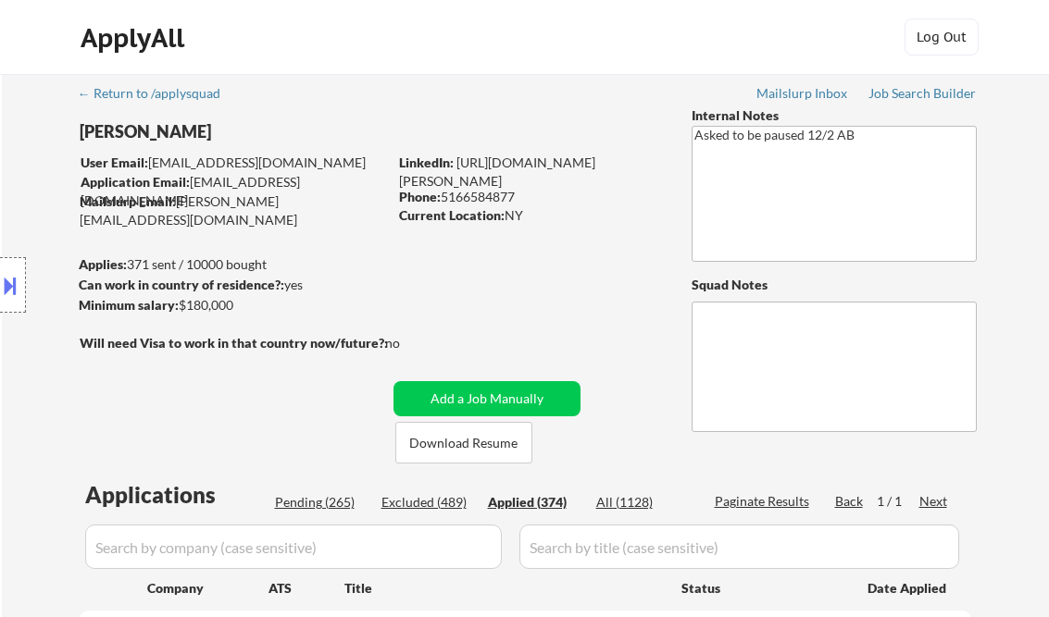
select select ""applied""
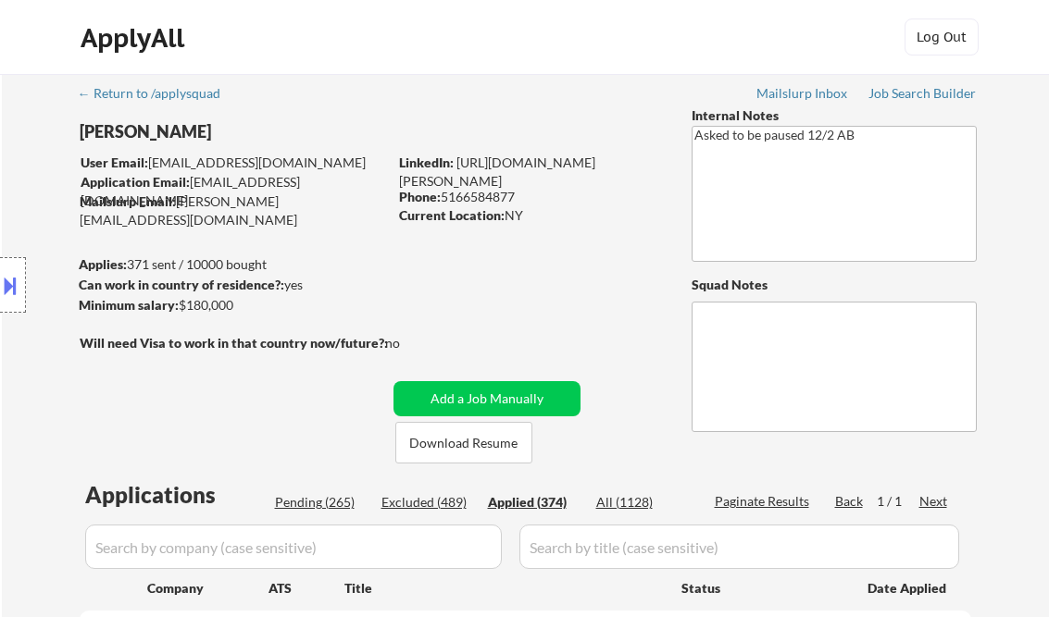
select select ""applied""
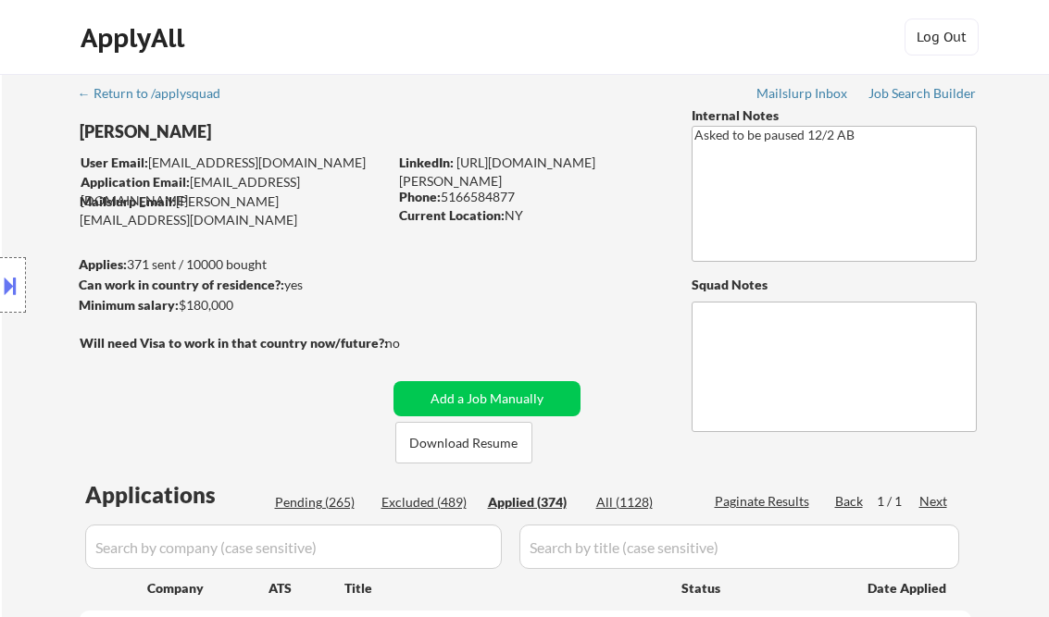
select select ""applied""
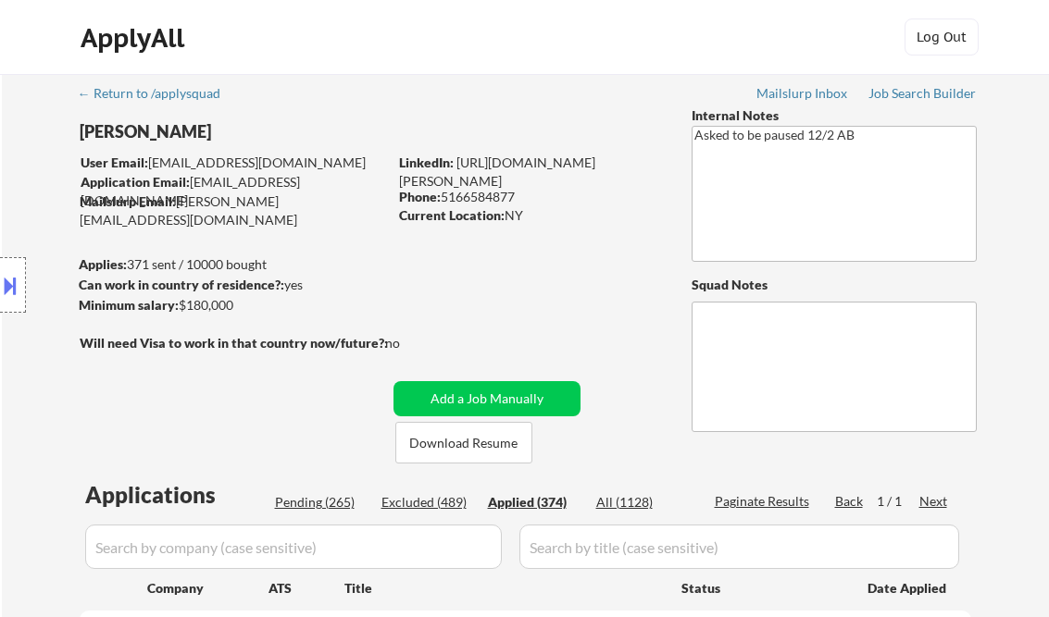
select select ""applied""
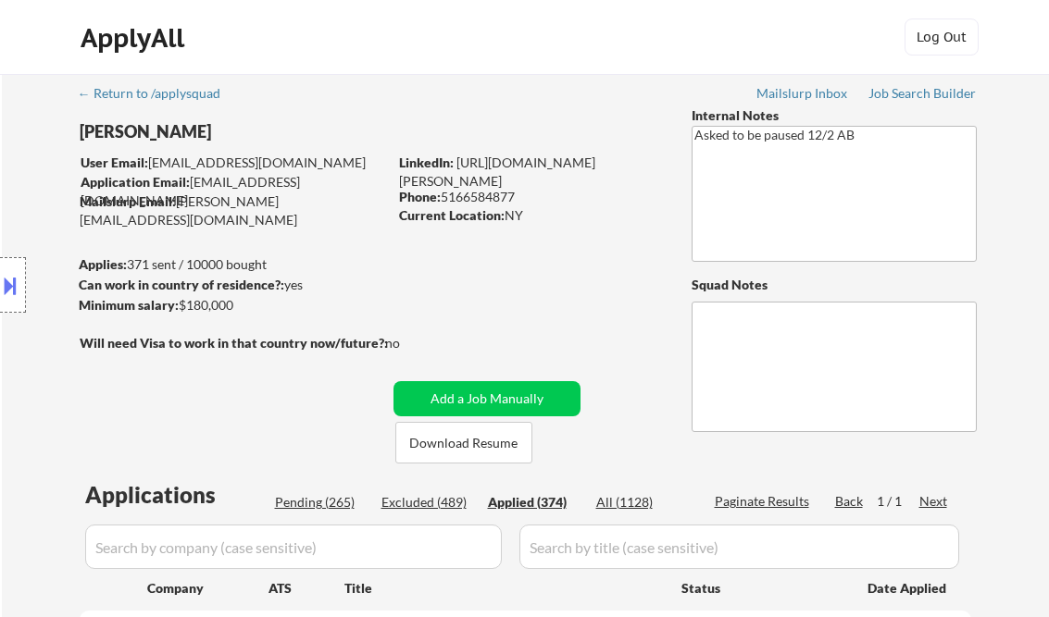
select select ""applied""
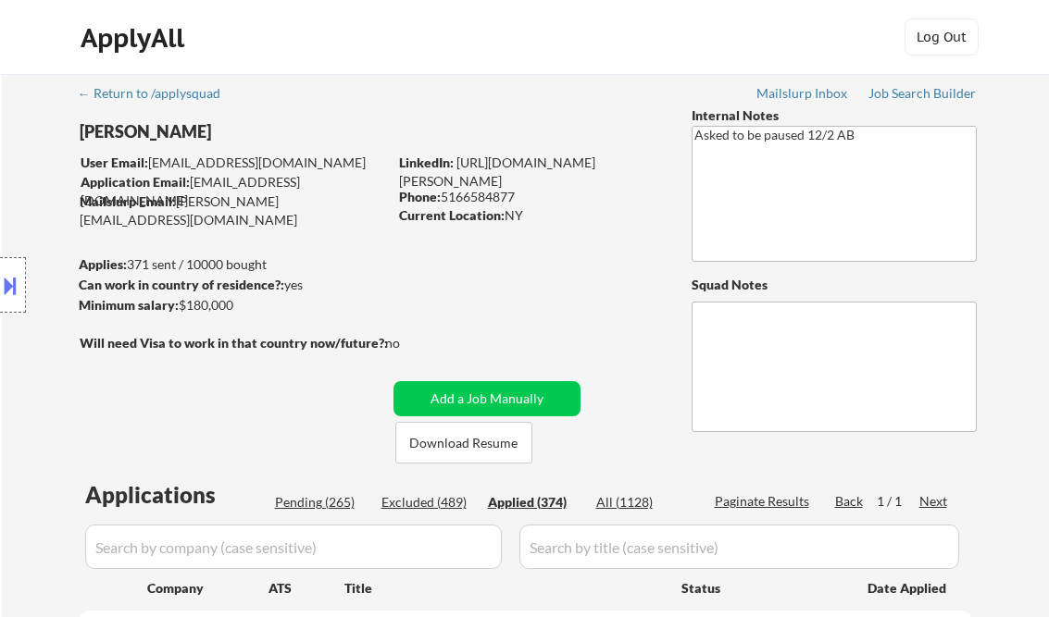
select select ""applied""
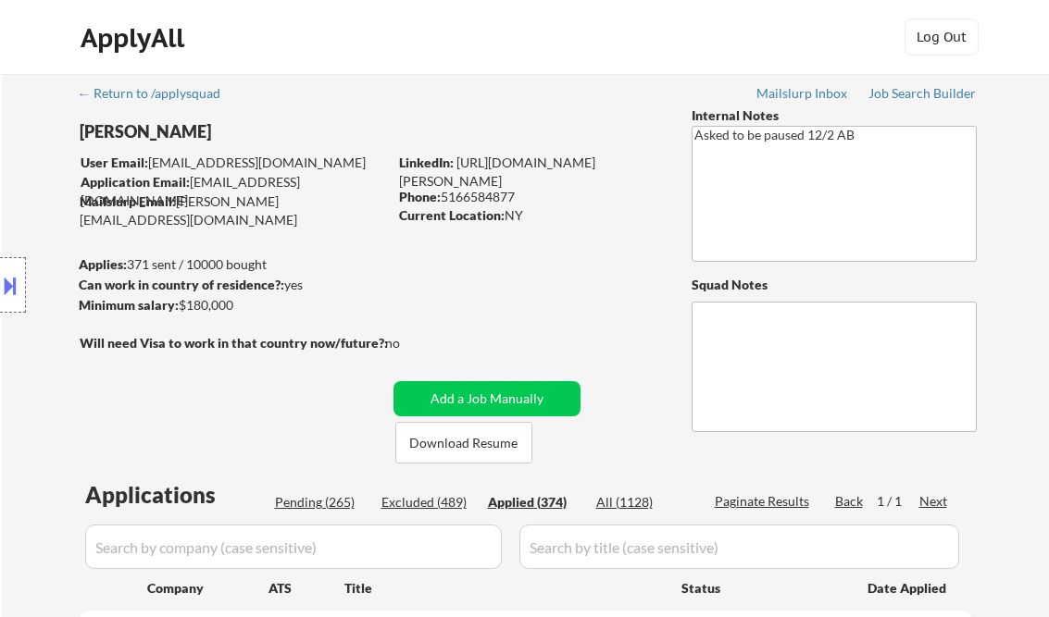
select select ""applied""
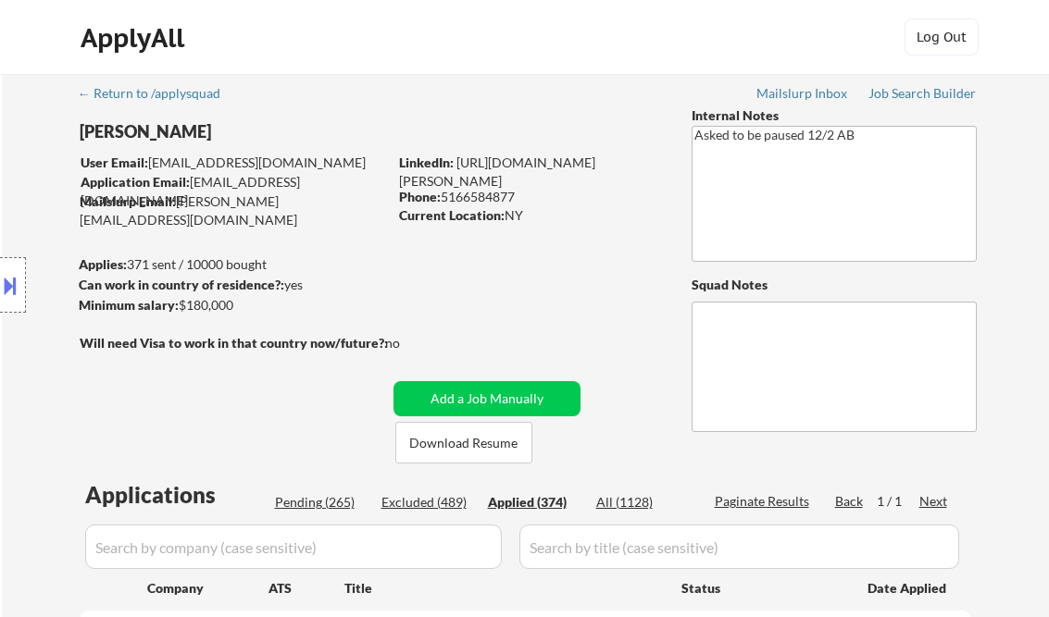
select select ""applied""
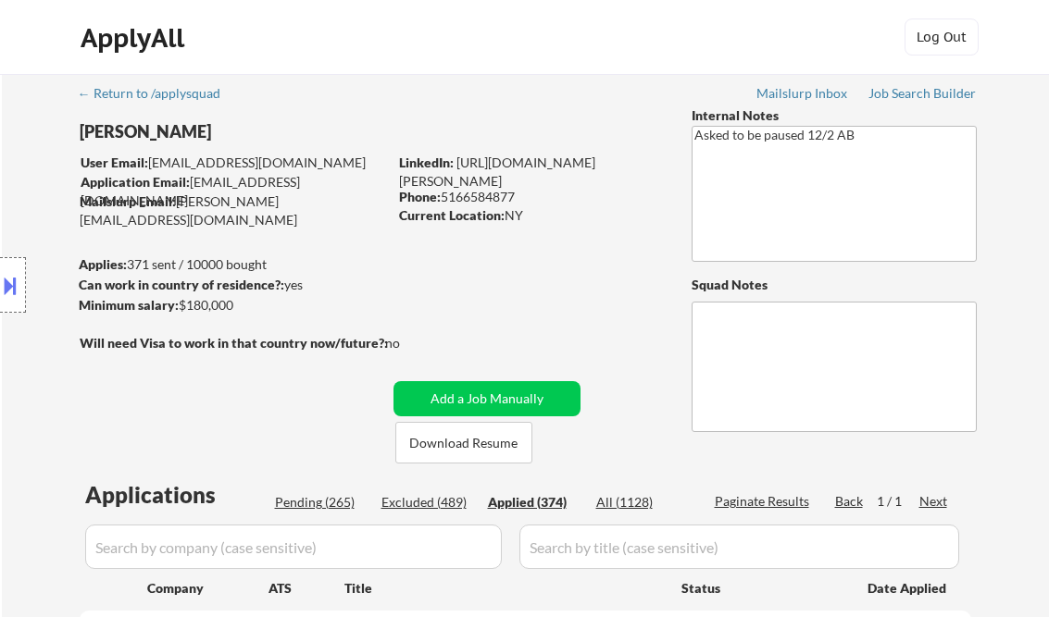
select select ""applied""
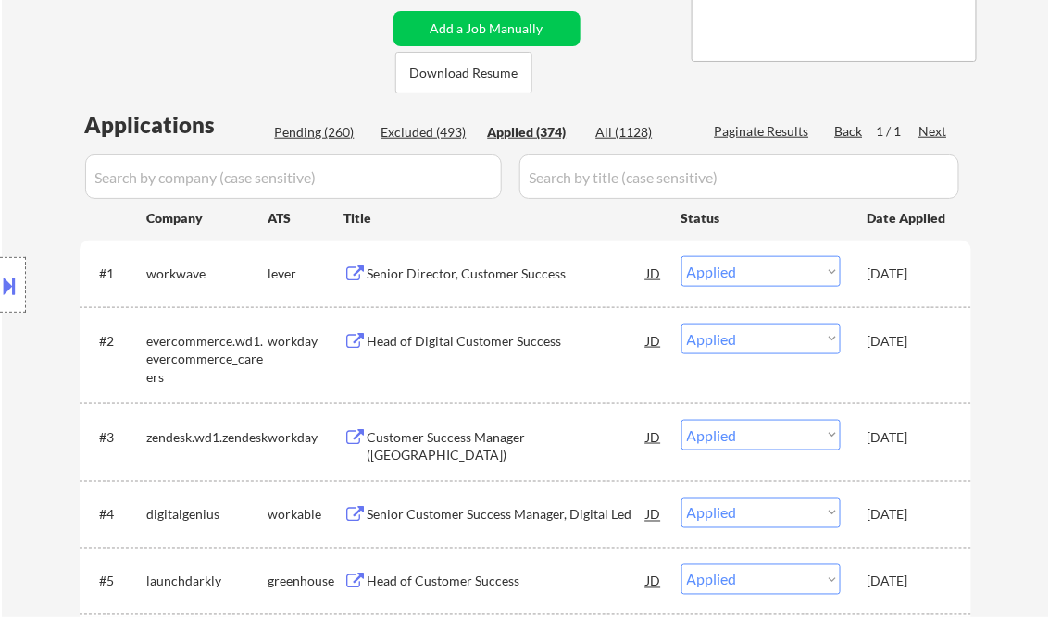
scroll to position [370, 0]
